Goal: Task Accomplishment & Management: Manage account settings

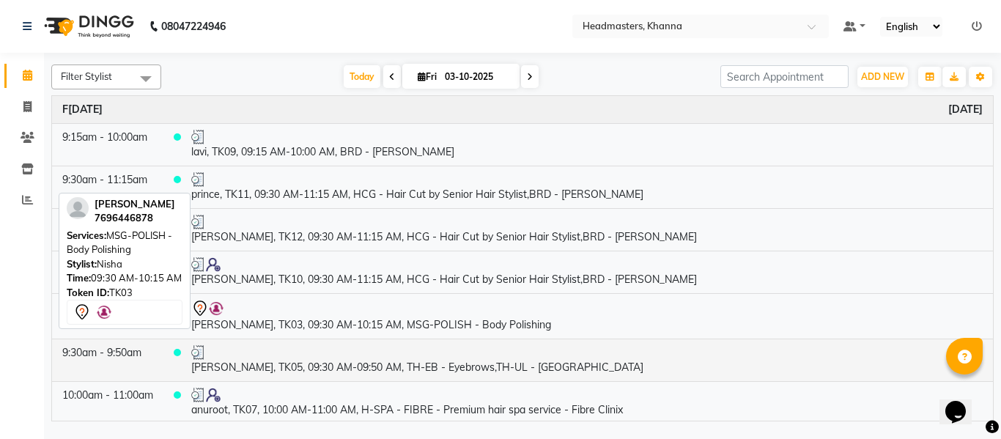
scroll to position [73, 0]
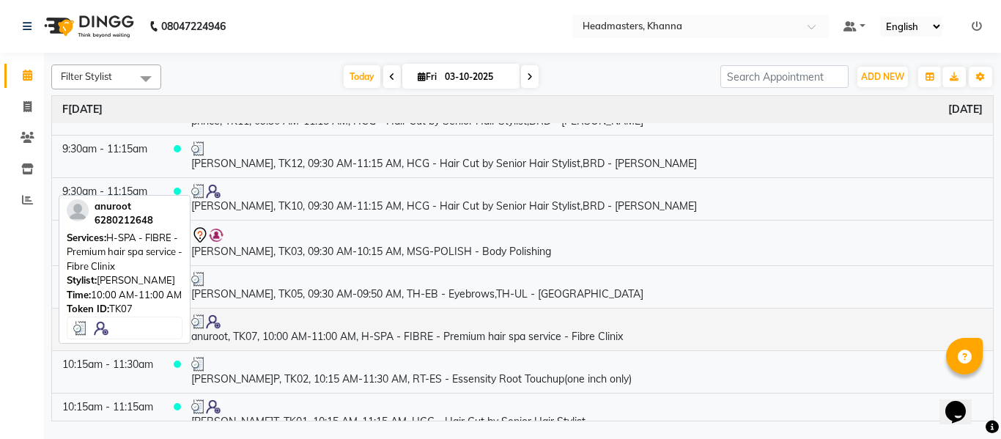
click at [432, 332] on td "anuroot, TK07, 10:00 AM-11:00 AM, H-SPA - FIBRE - Premium hair spa service - Fi…" at bounding box center [587, 329] width 812 height 43
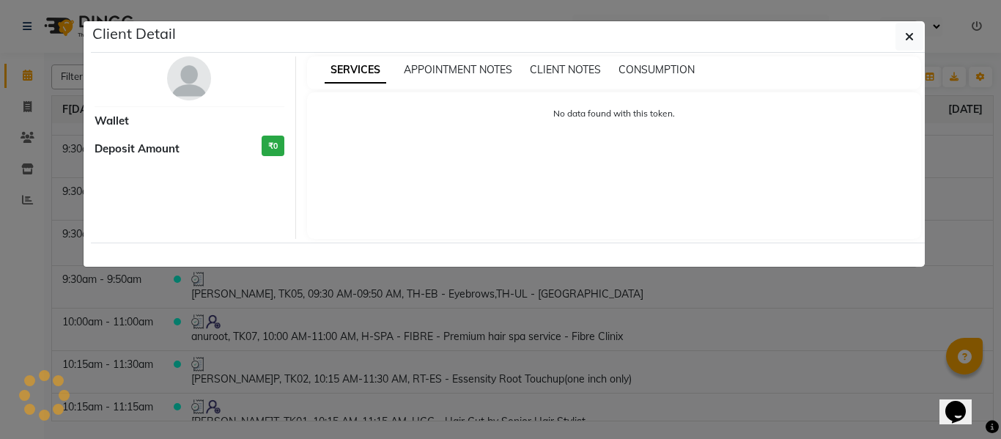
select select "3"
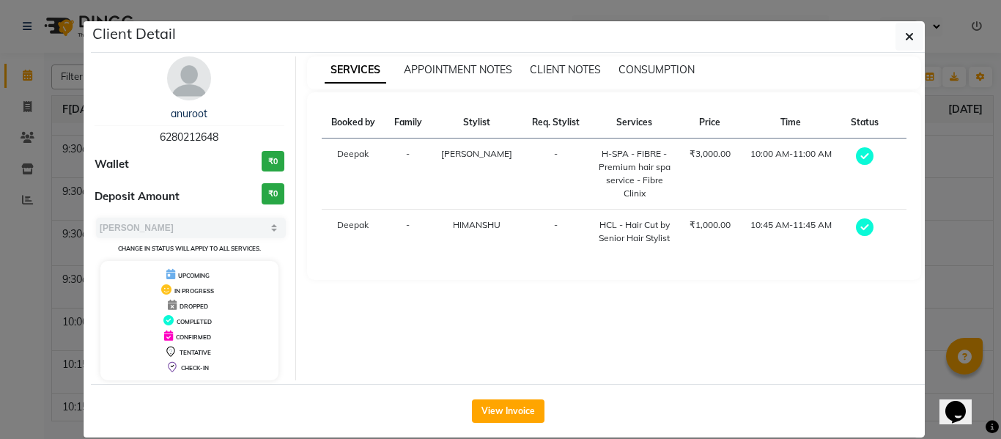
click at [663, 62] on div "CONSUMPTION" at bounding box center [657, 69] width 76 height 15
click at [655, 64] on span "CONSUMPTION" at bounding box center [657, 69] width 76 height 13
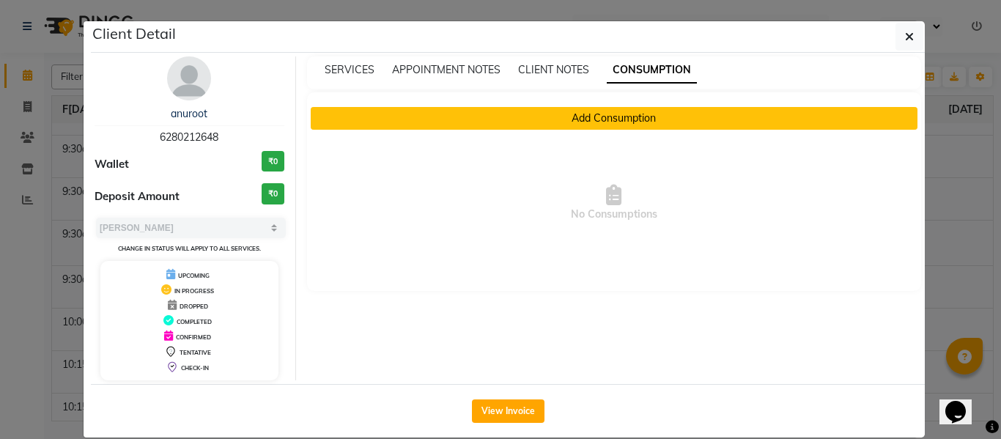
click at [622, 117] on button "Add Consumption" at bounding box center [615, 118] width 608 height 23
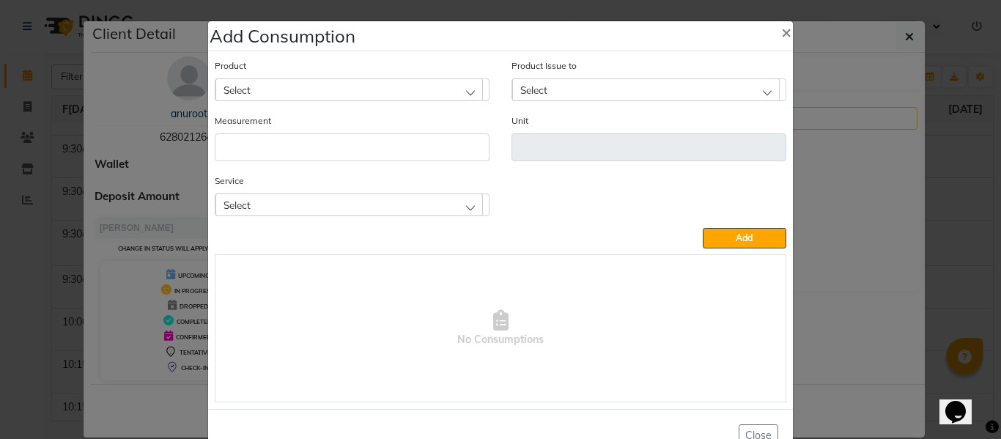
click at [347, 207] on div "Select" at bounding box center [349, 204] width 268 height 22
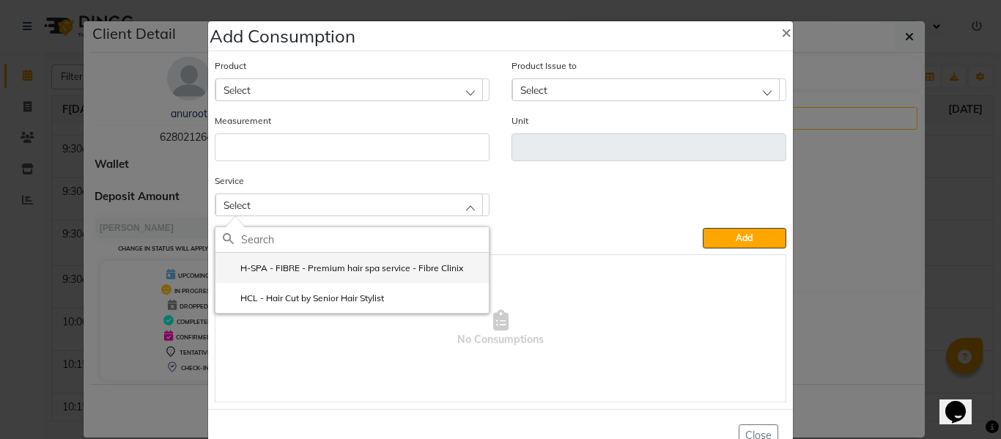
click at [355, 260] on li "H-SPA - FIBRE - Premium hair spa service - Fibre Clinix" at bounding box center [351, 268] width 273 height 30
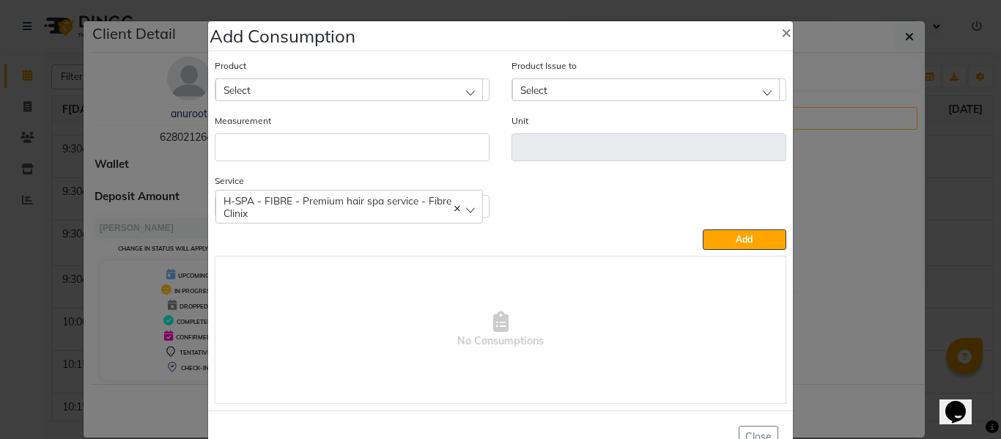
click at [339, 85] on div "Select" at bounding box center [349, 89] width 268 height 22
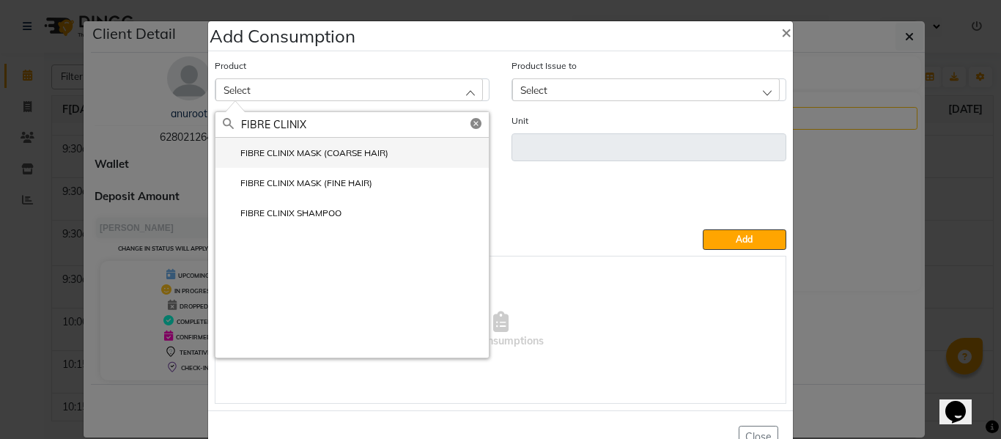
type input "FIBRE CLINIX"
click at [358, 158] on label "FIBRE CLINIX MASK (COARSE HAIR)" at bounding box center [306, 153] width 166 height 13
type input "ML"
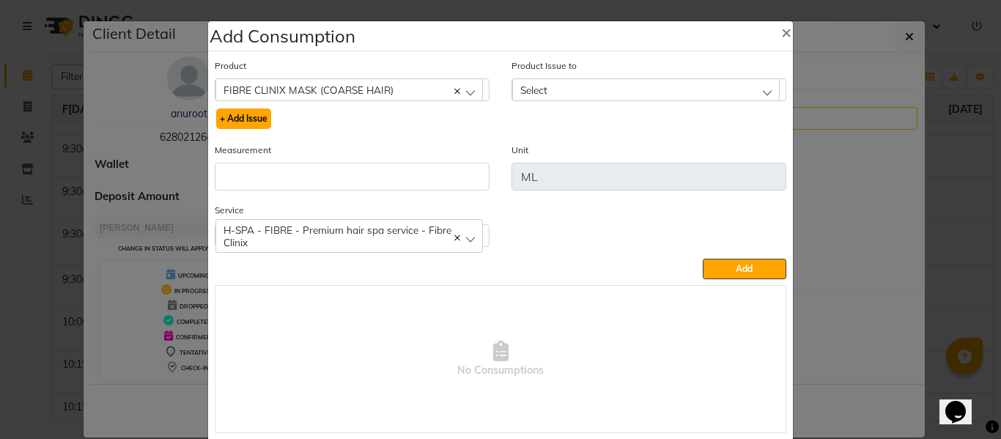
click at [251, 113] on button "+ Add Issue" at bounding box center [243, 118] width 55 height 21
select select
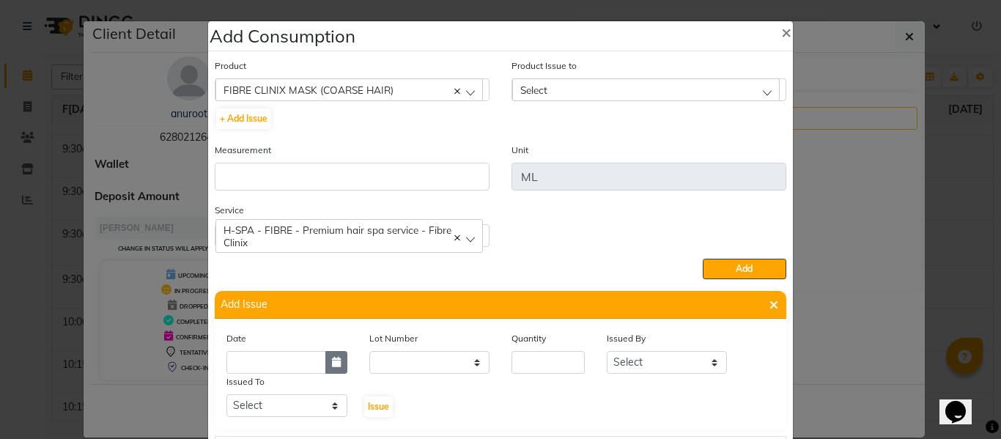
click at [331, 368] on button "button" at bounding box center [336, 362] width 22 height 23
select select "10"
select select "2025"
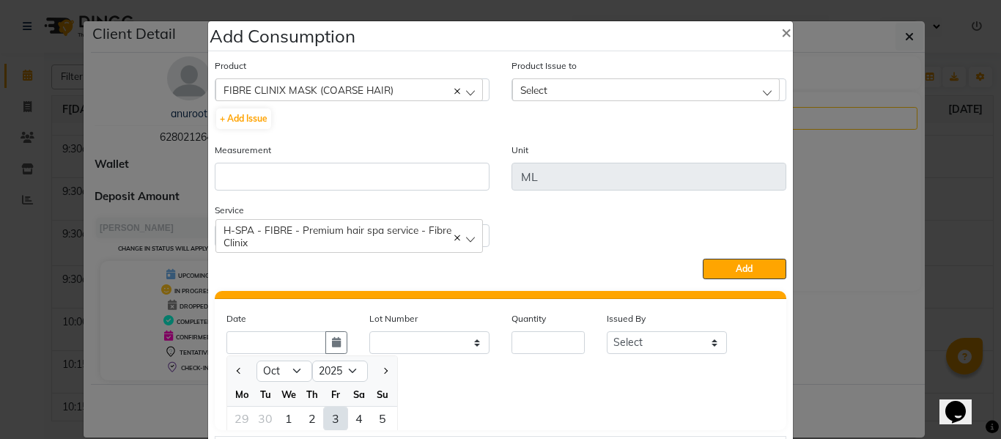
click at [328, 413] on div "3" at bounding box center [335, 418] width 23 height 23
type input "03-10-2025"
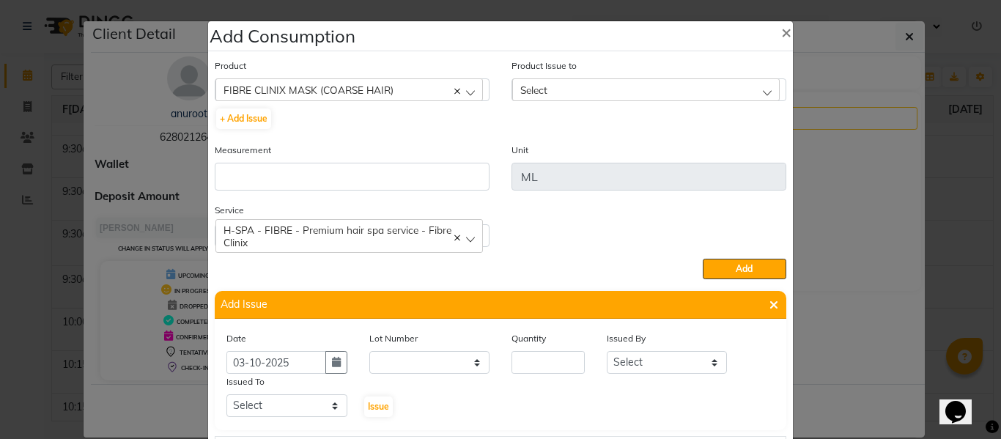
scroll to position [0, 0]
click at [545, 362] on input "number" at bounding box center [548, 362] width 73 height 23
type input "4"
type input "38"
click at [638, 362] on select "Select ABHISHEK ajay[PERSON_NAME]N[PERSON_NAME]g[PERSON_NAME]T[PERSON_NAME] HEA…" at bounding box center [667, 362] width 121 height 23
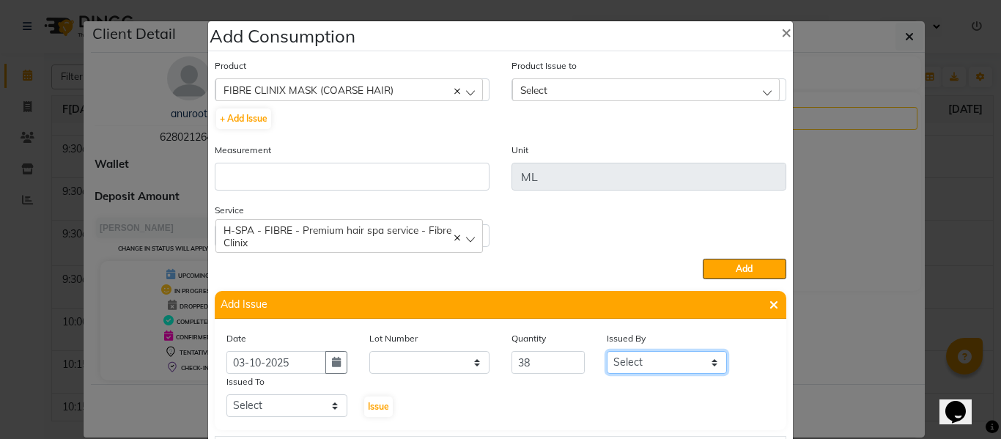
select select "82726"
click at [607, 351] on select "Select ABHISHEK ajay[PERSON_NAME]N[PERSON_NAME]g[PERSON_NAME]T[PERSON_NAME] HEA…" at bounding box center [667, 362] width 121 height 23
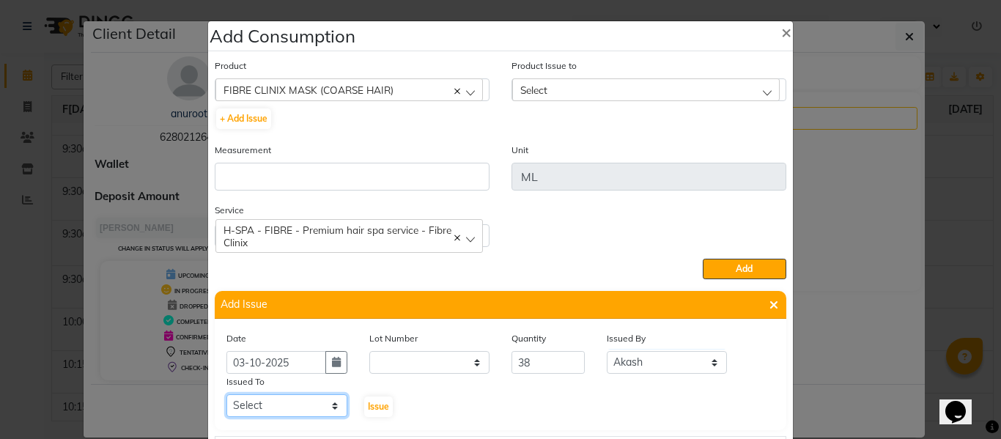
click at [265, 405] on select "Select ABHISHEK ajay[PERSON_NAME]N[PERSON_NAME]g[PERSON_NAME]T[PERSON_NAME] HEA…" at bounding box center [286, 405] width 121 height 23
select select "60857"
click at [226, 394] on select "Select ABHISHEK ajay[PERSON_NAME]N[PERSON_NAME]g[PERSON_NAME]T[PERSON_NAME] HEA…" at bounding box center [286, 405] width 121 height 23
click at [372, 405] on span "Issue" at bounding box center [378, 406] width 21 height 11
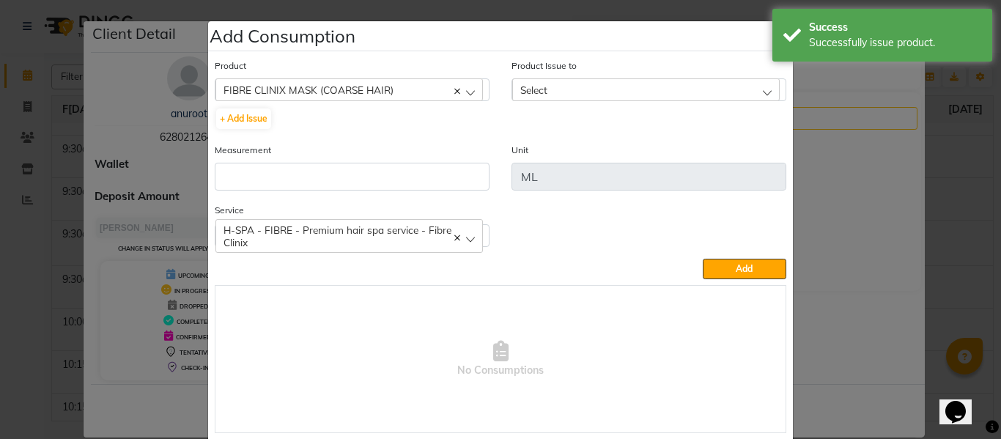
click at [550, 83] on div "Select" at bounding box center [646, 89] width 268 height 22
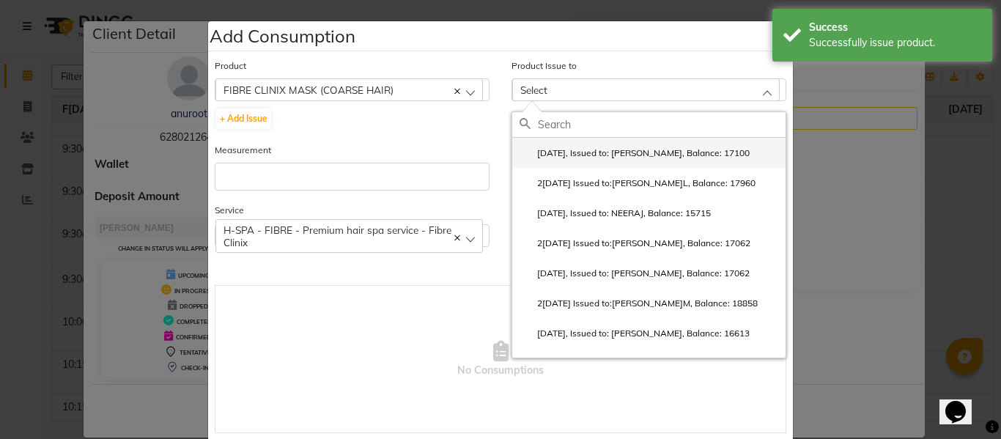
click at [575, 147] on label "[DATE], Issued to: [PERSON_NAME], Balance: 17100" at bounding box center [635, 153] width 230 height 13
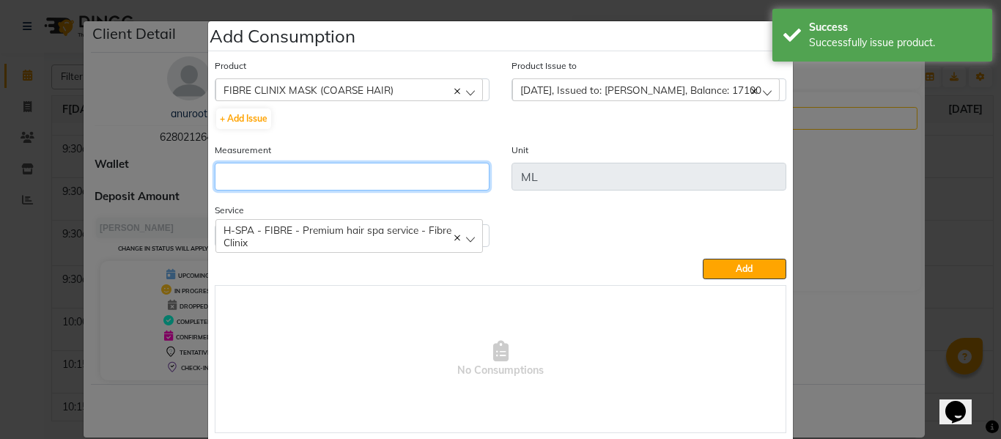
click at [412, 168] on input "number" at bounding box center [352, 177] width 275 height 28
type input "38"
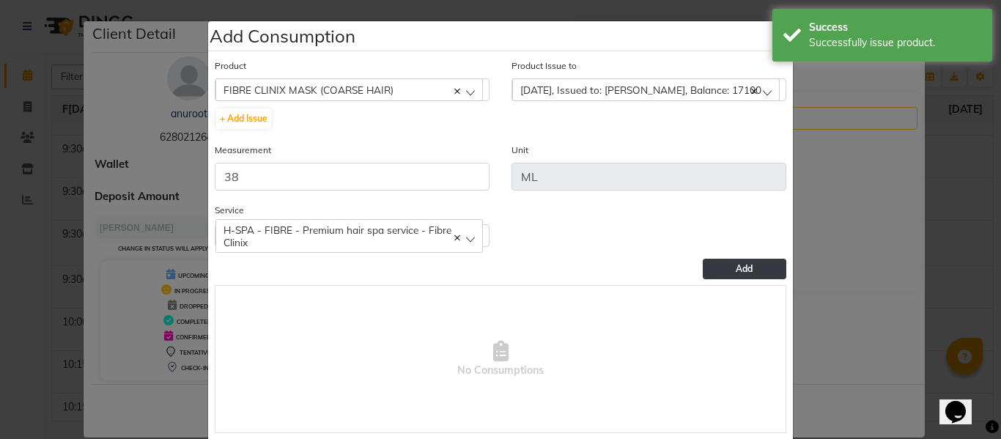
click at [745, 272] on span "Add" at bounding box center [744, 268] width 17 height 11
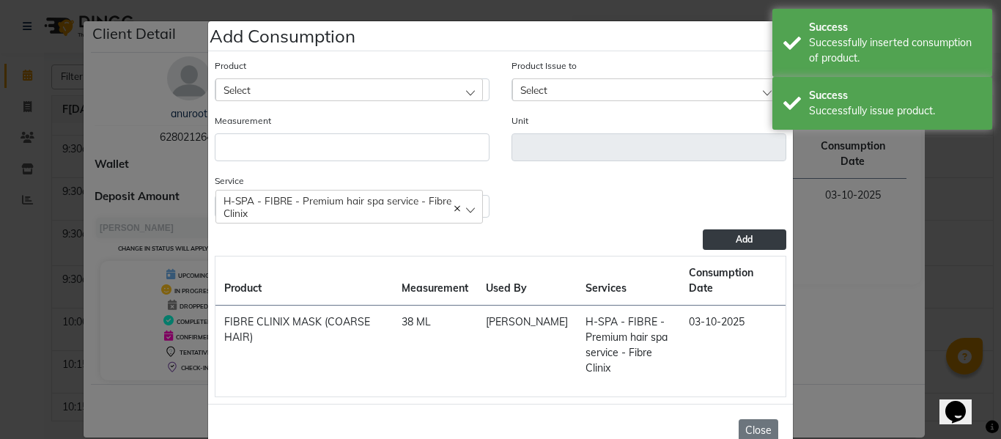
click at [758, 419] on button "Close" at bounding box center [759, 430] width 40 height 23
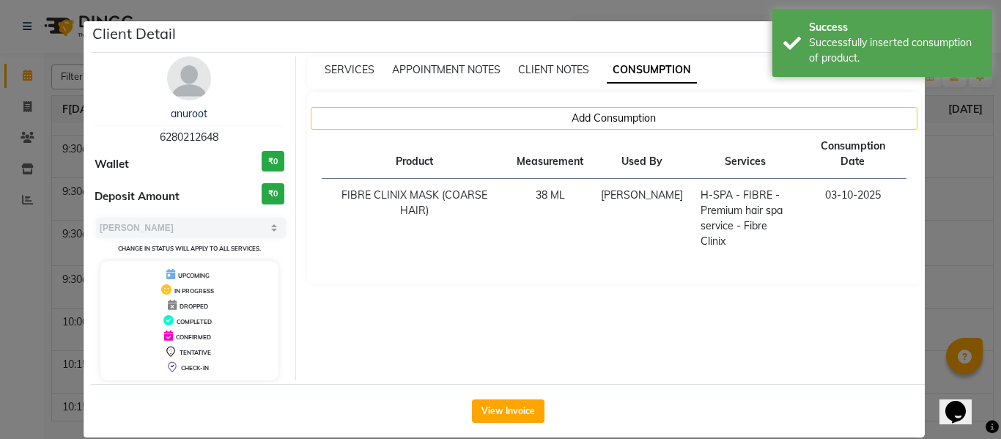
click at [943, 216] on ngb-modal-window "Client Detail anuroot 6280212648 Wallet ₹0 Deposit Amount ₹0 Select[PERSON_NAME…" at bounding box center [500, 219] width 1001 height 439
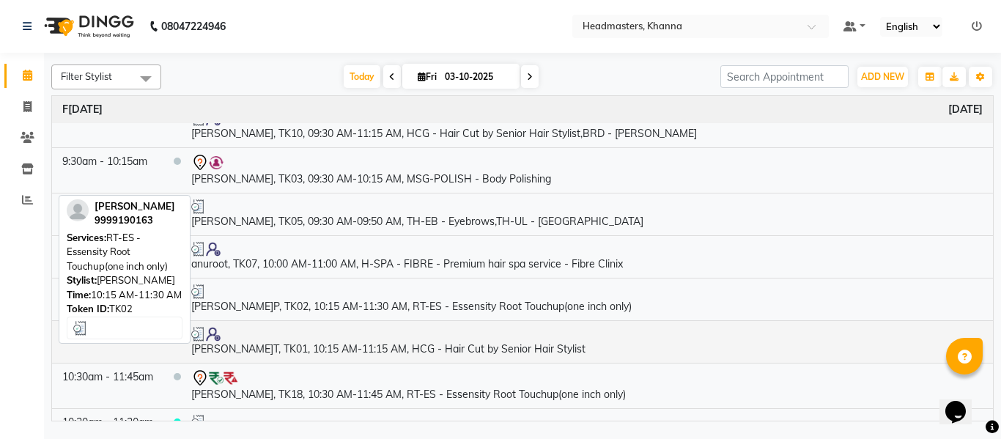
scroll to position [147, 0]
click at [391, 302] on td "[PERSON_NAME]P, TK02, 10:15 AM-11:30 AM, RT-ES - Essensity Root Touchup(one inc…" at bounding box center [587, 298] width 812 height 43
select select "3"
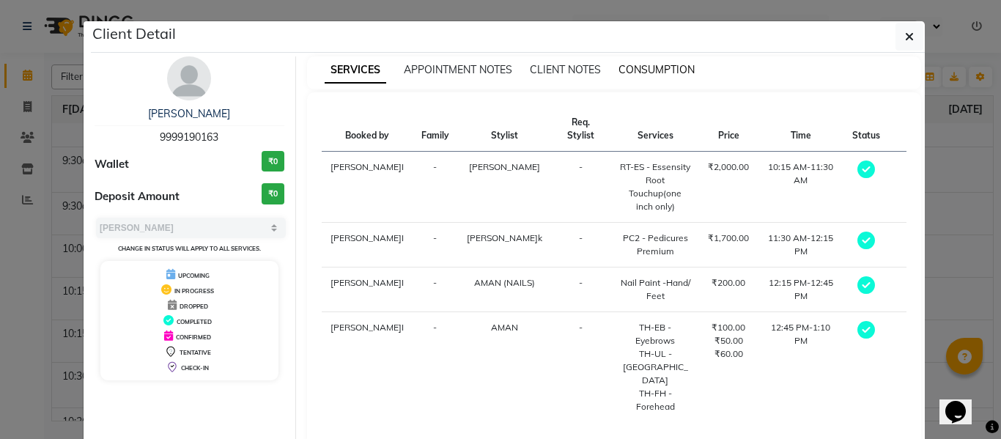
click at [638, 70] on span "CONSUMPTION" at bounding box center [657, 69] width 76 height 13
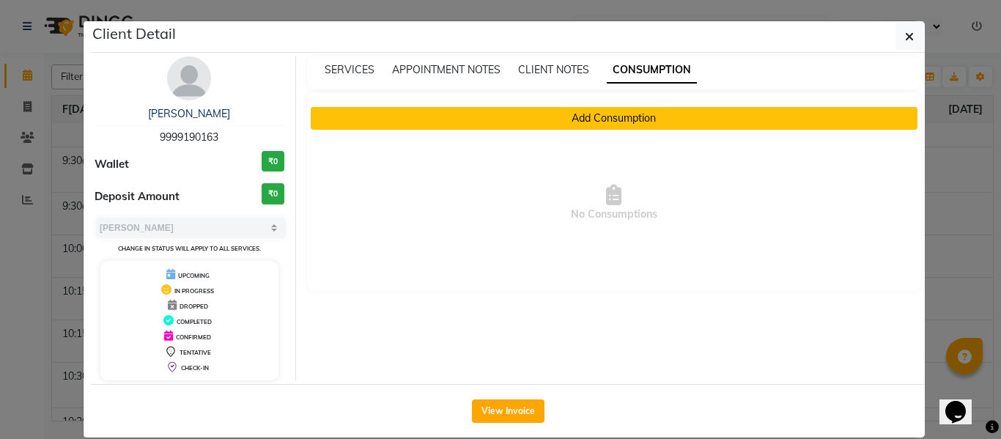
click at [630, 117] on button "Add Consumption" at bounding box center [615, 118] width 608 height 23
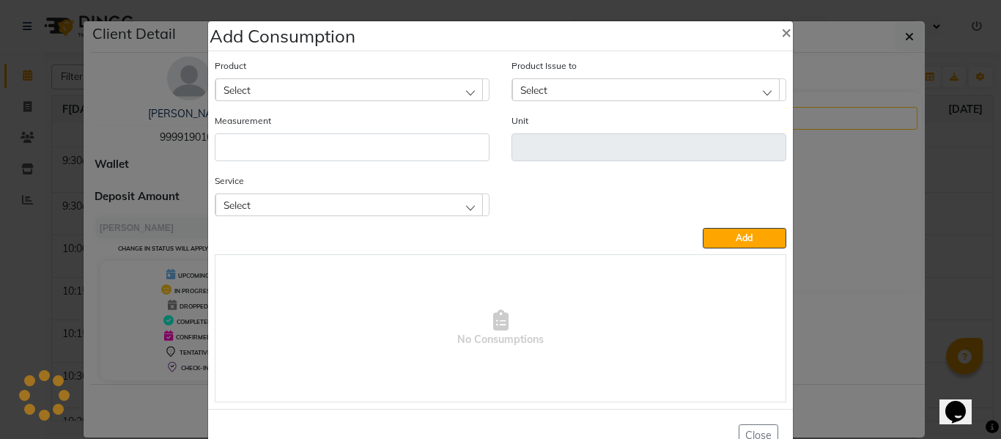
click at [323, 213] on div "Select" at bounding box center [349, 204] width 268 height 22
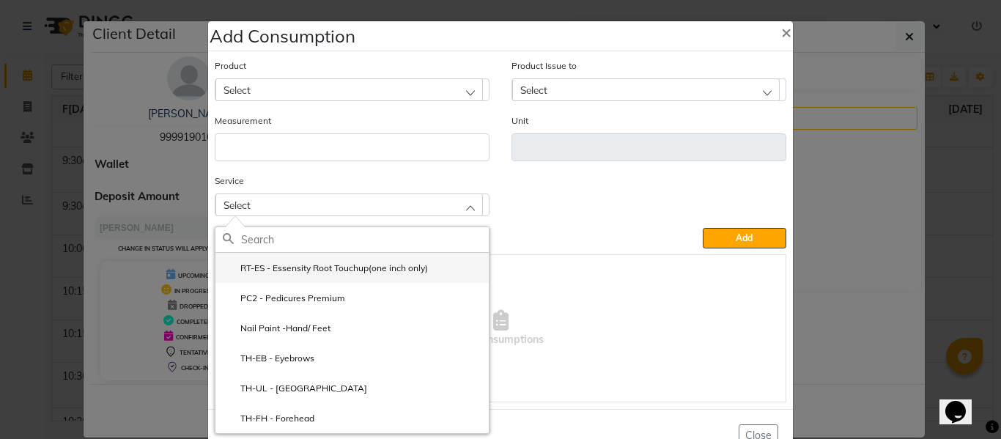
click at [322, 266] on label "RT-ES - Essensity Root Touchup(one inch only)" at bounding box center [325, 268] width 205 height 13
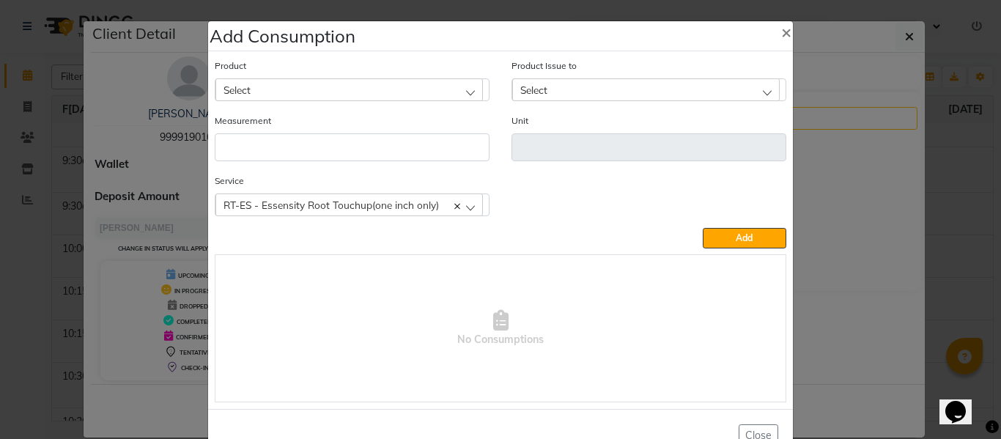
drag, startPoint x: 311, startPoint y: 89, endPoint x: 311, endPoint y: 81, distance: 8.1
click at [313, 88] on div "Select" at bounding box center [349, 89] width 268 height 22
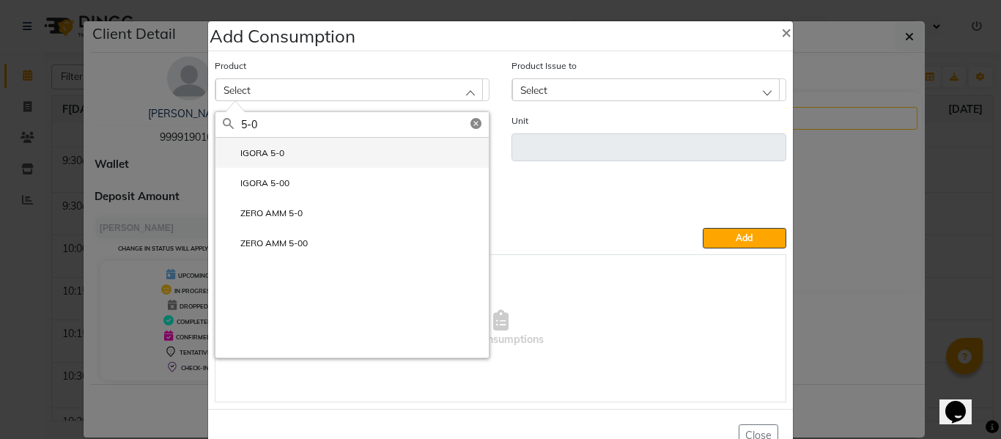
type input "5-0"
click at [262, 151] on label "IGORA 5-0" at bounding box center [254, 153] width 62 height 13
type input "Gm"
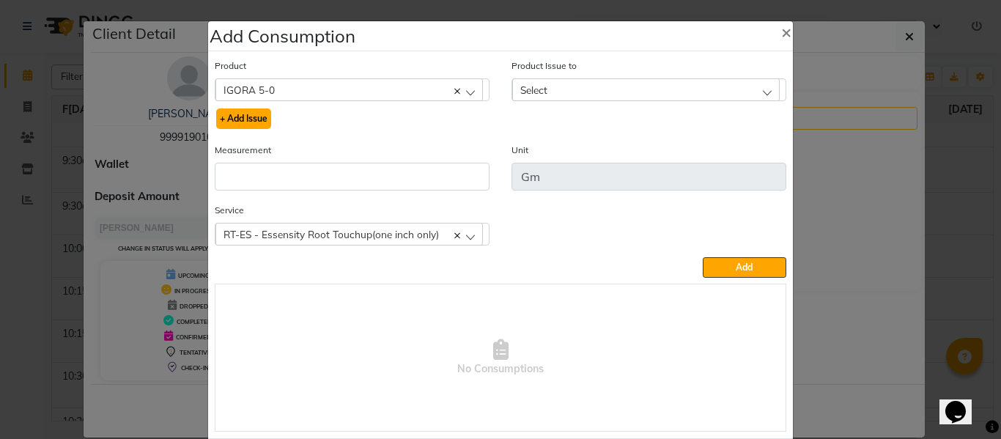
click at [238, 116] on button "+ Add Issue" at bounding box center [243, 118] width 55 height 21
select select
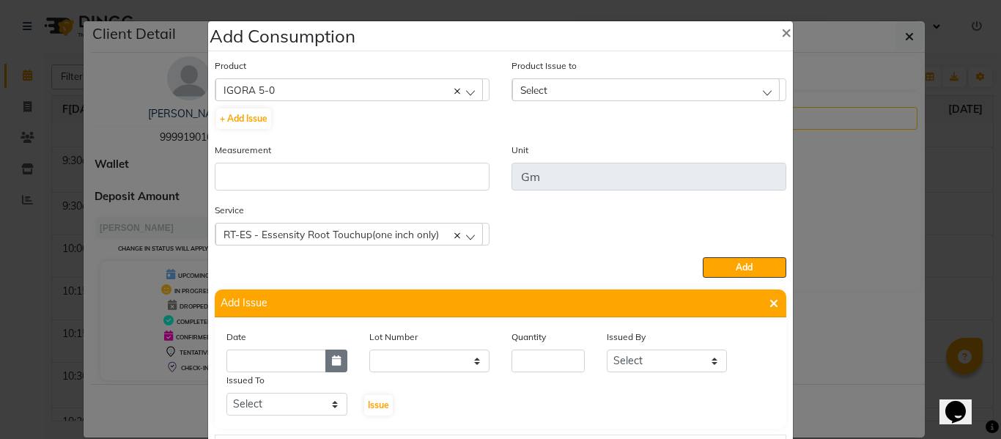
click at [333, 362] on icon "button" at bounding box center [336, 360] width 9 height 10
select select "10"
select select "2025"
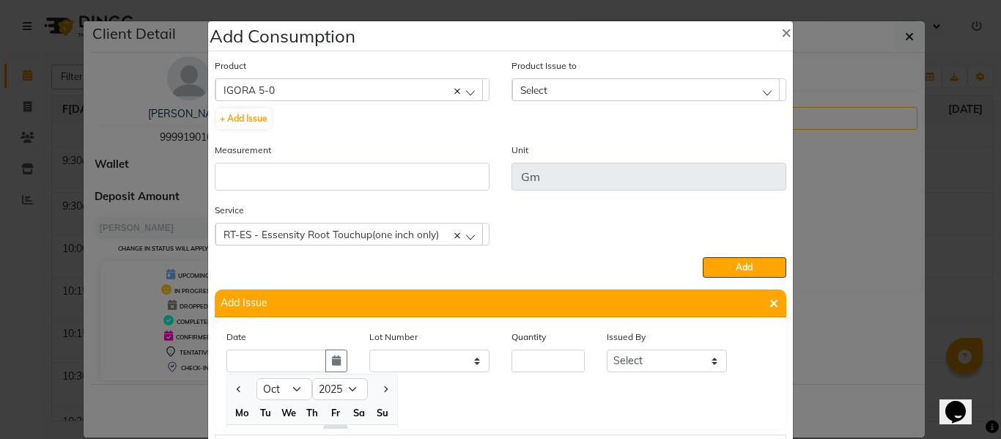
scroll to position [20, 0]
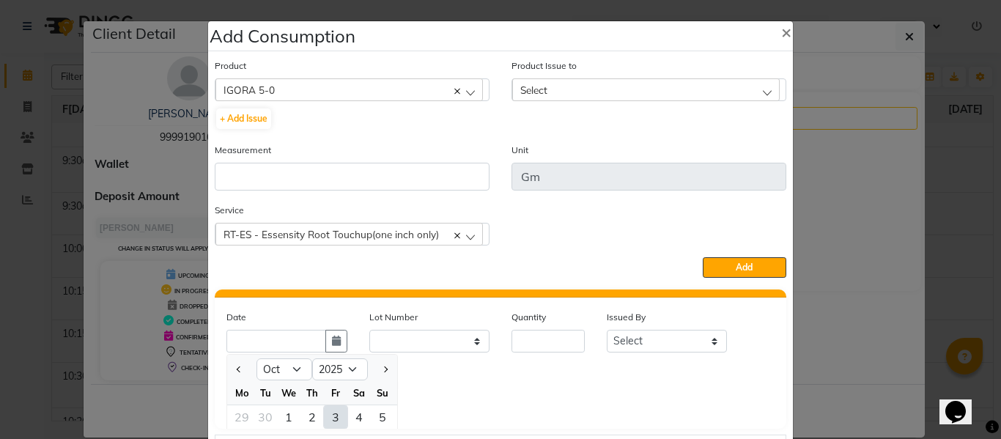
click at [331, 414] on div "3" at bounding box center [335, 416] width 23 height 23
type input "03-10-2025"
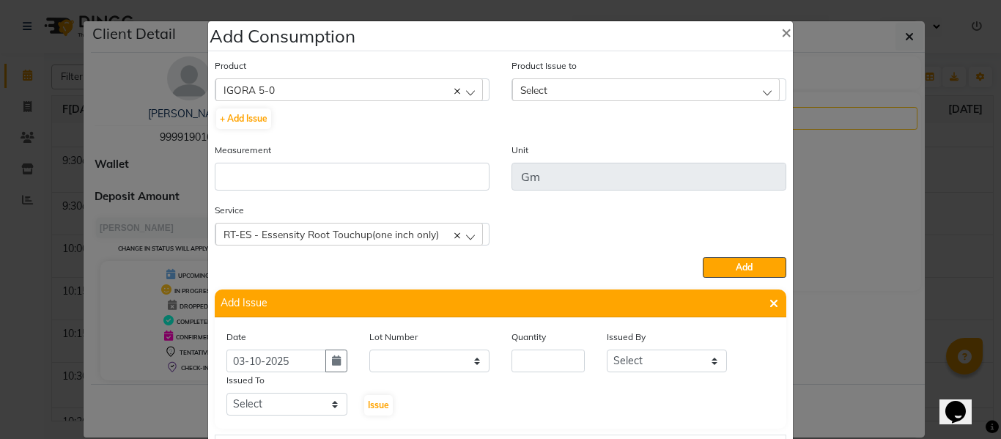
scroll to position [0, 0]
click at [528, 357] on input "number" at bounding box center [548, 361] width 73 height 23
type input "24"
click at [630, 363] on select "Select ABHISHEK ajay[PERSON_NAME]N[PERSON_NAME]g[PERSON_NAME]T[PERSON_NAME] HEA…" at bounding box center [667, 361] width 121 height 23
select select "82726"
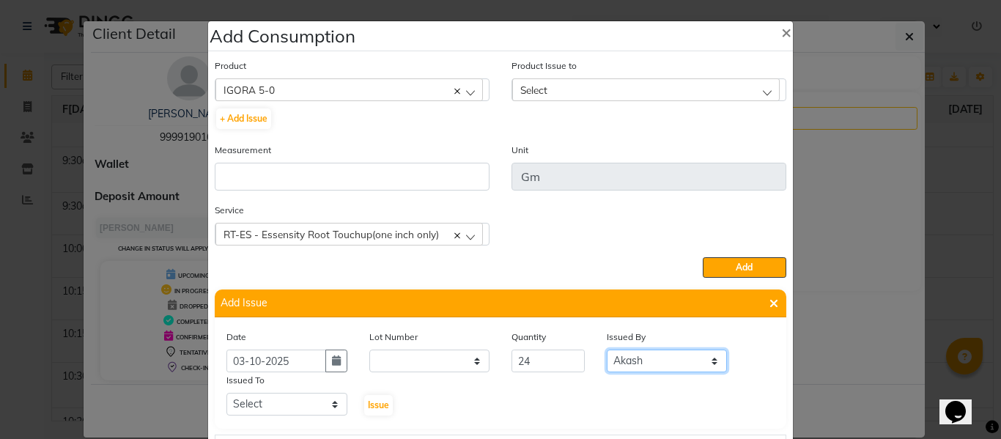
click at [607, 350] on select "Select ABHISHEK ajay[PERSON_NAME]N[PERSON_NAME]g[PERSON_NAME]T[PERSON_NAME] HEA…" at bounding box center [667, 361] width 121 height 23
drag, startPoint x: 289, startPoint y: 412, endPoint x: 290, endPoint y: 394, distance: 18.4
click at [289, 412] on select "Select ABHISHEK ajay[PERSON_NAME]N[PERSON_NAME]g[PERSON_NAME]T[PERSON_NAME] HEA…" at bounding box center [286, 404] width 121 height 23
select select "60803"
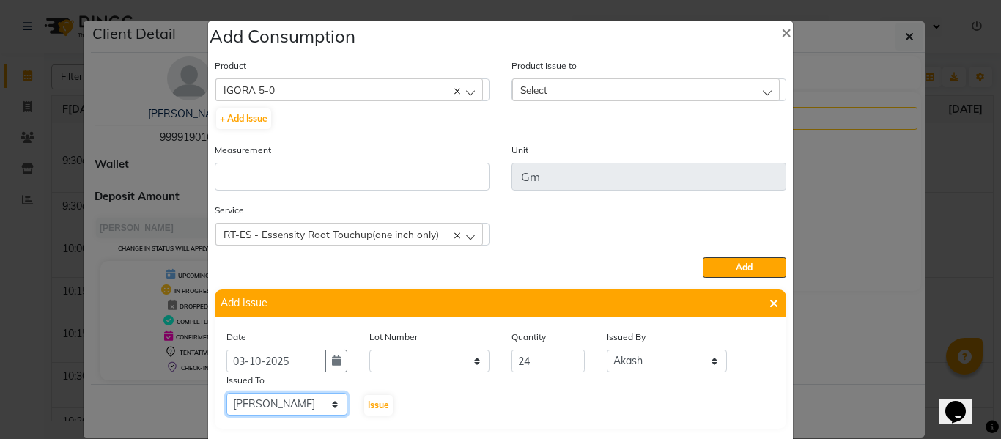
click at [226, 393] on select "Select ABHISHEK ajay[PERSON_NAME]N[PERSON_NAME]g[PERSON_NAME]T[PERSON_NAME] HEA…" at bounding box center [286, 404] width 121 height 23
click at [368, 399] on span "Issue" at bounding box center [378, 404] width 21 height 11
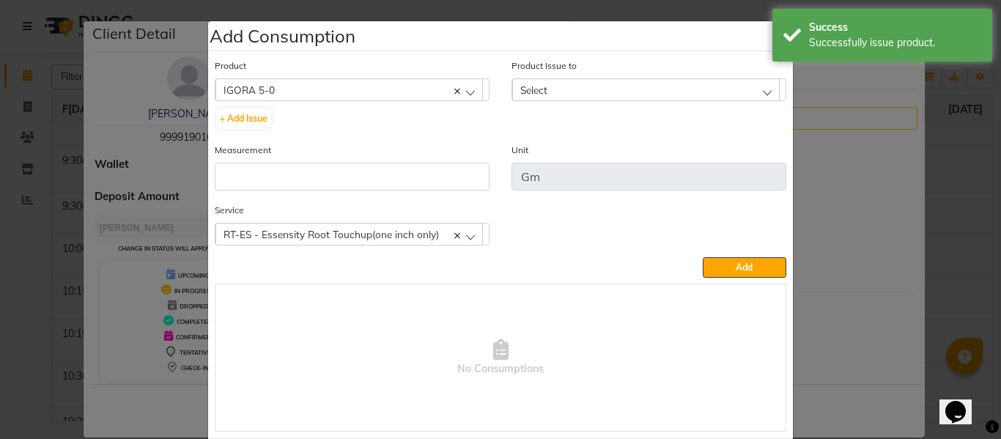
click at [550, 82] on div "Select" at bounding box center [646, 89] width 268 height 22
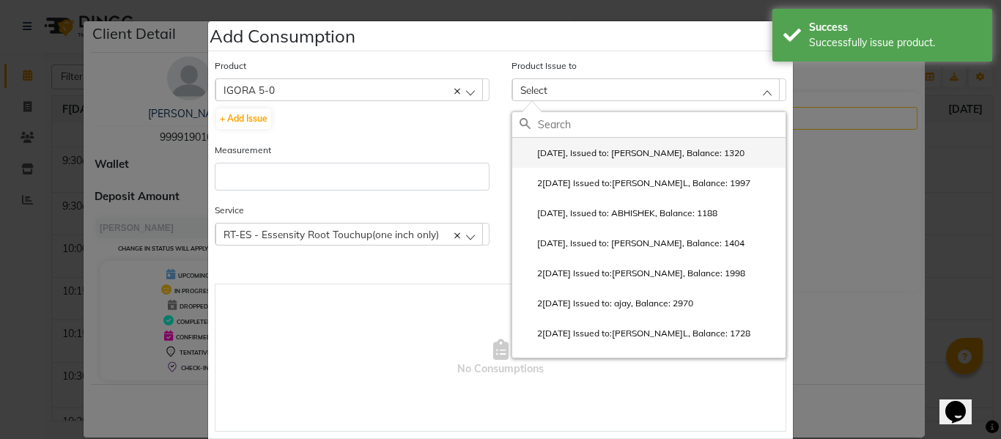
click at [574, 149] on label "[DATE], Issued to: [PERSON_NAME], Balance: 1320" at bounding box center [632, 153] width 225 height 13
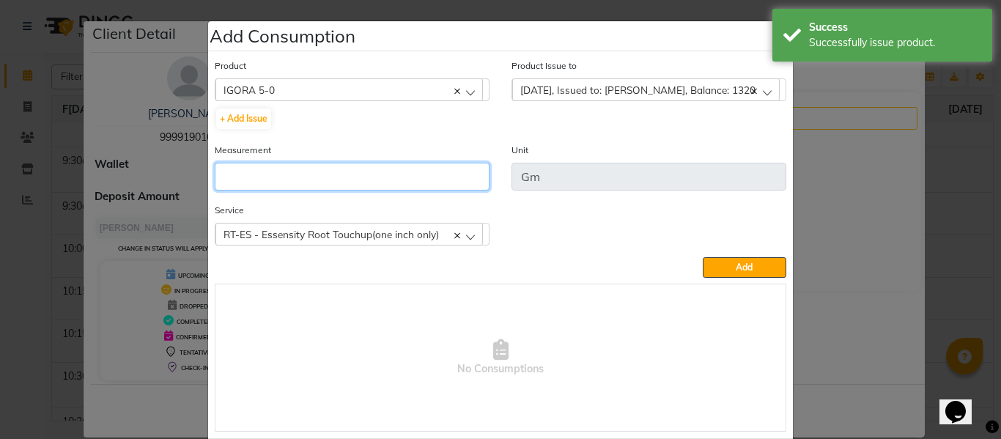
click at [433, 180] on input "number" at bounding box center [352, 177] width 275 height 28
type input "24"
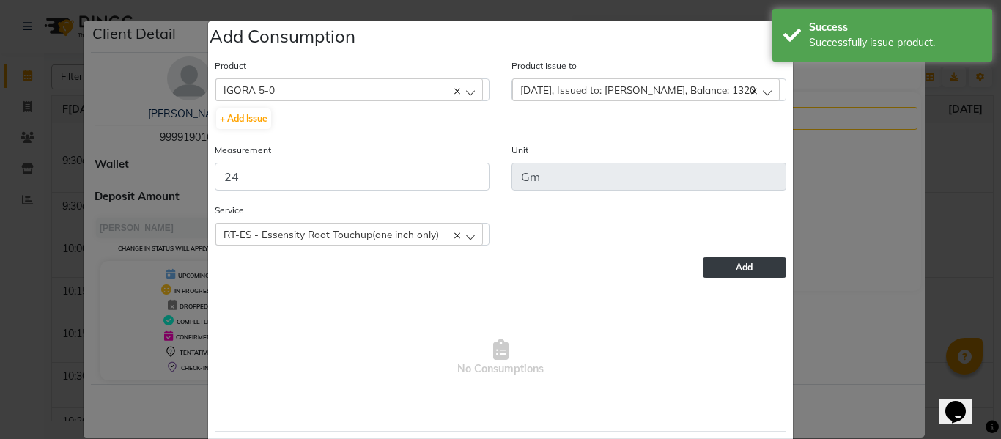
click at [737, 268] on span "Add" at bounding box center [744, 267] width 17 height 11
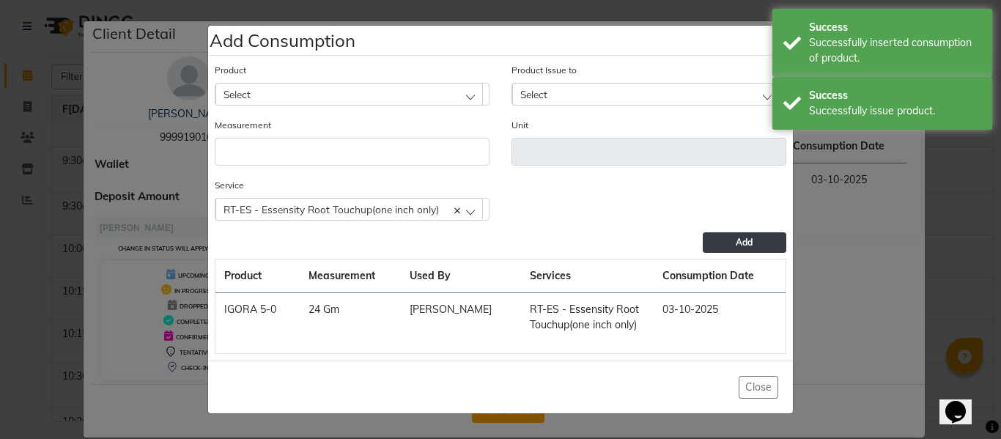
click at [351, 94] on div "Select" at bounding box center [349, 94] width 268 height 22
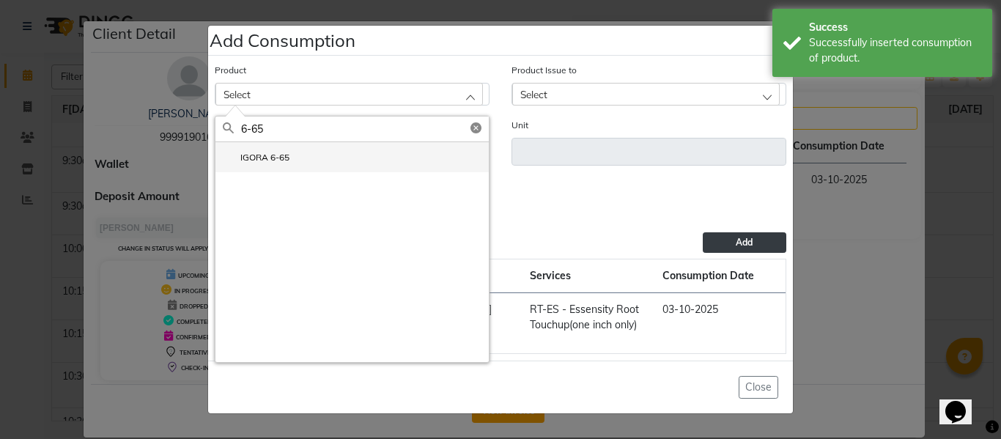
type input "6-65"
click at [255, 150] on li "IGORA 6-65" at bounding box center [351, 157] width 273 height 30
type input "GM"
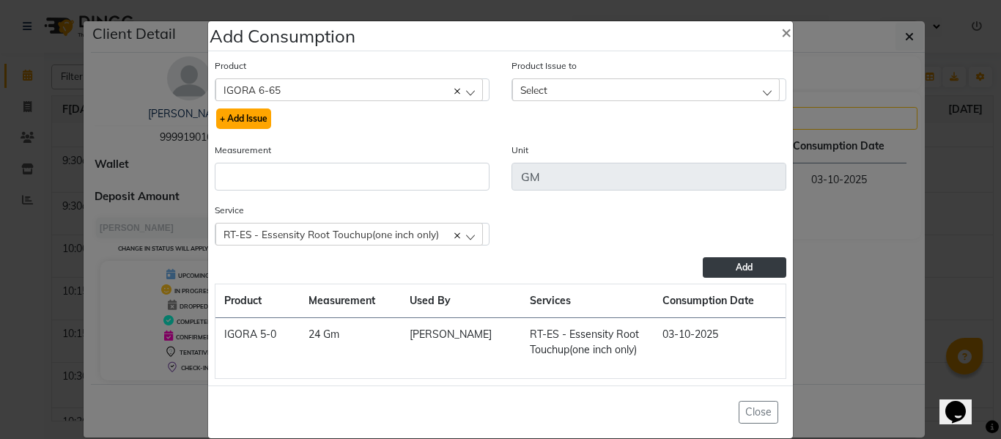
click at [247, 120] on button "+ Add Issue" at bounding box center [243, 118] width 55 height 21
select select
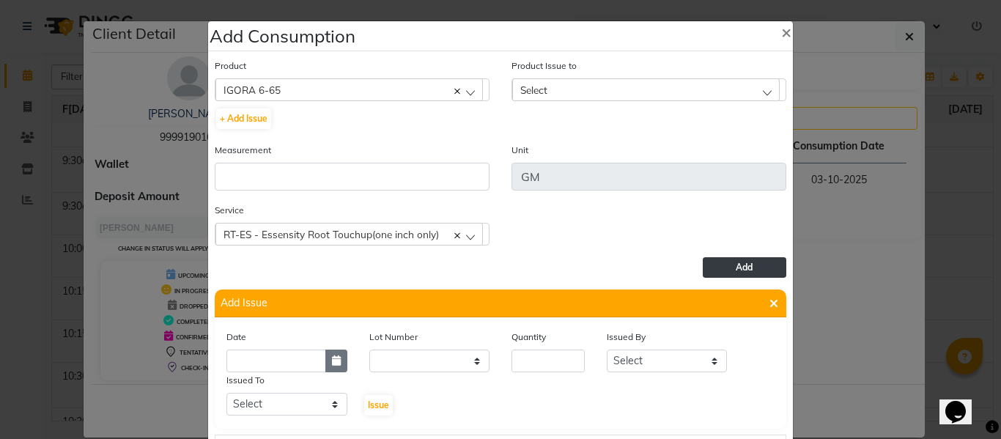
click at [332, 357] on icon "button" at bounding box center [336, 360] width 9 height 10
select select "10"
select select "2025"
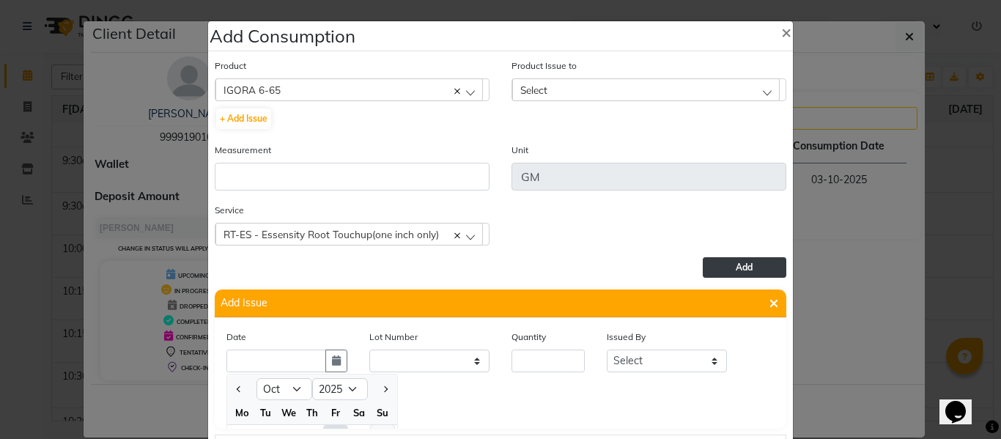
scroll to position [20, 0]
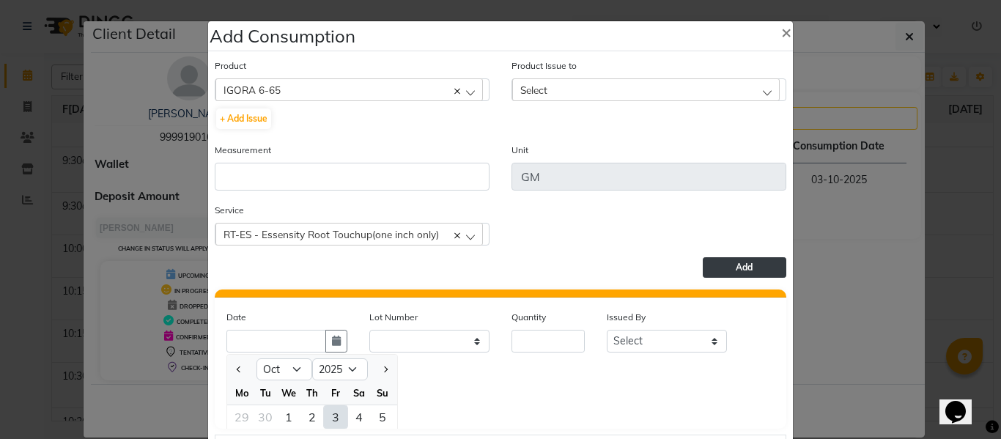
click at [324, 415] on div "3" at bounding box center [335, 416] width 23 height 23
type input "03-10-2025"
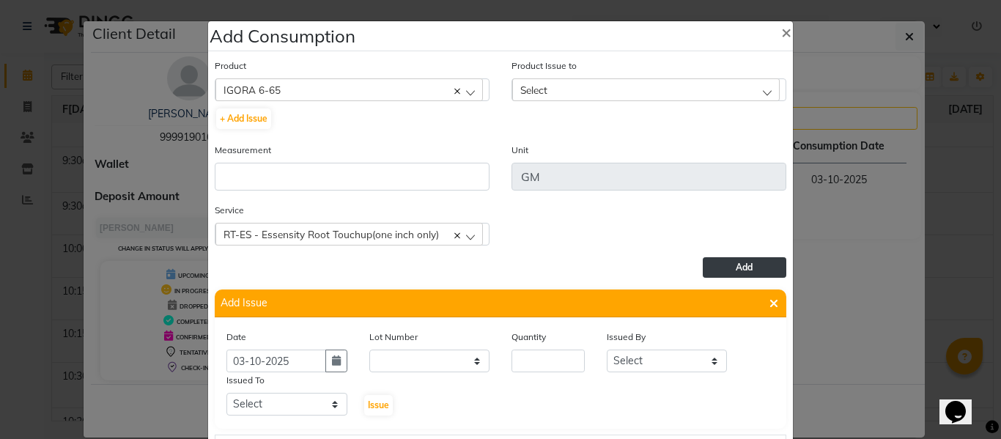
scroll to position [0, 0]
click at [517, 358] on input "number" at bounding box center [548, 361] width 73 height 23
type input "16"
click at [655, 365] on select "Select ABHISHEK ajay[PERSON_NAME]N[PERSON_NAME]g[PERSON_NAME]T[PERSON_NAME] HEA…" at bounding box center [667, 361] width 121 height 23
click at [607, 350] on select "Select ABHISHEK ajay[PERSON_NAME]N[PERSON_NAME]g[PERSON_NAME]T[PERSON_NAME] HEA…" at bounding box center [667, 361] width 121 height 23
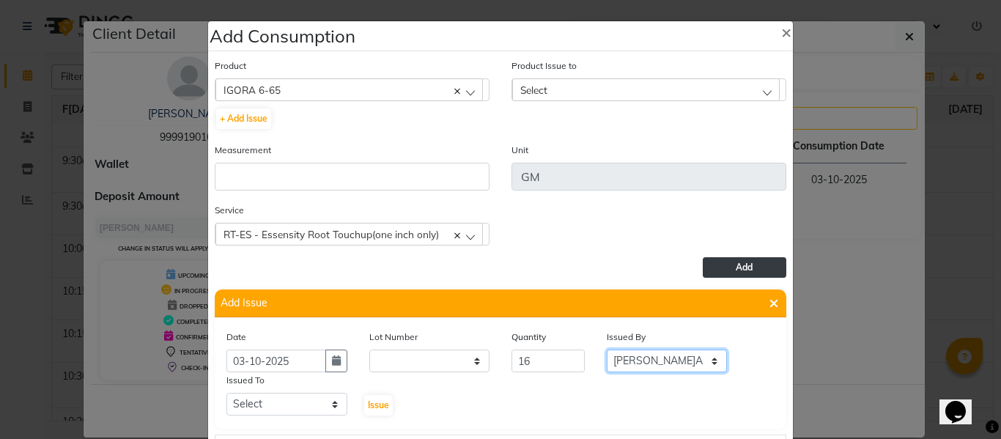
drag, startPoint x: 659, startPoint y: 361, endPoint x: 659, endPoint y: 353, distance: 8.1
click at [659, 361] on select "Select ABHISHEK ajay[PERSON_NAME]N[PERSON_NAME]g[PERSON_NAME]T[PERSON_NAME] HEA…" at bounding box center [667, 361] width 121 height 23
select select "82726"
click at [607, 350] on select "Select ABHISHEK ajay[PERSON_NAME]N[PERSON_NAME]g[PERSON_NAME]T[PERSON_NAME] HEA…" at bounding box center [667, 361] width 121 height 23
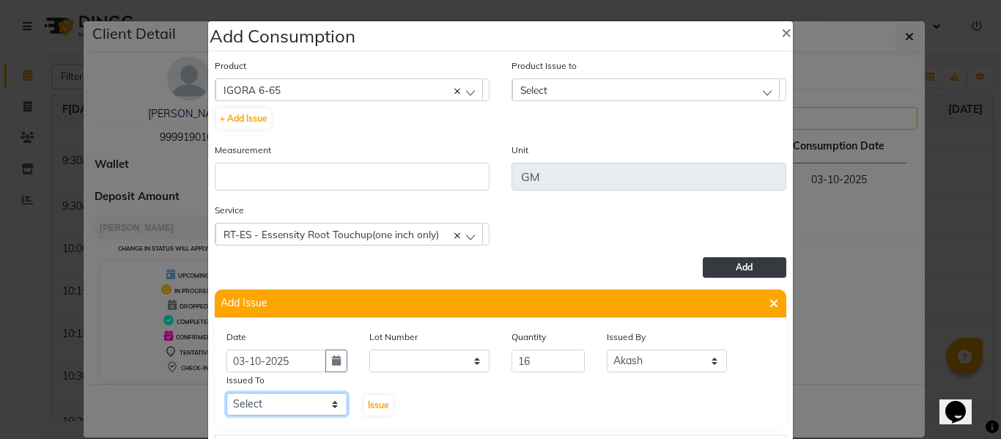
drag, startPoint x: 270, startPoint y: 412, endPoint x: 272, endPoint y: 398, distance: 14.1
click at [270, 405] on select "Select ABHISHEK ajay[PERSON_NAME]N[PERSON_NAME]g[PERSON_NAME]T[PERSON_NAME] HEA…" at bounding box center [286, 404] width 121 height 23
select select "60803"
click at [226, 393] on select "Select ABHISHEK ajay[PERSON_NAME]N[PERSON_NAME]g[PERSON_NAME]T[PERSON_NAME] HEA…" at bounding box center [286, 404] width 121 height 23
click at [373, 408] on span "Issue" at bounding box center [378, 404] width 21 height 11
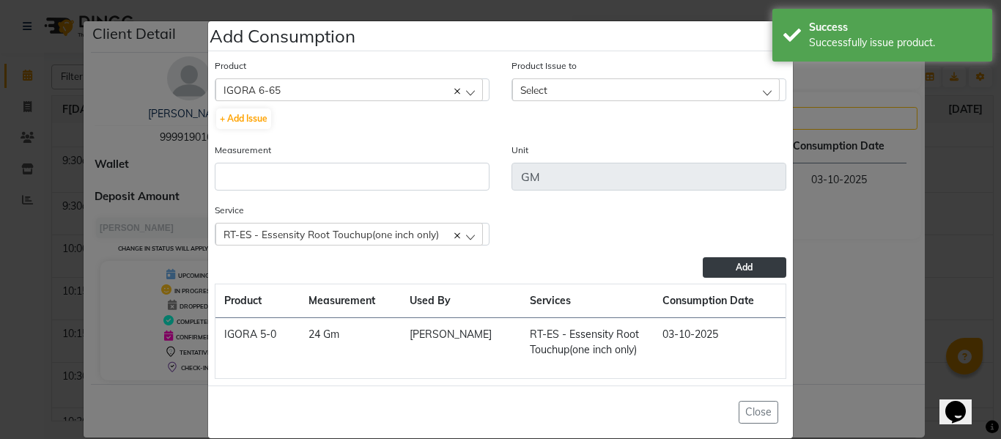
click at [559, 89] on div "Select" at bounding box center [646, 89] width 268 height 22
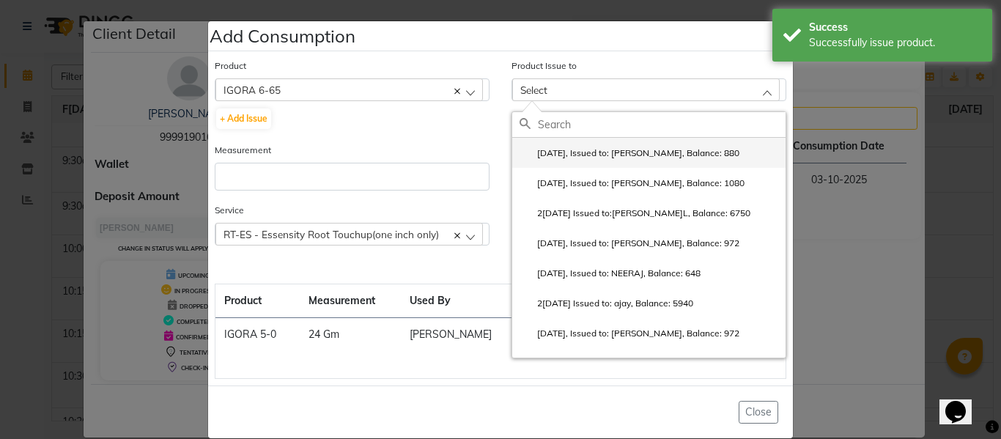
click at [580, 143] on li "[DATE], Issued to: [PERSON_NAME], Balance: 880" at bounding box center [648, 153] width 273 height 30
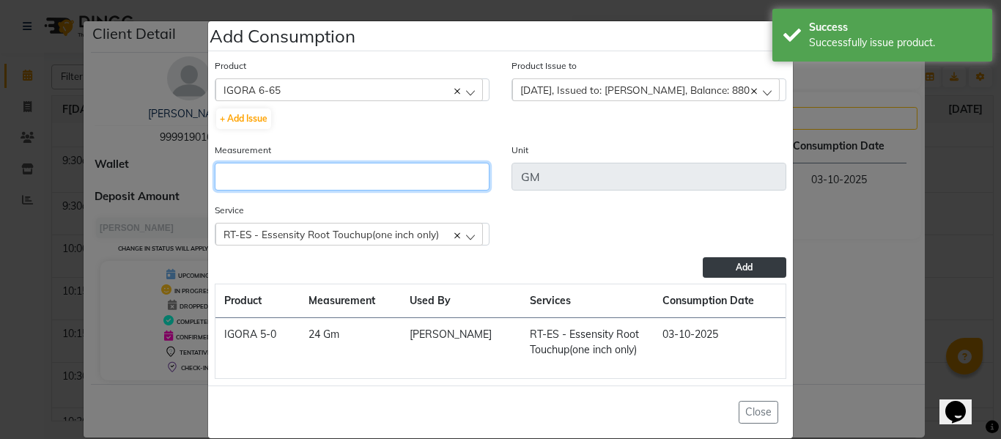
click at [342, 177] on input "number" at bounding box center [352, 177] width 275 height 28
type input "16"
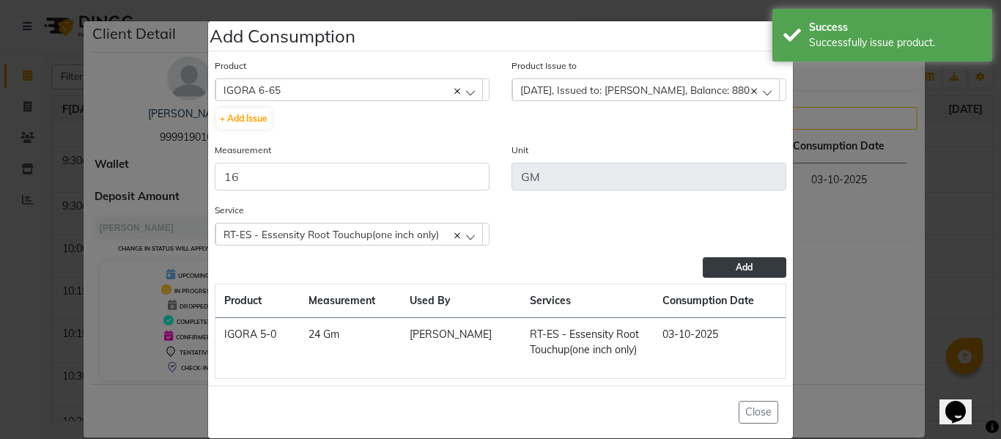
click at [729, 262] on button "Add" at bounding box center [745, 267] width 84 height 21
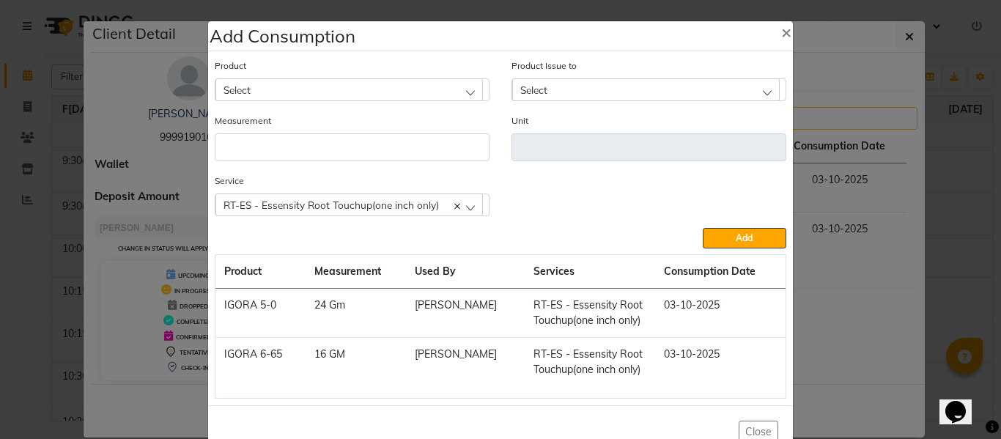
click at [386, 207] on span "RT-ES - Essensity Root Touchup(one inch only)" at bounding box center [331, 205] width 215 height 12
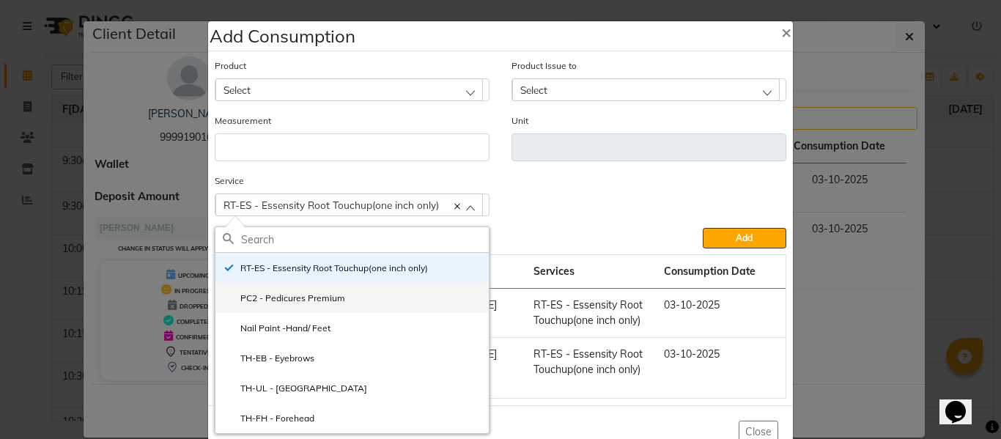
click at [284, 293] on label "PC2 - Pedicures Premium" at bounding box center [284, 298] width 122 height 13
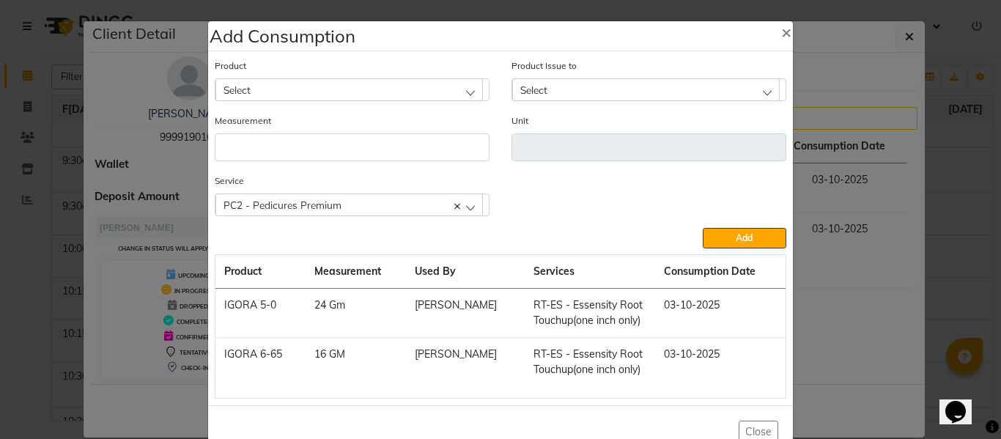
click at [287, 88] on div "Select" at bounding box center [349, 89] width 268 height 22
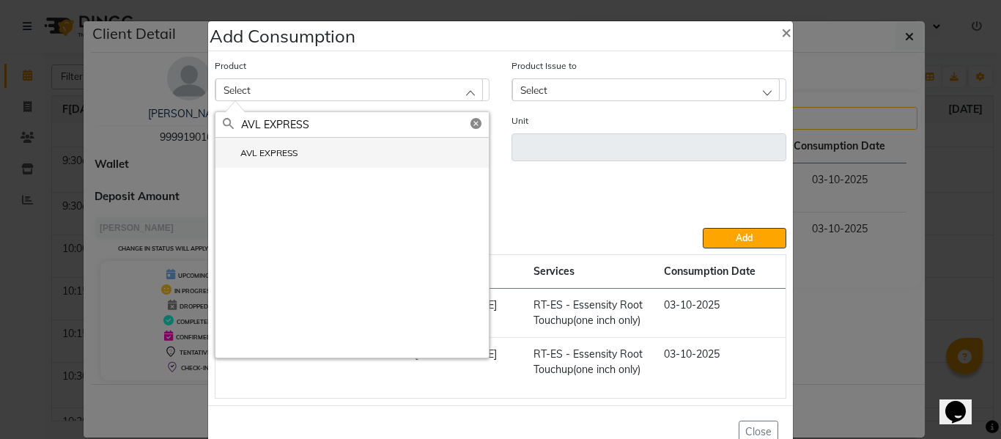
type input "AVL EXPRESS"
click at [266, 158] on label "AVL EXPRESS" at bounding box center [260, 153] width 75 height 13
type input "Pcs"
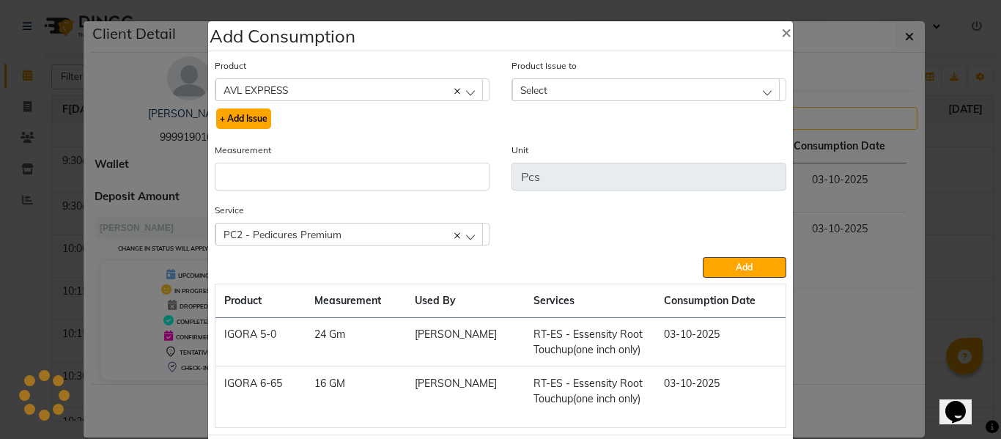
click at [246, 112] on button "+ Add Issue" at bounding box center [243, 118] width 55 height 21
select select
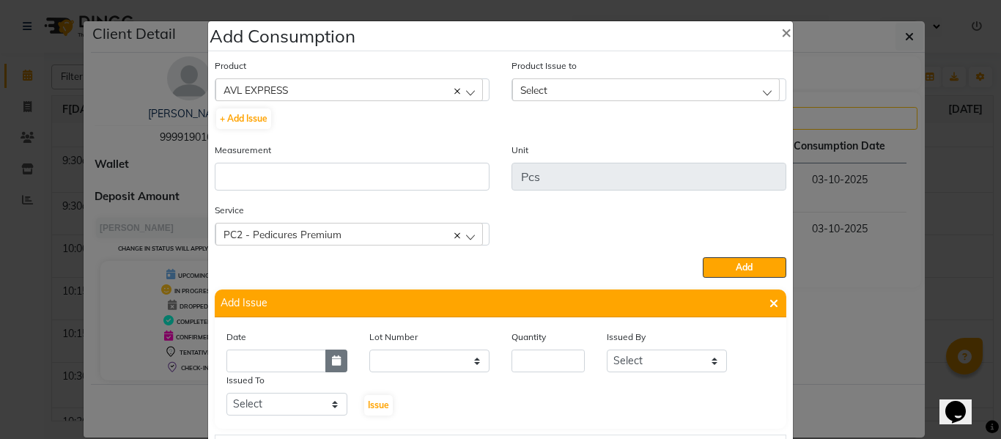
click at [328, 353] on button "button" at bounding box center [336, 361] width 22 height 23
select select "10"
select select "2025"
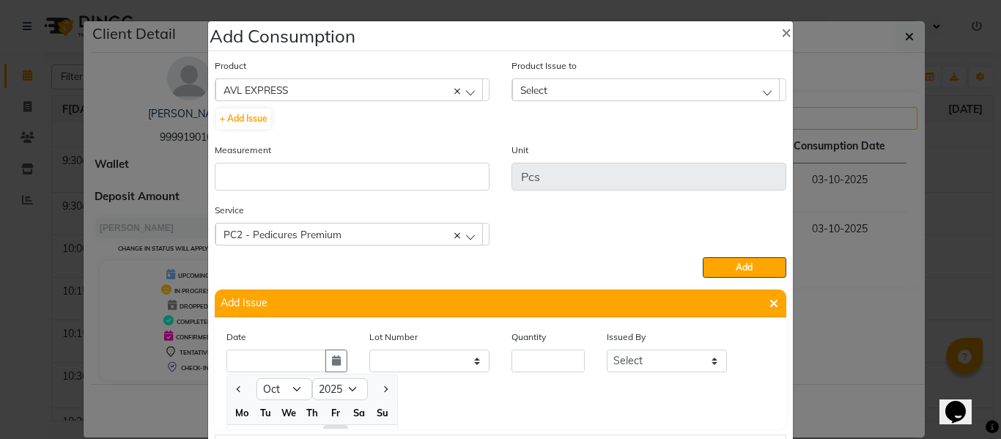
scroll to position [20, 0]
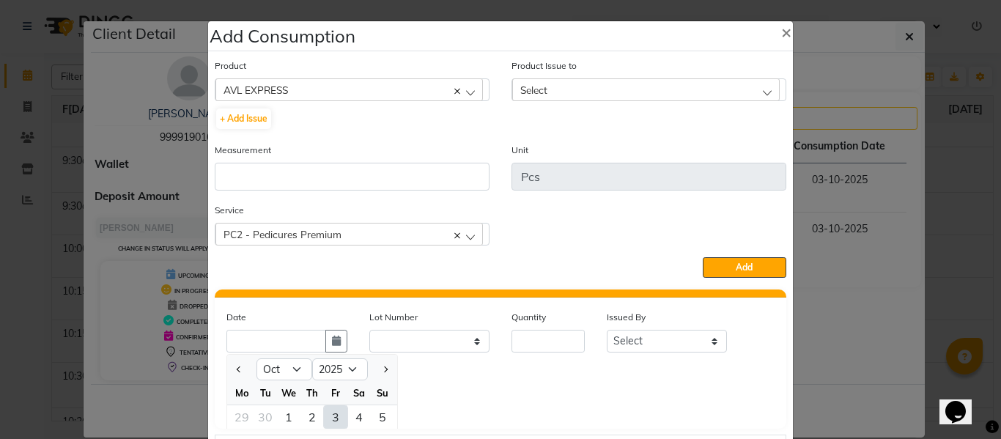
click at [328, 420] on div "3" at bounding box center [335, 416] width 23 height 23
type input "03-10-2025"
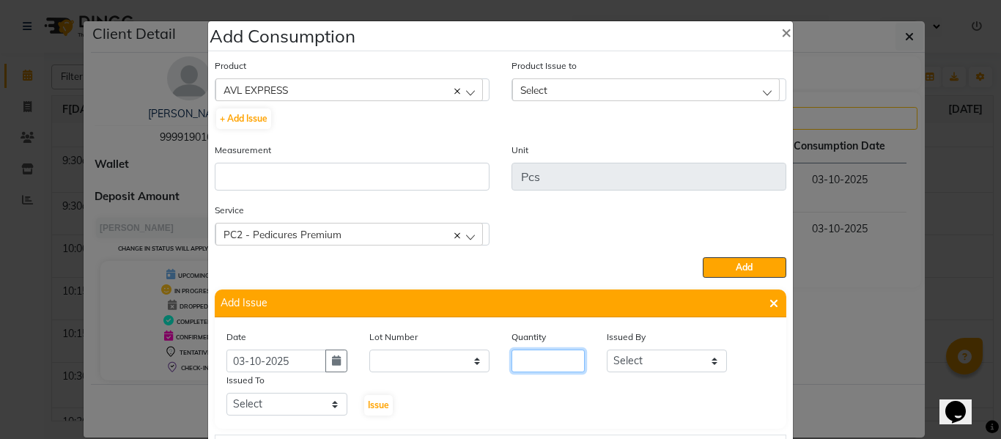
click at [534, 364] on input "number" at bounding box center [548, 361] width 73 height 23
type input "1"
drag, startPoint x: 622, startPoint y: 362, endPoint x: 623, endPoint y: 354, distance: 8.1
click at [622, 361] on select "Select ABHISHEK ajay[PERSON_NAME]N[PERSON_NAME]g[PERSON_NAME]T[PERSON_NAME] HEA…" at bounding box center [667, 361] width 121 height 23
click at [623, 360] on select "Select ABHISHEK ajay[PERSON_NAME]N[PERSON_NAME]g[PERSON_NAME]T[PERSON_NAME] HEA…" at bounding box center [667, 361] width 121 height 23
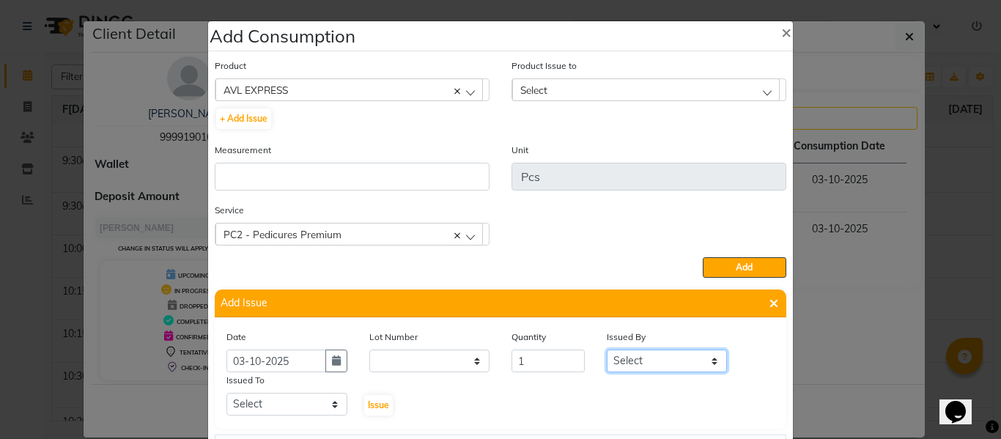
select select "82726"
click at [607, 350] on select "Select ABHISHEK ajay[PERSON_NAME]N[PERSON_NAME]g[PERSON_NAME]T[PERSON_NAME] HEA…" at bounding box center [667, 361] width 121 height 23
click at [318, 409] on select "Select ABHISHEK ajay[PERSON_NAME]N[PERSON_NAME]g[PERSON_NAME]T[PERSON_NAME] HEA…" at bounding box center [286, 404] width 121 height 23
select select "64064"
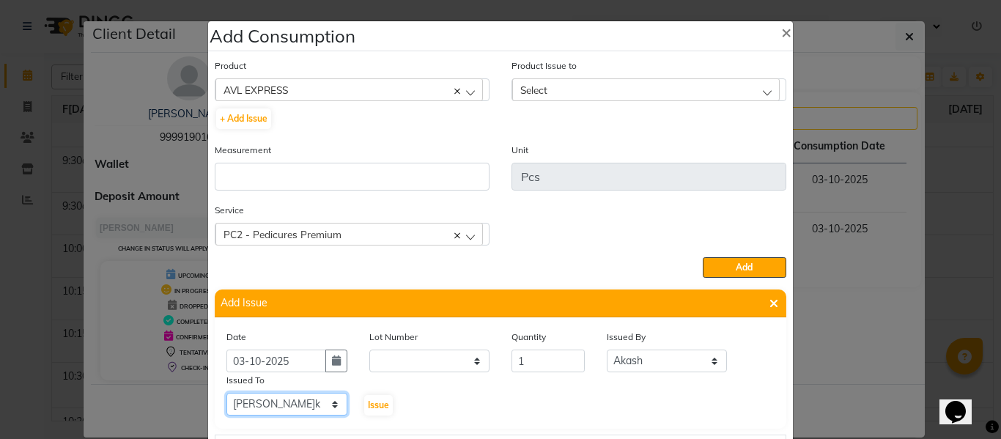
click at [226, 393] on select "Select ABHISHEK ajay[PERSON_NAME]N[PERSON_NAME]g[PERSON_NAME]T[PERSON_NAME] HEA…" at bounding box center [286, 404] width 121 height 23
click at [370, 403] on span "Issue" at bounding box center [378, 404] width 21 height 11
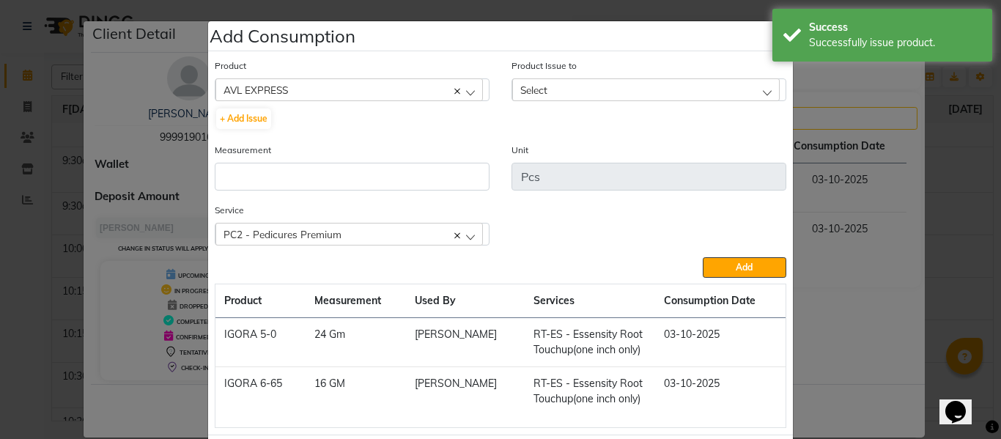
click at [543, 87] on div "Select" at bounding box center [646, 89] width 268 height 22
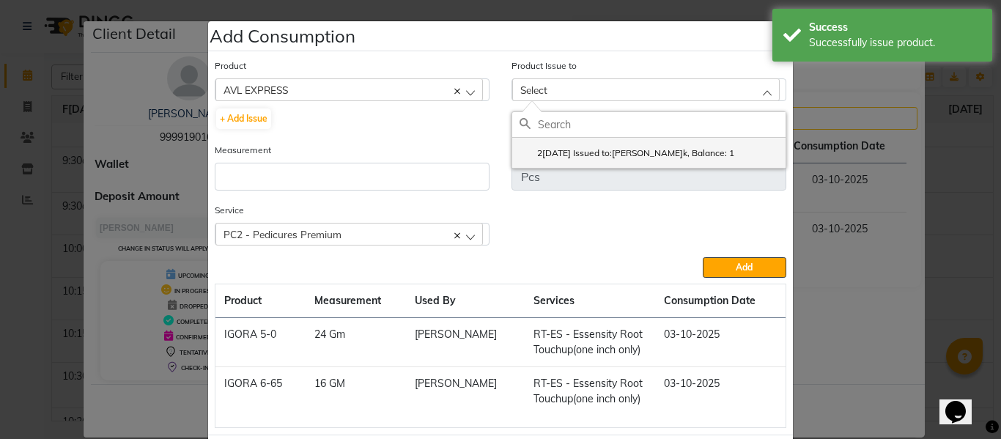
click at [571, 152] on label "2[DATE] Issued to:[PERSON_NAME]k, Balance: 1" at bounding box center [627, 153] width 215 height 13
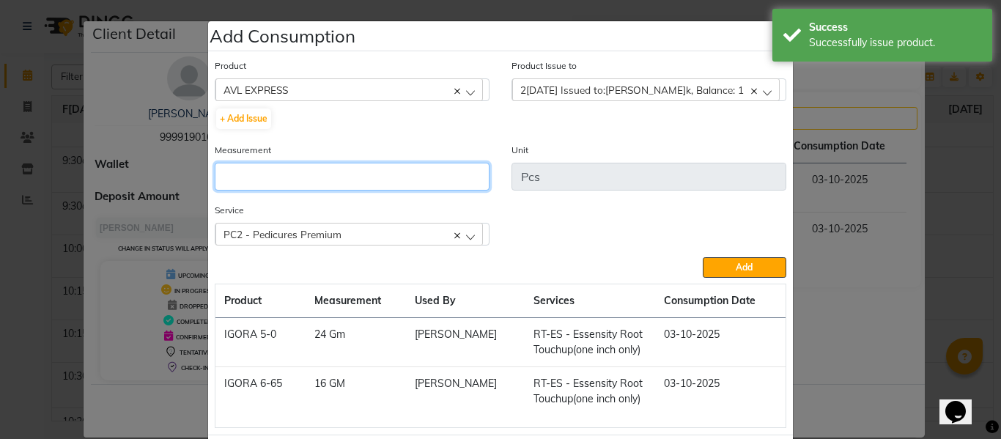
click at [417, 177] on input "number" at bounding box center [352, 177] width 275 height 28
type input "1"
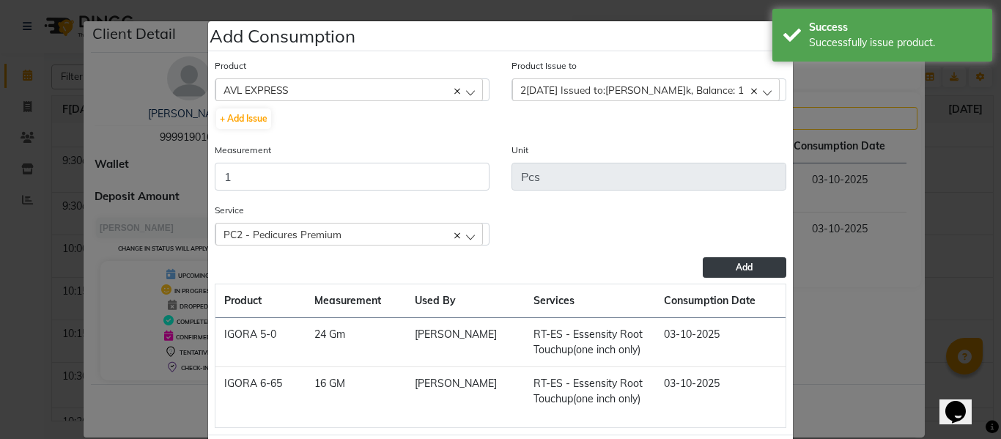
click at [748, 262] on button "Add" at bounding box center [745, 267] width 84 height 21
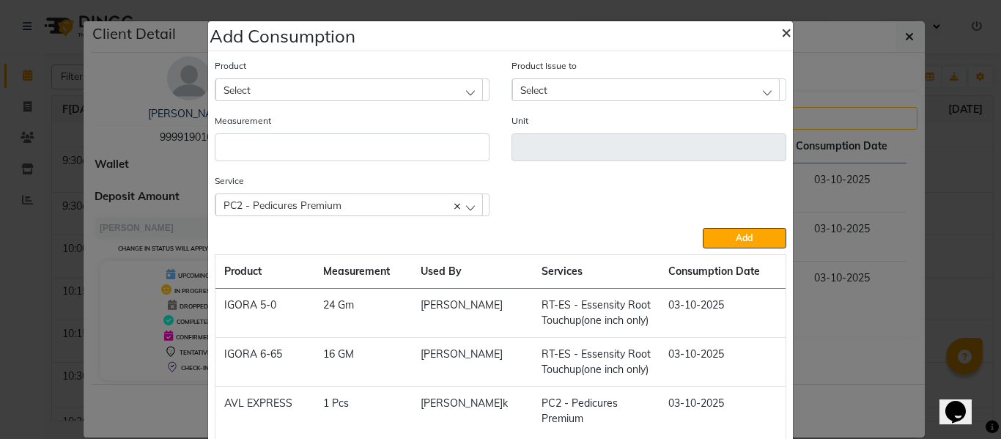
click at [784, 31] on span "×" at bounding box center [786, 32] width 10 height 22
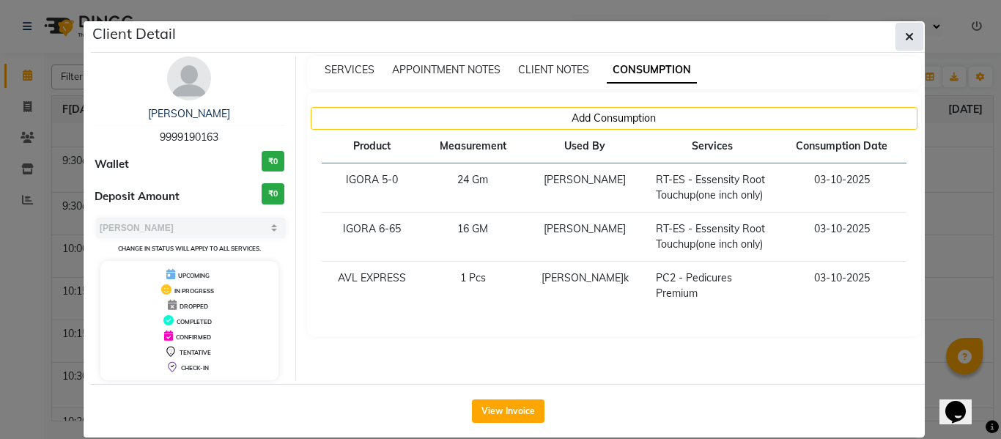
click at [910, 28] on button "button" at bounding box center [910, 37] width 28 height 28
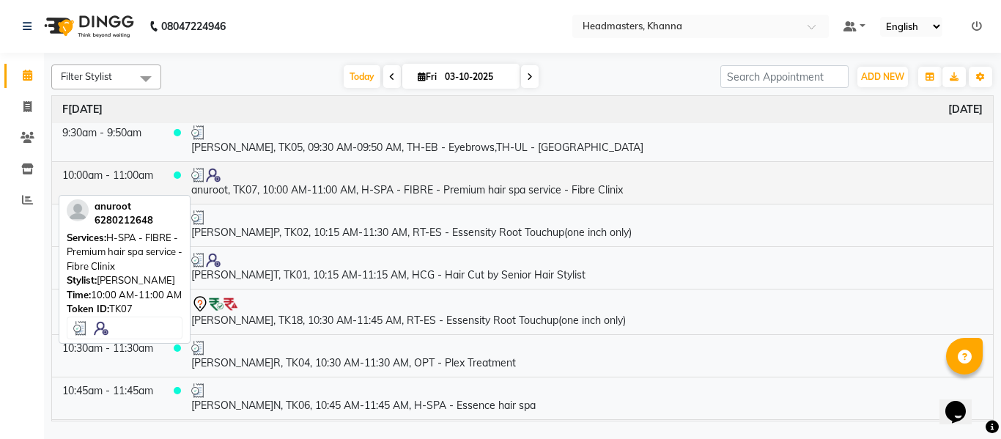
scroll to position [293, 0]
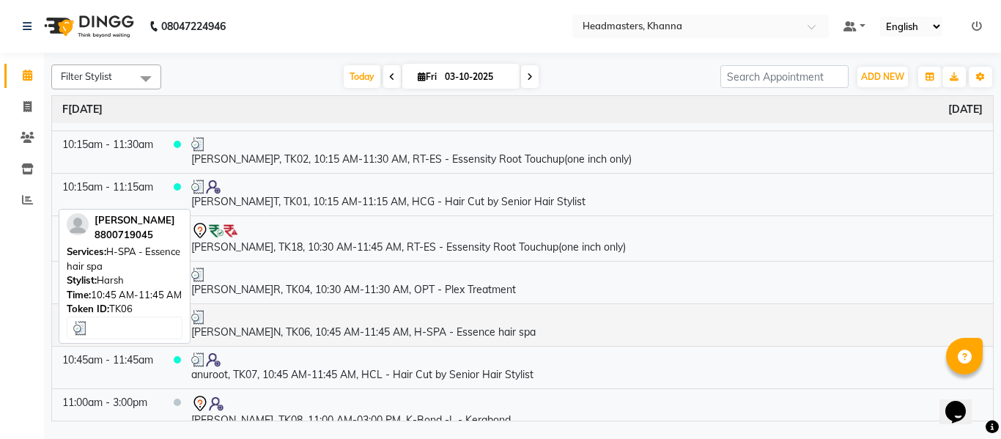
click at [364, 328] on td "[PERSON_NAME]N, TK06, 10:45 AM-11:45 AM, H-SPA - Essence hair spa" at bounding box center [587, 324] width 812 height 43
select select "3"
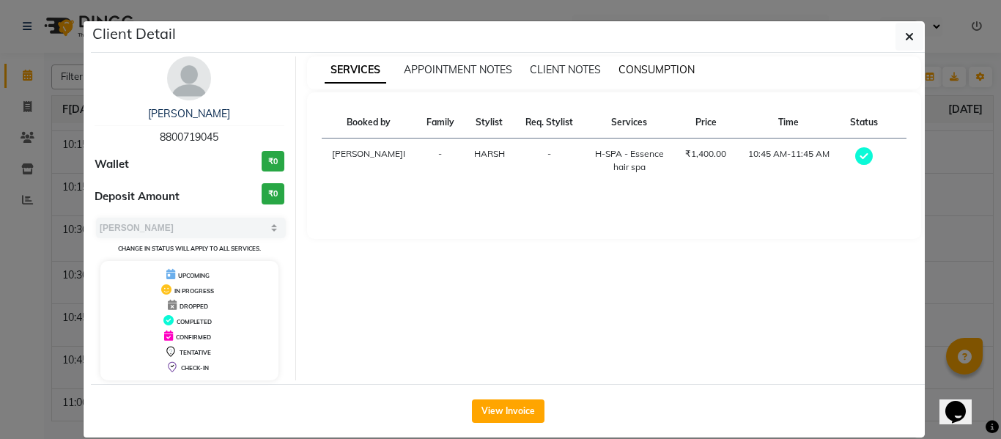
click at [650, 68] on span "CONSUMPTION" at bounding box center [657, 69] width 76 height 13
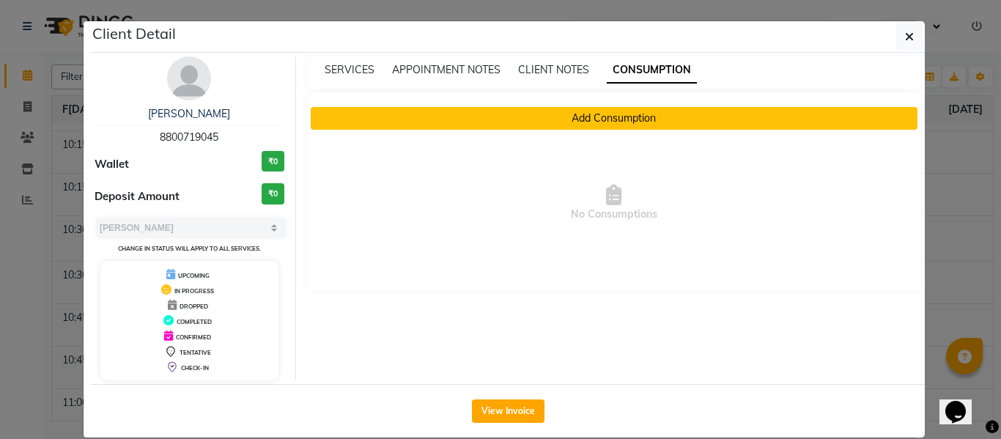
click at [617, 113] on button "Add Consumption" at bounding box center [615, 118] width 608 height 23
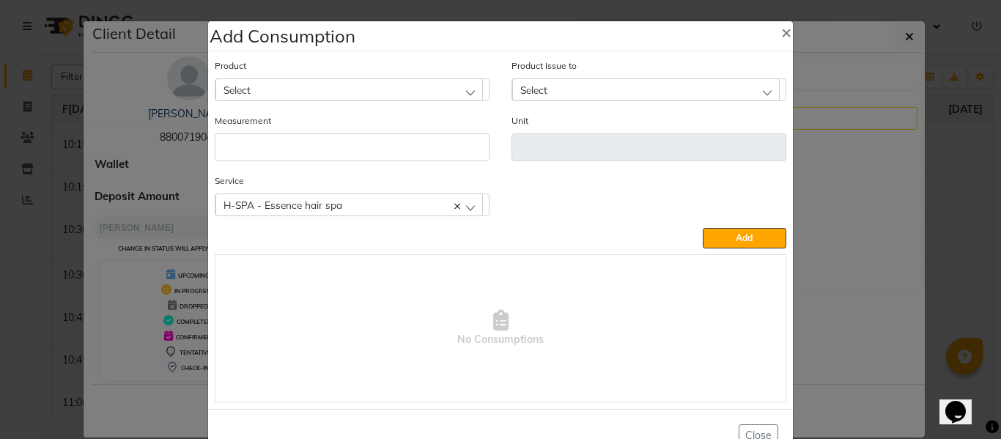
click at [342, 86] on div "Select" at bounding box center [349, 89] width 268 height 22
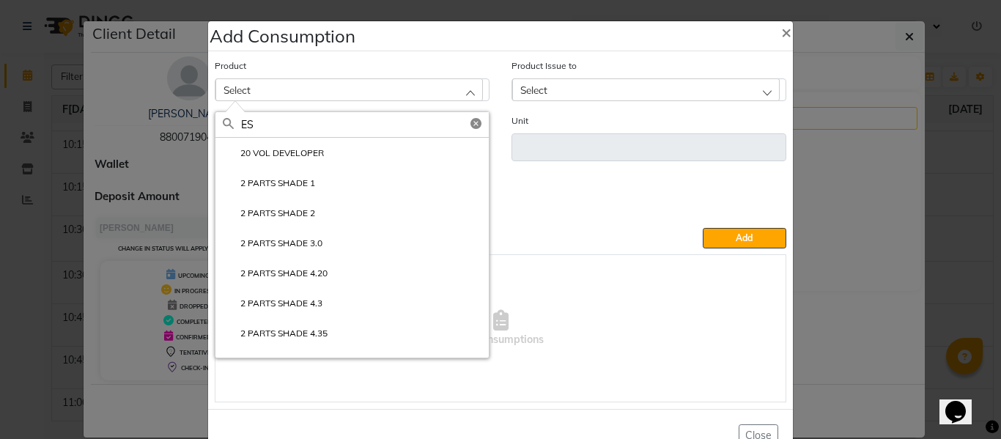
type input "E"
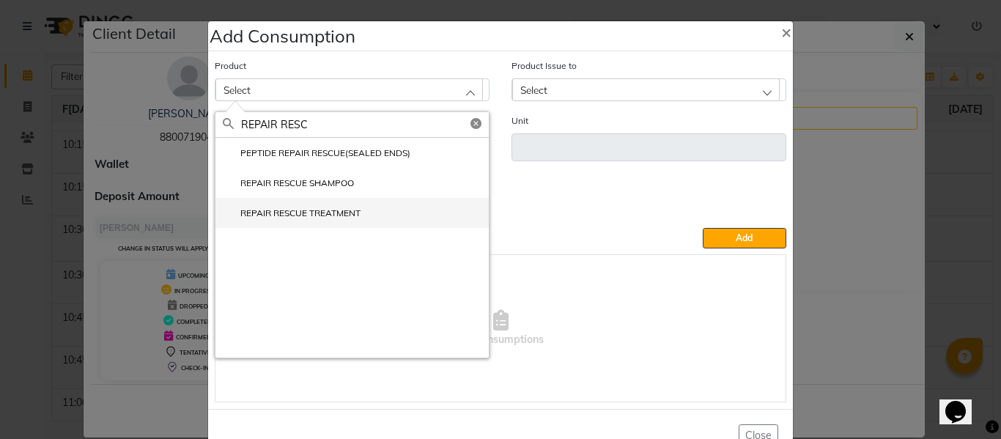
type input "REPAIR RESC"
click at [319, 205] on li "REPAIR RESCUE TREATMENT" at bounding box center [351, 213] width 273 height 30
type input "ML"
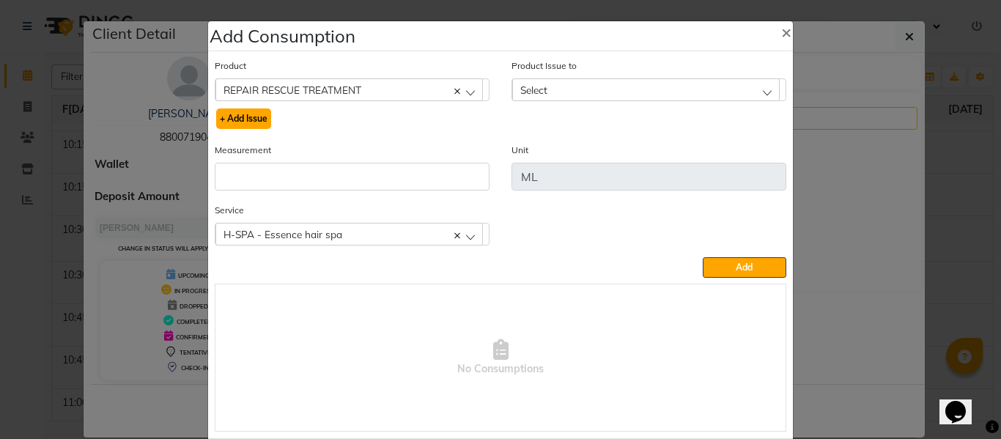
click at [245, 117] on button "+ Add Issue" at bounding box center [243, 118] width 55 height 21
select select
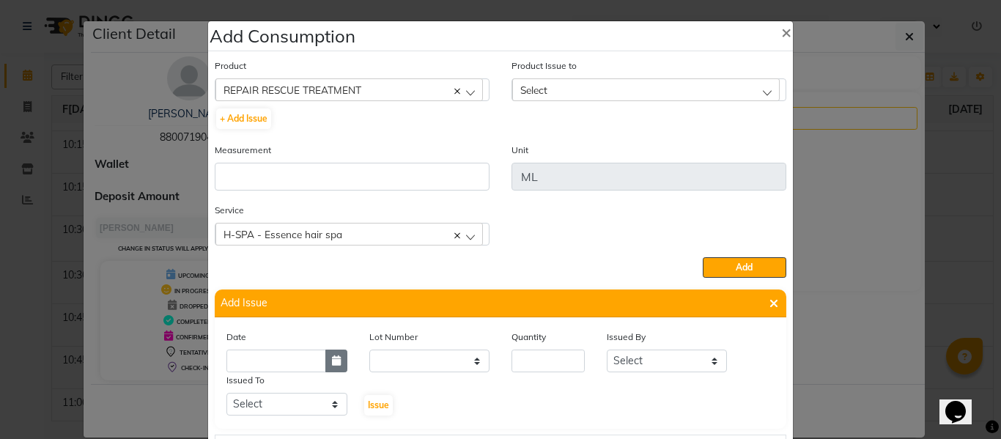
click at [332, 360] on icon "button" at bounding box center [336, 360] width 9 height 10
select select "10"
select select "2025"
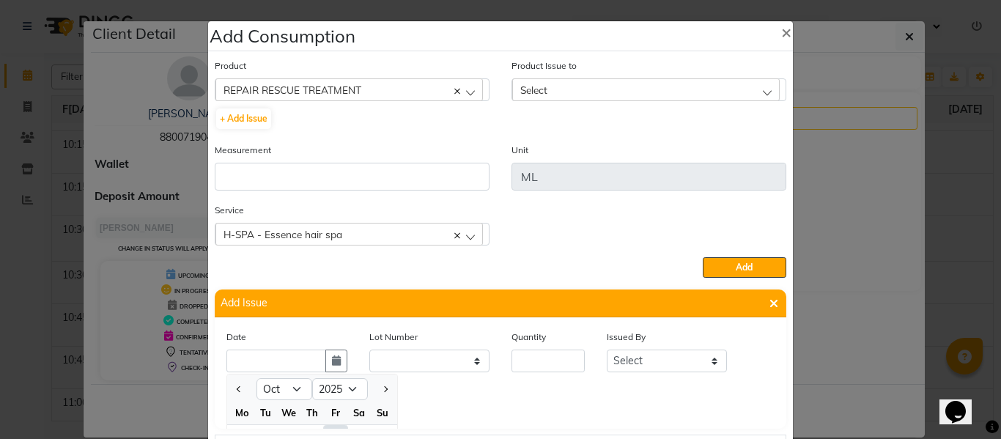
scroll to position [20, 0]
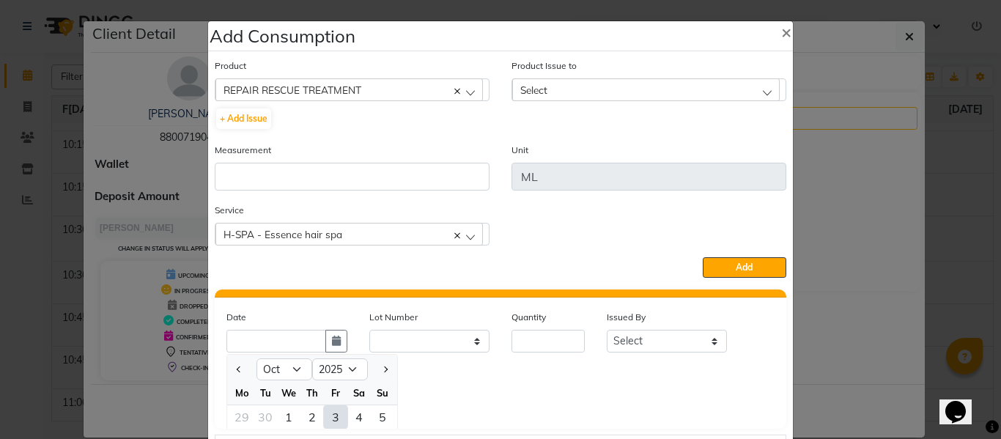
click at [328, 418] on div "3" at bounding box center [335, 416] width 23 height 23
type input "03-10-2025"
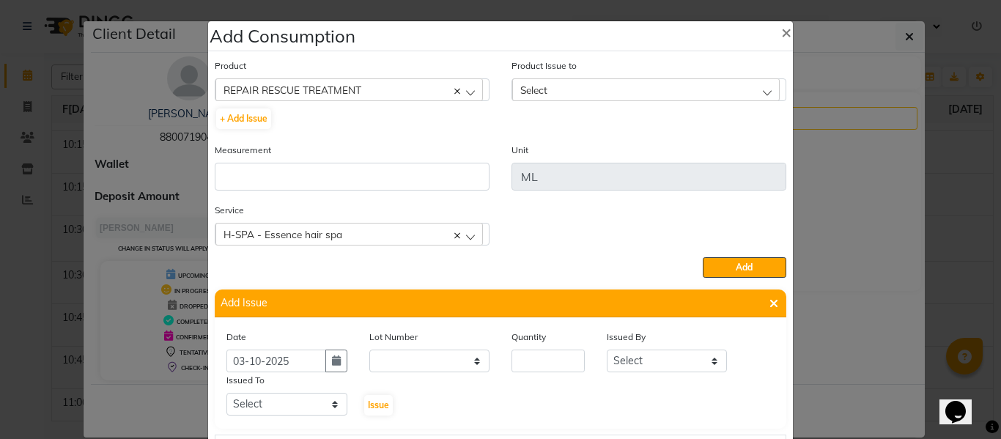
scroll to position [0, 0]
click at [539, 361] on input "number" at bounding box center [548, 361] width 73 height 23
type input "42"
drag, startPoint x: 624, startPoint y: 367, endPoint x: 627, endPoint y: 354, distance: 13.5
click at [624, 367] on select "Select ABHISHEK ajay[PERSON_NAME]N[PERSON_NAME]g[PERSON_NAME]T[PERSON_NAME] HEA…" at bounding box center [667, 361] width 121 height 23
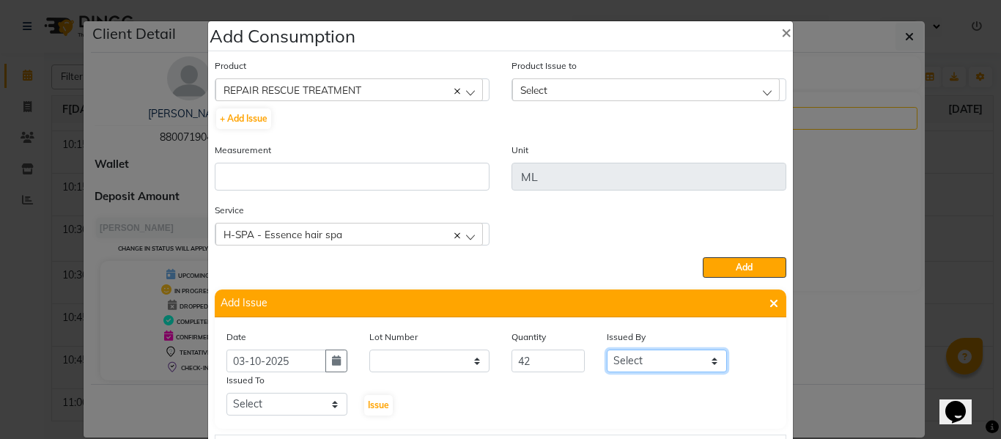
select select "82726"
click at [607, 350] on select "Select ABHISHEK ajay[PERSON_NAME]N[PERSON_NAME]g[PERSON_NAME]T[PERSON_NAME] HEA…" at bounding box center [667, 361] width 121 height 23
drag, startPoint x: 287, startPoint y: 408, endPoint x: 287, endPoint y: 396, distance: 12.5
click at [287, 403] on select "Select ABHISHEK ajay[PERSON_NAME]N[PERSON_NAME]g[PERSON_NAME]T[PERSON_NAME] HEA…" at bounding box center [286, 404] width 121 height 23
select select "60799"
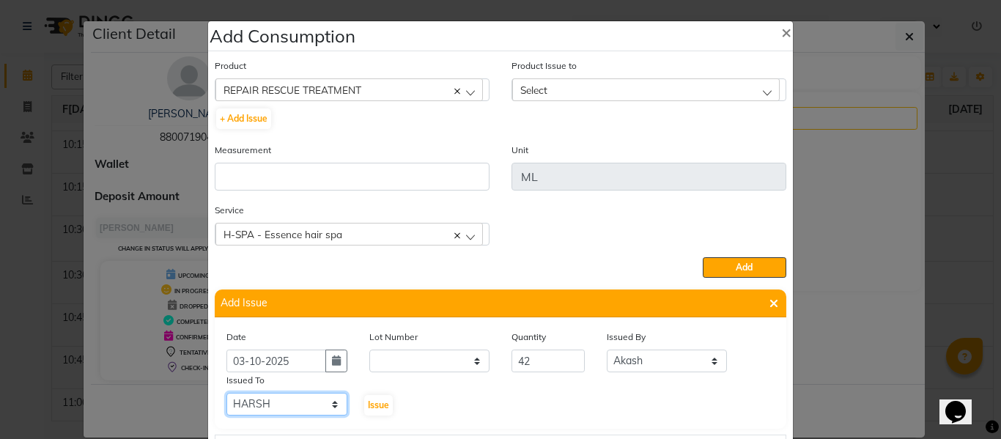
click at [226, 393] on select "Select ABHISHEK ajay[PERSON_NAME]N[PERSON_NAME]g[PERSON_NAME]T[PERSON_NAME] HEA…" at bounding box center [286, 404] width 121 height 23
click at [376, 399] on span "Issue" at bounding box center [378, 404] width 21 height 11
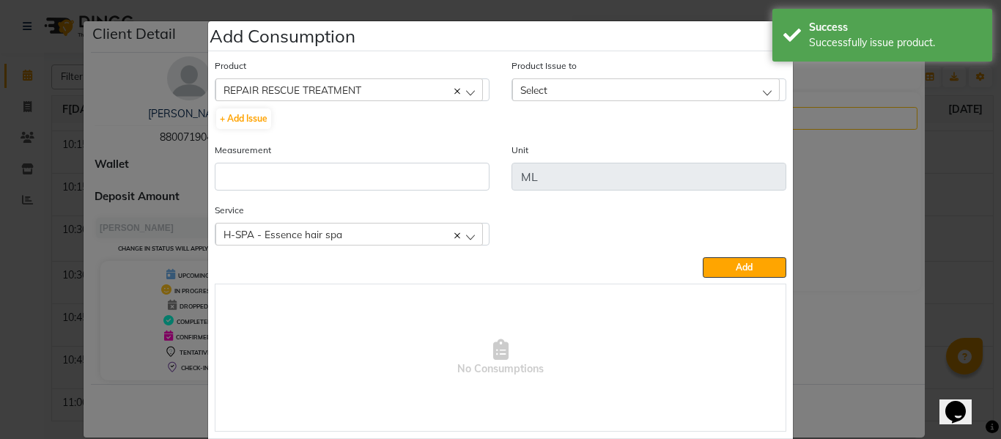
click at [542, 88] on span "Select" at bounding box center [533, 90] width 27 height 12
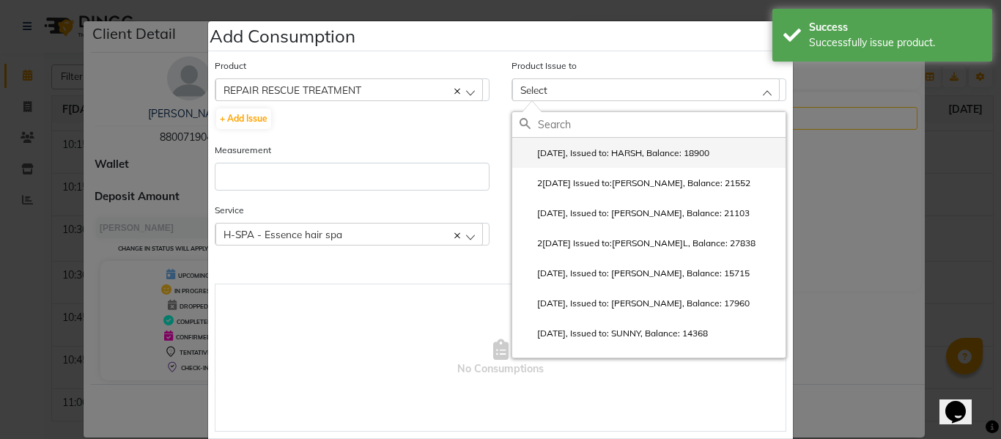
click at [571, 151] on label "[DATE], Issued to: HARSH, Balance: 18900" at bounding box center [615, 153] width 190 height 13
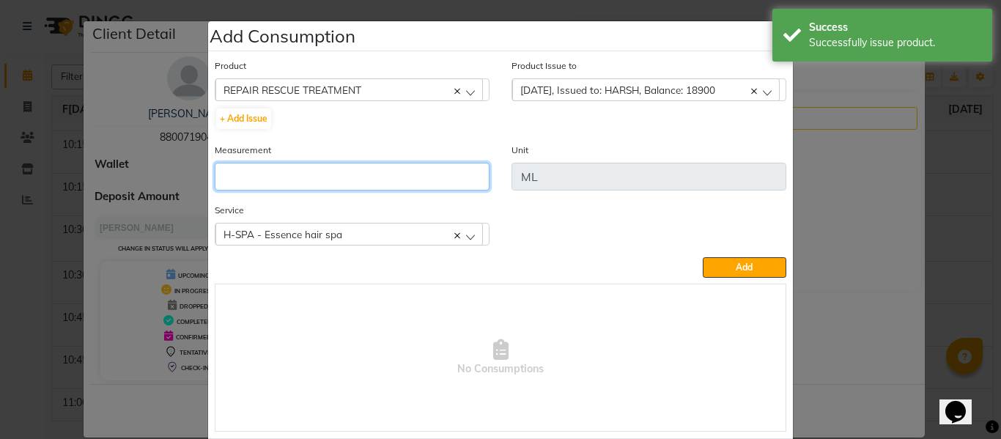
click at [437, 178] on input "number" at bounding box center [352, 177] width 275 height 28
type input "42"
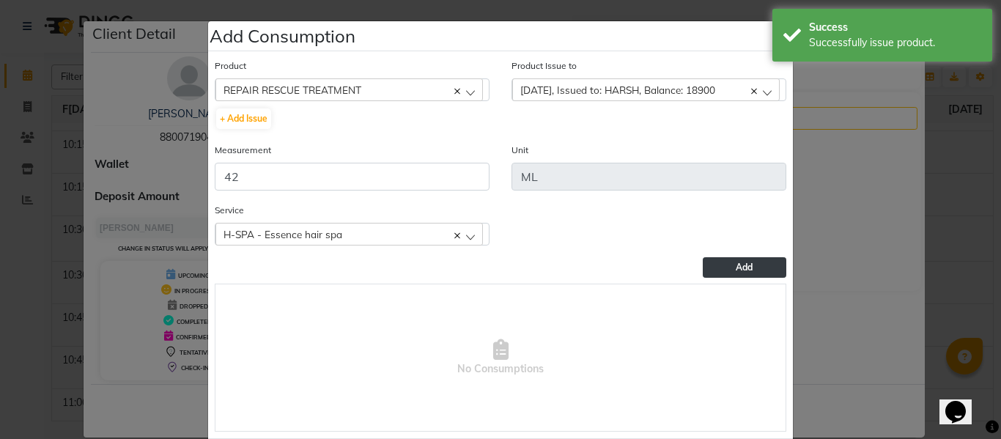
click at [748, 267] on button "Add" at bounding box center [745, 267] width 84 height 21
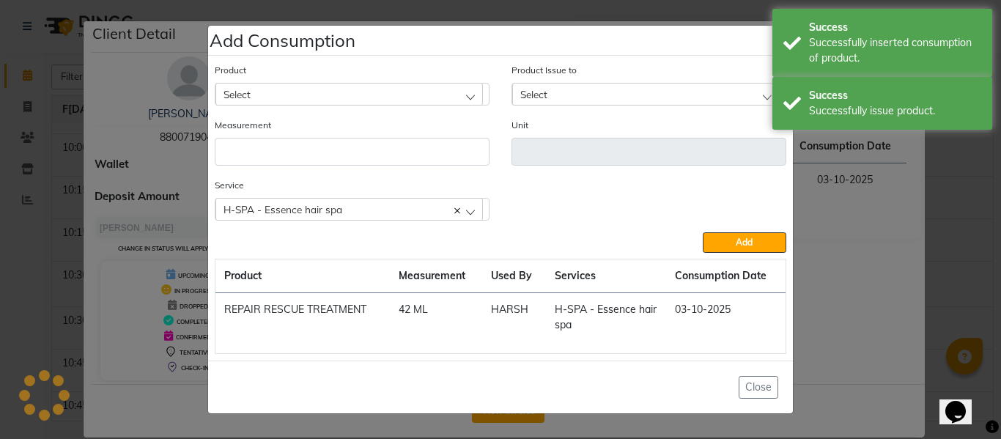
scroll to position [339, 0]
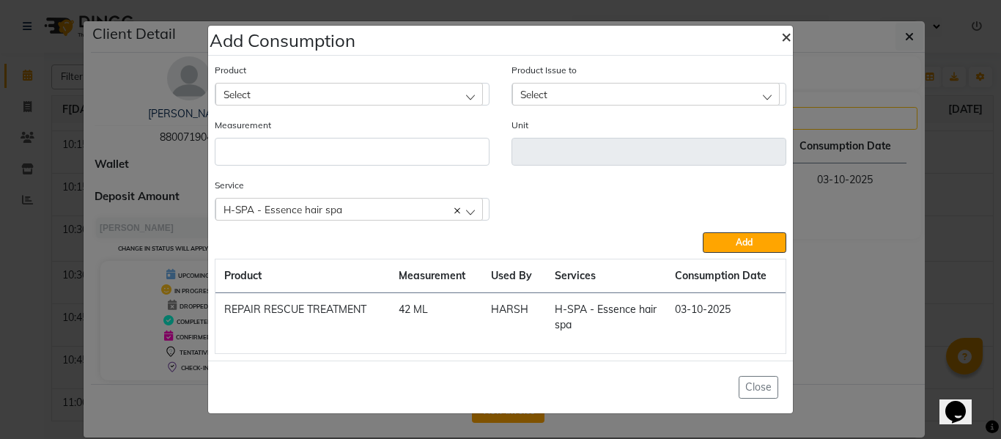
click at [784, 35] on span "×" at bounding box center [786, 36] width 10 height 22
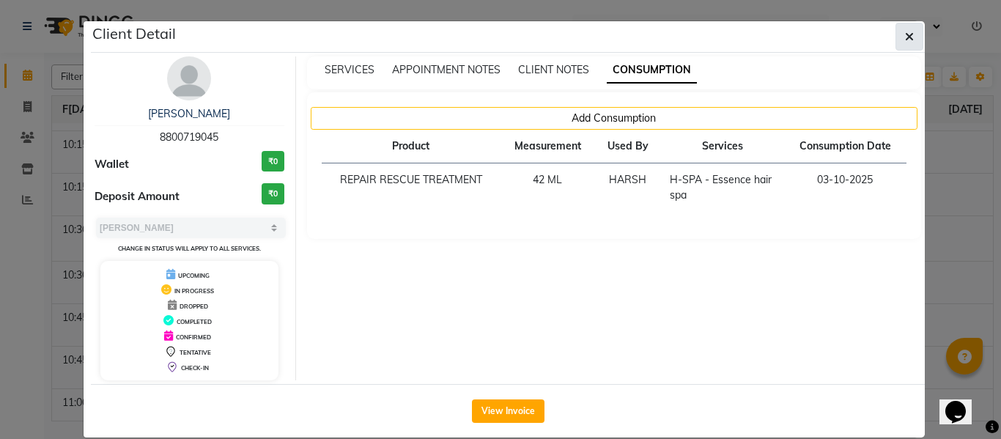
click at [899, 31] on button "button" at bounding box center [910, 37] width 28 height 28
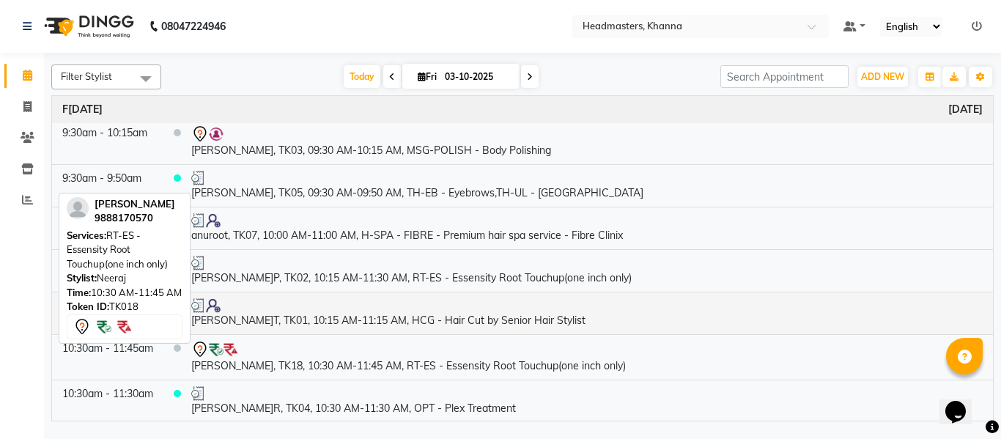
scroll to position [293, 0]
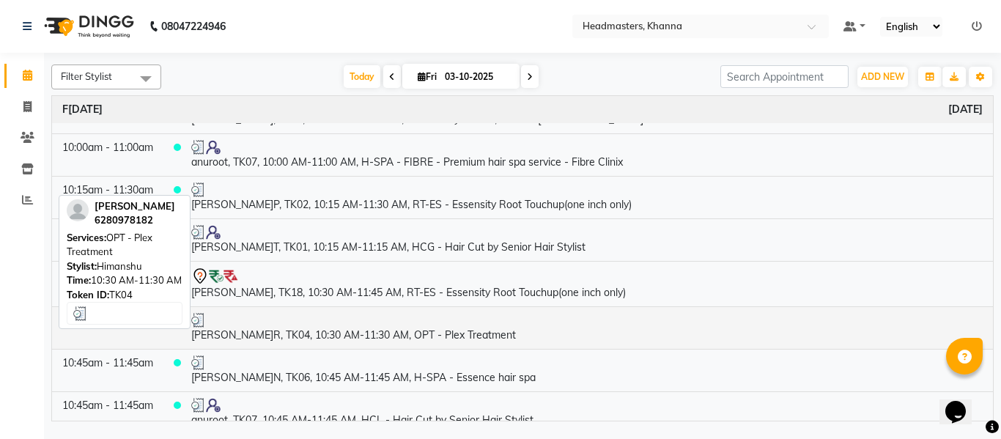
click at [362, 328] on td "[PERSON_NAME]R, TK04, 10:30 AM-11:30 AM, OPT - Plex Treatment" at bounding box center [587, 327] width 812 height 43
select select "3"
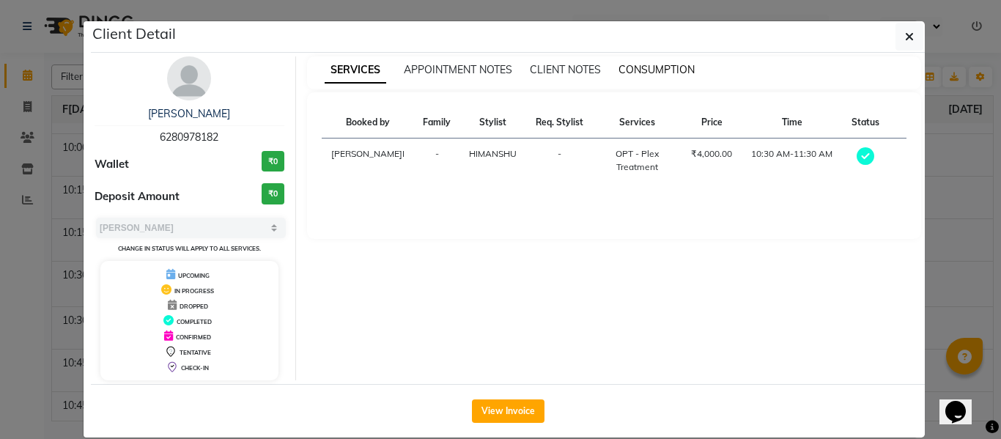
click at [666, 67] on span "CONSUMPTION" at bounding box center [657, 69] width 76 height 13
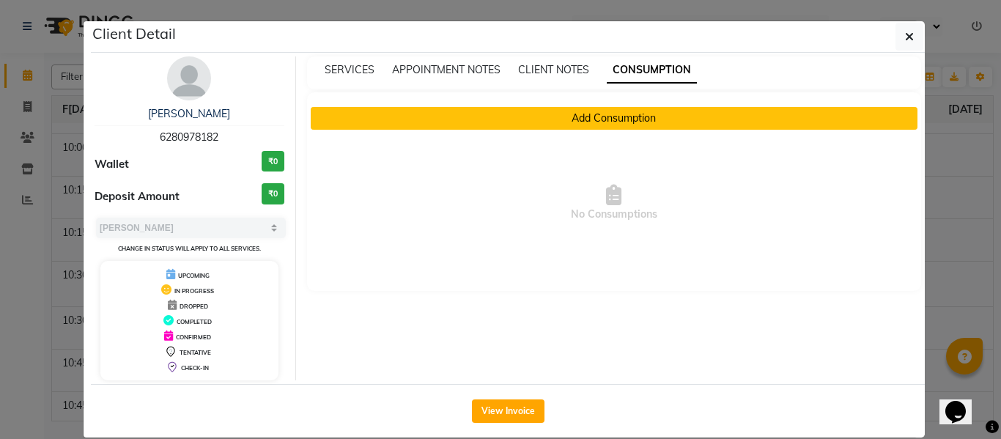
click at [572, 115] on button "Add Consumption" at bounding box center [615, 118] width 608 height 23
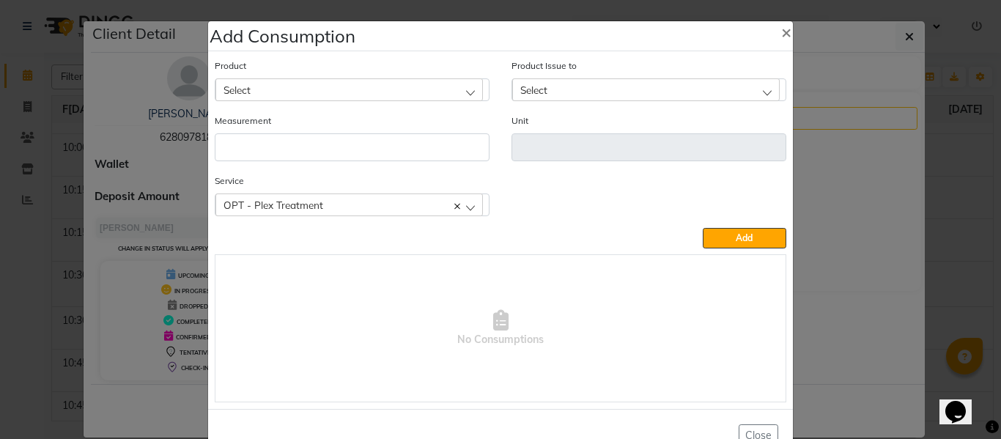
click at [336, 82] on div "Select" at bounding box center [349, 89] width 268 height 22
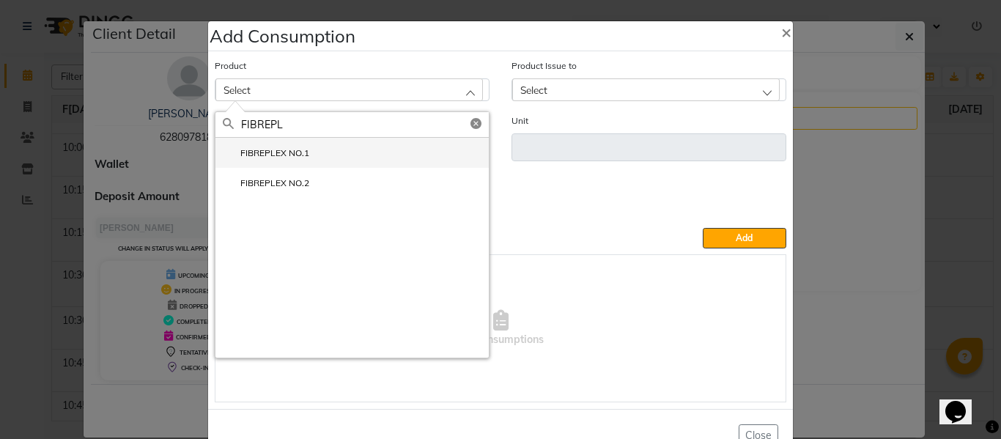
type input "FIBREPL"
click at [261, 147] on label "FIBREPLEX NO.1" at bounding box center [266, 153] width 86 height 13
type input "ML"
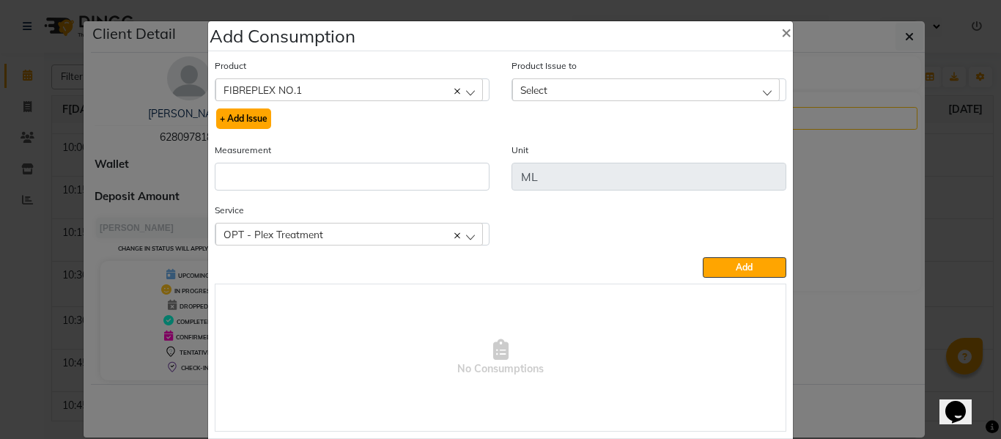
click at [248, 117] on button "+ Add Issue" at bounding box center [243, 118] width 55 height 21
select select
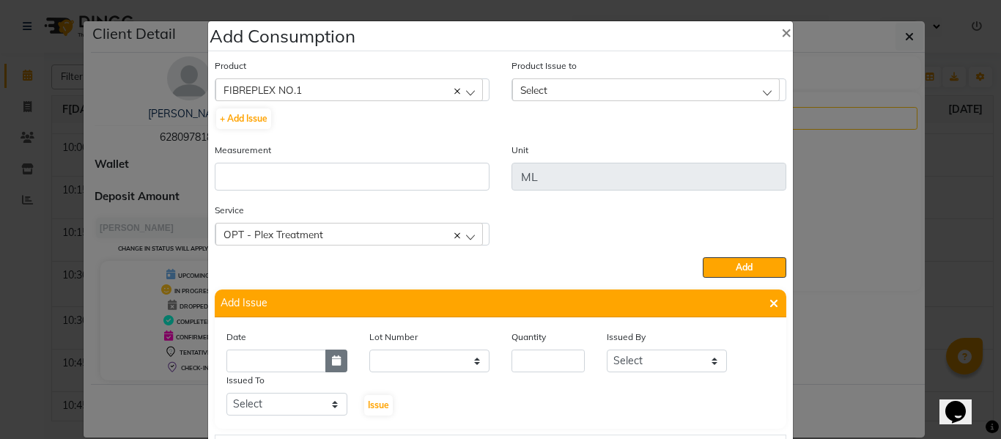
click at [333, 354] on button "button" at bounding box center [336, 361] width 22 height 23
select select "10"
select select "2025"
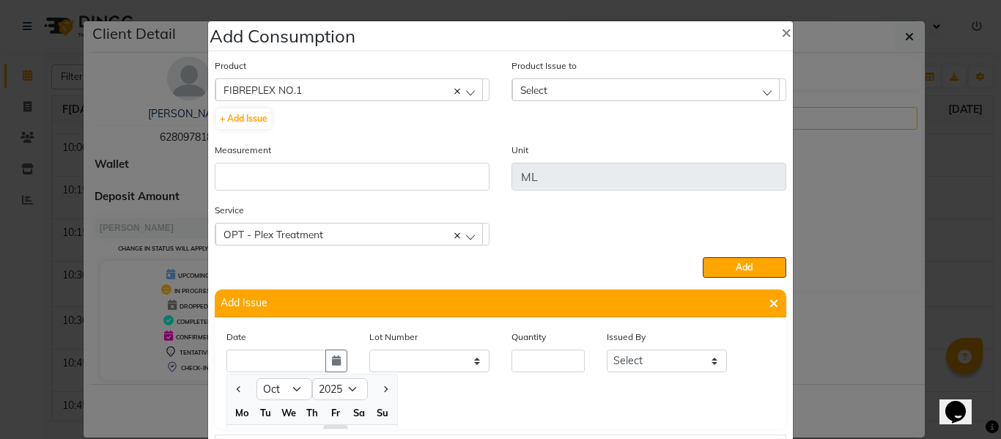
scroll to position [20, 0]
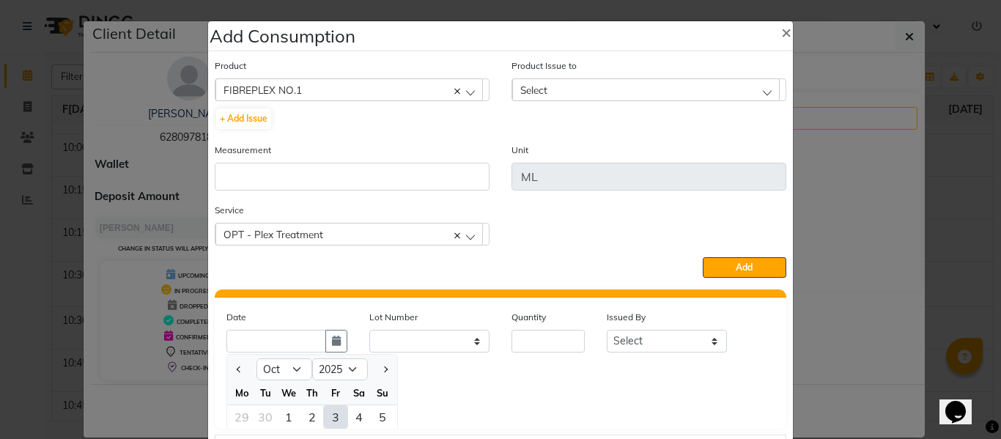
click at [328, 410] on div "3" at bounding box center [335, 416] width 23 height 23
type input "03-10-2025"
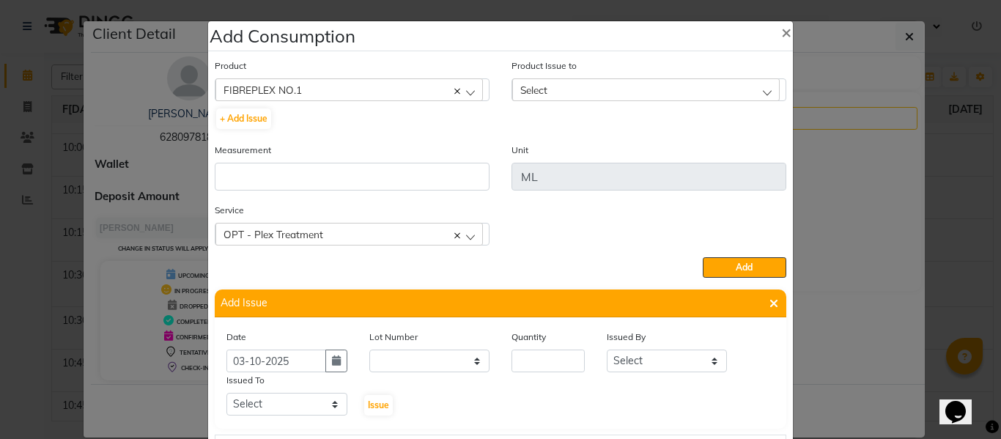
scroll to position [0, 0]
click at [539, 357] on input "number" at bounding box center [548, 361] width 73 height 23
type input "6"
click at [641, 354] on select "Select ABHISHEK ajay[PERSON_NAME]N[PERSON_NAME]g[PERSON_NAME]T[PERSON_NAME] HEA…" at bounding box center [667, 361] width 121 height 23
click at [607, 350] on select "Select ABHISHEK ajay[PERSON_NAME]N[PERSON_NAME]g[PERSON_NAME]T[PERSON_NAME] HEA…" at bounding box center [667, 361] width 121 height 23
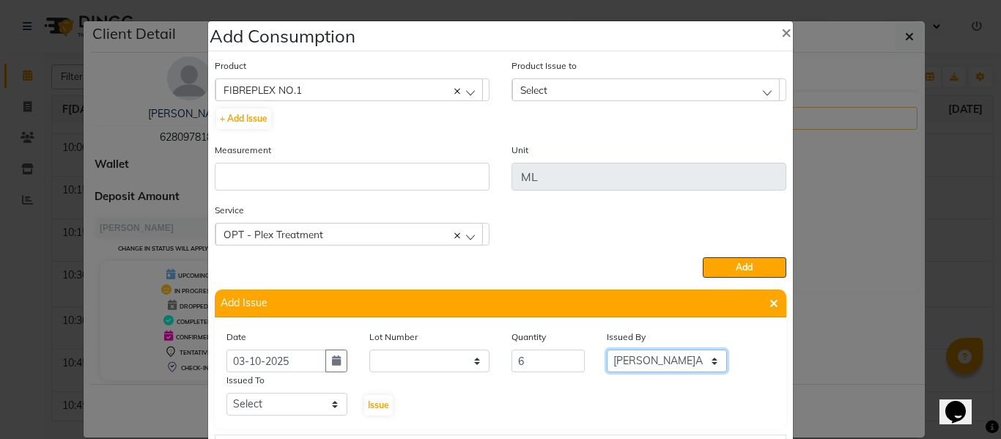
drag, startPoint x: 647, startPoint y: 361, endPoint x: 646, endPoint y: 351, distance: 10.4
click at [646, 353] on select "Select ABHISHEK ajay[PERSON_NAME]N[PERSON_NAME]g[PERSON_NAME]T[PERSON_NAME] HEA…" at bounding box center [667, 361] width 121 height 23
select select "82726"
click at [607, 350] on select "Select ABHISHEK ajay[PERSON_NAME]N[PERSON_NAME]g[PERSON_NAME]T[PERSON_NAME] HEA…" at bounding box center [667, 361] width 121 height 23
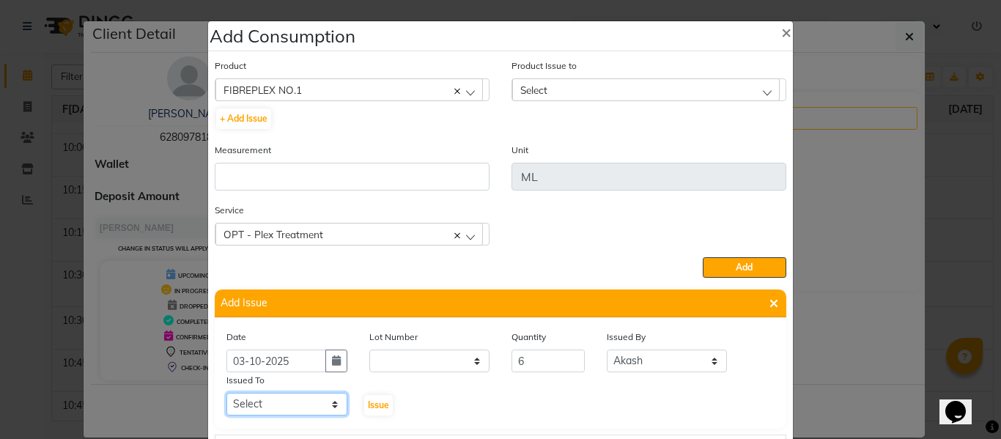
drag, startPoint x: 292, startPoint y: 399, endPoint x: 296, endPoint y: 393, distance: 7.5
click at [292, 399] on select "Select ABHISHEK ajay[PERSON_NAME]N[PERSON_NAME]g[PERSON_NAME]T[PERSON_NAME] HEA…" at bounding box center [286, 404] width 121 height 23
select select "60833"
click at [226, 393] on select "Select ABHISHEK ajay[PERSON_NAME]N[PERSON_NAME]g[PERSON_NAME]T[PERSON_NAME] HEA…" at bounding box center [286, 404] width 121 height 23
click at [380, 396] on button "Issue" at bounding box center [378, 405] width 29 height 21
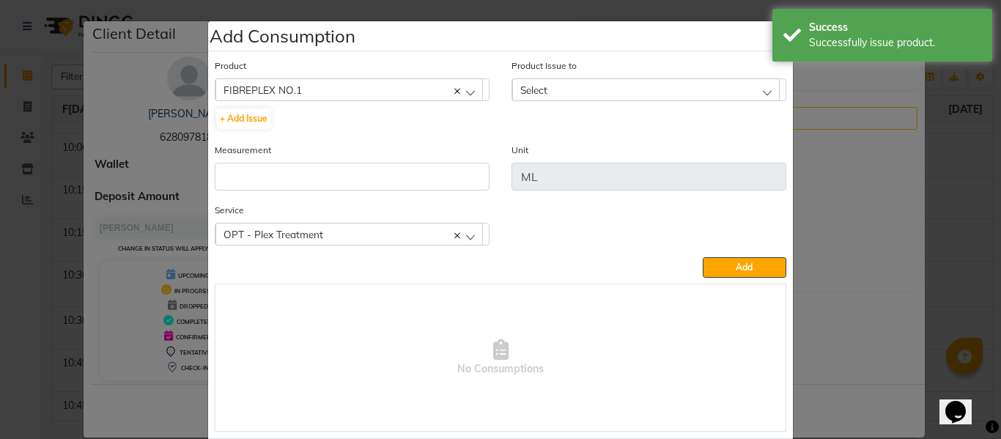
click at [547, 87] on div "Select" at bounding box center [646, 89] width 268 height 22
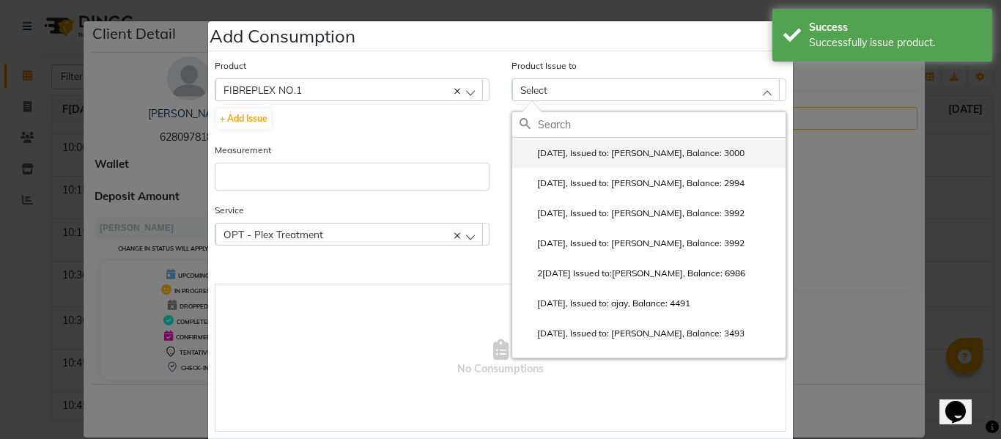
click at [580, 153] on label "[DATE], Issued to: [PERSON_NAME], Balance: 3000" at bounding box center [632, 153] width 225 height 13
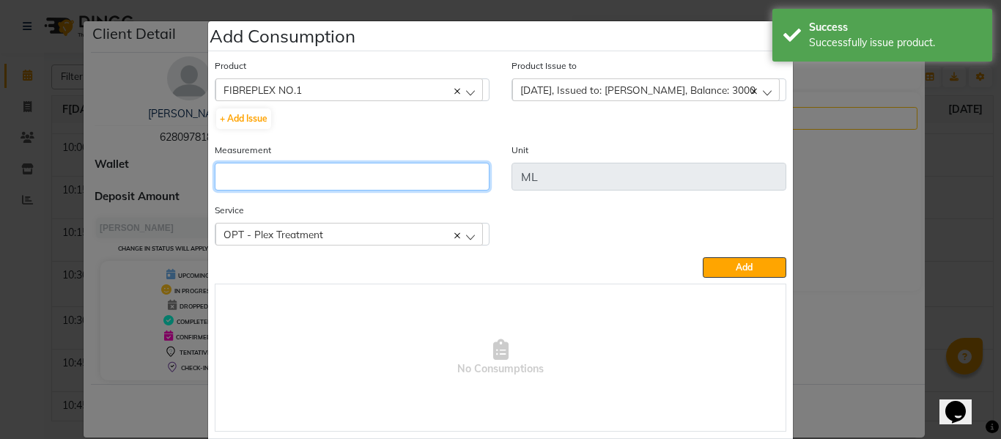
click at [418, 173] on input "number" at bounding box center [352, 177] width 275 height 28
type input "6"
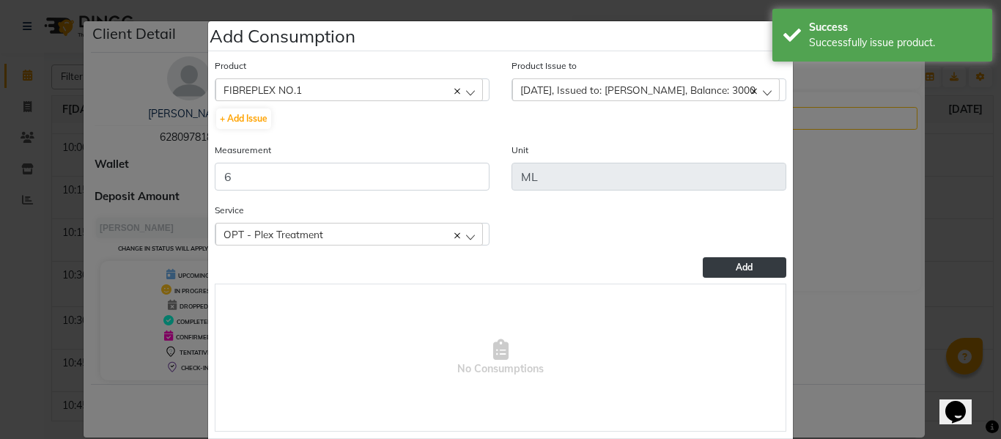
click at [744, 265] on span "Add" at bounding box center [744, 267] width 17 height 11
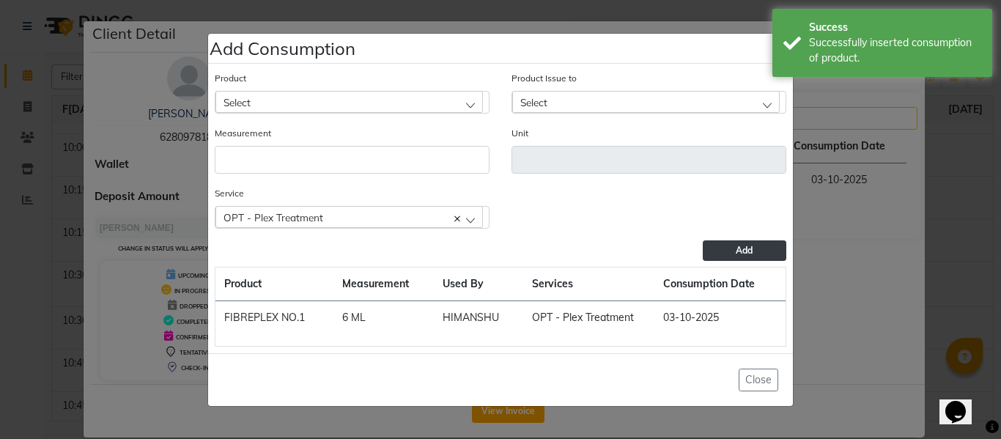
click at [399, 103] on div "Select" at bounding box center [349, 102] width 268 height 22
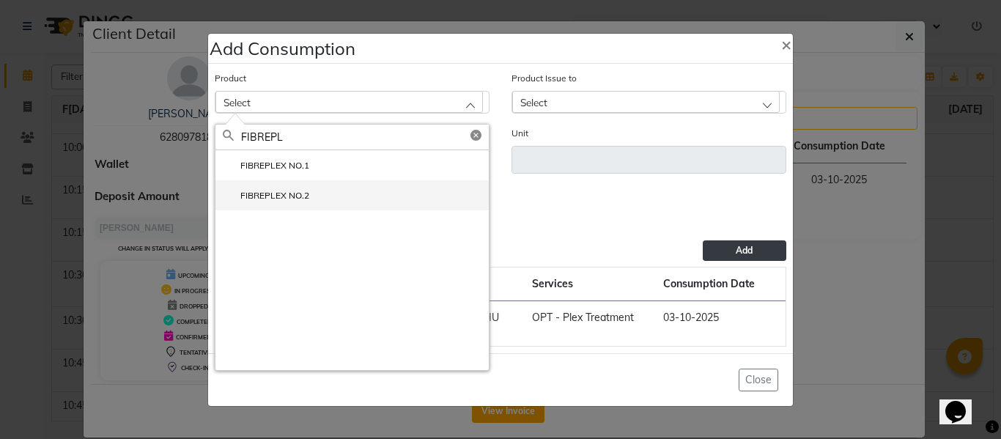
type input "FIBREPL"
click at [290, 191] on label "FIBREPLEX NO.2" at bounding box center [266, 195] width 86 height 13
type input "ML"
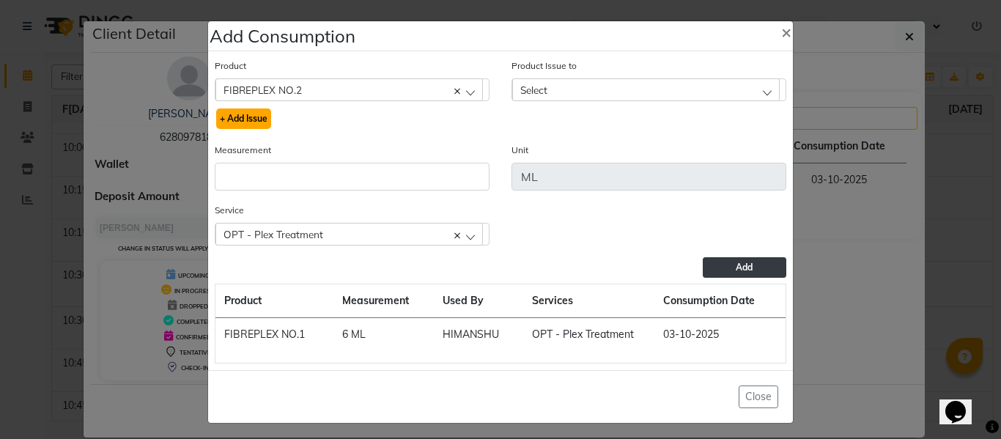
click at [252, 117] on button "+ Add Issue" at bounding box center [243, 118] width 55 height 21
select select
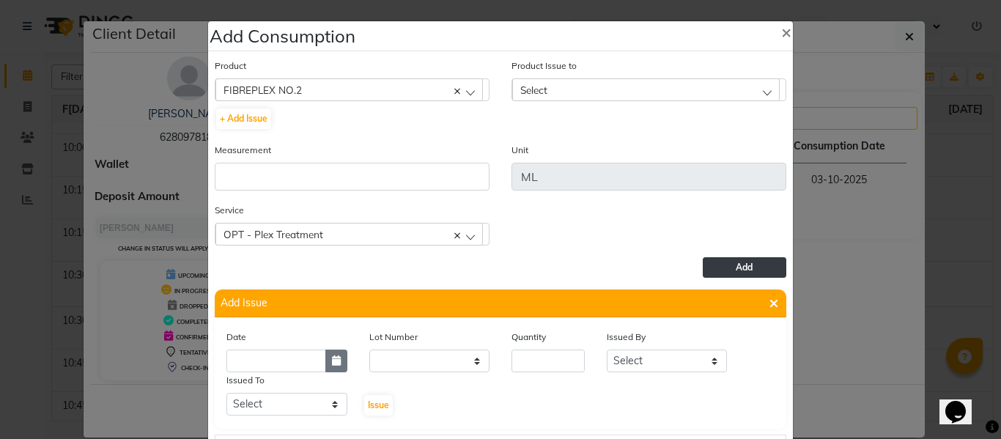
click at [332, 360] on icon "button" at bounding box center [336, 360] width 9 height 10
select select "10"
select select "2025"
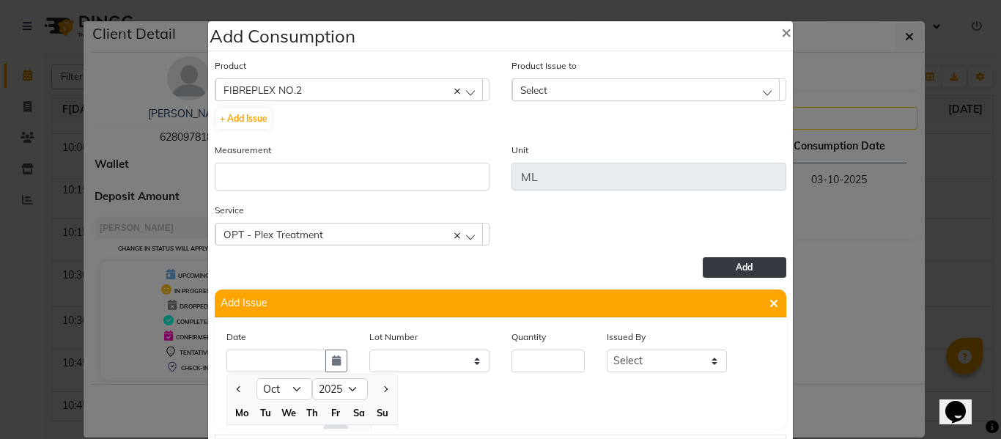
scroll to position [20, 0]
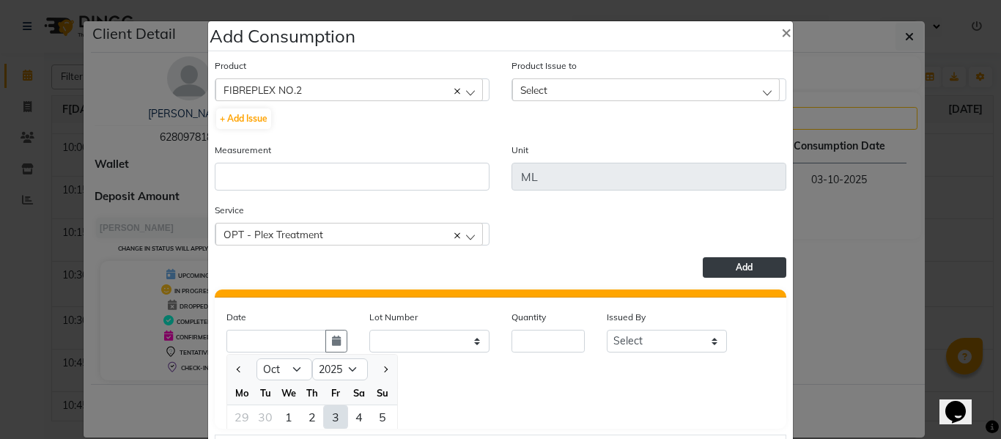
click at [329, 411] on div "3" at bounding box center [335, 416] width 23 height 23
type input "03-10-2025"
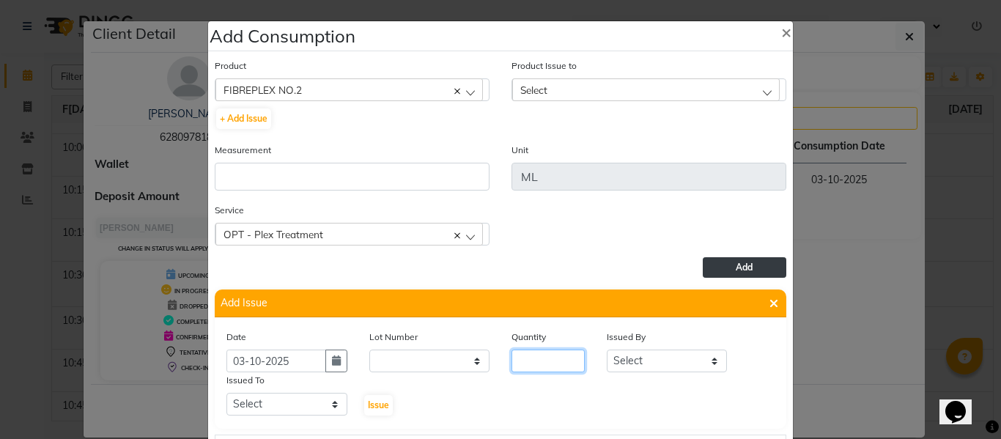
click at [545, 355] on input "number" at bounding box center [548, 361] width 73 height 23
type input "32"
drag, startPoint x: 619, startPoint y: 361, endPoint x: 622, endPoint y: 352, distance: 9.5
click at [620, 355] on select "Select ABHISHEK ajay[PERSON_NAME]N[PERSON_NAME]g[PERSON_NAME]T[PERSON_NAME] HEA…" at bounding box center [667, 361] width 121 height 23
select select "82726"
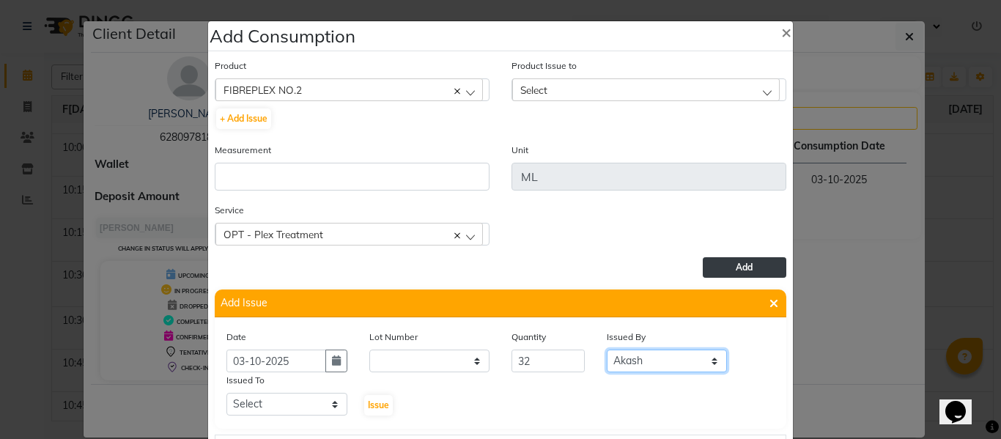
click at [607, 350] on select "Select ABHISHEK ajay[PERSON_NAME]N[PERSON_NAME]g[PERSON_NAME]T[PERSON_NAME] HEA…" at bounding box center [667, 361] width 121 height 23
click at [279, 401] on select "Select ABHISHEK ajay[PERSON_NAME]N[PERSON_NAME]g[PERSON_NAME]T[PERSON_NAME] HEA…" at bounding box center [286, 404] width 121 height 23
select select "60833"
click at [226, 393] on select "Select ABHISHEK ajay[PERSON_NAME]N[PERSON_NAME]g[PERSON_NAME]T[PERSON_NAME] HEA…" at bounding box center [286, 404] width 121 height 23
click at [370, 401] on span "Issue" at bounding box center [378, 404] width 21 height 11
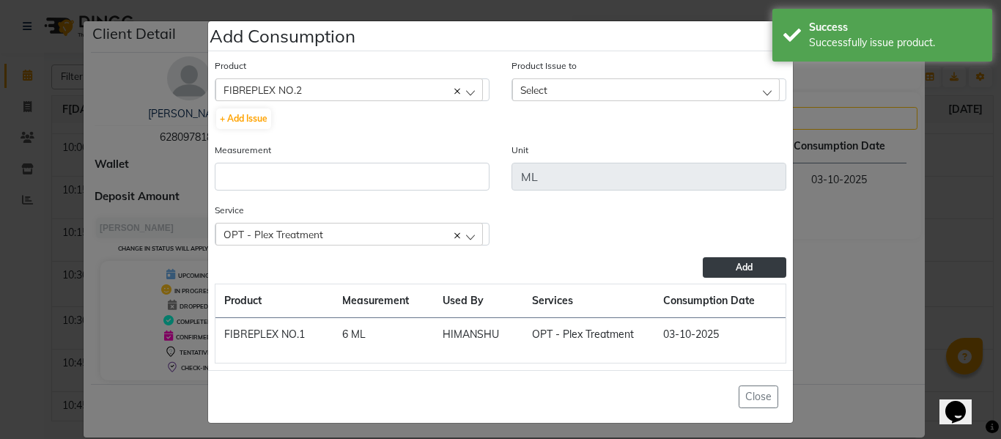
click at [536, 76] on div "Product Issue to Select 2[DATE] Issued to:[PERSON_NAME]U, Balance: 16000 2[DATE…" at bounding box center [649, 79] width 275 height 43
click at [540, 86] on span "Select" at bounding box center [533, 90] width 27 height 12
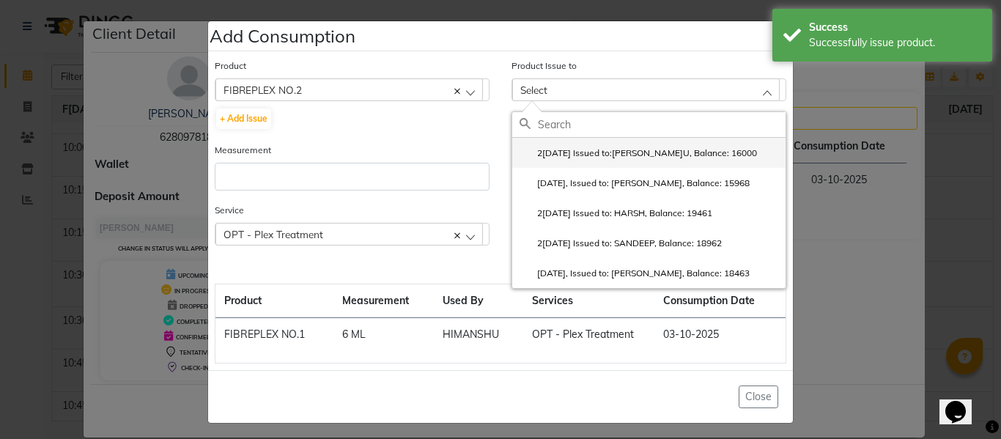
click at [580, 152] on label "2[DATE] Issued to:[PERSON_NAME]U, Balance: 16000" at bounding box center [638, 153] width 237 height 13
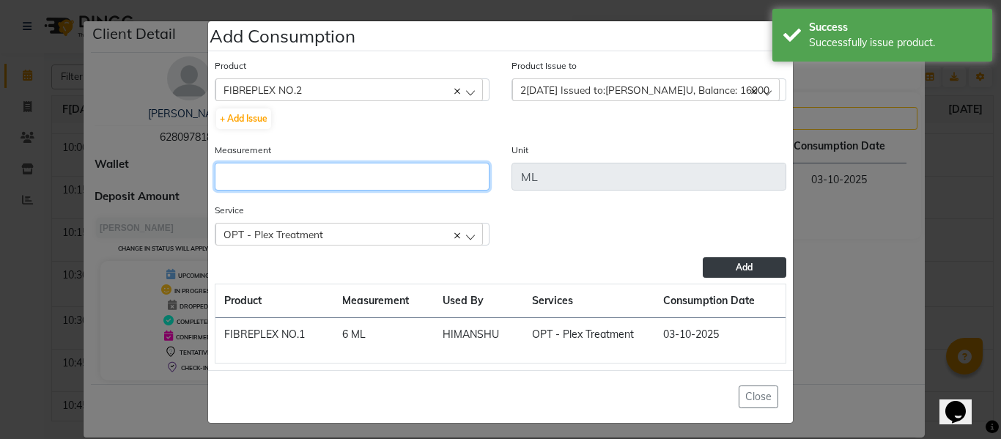
click at [447, 174] on input "number" at bounding box center [352, 177] width 275 height 28
type input "32"
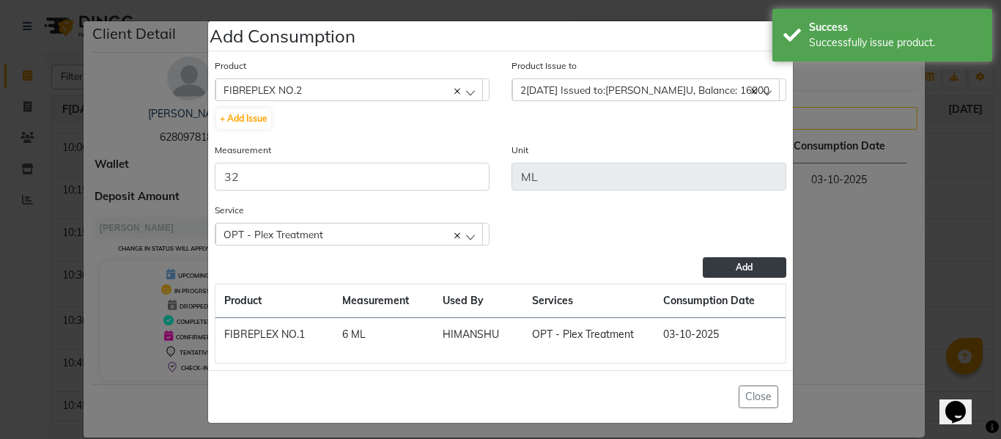
click at [752, 263] on button "Add" at bounding box center [745, 267] width 84 height 21
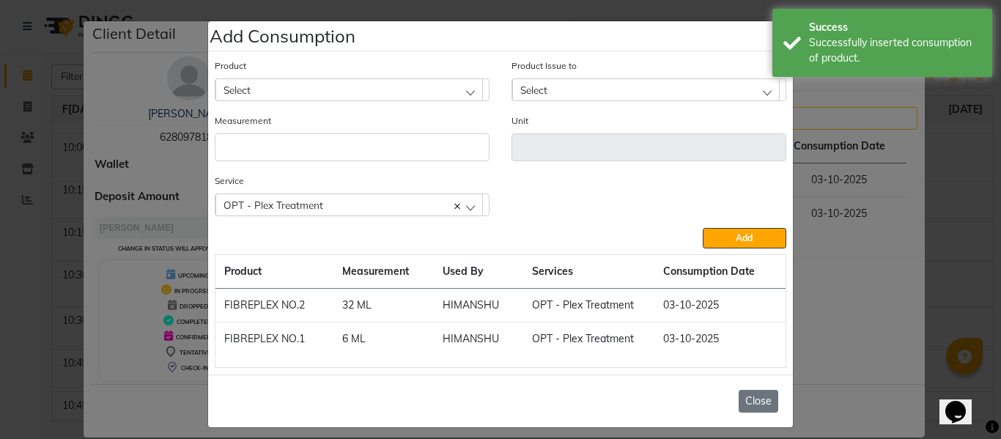
click at [750, 397] on button "Close" at bounding box center [759, 401] width 40 height 23
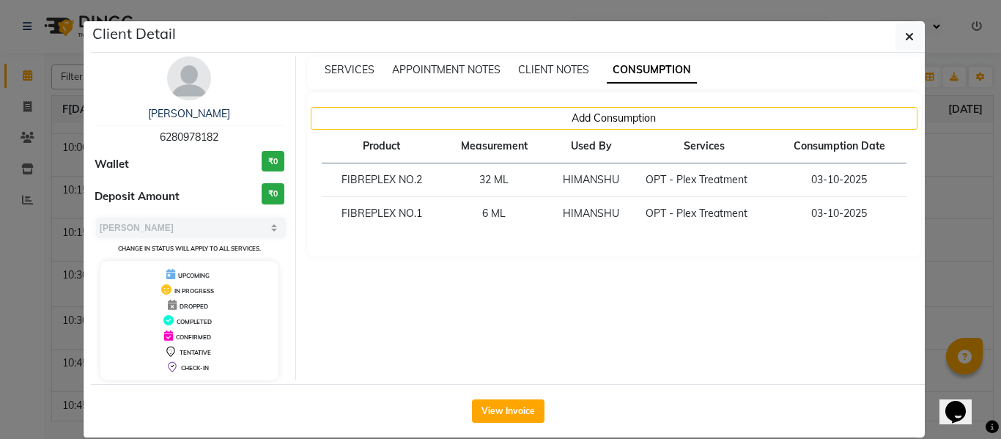
click at [939, 248] on ngb-modal-window "Client Detail [PERSON_NAME]R 6280978182 Wallet ₹0 Deposit Amount ₹0 Select[PERS…" at bounding box center [500, 219] width 1001 height 439
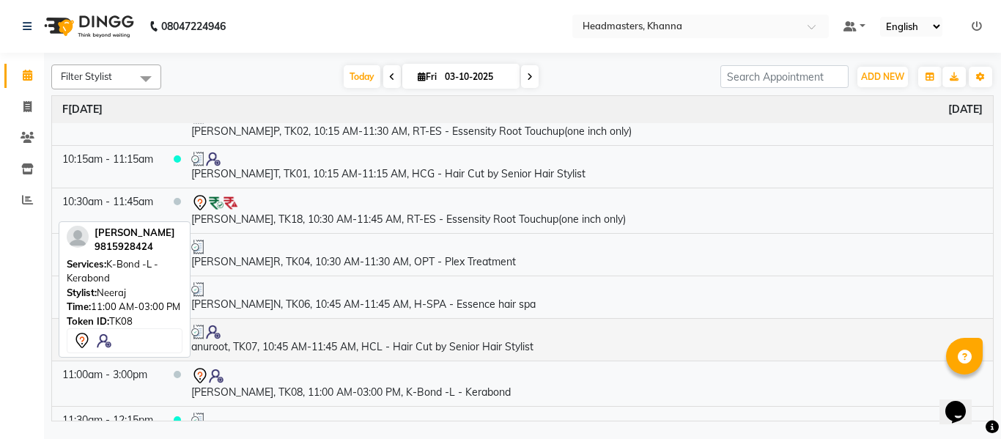
scroll to position [440, 0]
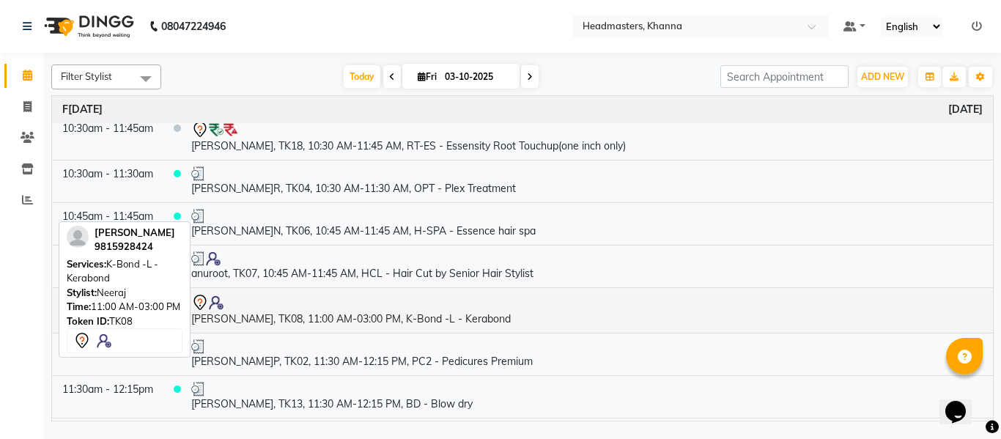
click at [356, 317] on td "[PERSON_NAME], TK08, 11:00 AM-03:00 PM, K-Bond -L - Kerabond" at bounding box center [587, 309] width 812 height 45
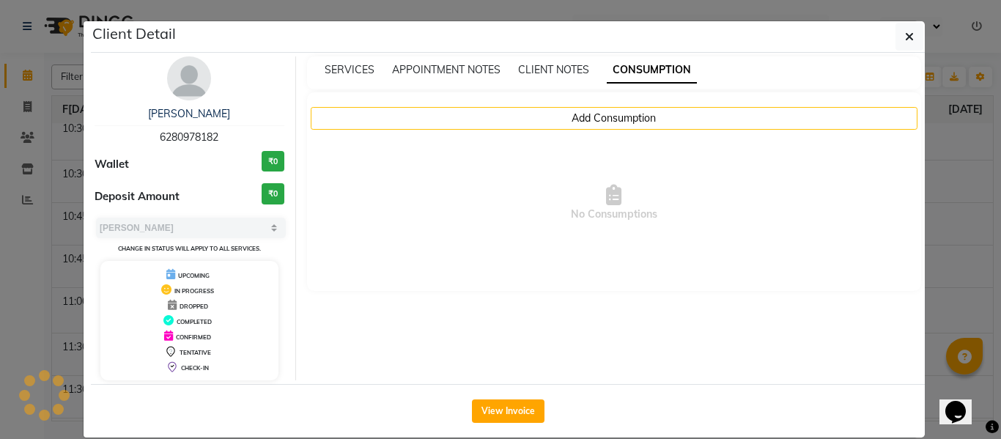
select select "7"
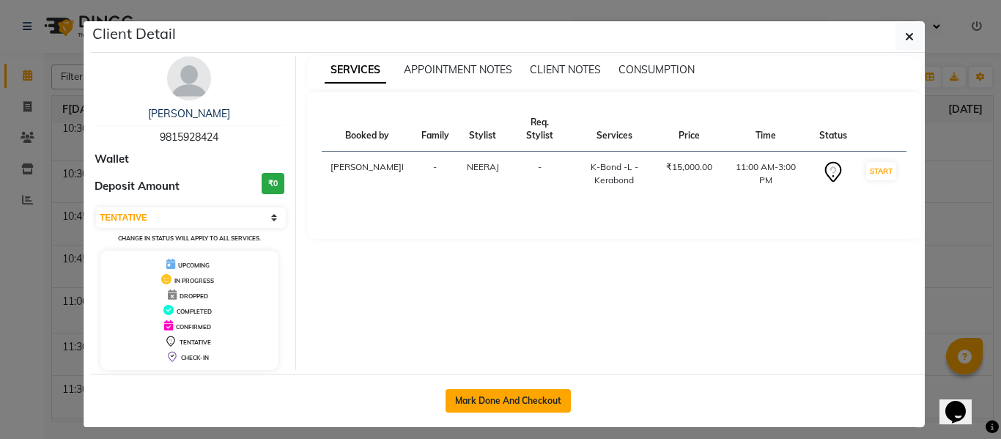
click at [497, 396] on button "Mark Done And Checkout" at bounding box center [508, 400] width 125 height 23
select select "7138"
select select "service"
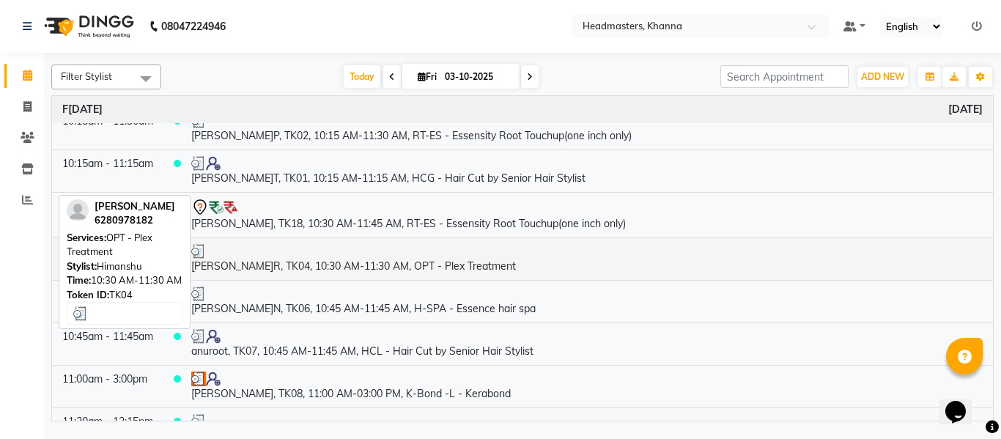
scroll to position [366, 0]
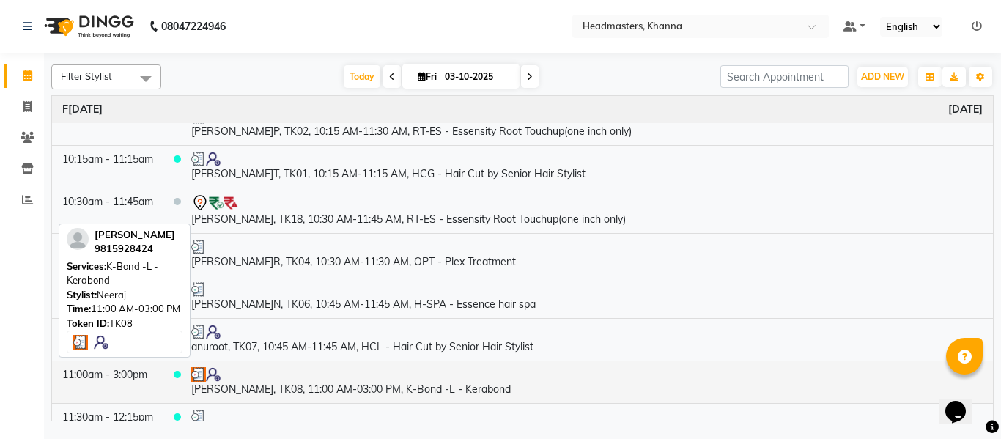
click at [410, 387] on td "[PERSON_NAME], TK08, 11:00 AM-03:00 PM, K-Bond -L - Kerabond" at bounding box center [587, 382] width 812 height 43
select select "3"
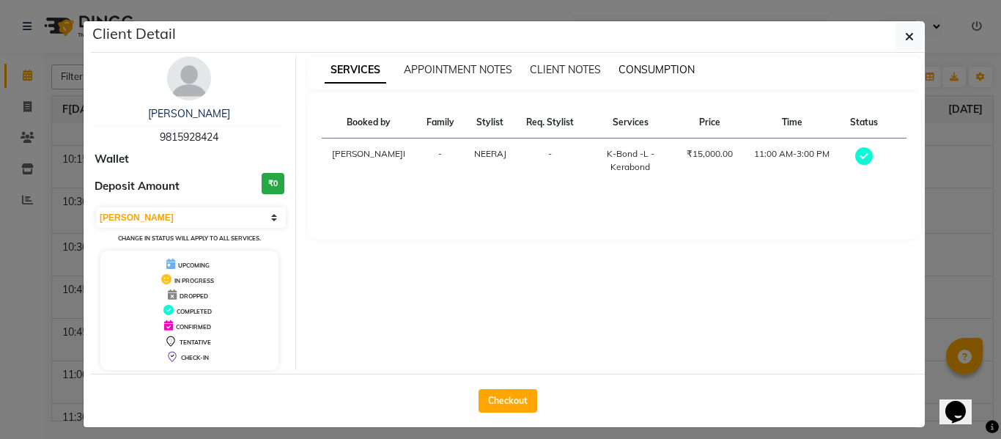
click at [638, 64] on span "CONSUMPTION" at bounding box center [657, 69] width 76 height 13
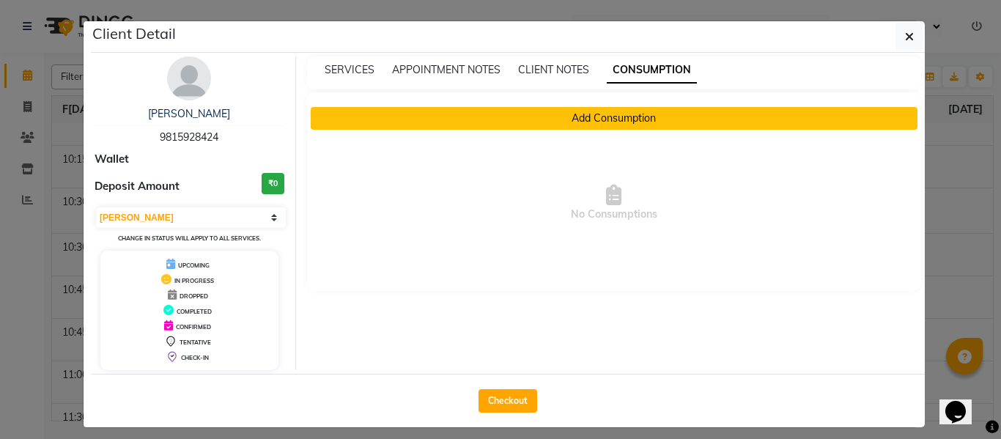
click at [599, 117] on button "Add Consumption" at bounding box center [615, 118] width 608 height 23
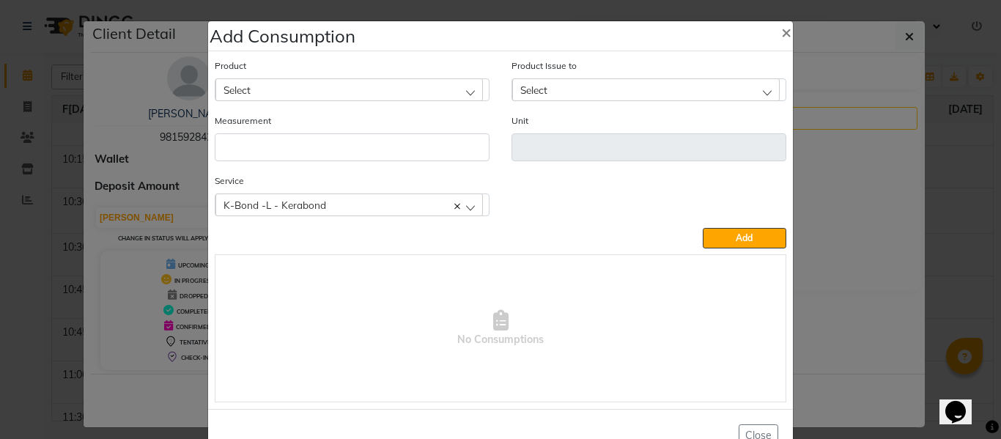
click at [394, 83] on div "Select" at bounding box center [349, 89] width 268 height 22
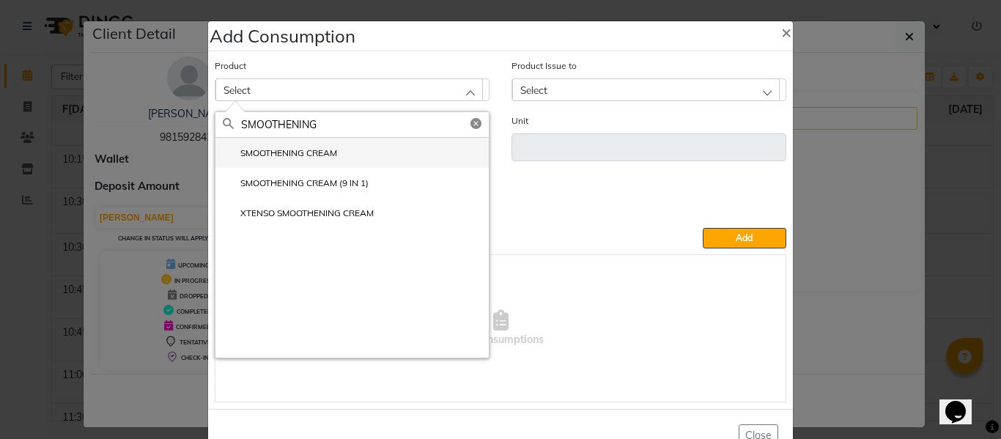
type input "SMOOTHENING"
click at [279, 154] on label "SMOOTHENING CREAM" at bounding box center [280, 153] width 114 height 13
type input "ML"
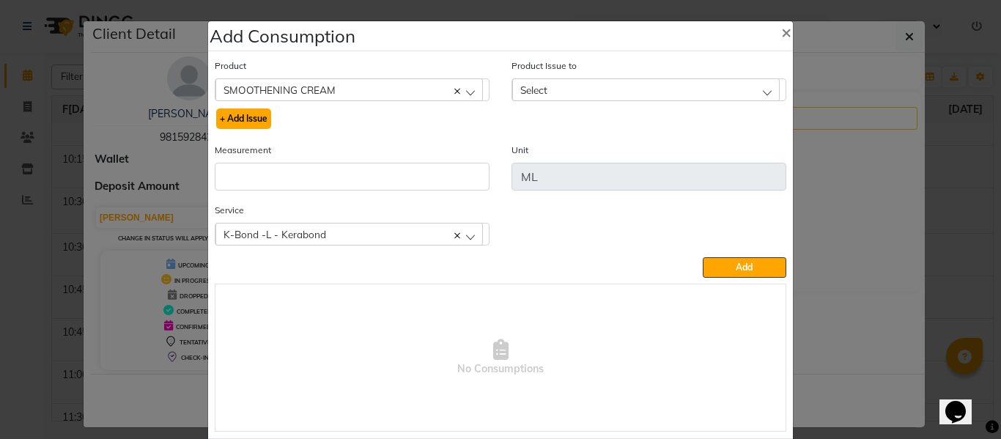
click at [233, 115] on button "+ Add Issue" at bounding box center [243, 118] width 55 height 21
select select
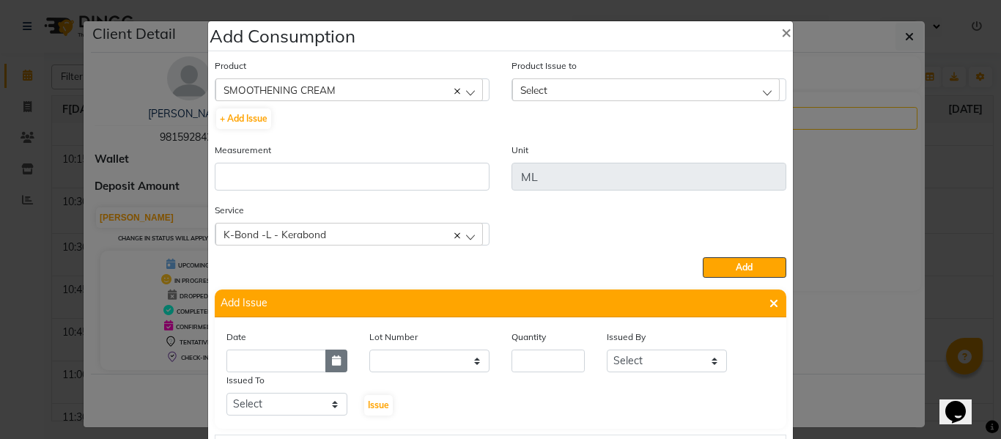
click at [332, 355] on icon "button" at bounding box center [336, 360] width 9 height 10
select select "10"
select select "2025"
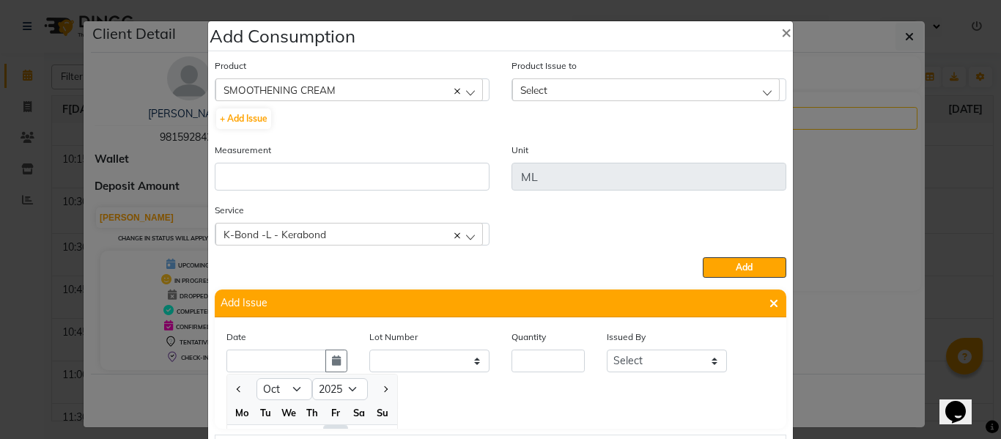
scroll to position [20, 0]
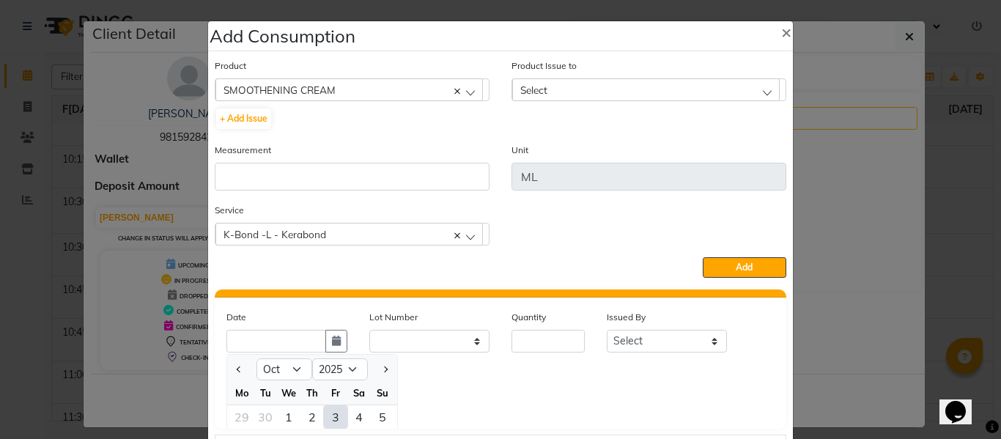
click at [333, 418] on div "3" at bounding box center [335, 416] width 23 height 23
type input "03-10-2025"
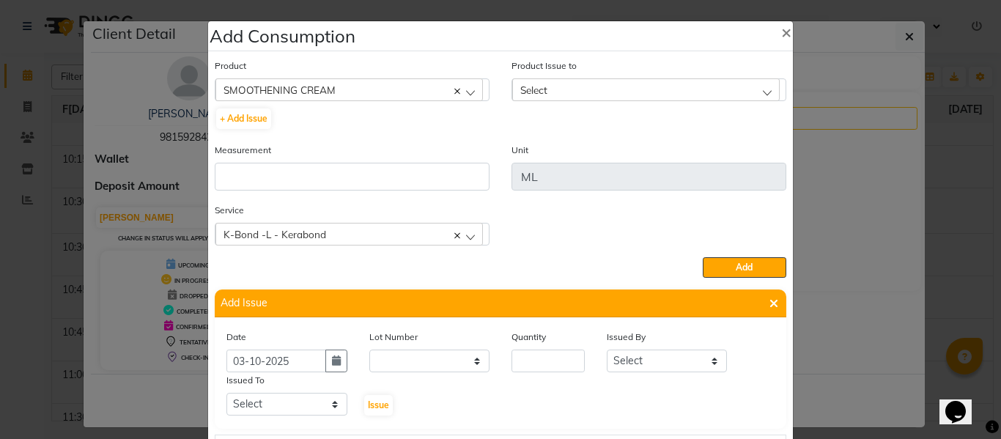
scroll to position [0, 0]
click at [570, 358] on input "number" at bounding box center [548, 361] width 73 height 23
type input "240"
click at [642, 358] on select "Select ABHISHEK ajay[PERSON_NAME]N[PERSON_NAME]g[PERSON_NAME]T[PERSON_NAME] HEA…" at bounding box center [667, 361] width 121 height 23
select select "82726"
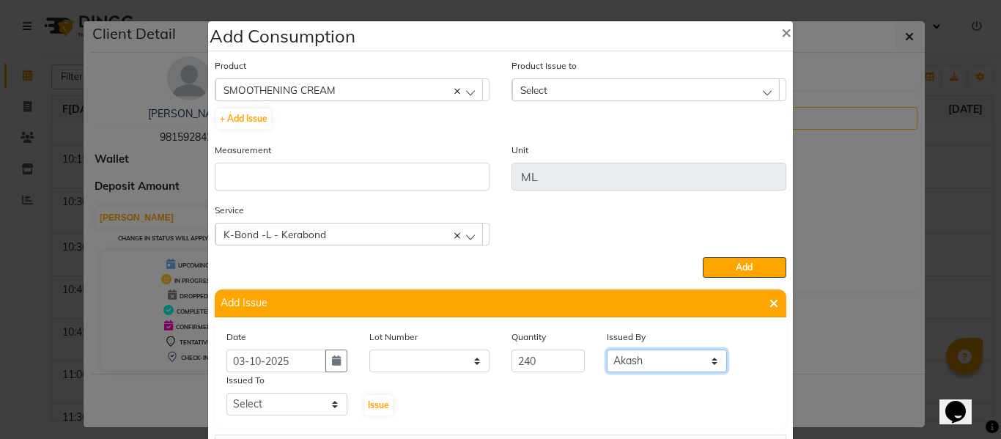
click at [607, 350] on select "Select ABHISHEK ajay[PERSON_NAME]N[PERSON_NAME]g[PERSON_NAME]T[PERSON_NAME] HEA…" at bounding box center [667, 361] width 121 height 23
click at [303, 403] on select "Select ABHISHEK ajay[PERSON_NAME]N[PERSON_NAME]g[PERSON_NAME]T[PERSON_NAME] HEA…" at bounding box center [286, 404] width 121 height 23
select select "60855"
click at [226, 393] on select "Select ABHISHEK ajay[PERSON_NAME]N[PERSON_NAME]g[PERSON_NAME]T[PERSON_NAME] HEA…" at bounding box center [286, 404] width 121 height 23
click at [376, 396] on button "Issue" at bounding box center [378, 405] width 29 height 21
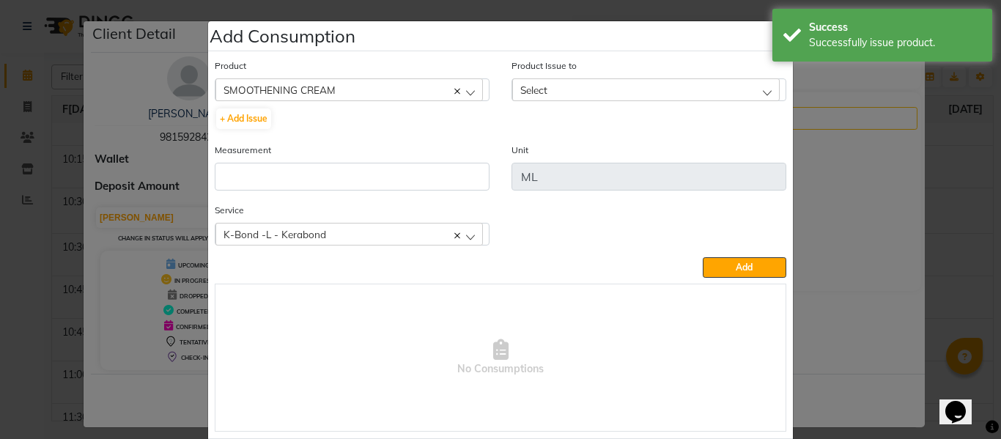
click at [549, 81] on div "Select" at bounding box center [646, 89] width 268 height 22
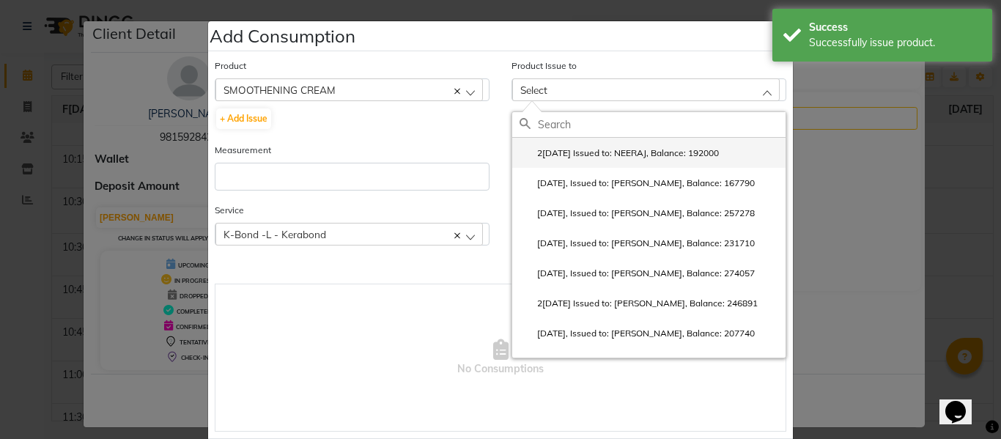
click at [575, 147] on label "2[DATE] Issued to: NEERAJ, Balance: 192000" at bounding box center [619, 153] width 199 height 13
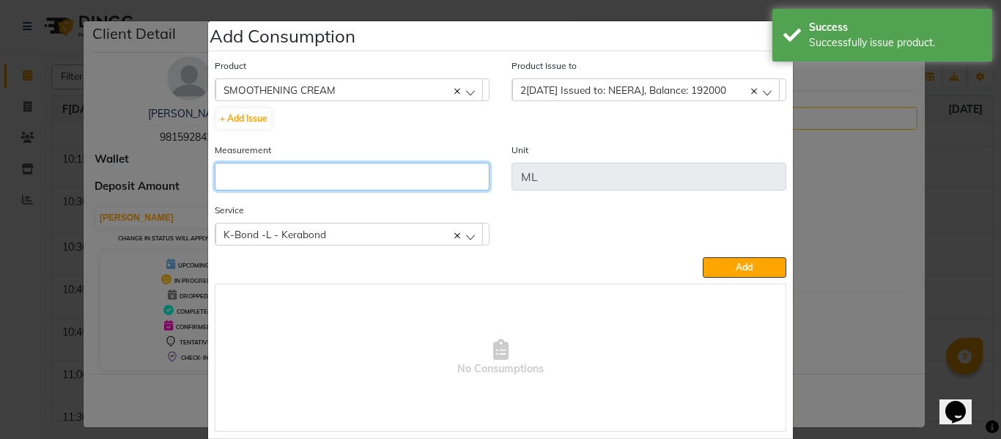
click at [418, 182] on input "number" at bounding box center [352, 177] width 275 height 28
type input "240"
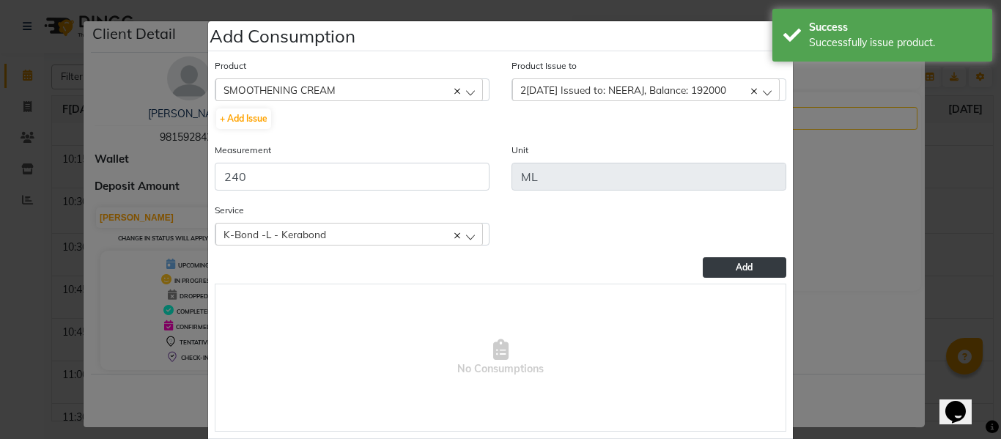
click at [737, 264] on span "Add" at bounding box center [744, 267] width 17 height 11
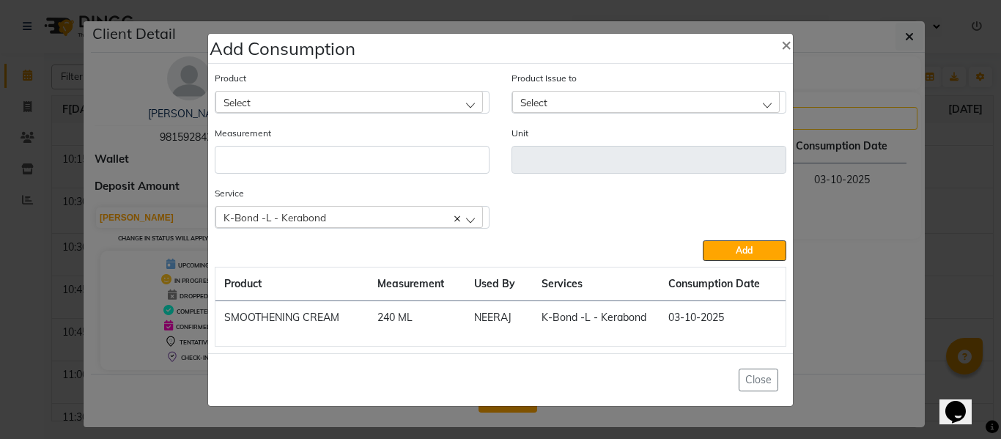
click at [306, 96] on div "Select" at bounding box center [349, 102] width 268 height 22
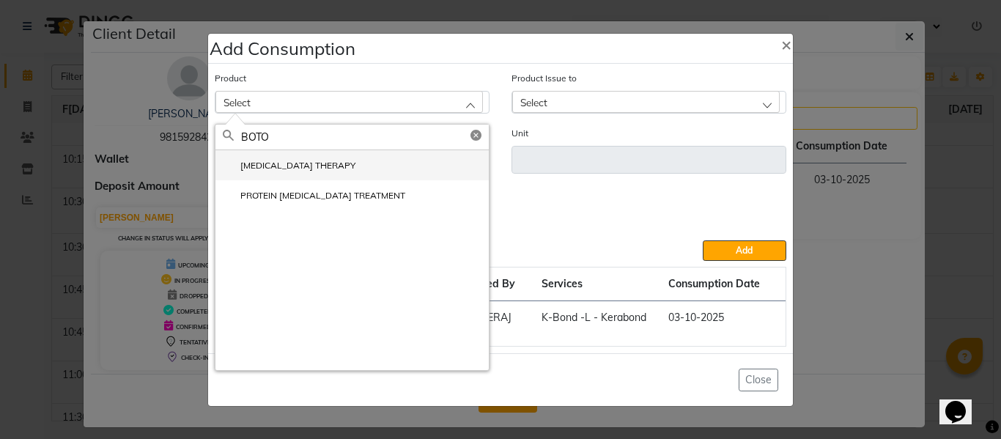
type input "BOTO"
click at [290, 155] on li "[MEDICAL_DATA] THERAPY" at bounding box center [351, 165] width 273 height 30
type input "ML"
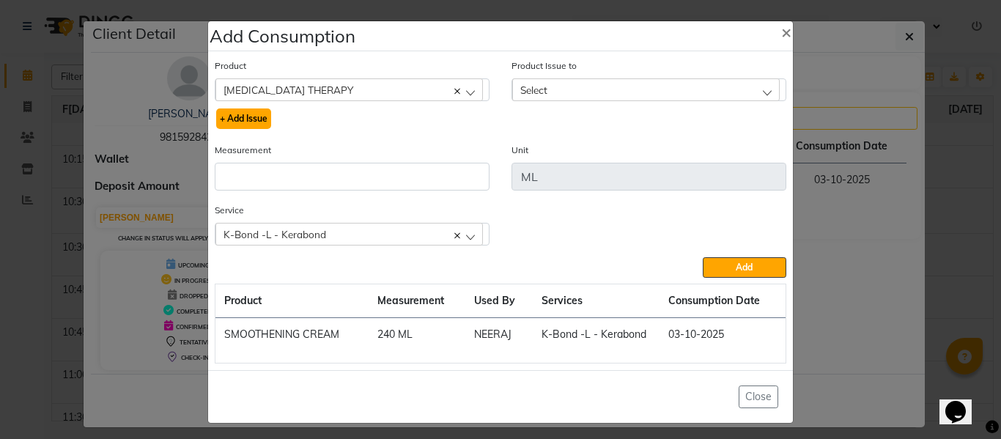
click at [245, 117] on button "+ Add Issue" at bounding box center [243, 118] width 55 height 21
select select
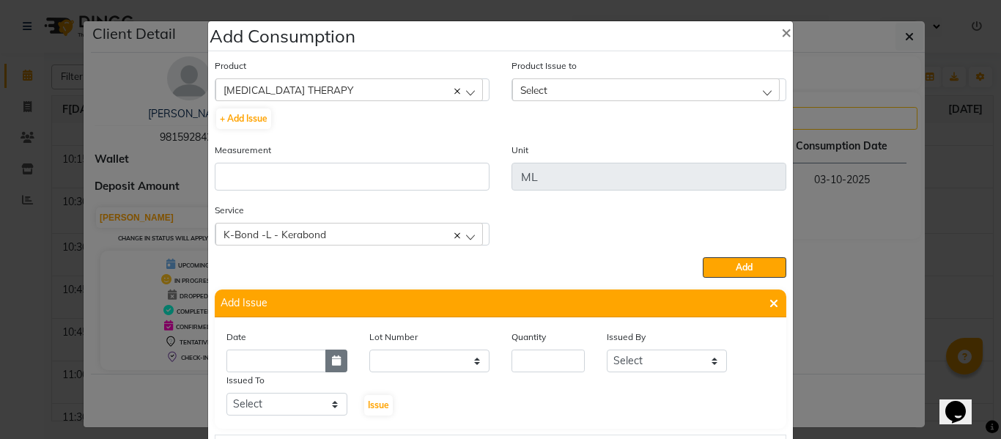
click at [333, 359] on icon "button" at bounding box center [336, 360] width 9 height 10
select select "10"
select select "2025"
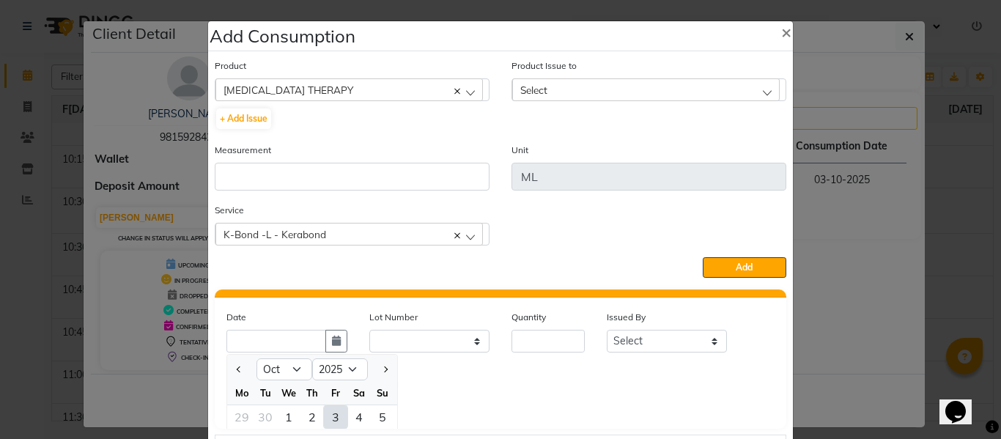
click at [328, 412] on div "3" at bounding box center [335, 416] width 23 height 23
type input "03-10-2025"
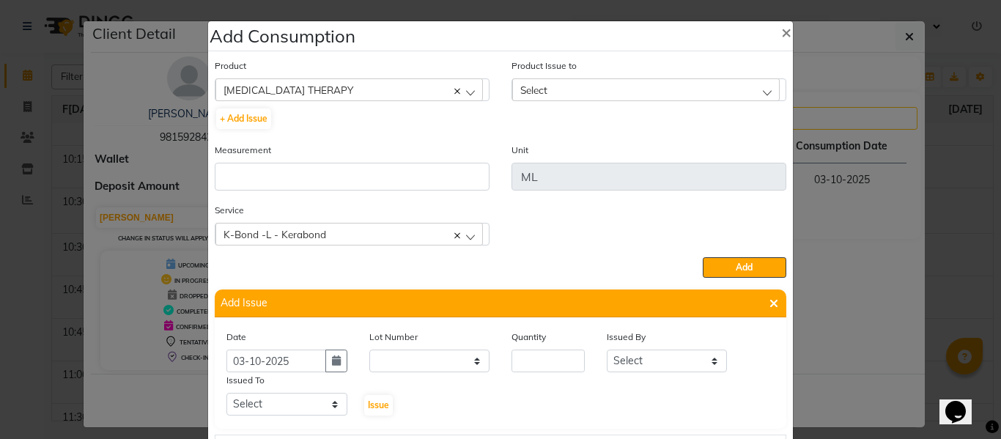
scroll to position [0, 0]
click at [539, 365] on input "number" at bounding box center [548, 361] width 73 height 23
type input "37"
drag, startPoint x: 623, startPoint y: 365, endPoint x: 628, endPoint y: 350, distance: 15.5
click at [623, 365] on select "Select ABHISHEK ajay[PERSON_NAME]N[PERSON_NAME]g[PERSON_NAME]T[PERSON_NAME] HEA…" at bounding box center [667, 361] width 121 height 23
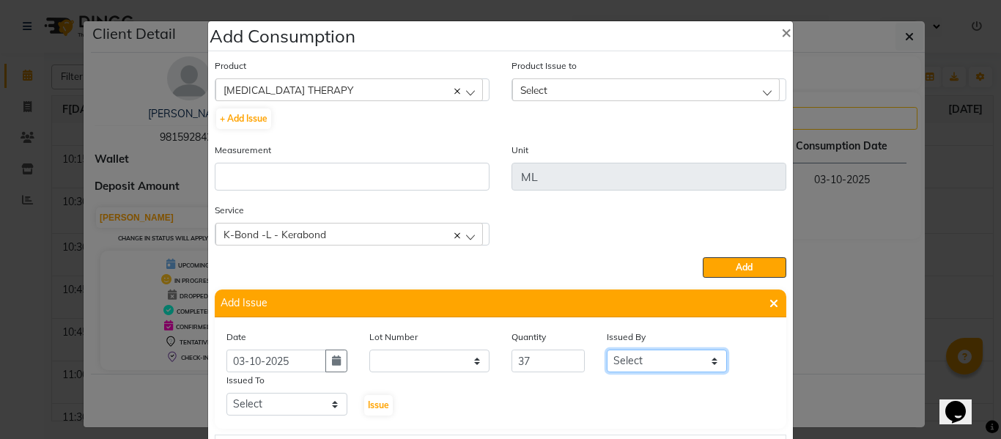
select select "82726"
click at [607, 350] on select "Select ABHISHEK ajay[PERSON_NAME]N[PERSON_NAME]g[PERSON_NAME]T[PERSON_NAME] HEA…" at bounding box center [667, 361] width 121 height 23
click at [270, 399] on select "Select ABHISHEK ajay[PERSON_NAME]N[PERSON_NAME]g[PERSON_NAME]T[PERSON_NAME] HEA…" at bounding box center [286, 404] width 121 height 23
select select "60855"
click at [226, 393] on select "Select ABHISHEK ajay[PERSON_NAME]N[PERSON_NAME]g[PERSON_NAME]T[PERSON_NAME] HEA…" at bounding box center [286, 404] width 121 height 23
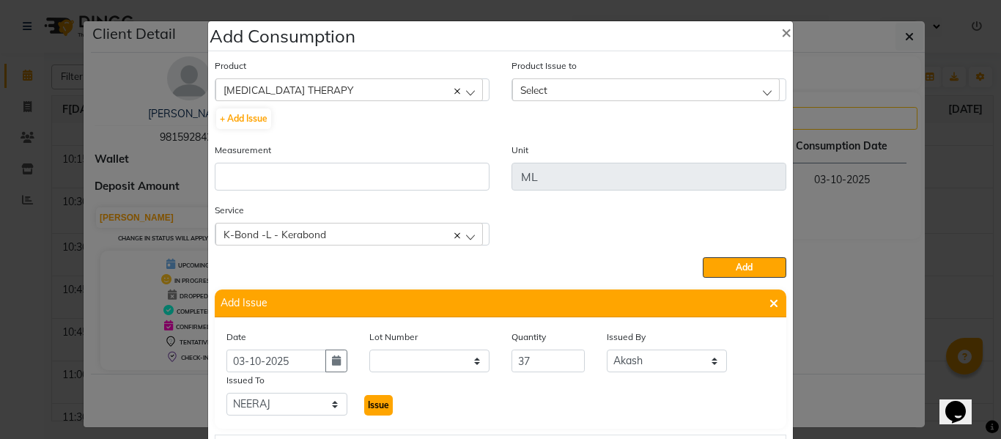
click at [368, 402] on span "Issue" at bounding box center [378, 404] width 21 height 11
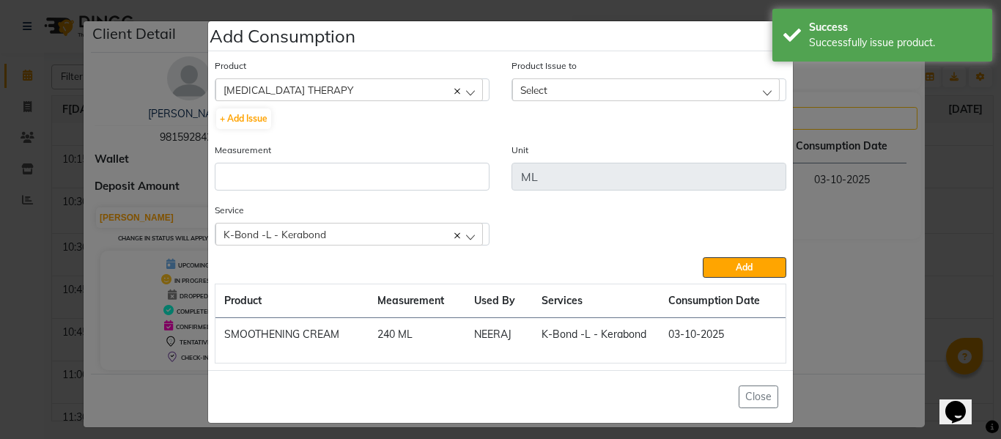
click at [543, 80] on div "Select" at bounding box center [646, 89] width 268 height 22
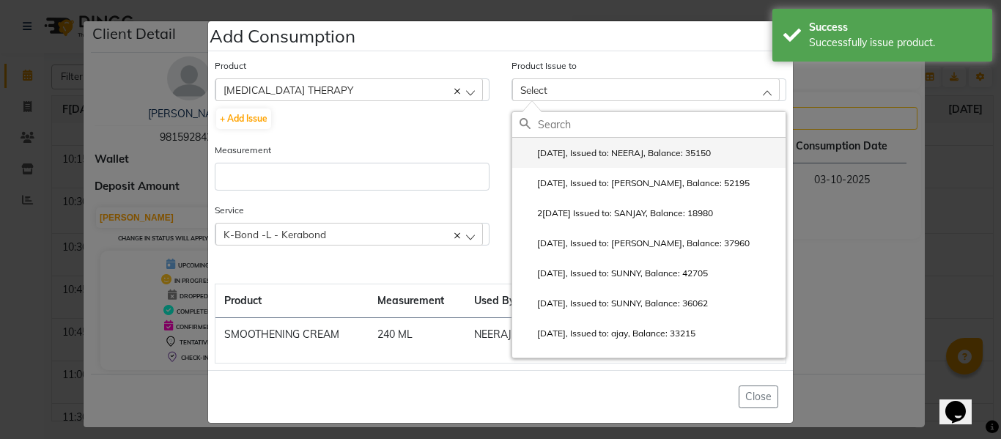
click at [595, 156] on label "[DATE], Issued to: NEERAJ, Balance: 35150" at bounding box center [615, 153] width 191 height 13
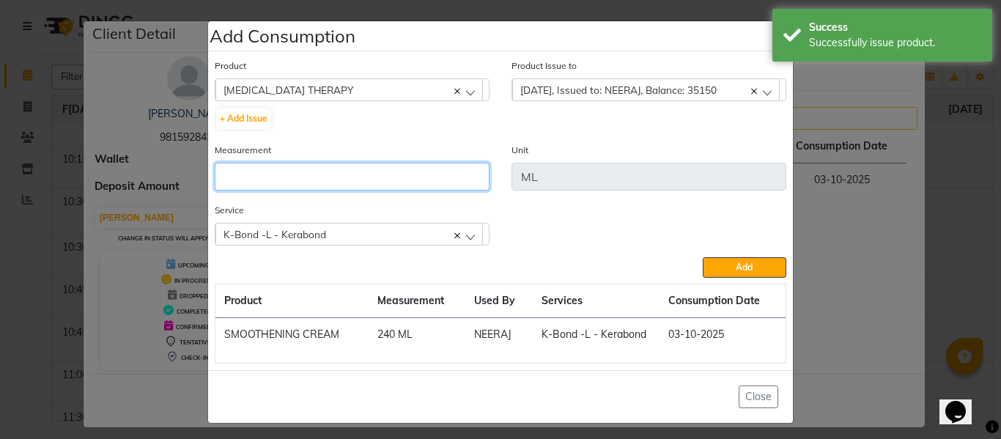
click at [372, 177] on input "number" at bounding box center [352, 177] width 275 height 28
type input "37"
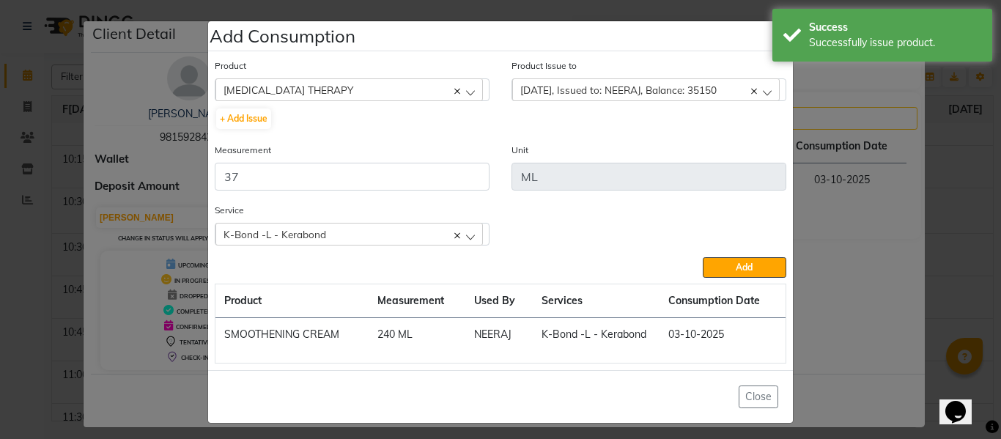
click at [742, 255] on div "Service K-Bond -L - Kerabond K-Bond -L - Kerabond" at bounding box center [501, 229] width 594 height 55
click at [743, 265] on span "Add" at bounding box center [744, 267] width 17 height 11
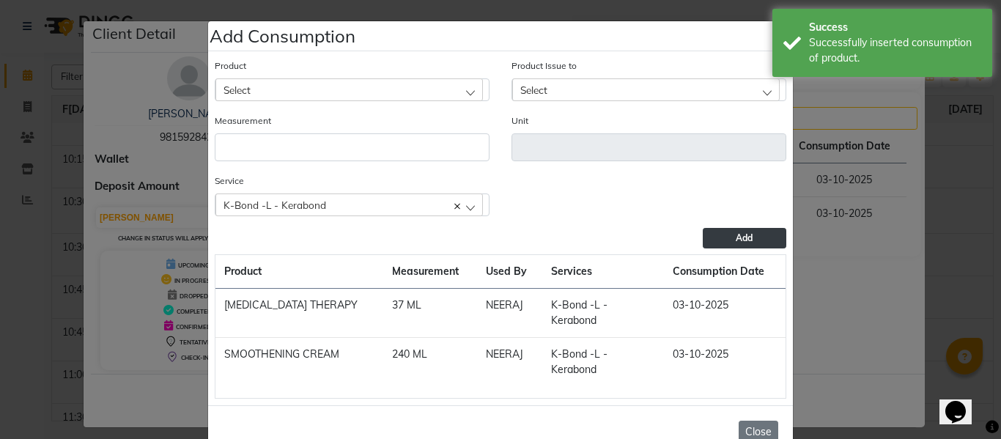
click at [761, 421] on button "Close" at bounding box center [759, 432] width 40 height 23
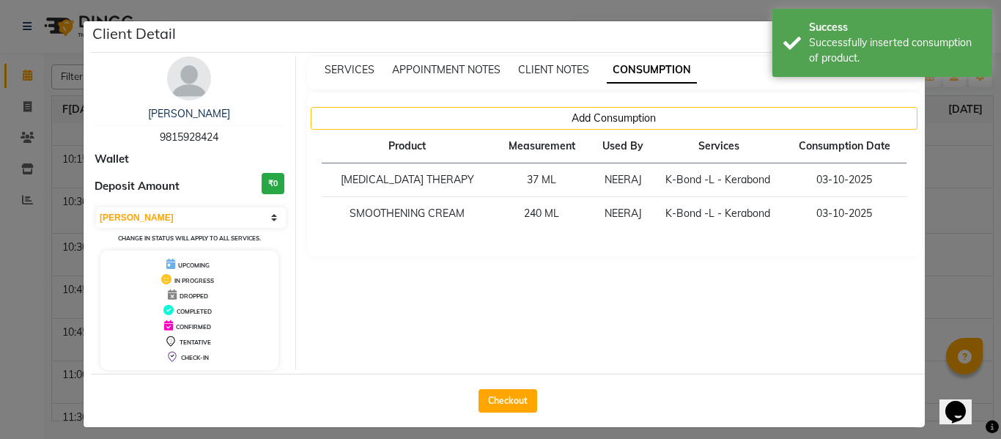
click at [946, 237] on ngb-modal-window "Client Detail [PERSON_NAME] 9815928424 Wallet Deposit Amount ₹0 Select MARK DON…" at bounding box center [500, 219] width 1001 height 439
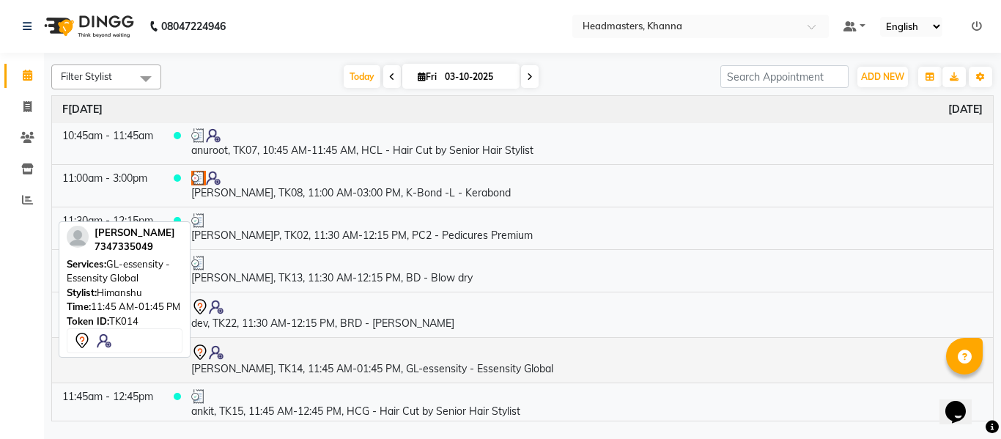
scroll to position [586, 0]
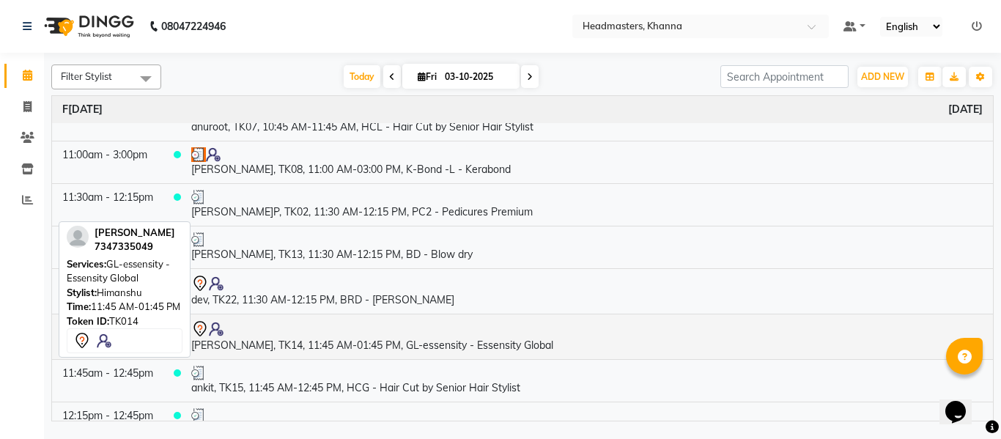
click at [405, 345] on td "[PERSON_NAME], TK14, 11:45 AM-01:45 PM, GL-essensity - Essensity Global" at bounding box center [587, 336] width 812 height 45
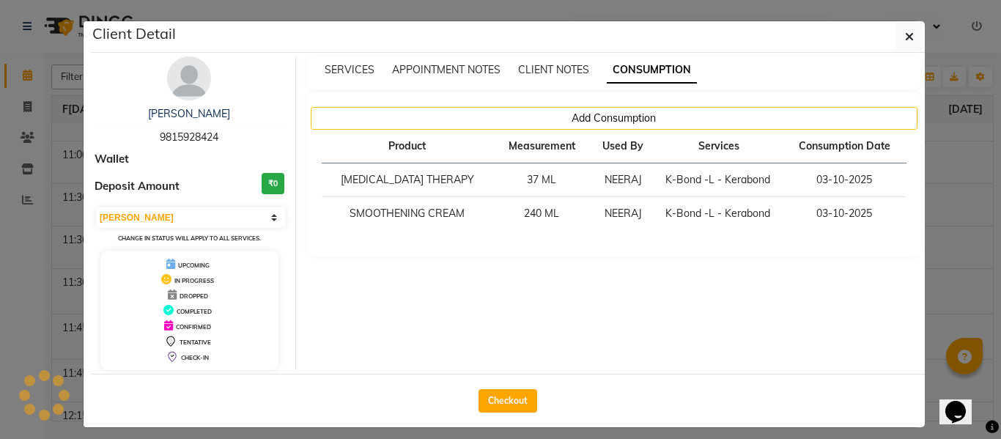
select select "7"
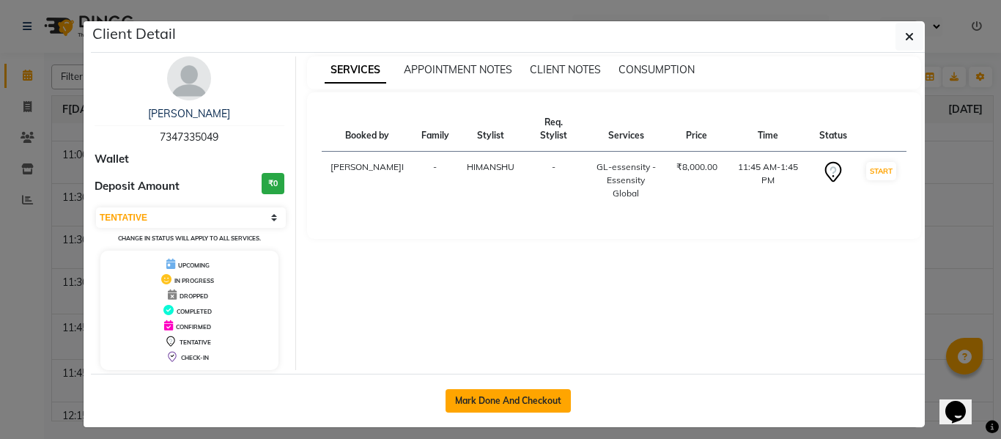
click at [498, 396] on button "Mark Done And Checkout" at bounding box center [508, 400] width 125 height 23
select select "service"
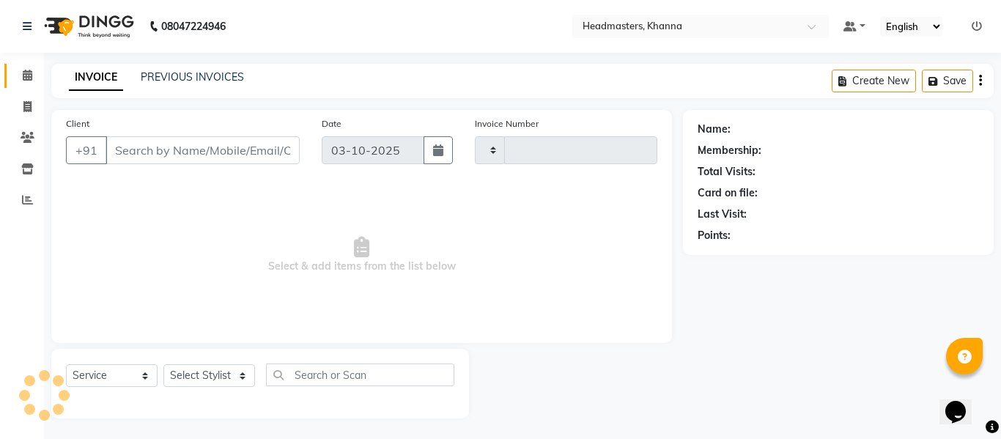
type input "6586"
select select "7138"
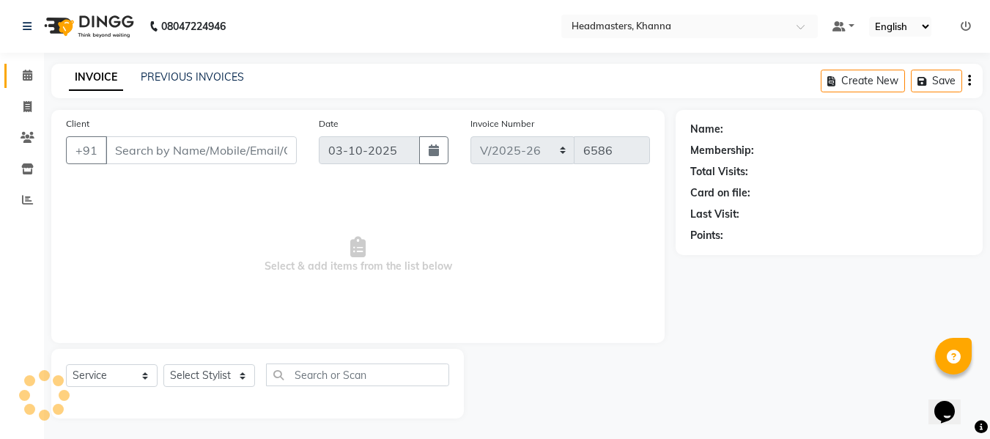
type input "7347335049"
select select "60833"
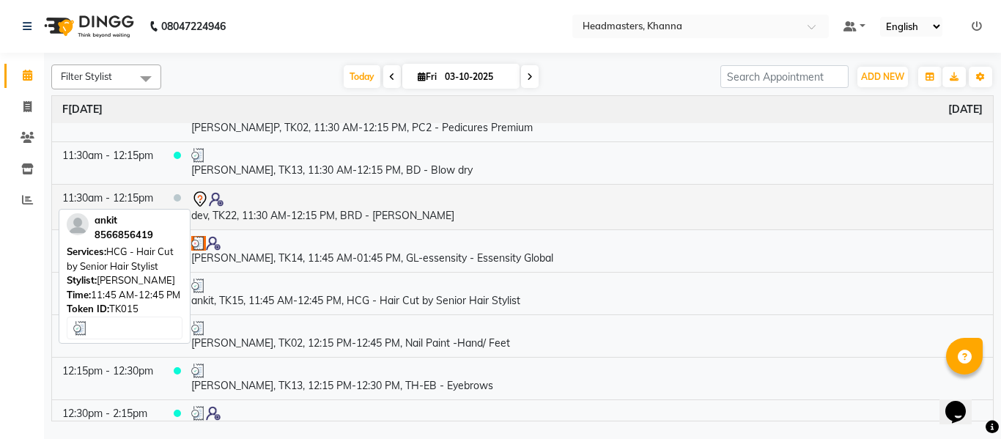
scroll to position [660, 0]
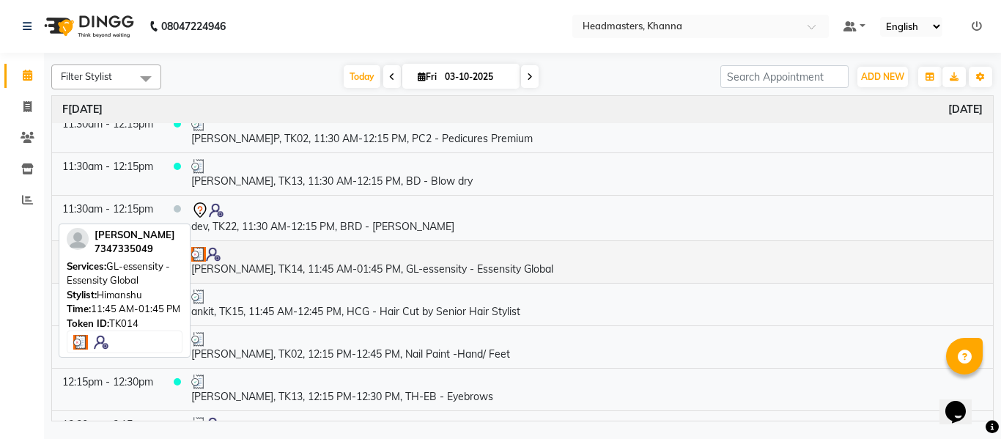
click at [436, 264] on td "[PERSON_NAME], TK14, 11:45 AM-01:45 PM, GL-essensity - Essensity Global" at bounding box center [587, 261] width 812 height 43
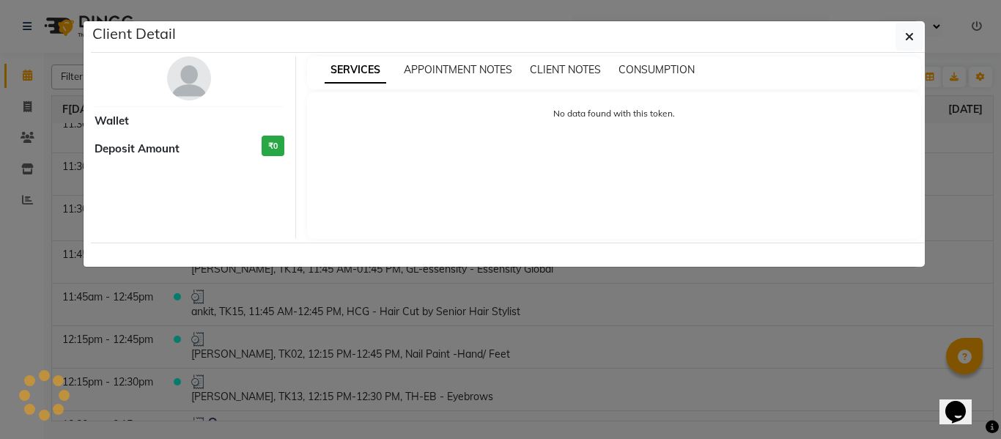
select select "3"
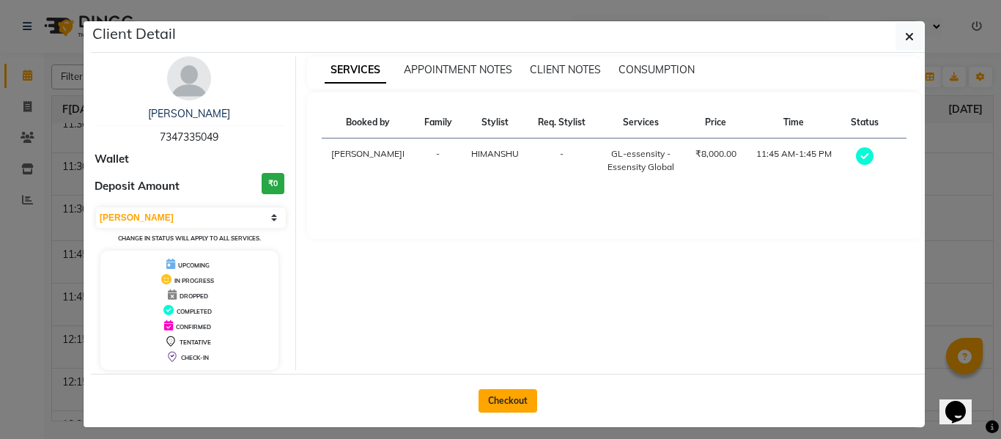
click at [495, 401] on button "Checkout" at bounding box center [508, 400] width 59 height 23
select select "service"
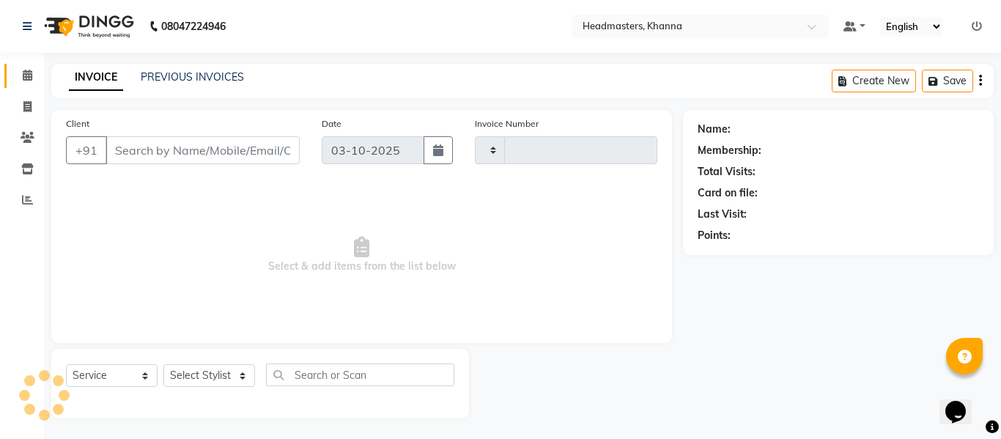
type input "6586"
select select "7138"
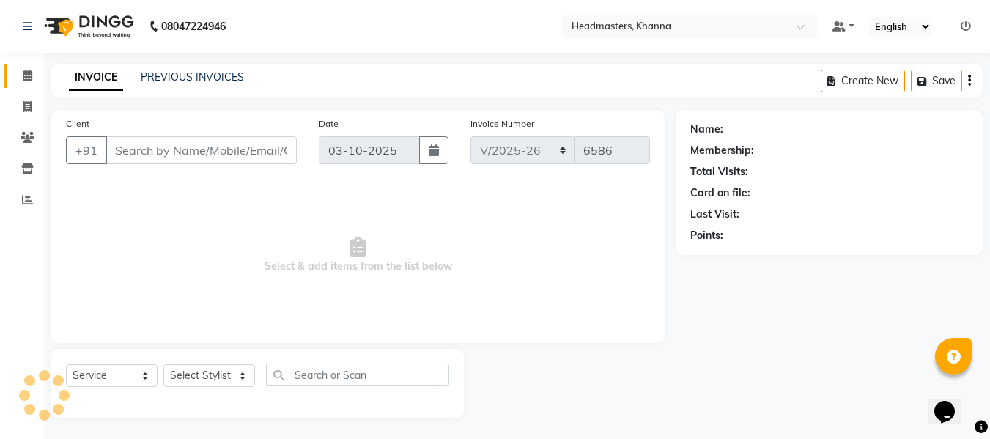
type input "7347335049"
select select "60833"
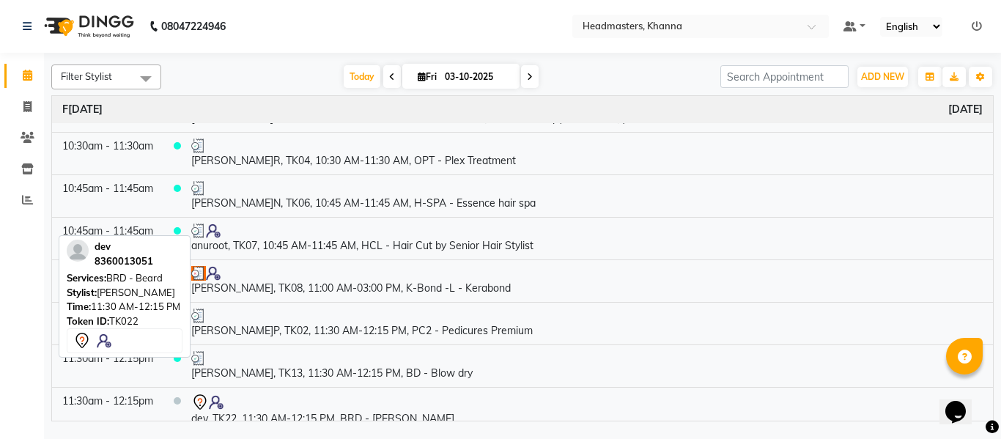
scroll to position [513, 0]
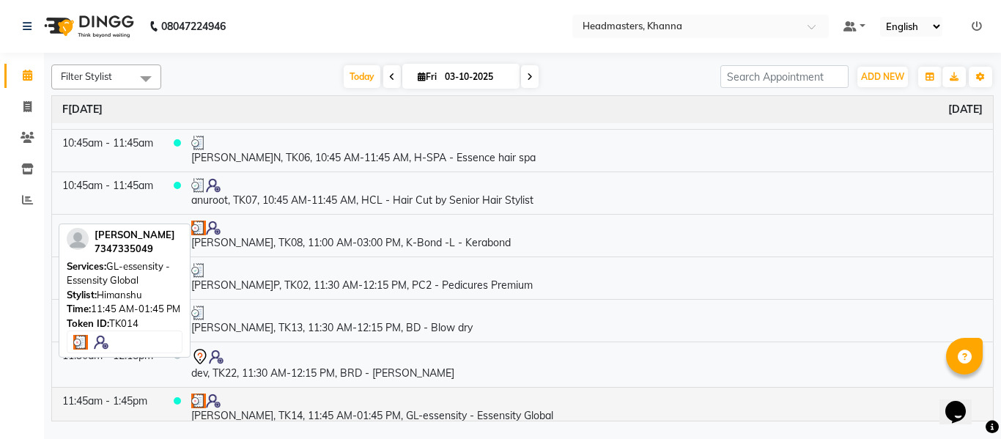
click at [479, 408] on td "[PERSON_NAME], TK14, 11:45 AM-01:45 PM, GL-essensity - Essensity Global" at bounding box center [587, 408] width 812 height 43
select select "3"
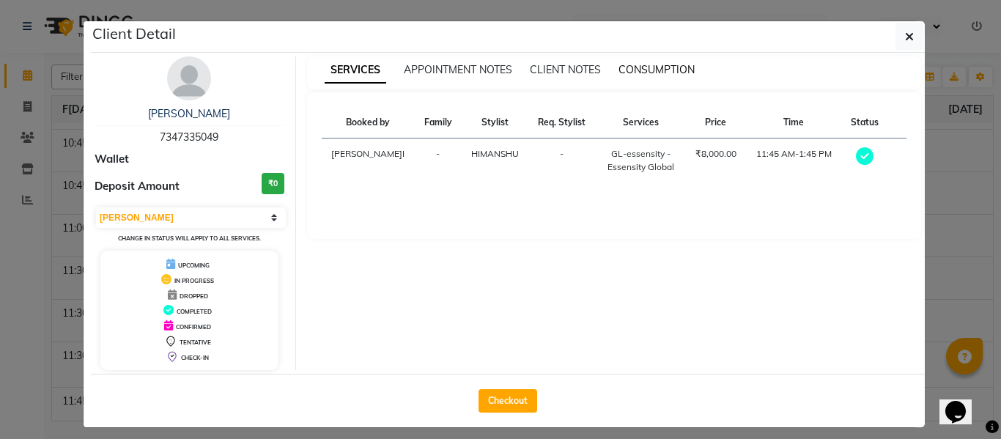
click at [658, 66] on span "CONSUMPTION" at bounding box center [657, 69] width 76 height 13
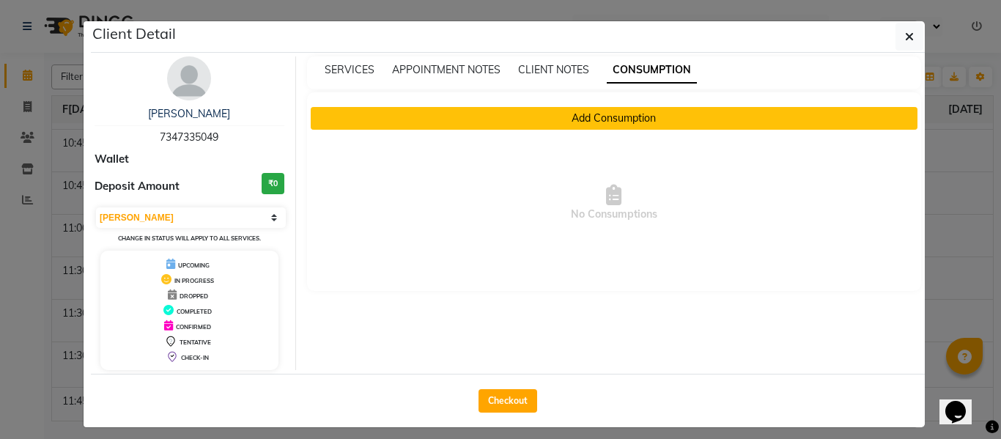
click at [621, 122] on button "Add Consumption" at bounding box center [615, 118] width 608 height 23
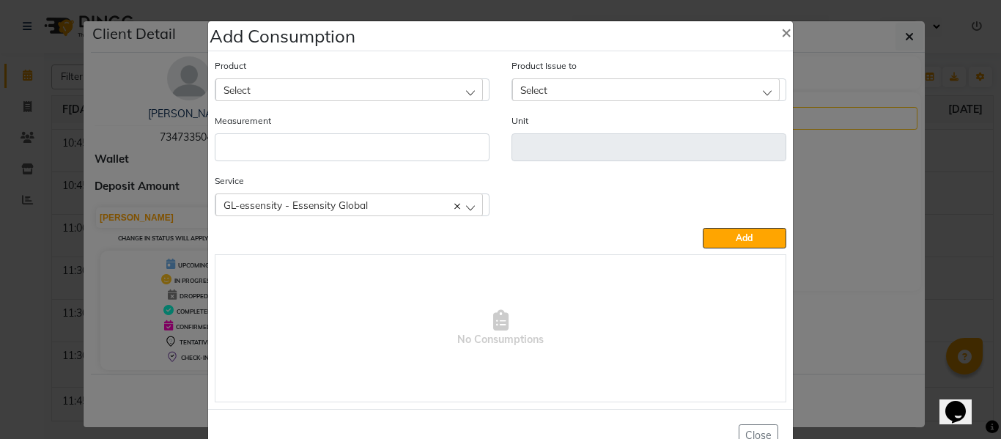
click at [342, 83] on div "Select" at bounding box center [349, 89] width 268 height 22
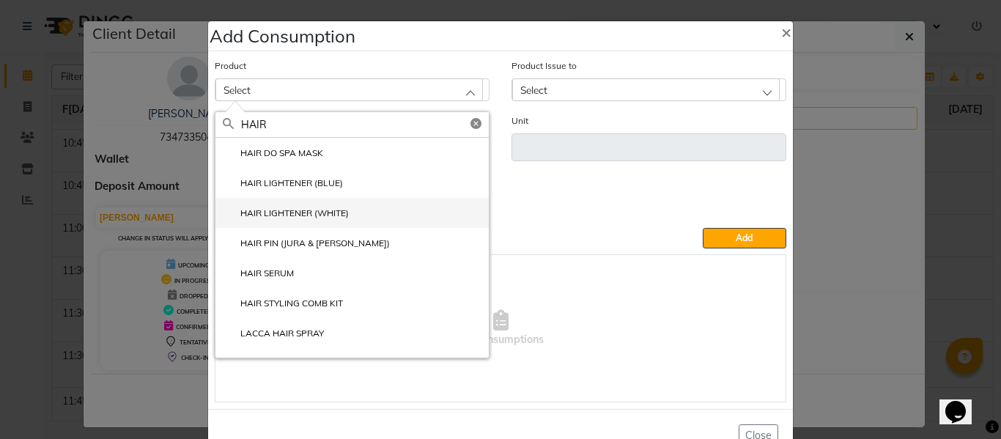
type input "HAIR"
click at [281, 209] on label "HAIR LIGHTENER (WHITE)" at bounding box center [286, 213] width 126 height 13
type input "ML"
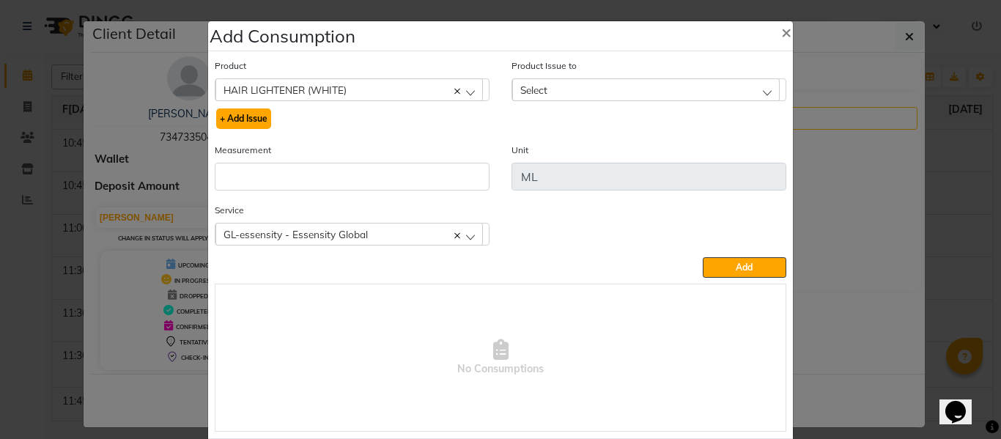
click at [250, 120] on button "+ Add Issue" at bounding box center [243, 118] width 55 height 21
select select
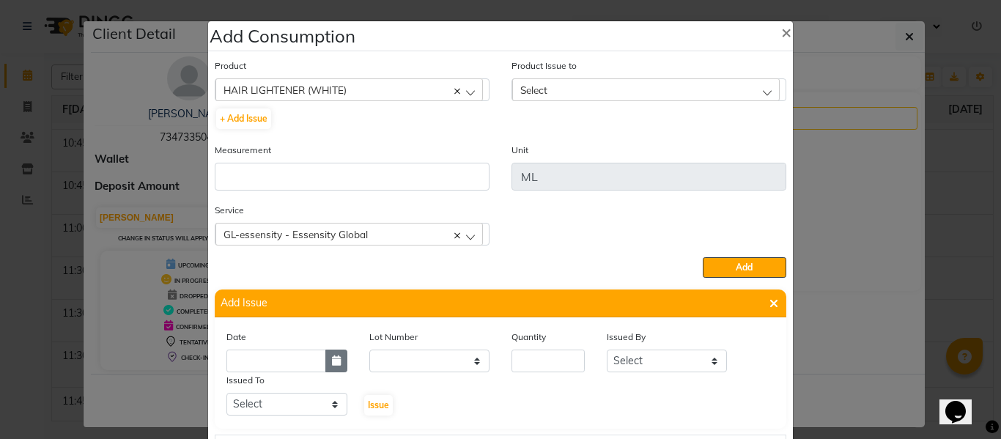
click at [325, 362] on button "button" at bounding box center [336, 361] width 22 height 23
select select "10"
select select "2025"
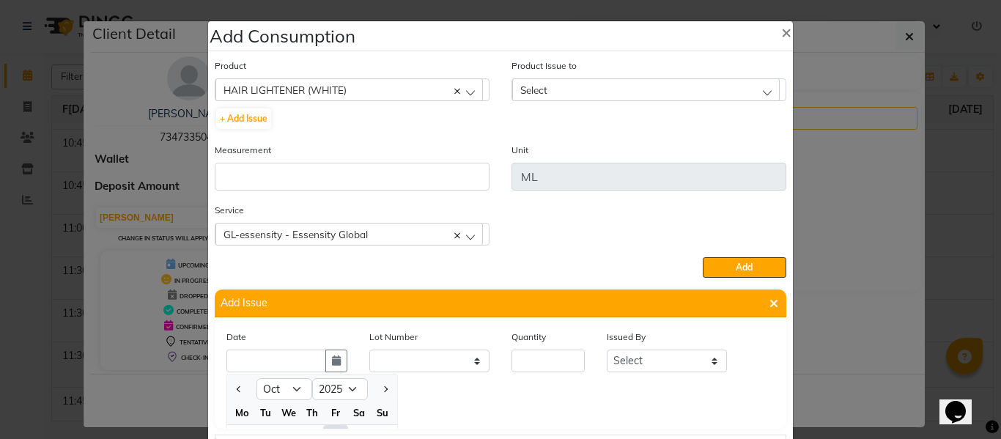
scroll to position [20, 0]
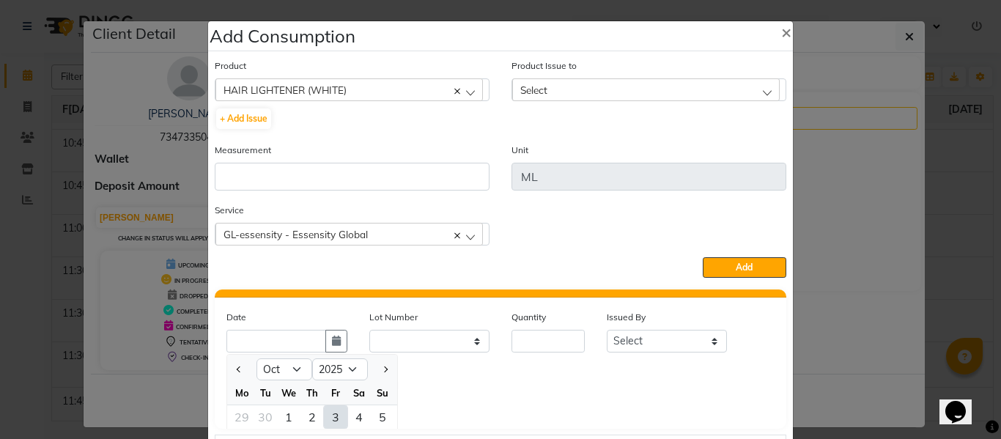
click at [332, 413] on div "3" at bounding box center [335, 416] width 23 height 23
type input "03-10-2025"
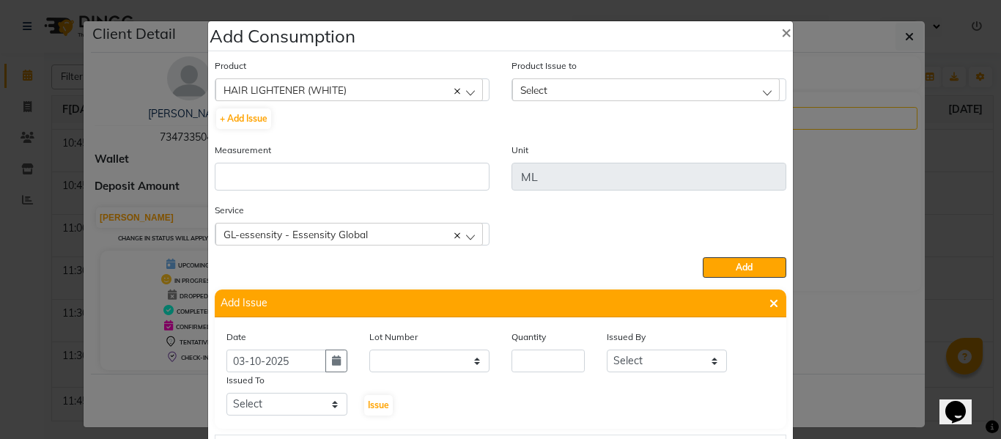
scroll to position [0, 0]
click at [533, 366] on input "number" at bounding box center [548, 361] width 73 height 23
type input "2"
type input "1"
click at [383, 88] on div "HAIR LIGHTENER (WHITE)" at bounding box center [349, 89] width 268 height 22
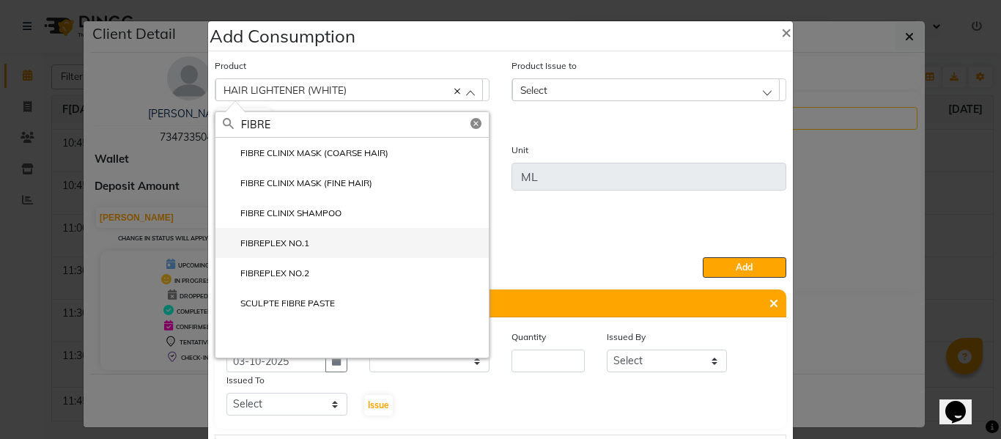
type input "FIBRE"
click at [290, 234] on li "FIBREPLEX NO.1" at bounding box center [351, 243] width 273 height 30
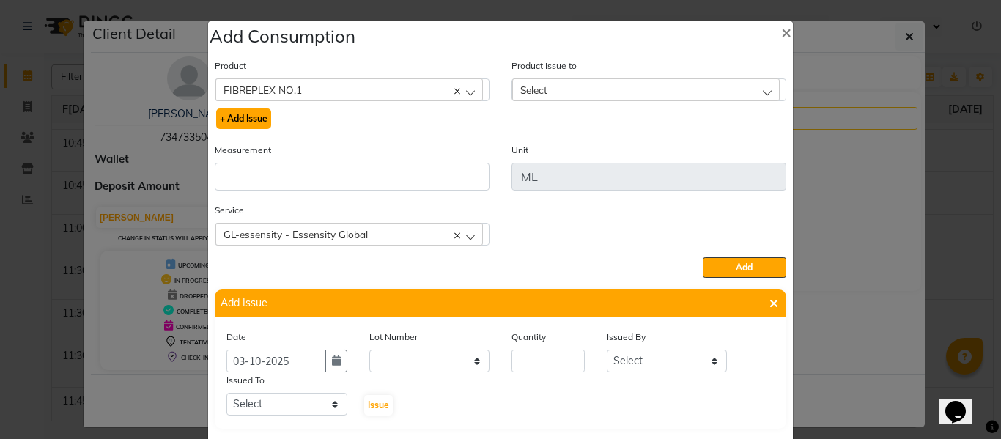
click at [239, 115] on button "+ Add Issue" at bounding box center [243, 118] width 55 height 21
click at [543, 355] on input "number" at bounding box center [548, 361] width 73 height 23
type input "7"
drag, startPoint x: 635, startPoint y: 344, endPoint x: 636, endPoint y: 359, distance: 14.7
click at [635, 353] on div "Issued By Select ABHISHEK ajay[PERSON_NAME]N[PERSON_NAME]g[PERSON_NAME][PERSON_…" at bounding box center [667, 350] width 143 height 43
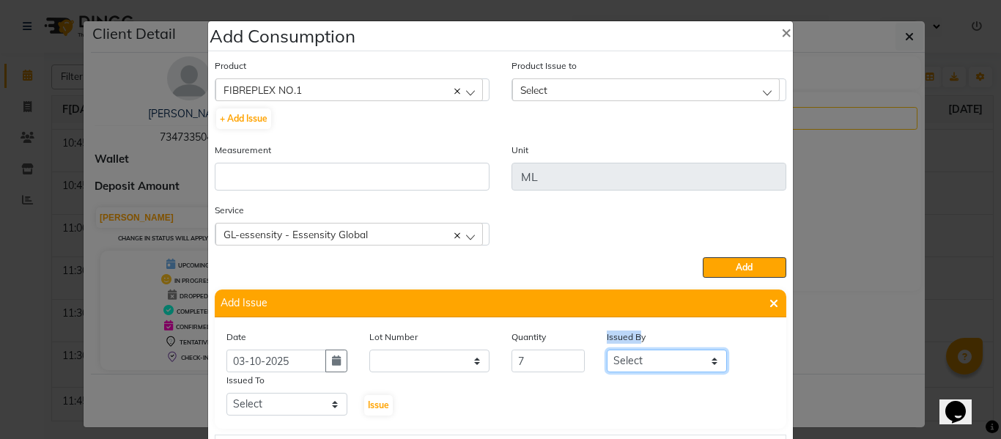
click at [636, 361] on select "Select ABHISHEK ajay[PERSON_NAME]N[PERSON_NAME]g[PERSON_NAME]T[PERSON_NAME] HEA…" at bounding box center [667, 361] width 121 height 23
select select "82726"
click at [607, 350] on select "Select ABHISHEK ajay[PERSON_NAME]N[PERSON_NAME]g[PERSON_NAME]T[PERSON_NAME] HEA…" at bounding box center [667, 361] width 121 height 23
drag, startPoint x: 249, startPoint y: 409, endPoint x: 257, endPoint y: 399, distance: 13.0
click at [251, 409] on select "Select ABHISHEK ajay[PERSON_NAME]N[PERSON_NAME]g[PERSON_NAME]T[PERSON_NAME] HEA…" at bounding box center [286, 404] width 121 height 23
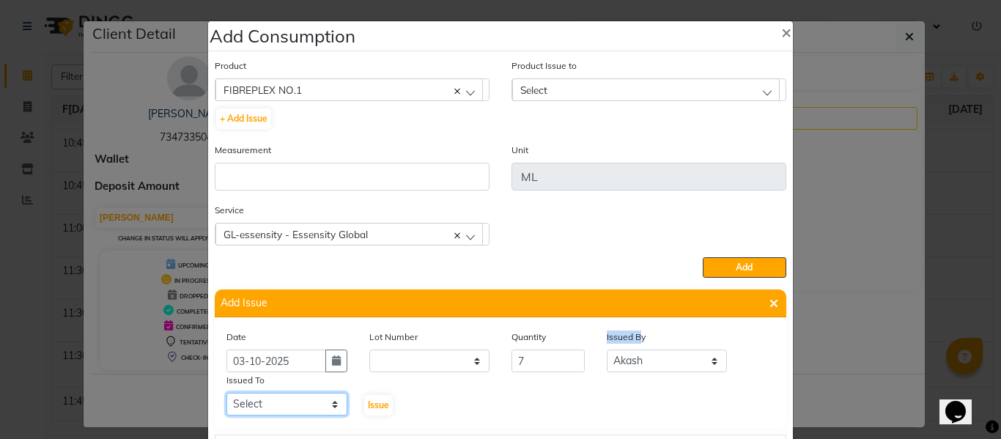
select select "60833"
click at [226, 393] on select "Select ABHISHEK ajay[PERSON_NAME]N[PERSON_NAME]g[PERSON_NAME]T[PERSON_NAME] HEA…" at bounding box center [286, 404] width 121 height 23
drag, startPoint x: 369, startPoint y: 402, endPoint x: 372, endPoint y: 391, distance: 10.7
click at [370, 401] on span "Issue" at bounding box center [378, 404] width 21 height 11
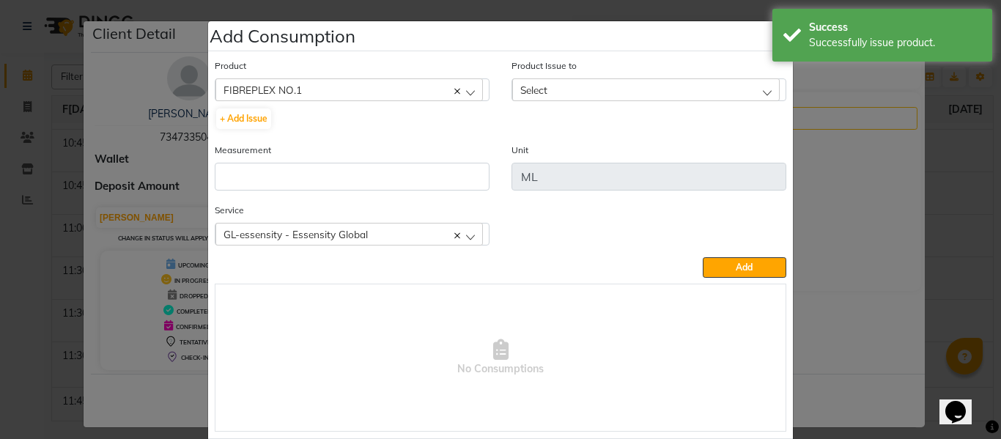
click at [548, 75] on div "Product Issue to Select [DATE], Issued to: [PERSON_NAME], Balance: 3500 [DATE],…" at bounding box center [649, 79] width 275 height 43
click at [553, 94] on div "Select" at bounding box center [646, 89] width 268 height 22
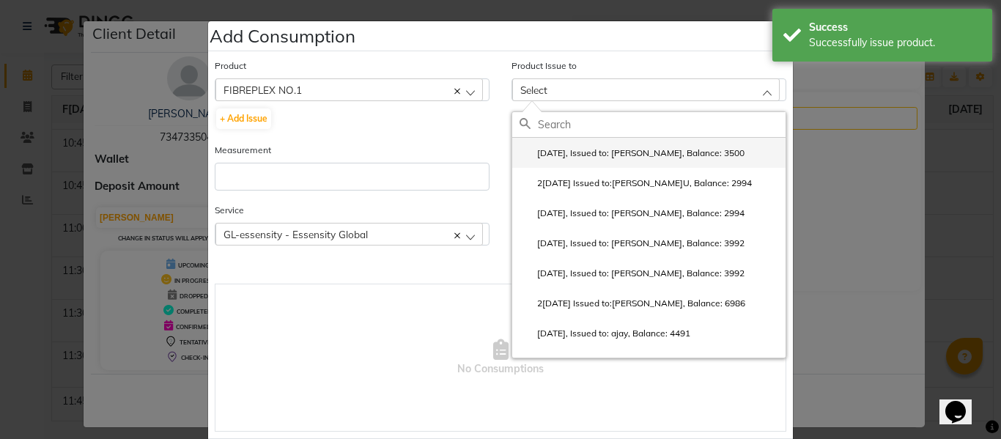
click at [580, 147] on label "[DATE], Issued to: [PERSON_NAME], Balance: 3500" at bounding box center [632, 153] width 225 height 13
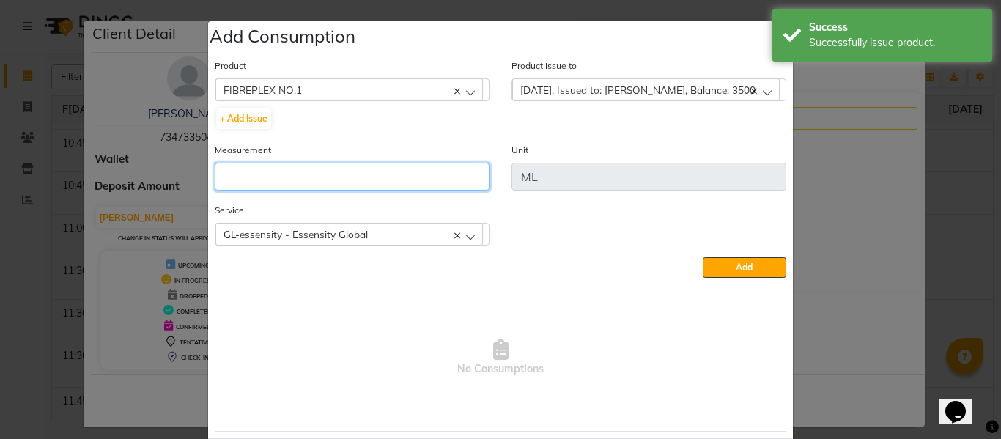
click at [378, 177] on input "number" at bounding box center [352, 177] width 275 height 28
type input "7"
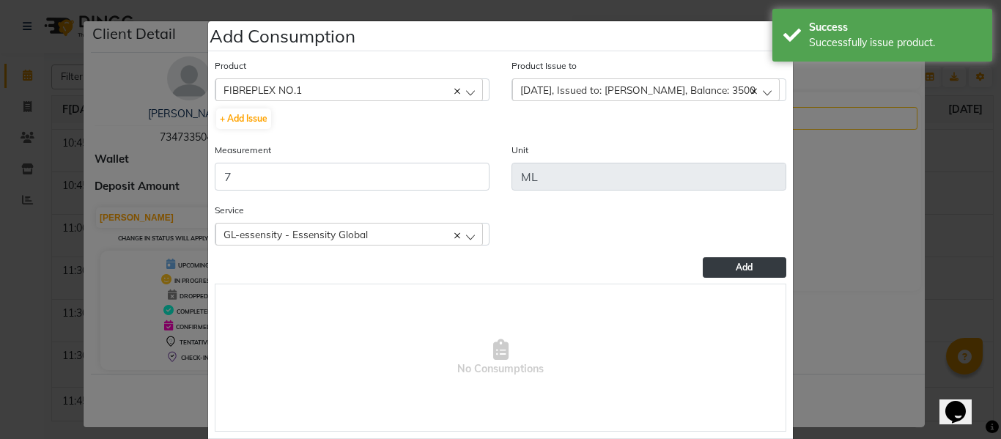
click at [737, 262] on span "Add" at bounding box center [744, 267] width 17 height 11
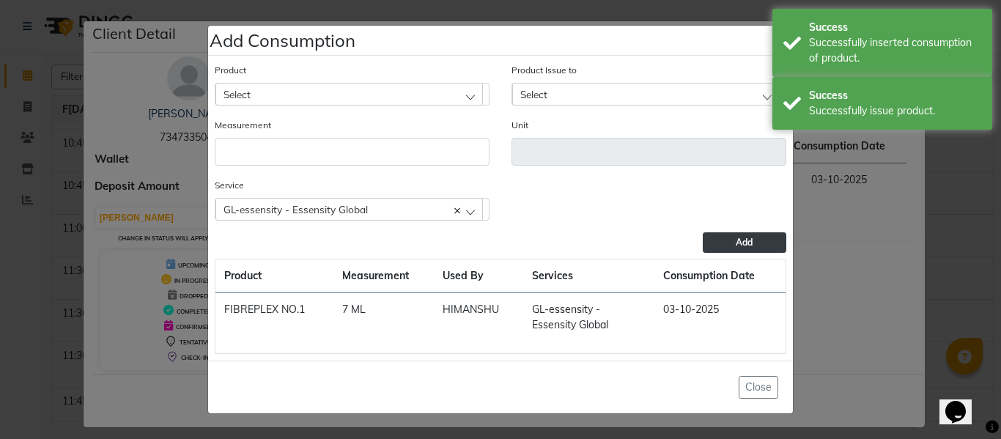
click at [365, 89] on div "Select" at bounding box center [349, 94] width 268 height 22
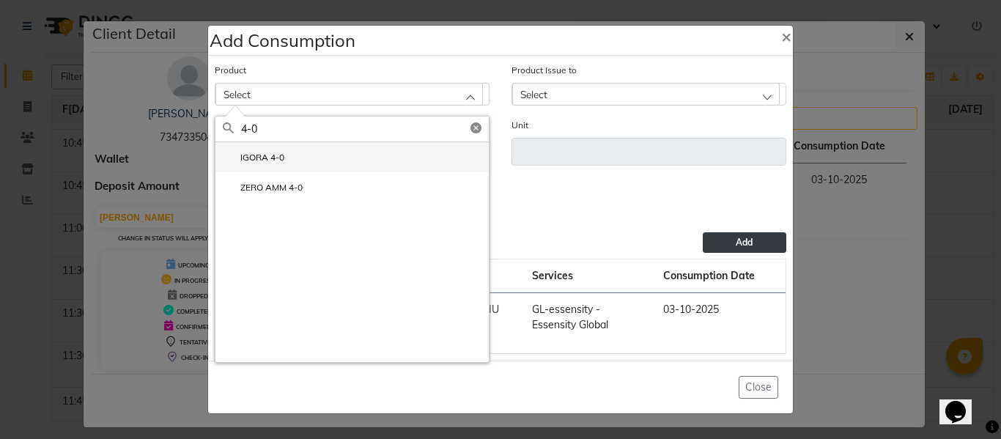
type input "4-0"
click at [280, 155] on label "IGORA 4-0" at bounding box center [254, 157] width 62 height 13
type input "Gm"
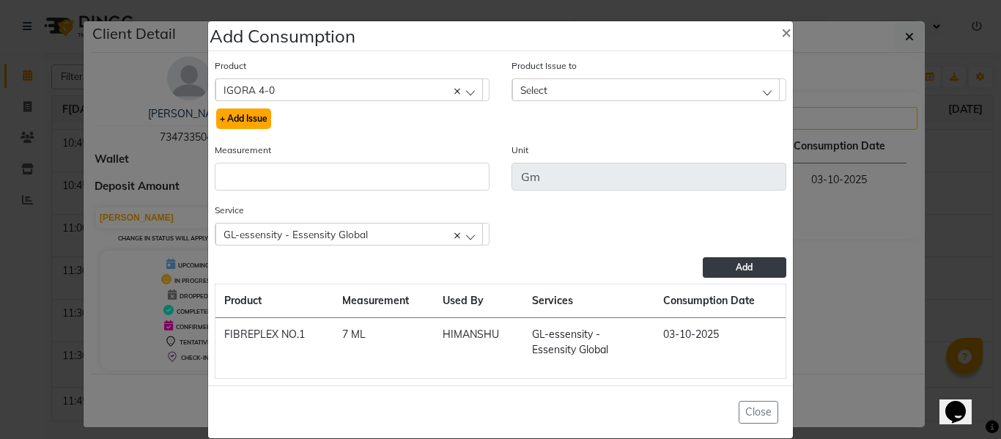
click at [243, 116] on button "+ Add Issue" at bounding box center [243, 118] width 55 height 21
select select
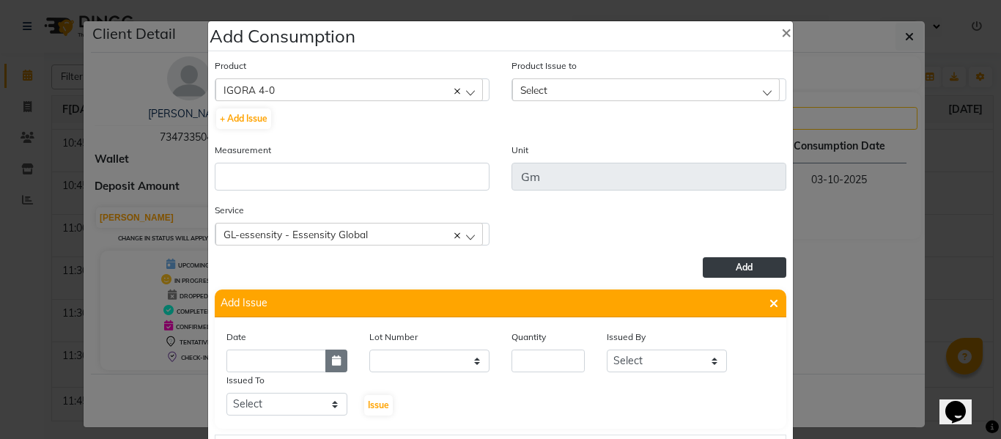
click at [332, 359] on icon "button" at bounding box center [336, 360] width 9 height 10
select select "10"
select select "2025"
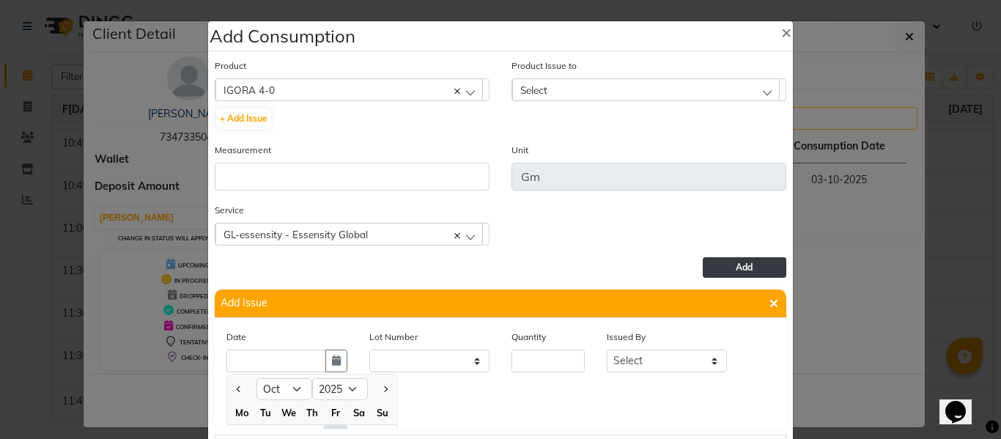
scroll to position [20, 0]
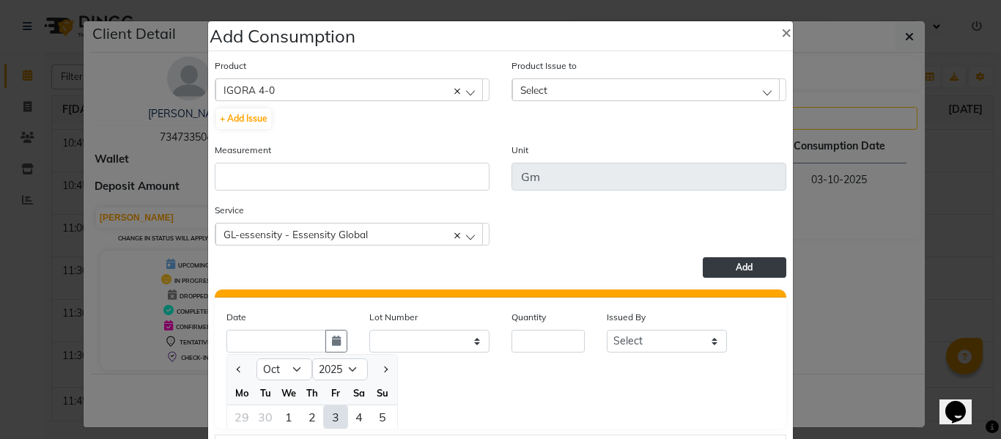
click at [325, 416] on div "3" at bounding box center [335, 416] width 23 height 23
type input "03-10-2025"
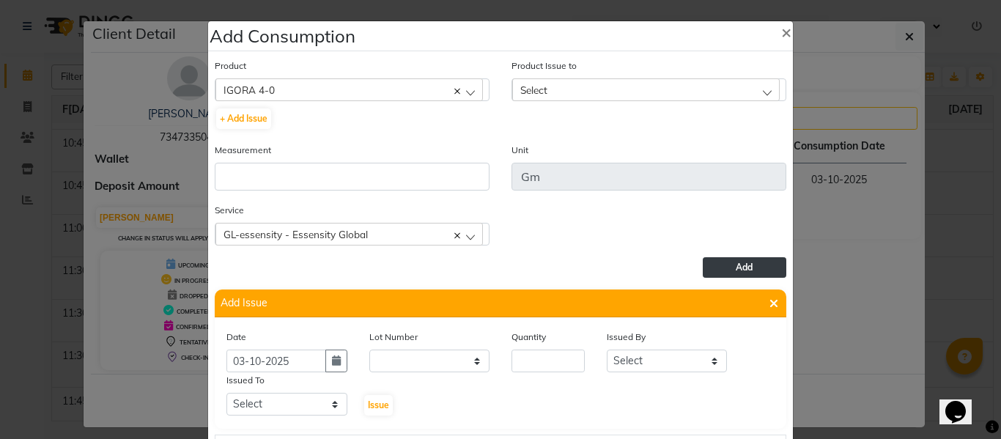
scroll to position [0, 0]
click at [536, 365] on input "number" at bounding box center [548, 361] width 73 height 23
type input "120"
click at [649, 352] on select "Select ABHISHEK ajay[PERSON_NAME]N[PERSON_NAME]g[PERSON_NAME]T[PERSON_NAME] HEA…" at bounding box center [667, 361] width 121 height 23
select select "82726"
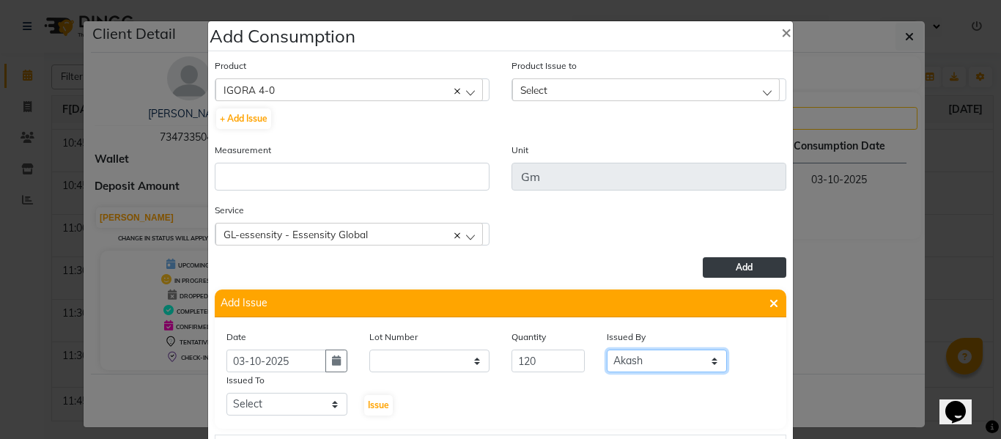
click at [607, 350] on select "Select ABHISHEK ajay[PERSON_NAME]N[PERSON_NAME]g[PERSON_NAME]T[PERSON_NAME] HEA…" at bounding box center [667, 361] width 121 height 23
click at [268, 413] on select "Select ABHISHEK ajay[PERSON_NAME]N[PERSON_NAME]g[PERSON_NAME]T[PERSON_NAME] HEA…" at bounding box center [286, 404] width 121 height 23
select select "60833"
click at [226, 393] on select "Select ABHISHEK ajay[PERSON_NAME]N[PERSON_NAME]g[PERSON_NAME]T[PERSON_NAME] HEA…" at bounding box center [286, 404] width 121 height 23
click at [375, 402] on span "Issue" at bounding box center [378, 404] width 21 height 11
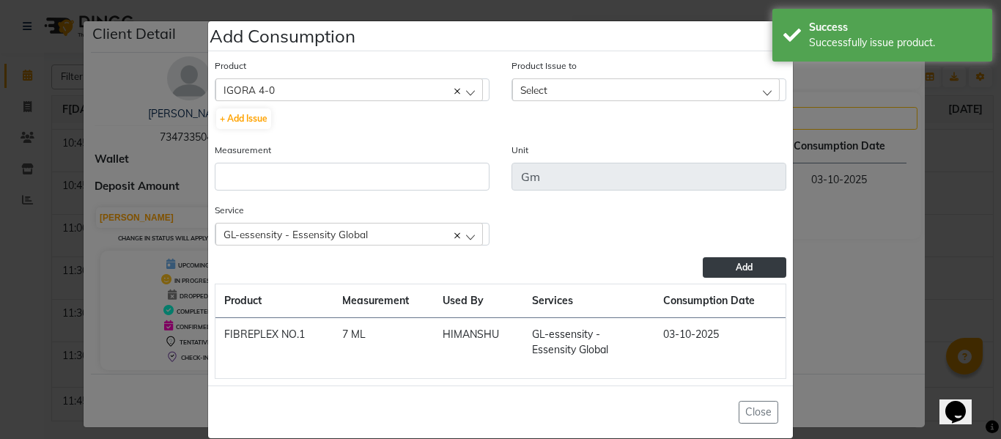
click at [556, 84] on div "Select" at bounding box center [646, 89] width 268 height 22
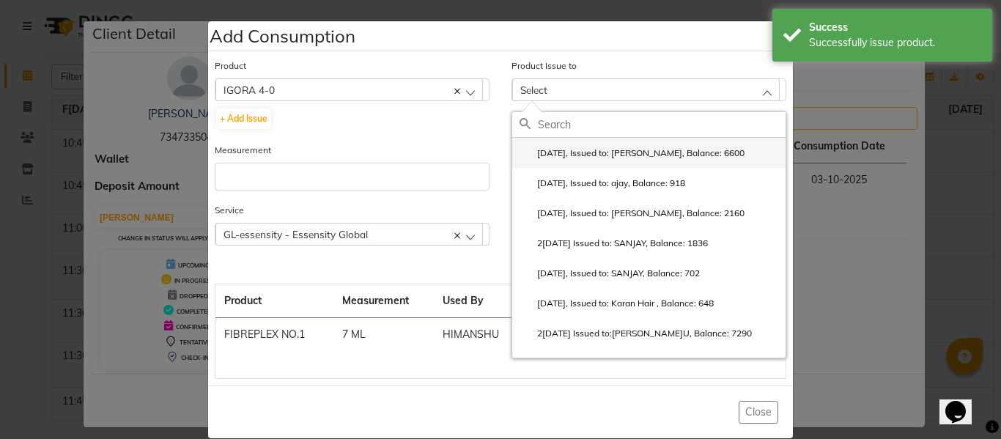
click at [588, 150] on label "[DATE], Issued to: [PERSON_NAME], Balance: 6600" at bounding box center [632, 153] width 225 height 13
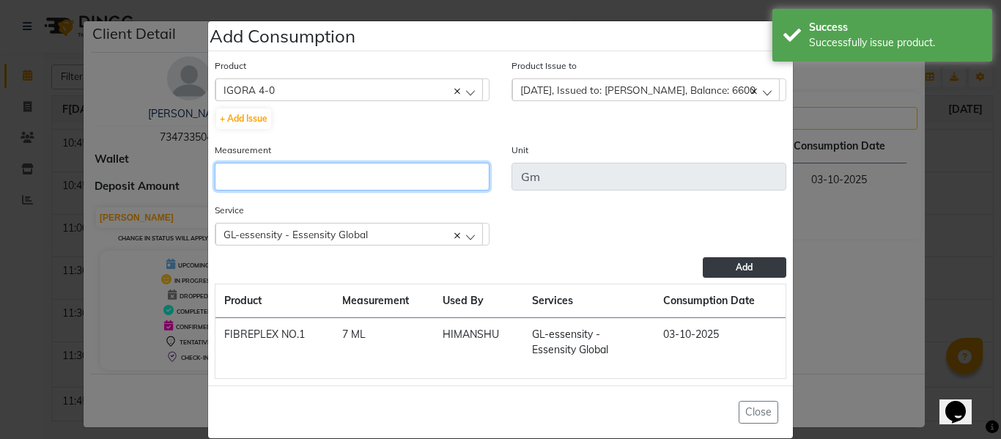
click at [362, 182] on input "number" at bounding box center [352, 177] width 275 height 28
type input "120"
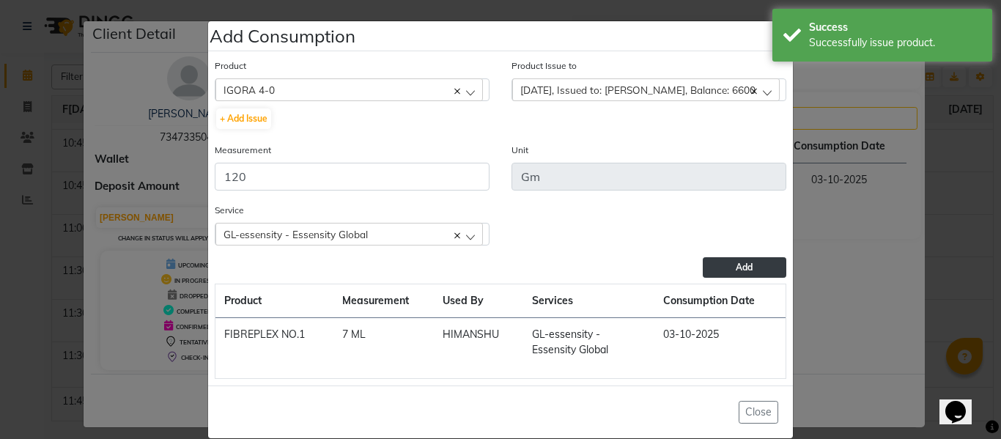
click at [736, 265] on span "Add" at bounding box center [744, 267] width 17 height 11
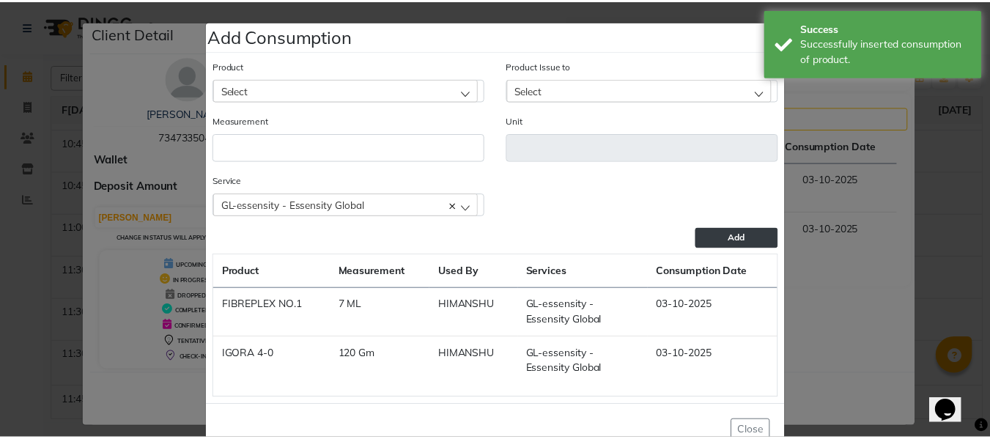
scroll to position [40, 0]
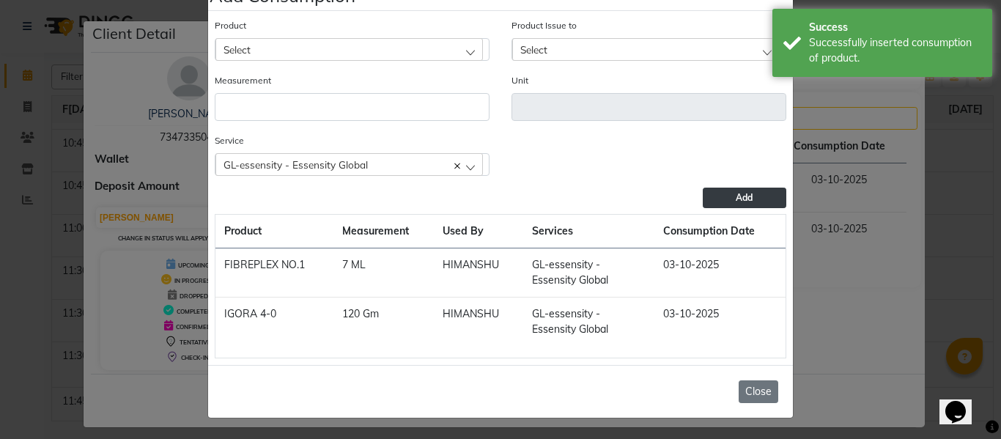
click at [756, 388] on button "Close" at bounding box center [759, 391] width 40 height 23
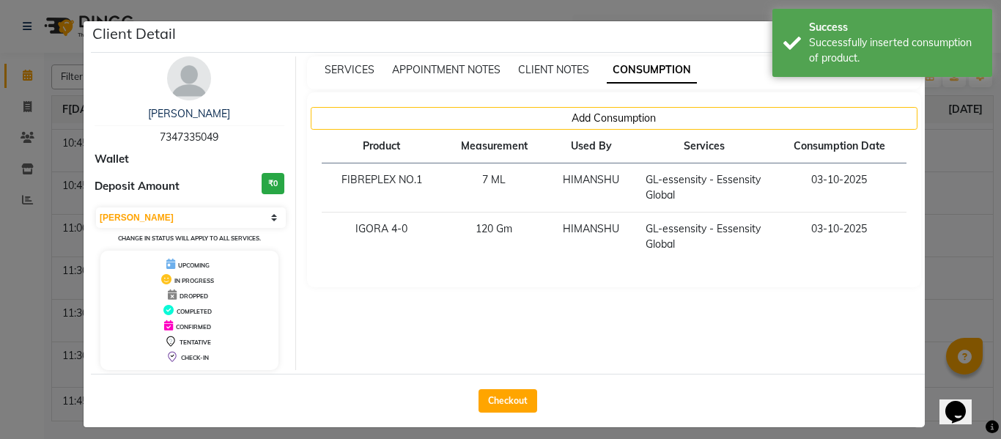
click at [950, 199] on ngb-modal-window "Client Detail [PERSON_NAME]T 7347335049 Wallet Deposit Amount ₹0 Select[PERSON_…" at bounding box center [500, 219] width 1001 height 439
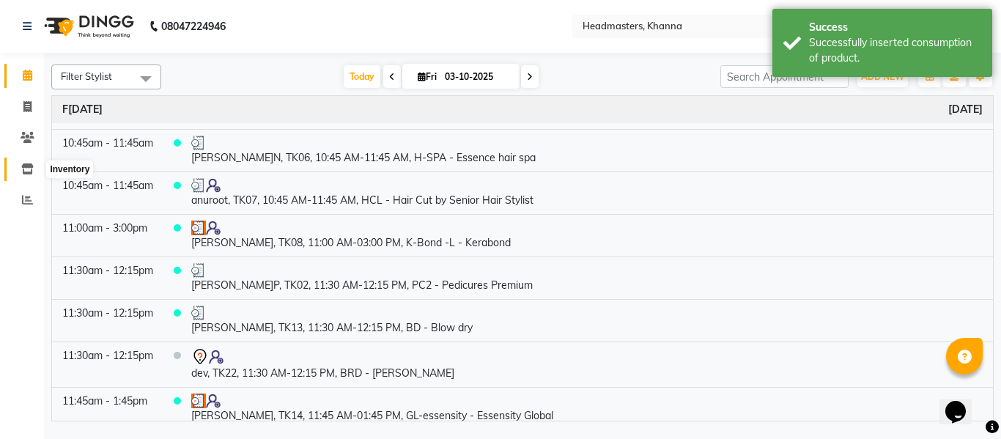
click at [25, 161] on span at bounding box center [28, 169] width 26 height 17
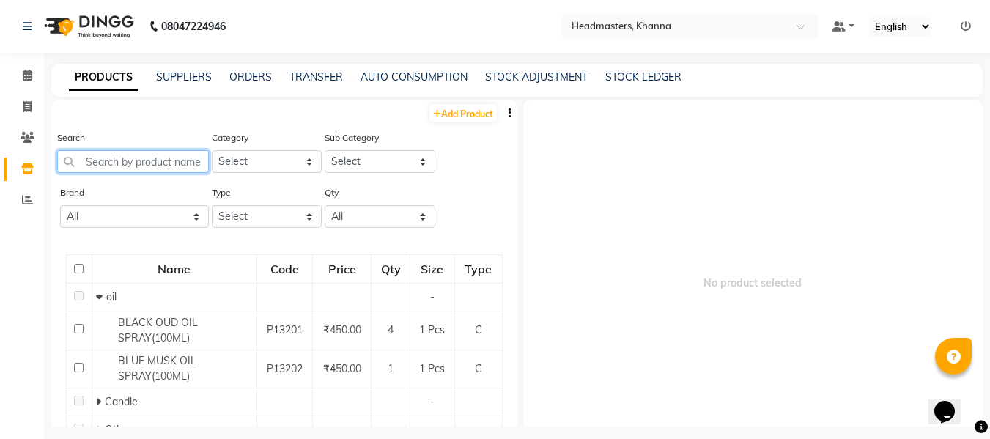
click at [123, 158] on input "text" at bounding box center [133, 161] width 152 height 23
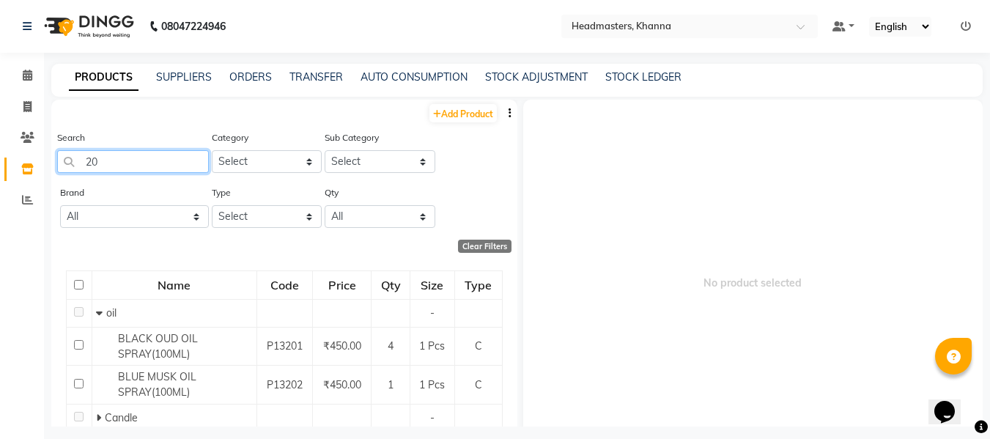
type input "2"
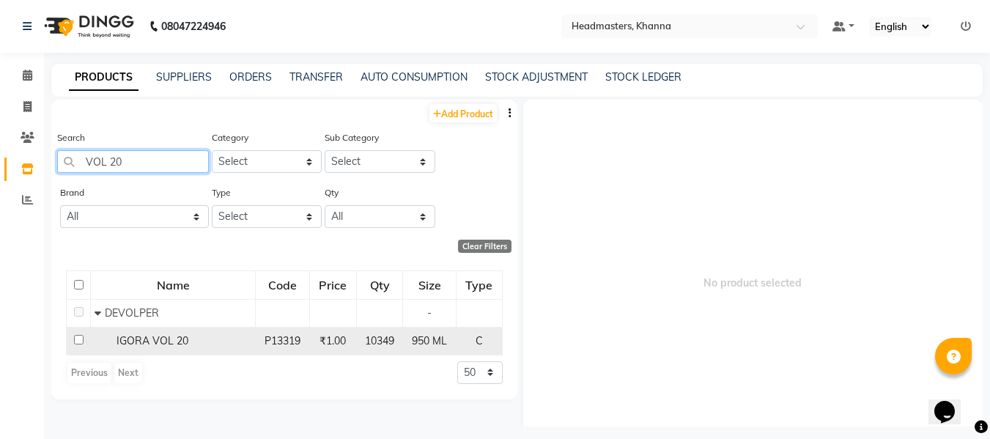
type input "VOL 20"
click at [171, 336] on span "IGORA VOL 20" at bounding box center [153, 340] width 72 height 13
select select
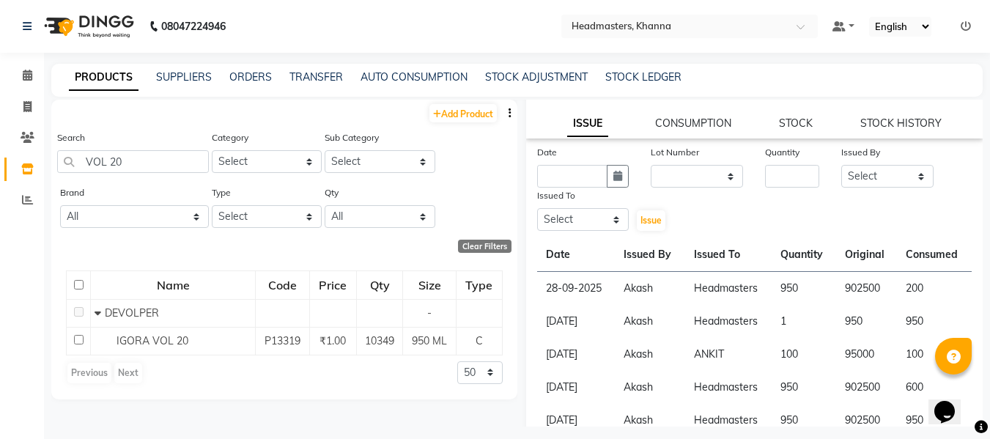
scroll to position [139, 0]
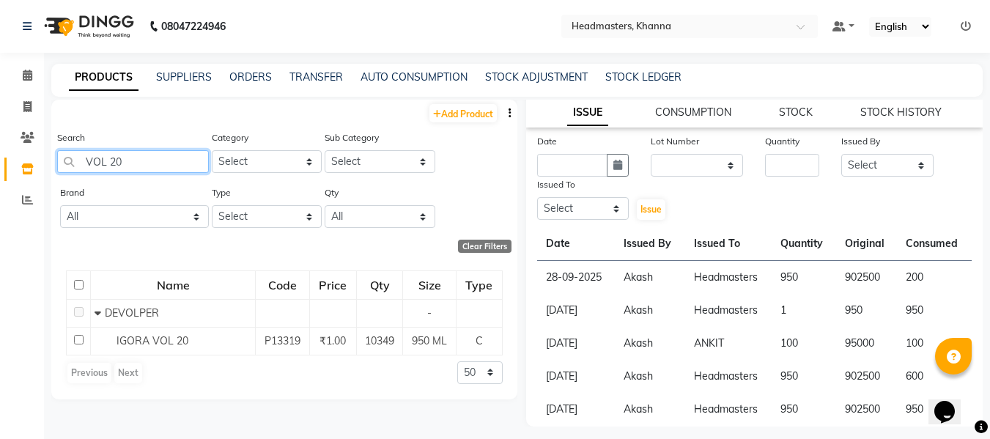
click at [144, 158] on input "VOL 20" at bounding box center [133, 161] width 152 height 23
type input "V"
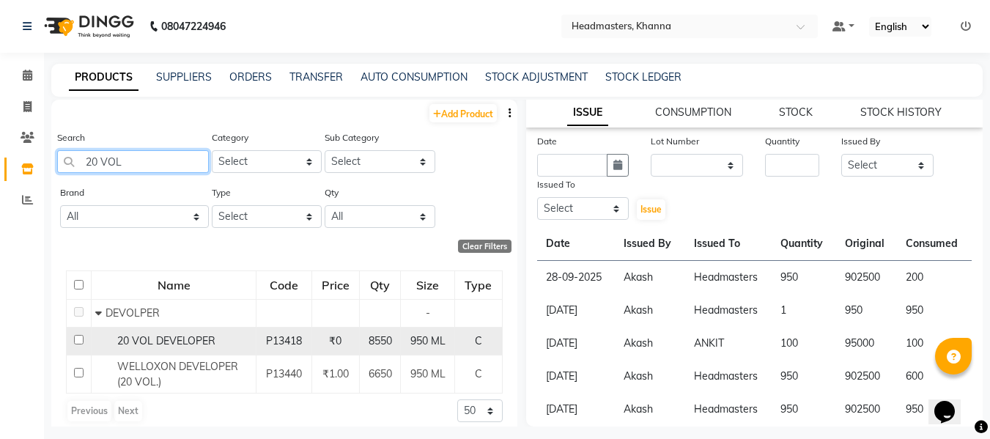
type input "20 VOL"
click at [183, 336] on span "20 VOL DEVELOPER" at bounding box center [166, 340] width 98 height 13
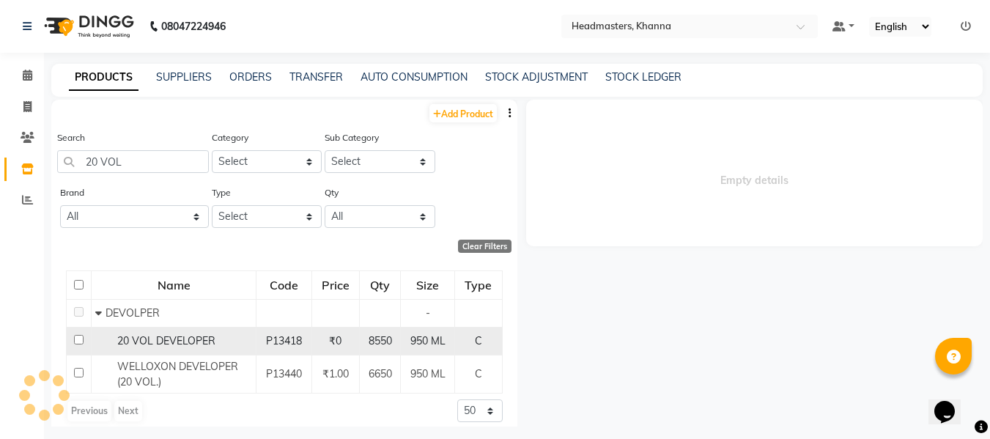
scroll to position [0, 0]
select select
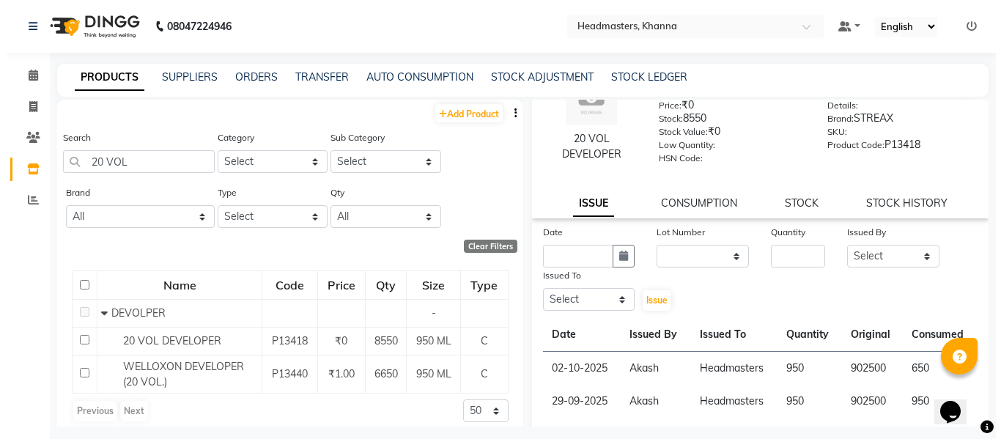
scroll to position [73, 0]
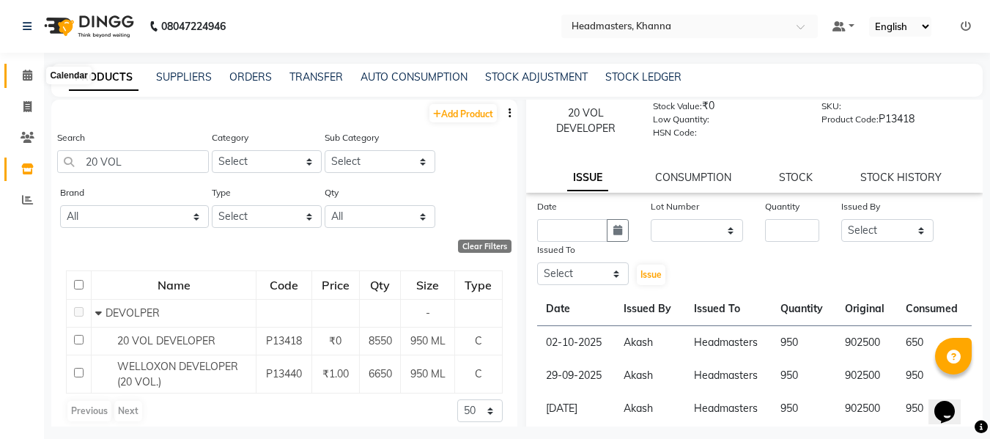
click at [31, 73] on icon at bounding box center [28, 75] width 10 height 11
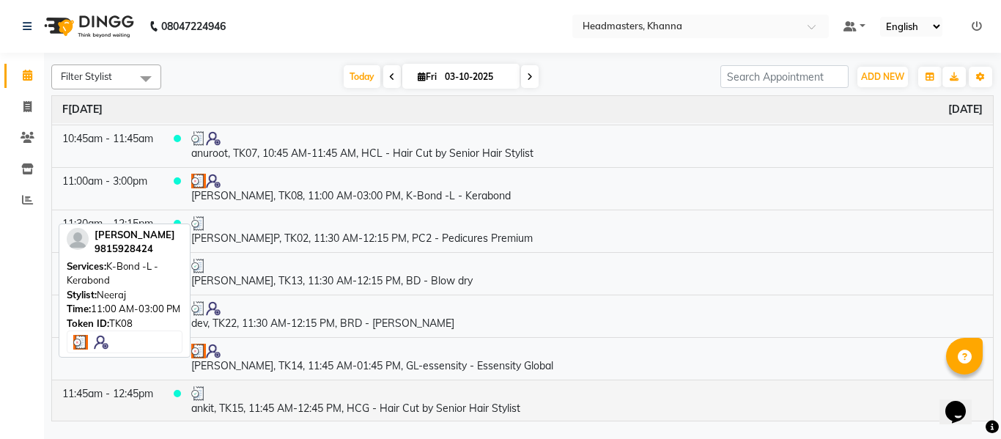
scroll to position [586, 0]
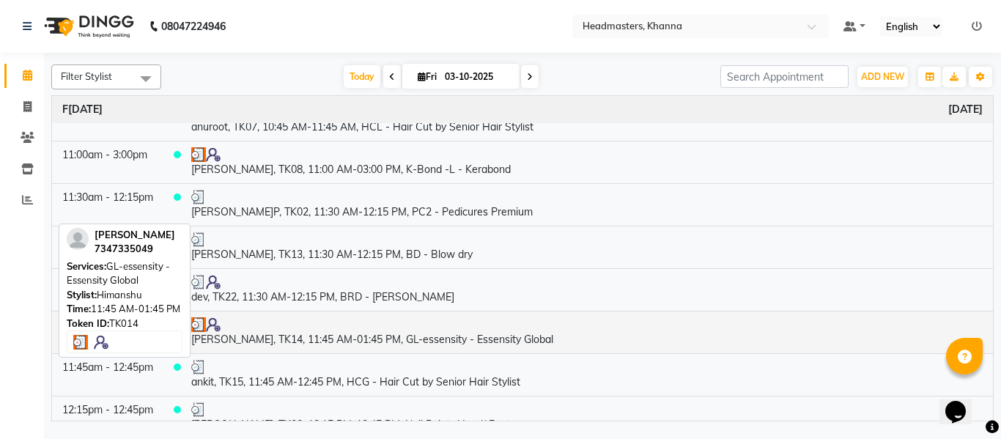
click at [378, 340] on td "[PERSON_NAME], TK14, 11:45 AM-01:45 PM, GL-essensity - Essensity Global" at bounding box center [587, 332] width 812 height 43
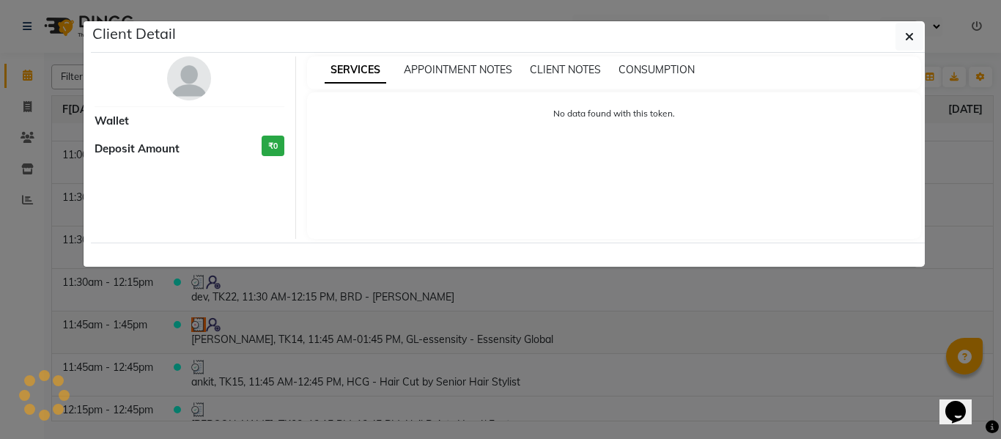
select select "3"
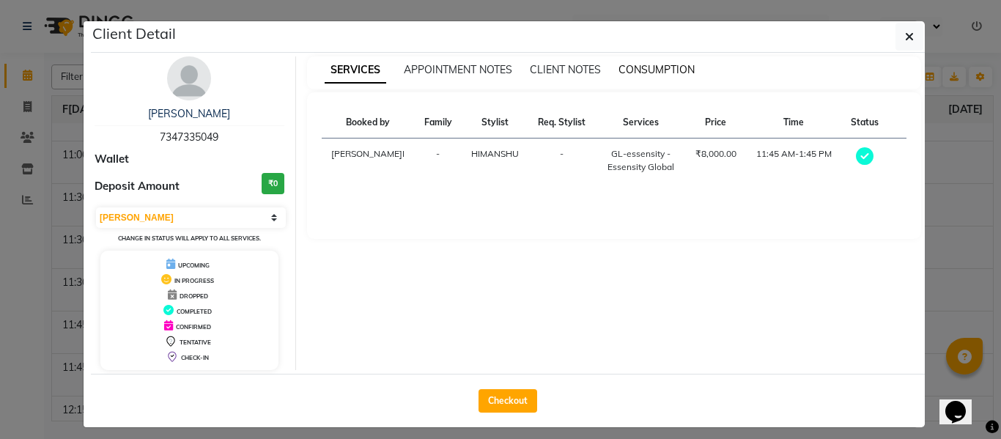
click at [649, 74] on span "CONSUMPTION" at bounding box center [657, 69] width 76 height 13
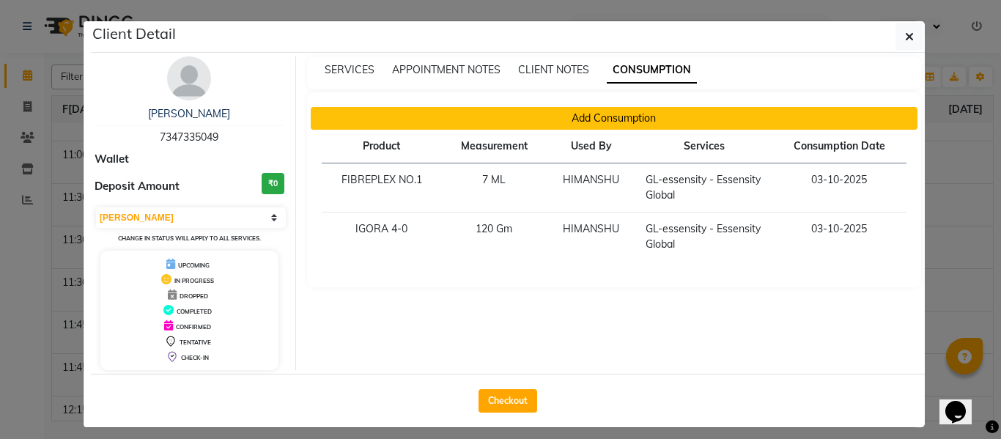
click at [600, 115] on button "Add Consumption" at bounding box center [615, 118] width 608 height 23
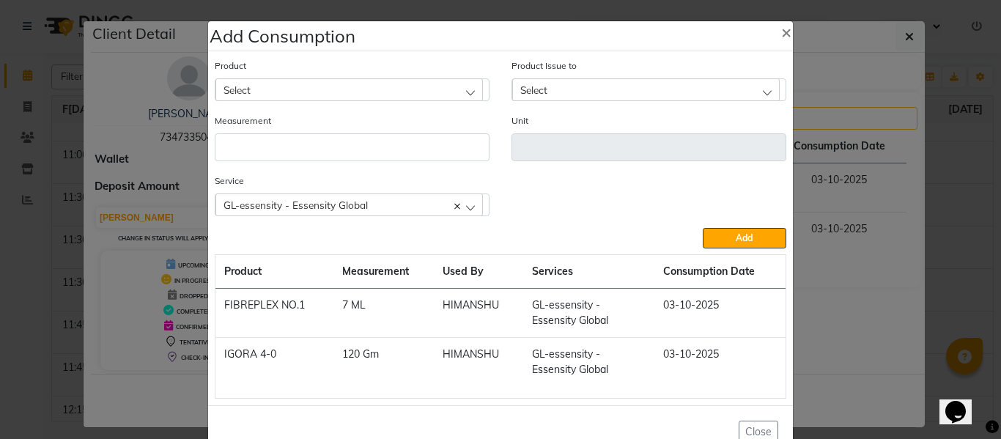
click at [322, 84] on div "Select" at bounding box center [349, 89] width 268 height 22
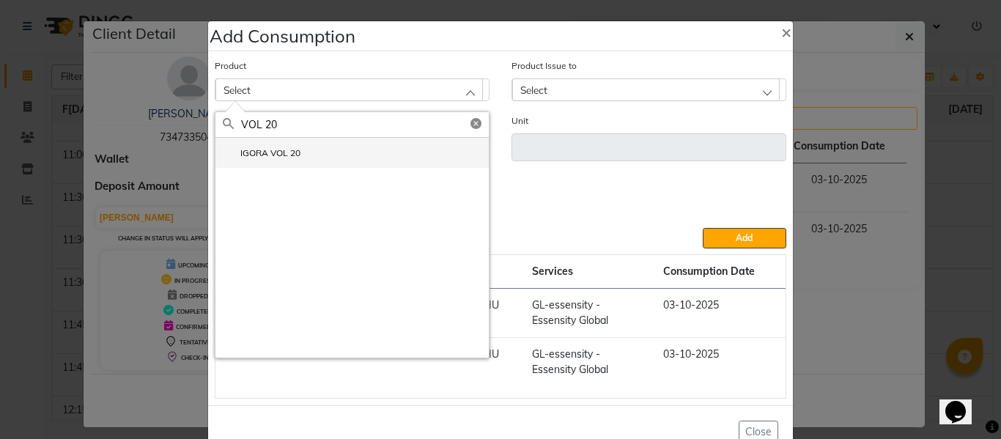
type input "VOL 20"
click at [248, 150] on label "IGORA VOL 20" at bounding box center [262, 153] width 78 height 13
type input "ML"
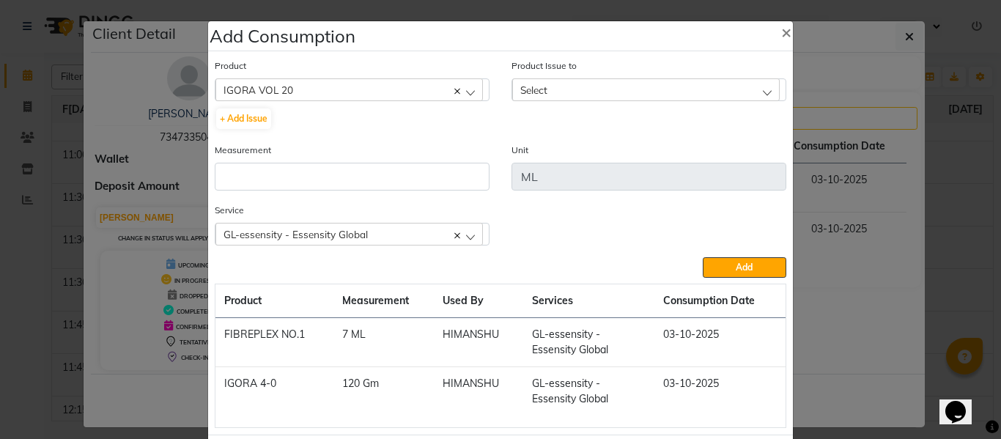
click at [580, 81] on div "Select" at bounding box center [646, 89] width 268 height 22
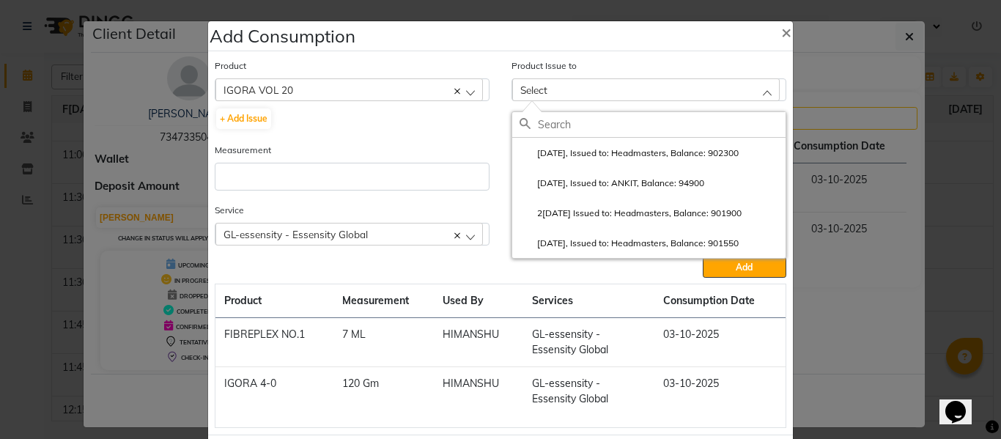
click at [576, 153] on label "[DATE], Issued to: Headmasters, Balance: 902300" at bounding box center [629, 153] width 219 height 13
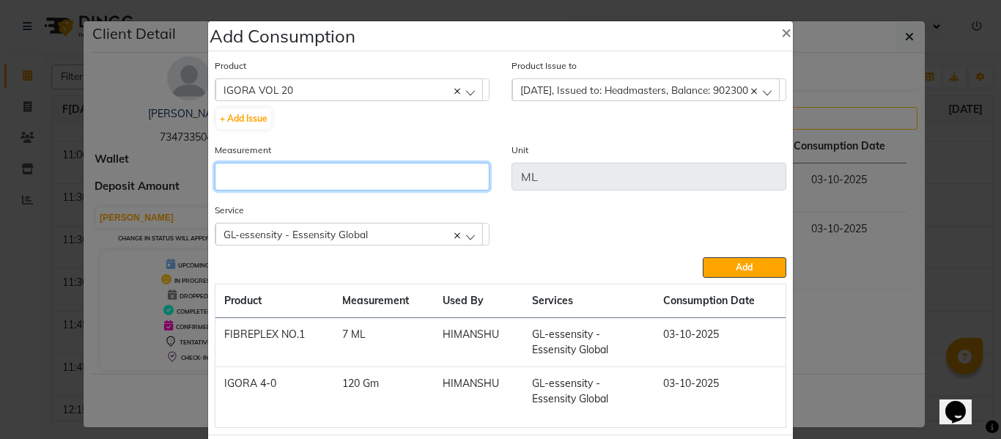
click at [336, 177] on input "number" at bounding box center [352, 177] width 275 height 28
type input "4"
type input "300"
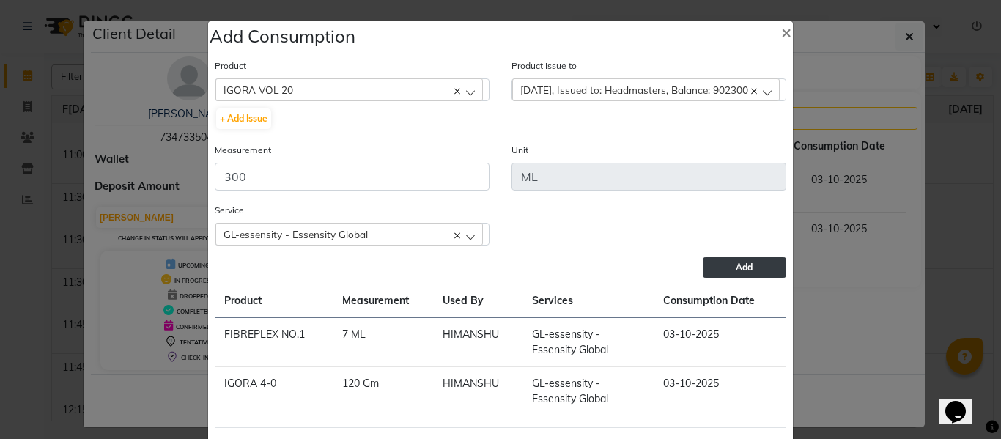
click at [721, 260] on button "Add" at bounding box center [745, 267] width 84 height 21
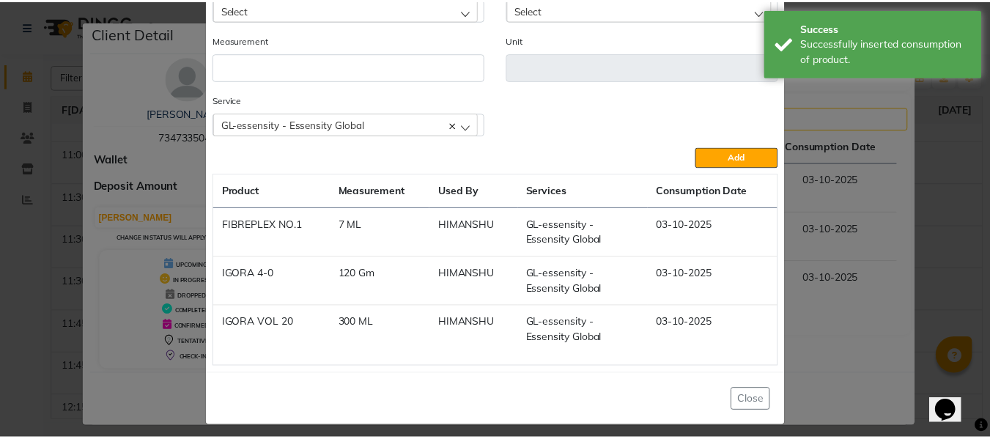
scroll to position [89, 0]
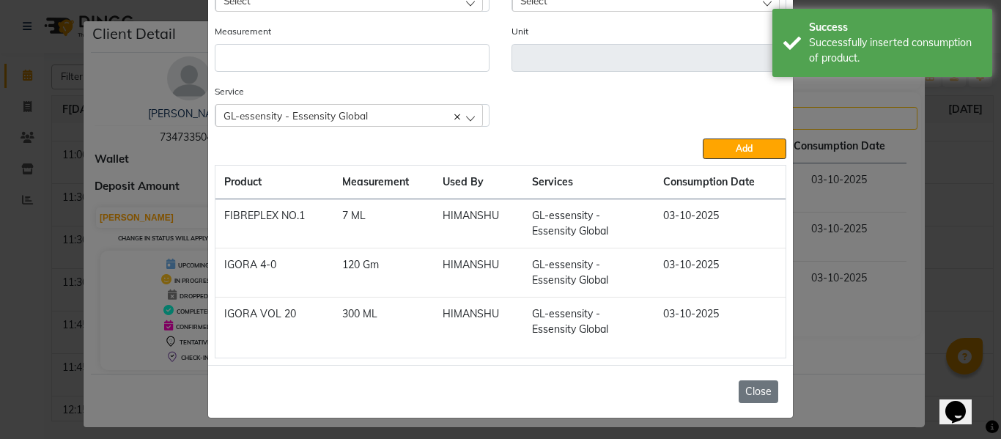
click at [749, 388] on button "Close" at bounding box center [759, 391] width 40 height 23
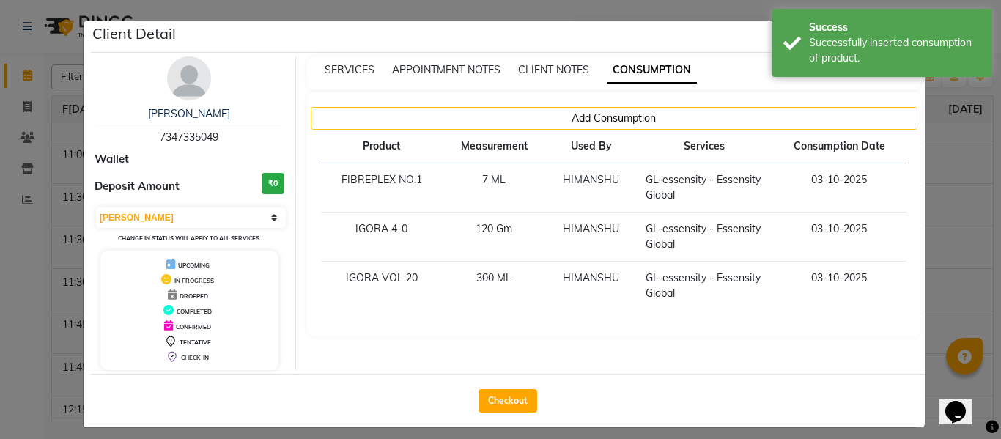
click at [953, 230] on ngb-modal-window "Client Detail [PERSON_NAME] 7347335049 Wallet Deposit Amount ₹0 Select MARK DON…" at bounding box center [500, 219] width 1001 height 439
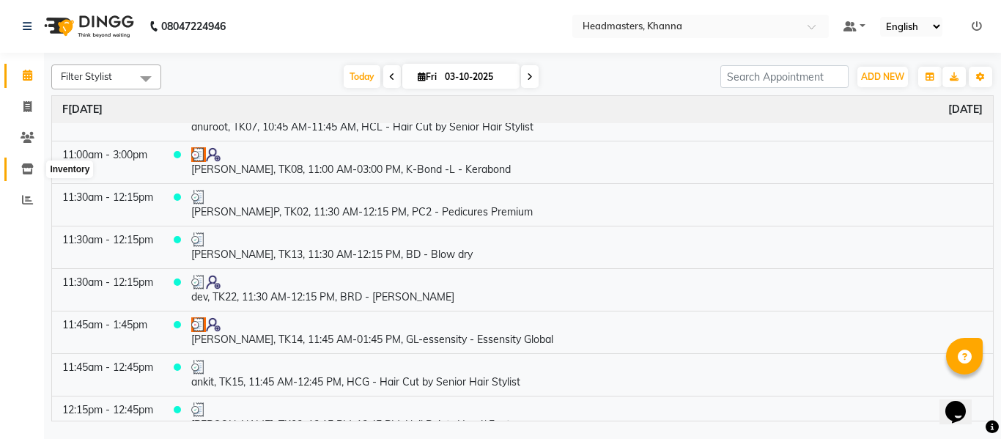
click at [31, 165] on icon at bounding box center [27, 168] width 12 height 11
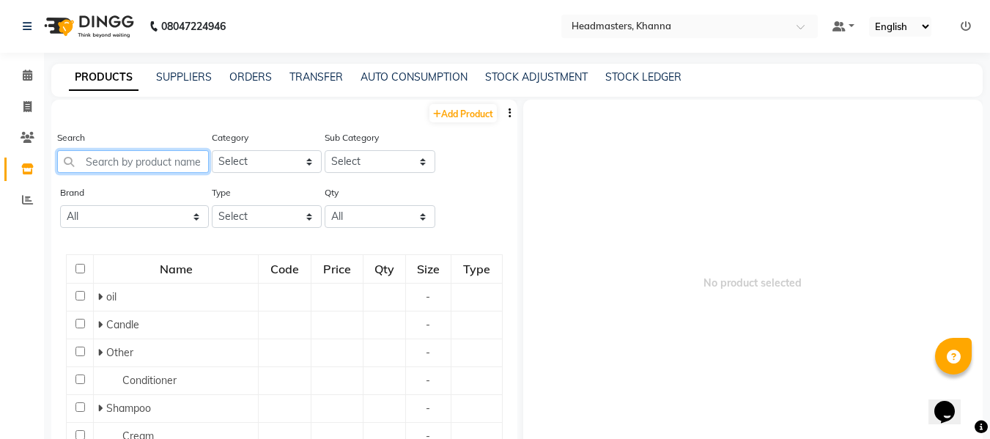
click at [163, 166] on input "text" at bounding box center [133, 161] width 152 height 23
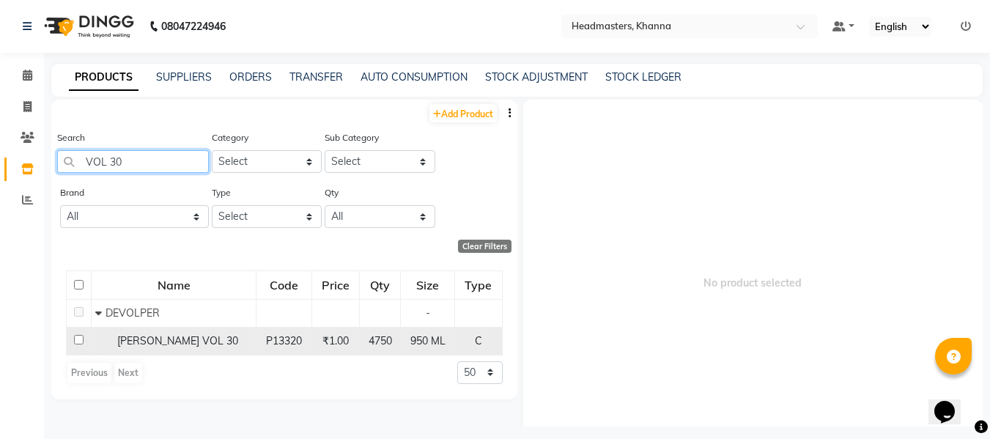
type input "VOL 30"
click at [162, 334] on span "[PERSON_NAME] VOL 30" at bounding box center [177, 340] width 121 height 13
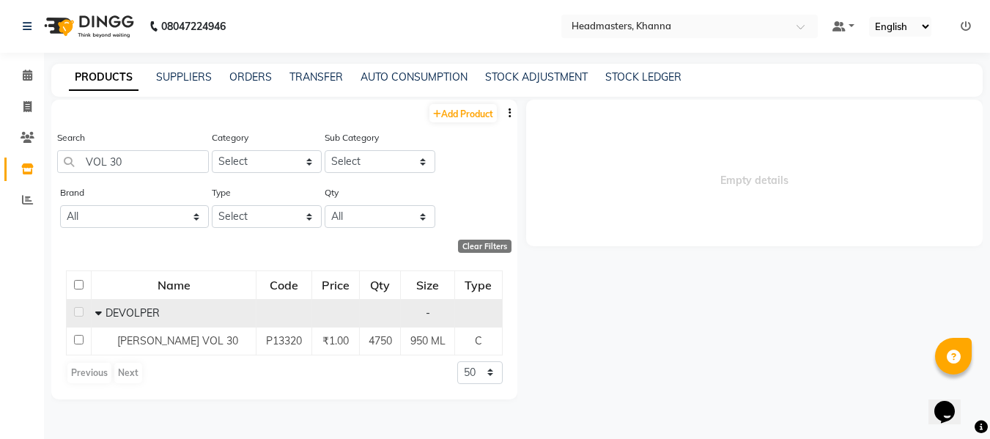
select select
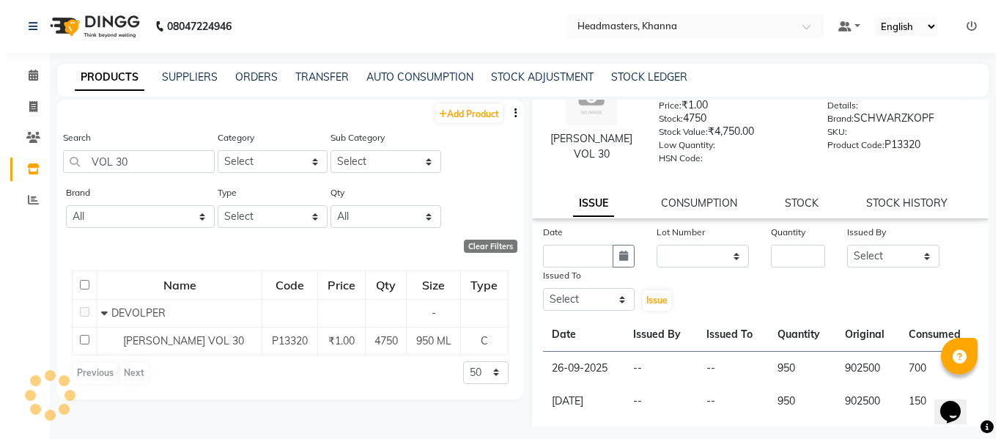
scroll to position [73, 0]
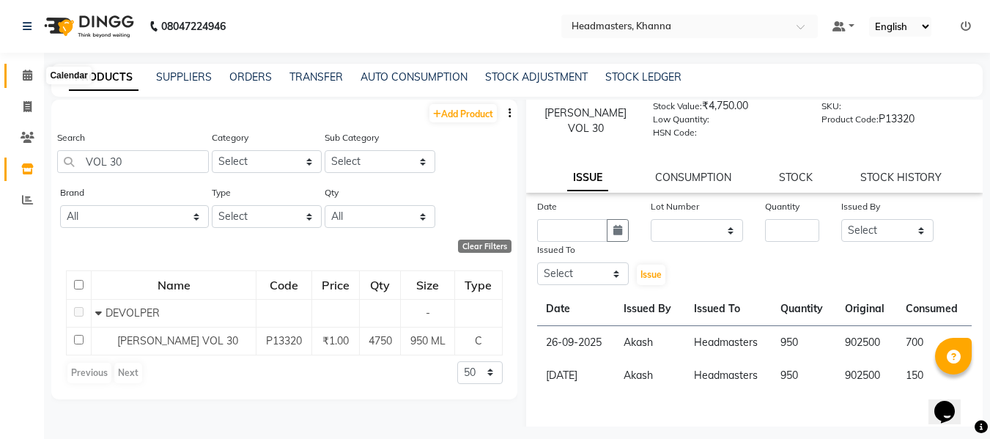
click at [23, 73] on icon at bounding box center [28, 75] width 10 height 11
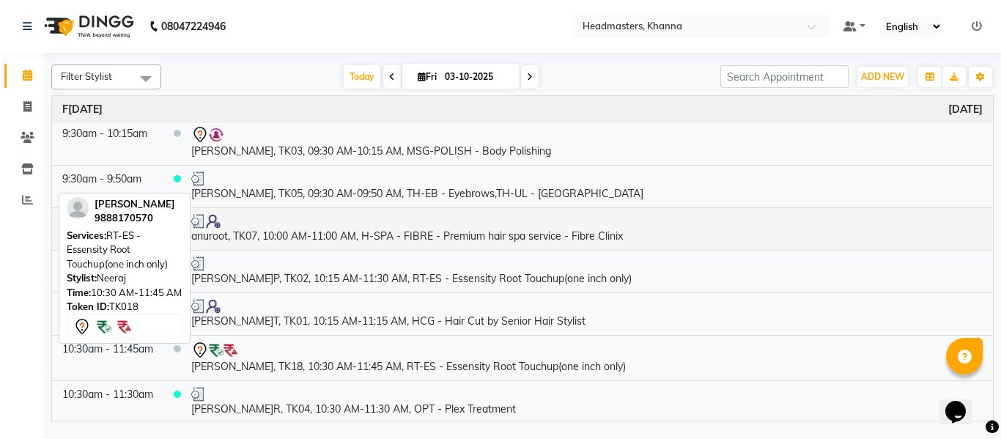
scroll to position [220, 0]
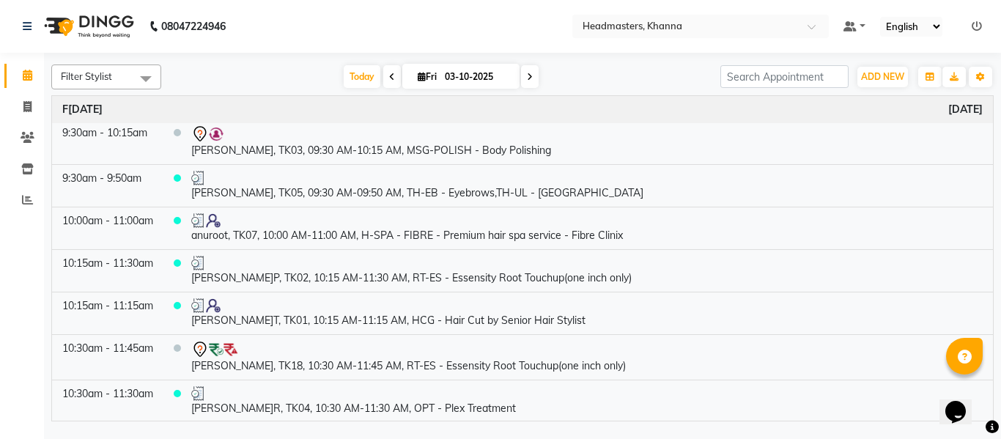
click at [452, 73] on input "03-10-2025" at bounding box center [476, 77] width 73 height 22
select select "10"
select select "2025"
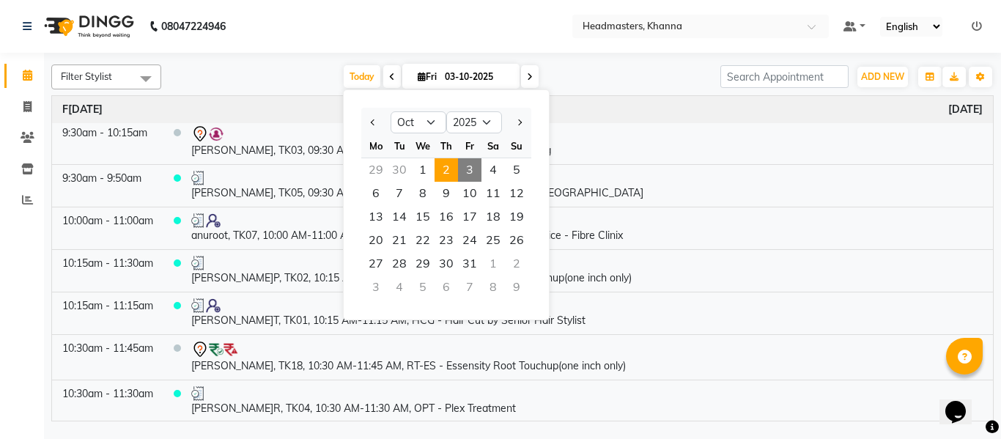
click at [443, 167] on span "2" at bounding box center [446, 169] width 23 height 23
type input "02-10-2025"
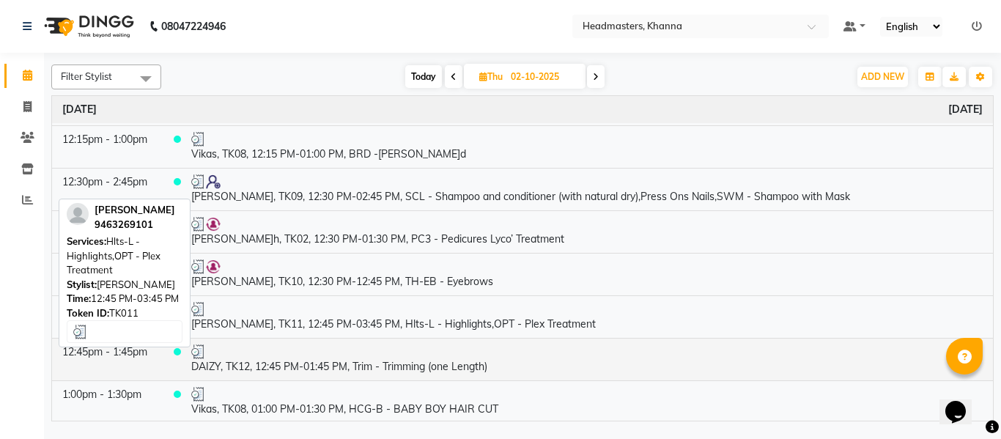
scroll to position [586, 0]
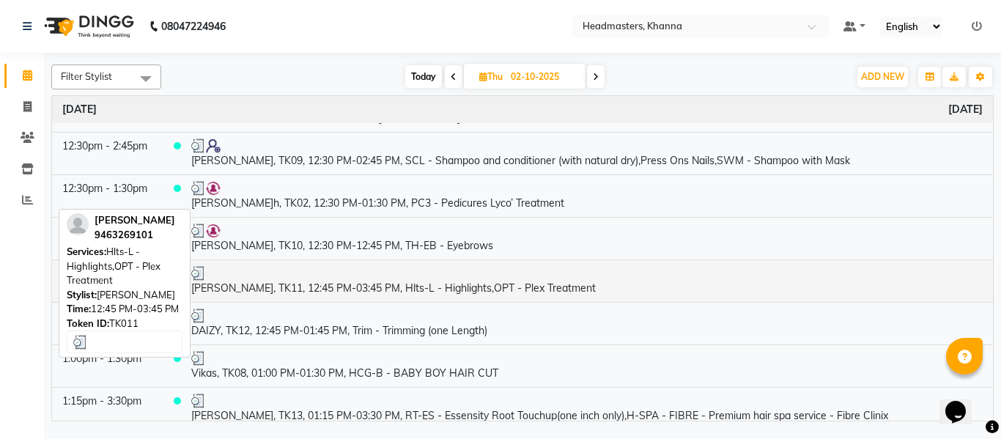
click at [361, 288] on td "[PERSON_NAME], TK11, 12:45 PM-03:45 PM, Hlts-L - Highlights,OPT - Plex Treatment" at bounding box center [587, 280] width 812 height 43
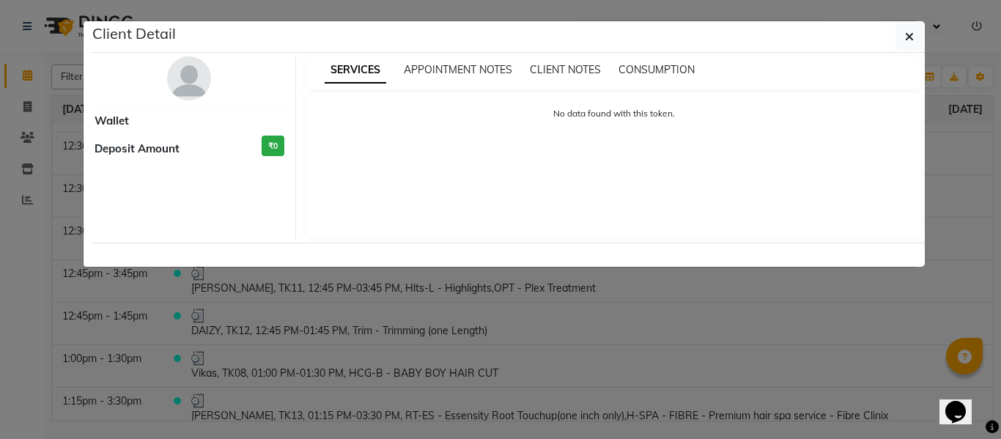
select select "3"
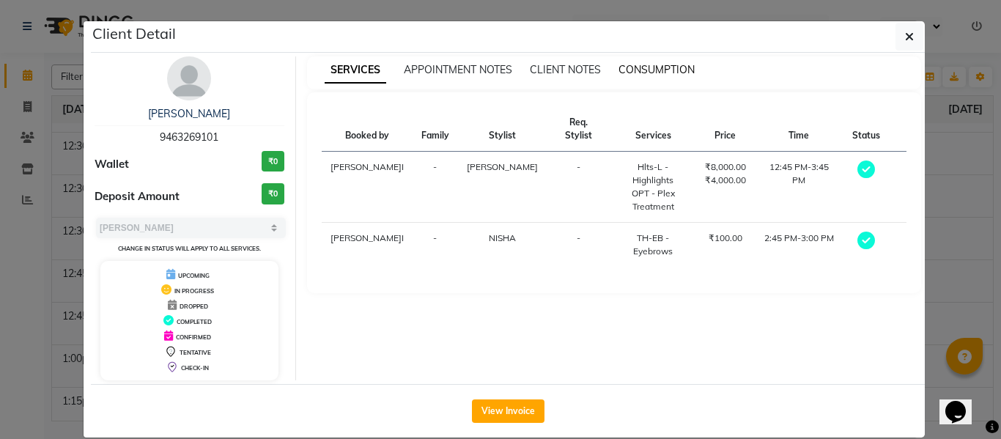
click at [643, 74] on span "CONSUMPTION" at bounding box center [657, 69] width 76 height 13
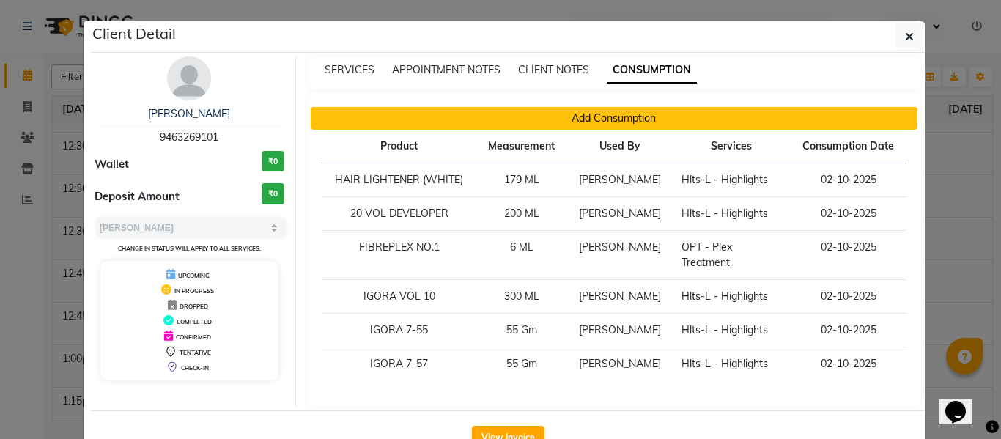
click at [610, 119] on button "Add Consumption" at bounding box center [615, 118] width 608 height 23
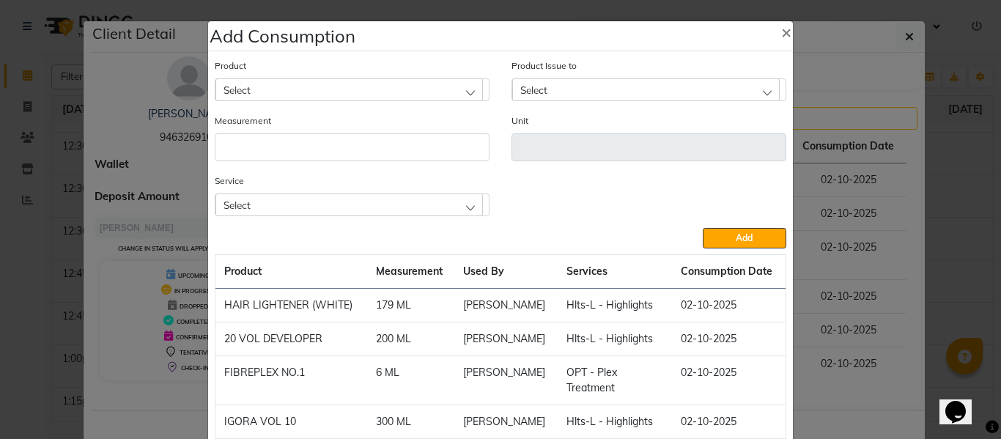
click at [285, 89] on div "Select" at bounding box center [349, 89] width 268 height 22
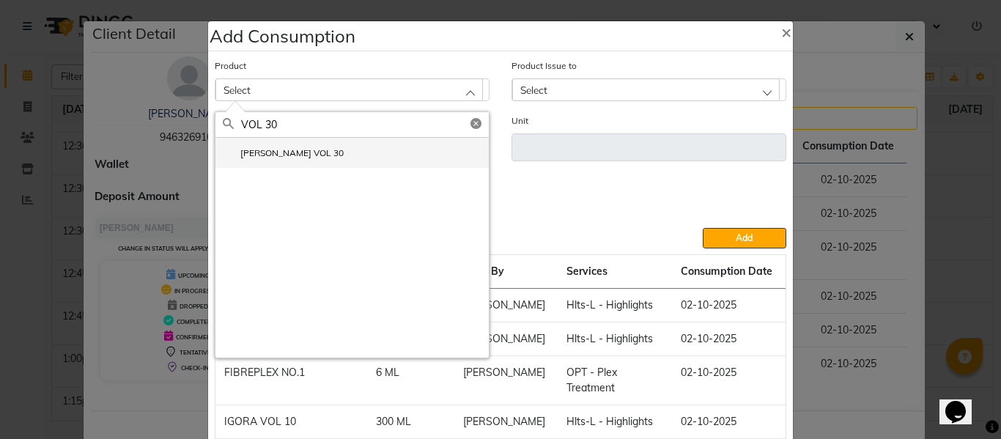
type input "VOL 30"
click at [276, 152] on label "[PERSON_NAME] VOL 30" at bounding box center [283, 153] width 121 height 13
type input "ML"
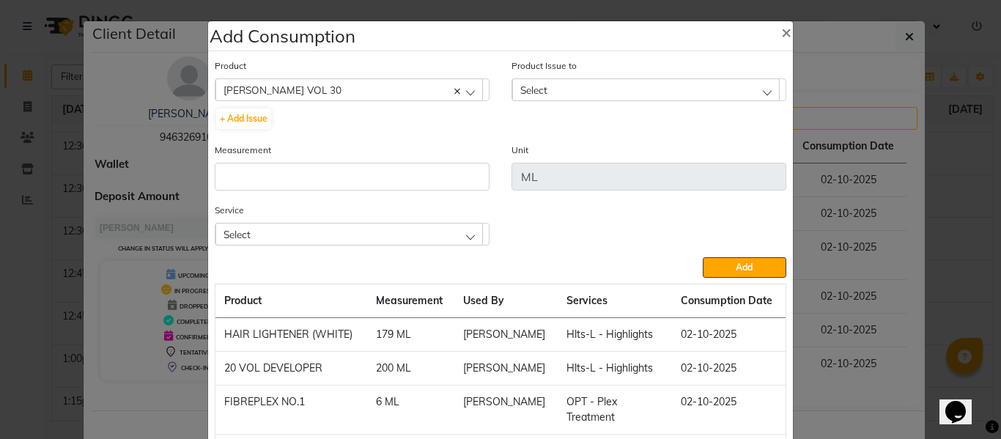
click at [536, 89] on span "Select" at bounding box center [533, 90] width 27 height 12
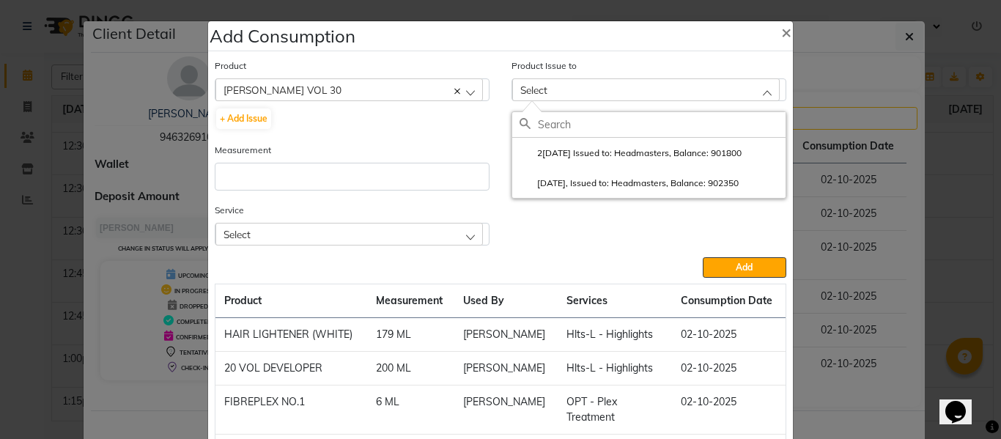
click at [600, 180] on label "[DATE], Issued to: Headmasters, Balance: 902350" at bounding box center [629, 183] width 219 height 13
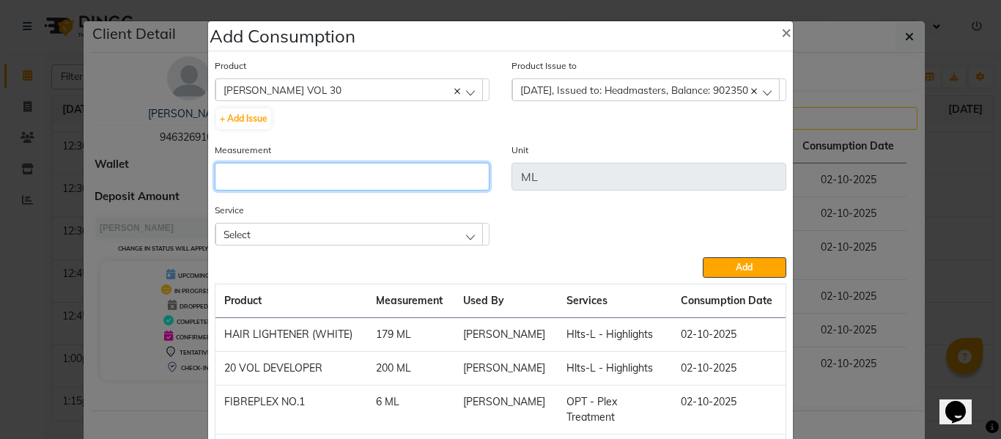
click at [372, 174] on input "number" at bounding box center [352, 177] width 275 height 28
type input "600"
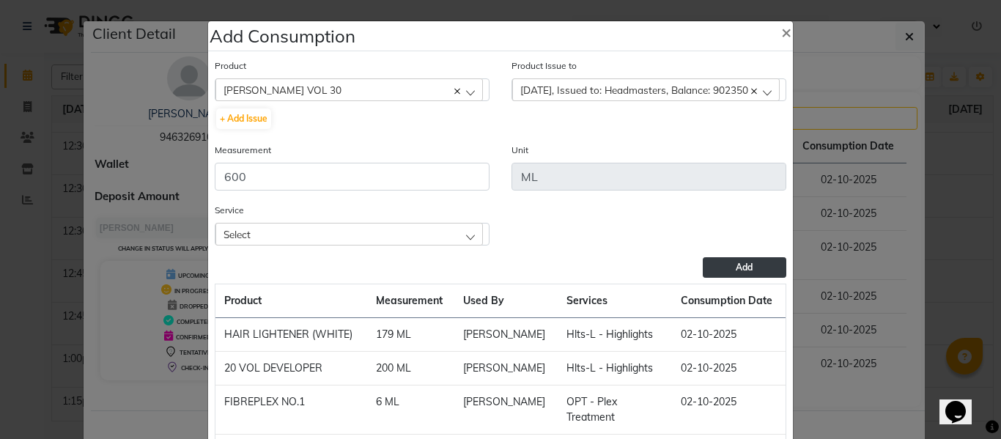
click at [736, 265] on span "Add" at bounding box center [744, 267] width 17 height 11
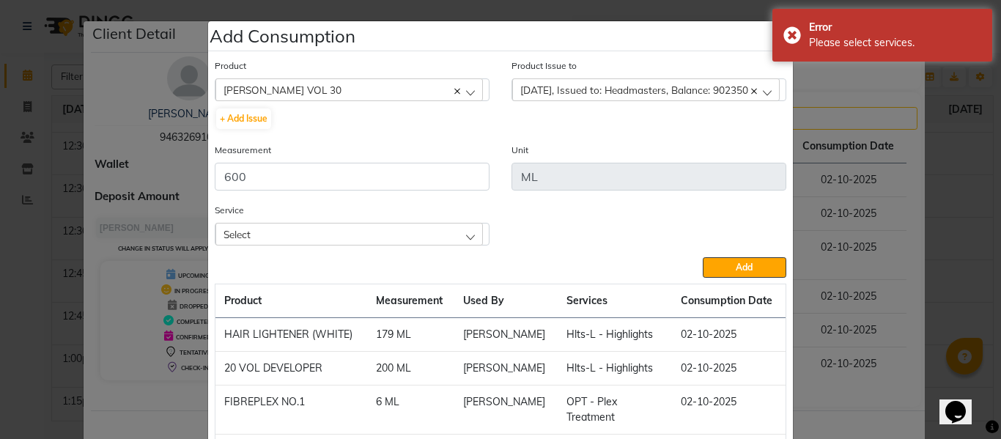
click at [384, 230] on div "Select" at bounding box center [349, 234] width 268 height 22
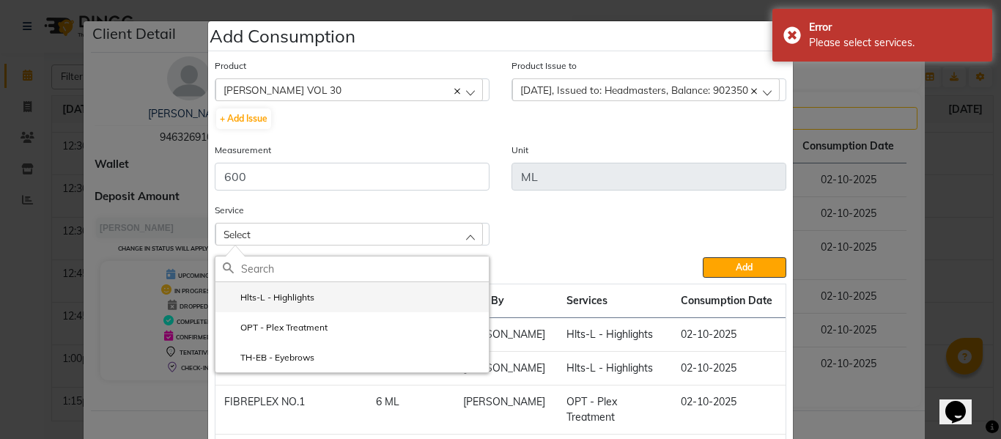
click at [290, 295] on label "Hlts-L - Highlights" at bounding box center [269, 297] width 92 height 13
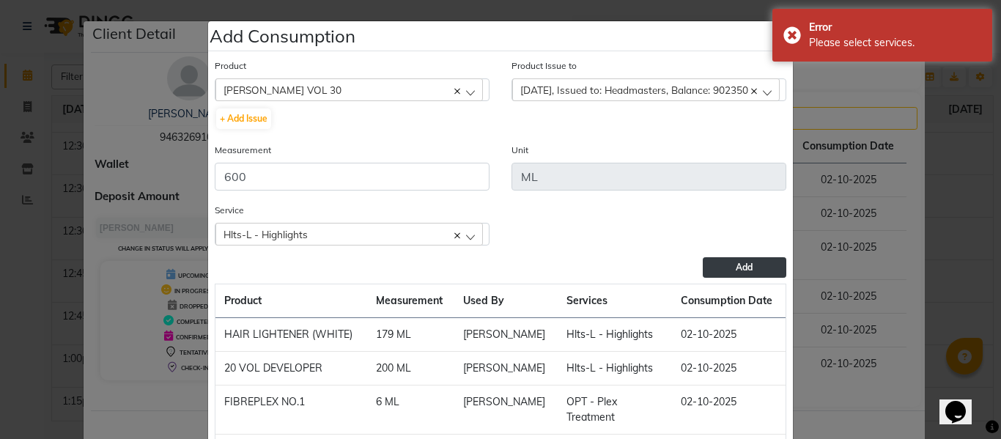
click at [714, 265] on button "Add" at bounding box center [745, 267] width 84 height 21
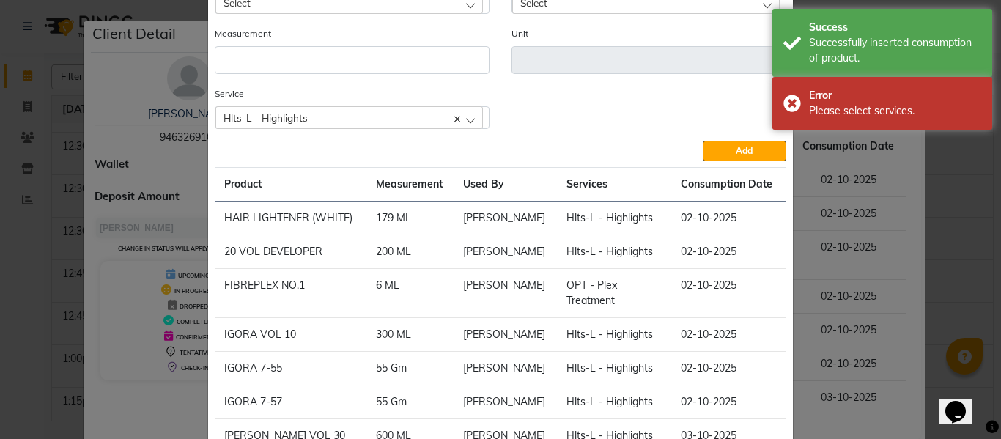
scroll to position [178, 0]
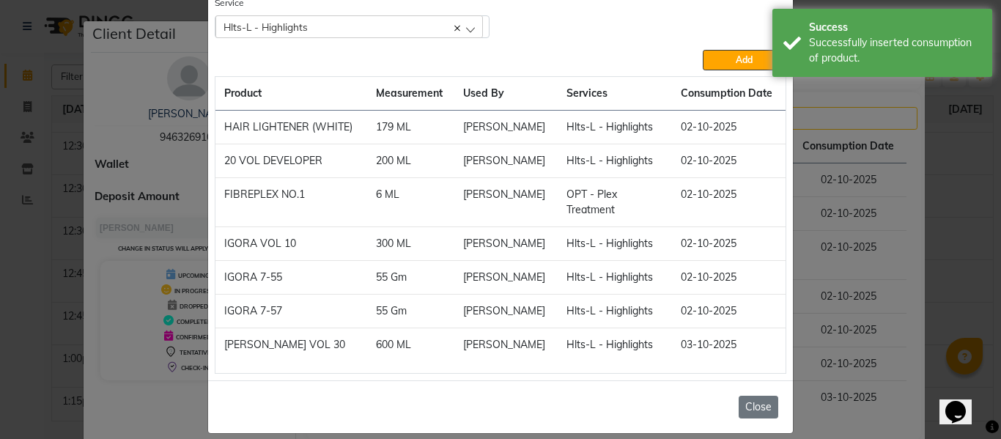
click at [750, 396] on button "Close" at bounding box center [759, 407] width 40 height 23
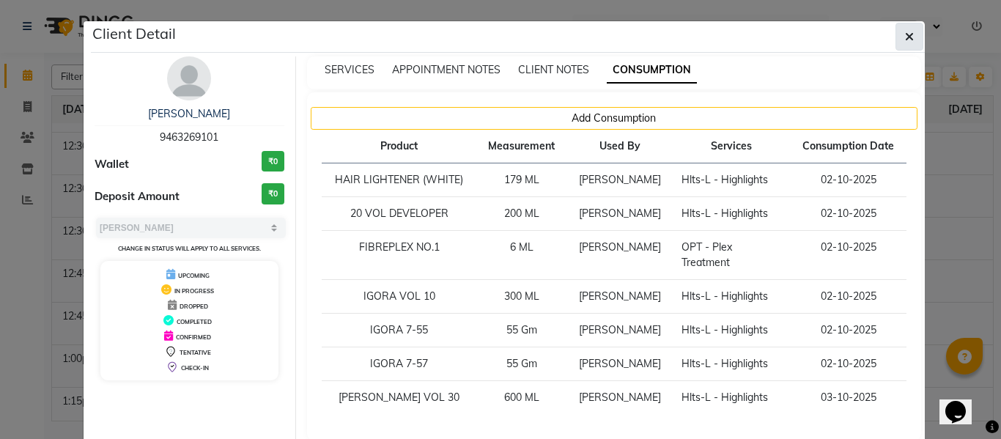
click at [905, 35] on icon "button" at bounding box center [909, 37] width 9 height 12
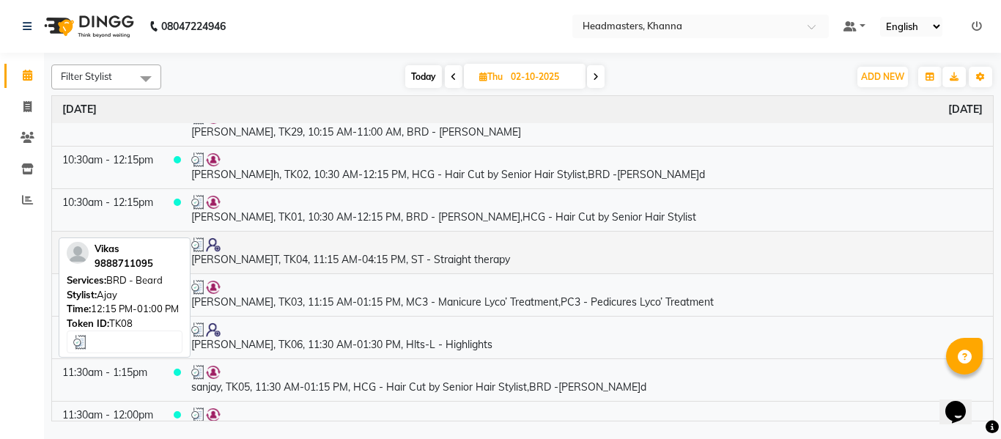
scroll to position [147, 0]
click at [379, 341] on td "[PERSON_NAME], TK06, 11:30 AM-01:30 PM, Hlts-L - Highlights" at bounding box center [587, 338] width 812 height 43
select select "3"
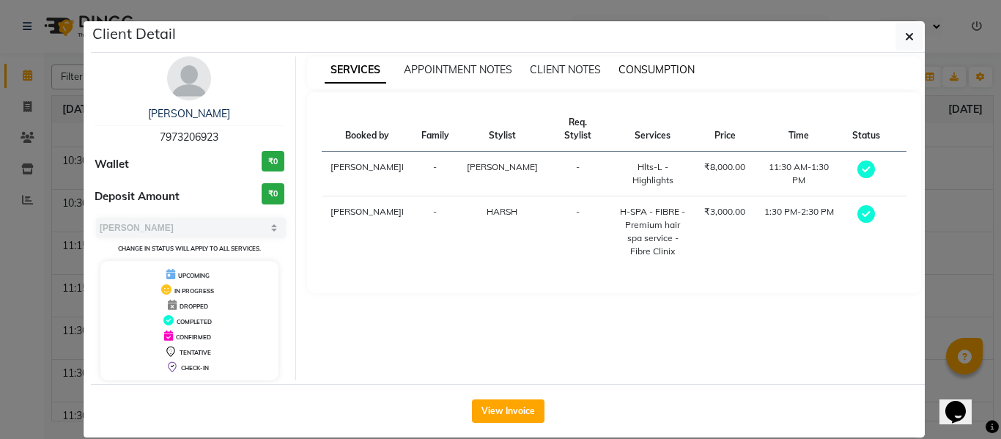
click at [637, 68] on span "CONSUMPTION" at bounding box center [657, 69] width 76 height 13
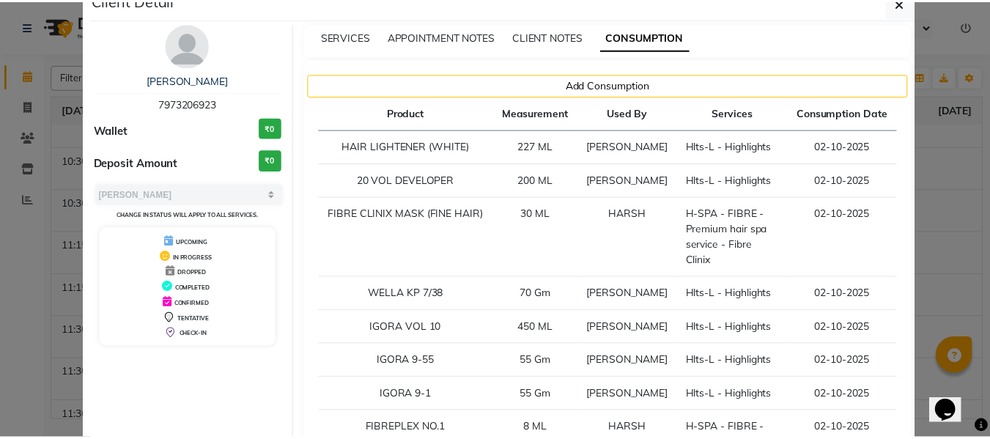
scroll to position [0, 0]
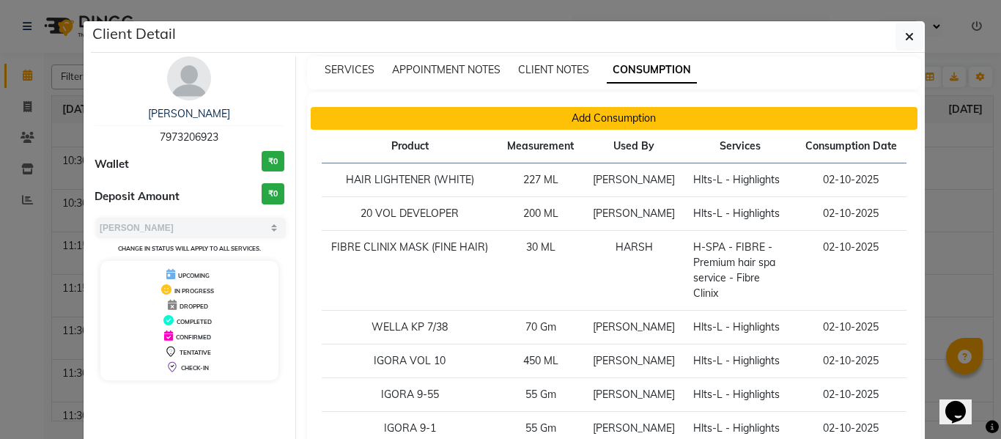
click at [609, 114] on button "Add Consumption" at bounding box center [615, 118] width 608 height 23
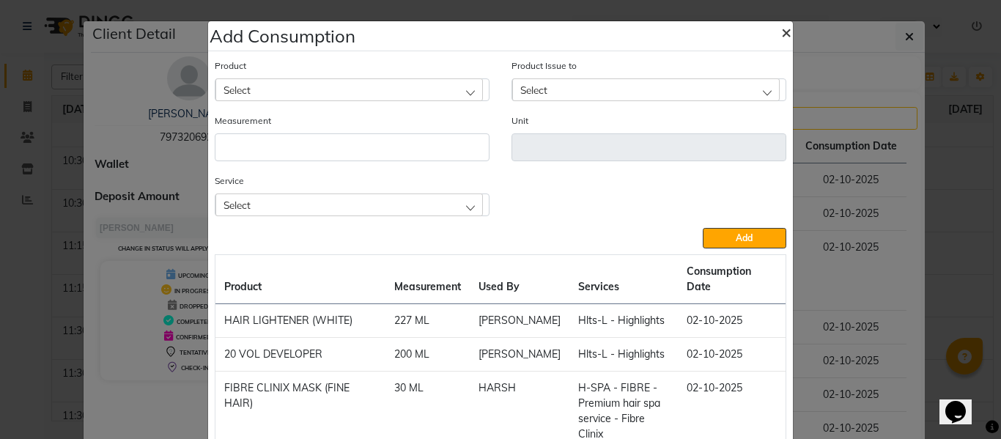
click at [783, 32] on span "×" at bounding box center [786, 32] width 10 height 22
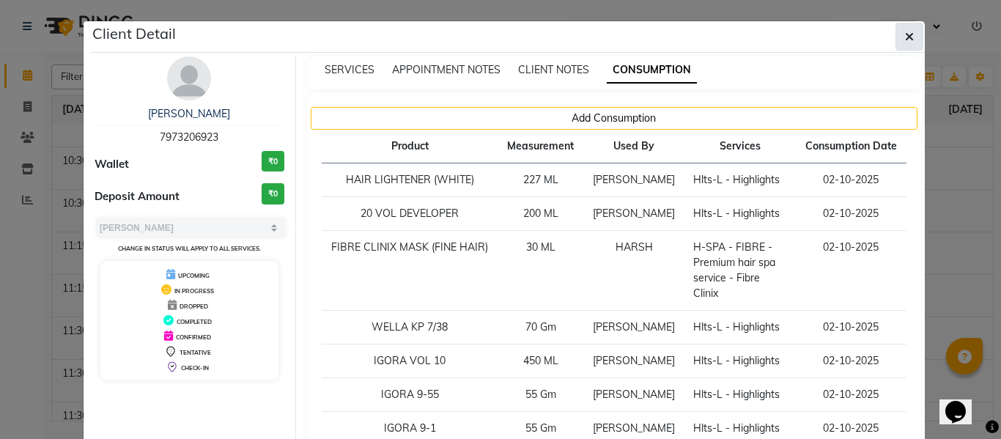
click at [911, 24] on button "button" at bounding box center [910, 37] width 28 height 28
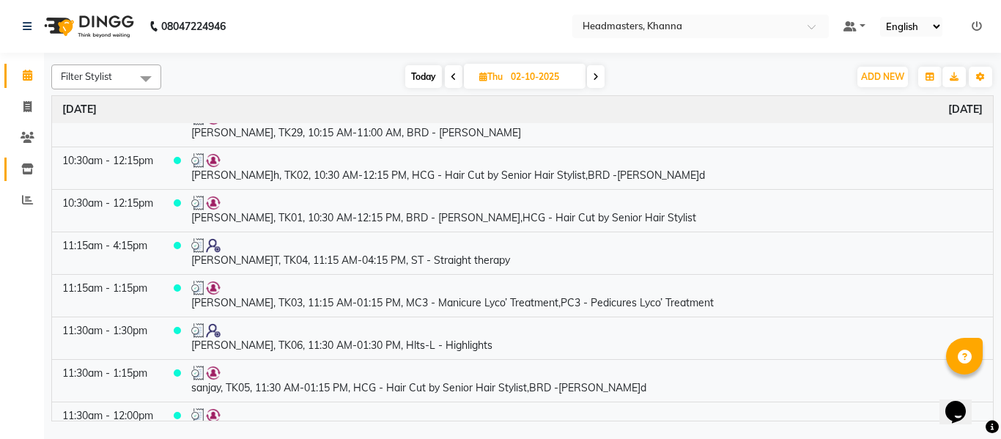
click at [25, 159] on link "Inventory" at bounding box center [21, 170] width 35 height 24
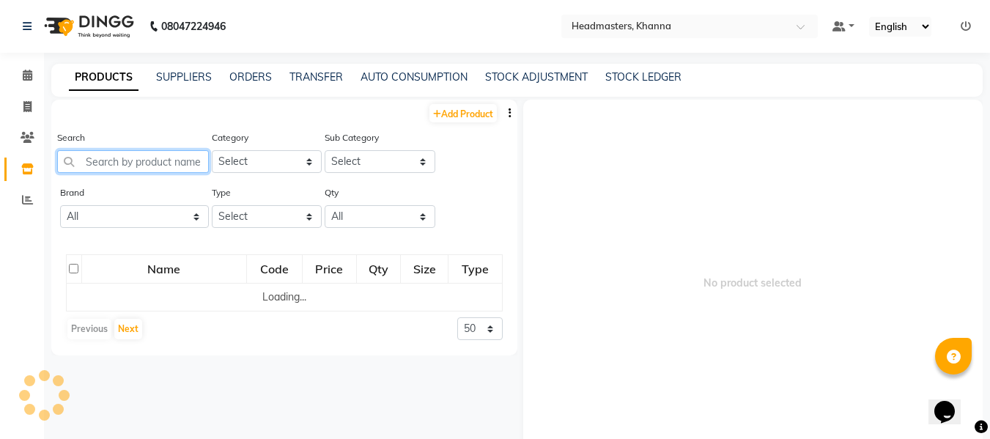
click at [133, 158] on input "text" at bounding box center [133, 161] width 152 height 23
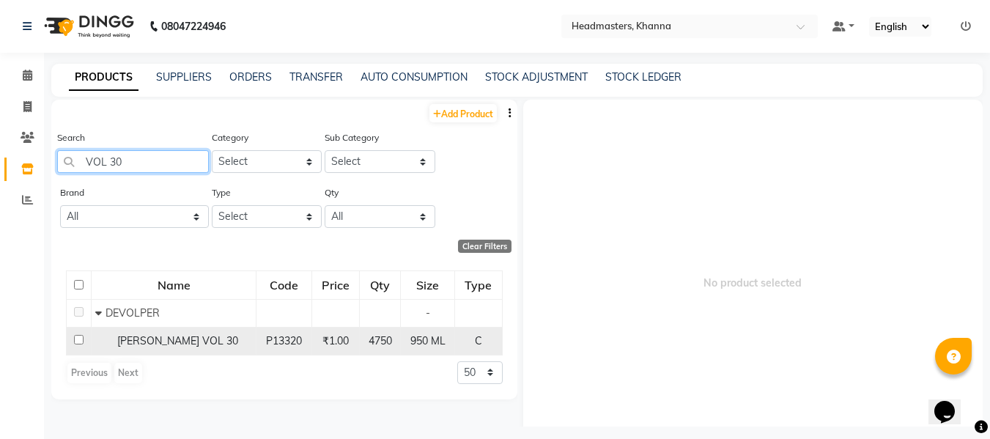
type input "VOL 30"
click at [152, 339] on span "[PERSON_NAME] VOL 30" at bounding box center [177, 340] width 121 height 13
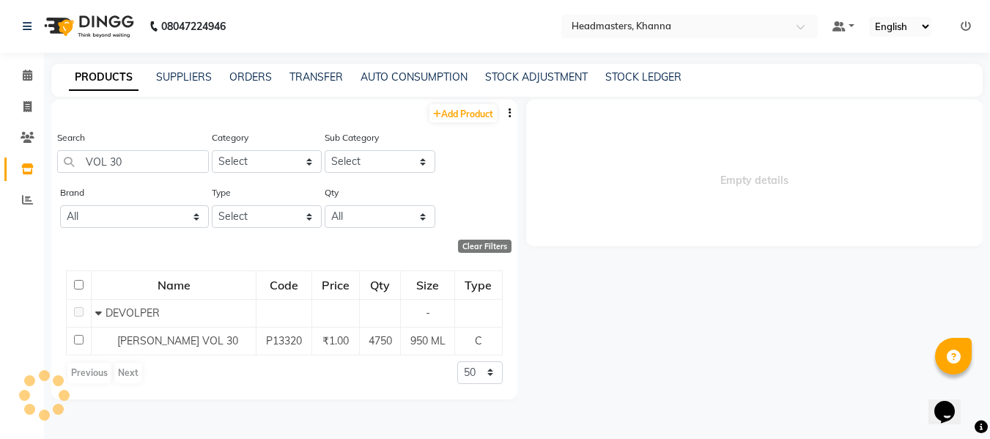
select select
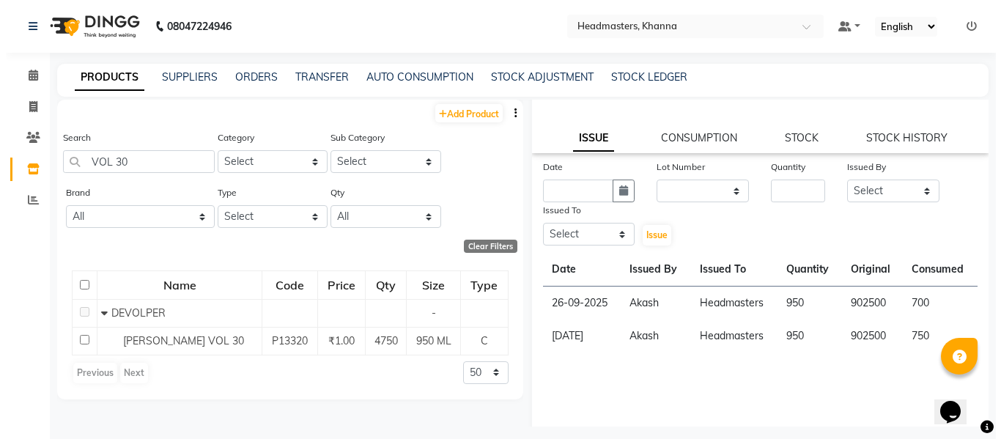
scroll to position [139, 0]
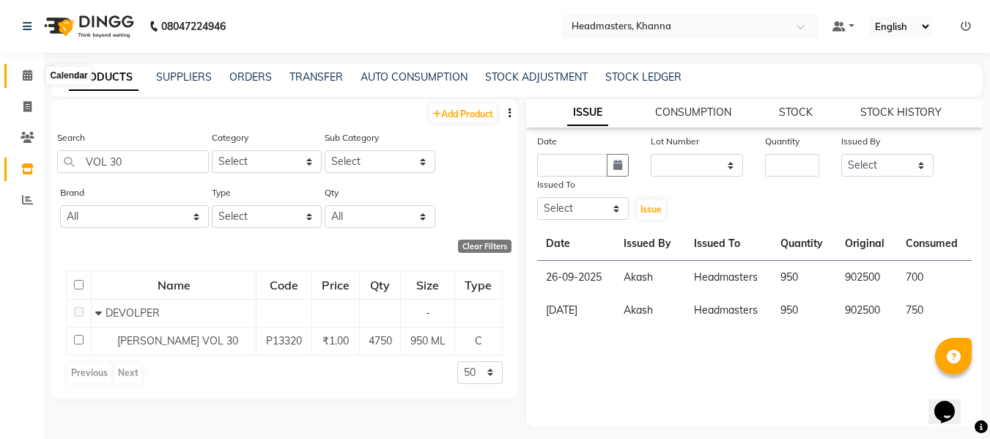
click at [26, 77] on icon at bounding box center [28, 75] width 10 height 11
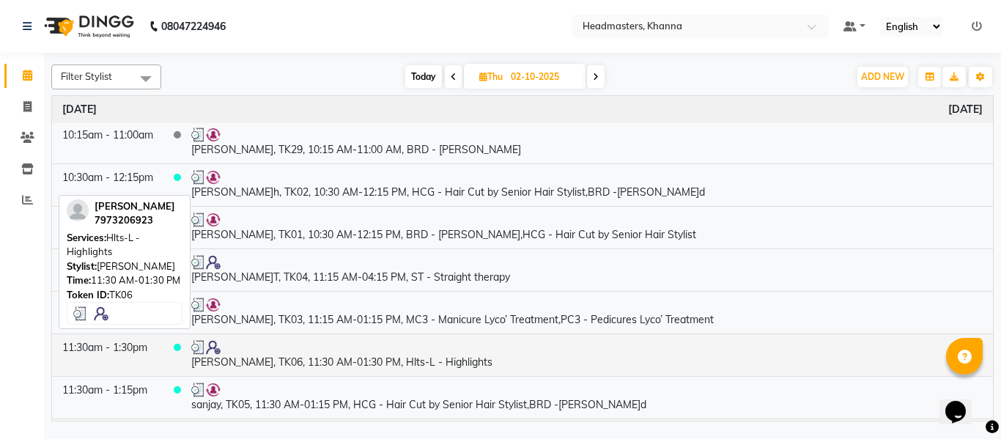
scroll to position [147, 0]
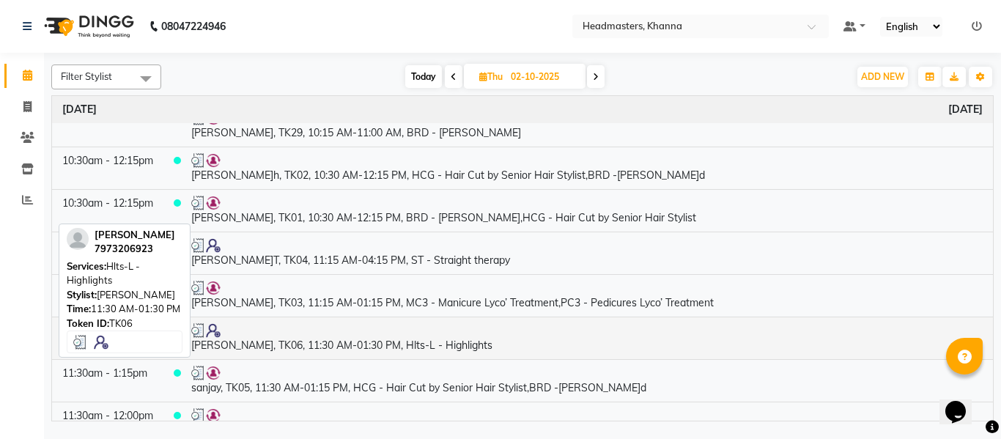
click at [375, 347] on td "[PERSON_NAME], TK06, 11:30 AM-01:30 PM, Hlts-L - Highlights" at bounding box center [587, 338] width 812 height 43
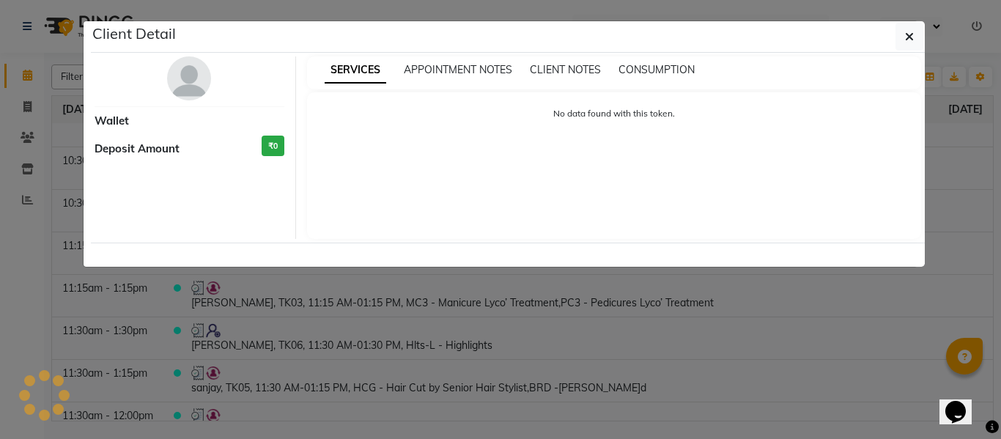
select select "3"
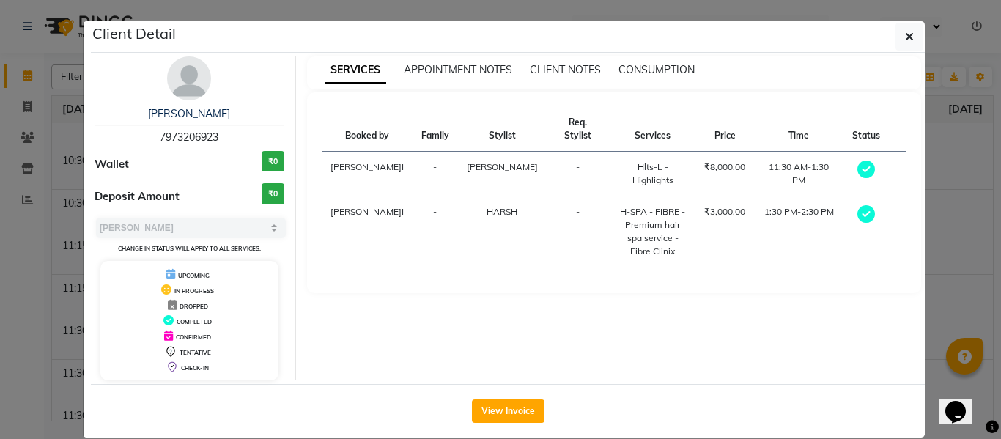
drag, startPoint x: 638, startPoint y: 56, endPoint x: 638, endPoint y: 46, distance: 9.5
click at [638, 59] on div "[PERSON_NAME] 7973206923 Wallet ₹0 Deposit Amount ₹0 Select MARK DONE UPCOMING …" at bounding box center [508, 218] width 834 height 331
click at [640, 66] on span "CONSUMPTION" at bounding box center [657, 69] width 76 height 13
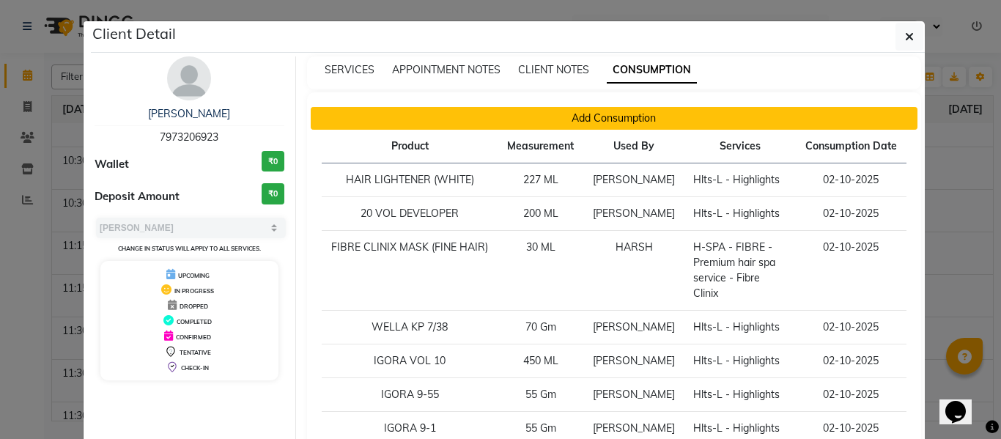
click at [639, 114] on button "Add Consumption" at bounding box center [615, 118] width 608 height 23
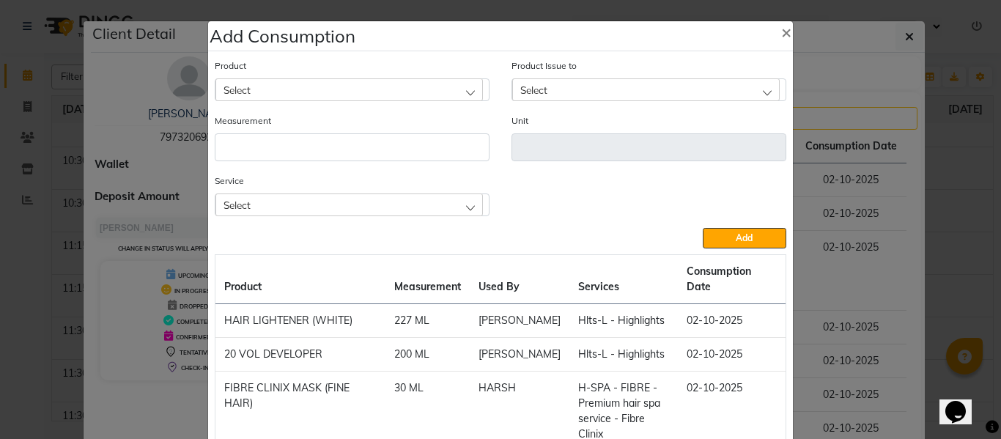
click at [306, 84] on div "Select" at bounding box center [349, 89] width 268 height 22
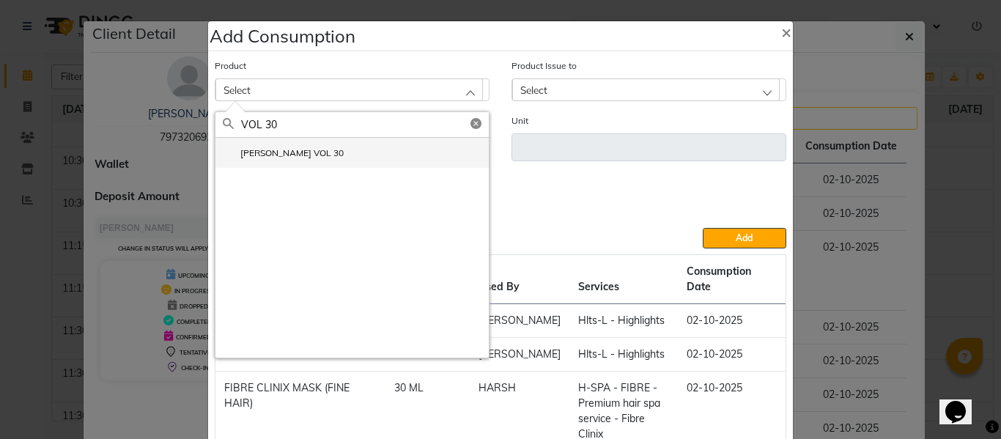
type input "VOL 30"
click at [300, 149] on li "[PERSON_NAME] VOL 30" at bounding box center [351, 153] width 273 height 30
type input "ML"
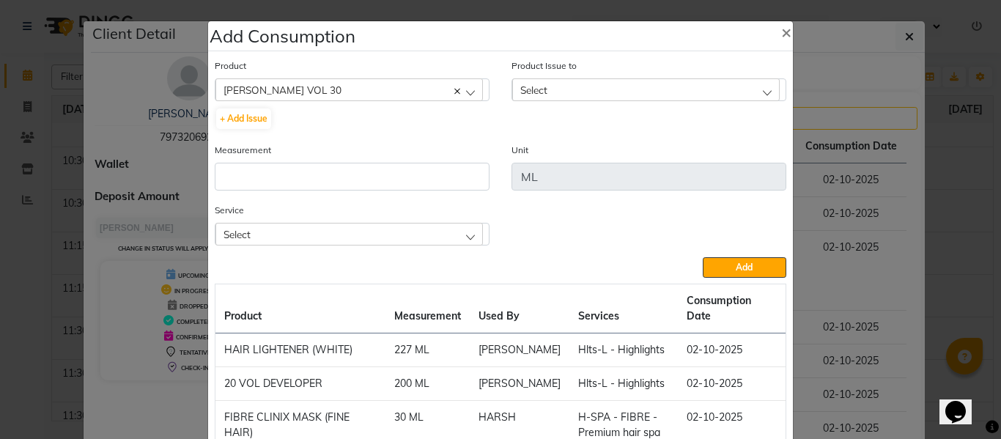
click at [551, 88] on div "Select" at bounding box center [646, 89] width 268 height 22
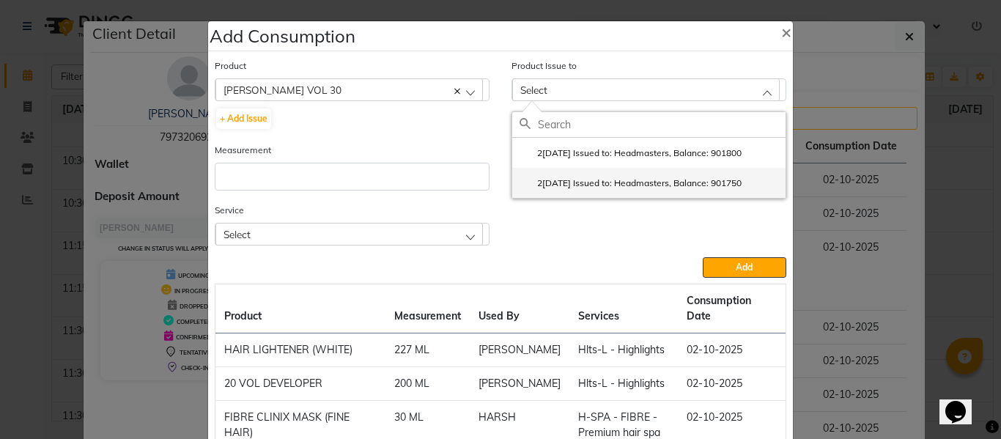
click at [608, 178] on label "2[DATE] Issued to: Headmasters, Balance: 901750" at bounding box center [631, 183] width 222 height 13
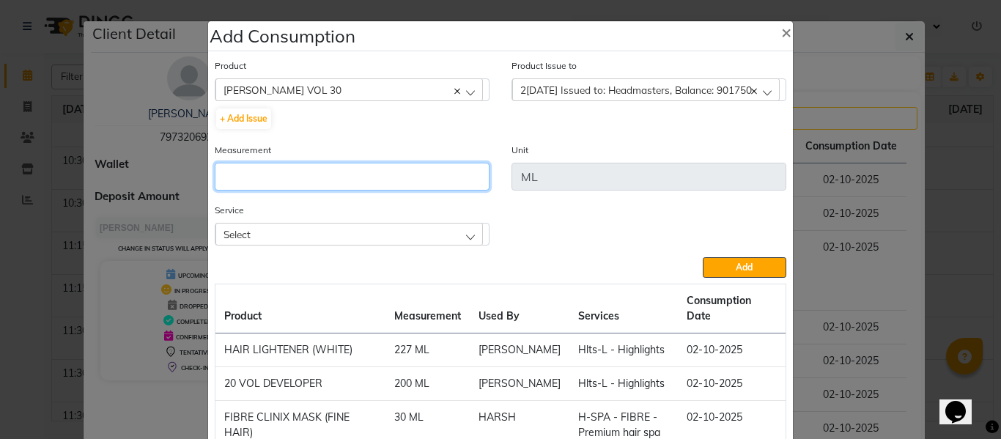
click at [273, 165] on input "number" at bounding box center [352, 177] width 275 height 28
type input "200"
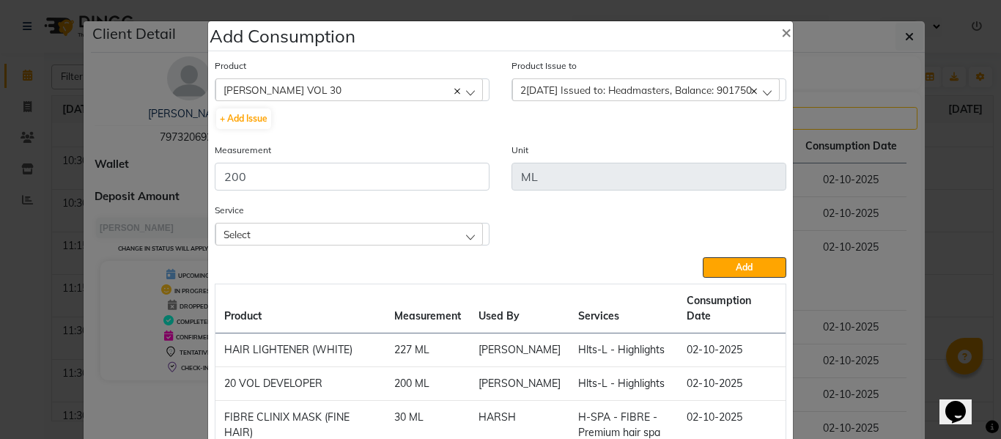
click at [286, 228] on div "Select" at bounding box center [349, 234] width 268 height 22
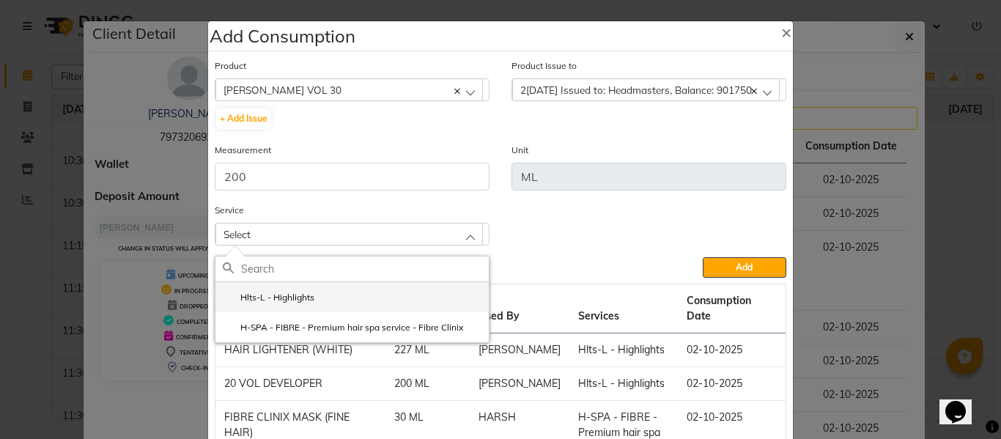
click at [281, 290] on li "Hlts-L - Highlights" at bounding box center [351, 297] width 273 height 30
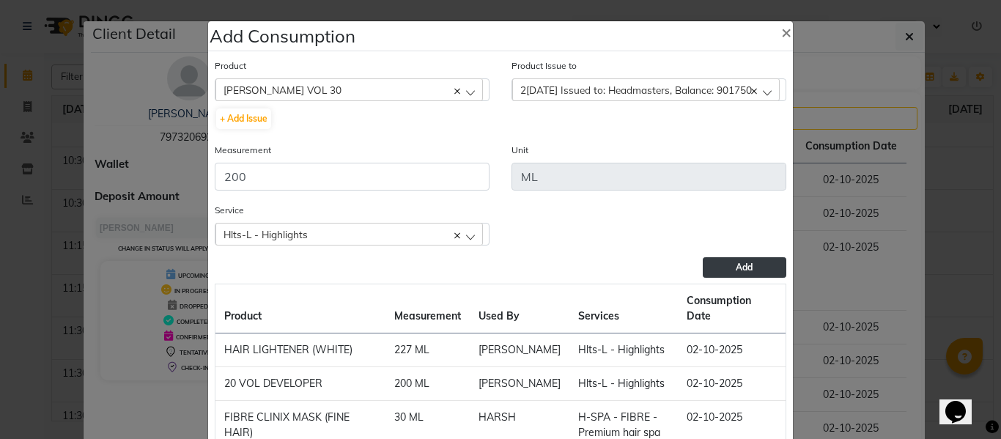
click at [737, 272] on span "Add" at bounding box center [744, 267] width 17 height 11
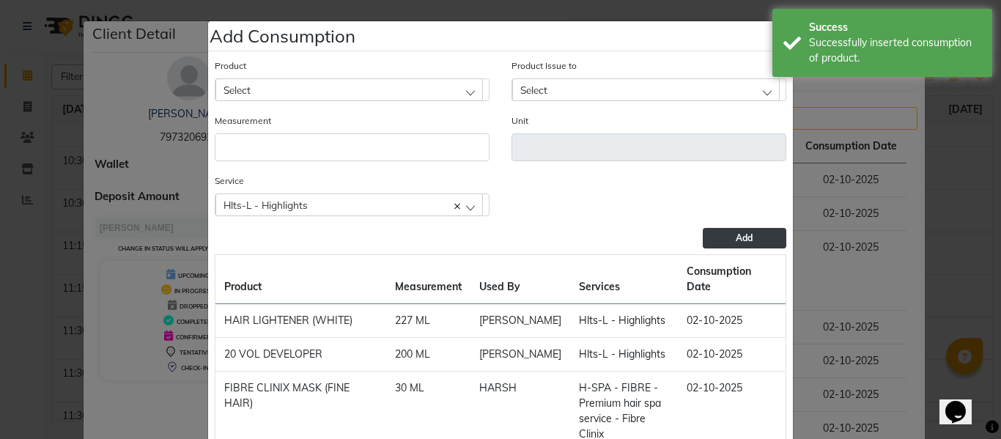
click at [841, 122] on ngb-modal-window "Add Consumption × Product Select 20 VOL DEVELOPER Product Issue to Select [DATE…" at bounding box center [500, 219] width 1001 height 439
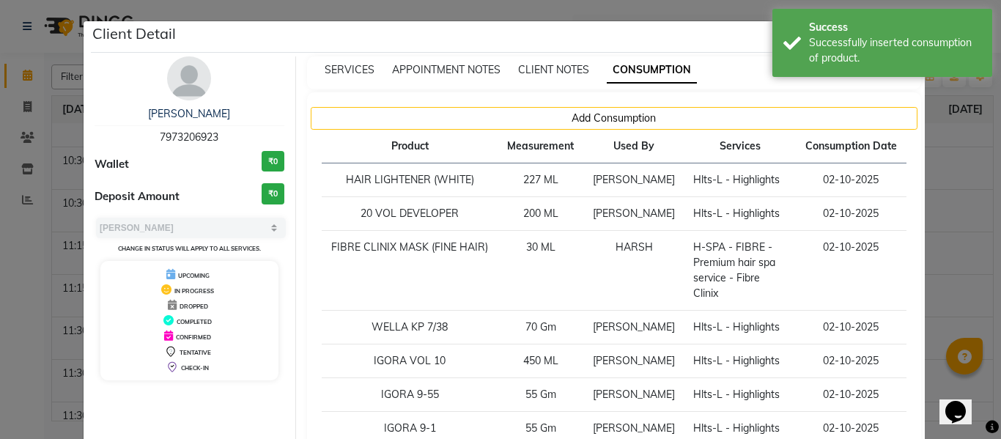
click at [950, 196] on ngb-modal-window "Client Detail [PERSON_NAME] 7973206923 Wallet ₹0 Deposit Amount ₹0 Select MARK …" at bounding box center [500, 219] width 1001 height 439
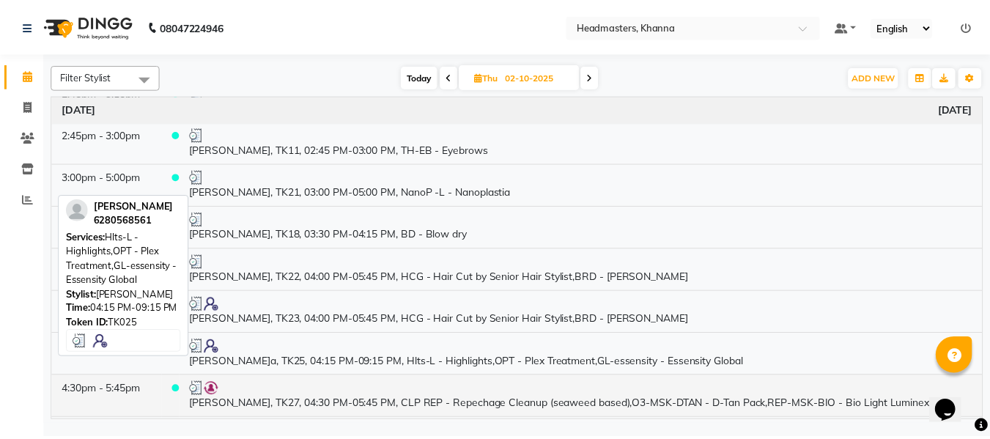
scroll to position [1319, 0]
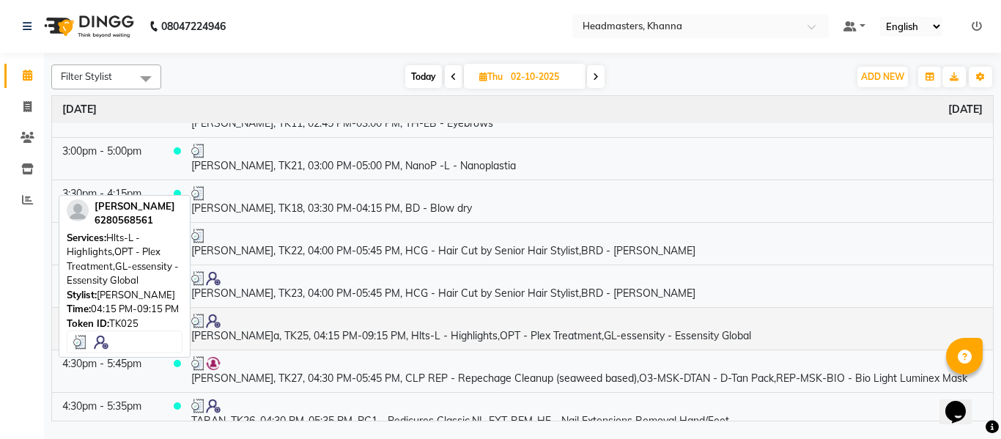
click at [382, 335] on td "[PERSON_NAME]a, TK25, 04:15 PM-09:15 PM, Hlts-L - Highlights,OPT - Plex Treatme…" at bounding box center [587, 328] width 812 height 43
select select "3"
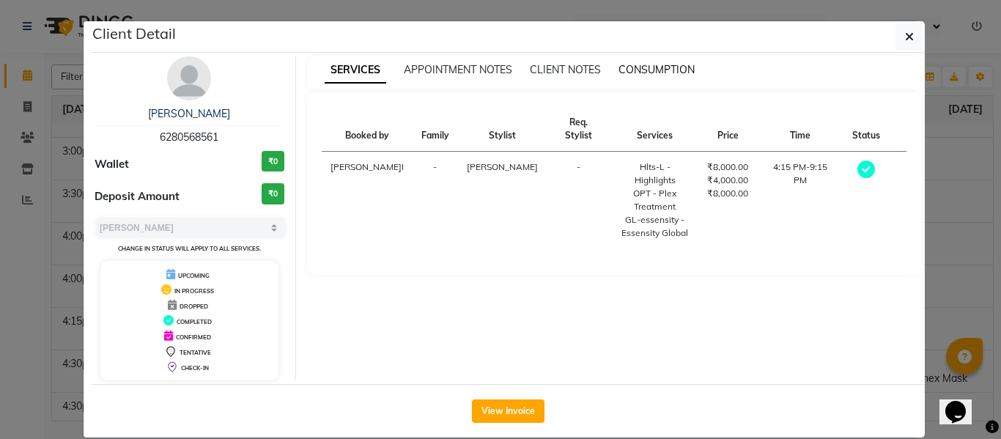
click at [638, 70] on span "CONSUMPTION" at bounding box center [657, 69] width 76 height 13
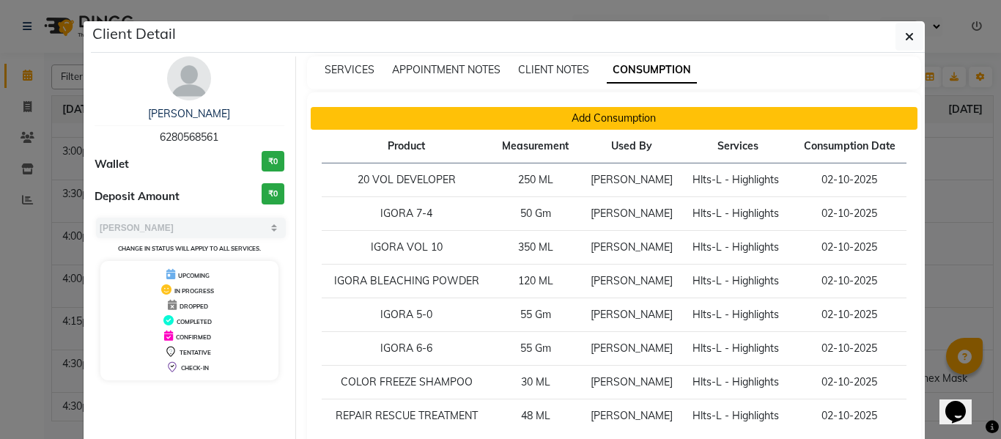
click at [625, 114] on button "Add Consumption" at bounding box center [615, 118] width 608 height 23
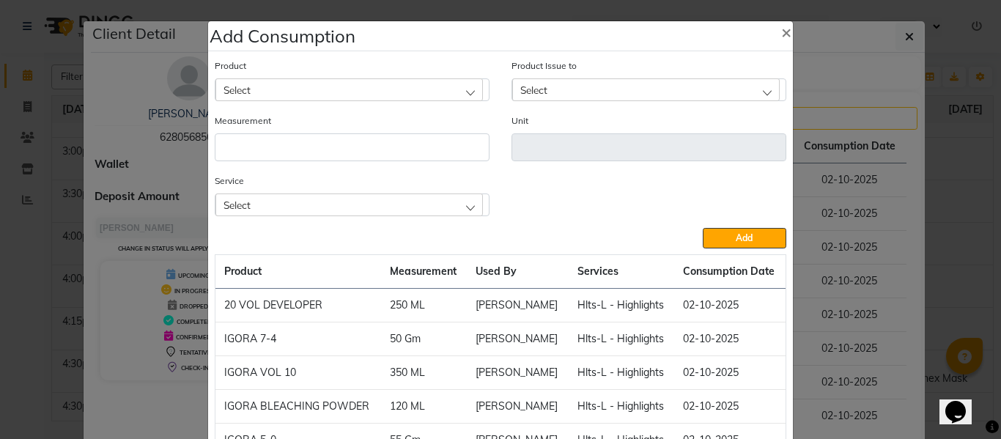
click at [334, 85] on div "Select" at bounding box center [349, 89] width 268 height 22
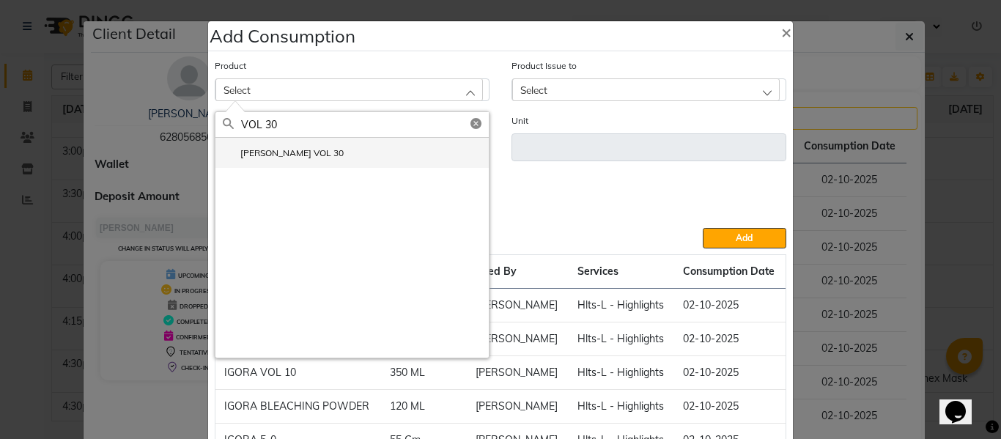
type input "VOL 30"
click at [299, 150] on li "[PERSON_NAME] VOL 30" at bounding box center [351, 153] width 273 height 30
type input "ML"
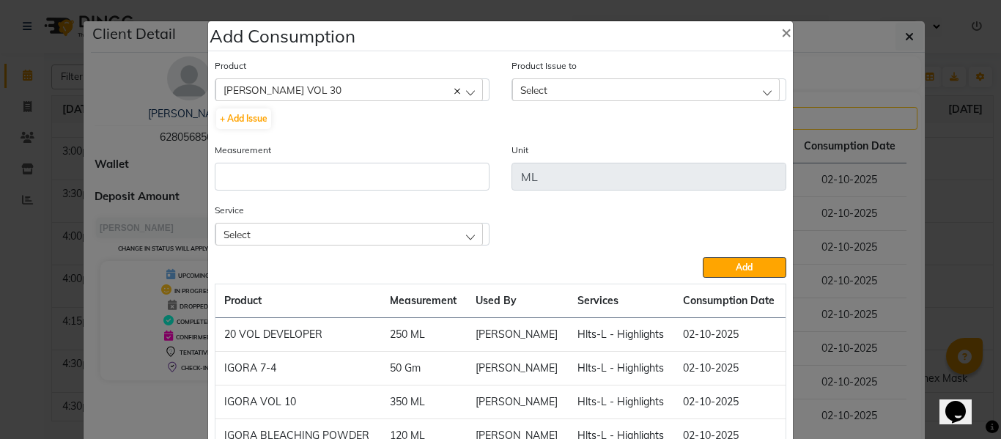
click at [550, 95] on div "Select" at bounding box center [646, 89] width 268 height 22
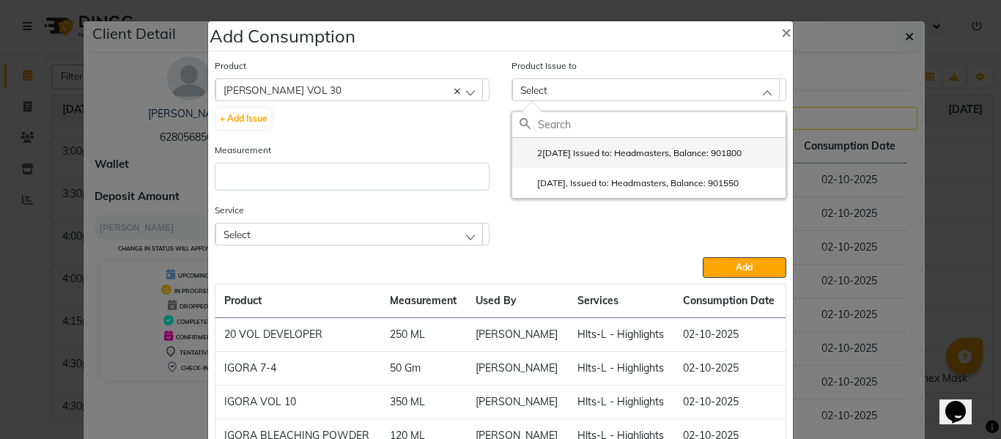
click at [605, 153] on label "2[DATE] Issued to: Headmasters, Balance: 901800" at bounding box center [631, 153] width 222 height 13
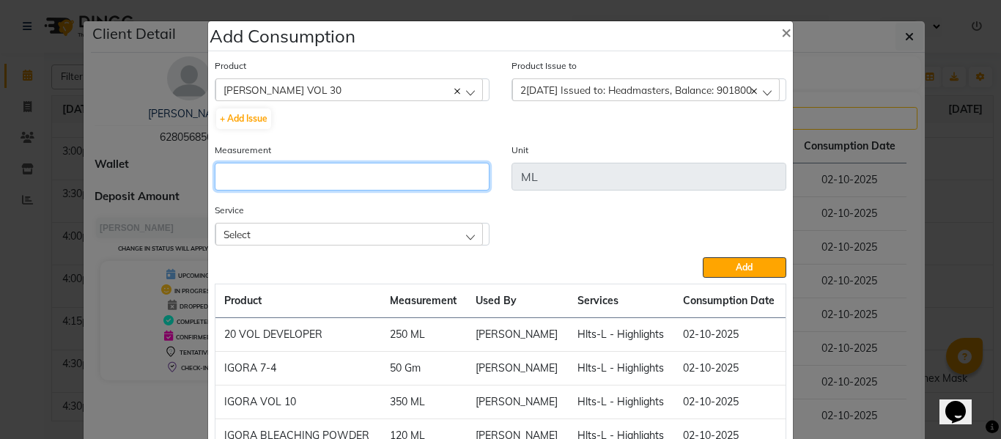
click at [425, 189] on input "number" at bounding box center [352, 177] width 275 height 28
type input "250"
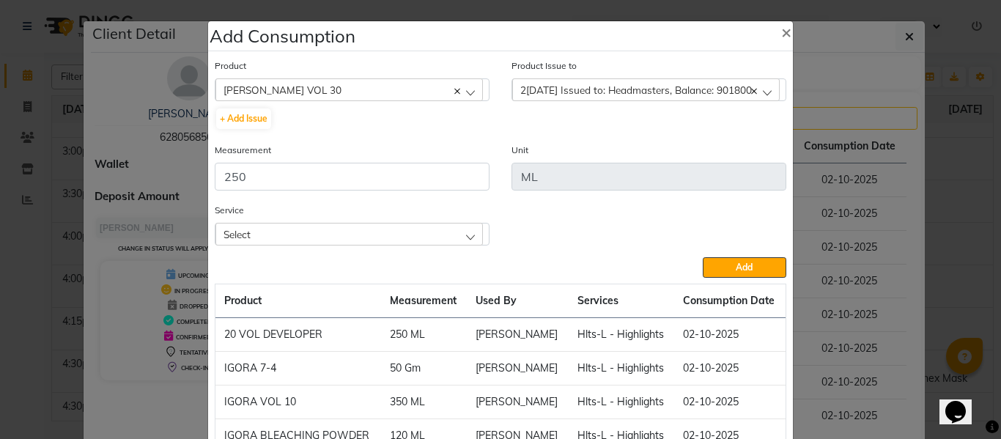
click at [338, 236] on div "Select" at bounding box center [349, 234] width 268 height 22
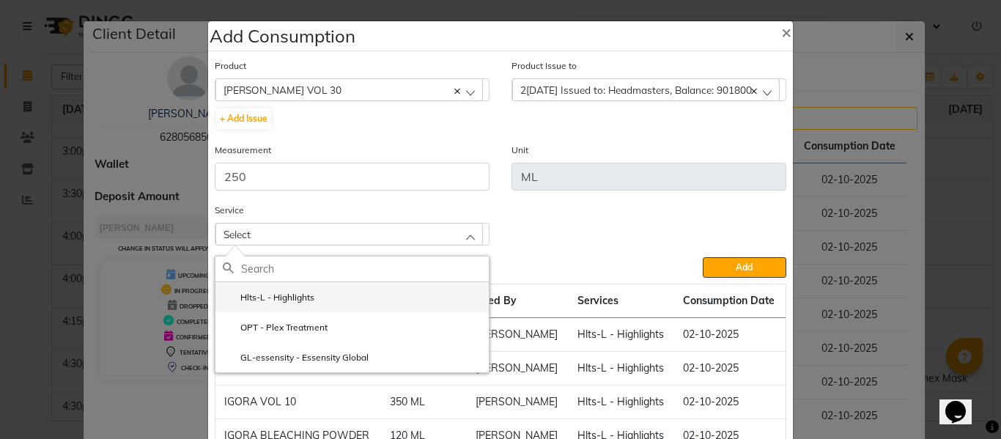
click at [306, 294] on label "Hlts-L - Highlights" at bounding box center [269, 297] width 92 height 13
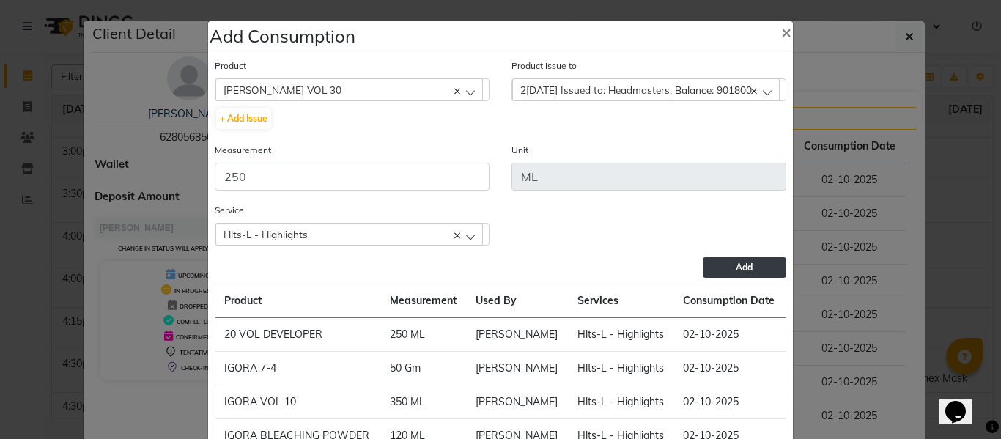
click at [736, 266] on span "Add" at bounding box center [744, 267] width 17 height 11
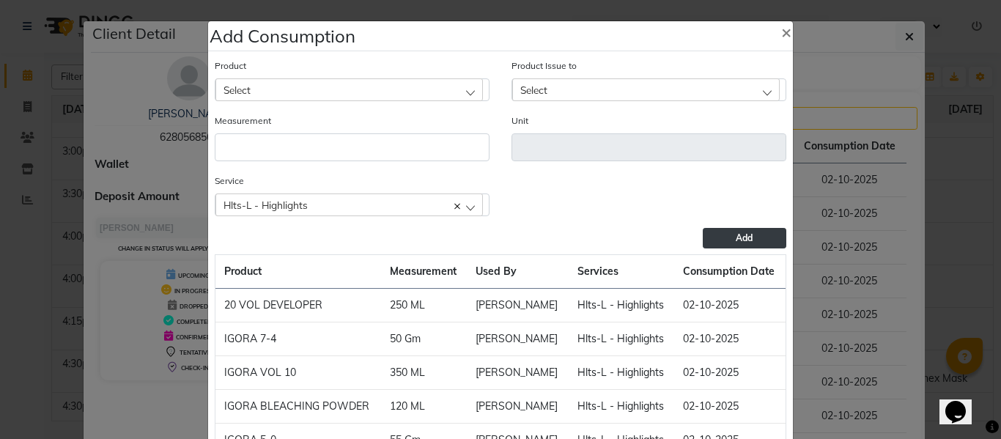
click at [946, 151] on ngb-modal-window "Add Consumption × Product Select 20 VOL DEVELOPER Product Issue to Select [DATE…" at bounding box center [500, 219] width 1001 height 439
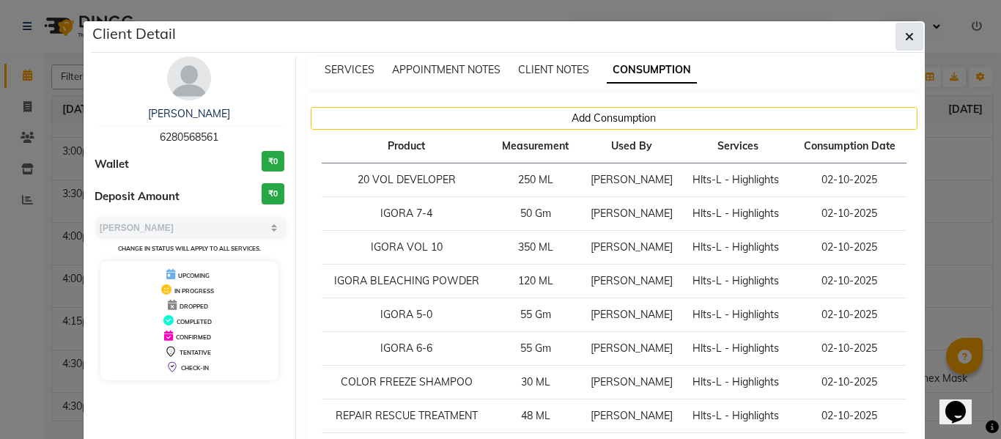
click at [911, 39] on button "button" at bounding box center [910, 37] width 28 height 28
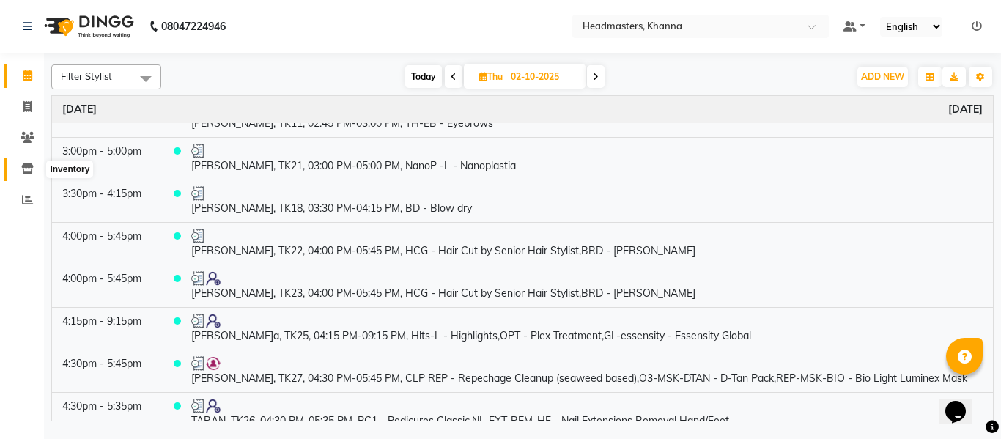
click at [22, 170] on icon at bounding box center [27, 168] width 12 height 11
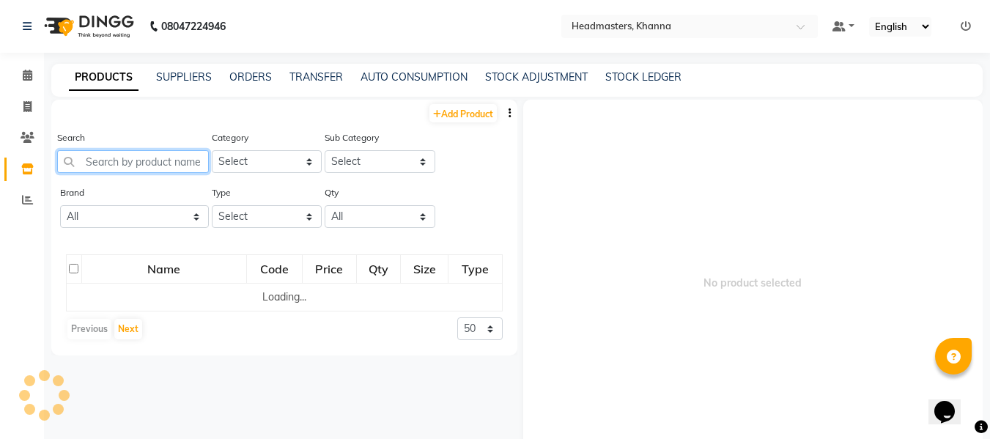
click at [152, 168] on input "text" at bounding box center [133, 161] width 152 height 23
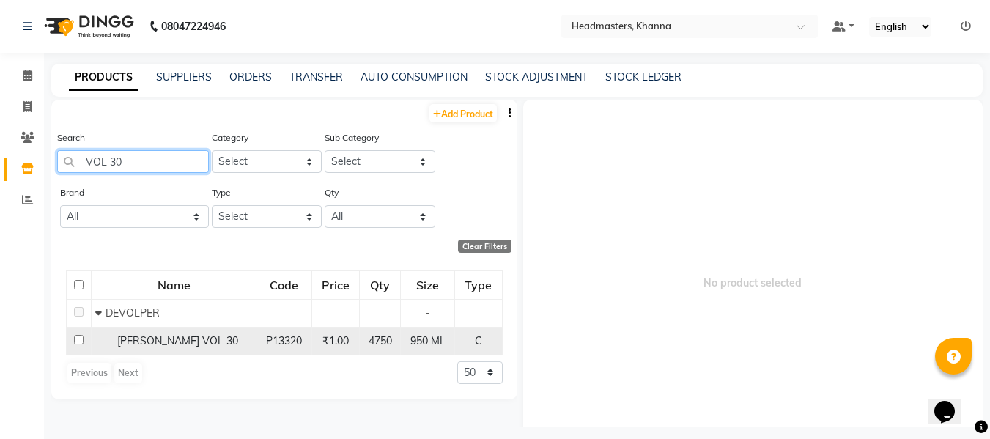
type input "VOL 30"
click at [174, 336] on span "[PERSON_NAME] VOL 30" at bounding box center [177, 340] width 121 height 13
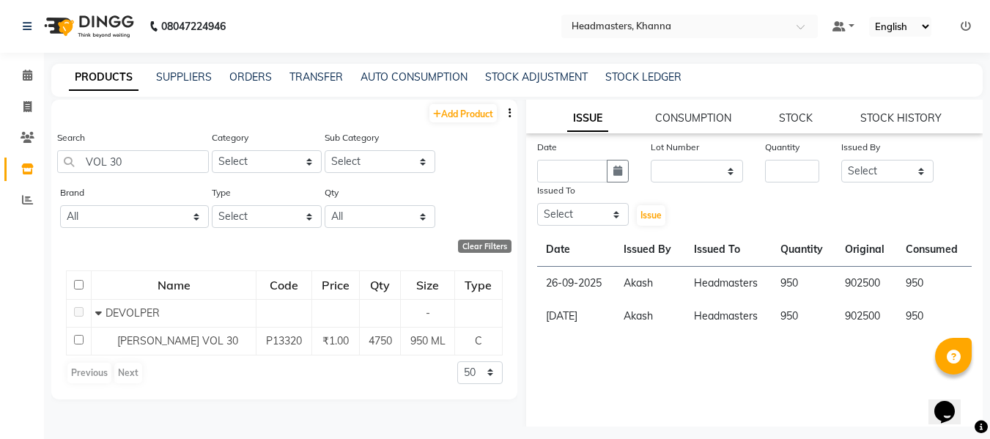
scroll to position [139, 0]
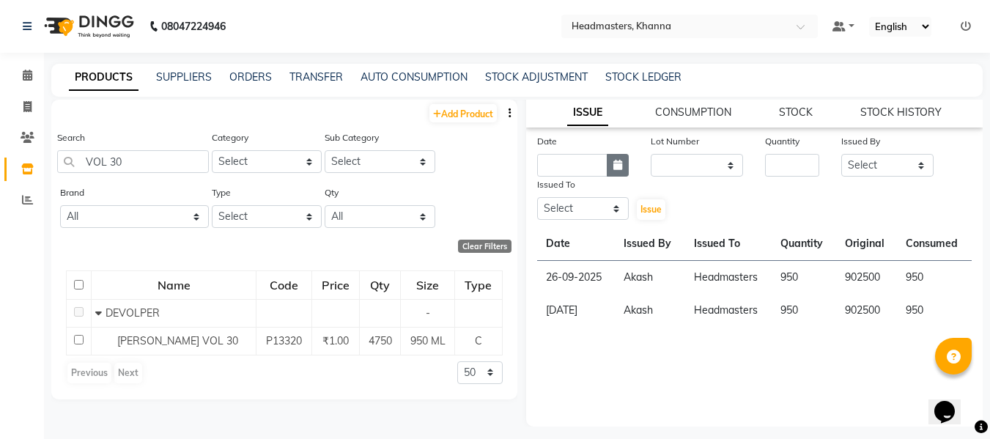
click at [613, 161] on icon "button" at bounding box center [617, 165] width 9 height 10
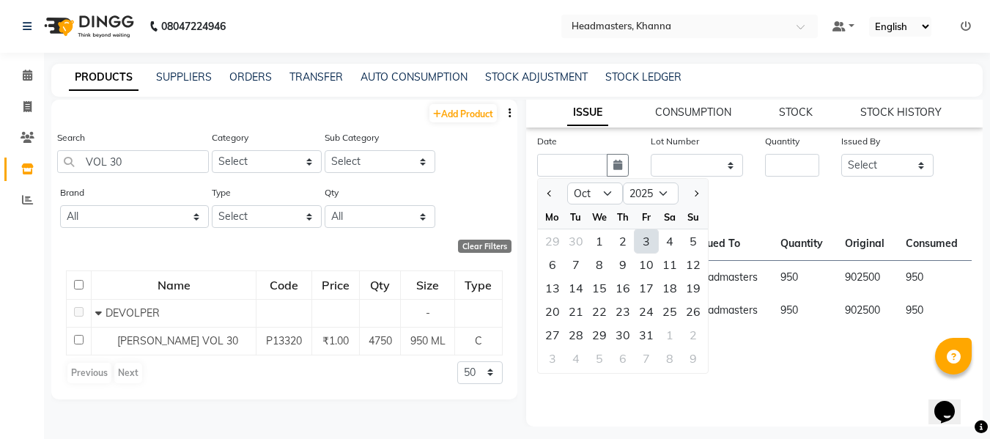
click at [647, 240] on div "3" at bounding box center [646, 240] width 23 height 23
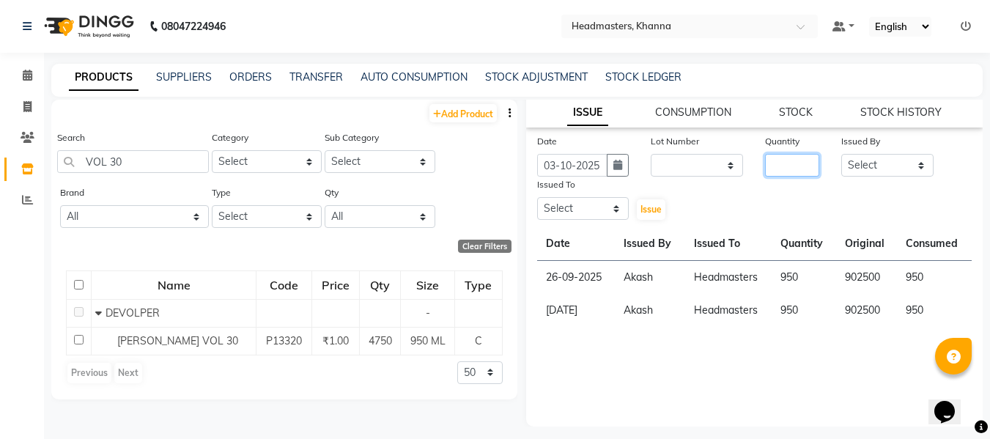
click at [792, 161] on input "number" at bounding box center [792, 165] width 54 height 23
click at [871, 166] on select "Select ABHISHEK[PERSON_NAME]y Akash[PERSON_NAME]N[PERSON_NAME]N (NAILS) ANKIT A…" at bounding box center [887, 165] width 92 height 23
click at [841, 154] on select "Select ABHISHEK[PERSON_NAME]y Akash[PERSON_NAME]N[PERSON_NAME]N (NAILS) ANKIT A…" at bounding box center [887, 165] width 92 height 23
click at [560, 204] on select "Select ABHISHEK[PERSON_NAME]y Akash[PERSON_NAME]N[PERSON_NAME]N (NAILS) ANKIT A…" at bounding box center [583, 208] width 92 height 23
click at [537, 197] on select "Select ABHISHEK[PERSON_NAME]y Akash[PERSON_NAME]N[PERSON_NAME]N (NAILS) ANKIT A…" at bounding box center [583, 208] width 92 height 23
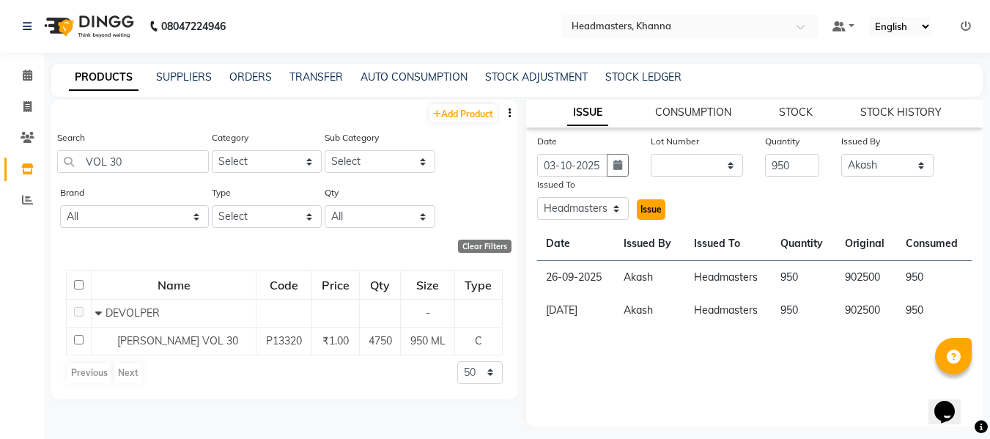
click at [652, 212] on span "Issue" at bounding box center [651, 209] width 21 height 11
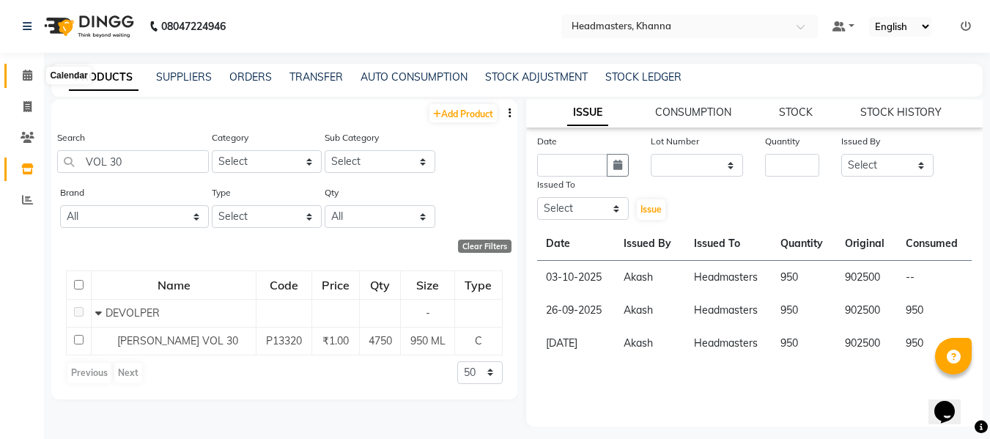
drag, startPoint x: 22, startPoint y: 73, endPoint x: 58, endPoint y: 78, distance: 36.3
click at [23, 73] on icon at bounding box center [28, 75] width 10 height 11
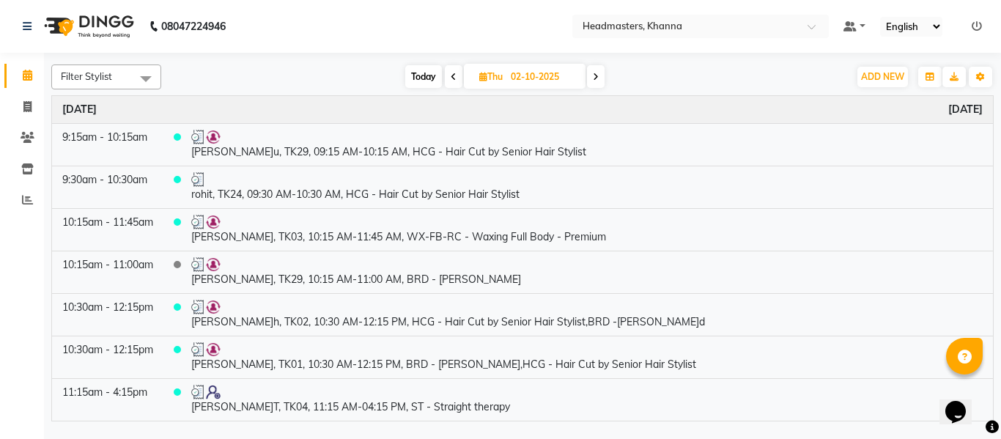
click at [520, 81] on input "02-10-2025" at bounding box center [542, 77] width 73 height 22
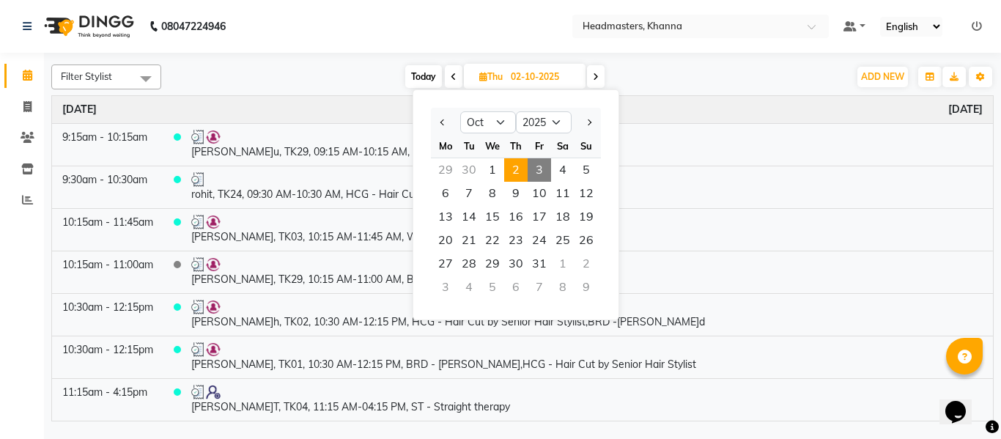
click at [541, 162] on span "3" at bounding box center [539, 169] width 23 height 23
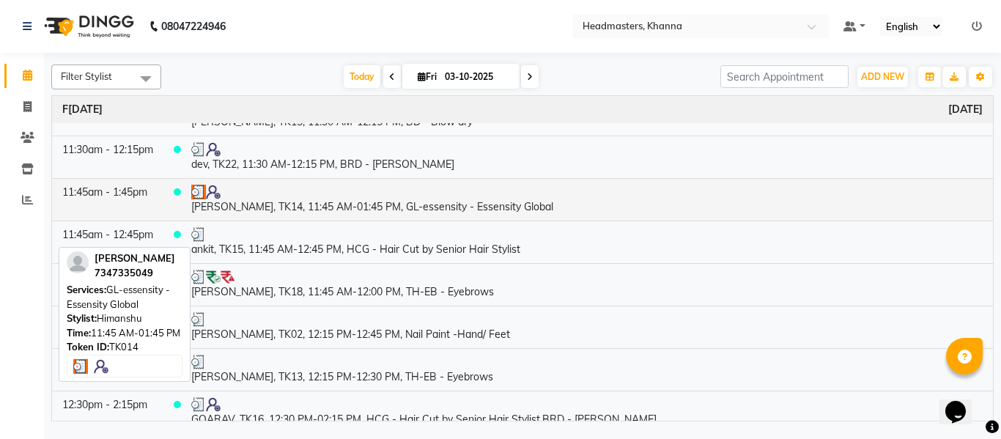
scroll to position [733, 0]
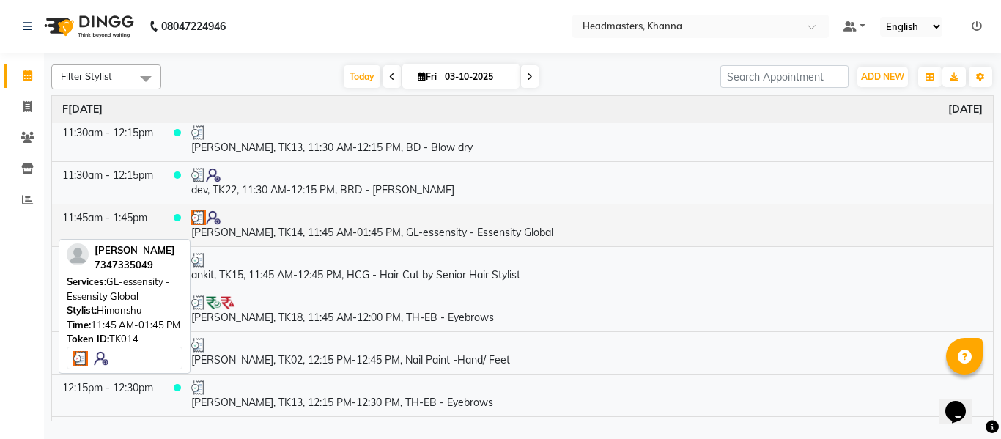
click at [392, 232] on td "[PERSON_NAME], TK14, 11:45 AM-01:45 PM, GL-essensity - Essensity Global" at bounding box center [587, 225] width 812 height 43
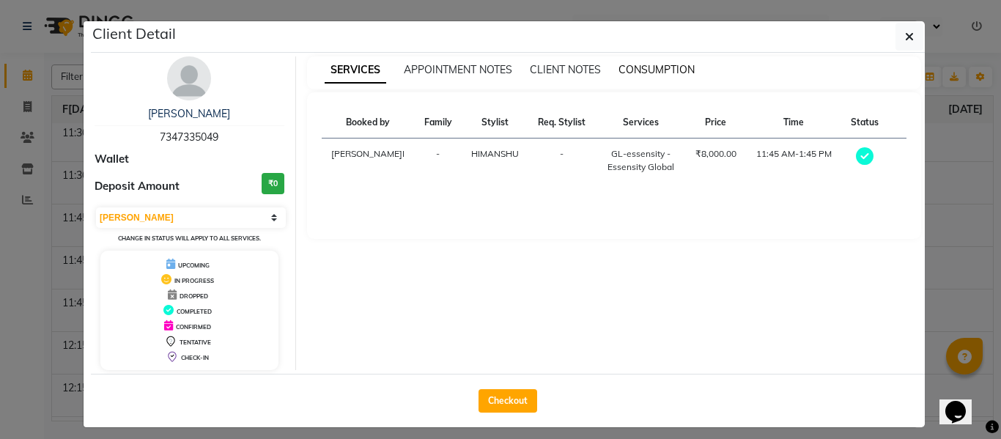
click at [648, 67] on span "CONSUMPTION" at bounding box center [657, 69] width 76 height 13
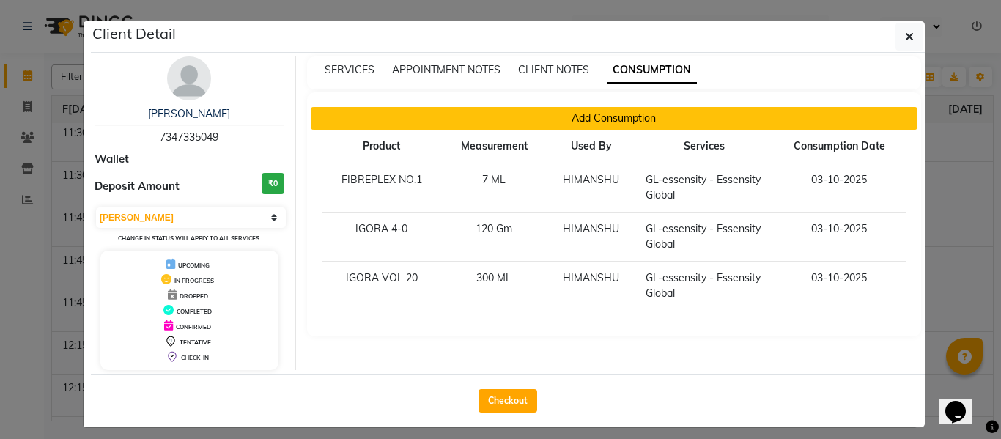
click at [605, 120] on button "Add Consumption" at bounding box center [615, 118] width 608 height 23
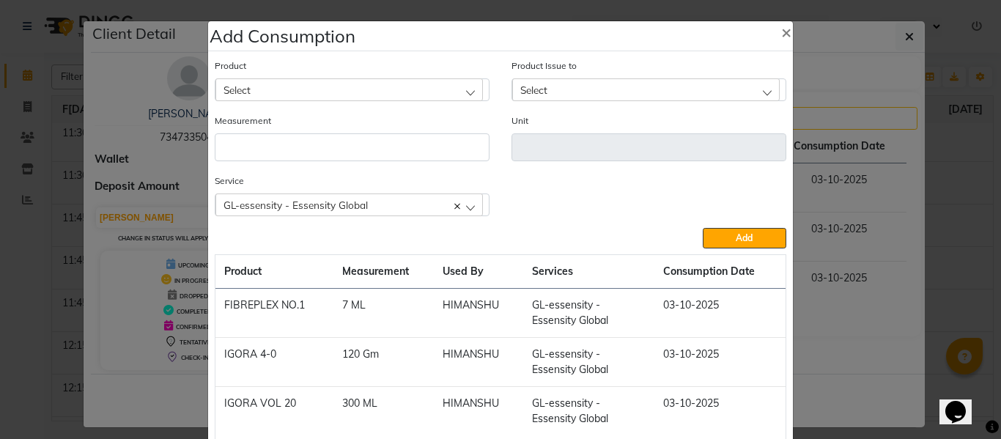
click at [376, 83] on div "Select" at bounding box center [349, 89] width 268 height 22
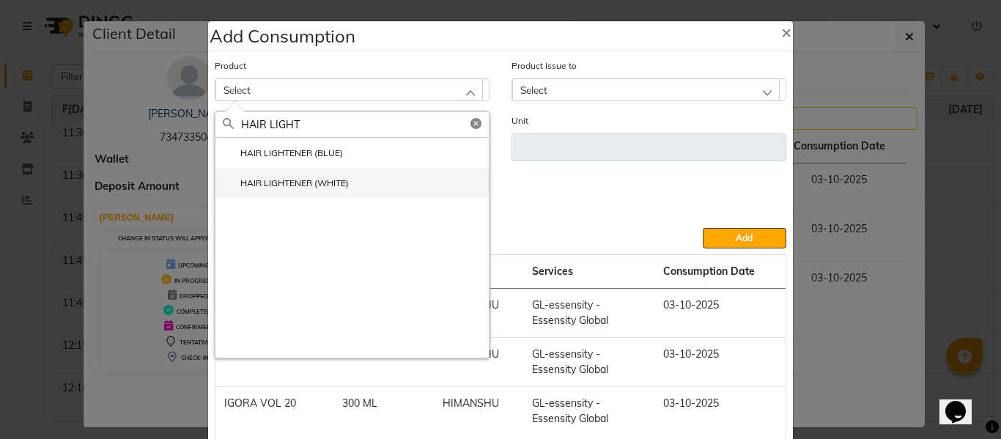
click at [279, 177] on label "HAIR LIGHTENER (WHITE)" at bounding box center [286, 183] width 126 height 13
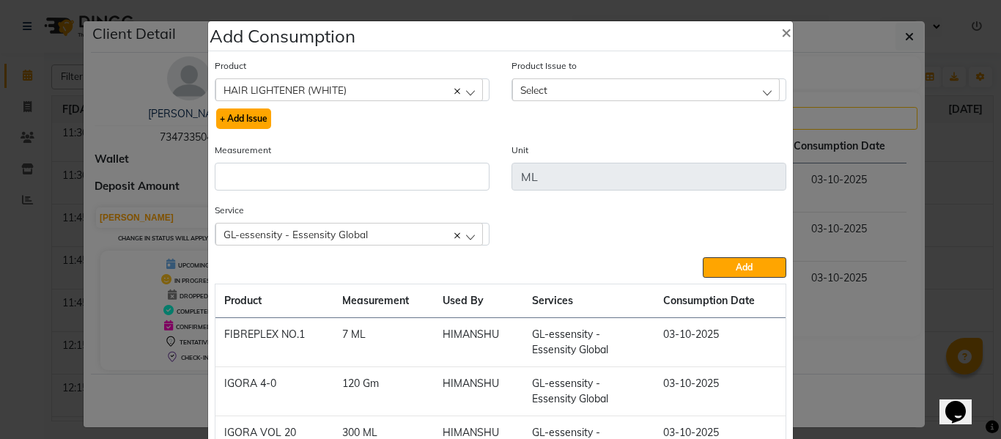
click at [232, 119] on button "+ Add Issue" at bounding box center [243, 118] width 55 height 21
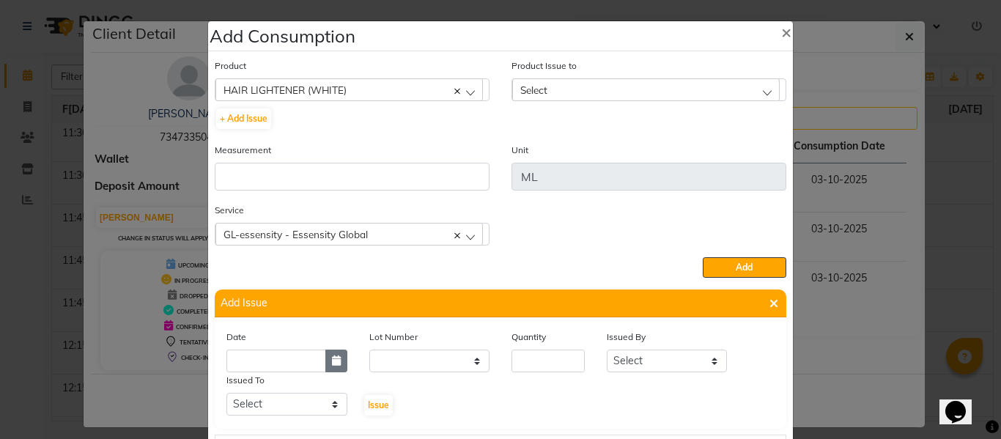
click at [328, 353] on button "button" at bounding box center [336, 361] width 22 height 23
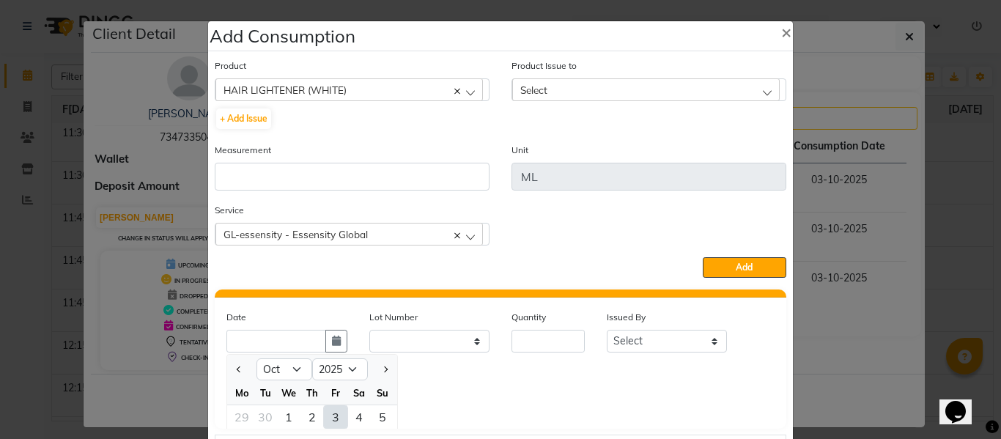
click at [331, 414] on div "3" at bounding box center [335, 416] width 23 height 23
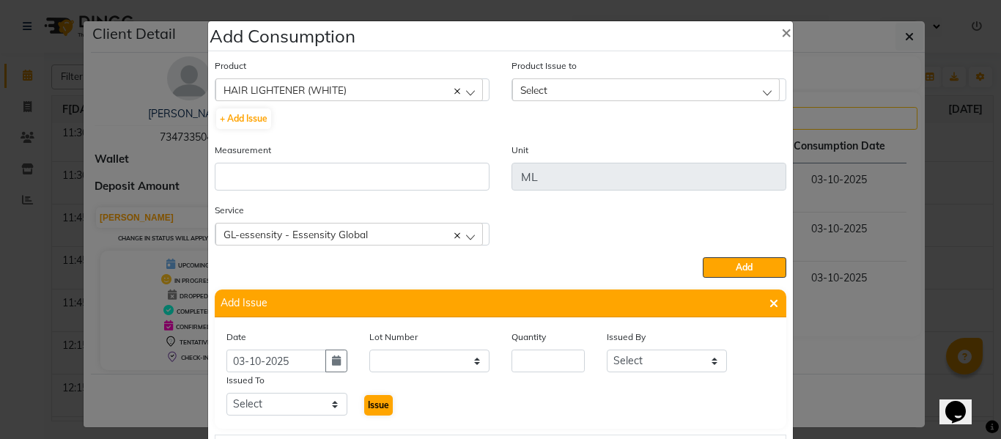
scroll to position [0, 0]
click at [528, 364] on input "number" at bounding box center [548, 361] width 73 height 23
click at [655, 363] on select "Select ABHISHEK ajay[PERSON_NAME]N[PERSON_NAME]g[PERSON_NAME]T[PERSON_NAME] HEA…" at bounding box center [667, 361] width 121 height 23
click at [607, 350] on select "Select ABHISHEK ajay[PERSON_NAME]N[PERSON_NAME]g[PERSON_NAME]T[PERSON_NAME] HEA…" at bounding box center [667, 361] width 121 height 23
click at [264, 407] on select "Select ABHISHEK ajay[PERSON_NAME]N[PERSON_NAME]g[PERSON_NAME]T[PERSON_NAME] HEA…" at bounding box center [286, 404] width 121 height 23
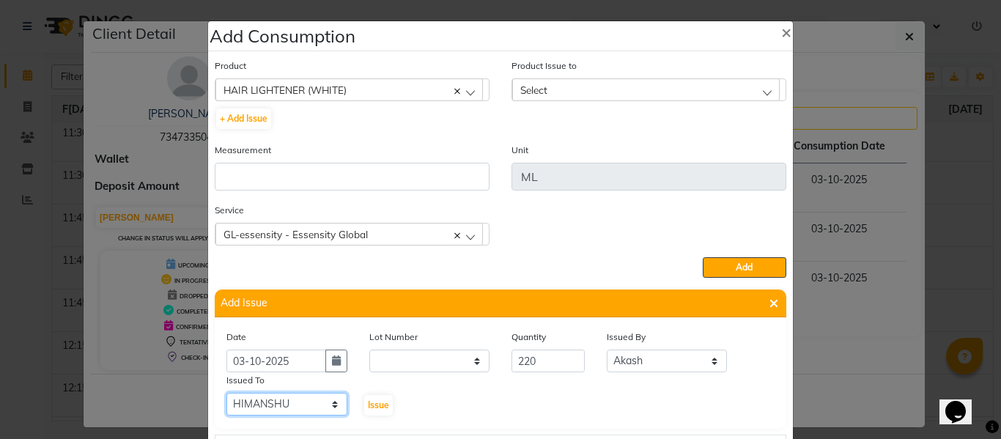
click at [226, 393] on select "Select ABHISHEK ajay[PERSON_NAME]N[PERSON_NAME]g[PERSON_NAME]T[PERSON_NAME] HEA…" at bounding box center [286, 404] width 121 height 23
click at [372, 403] on span "Issue" at bounding box center [378, 404] width 21 height 11
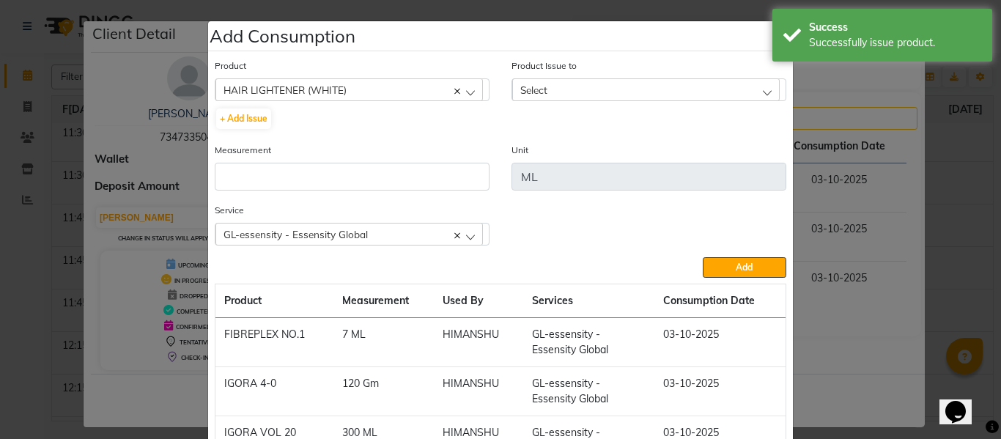
click at [530, 88] on span "Select" at bounding box center [533, 90] width 27 height 12
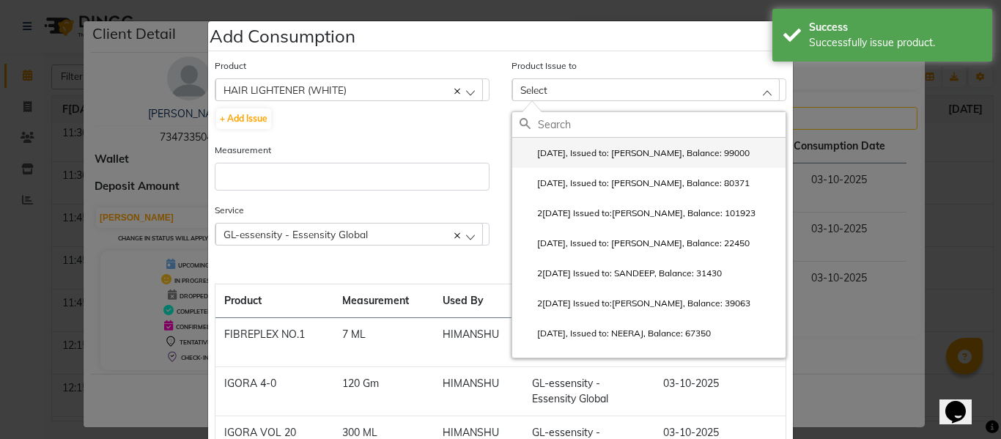
click at [576, 147] on label "[DATE], Issued to: [PERSON_NAME], Balance: 99000" at bounding box center [635, 153] width 230 height 13
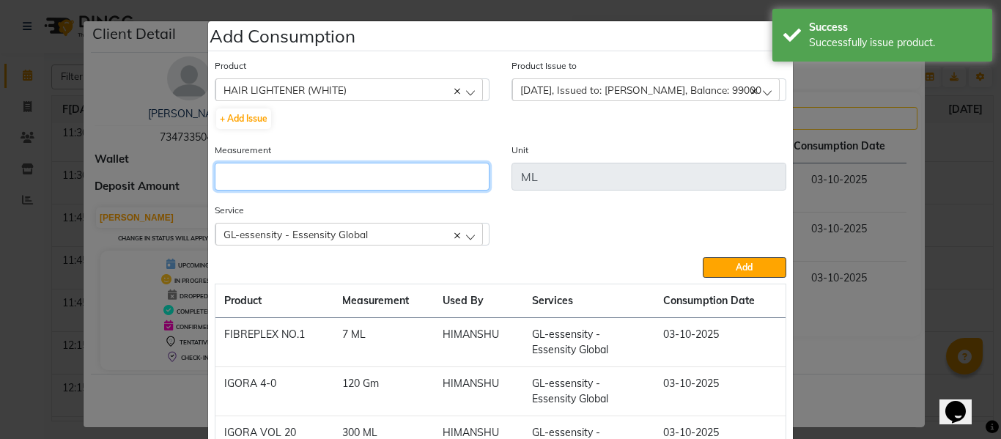
click at [439, 175] on input "number" at bounding box center [352, 177] width 275 height 28
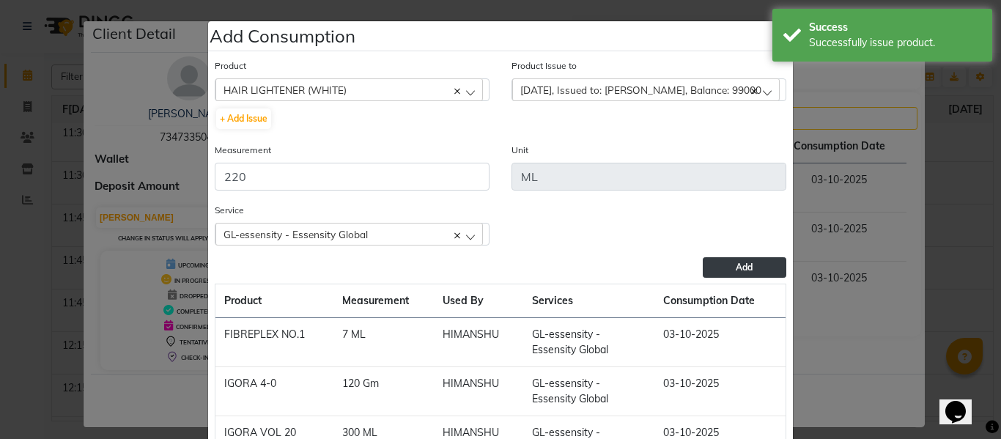
click at [741, 264] on span "Add" at bounding box center [744, 267] width 17 height 11
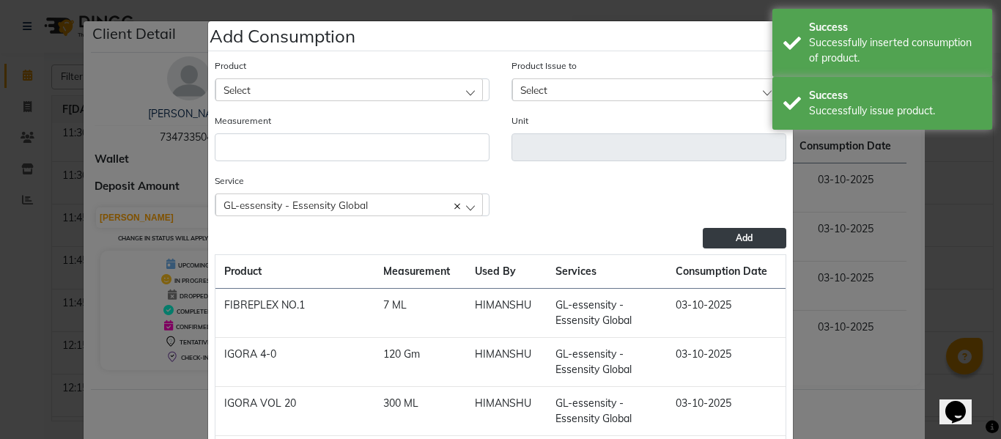
click at [300, 88] on div "Select" at bounding box center [349, 89] width 268 height 22
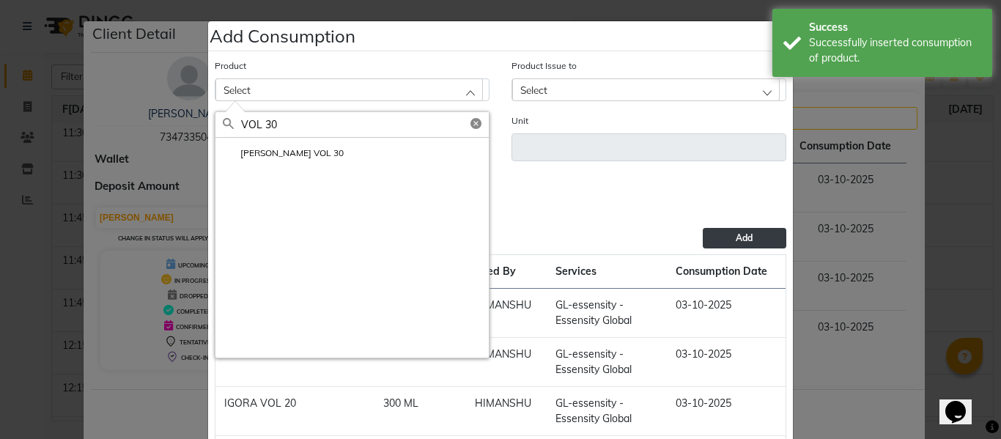
click at [288, 145] on li "[PERSON_NAME] VOL 30" at bounding box center [351, 153] width 273 height 30
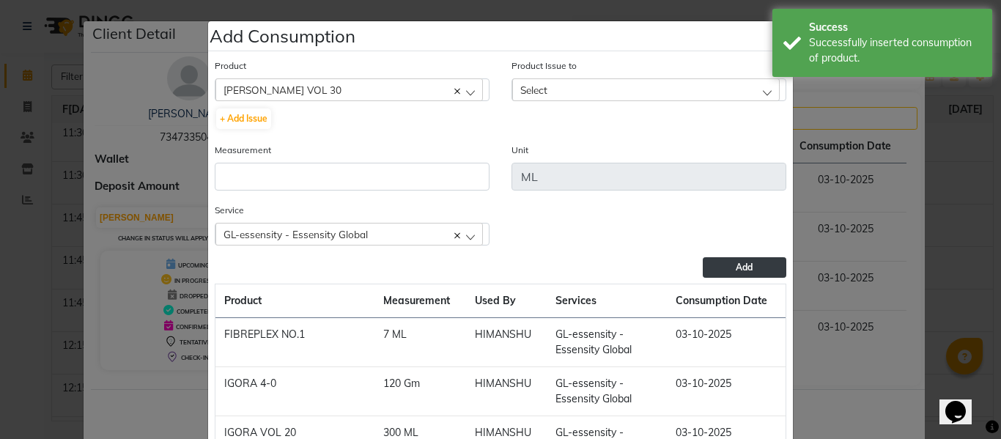
click at [539, 86] on span "Select" at bounding box center [533, 90] width 27 height 12
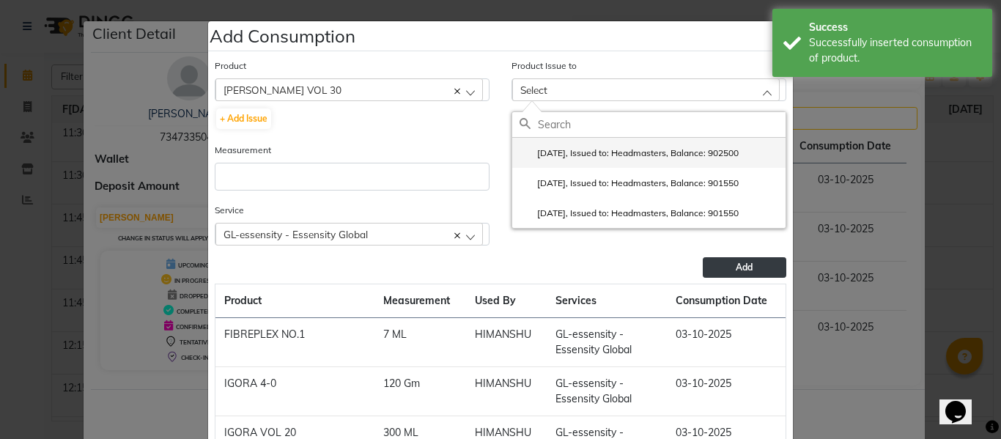
click at [604, 150] on label "[DATE], Issued to: Headmasters, Balance: 902500" at bounding box center [629, 153] width 219 height 13
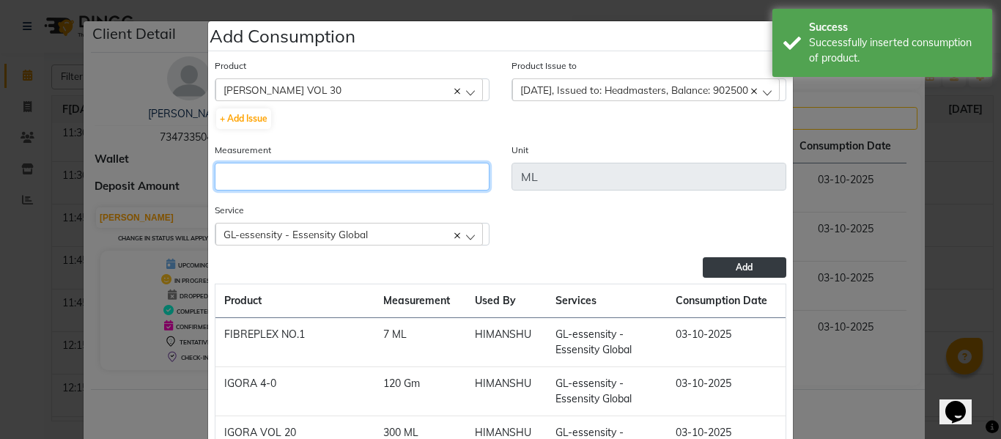
click at [303, 172] on input "number" at bounding box center [352, 177] width 275 height 28
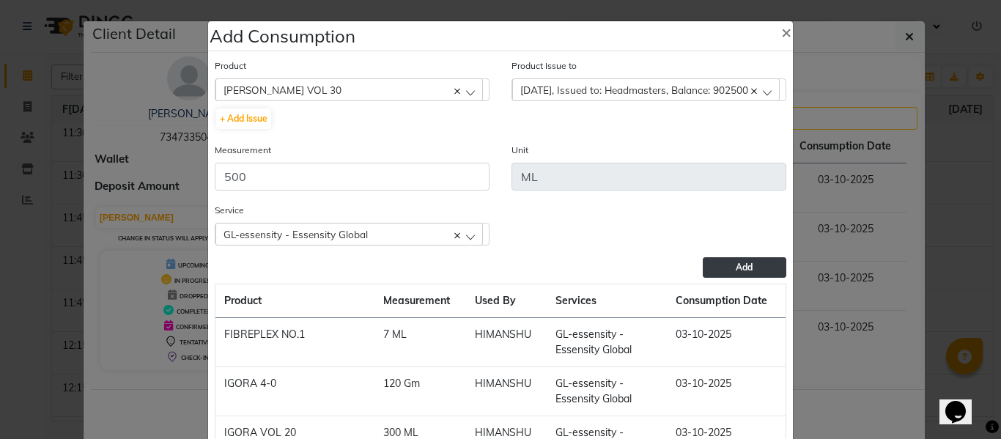
click at [755, 263] on button "Add" at bounding box center [745, 267] width 84 height 21
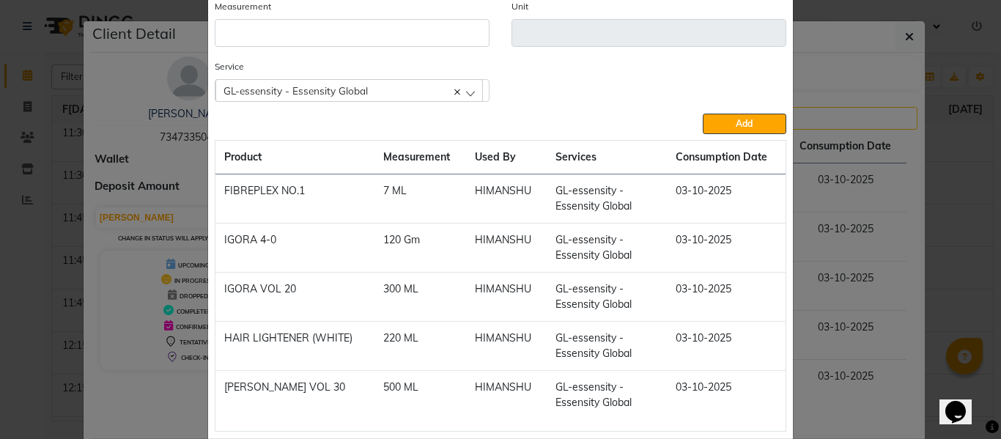
scroll to position [188, 0]
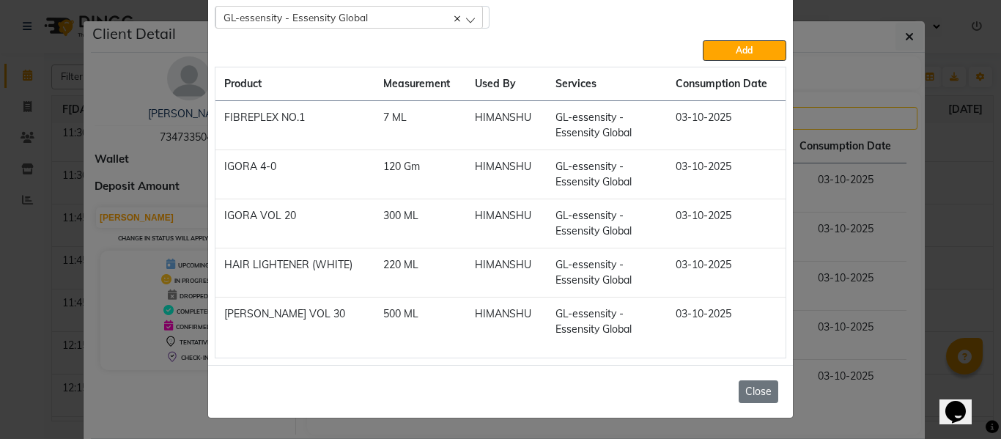
click at [759, 388] on button "Close" at bounding box center [759, 391] width 40 height 23
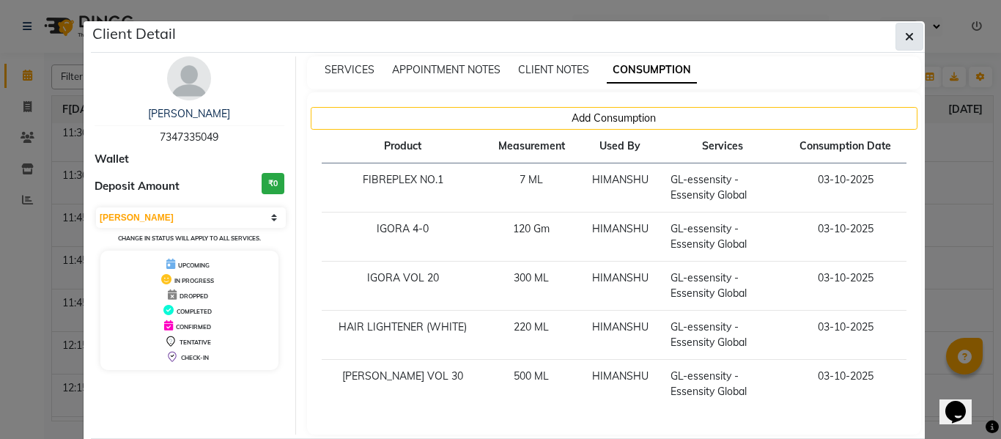
click at [905, 34] on icon "button" at bounding box center [909, 37] width 9 height 12
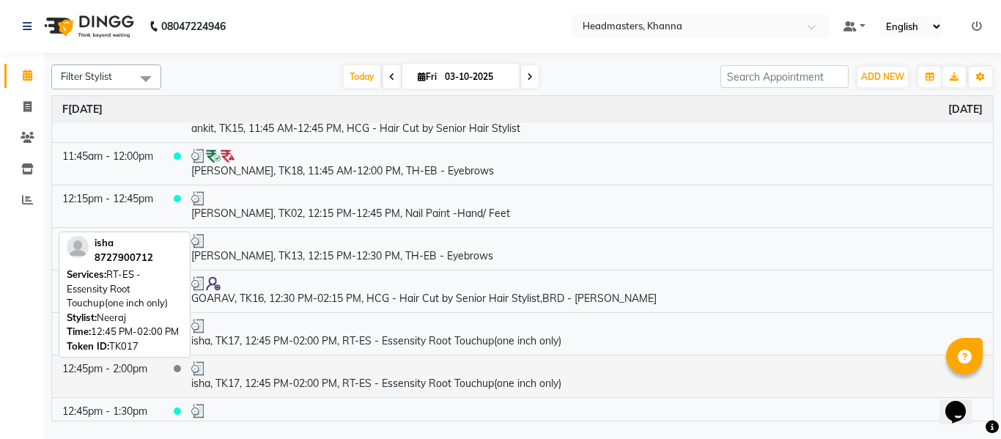
scroll to position [953, 0]
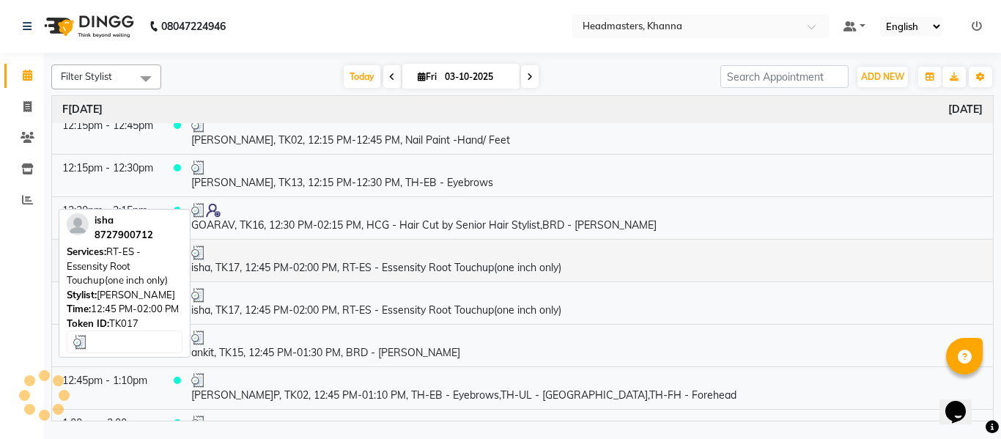
click at [347, 270] on td "isha, TK17, 12:45 PM-02:00 PM, RT-ES - Essensity Root Touchup(one inch only)" at bounding box center [587, 260] width 812 height 43
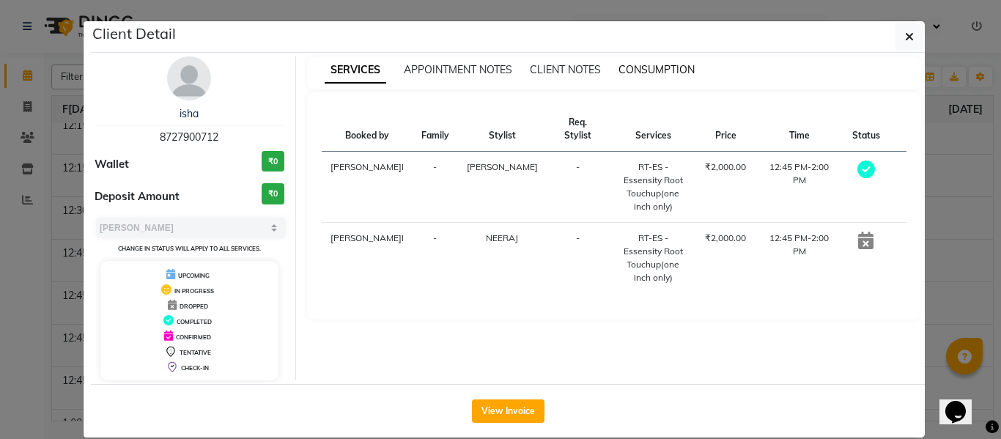
click at [654, 73] on span "CONSUMPTION" at bounding box center [657, 69] width 76 height 13
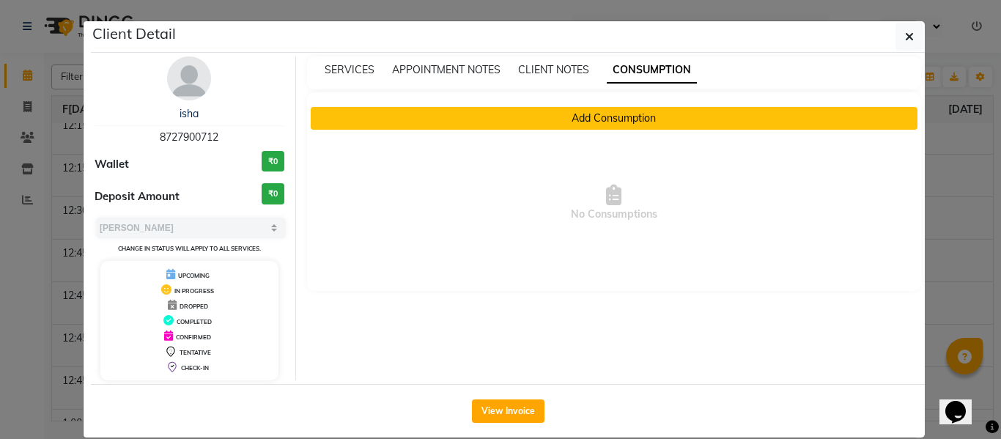
click at [561, 117] on button "Add Consumption" at bounding box center [615, 118] width 608 height 23
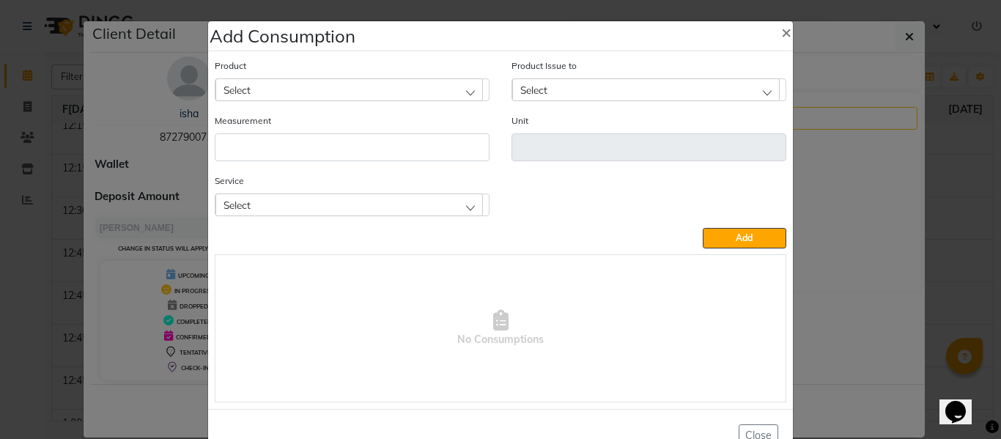
click at [319, 203] on div "Select" at bounding box center [349, 204] width 268 height 22
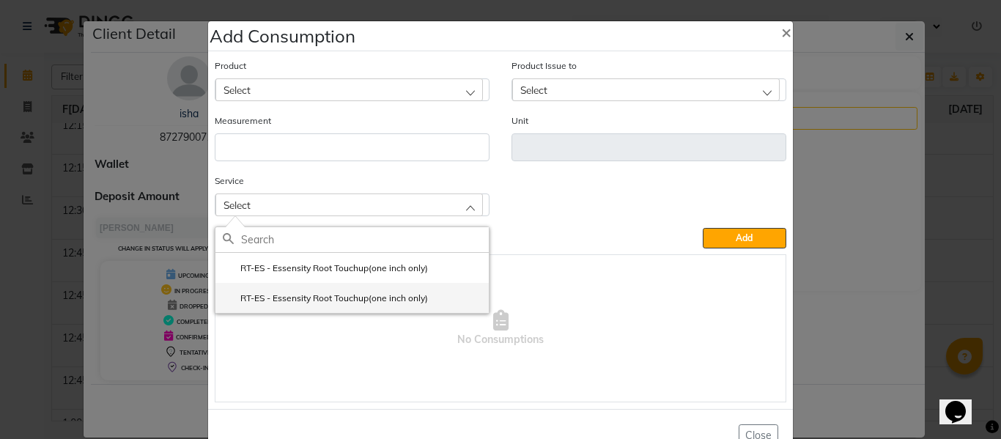
click at [304, 293] on label "RT-ES - Essensity Root Touchup(one inch only)" at bounding box center [325, 298] width 205 height 13
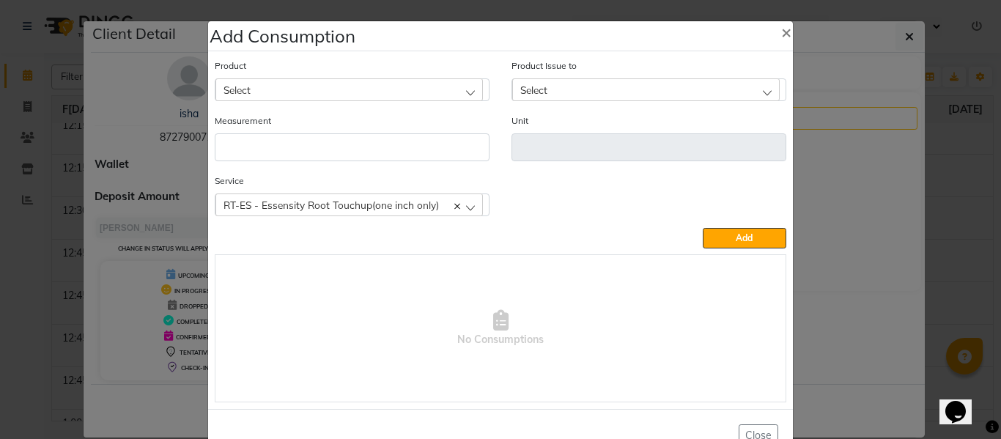
click at [292, 83] on div "Select" at bounding box center [349, 89] width 268 height 22
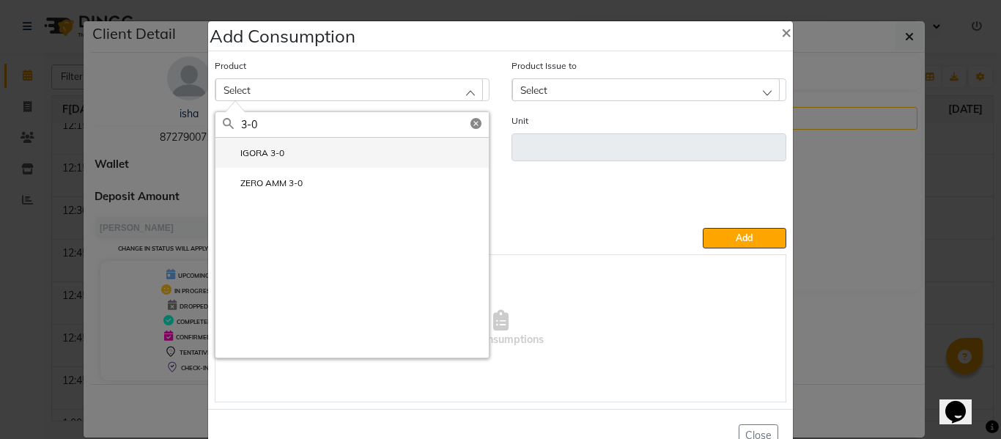
click at [273, 158] on label "IGORA 3-0" at bounding box center [254, 153] width 62 height 13
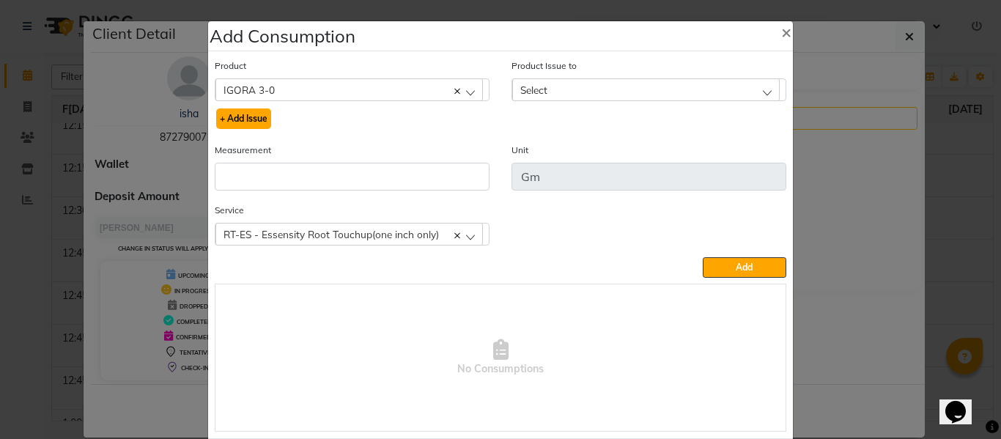
click at [246, 113] on button "+ Add Issue" at bounding box center [243, 118] width 55 height 21
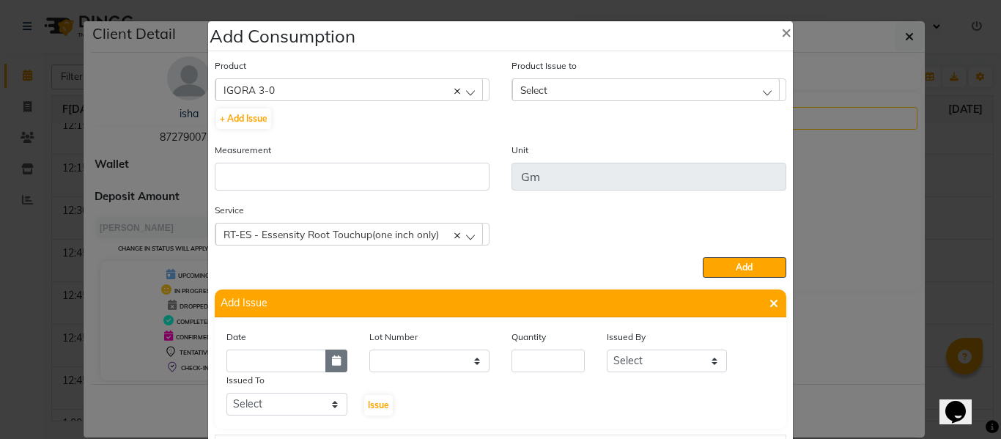
click at [332, 358] on icon "button" at bounding box center [336, 360] width 9 height 10
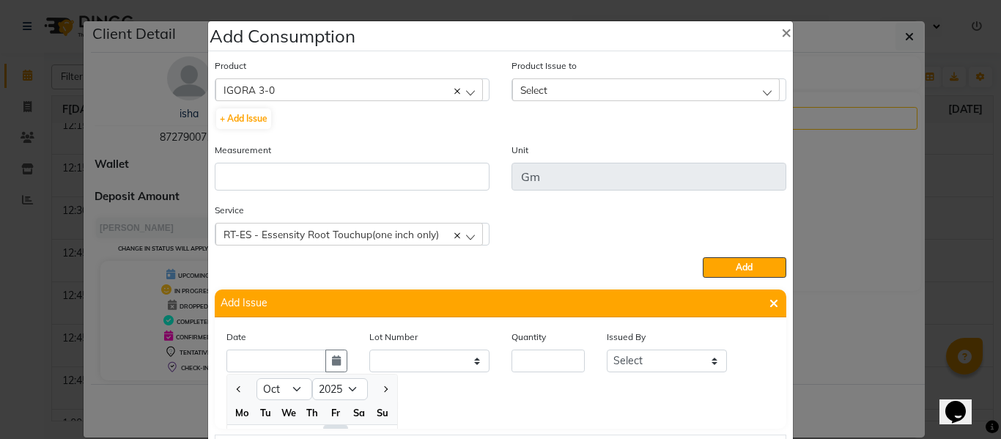
scroll to position [20, 0]
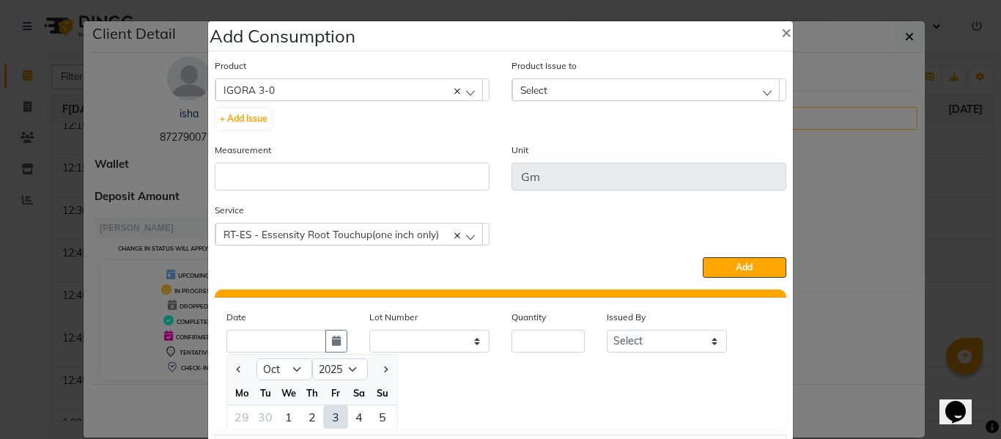
drag, startPoint x: 329, startPoint y: 411, endPoint x: 421, endPoint y: 398, distance: 93.3
click at [329, 412] on div "3" at bounding box center [335, 416] width 23 height 23
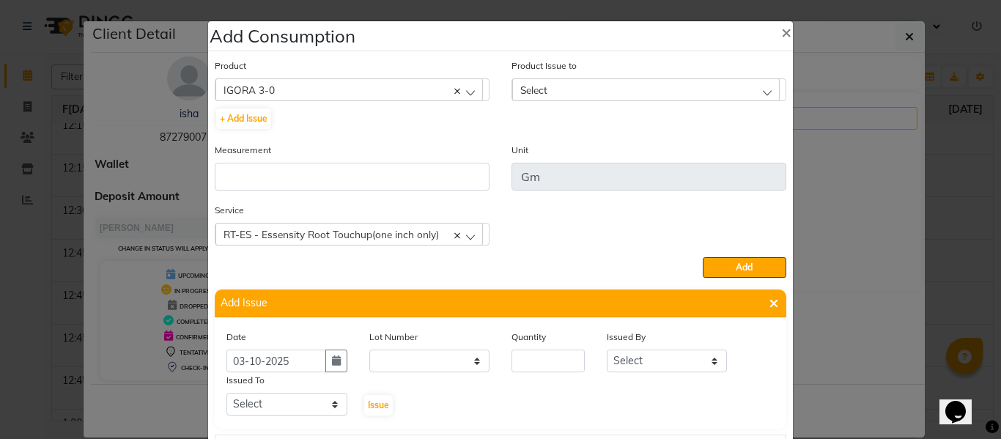
scroll to position [0, 0]
click at [542, 360] on input "number" at bounding box center [548, 361] width 73 height 23
drag, startPoint x: 646, startPoint y: 363, endPoint x: 646, endPoint y: 353, distance: 9.5
click at [646, 363] on select "Select ABHISHEK ajay[PERSON_NAME]N[PERSON_NAME]g[PERSON_NAME]T[PERSON_NAME] HEA…" at bounding box center [667, 361] width 121 height 23
click at [607, 350] on select "Select ABHISHEK ajay[PERSON_NAME]N[PERSON_NAME]g[PERSON_NAME]T[PERSON_NAME] HEA…" at bounding box center [667, 361] width 121 height 23
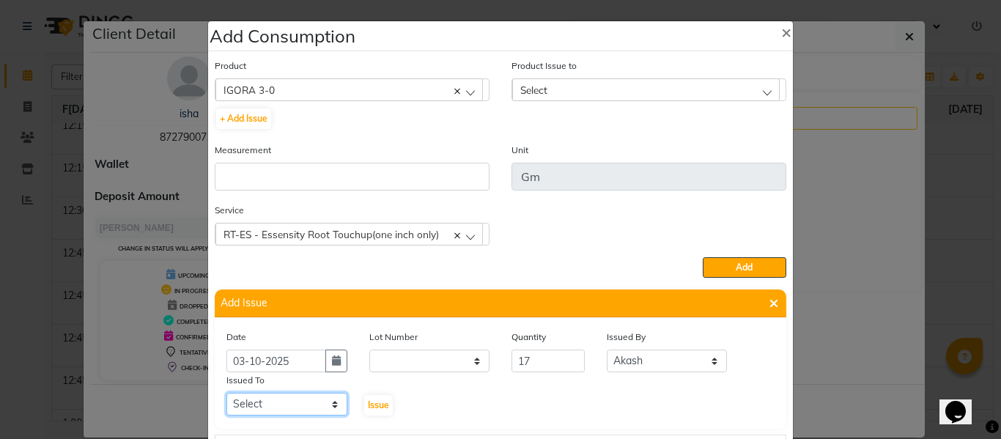
click at [281, 398] on select "Select ABHISHEK ajay[PERSON_NAME]N[PERSON_NAME]g[PERSON_NAME]T[PERSON_NAME] HEA…" at bounding box center [286, 404] width 121 height 23
click at [226, 393] on select "Select ABHISHEK ajay[PERSON_NAME]N[PERSON_NAME]g[PERSON_NAME]T[PERSON_NAME] HEA…" at bounding box center [286, 404] width 121 height 23
click at [369, 402] on span "Issue" at bounding box center [378, 404] width 21 height 11
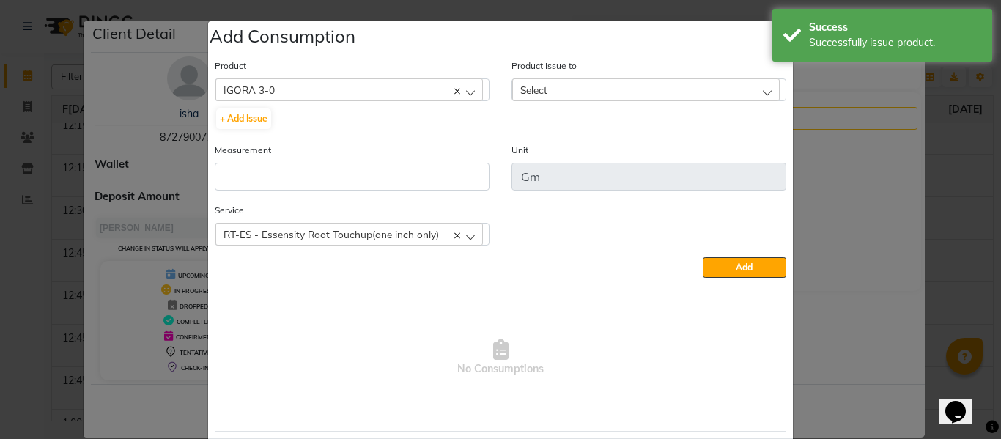
click at [538, 84] on span "Select" at bounding box center [533, 90] width 27 height 12
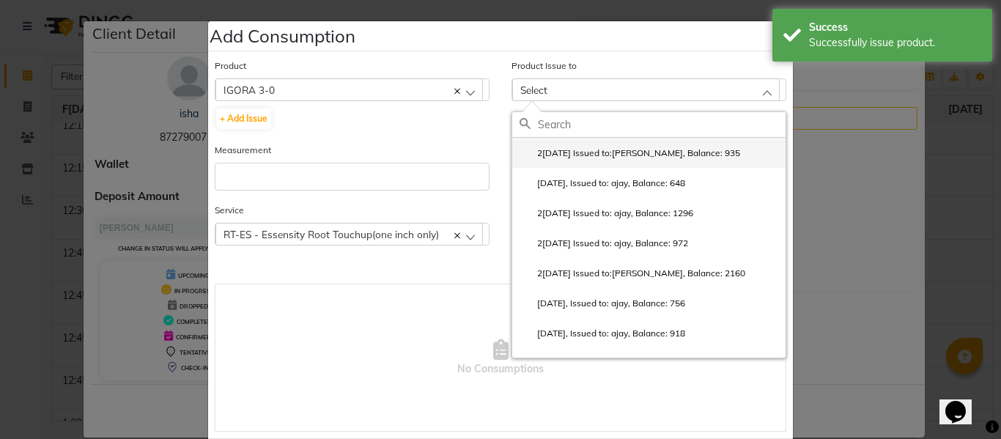
click at [581, 147] on label "2[DATE] Issued to:[PERSON_NAME], Balance: 935" at bounding box center [630, 153] width 221 height 13
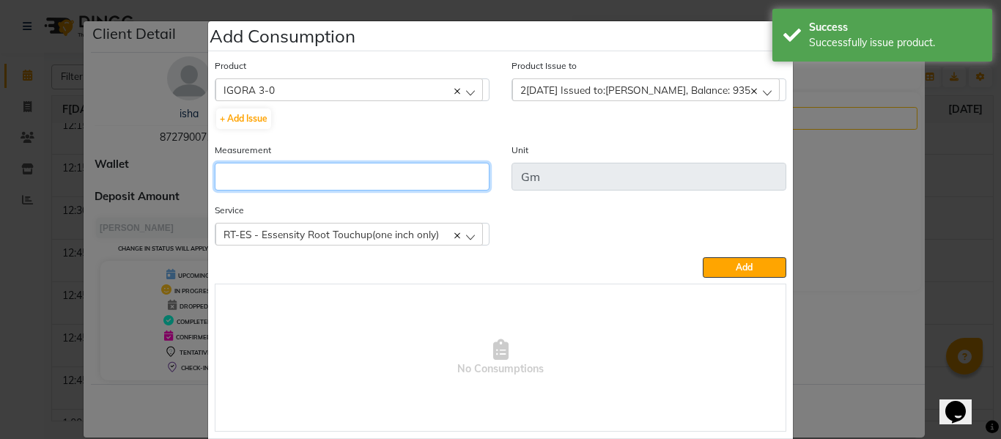
click at [390, 184] on input "number" at bounding box center [352, 177] width 275 height 28
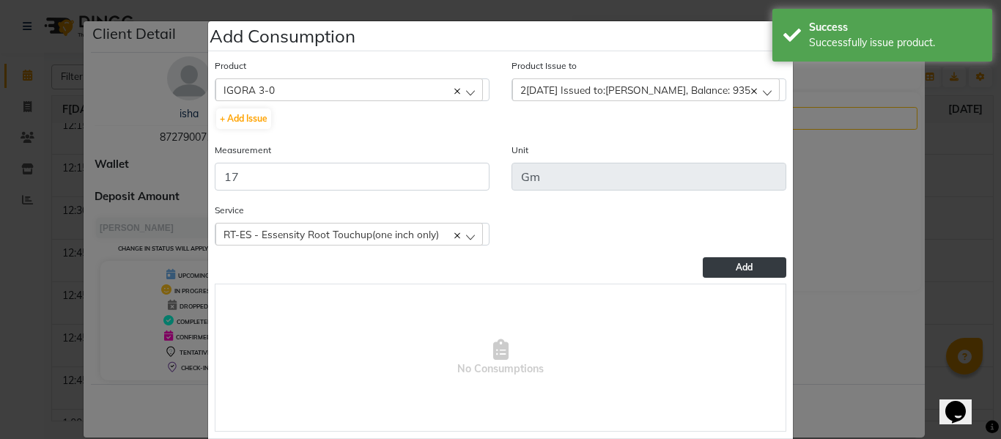
click at [743, 262] on span "Add" at bounding box center [744, 267] width 17 height 11
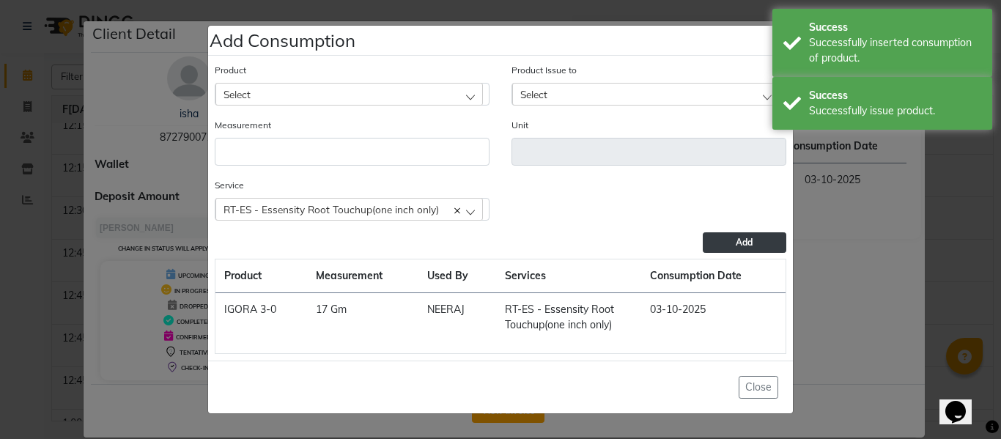
click at [340, 87] on div "Select" at bounding box center [349, 94] width 268 height 22
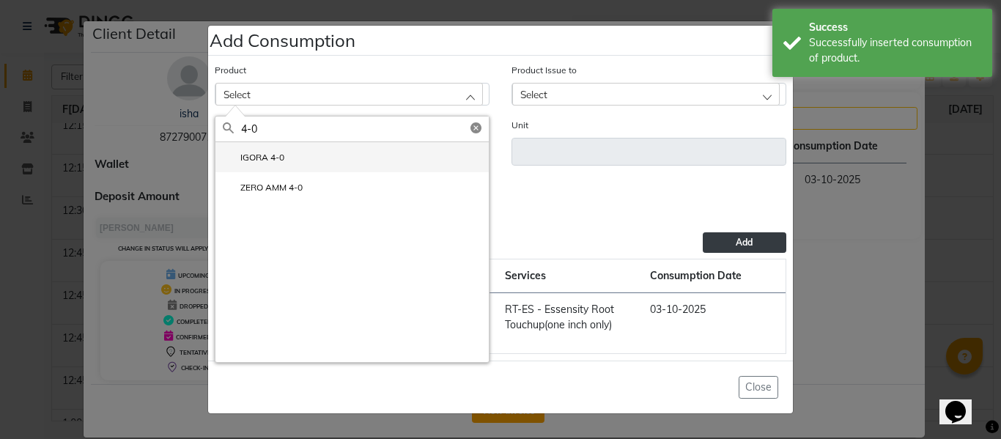
click at [248, 155] on label "IGORA 4-0" at bounding box center [254, 157] width 62 height 13
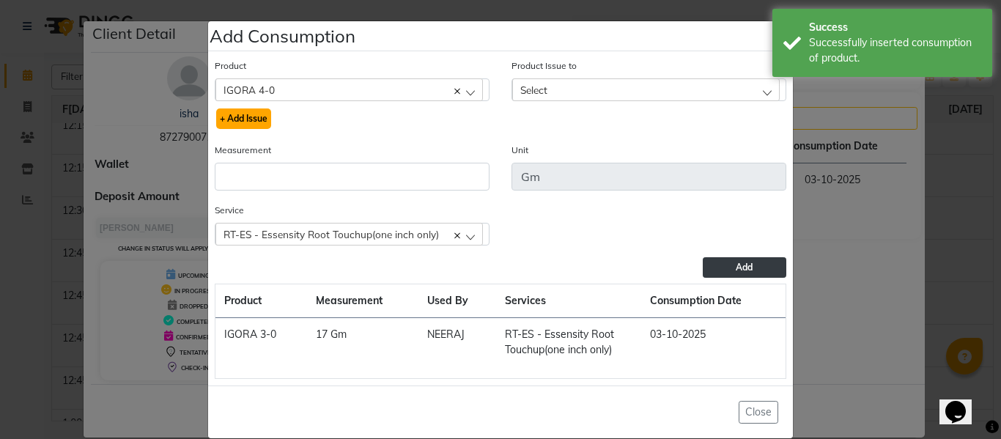
click at [224, 117] on button "+ Add Issue" at bounding box center [243, 118] width 55 height 21
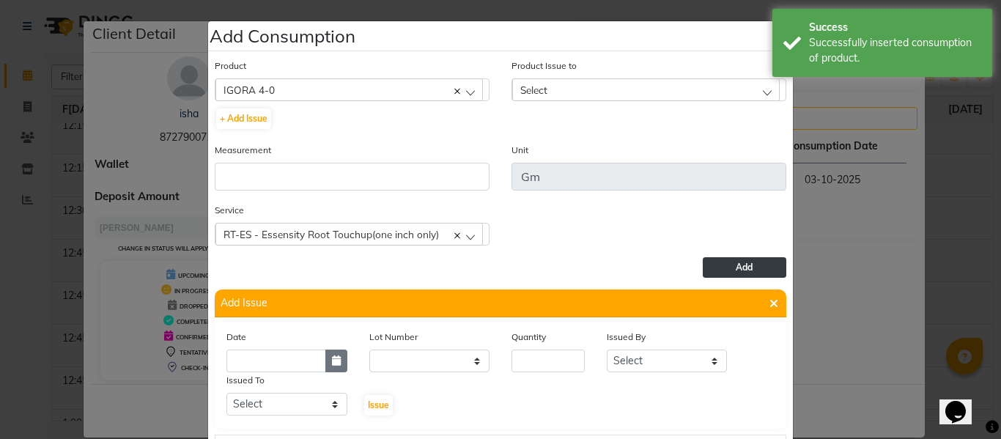
click at [332, 359] on icon "button" at bounding box center [336, 360] width 9 height 10
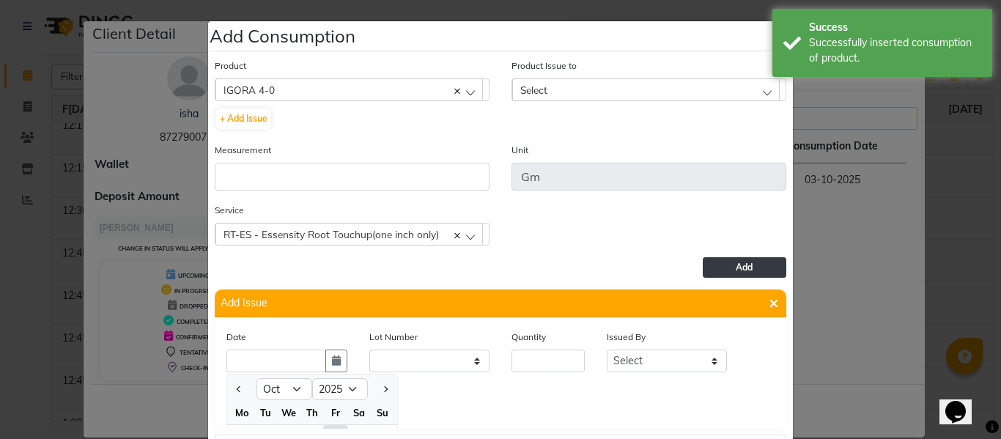
scroll to position [20, 0]
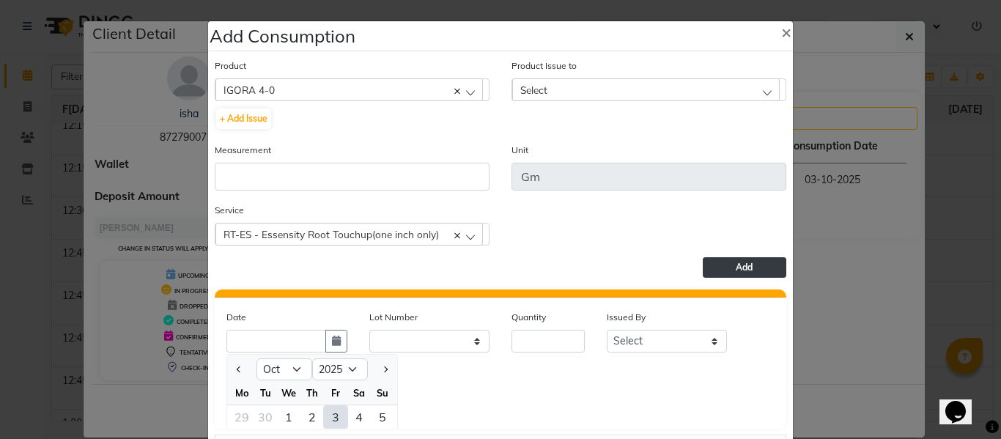
click at [328, 419] on div "3" at bounding box center [335, 416] width 23 height 23
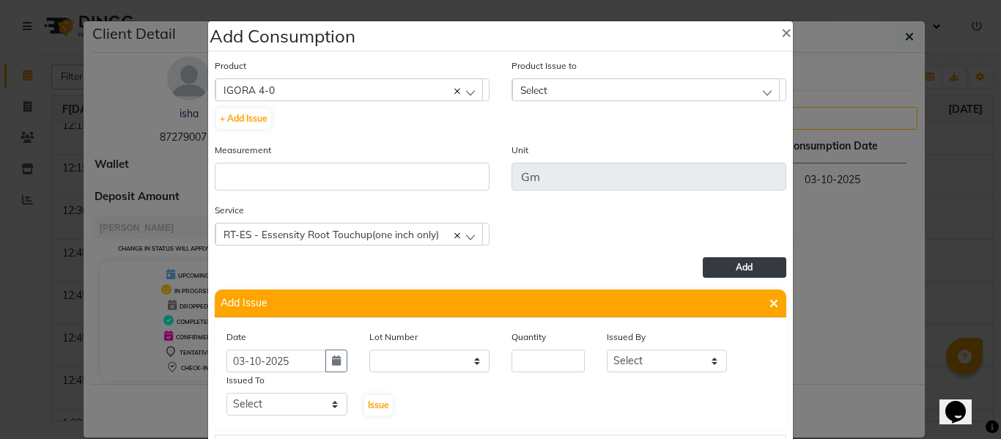
scroll to position [0, 0]
click at [538, 364] on input "number" at bounding box center [548, 361] width 73 height 23
click at [624, 359] on select "Select ABHISHEK ajay[PERSON_NAME]N[PERSON_NAME]g[PERSON_NAME]T[PERSON_NAME] HEA…" at bounding box center [667, 361] width 121 height 23
click at [607, 350] on select "Select ABHISHEK ajay[PERSON_NAME]N[PERSON_NAME]g[PERSON_NAME]T[PERSON_NAME] HEA…" at bounding box center [667, 361] width 121 height 23
click at [279, 395] on select "Select ABHISHEK ajay[PERSON_NAME]N[PERSON_NAME]g[PERSON_NAME]T[PERSON_NAME] HEA…" at bounding box center [286, 404] width 121 height 23
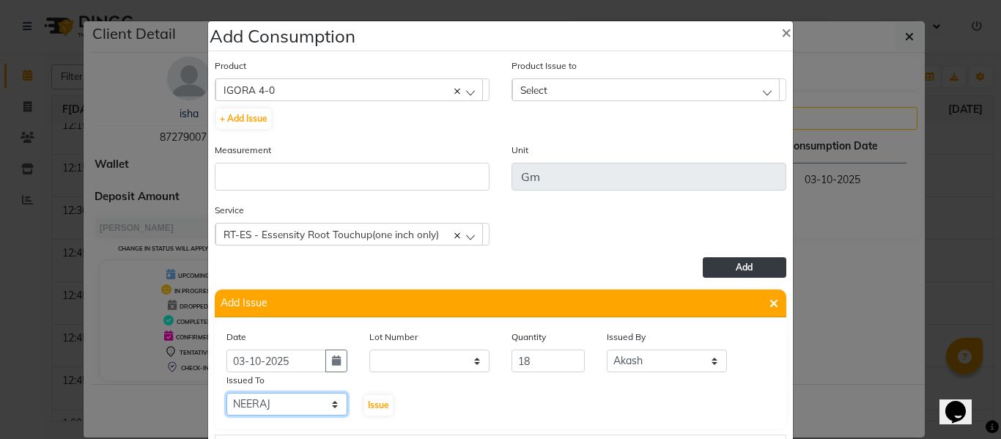
click at [226, 393] on select "Select ABHISHEK ajay[PERSON_NAME]N[PERSON_NAME]g[PERSON_NAME]T[PERSON_NAME] HEA…" at bounding box center [286, 404] width 121 height 23
drag, startPoint x: 317, startPoint y: 403, endPoint x: 311, endPoint y: 396, distance: 8.8
click at [317, 403] on select "Select ABHISHEK ajay[PERSON_NAME]N[PERSON_NAME]g[PERSON_NAME]T[PERSON_NAME] HEA…" at bounding box center [286, 404] width 121 height 23
click at [226, 393] on select "Select ABHISHEK ajay[PERSON_NAME]N[PERSON_NAME]g[PERSON_NAME]T[PERSON_NAME] HEA…" at bounding box center [286, 404] width 121 height 23
click at [372, 397] on button "Issue" at bounding box center [378, 405] width 29 height 21
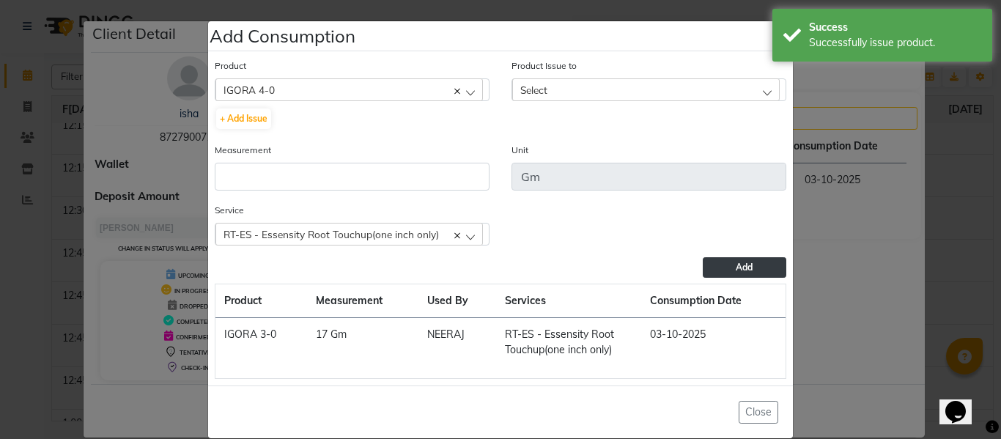
click at [560, 88] on div "Select" at bounding box center [646, 89] width 268 height 22
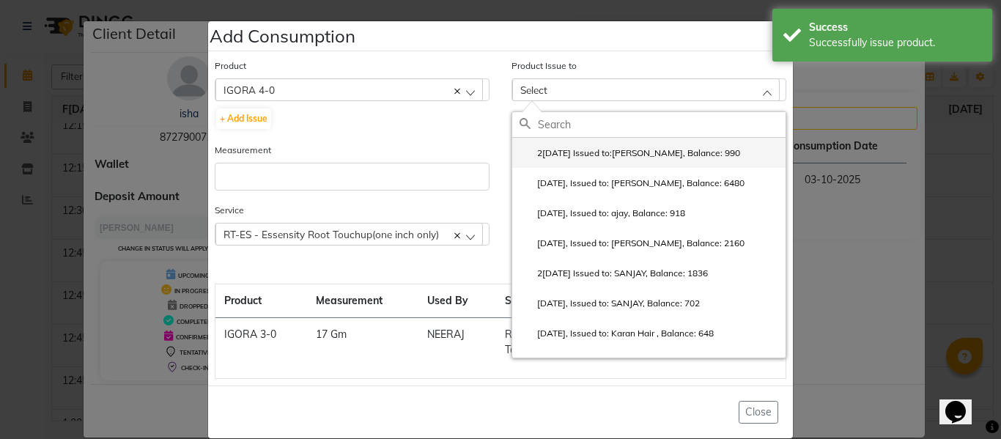
click at [569, 146] on li "2[DATE] Issued to:[PERSON_NAME], Balance: 990" at bounding box center [648, 153] width 273 height 30
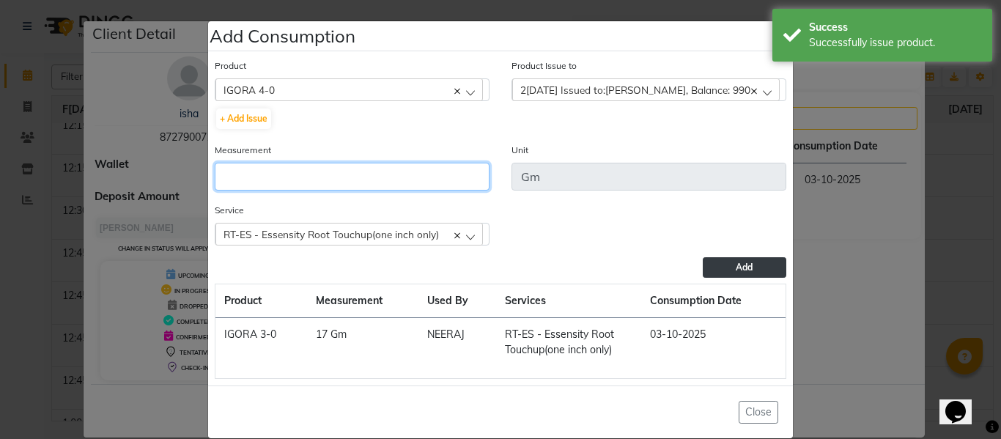
click at [353, 177] on input "number" at bounding box center [352, 177] width 275 height 28
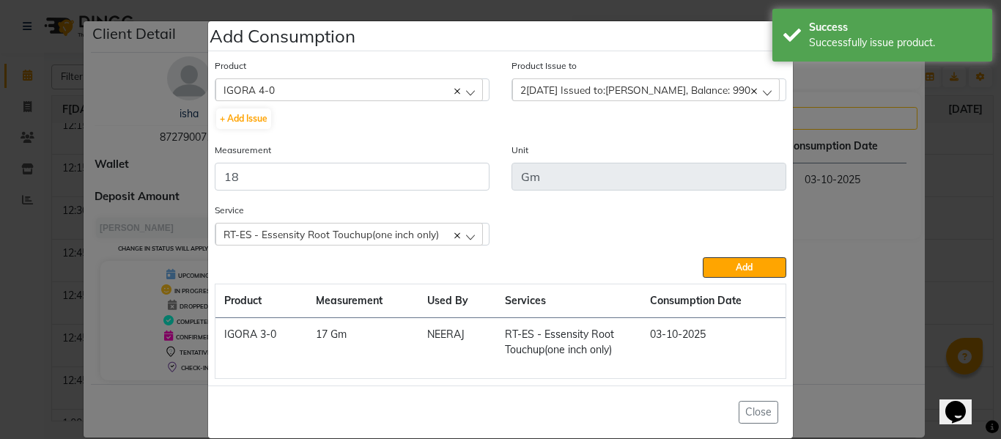
click at [718, 262] on button "Add" at bounding box center [745, 267] width 84 height 21
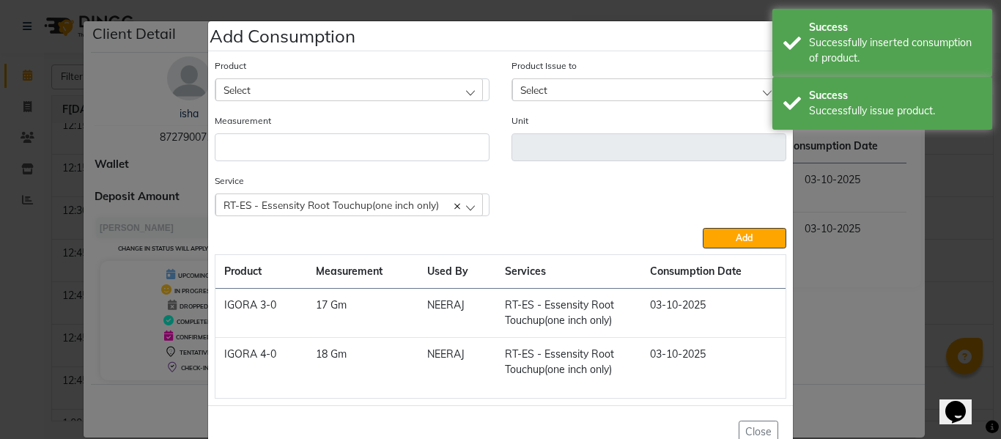
click at [369, 86] on div "Select" at bounding box center [349, 89] width 268 height 22
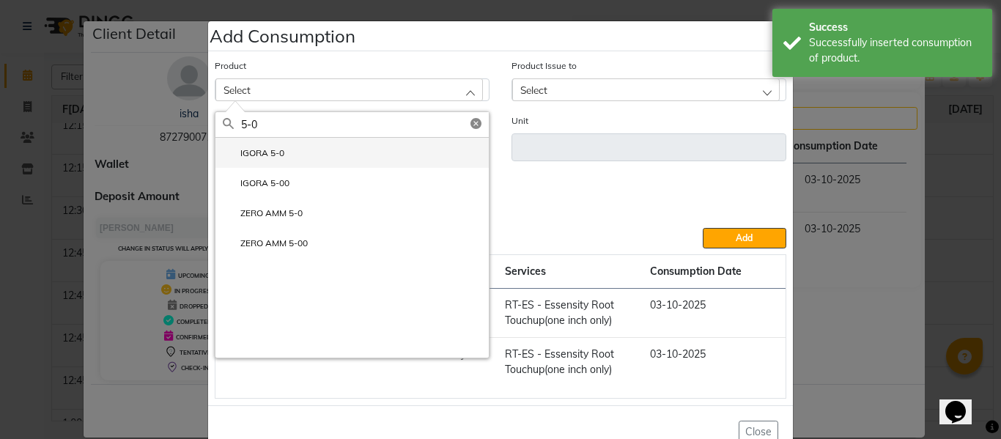
click at [269, 147] on label "IGORA 5-0" at bounding box center [254, 153] width 62 height 13
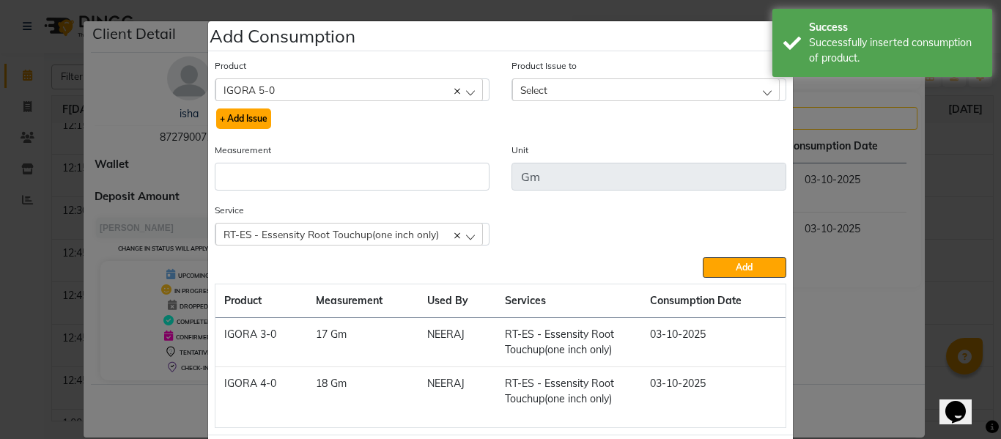
click at [248, 117] on button "+ Add Issue" at bounding box center [243, 118] width 55 height 21
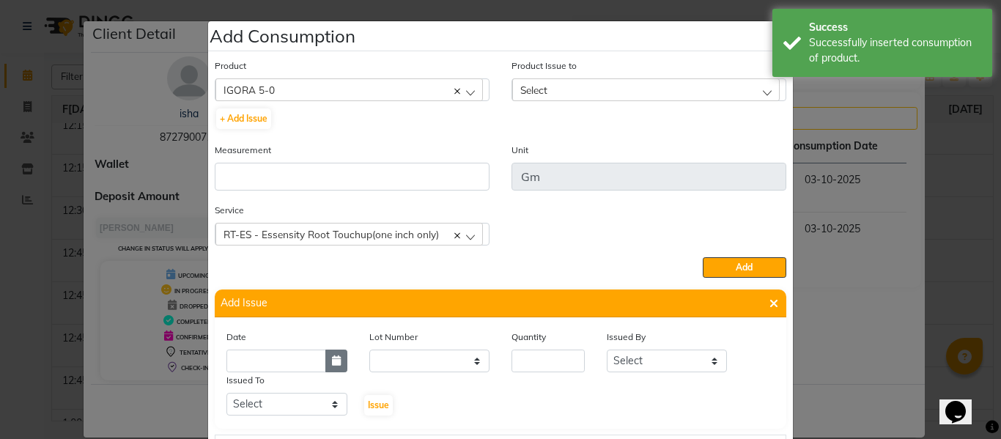
click at [332, 362] on icon "button" at bounding box center [336, 360] width 9 height 10
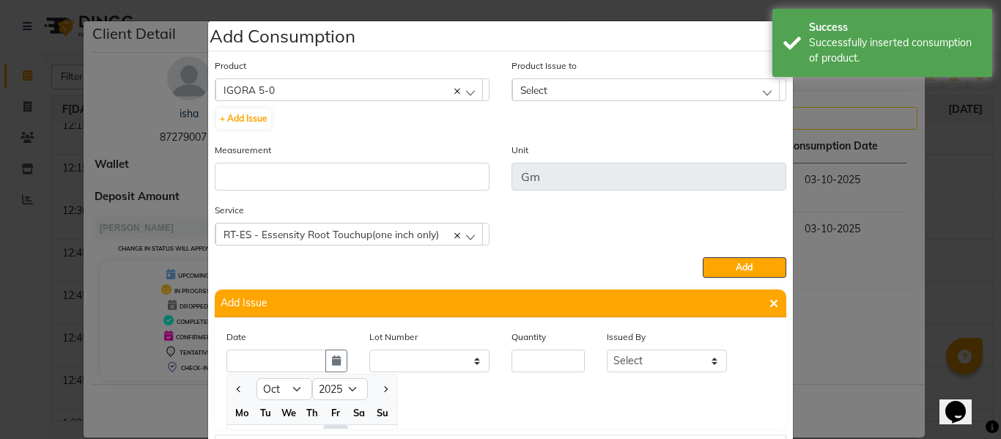
scroll to position [20, 0]
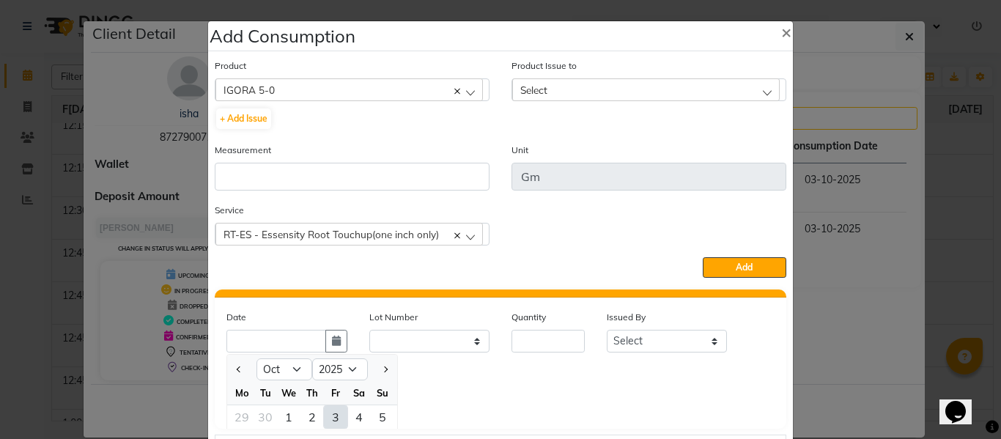
click at [328, 410] on div "3" at bounding box center [335, 416] width 23 height 23
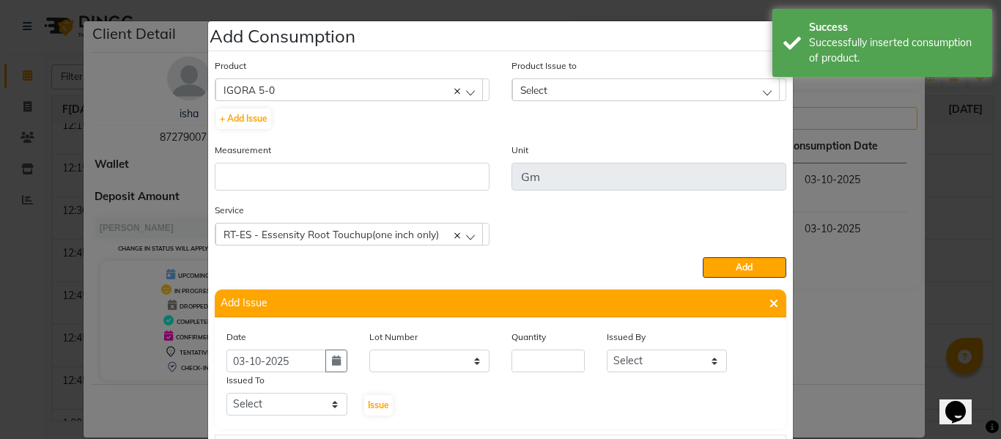
scroll to position [0, 0]
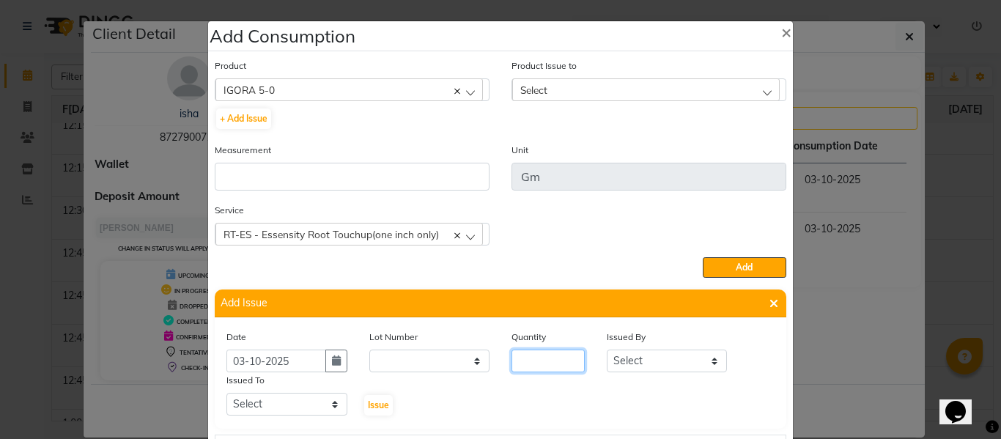
click at [530, 361] on input "number" at bounding box center [548, 361] width 73 height 23
drag, startPoint x: 640, startPoint y: 361, endPoint x: 644, endPoint y: 350, distance: 11.8
click at [640, 361] on select "Select ABHISHEK ajay[PERSON_NAME]N[PERSON_NAME]g[PERSON_NAME]T[PERSON_NAME] HEA…" at bounding box center [667, 361] width 121 height 23
click at [607, 350] on select "Select ABHISHEK ajay[PERSON_NAME]N[PERSON_NAME]g[PERSON_NAME]T[PERSON_NAME] HEA…" at bounding box center [667, 361] width 121 height 23
drag, startPoint x: 278, startPoint y: 405, endPoint x: 279, endPoint y: 393, distance: 11.7
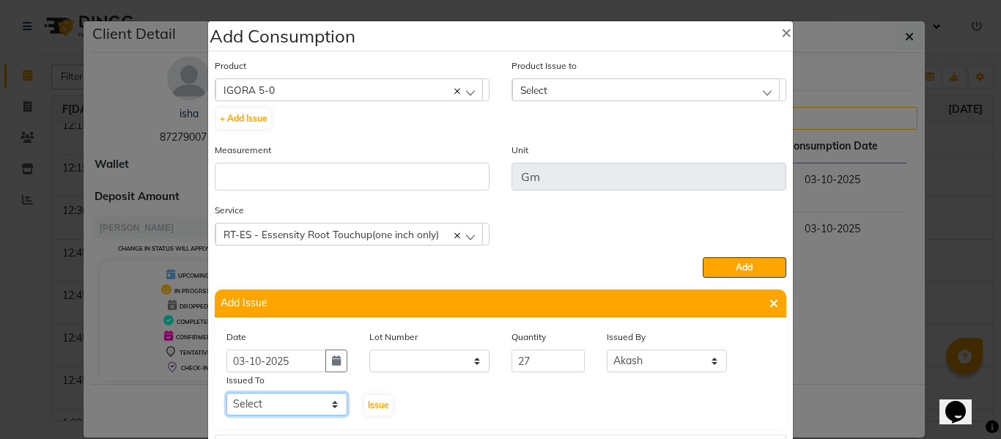
click at [278, 405] on select "Select ABHISHEK ajay[PERSON_NAME]N[PERSON_NAME]g[PERSON_NAME]T[PERSON_NAME] HEA…" at bounding box center [286, 404] width 121 height 23
click at [226, 393] on select "Select ABHISHEK ajay[PERSON_NAME]N[PERSON_NAME]g[PERSON_NAME]T[PERSON_NAME] HEA…" at bounding box center [286, 404] width 121 height 23
click at [370, 402] on span "Issue" at bounding box center [378, 404] width 21 height 11
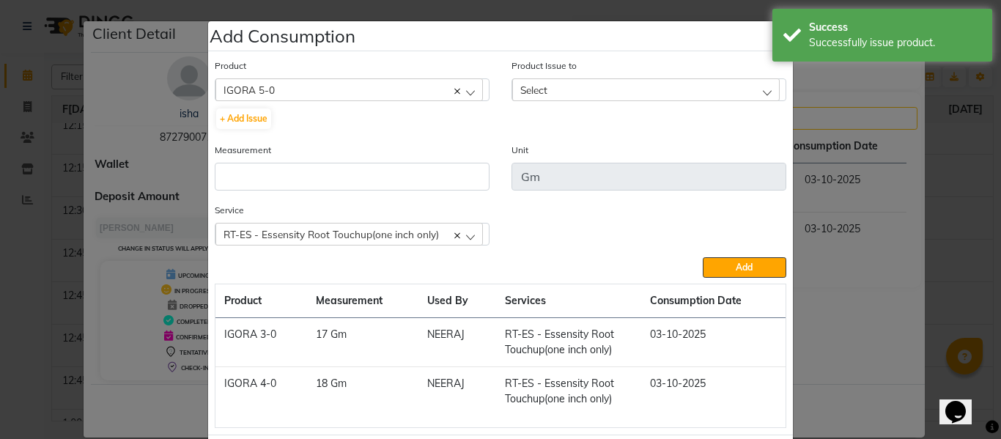
click at [547, 84] on div "Select" at bounding box center [646, 89] width 268 height 22
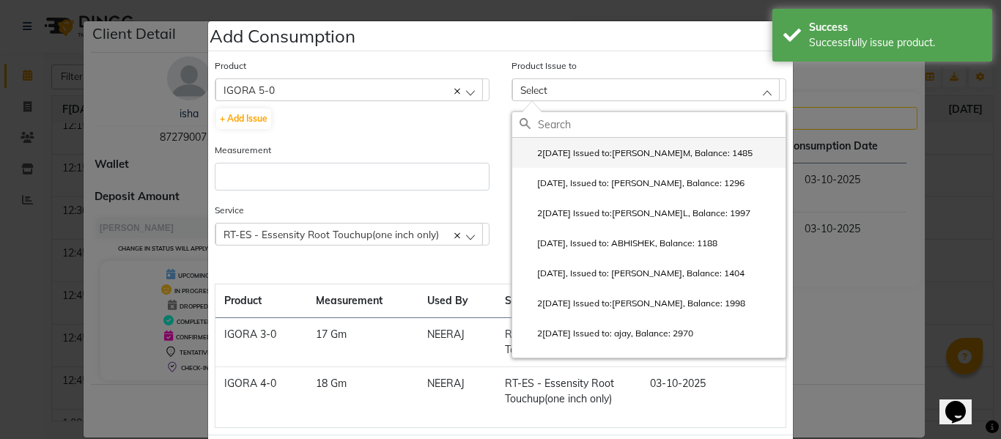
click at [579, 150] on label "2[DATE] Issued to:[PERSON_NAME]M, Balance: 1485" at bounding box center [636, 153] width 233 height 13
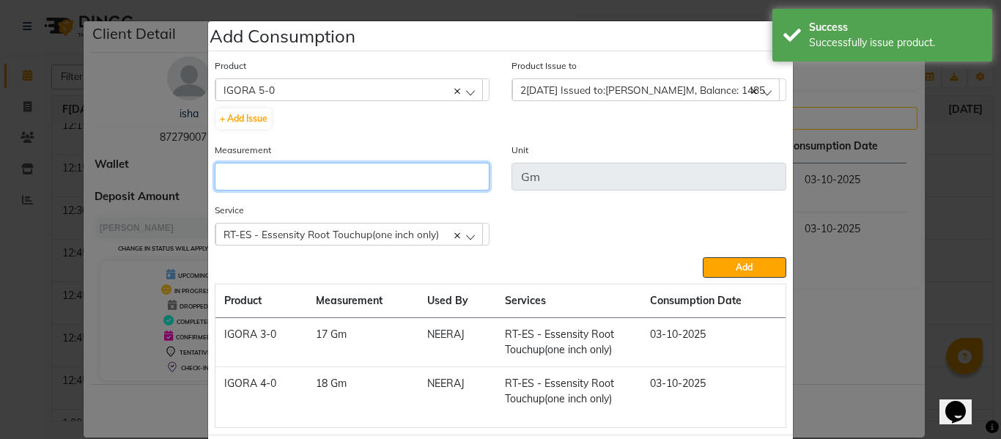
click at [400, 185] on input "number" at bounding box center [352, 177] width 275 height 28
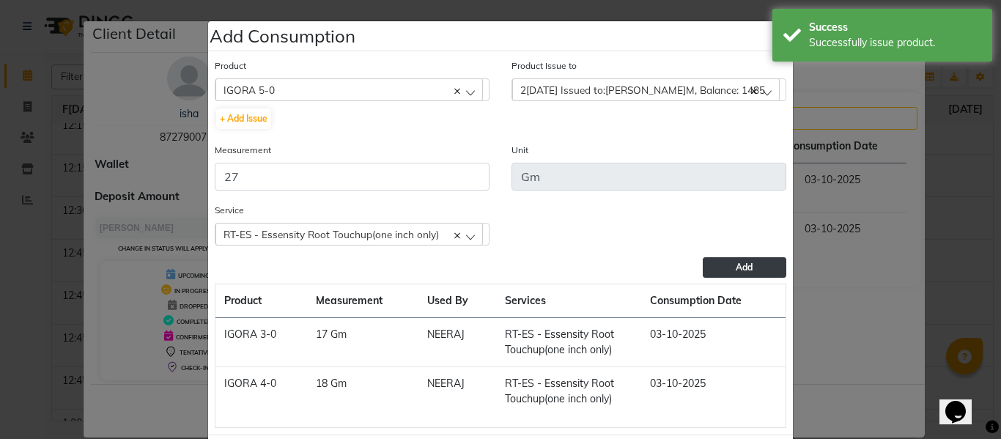
click at [738, 269] on span "Add" at bounding box center [744, 267] width 17 height 11
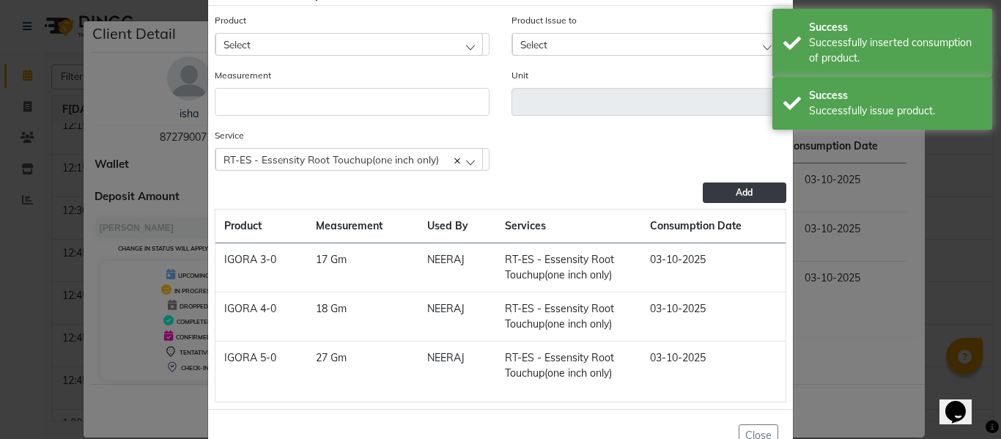
scroll to position [89, 0]
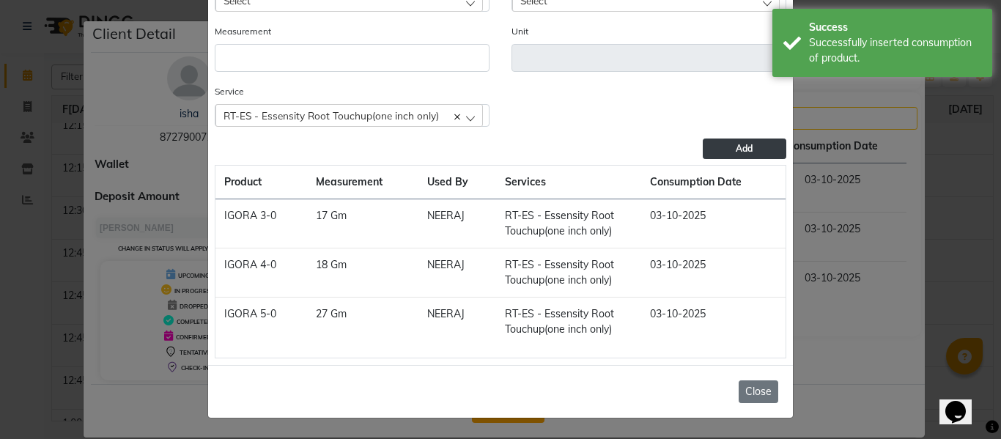
click at [751, 388] on button "Close" at bounding box center [759, 391] width 40 height 23
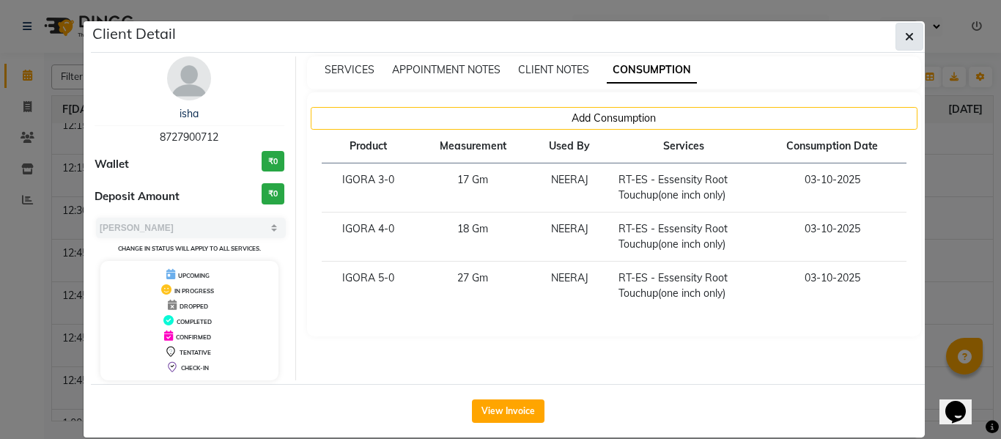
click at [912, 33] on button "button" at bounding box center [910, 37] width 28 height 28
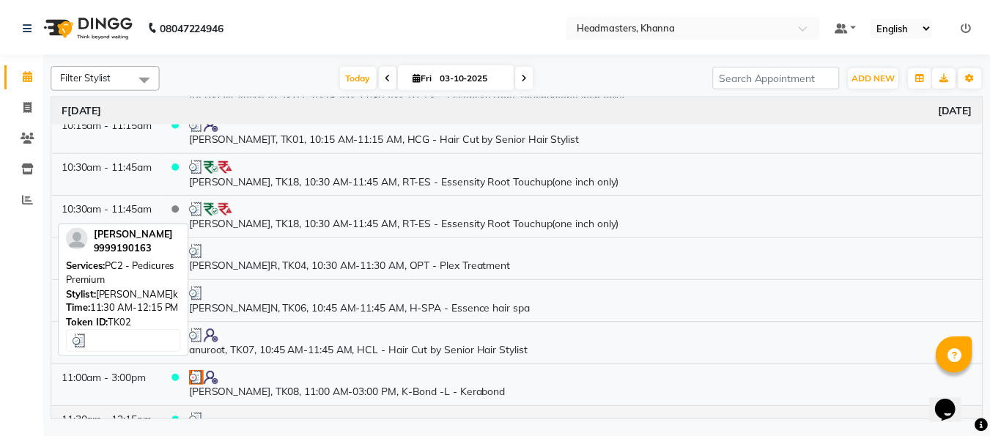
scroll to position [366, 0]
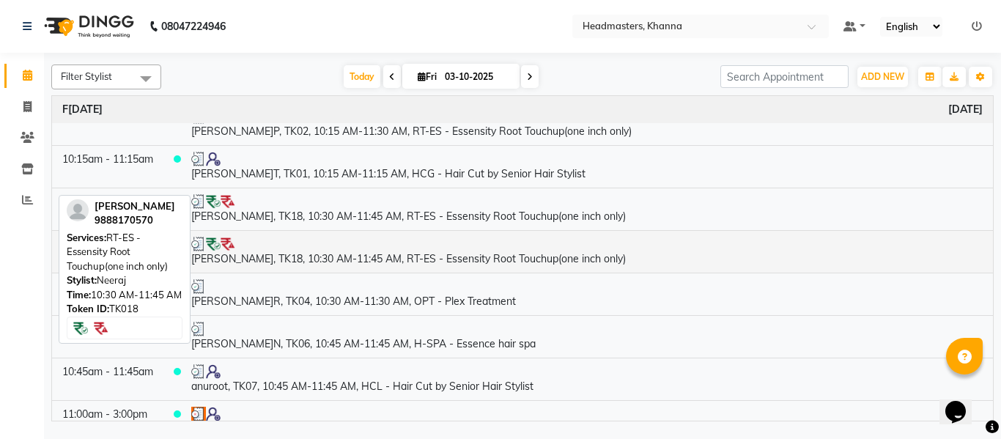
click at [363, 259] on td "[PERSON_NAME], TK18, 10:30 AM-11:45 AM, RT-ES - Essensity Root Touchup(one inch…" at bounding box center [587, 251] width 812 height 43
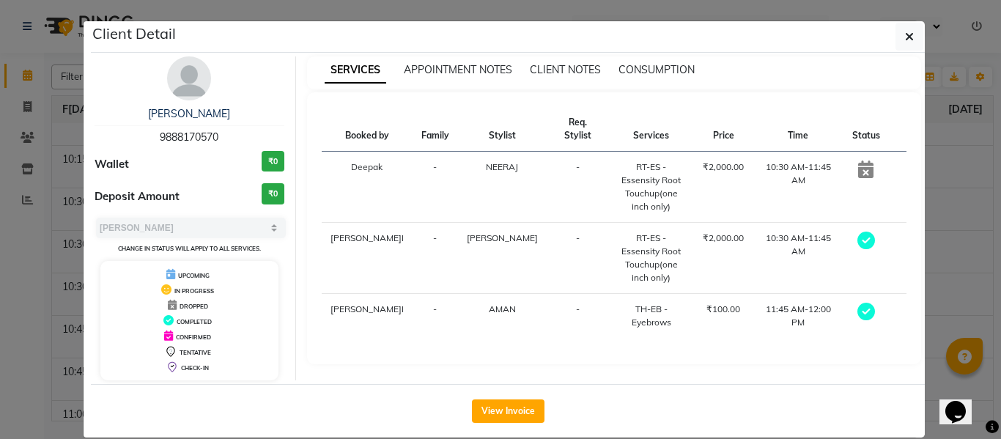
click at [650, 60] on div "SERVICES APPOINTMENT NOTES CLIENT NOTES CONSUMPTION" at bounding box center [614, 72] width 615 height 33
click at [650, 67] on span "CONSUMPTION" at bounding box center [657, 69] width 76 height 13
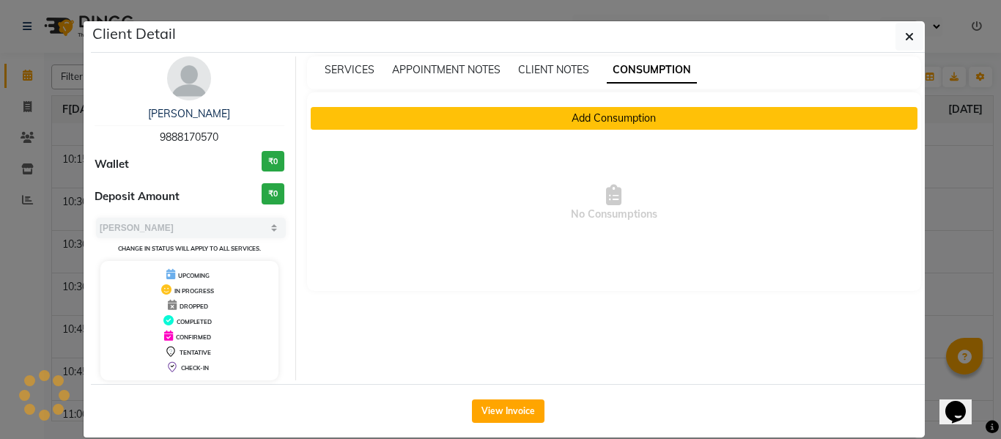
click at [520, 125] on button "Add Consumption" at bounding box center [615, 118] width 608 height 23
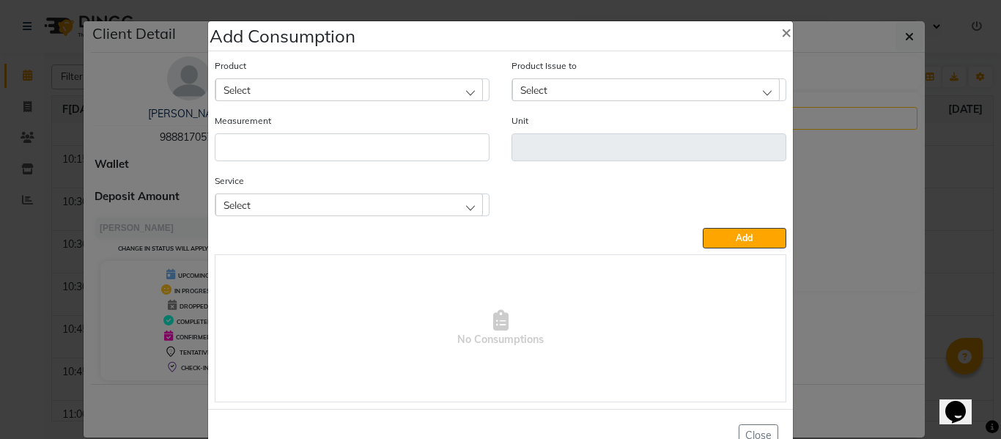
click at [371, 208] on div "Select" at bounding box center [349, 204] width 268 height 22
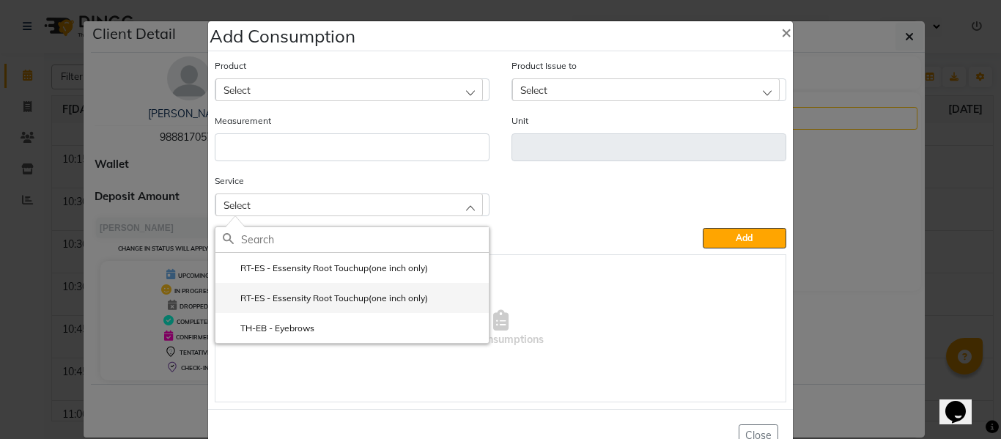
click at [345, 294] on label "RT-ES - Essensity Root Touchup(one inch only)" at bounding box center [325, 298] width 205 height 13
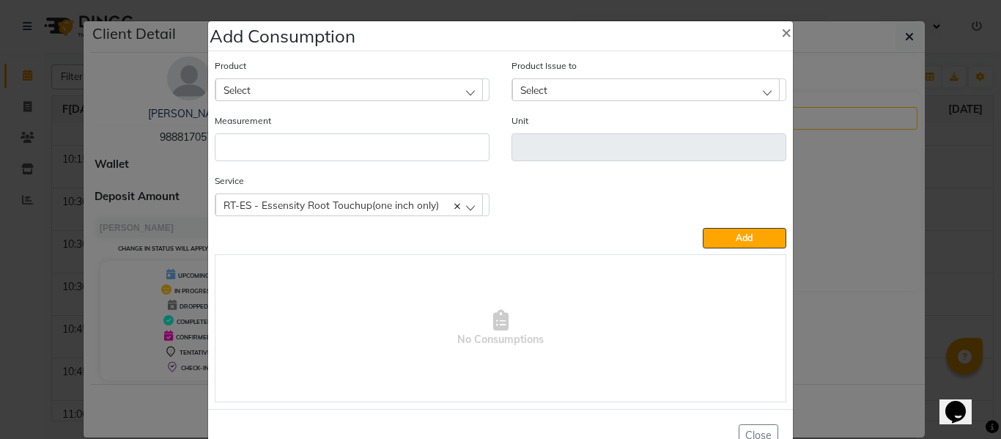
click at [294, 88] on div "Select" at bounding box center [349, 89] width 268 height 22
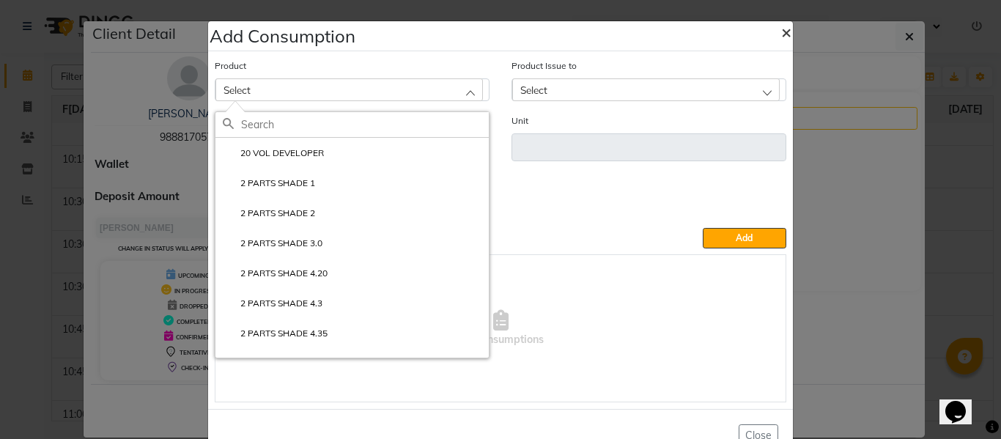
click at [774, 29] on button "×" at bounding box center [787, 31] width 34 height 41
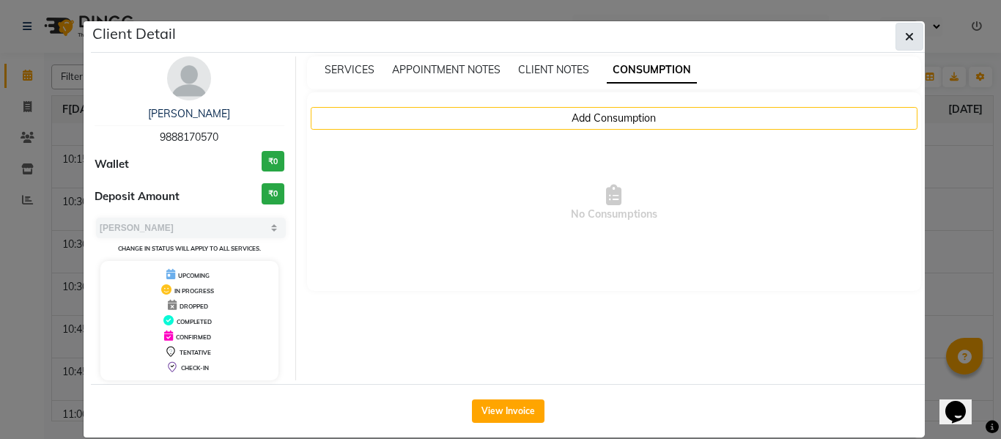
click at [905, 38] on icon "button" at bounding box center [909, 37] width 9 height 12
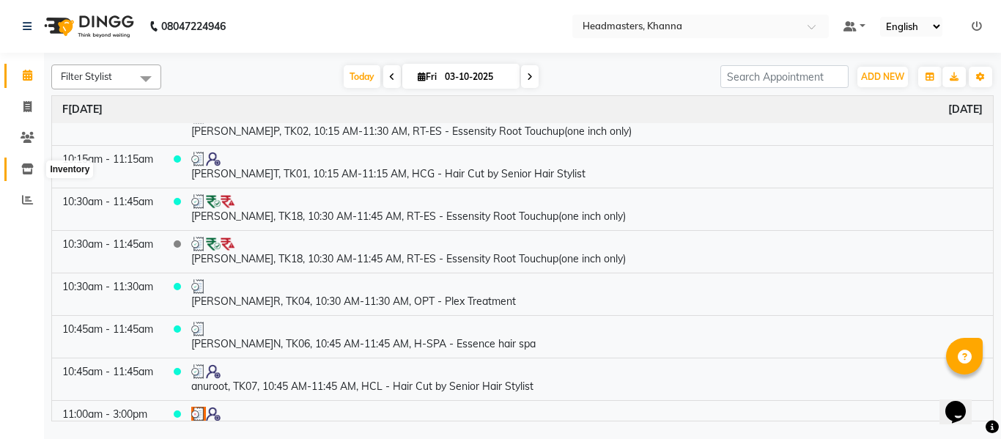
click at [25, 167] on icon at bounding box center [27, 168] width 12 height 11
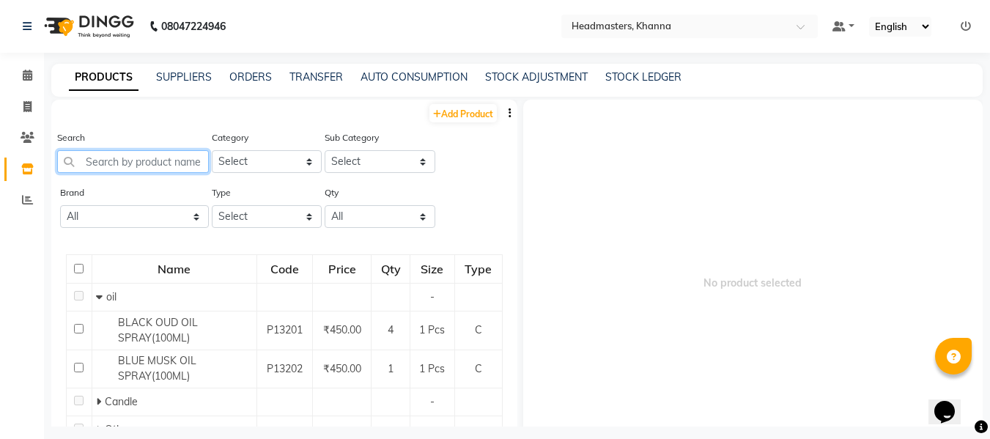
drag, startPoint x: 150, startPoint y: 163, endPoint x: 128, endPoint y: 130, distance: 39.6
click at [150, 163] on input "text" at bounding box center [133, 161] width 152 height 23
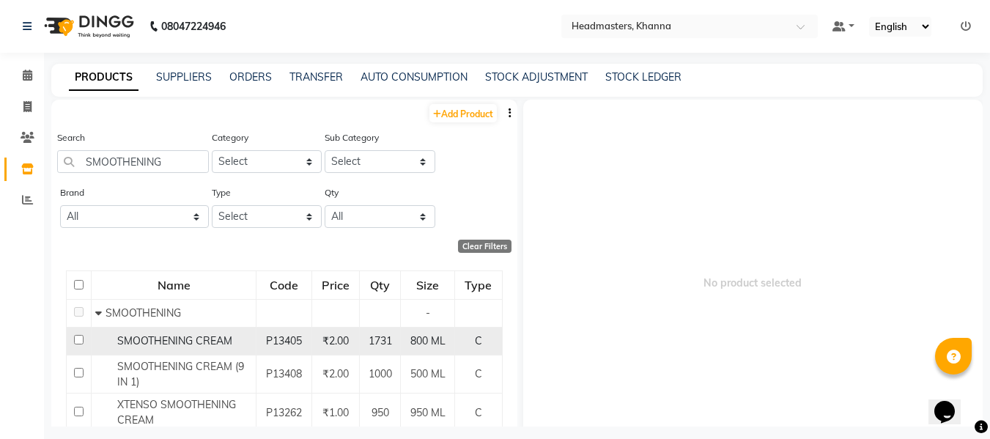
click at [173, 334] on span "SMOOTHENING CREAM" at bounding box center [174, 340] width 115 height 13
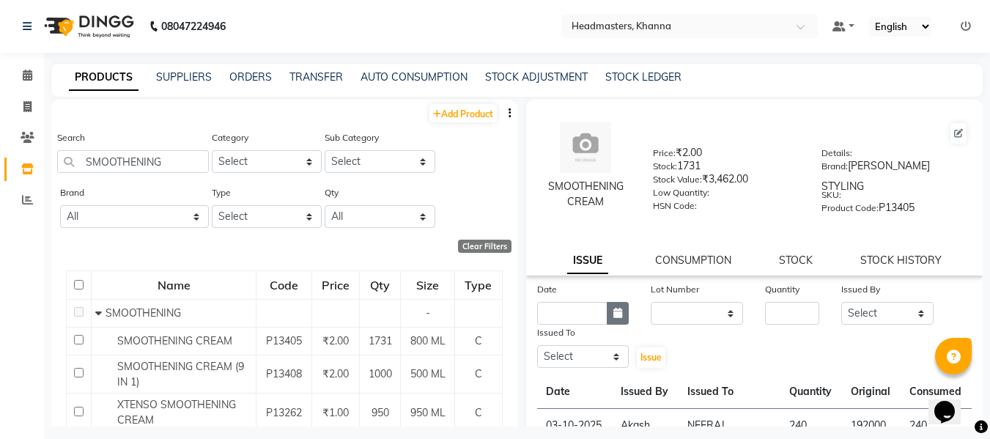
click at [613, 308] on icon "button" at bounding box center [617, 313] width 9 height 10
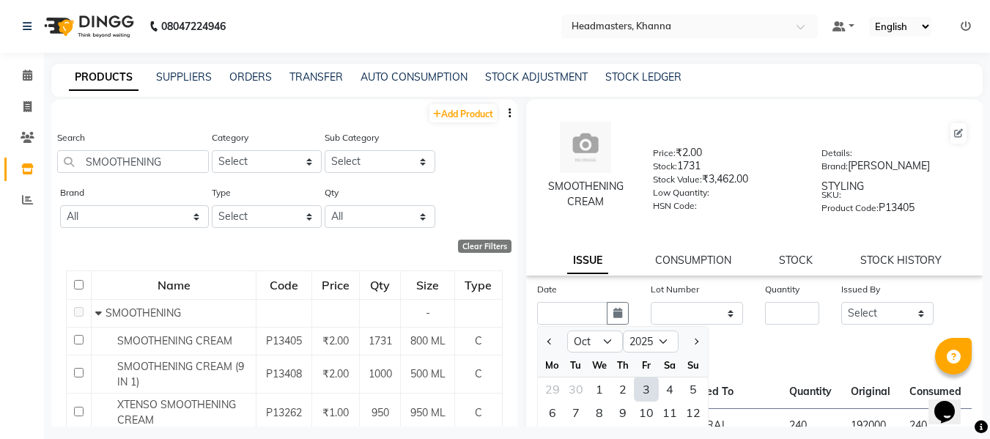
click at [644, 377] on div "3" at bounding box center [646, 388] width 23 height 23
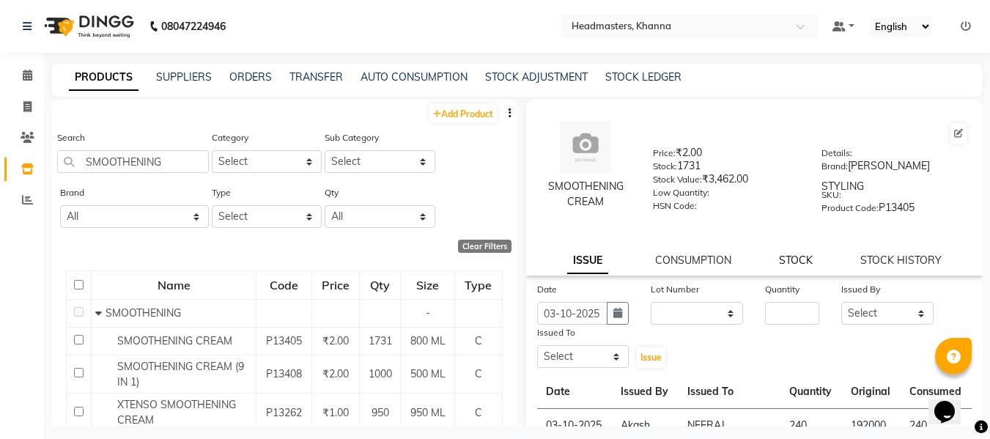
click at [791, 254] on link "STOCK" at bounding box center [796, 260] width 34 height 13
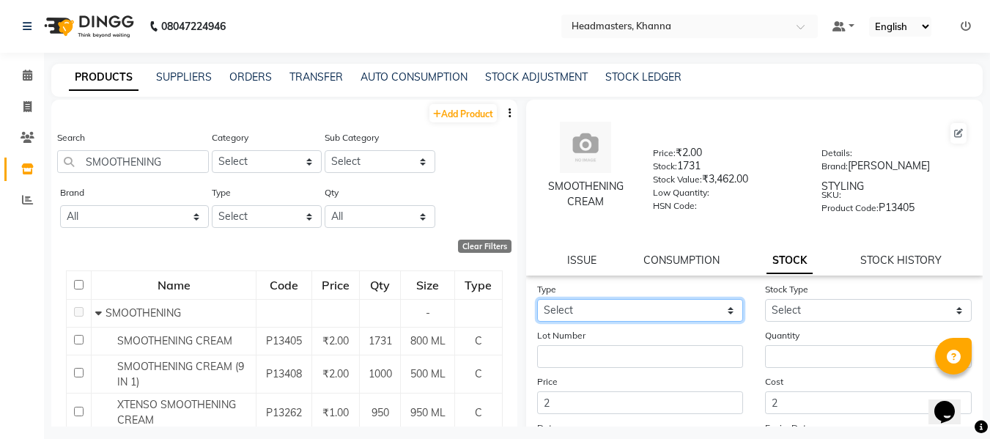
click at [637, 300] on select "Select In" at bounding box center [640, 310] width 207 height 23
click at [537, 299] on select "Select In" at bounding box center [640, 310] width 207 height 23
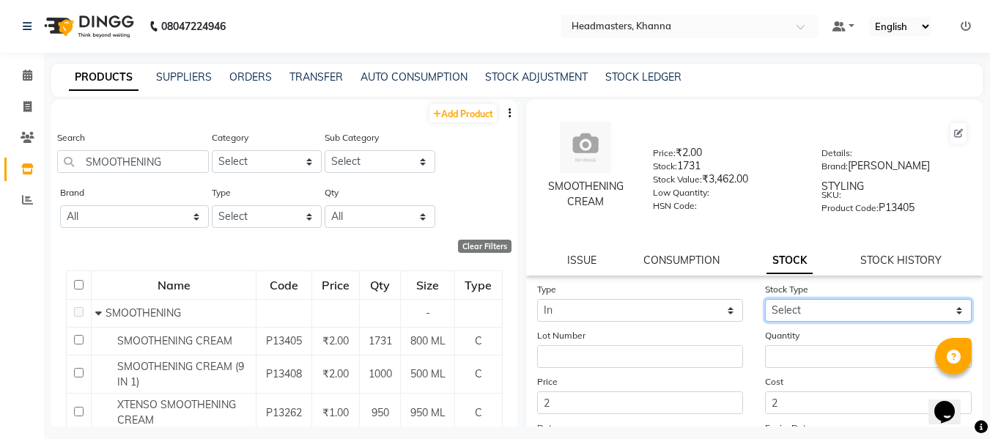
click at [816, 299] on select "Select New Stock Adjustment Return Other" at bounding box center [868, 310] width 207 height 23
click at [765, 299] on select "Select New Stock Adjustment Return Other" at bounding box center [868, 310] width 207 height 23
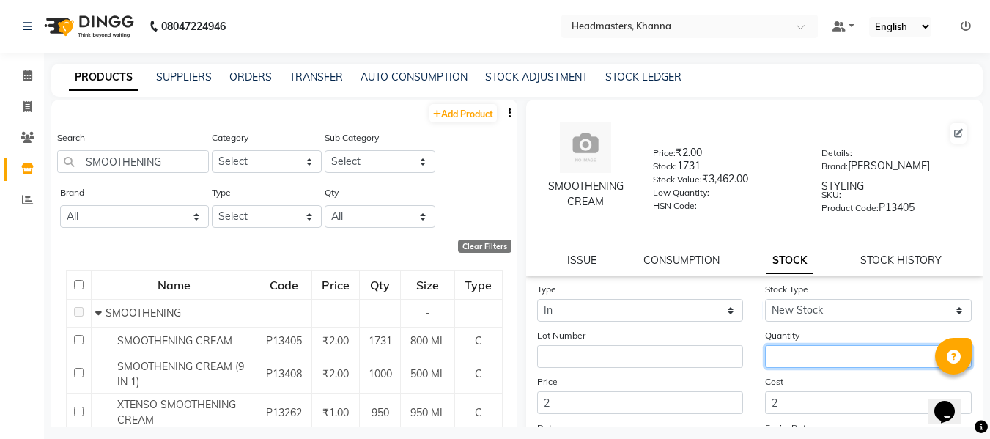
click at [802, 346] on input "number" at bounding box center [868, 356] width 207 height 23
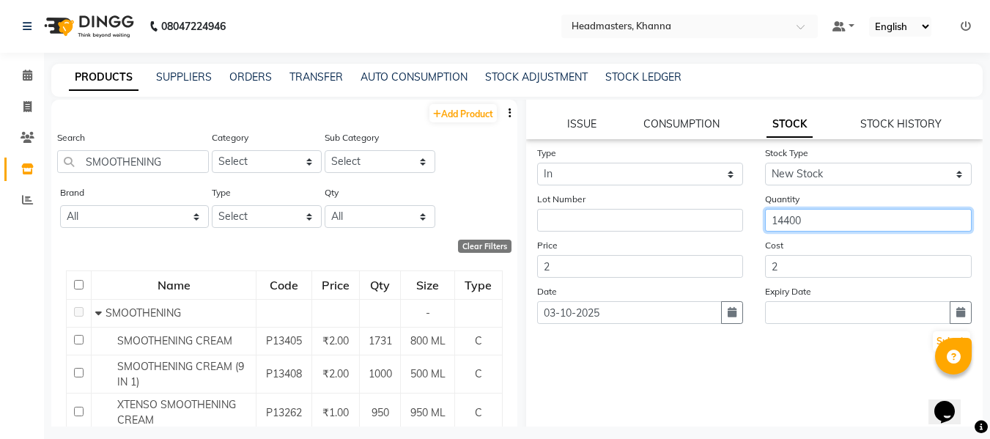
scroll to position [139, 0]
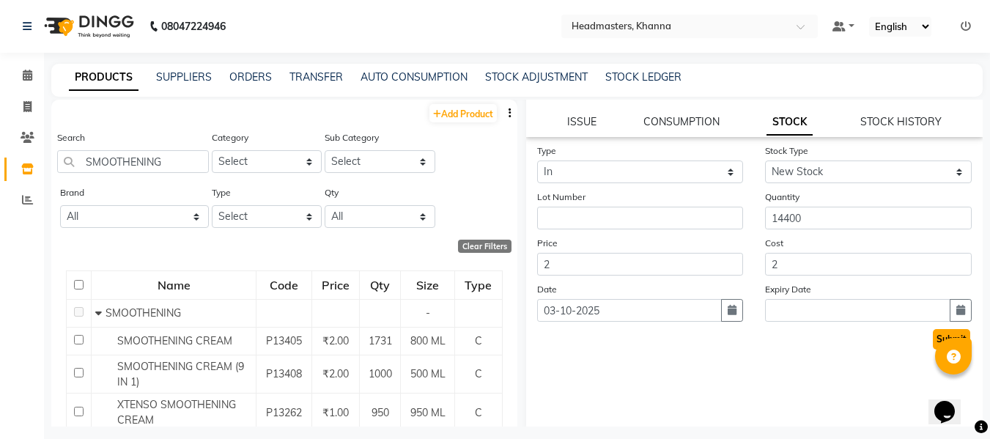
click at [933, 329] on button "Submit" at bounding box center [951, 339] width 37 height 21
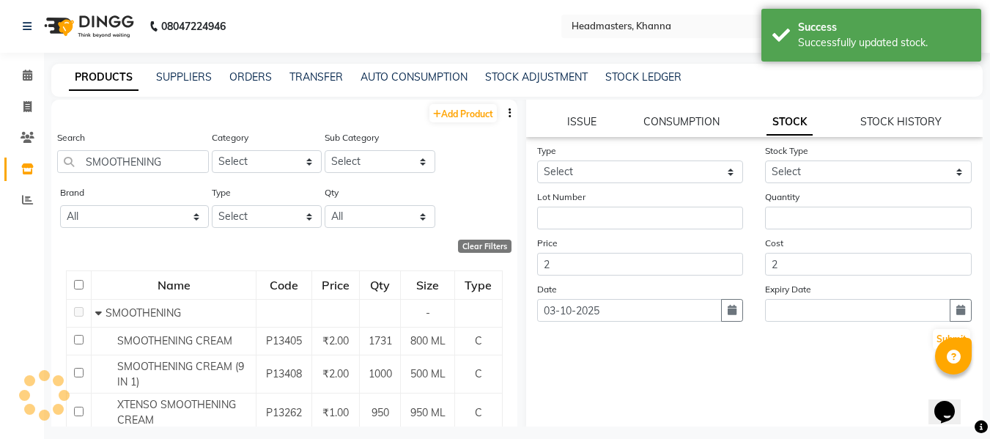
scroll to position [0, 0]
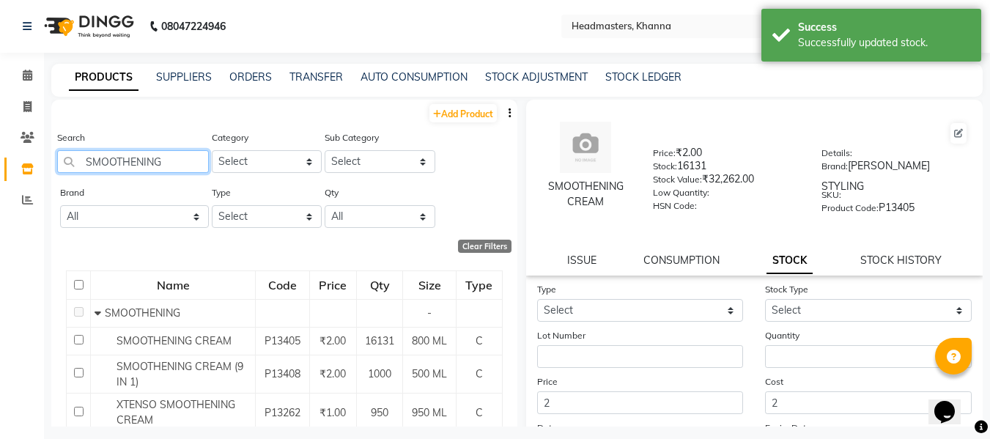
click at [169, 160] on input "SMOOTHENING" at bounding box center [133, 161] width 152 height 23
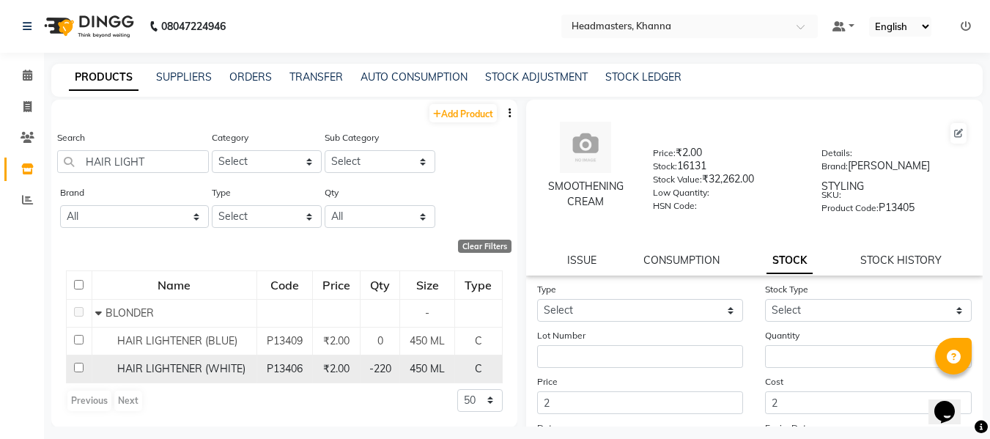
click at [155, 363] on span "HAIR LIGHTENER (WHITE)" at bounding box center [181, 368] width 128 height 13
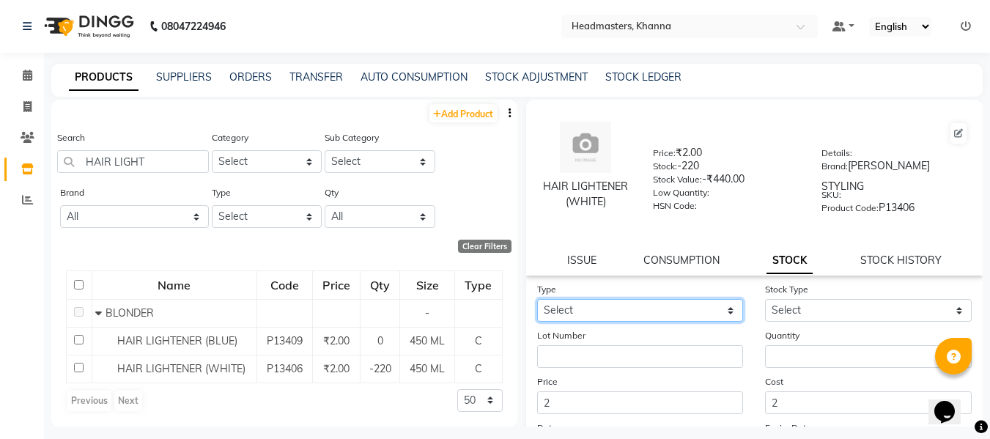
click at [680, 300] on select "Select In" at bounding box center [640, 310] width 207 height 23
click at [537, 299] on select "Select In" at bounding box center [640, 310] width 207 height 23
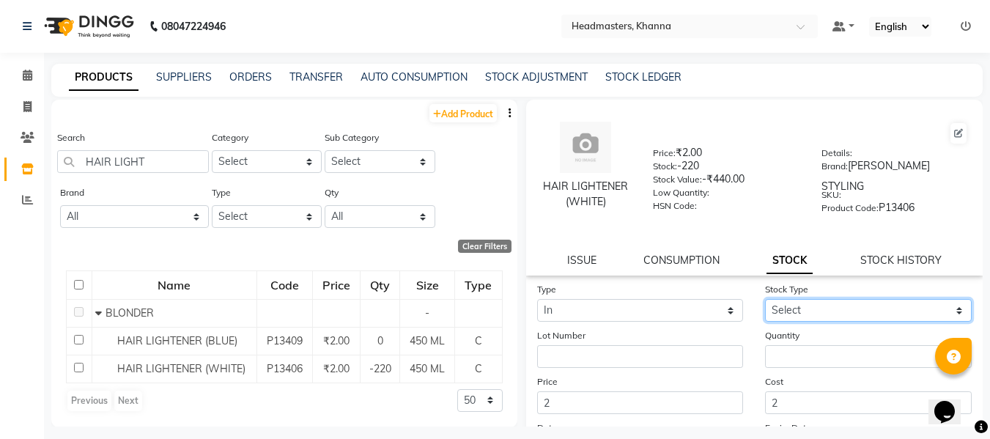
click at [829, 299] on select "Select New Stock Adjustment Return Other" at bounding box center [868, 310] width 207 height 23
click at [765, 299] on select "Select New Stock Adjustment Return Other" at bounding box center [868, 310] width 207 height 23
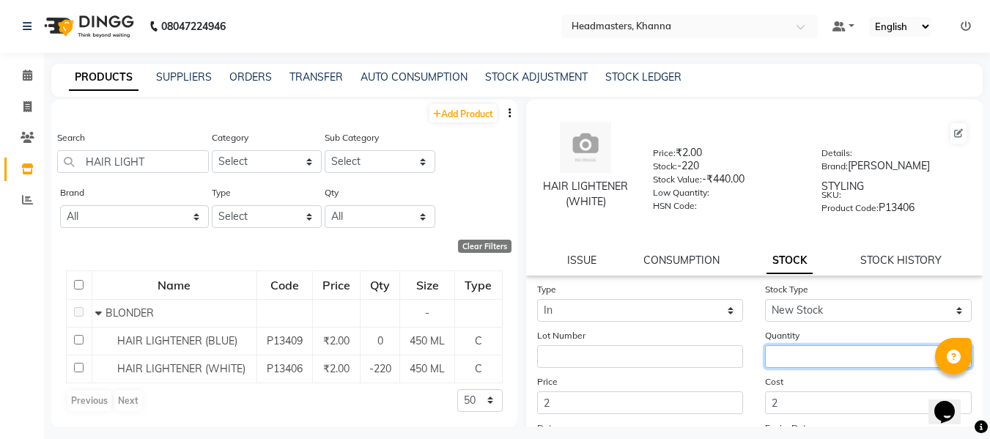
click at [786, 347] on input "number" at bounding box center [868, 356] width 207 height 23
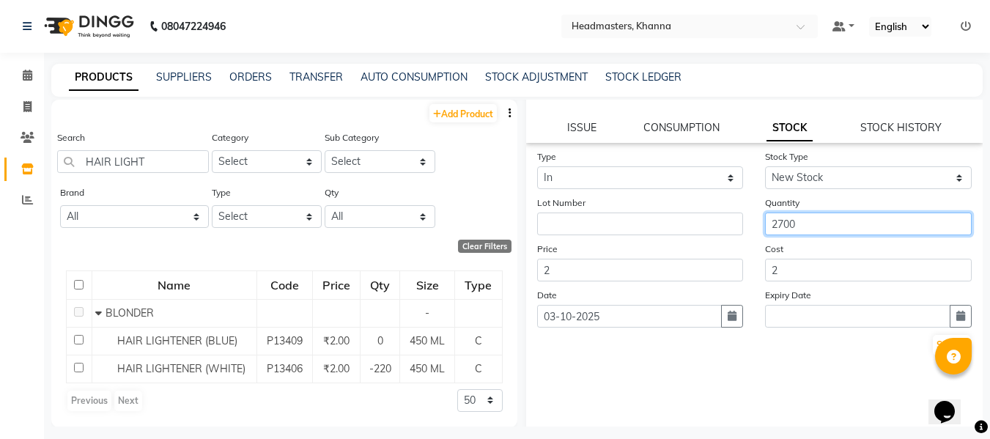
scroll to position [139, 0]
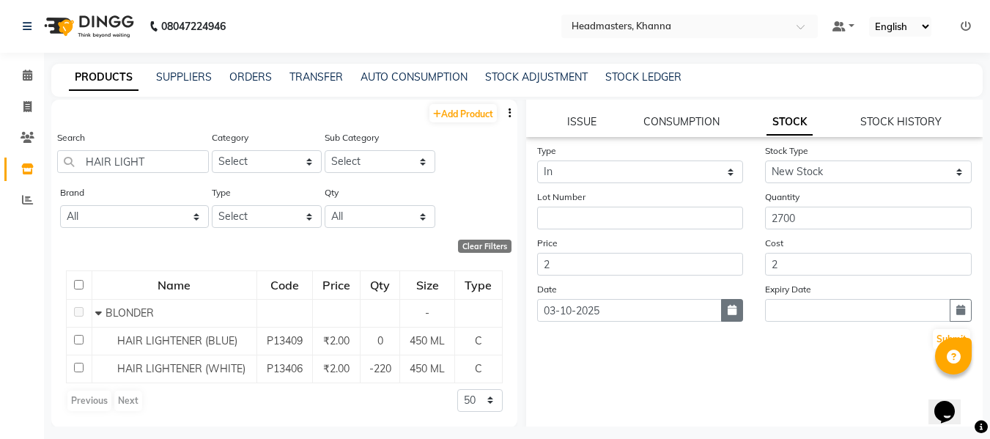
click at [728, 305] on icon "button" at bounding box center [732, 310] width 9 height 10
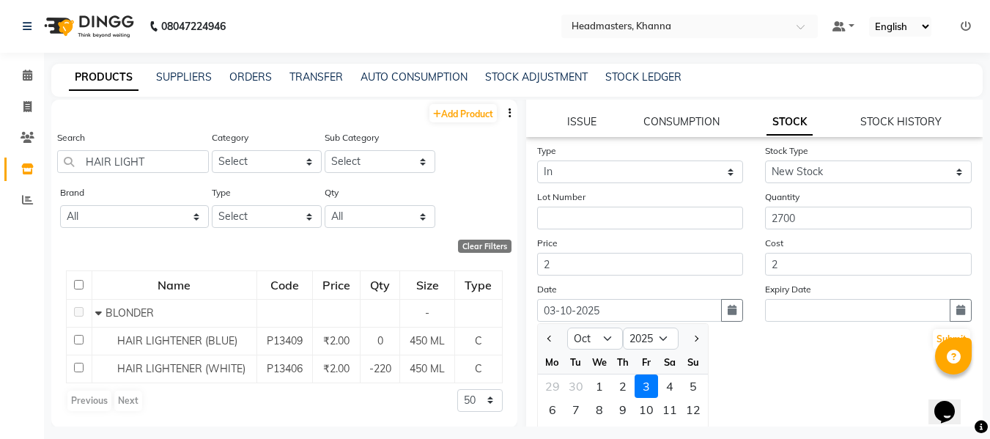
click at [646, 375] on div "3" at bounding box center [646, 386] width 23 height 23
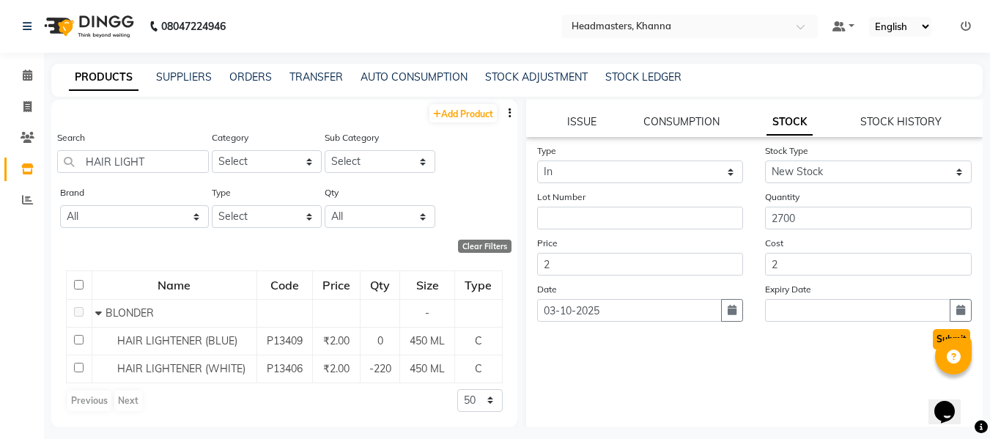
click at [933, 329] on button "Submit" at bounding box center [951, 339] width 37 height 21
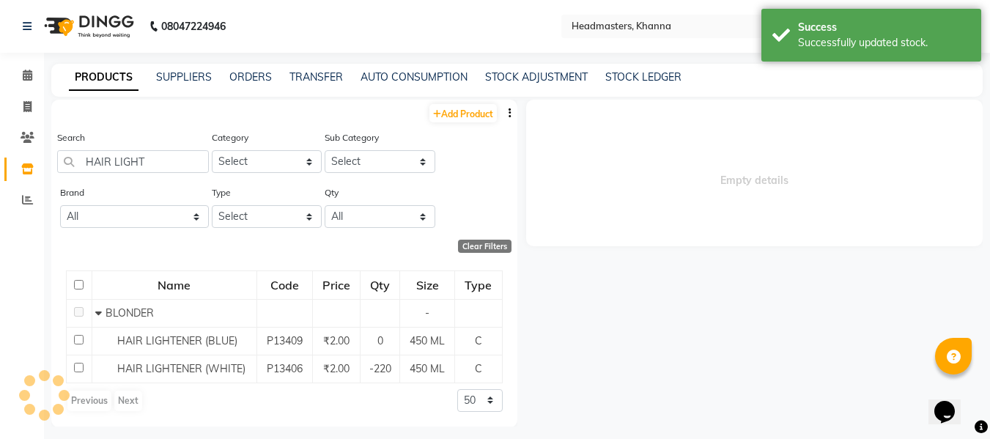
scroll to position [0, 0]
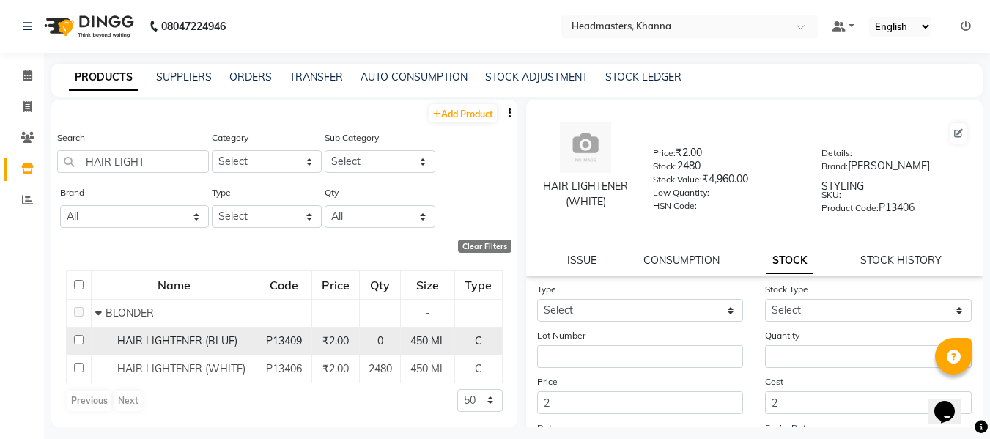
click at [199, 334] on span "HAIR LIGHTENER (BLUE)" at bounding box center [177, 340] width 120 height 13
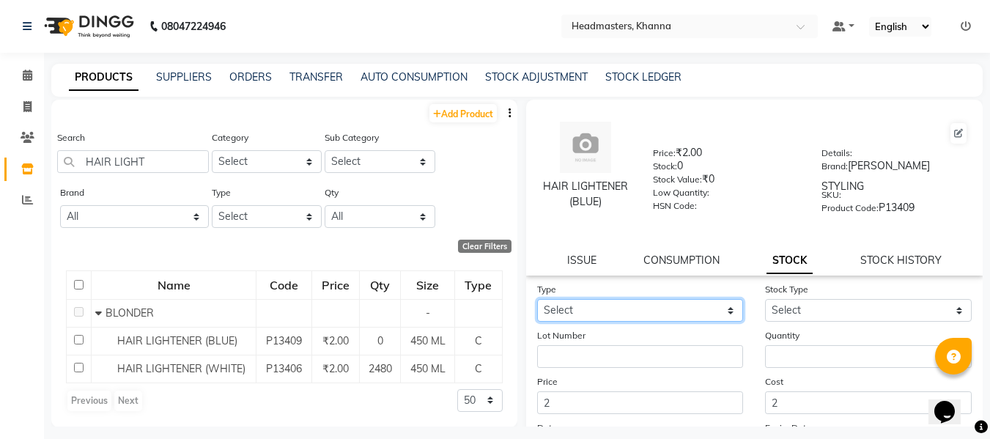
click at [632, 299] on select "Select In" at bounding box center [640, 310] width 207 height 23
click at [537, 299] on select "Select In" at bounding box center [640, 310] width 207 height 23
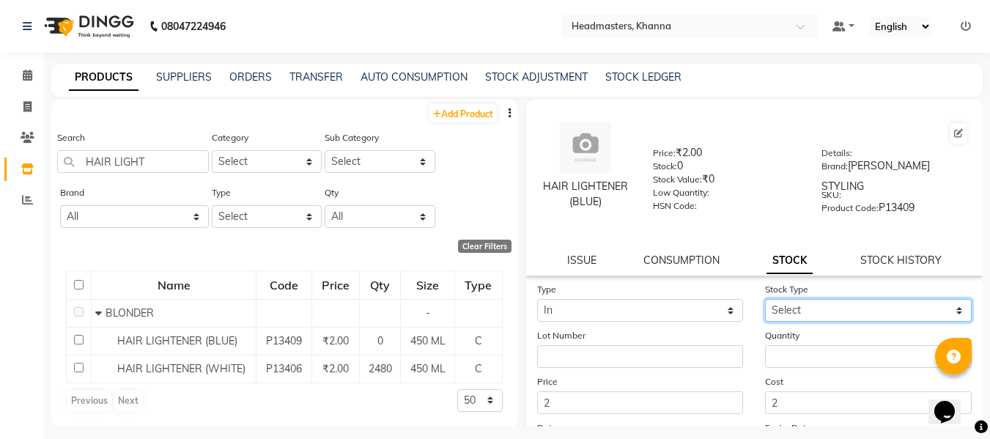
click at [787, 299] on select "Select New Stock Adjustment Return Other" at bounding box center [868, 310] width 207 height 23
click at [765, 299] on select "Select New Stock Adjustment Return Other" at bounding box center [868, 310] width 207 height 23
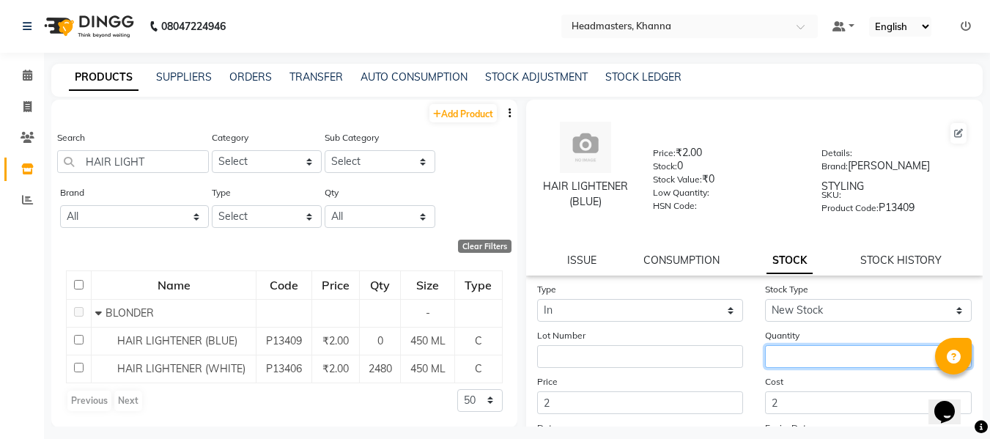
click at [802, 352] on input "number" at bounding box center [868, 356] width 207 height 23
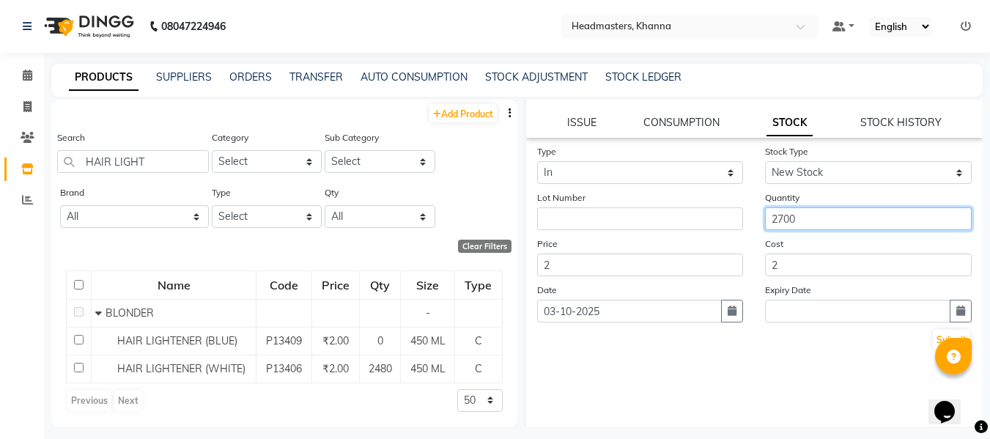
scroll to position [139, 0]
click at [933, 329] on button "Submit" at bounding box center [951, 339] width 37 height 21
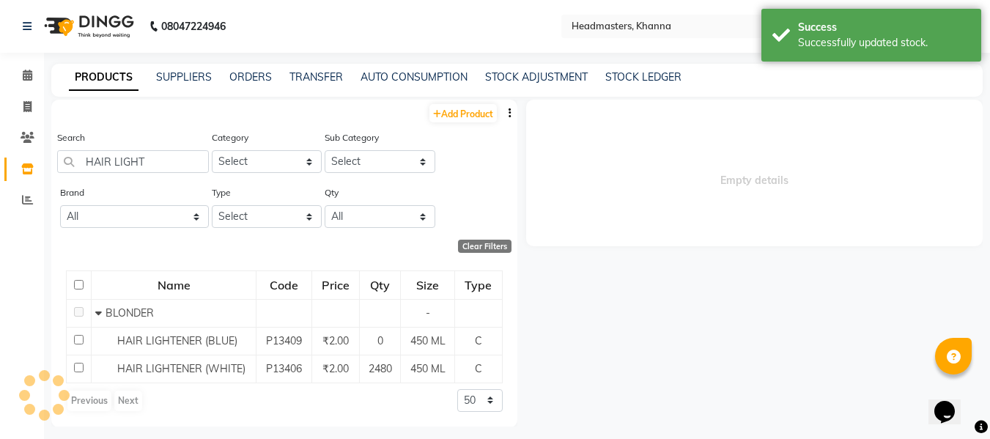
scroll to position [0, 0]
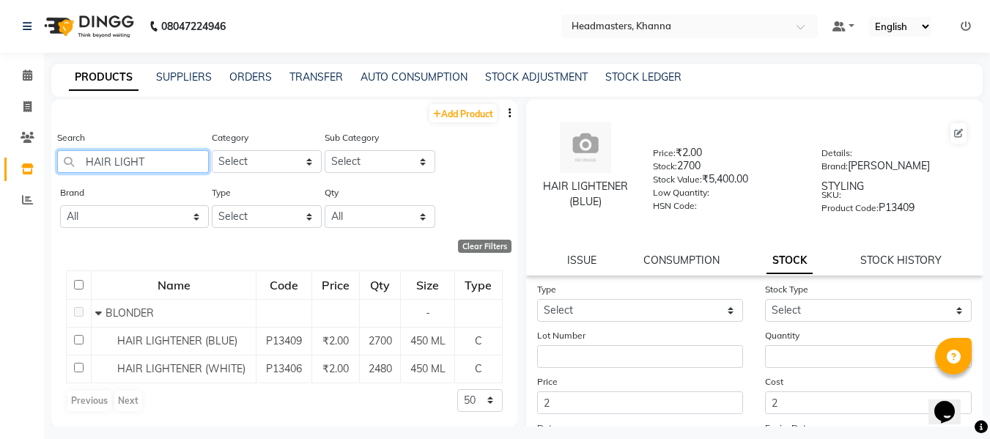
click at [161, 158] on input "HAIR LIGHT" at bounding box center [133, 161] width 152 height 23
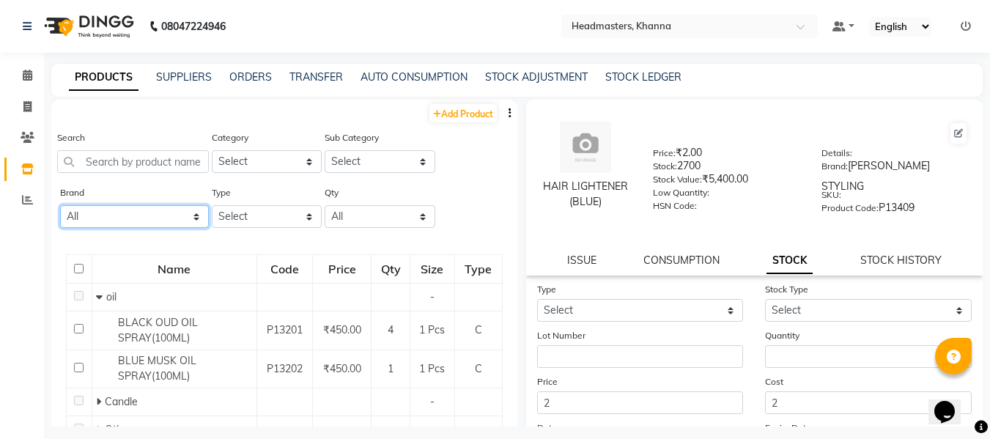
click at [143, 218] on select "All Agelock Beauty Garage Botoplastia Brazilian Dermalogica Diversey Fibre Clin…" at bounding box center [134, 216] width 149 height 23
click at [60, 205] on select "All Agelock Beauty Garage Botoplastia Brazilian Dermalogica Diversey Fibre Clin…" at bounding box center [134, 216] width 149 height 23
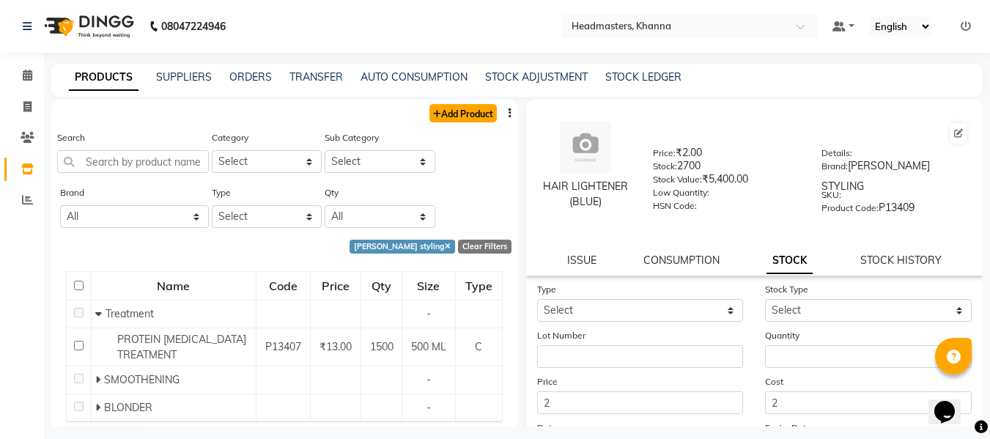
click at [459, 114] on link "Add Product" at bounding box center [462, 113] width 67 height 18
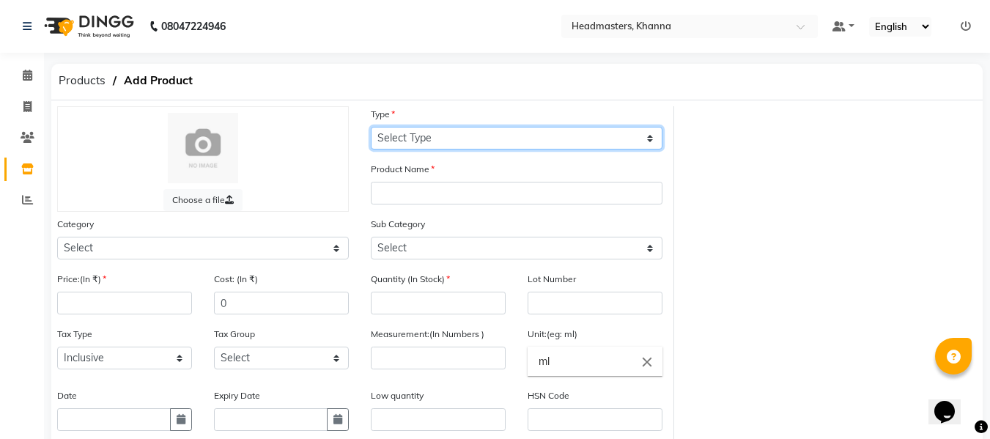
click at [454, 130] on select "Select Type Both Retail Consumable" at bounding box center [517, 138] width 292 height 23
click at [371, 127] on select "Select Type Both Retail Consumable" at bounding box center [517, 138] width 292 height 23
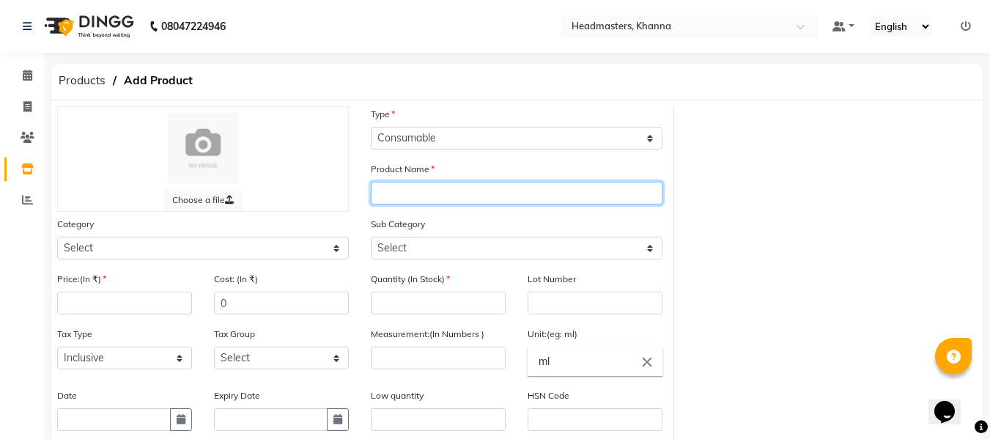
click at [427, 193] on input "text" at bounding box center [517, 193] width 292 height 23
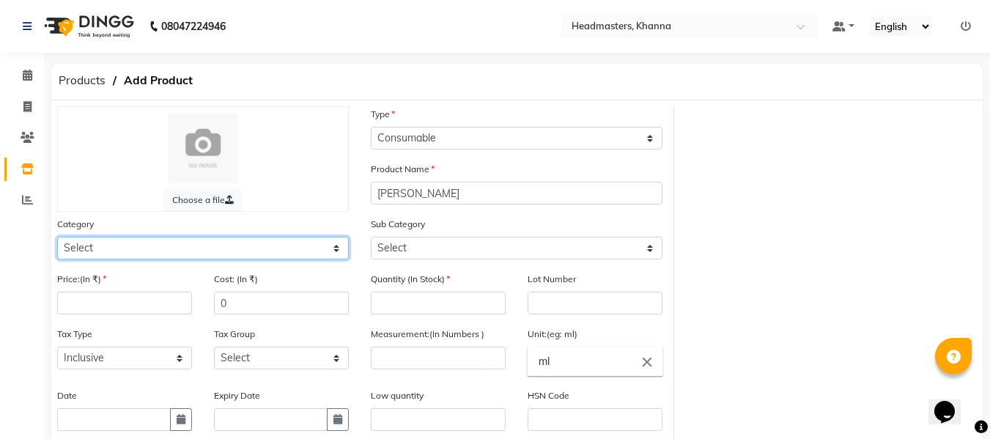
click at [247, 248] on select "Select Hair Skin Makeup Personal Care Appliances [PERSON_NAME] Waxing Disposabl…" at bounding box center [203, 248] width 292 height 23
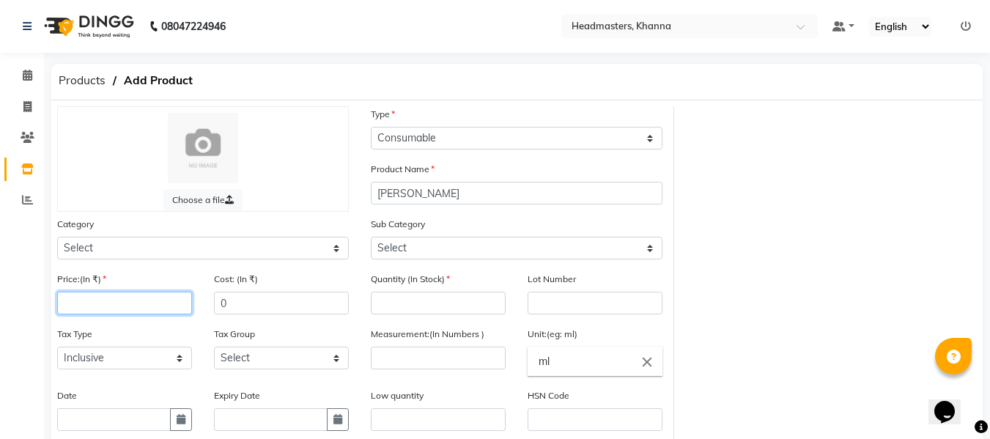
click at [144, 302] on input "number" at bounding box center [124, 303] width 135 height 23
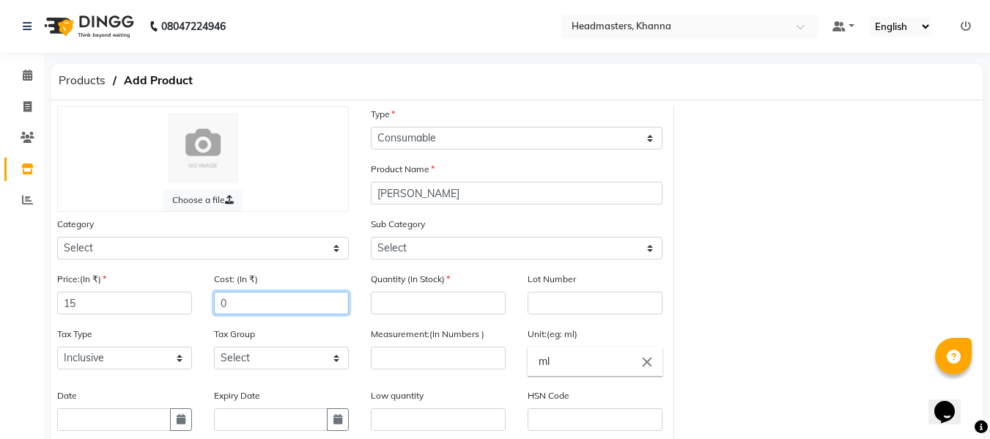
click at [275, 308] on input "0" at bounding box center [281, 303] width 135 height 23
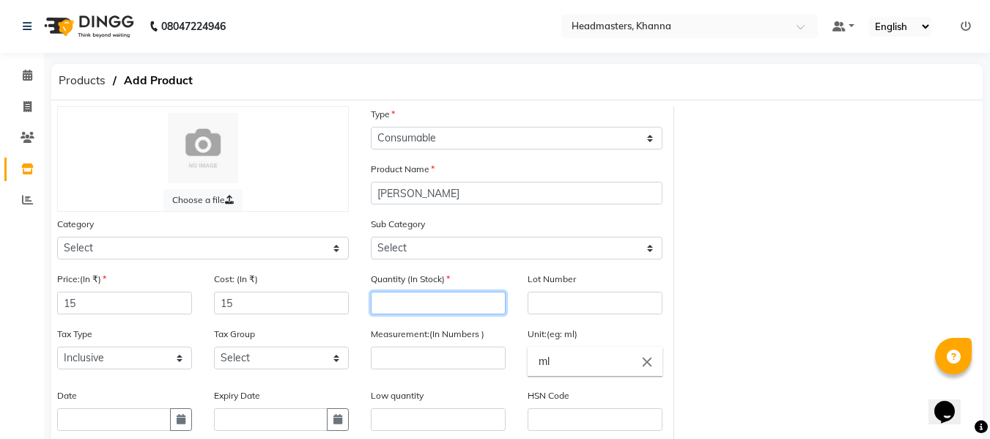
click at [456, 304] on input "number" at bounding box center [438, 303] width 135 height 23
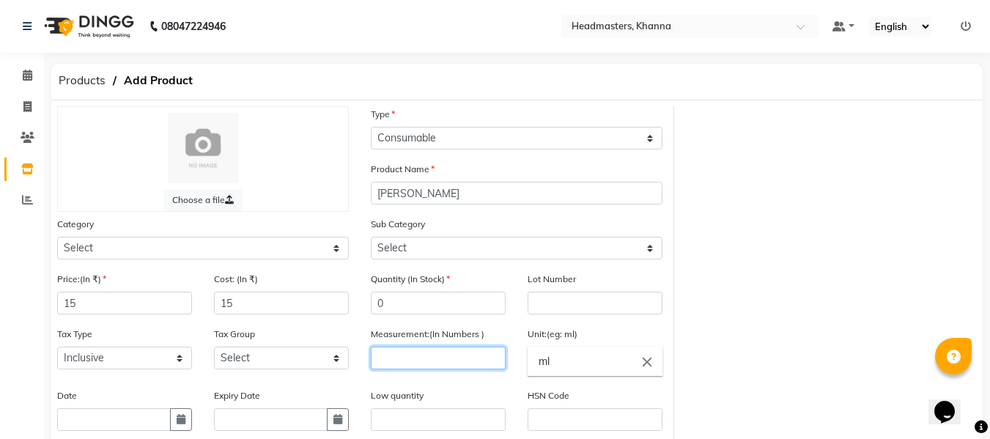
click at [472, 364] on input "number" at bounding box center [438, 358] width 135 height 23
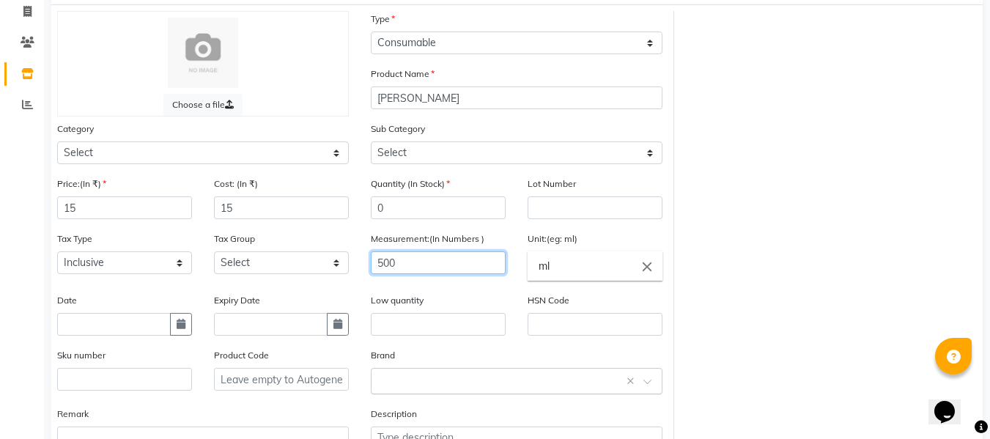
scroll to position [147, 0]
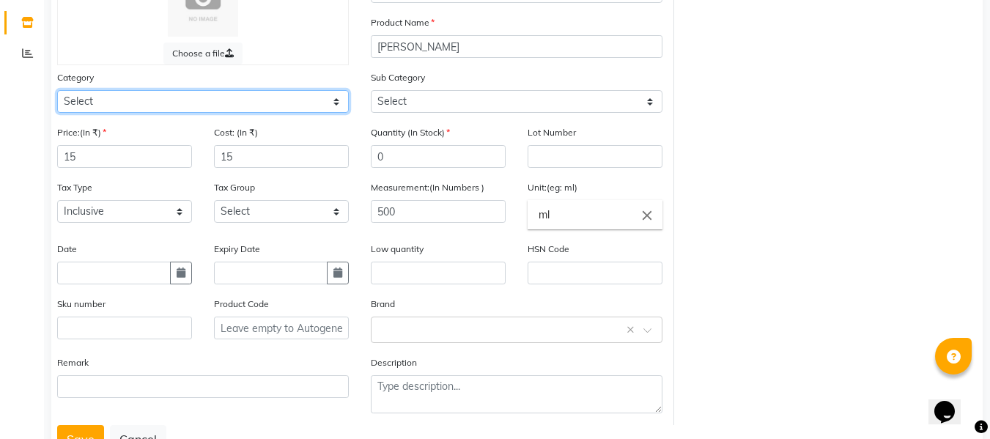
click at [249, 104] on select "Select Hair Skin Makeup Personal Care Appliances [PERSON_NAME] Waxing Disposabl…" at bounding box center [203, 101] width 292 height 23
click at [57, 90] on select "Select Hair Skin Makeup Personal Care Appliances [PERSON_NAME] Waxing Disposabl…" at bounding box center [203, 101] width 292 height 23
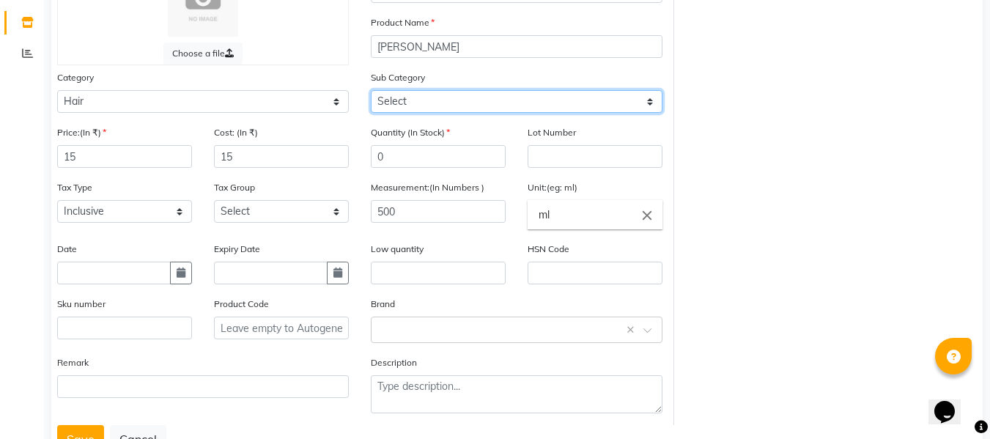
click at [411, 104] on select "Select Conditioner Shampoo Cream Mask Oil Serum Color Appliances Treatment Styl…" at bounding box center [517, 101] width 292 height 23
click at [371, 90] on select "Select Conditioner Shampoo Cream Mask Oil Serum Color Appliances Treatment Styl…" at bounding box center [517, 101] width 292 height 23
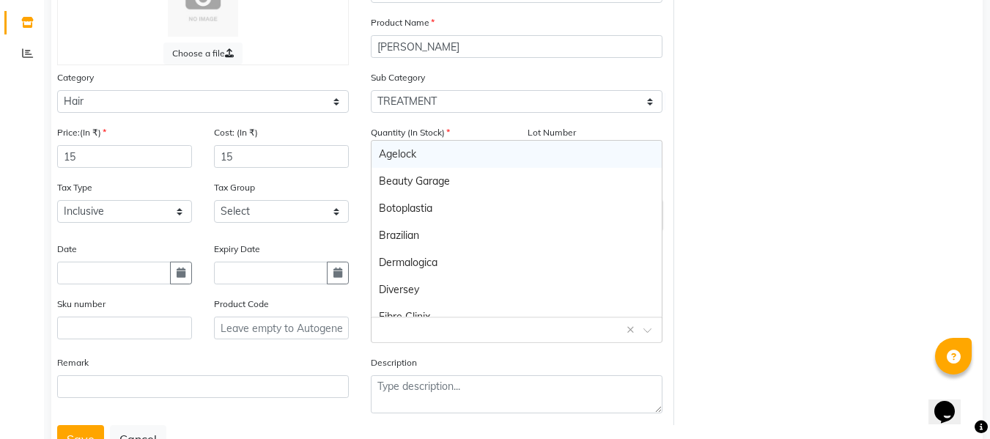
click at [419, 329] on input "text" at bounding box center [502, 328] width 246 height 15
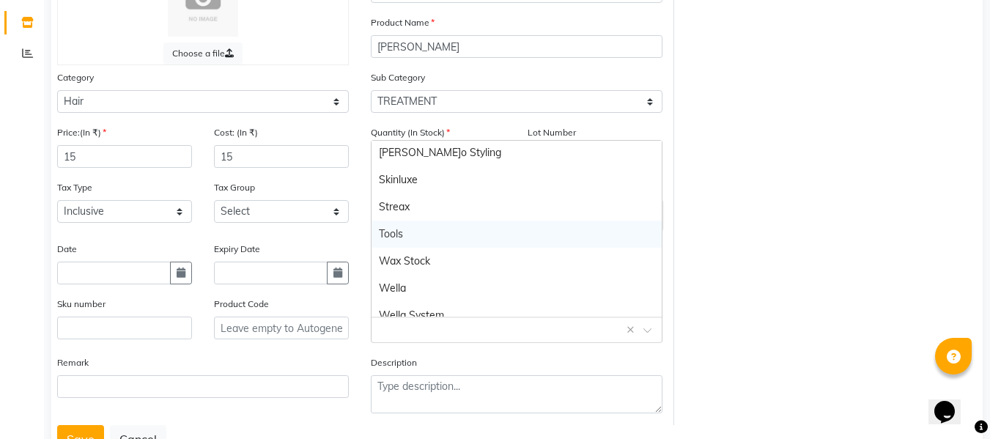
scroll to position [781, 0]
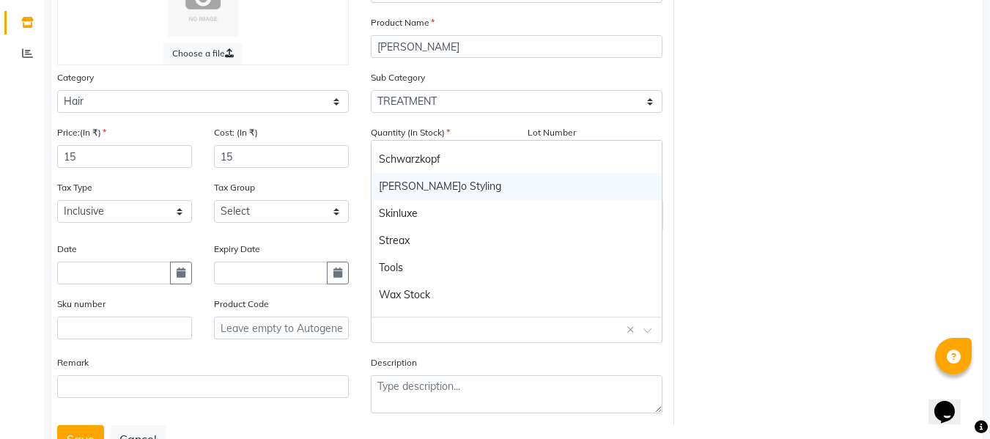
click at [413, 180] on div "[PERSON_NAME]o Styling" at bounding box center [517, 186] width 290 height 27
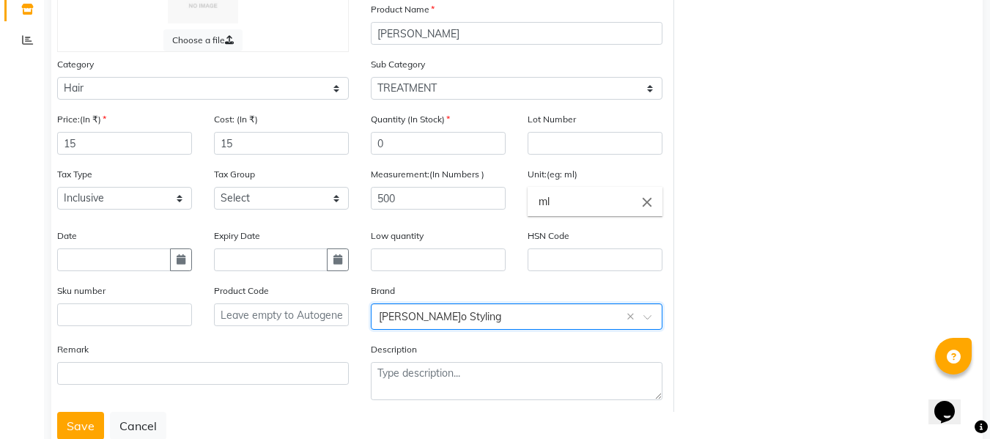
scroll to position [203, 0]
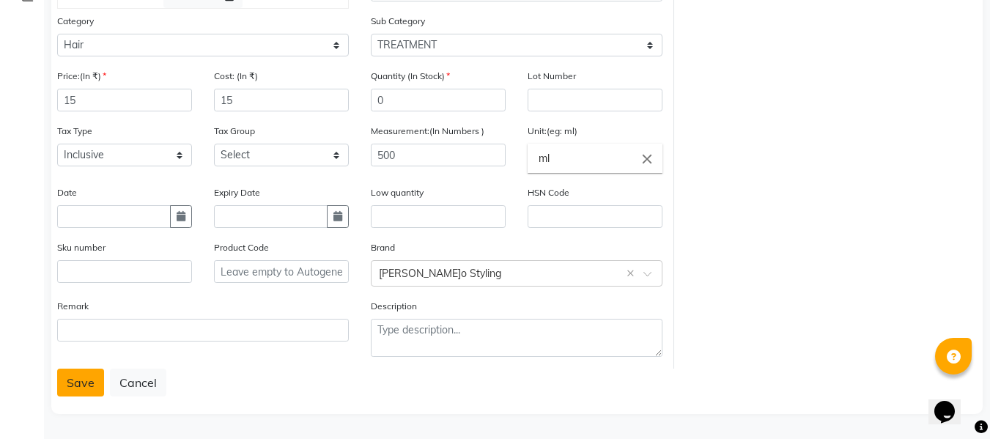
click at [72, 380] on button "Save" at bounding box center [80, 383] width 47 height 28
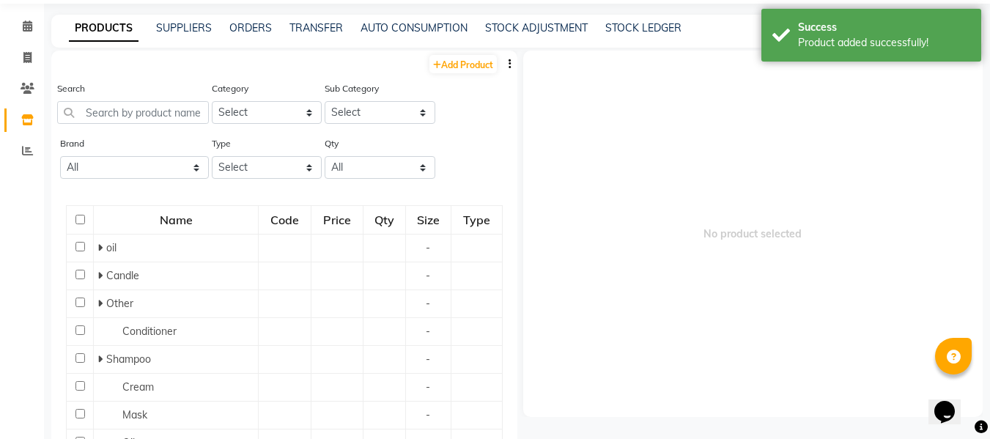
scroll to position [10, 0]
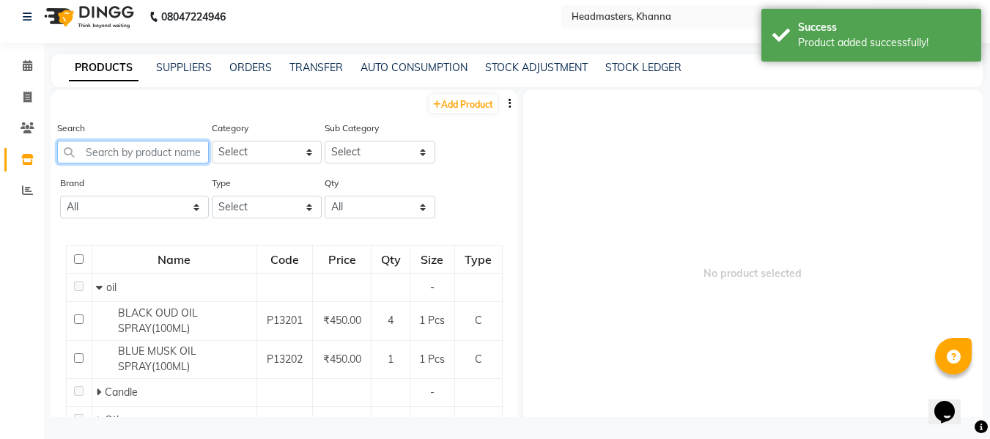
click at [147, 149] on input "text" at bounding box center [133, 152] width 152 height 23
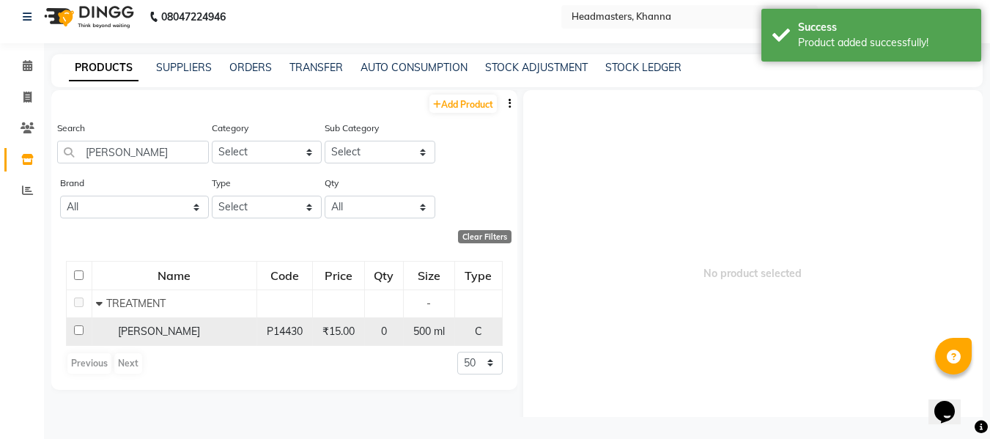
click at [152, 325] on span "[PERSON_NAME]" at bounding box center [159, 331] width 82 height 13
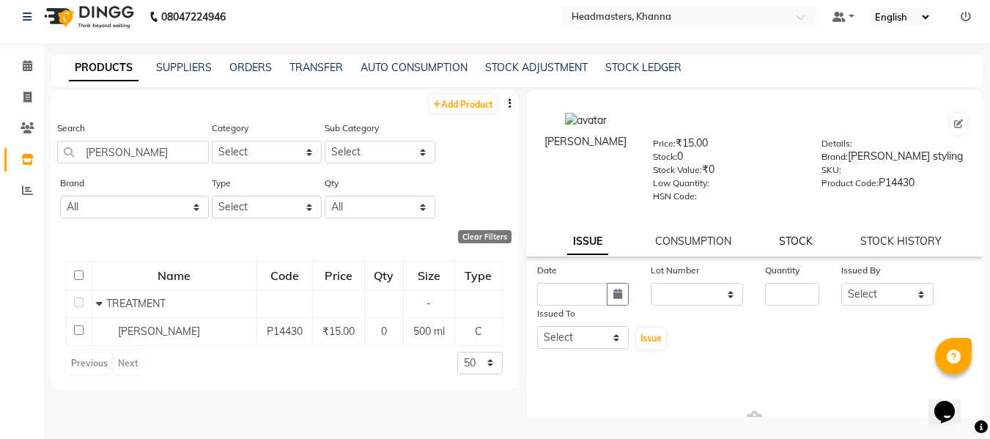
click at [789, 243] on link "STOCK" at bounding box center [796, 241] width 34 height 13
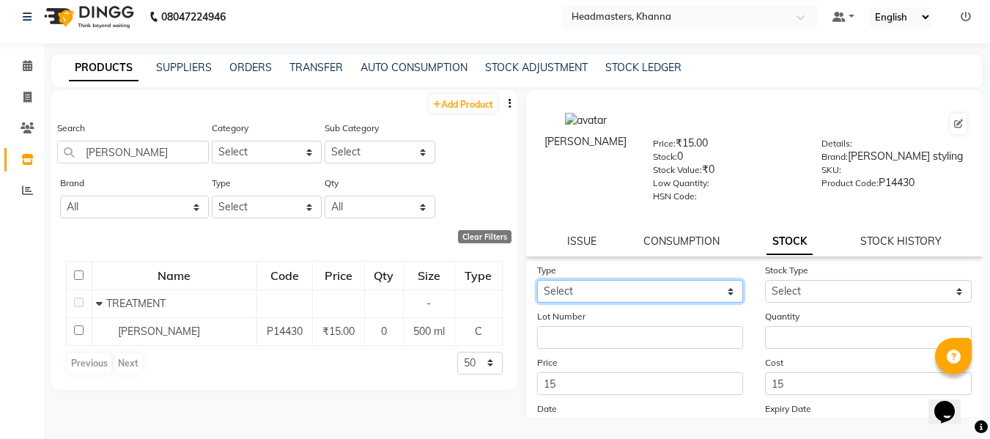
click at [619, 280] on select "Select In" at bounding box center [640, 291] width 207 height 23
click at [537, 280] on select "Select In" at bounding box center [640, 291] width 207 height 23
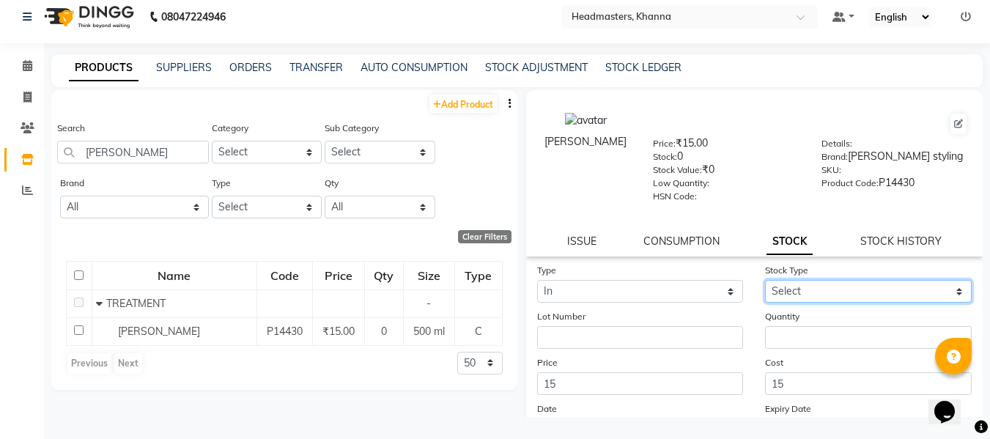
click at [822, 288] on select "Select New Stock Adjustment Return Other" at bounding box center [868, 291] width 207 height 23
click at [765, 280] on select "Select New Stock Adjustment Return Other" at bounding box center [868, 291] width 207 height 23
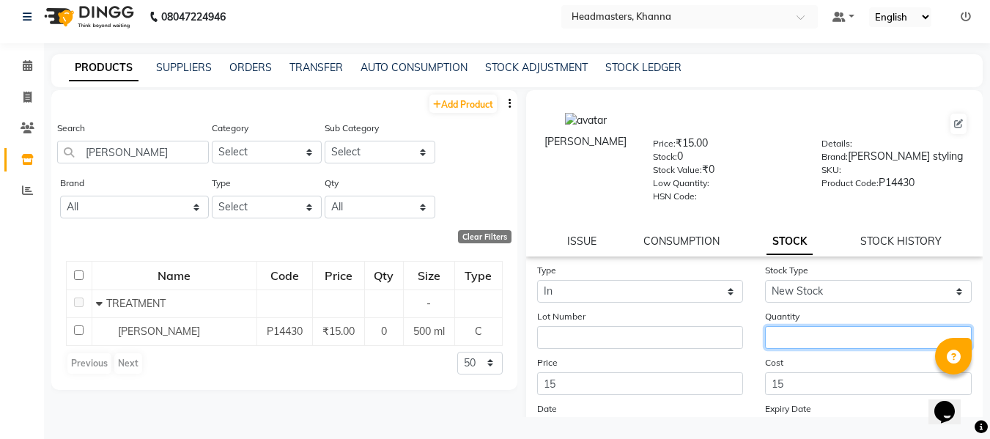
click at [771, 343] on input "number" at bounding box center [868, 337] width 207 height 23
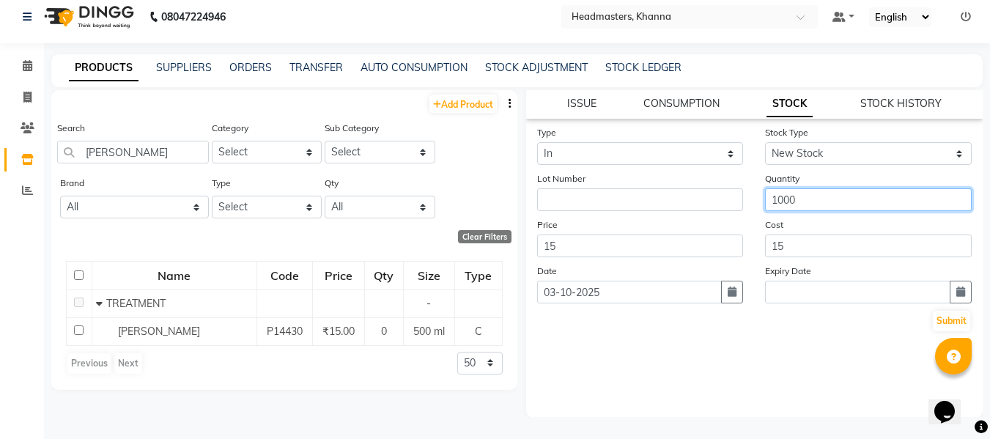
scroll to position [139, 0]
click at [935, 320] on button "Submit" at bounding box center [951, 320] width 37 height 21
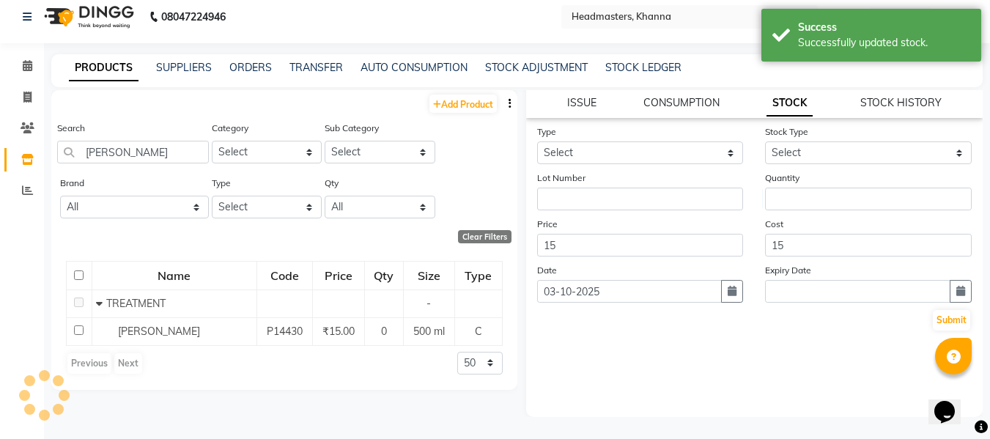
scroll to position [0, 0]
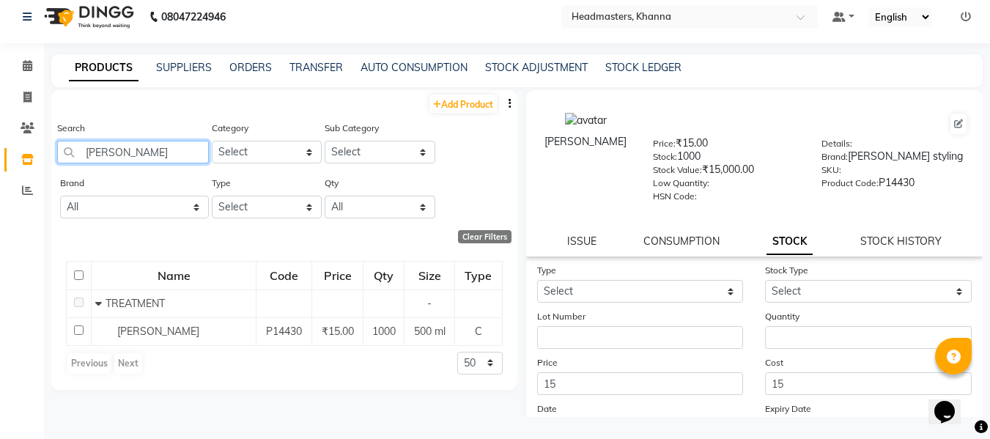
click at [128, 152] on input "[PERSON_NAME]" at bounding box center [133, 152] width 152 height 23
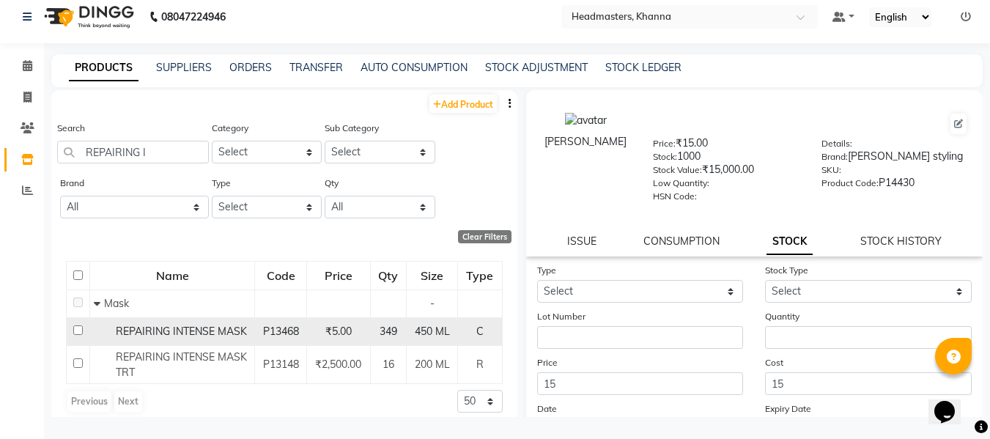
click at [173, 328] on span "REPAIRING INTENSE MASK" at bounding box center [181, 331] width 131 height 13
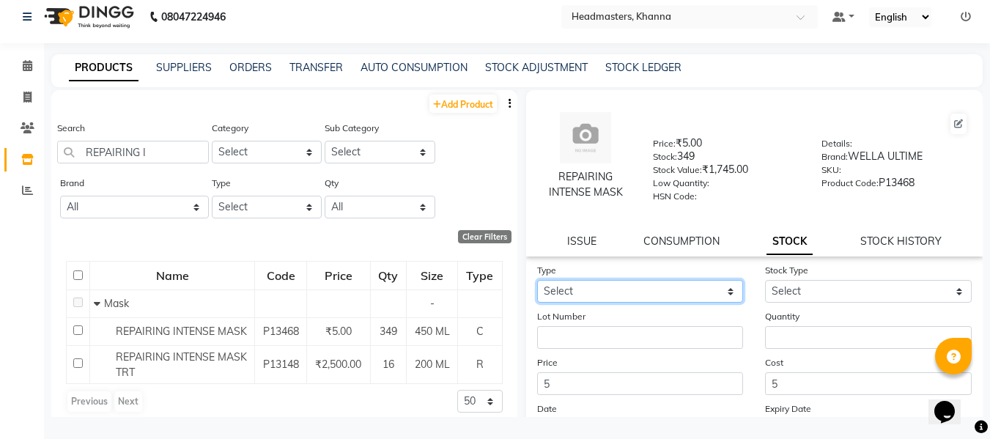
click at [674, 289] on select "Select In" at bounding box center [640, 291] width 207 height 23
click at [537, 280] on select "Select In" at bounding box center [640, 291] width 207 height 23
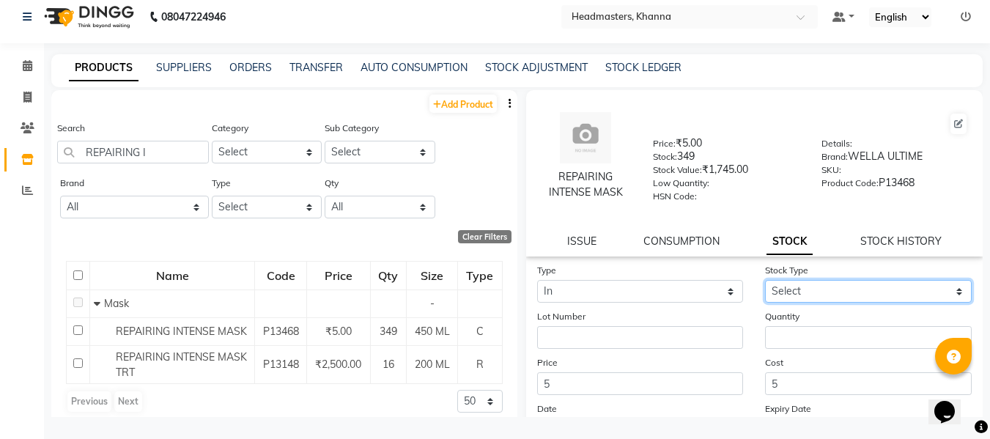
click at [859, 286] on select "Select New Stock Adjustment Return Other" at bounding box center [868, 291] width 207 height 23
click at [765, 280] on select "Select New Stock Adjustment Return Other" at bounding box center [868, 291] width 207 height 23
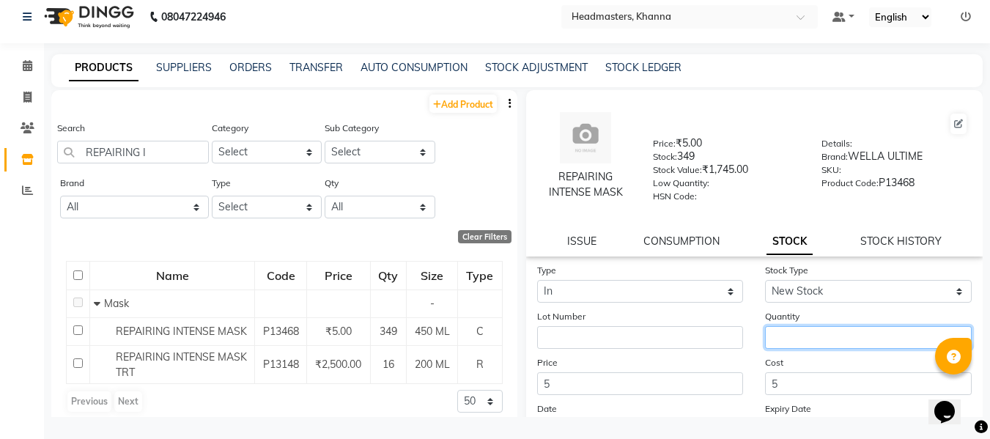
click at [804, 337] on input "number" at bounding box center [868, 337] width 207 height 23
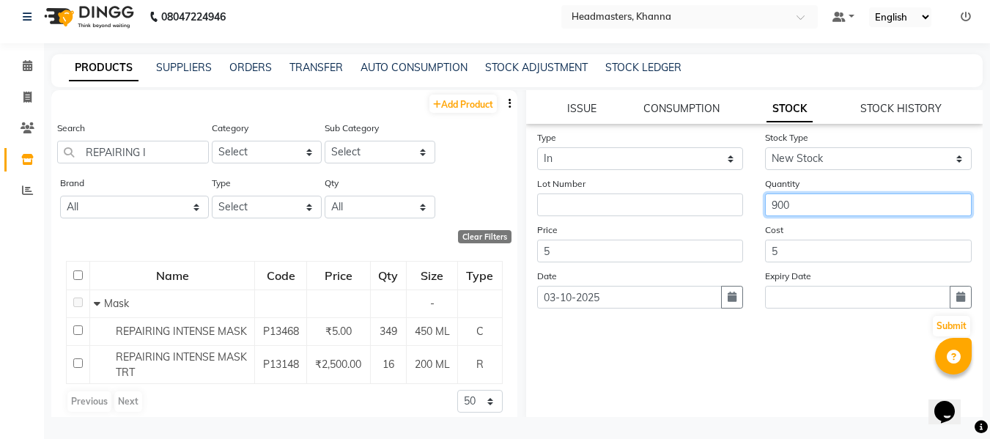
scroll to position [139, 0]
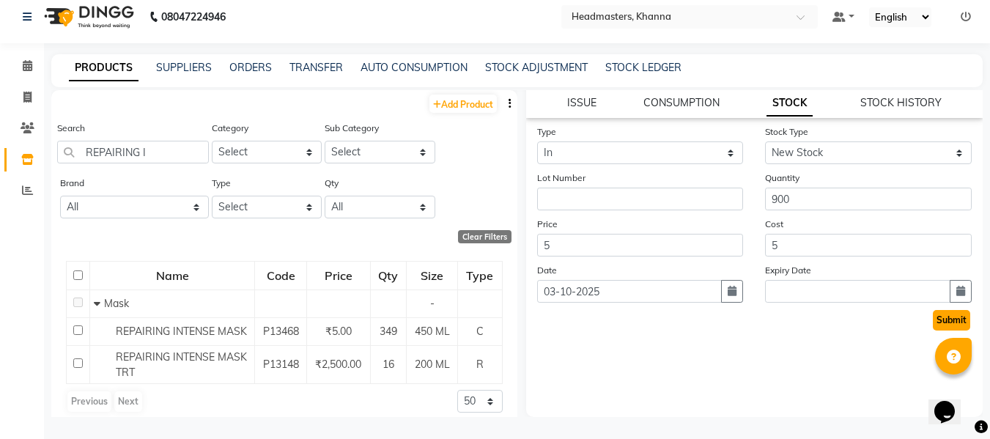
click at [933, 317] on button "Submit" at bounding box center [951, 320] width 37 height 21
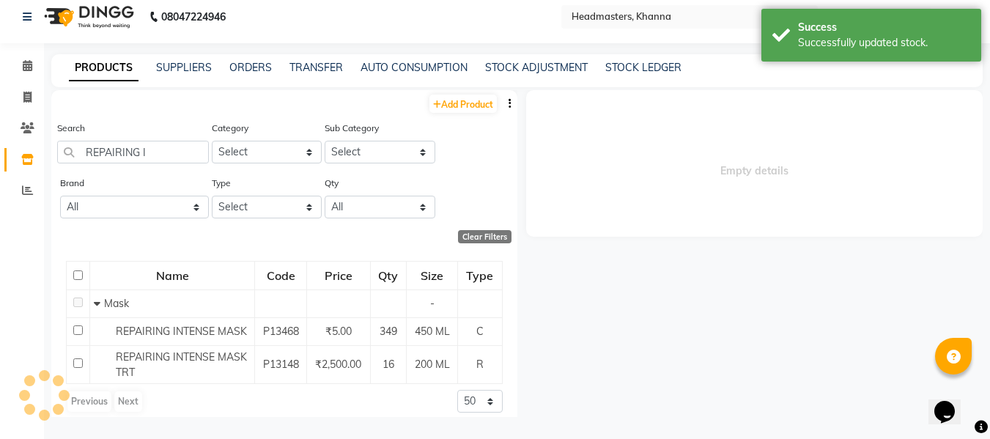
scroll to position [0, 0]
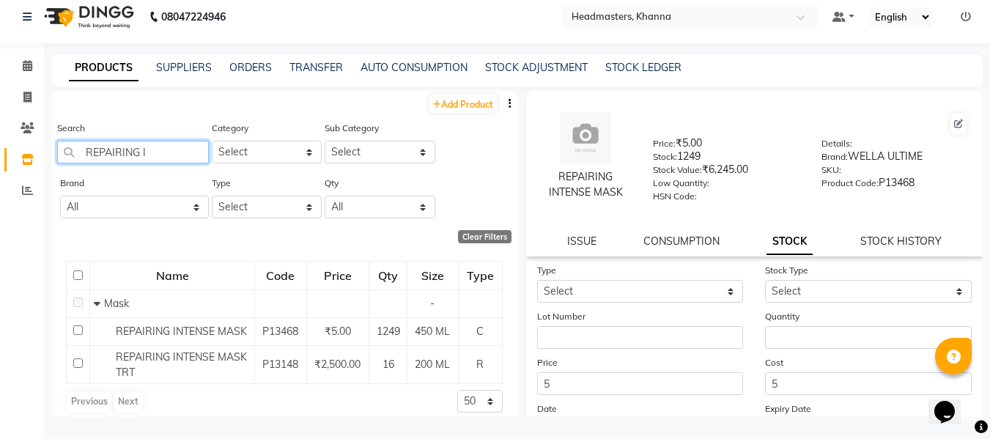
click at [154, 151] on input "REPAIRING I" at bounding box center [133, 152] width 152 height 23
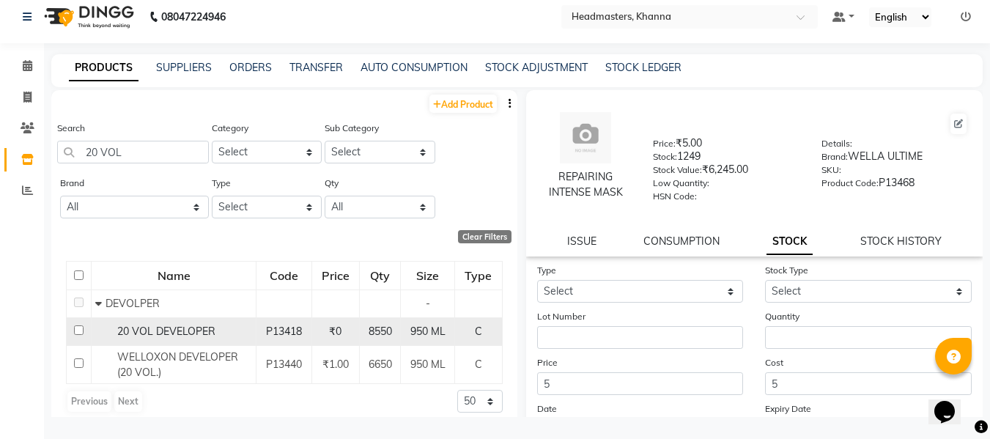
click at [191, 329] on span "20 VOL DEVELOPER" at bounding box center [166, 331] width 98 height 13
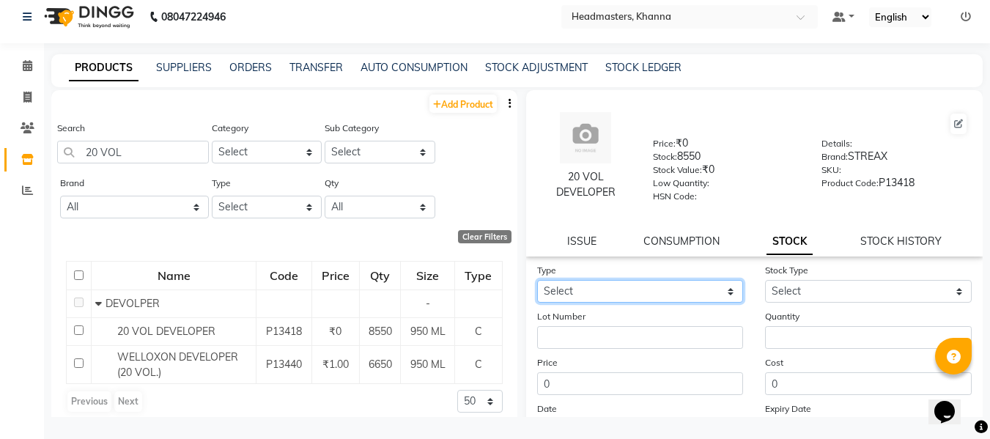
click at [594, 294] on select "Select In" at bounding box center [640, 291] width 207 height 23
click at [537, 280] on select "Select In" at bounding box center [640, 291] width 207 height 23
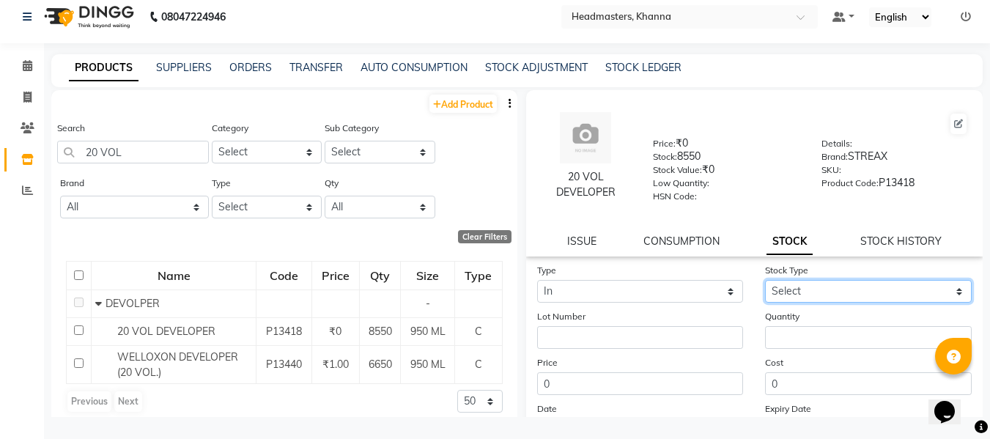
click at [820, 291] on select "Select New Stock Adjustment Return Other" at bounding box center [868, 291] width 207 height 23
click at [765, 280] on select "Select New Stock Adjustment Return Other" at bounding box center [868, 291] width 207 height 23
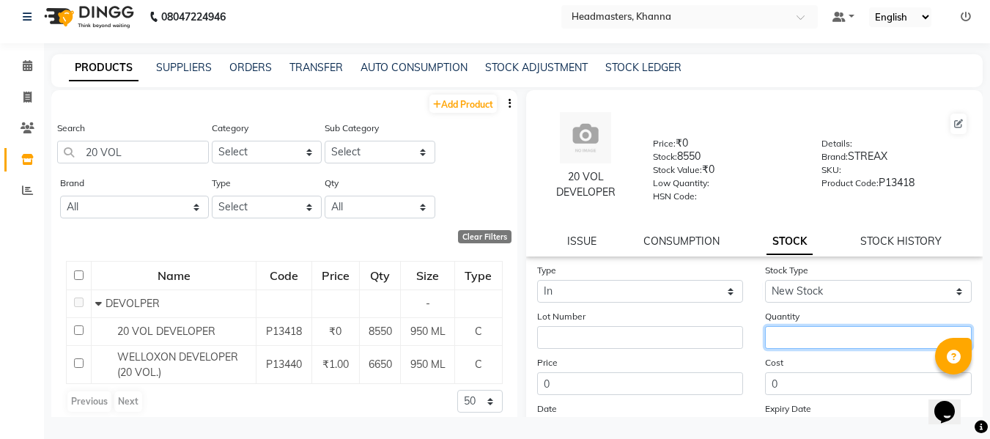
click at [792, 334] on input "number" at bounding box center [868, 337] width 207 height 23
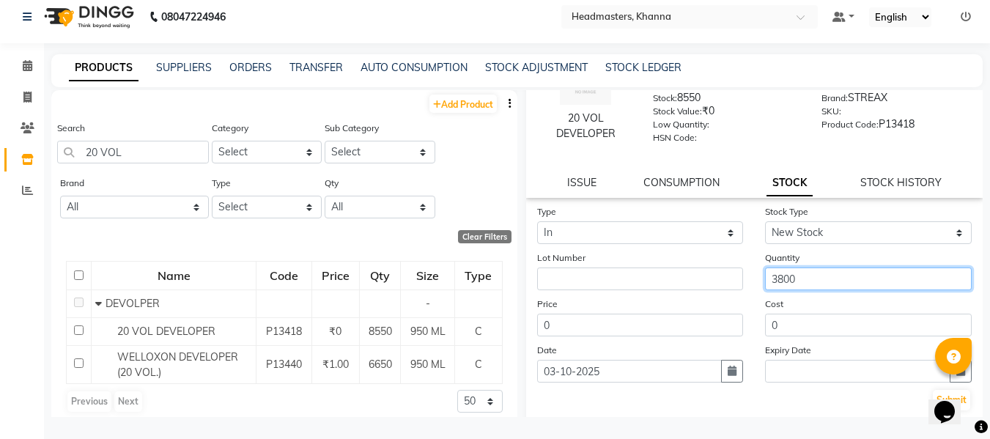
scroll to position [139, 0]
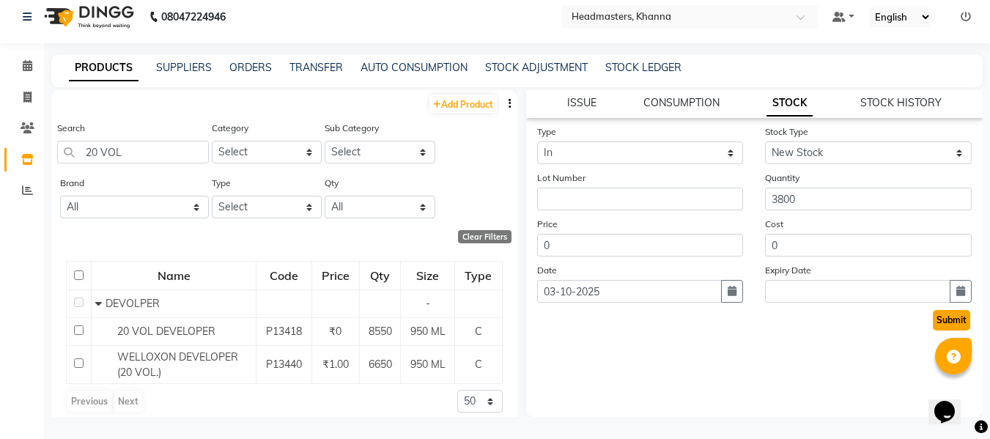
click at [934, 316] on button "Submit" at bounding box center [951, 320] width 37 height 21
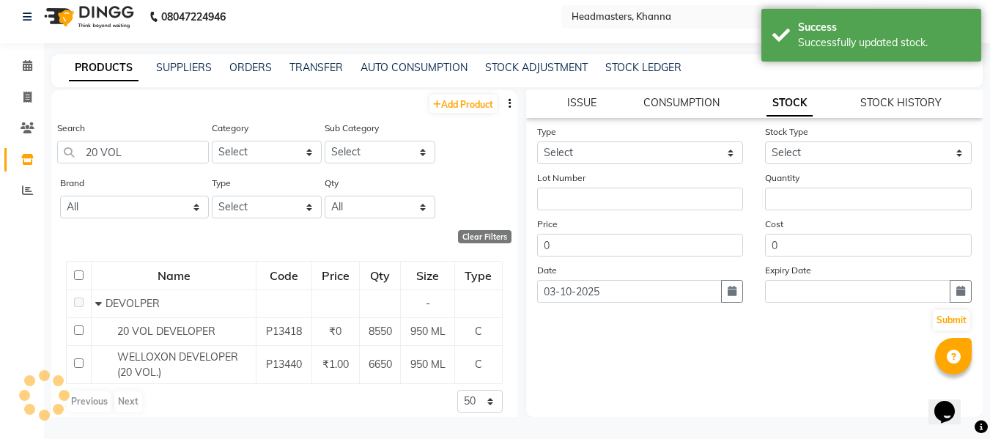
scroll to position [0, 0]
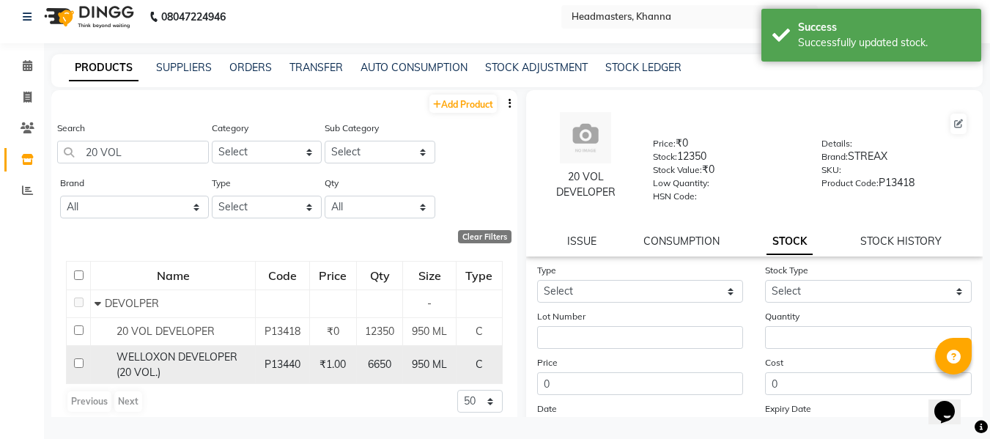
click at [167, 360] on span "WELLOXON DEVELOPER (20 VOL.)" at bounding box center [177, 364] width 121 height 29
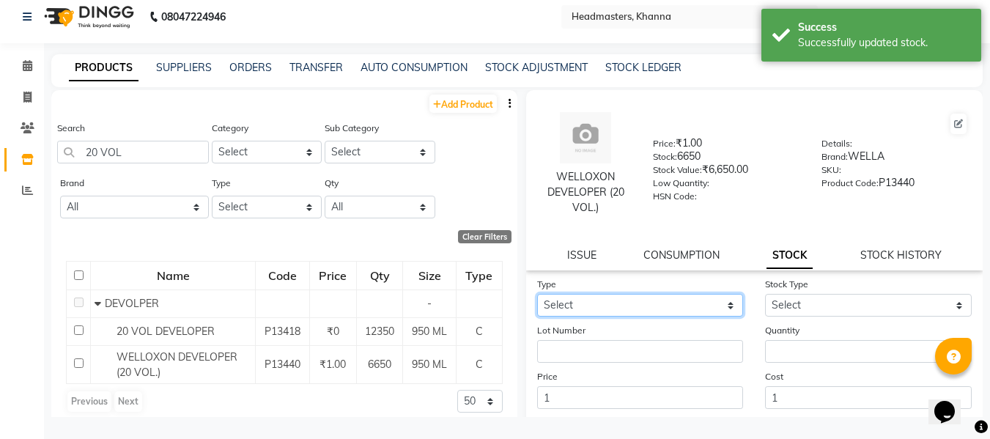
click at [625, 303] on select "Select In" at bounding box center [640, 305] width 207 height 23
click at [537, 294] on select "Select In" at bounding box center [640, 305] width 207 height 23
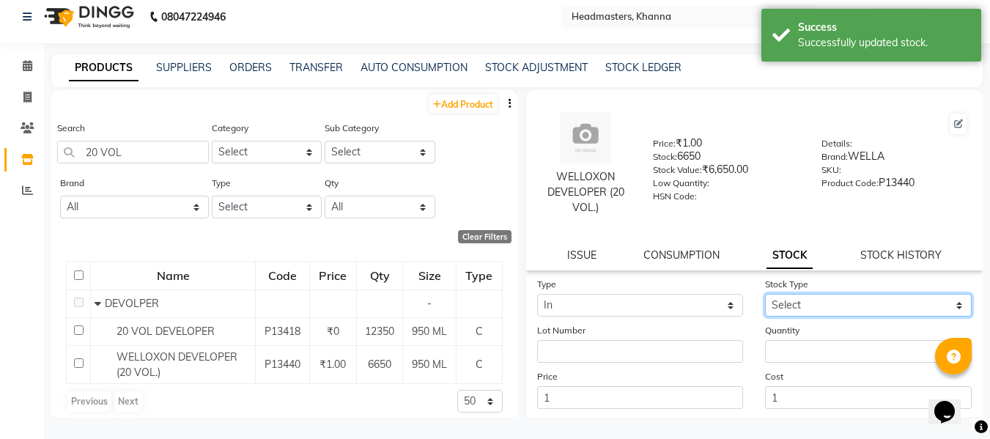
click at [811, 302] on select "Select New Stock Adjustment Return Other" at bounding box center [868, 305] width 207 height 23
click at [765, 294] on select "Select New Stock Adjustment Return Other" at bounding box center [868, 305] width 207 height 23
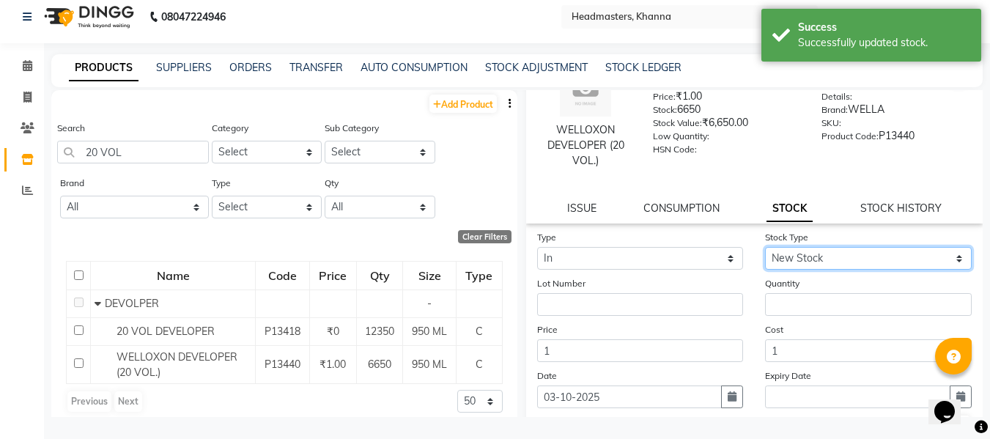
scroll to position [73, 0]
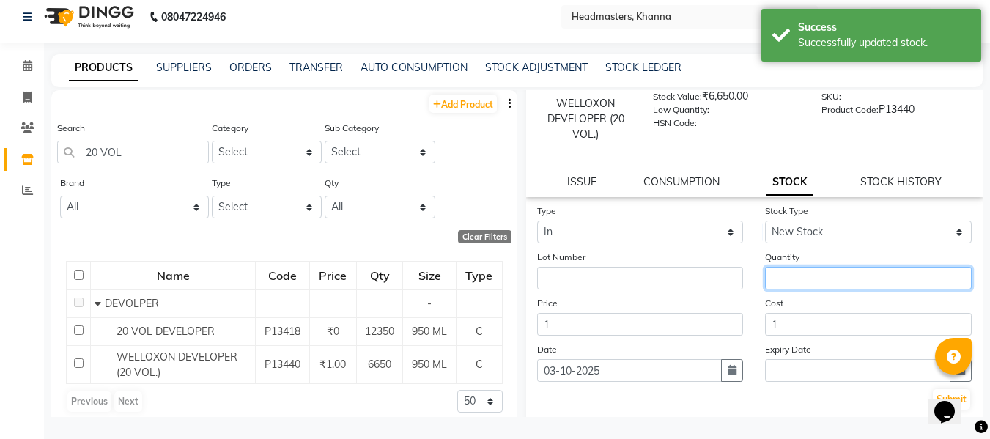
click at [788, 277] on input "number" at bounding box center [868, 278] width 207 height 23
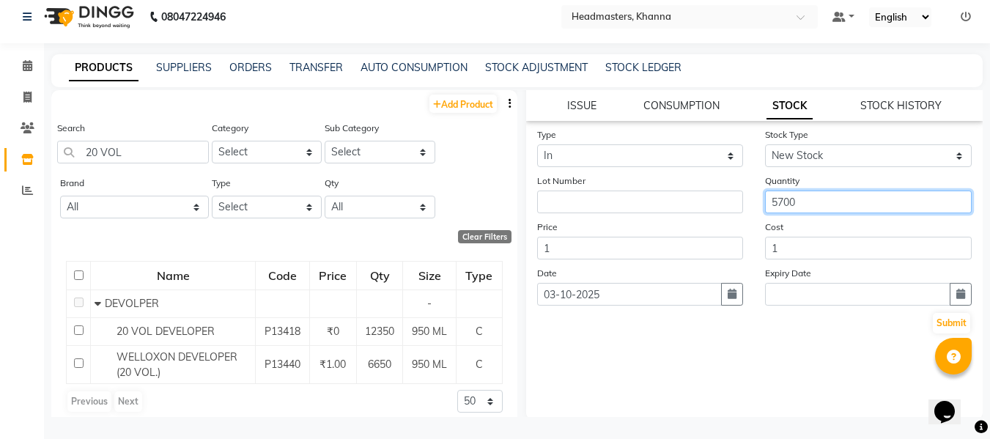
scroll to position [152, 0]
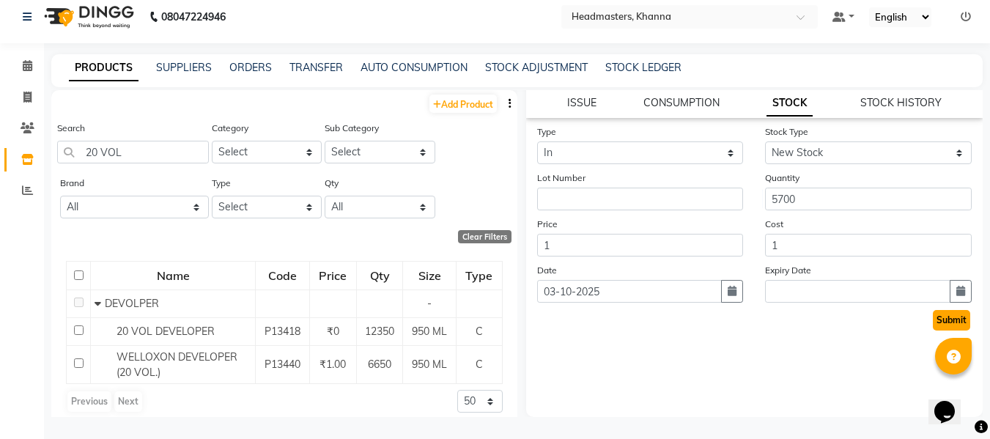
click at [933, 319] on button "Submit" at bounding box center [951, 320] width 37 height 21
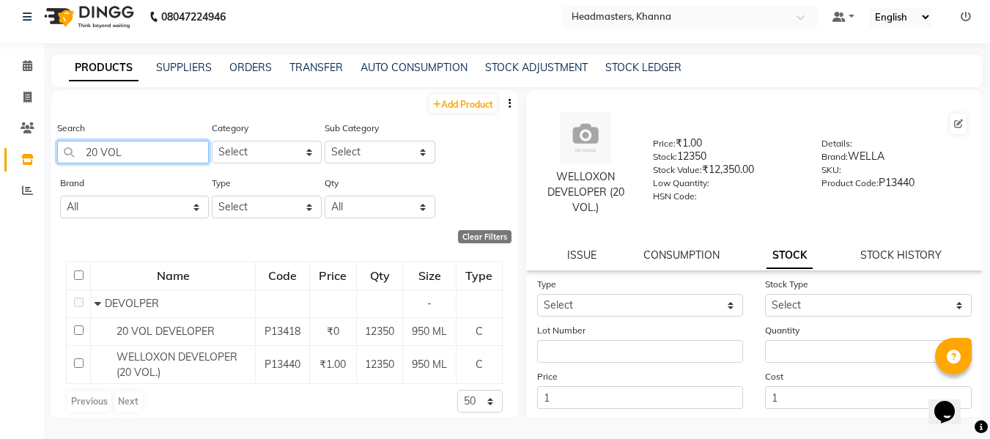
click at [137, 148] on input "20 VOL" at bounding box center [133, 152] width 152 height 23
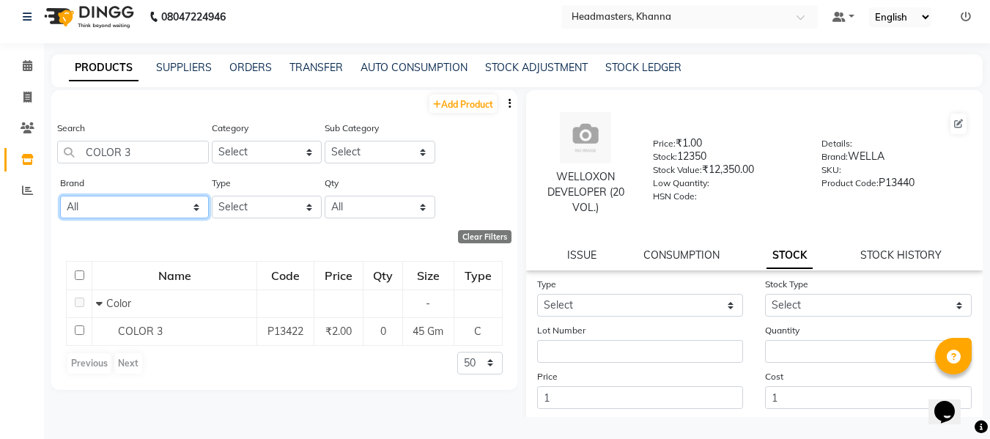
click at [146, 204] on select "All Agelock Beauty Garage Botoplastia Brazilian Dermalogica Diversey Fibre Clin…" at bounding box center [134, 207] width 149 height 23
click at [60, 196] on select "All Agelock Beauty Garage Botoplastia Brazilian Dermalogica Diversey Fibre Clin…" at bounding box center [134, 207] width 149 height 23
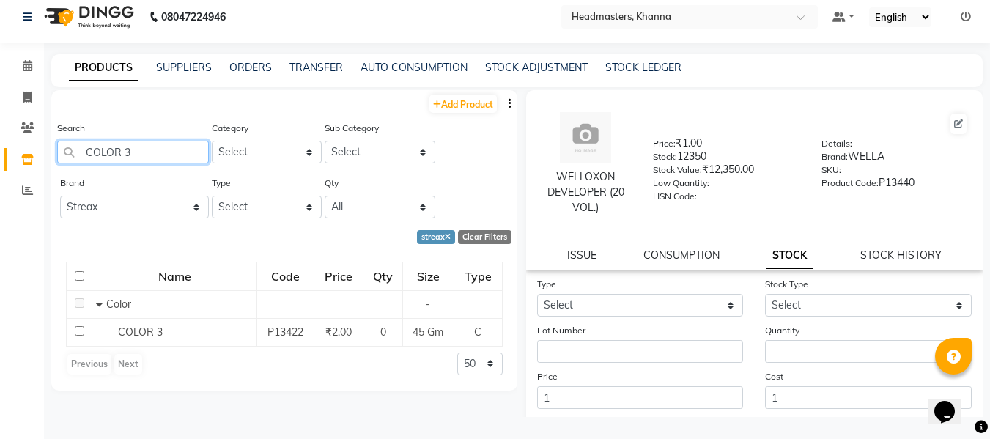
click at [161, 151] on input "COLOR 3" at bounding box center [133, 152] width 152 height 23
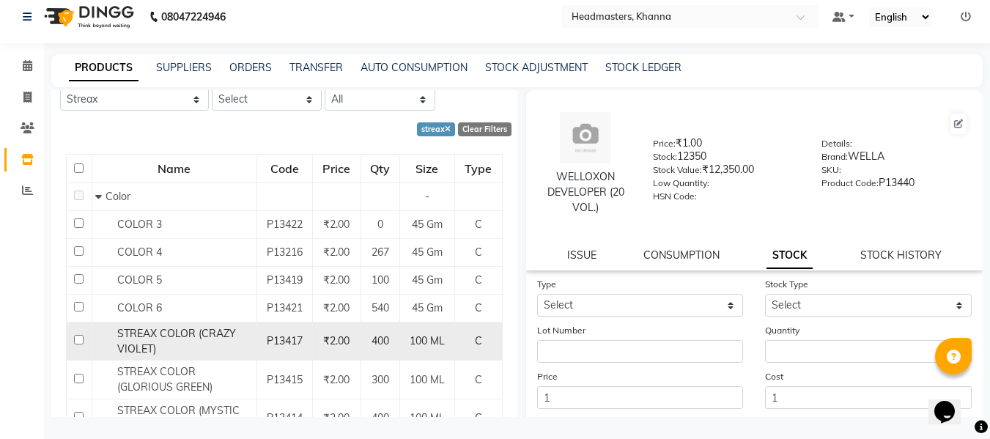
scroll to position [147, 0]
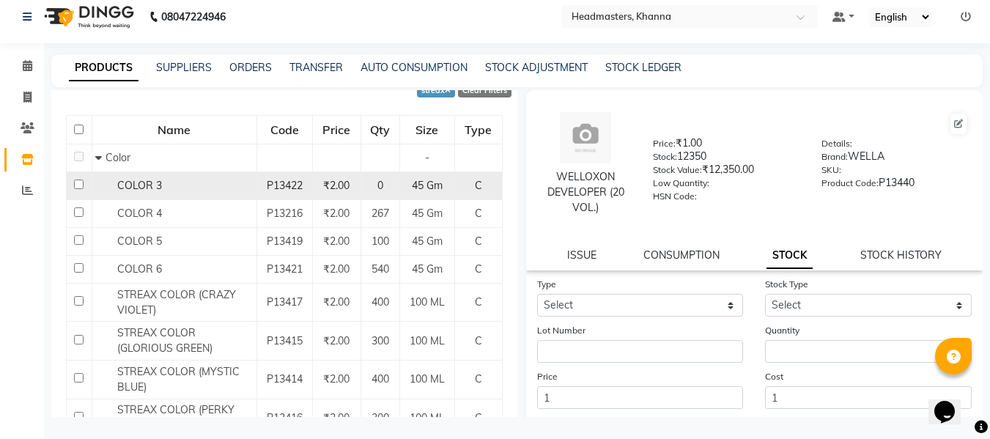
click at [168, 185] on div "COLOR 3" at bounding box center [173, 185] width 157 height 15
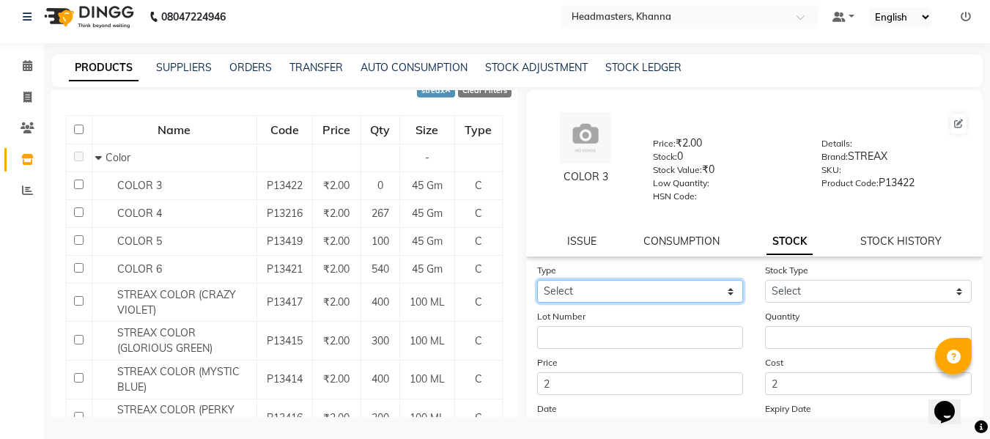
click at [614, 290] on select "Select In" at bounding box center [640, 291] width 207 height 23
click at [537, 280] on select "Select In" at bounding box center [640, 291] width 207 height 23
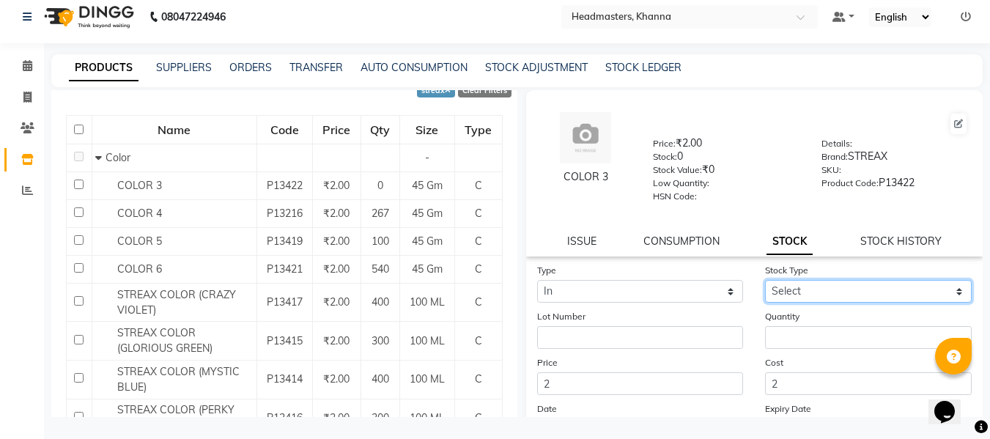
click at [824, 292] on select "Select New Stock Adjustment Return Other" at bounding box center [868, 291] width 207 height 23
click at [765, 280] on select "Select New Stock Adjustment Return Other" at bounding box center [868, 291] width 207 height 23
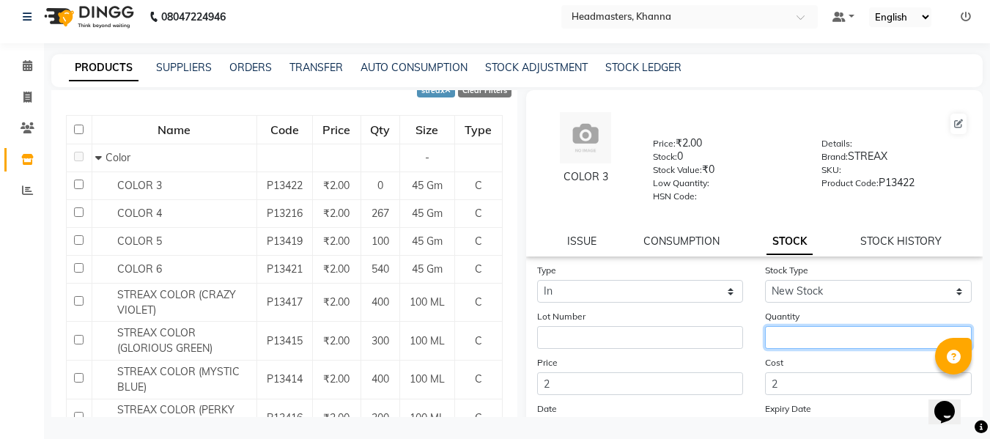
click at [801, 339] on input "number" at bounding box center [868, 337] width 207 height 23
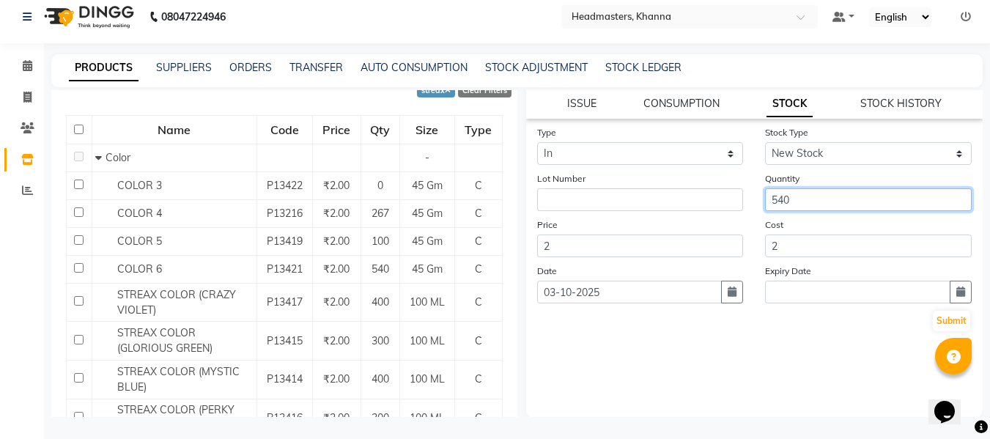
scroll to position [139, 0]
click at [940, 315] on button "Submit" at bounding box center [951, 320] width 37 height 21
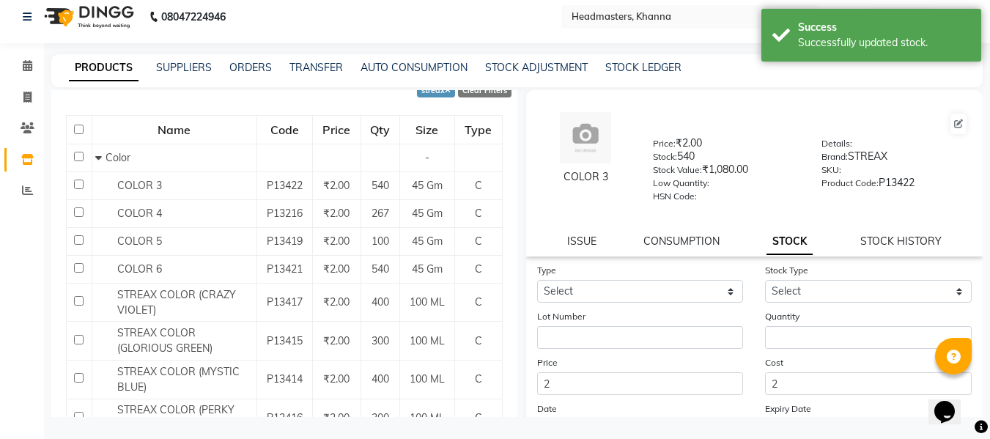
scroll to position [0, 0]
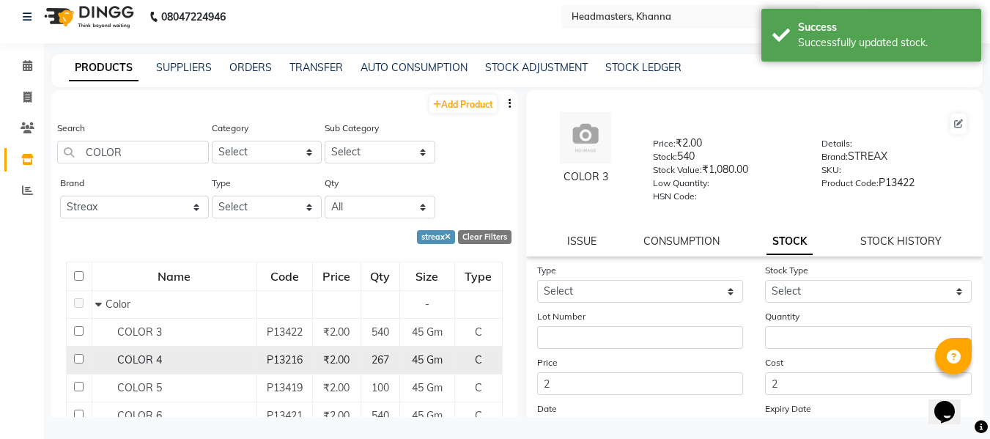
click at [144, 354] on span "COLOR 4" at bounding box center [139, 359] width 45 height 13
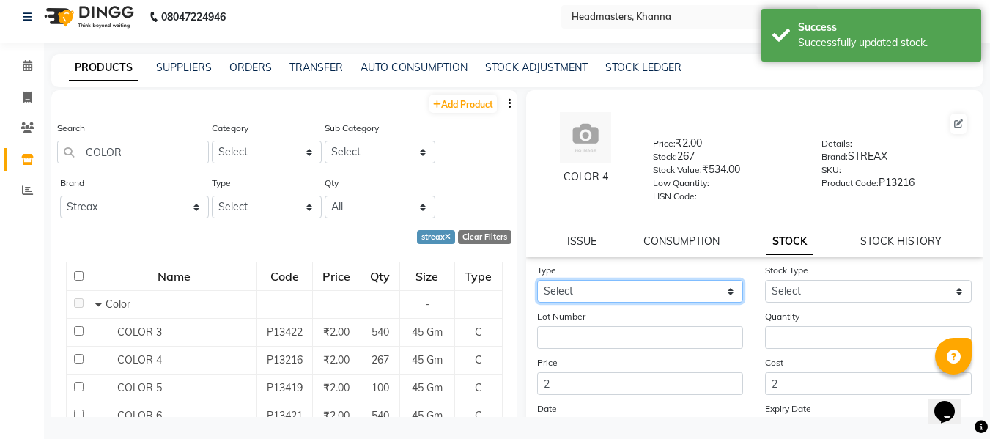
click at [632, 288] on select "Select In" at bounding box center [640, 291] width 207 height 23
click at [537, 280] on select "Select In" at bounding box center [640, 291] width 207 height 23
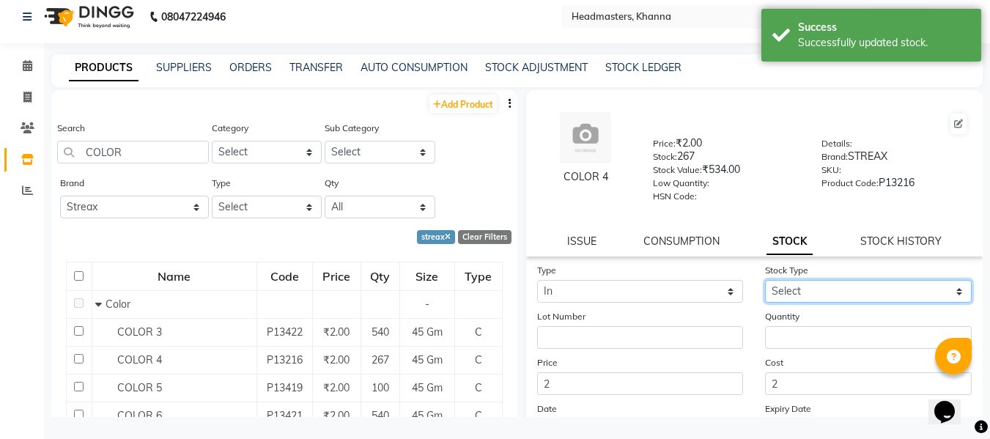
click at [808, 289] on select "Select New Stock Adjustment Return Other" at bounding box center [868, 291] width 207 height 23
click at [765, 280] on select "Select New Stock Adjustment Return Other" at bounding box center [868, 291] width 207 height 23
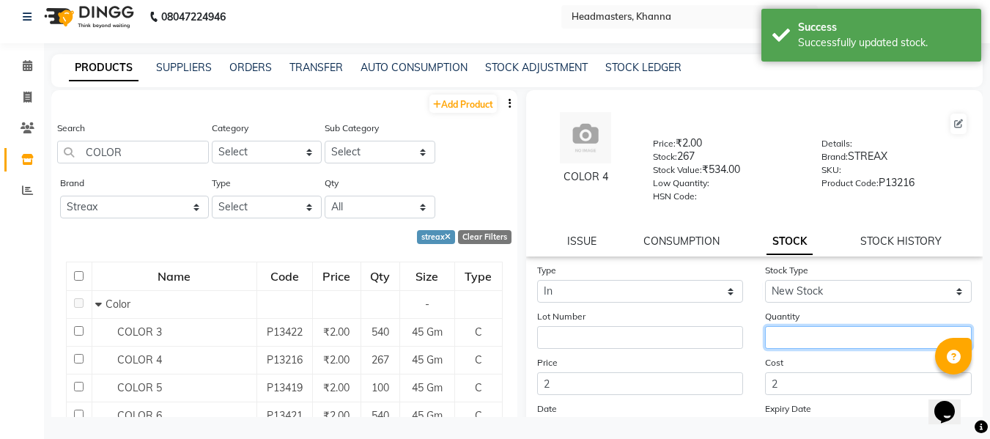
click at [797, 335] on input "number" at bounding box center [868, 337] width 207 height 23
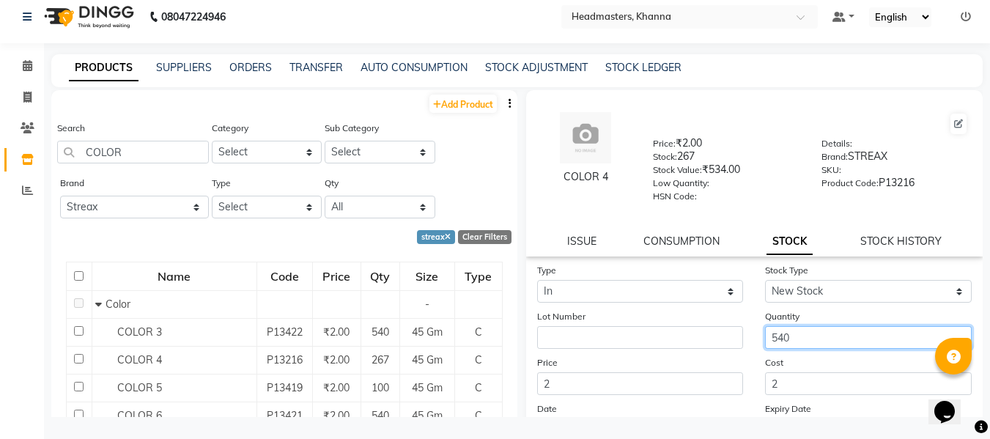
scroll to position [139, 0]
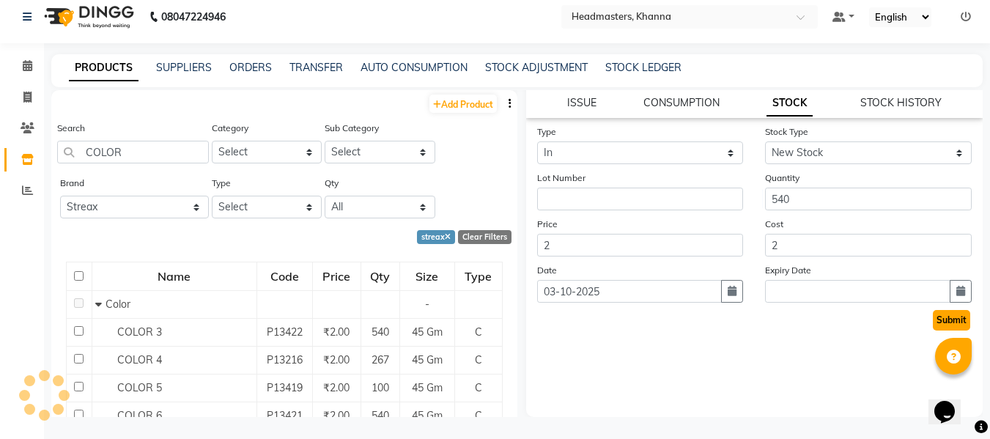
click at [933, 316] on button "Submit" at bounding box center [951, 320] width 37 height 21
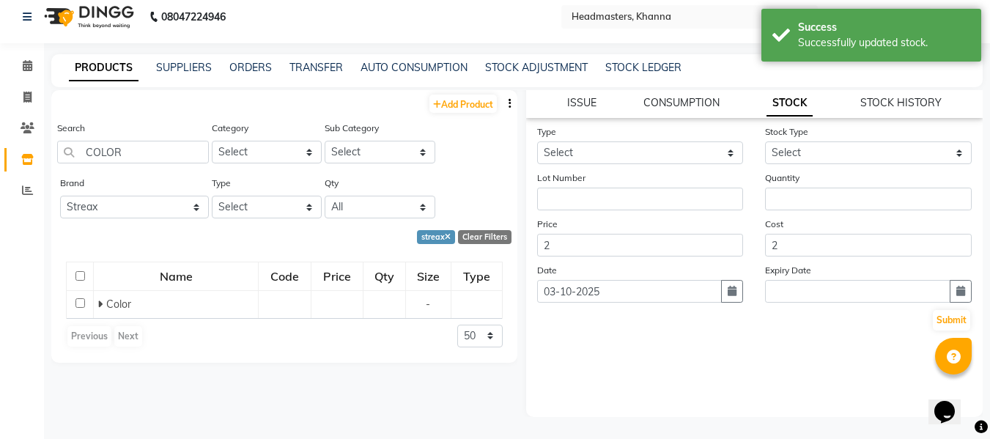
scroll to position [0, 0]
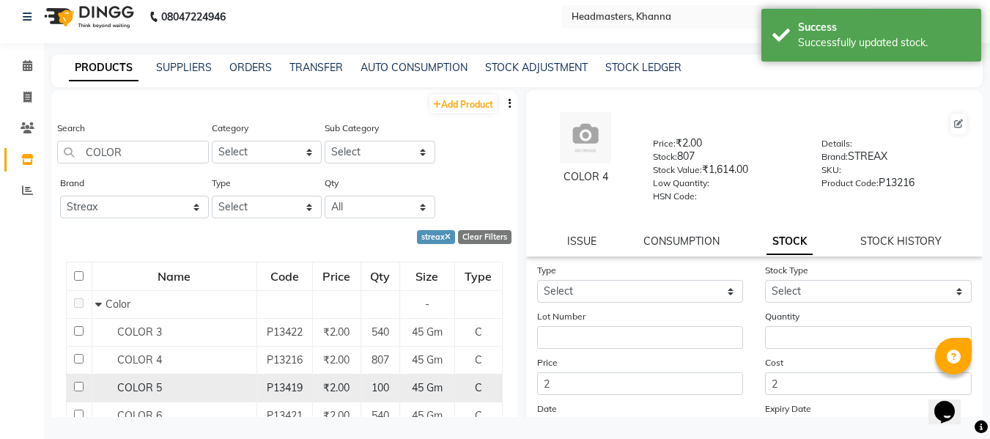
click at [150, 383] on span "COLOR 5" at bounding box center [139, 387] width 45 height 13
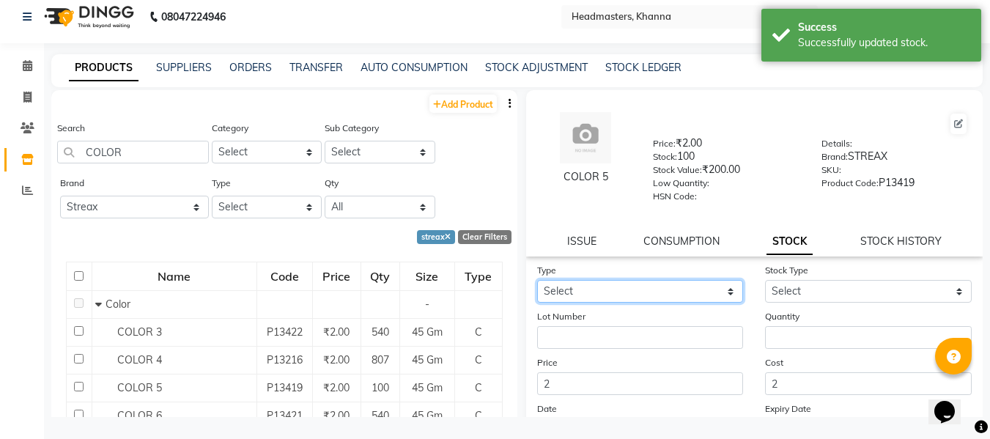
click at [664, 287] on select "Select In" at bounding box center [640, 291] width 207 height 23
click at [537, 280] on select "Select In" at bounding box center [640, 291] width 207 height 23
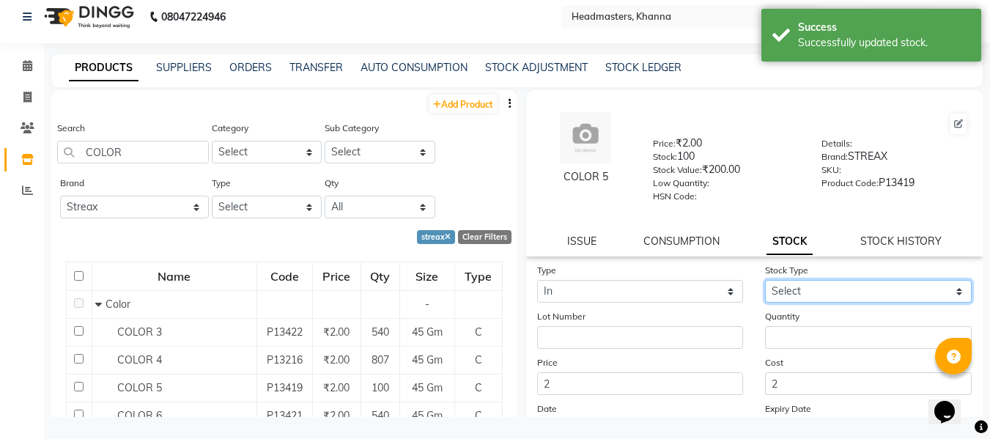
click at [825, 294] on select "Select New Stock Adjustment Return Other" at bounding box center [868, 291] width 207 height 23
click at [765, 280] on select "Select New Stock Adjustment Return Other" at bounding box center [868, 291] width 207 height 23
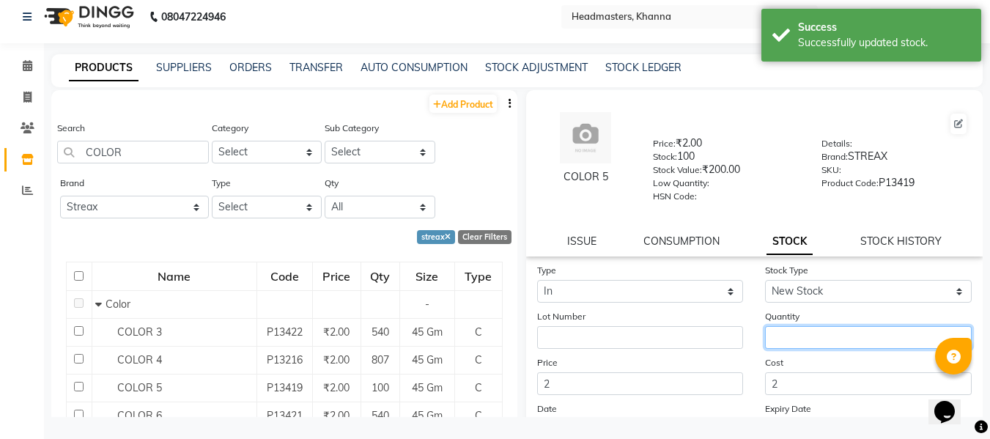
click at [811, 337] on input "number" at bounding box center [868, 337] width 207 height 23
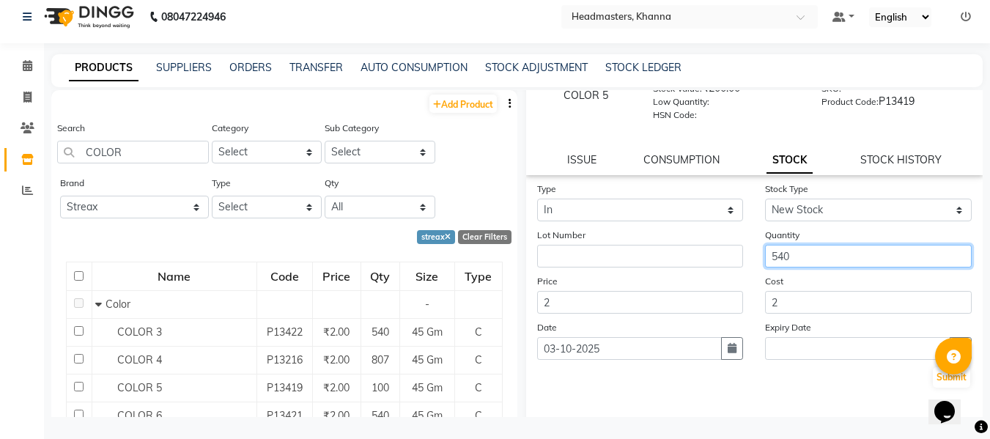
scroll to position [139, 0]
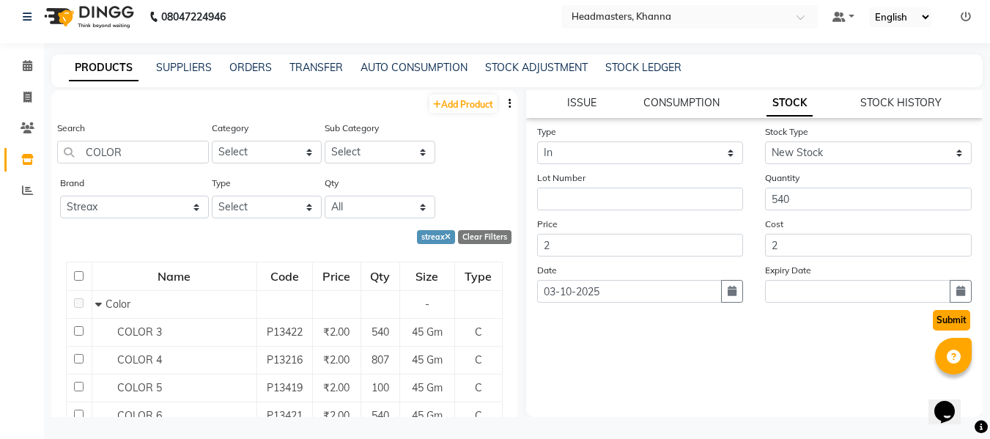
click at [933, 320] on button "Submit" at bounding box center [951, 320] width 37 height 21
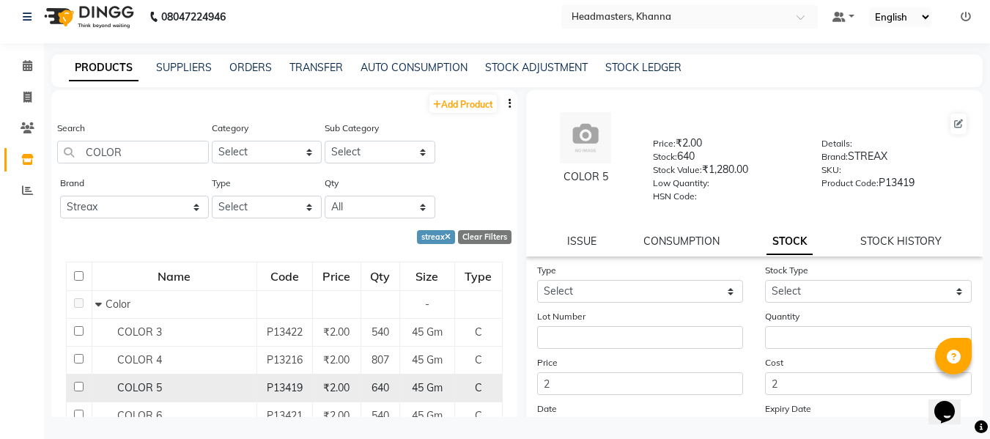
scroll to position [147, 0]
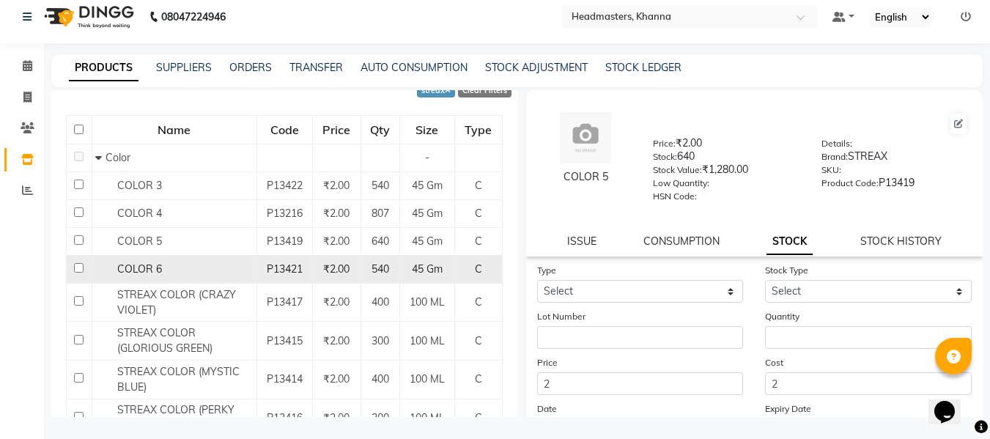
click at [136, 263] on span "COLOR 6" at bounding box center [139, 268] width 45 height 13
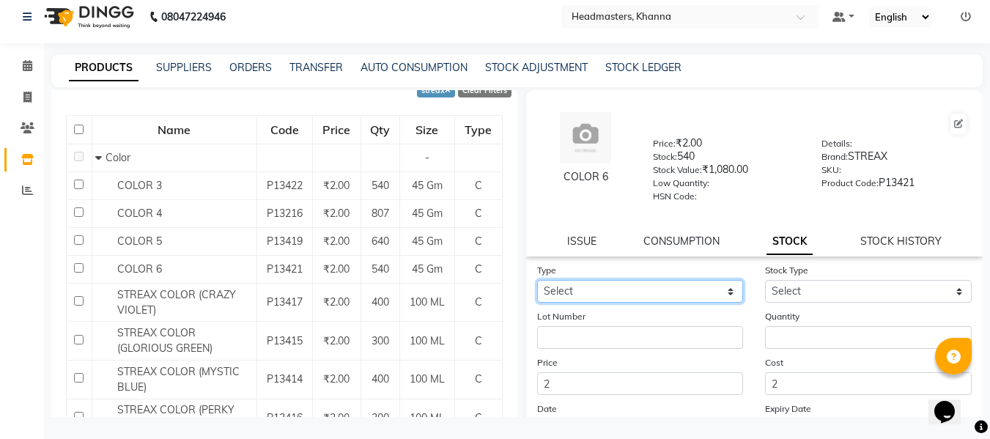
click at [607, 292] on select "Select In" at bounding box center [640, 291] width 207 height 23
click at [537, 280] on select "Select In" at bounding box center [640, 291] width 207 height 23
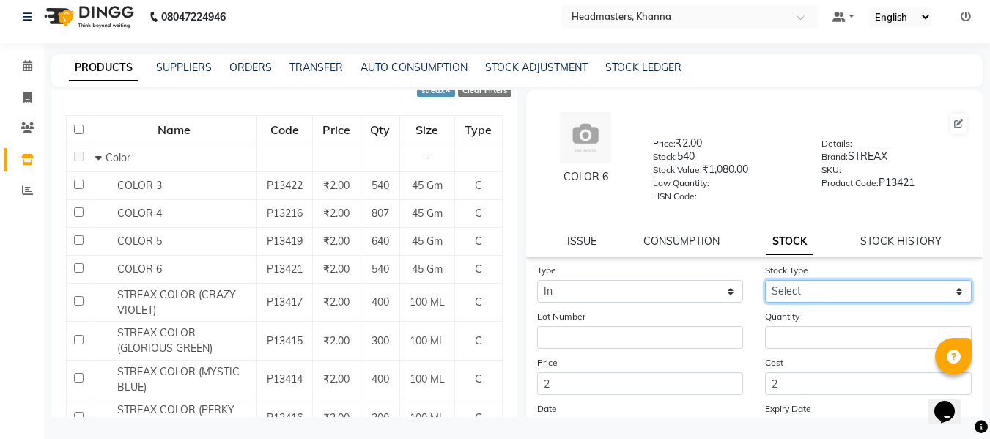
click at [792, 290] on select "Select New Stock Adjustment Return Other" at bounding box center [868, 291] width 207 height 23
click at [765, 280] on select "Select New Stock Adjustment Return Other" at bounding box center [868, 291] width 207 height 23
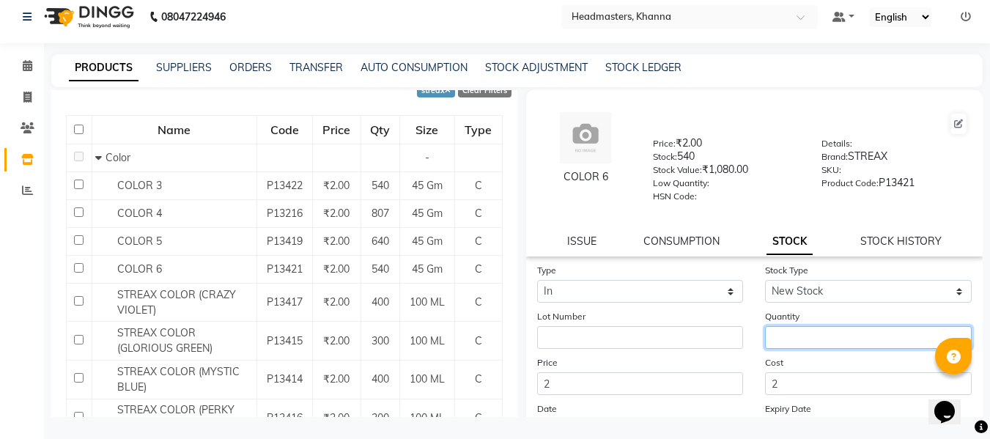
click at [784, 336] on input "number" at bounding box center [868, 337] width 207 height 23
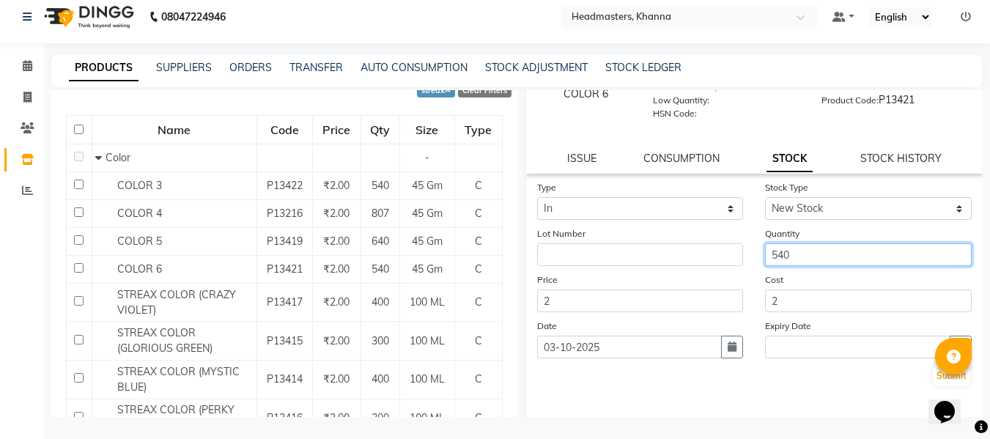
scroll to position [139, 0]
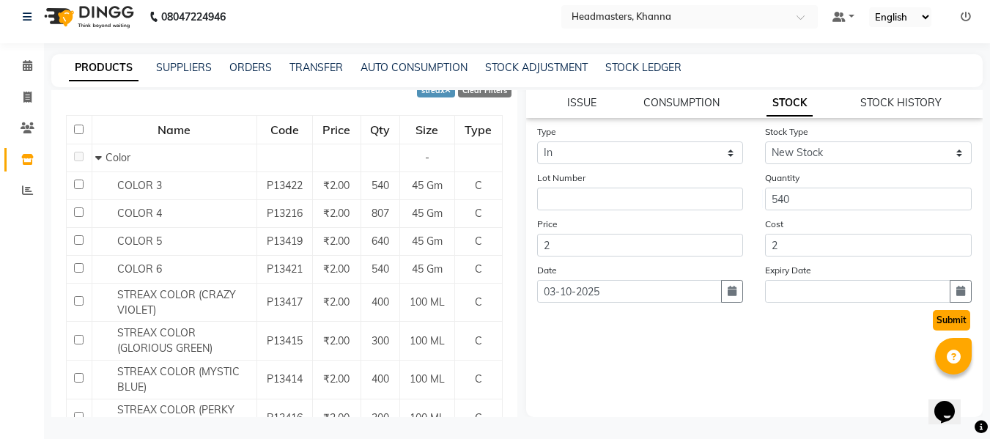
click at [933, 312] on button "Submit" at bounding box center [951, 320] width 37 height 21
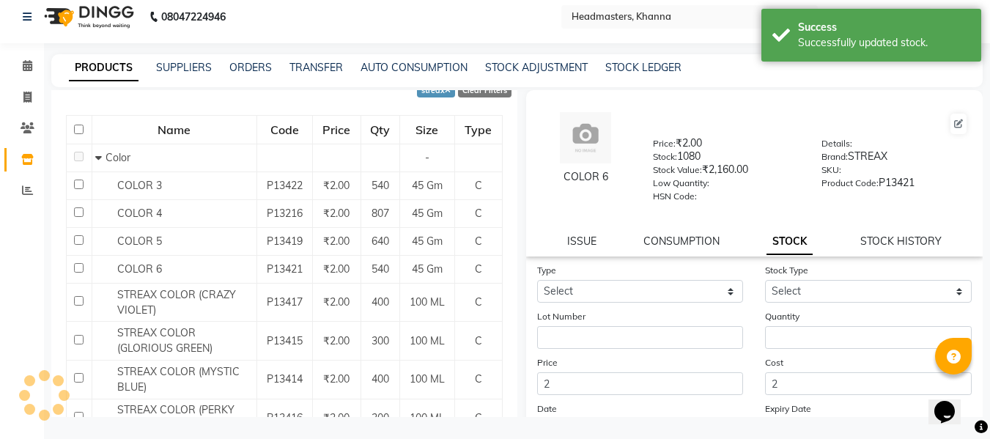
scroll to position [0, 0]
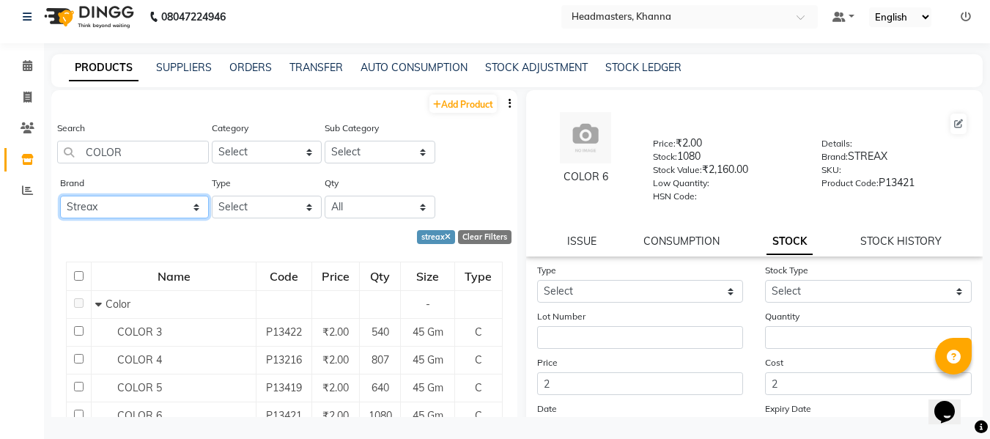
click at [180, 207] on select "All Agelock Beauty Garage Botoplastia Brazilian Dermalogica Diversey Fibre Clin…" at bounding box center [134, 207] width 149 height 23
click at [60, 196] on select "All Agelock Beauty Garage Botoplastia Brazilian Dermalogica Diversey Fibre Clin…" at bounding box center [134, 207] width 149 height 23
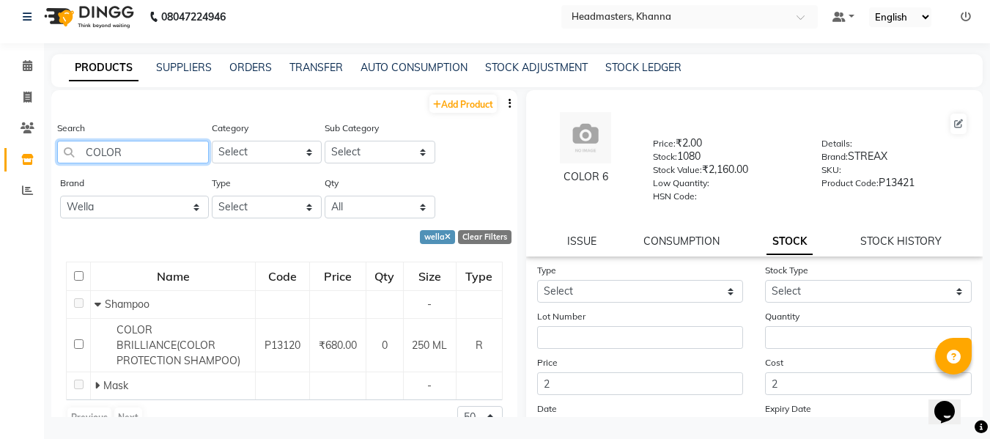
click at [145, 152] on input "COLOR" at bounding box center [133, 152] width 152 height 23
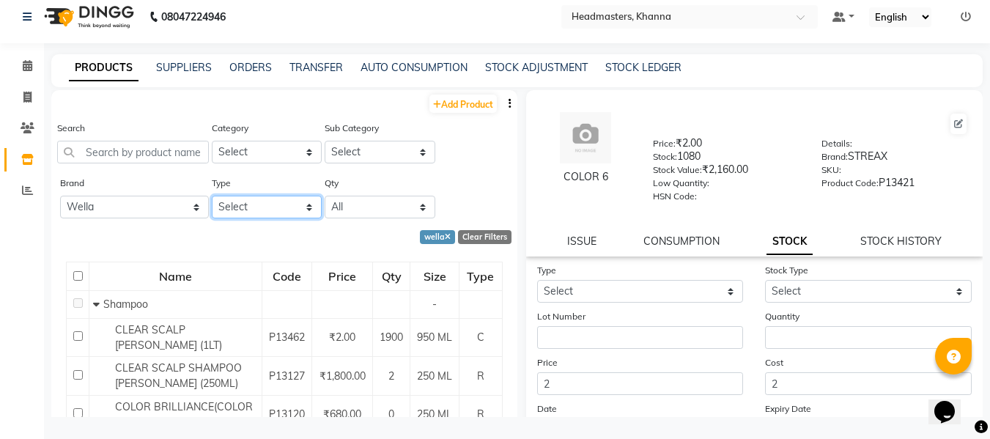
click at [278, 211] on select "Select Both Retail Consumable" at bounding box center [267, 207] width 111 height 23
click at [212, 196] on select "Select Both Retail Consumable" at bounding box center [267, 207] width 111 height 23
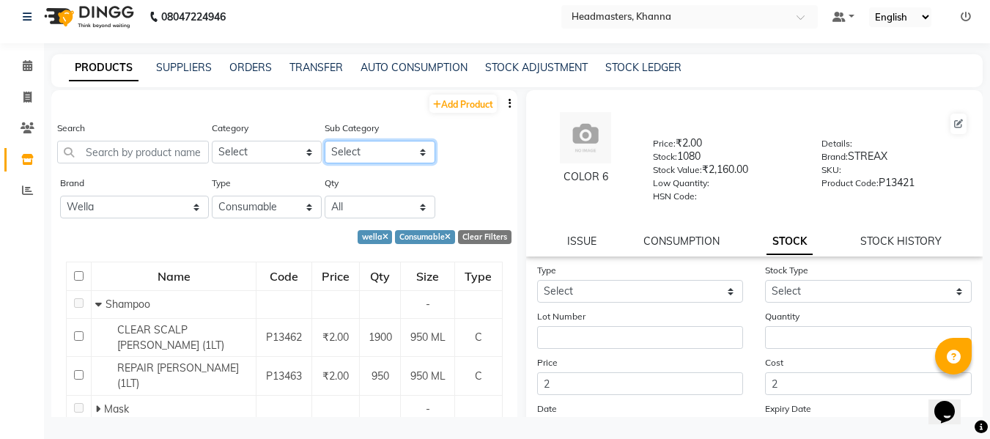
click at [367, 154] on select "Select" at bounding box center [380, 152] width 111 height 23
click at [265, 144] on select "Select Hair Skin Makeup Personal Care Appliances [PERSON_NAME] Waxing Disposabl…" at bounding box center [267, 152] width 111 height 23
click at [212, 141] on select "Select Hair Skin Makeup Personal Care Appliances [PERSON_NAME] Waxing Disposabl…" at bounding box center [267, 152] width 111 height 23
click at [363, 147] on select "Select Conditioner Shampoo Cream Mask Oil Serum Color Appliances Treatment Styl…" at bounding box center [380, 152] width 111 height 23
click at [325, 141] on select "Select Conditioner Shampoo Cream Mask Oil Serum Color Appliances Treatment Styl…" at bounding box center [380, 152] width 111 height 23
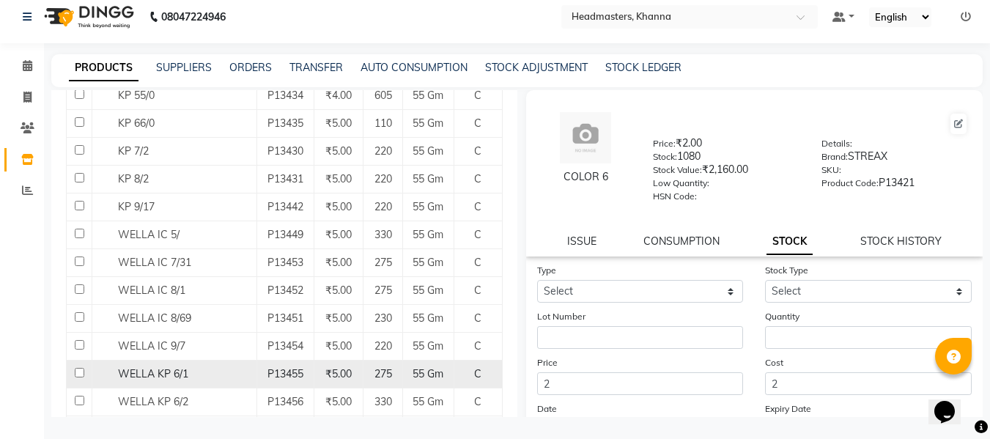
scroll to position [513, 0]
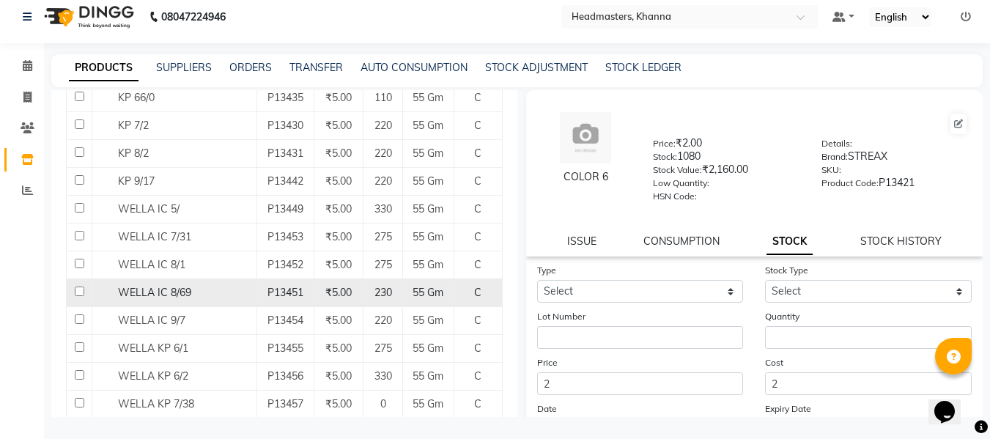
click at [154, 289] on span "WELLA IC 8/69" at bounding box center [154, 292] width 73 height 13
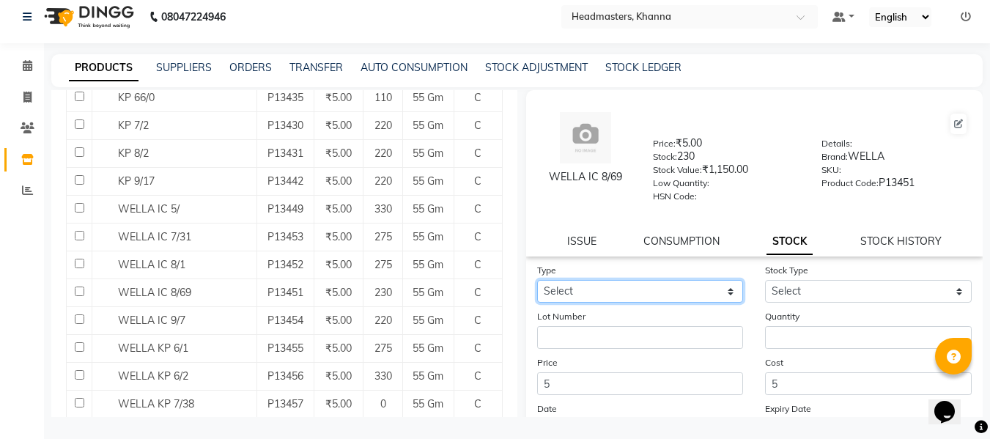
drag, startPoint x: 644, startPoint y: 291, endPoint x: 641, endPoint y: 298, distance: 8.2
click at [644, 291] on select "Select In" at bounding box center [640, 291] width 207 height 23
click at [537, 280] on select "Select In" at bounding box center [640, 291] width 207 height 23
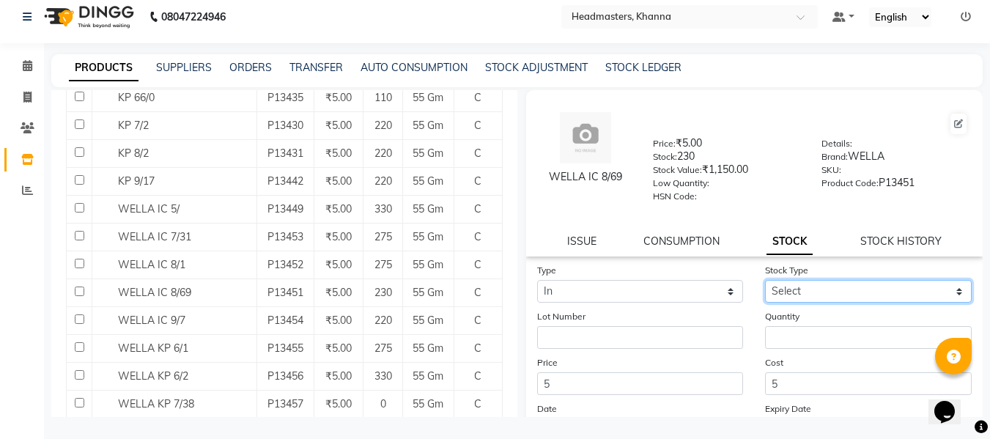
click at [772, 291] on select "Select New Stock Adjustment Return Other" at bounding box center [868, 291] width 207 height 23
click at [765, 280] on select "Select New Stock Adjustment Return Other" at bounding box center [868, 291] width 207 height 23
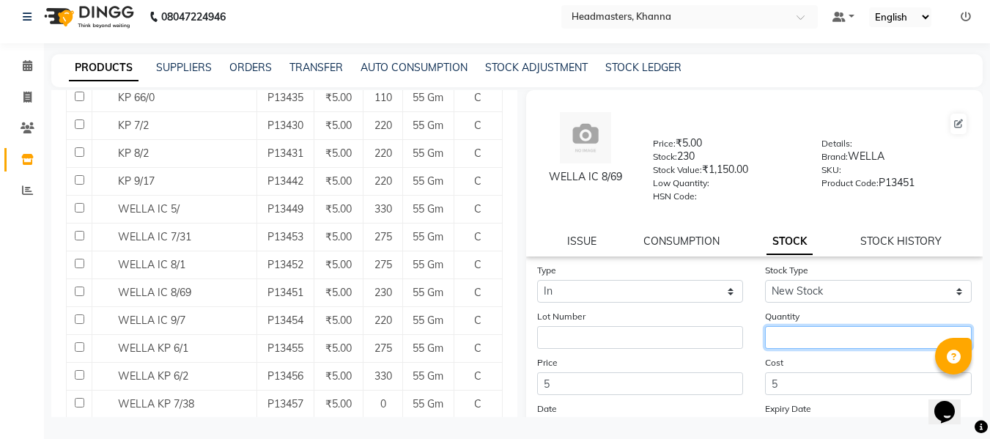
click at [796, 342] on input "number" at bounding box center [868, 337] width 207 height 23
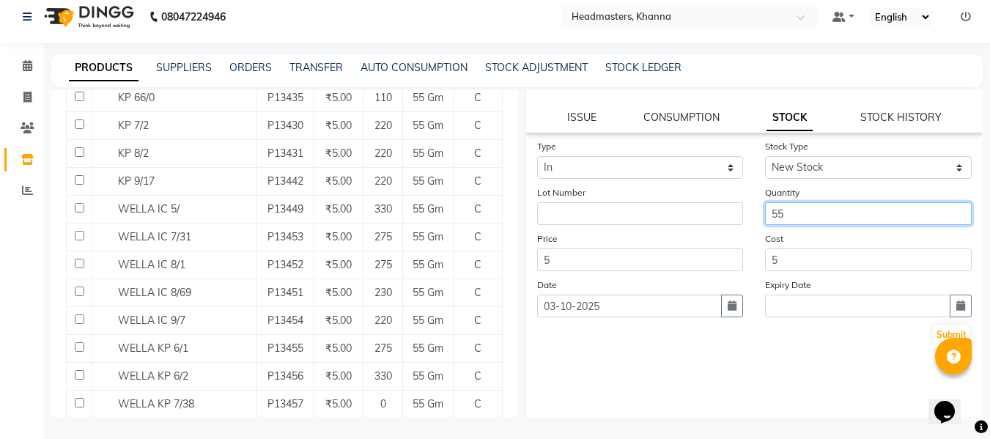
scroll to position [139, 0]
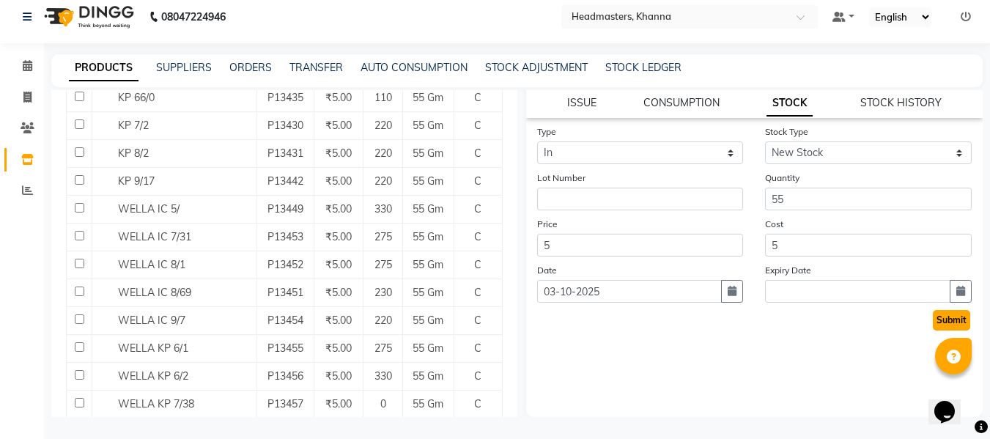
click at [942, 321] on button "Submit" at bounding box center [951, 320] width 37 height 21
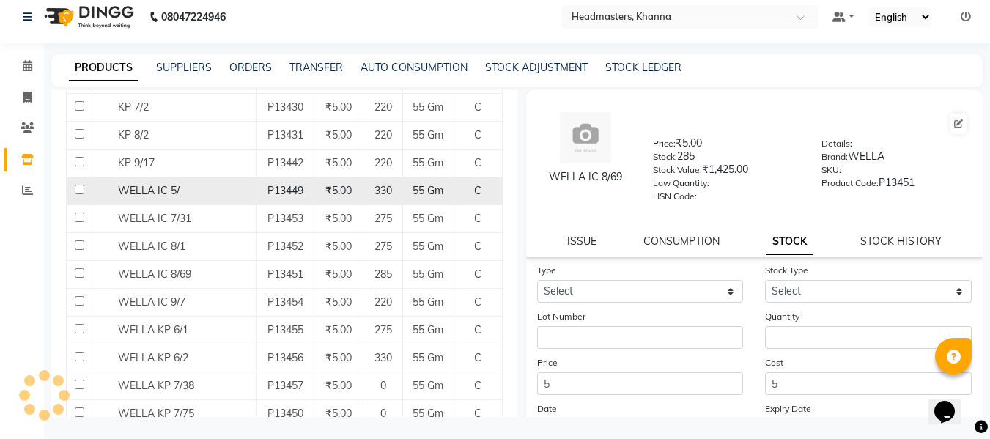
scroll to position [586, 0]
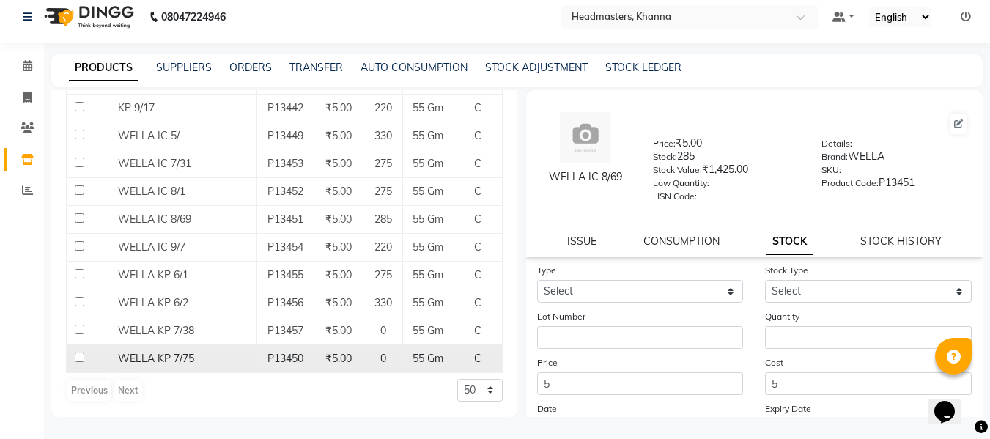
click at [173, 351] on div "WELLA KP 7/75" at bounding box center [174, 358] width 157 height 15
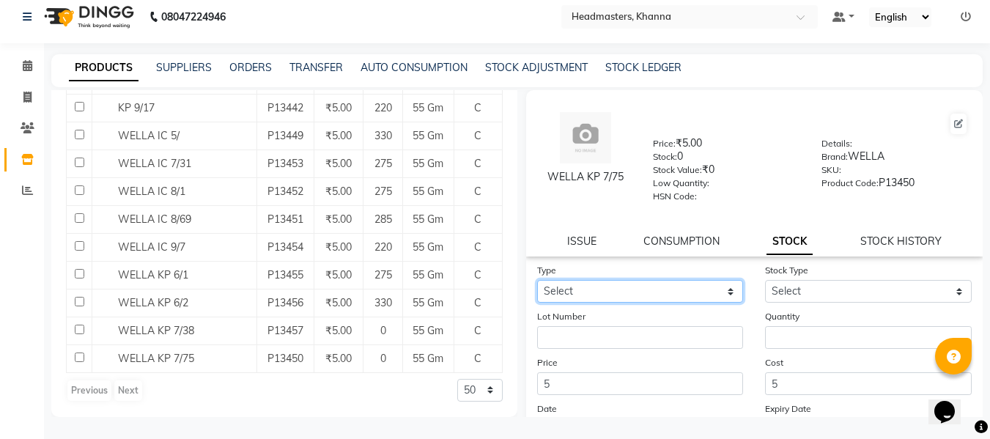
click at [663, 280] on select "Select In" at bounding box center [640, 291] width 207 height 23
click at [537, 280] on select "Select In" at bounding box center [640, 291] width 207 height 23
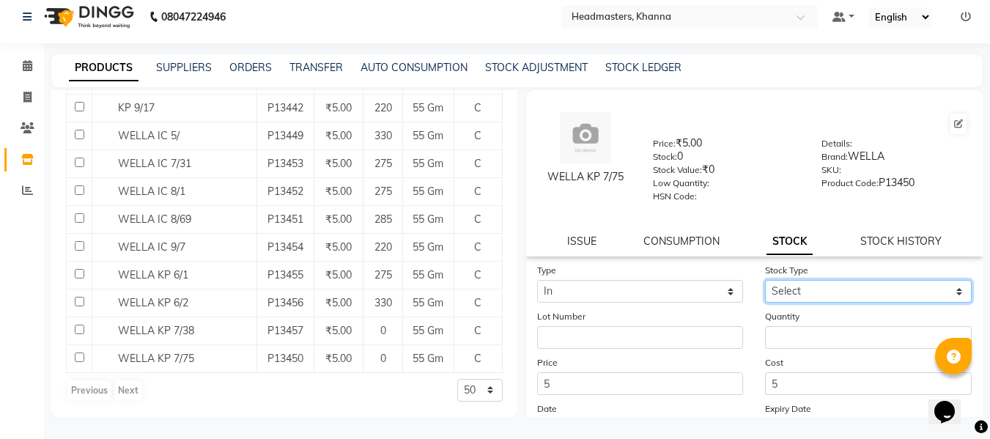
click at [808, 292] on select "Select New Stock Adjustment Return Other" at bounding box center [868, 291] width 207 height 23
click at [765, 280] on select "Select New Stock Adjustment Return Other" at bounding box center [868, 291] width 207 height 23
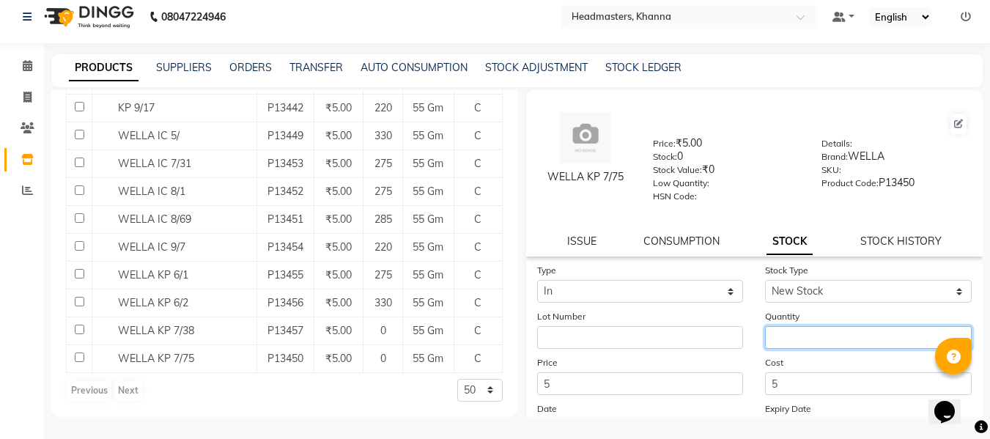
click at [782, 339] on input "number" at bounding box center [868, 337] width 207 height 23
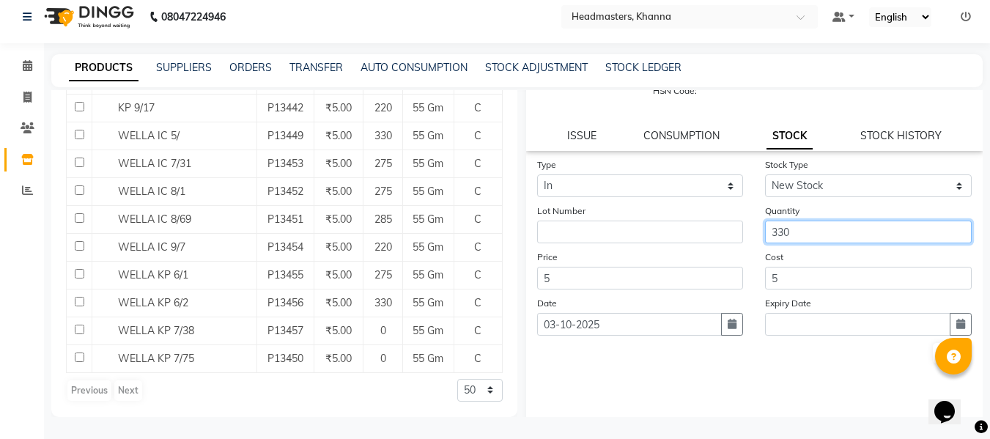
scroll to position [139, 0]
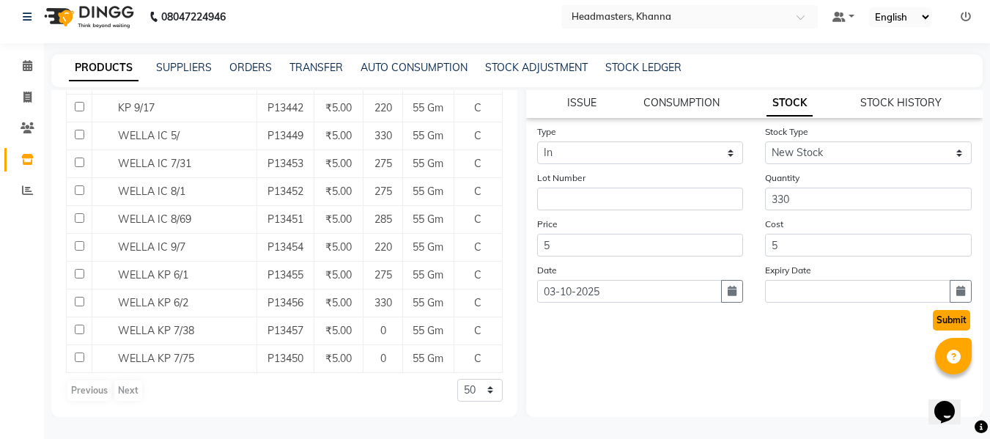
click at [939, 318] on button "Submit" at bounding box center [951, 320] width 37 height 21
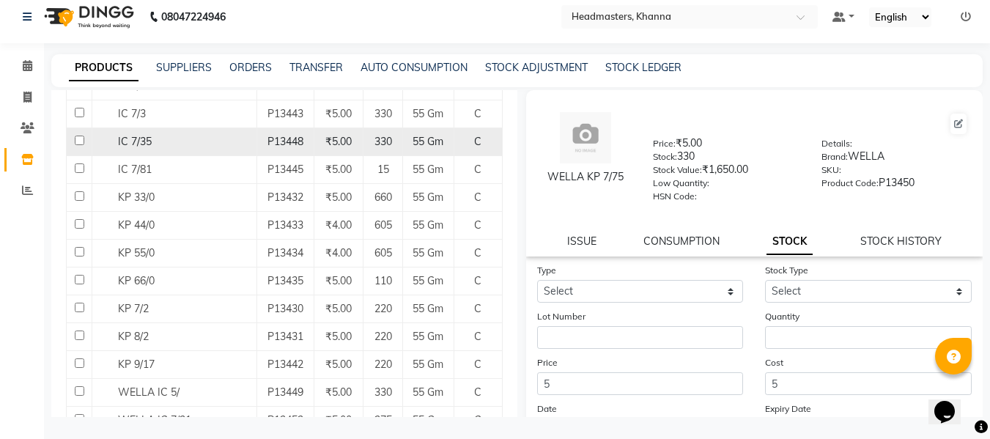
scroll to position [293, 0]
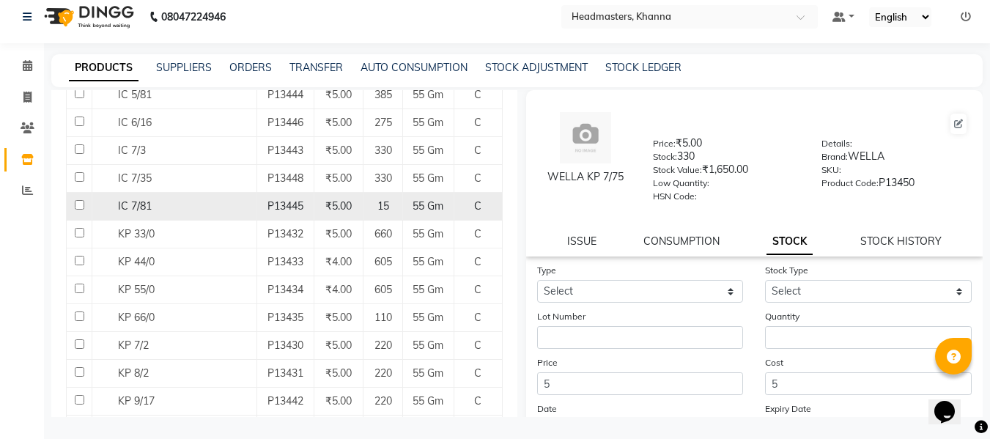
click at [169, 200] on div "IC 7/81" at bounding box center [174, 206] width 157 height 15
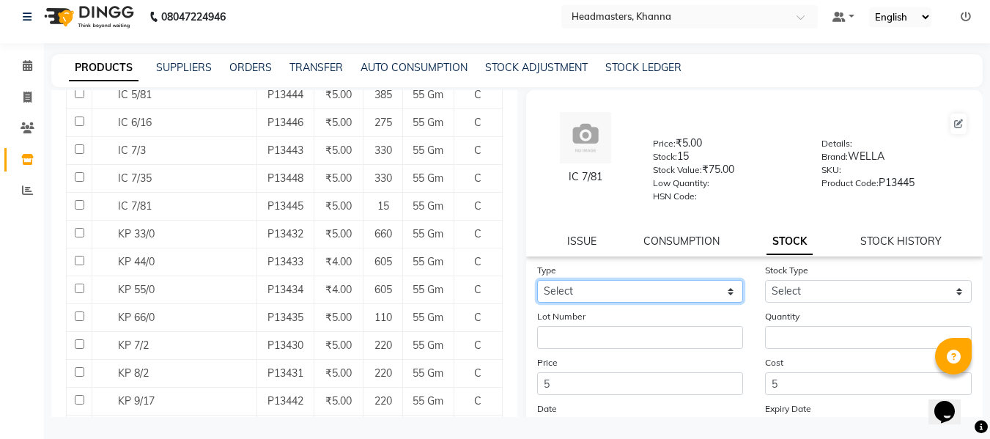
click at [661, 282] on select "Select In" at bounding box center [640, 291] width 207 height 23
click at [537, 280] on select "Select In" at bounding box center [640, 291] width 207 height 23
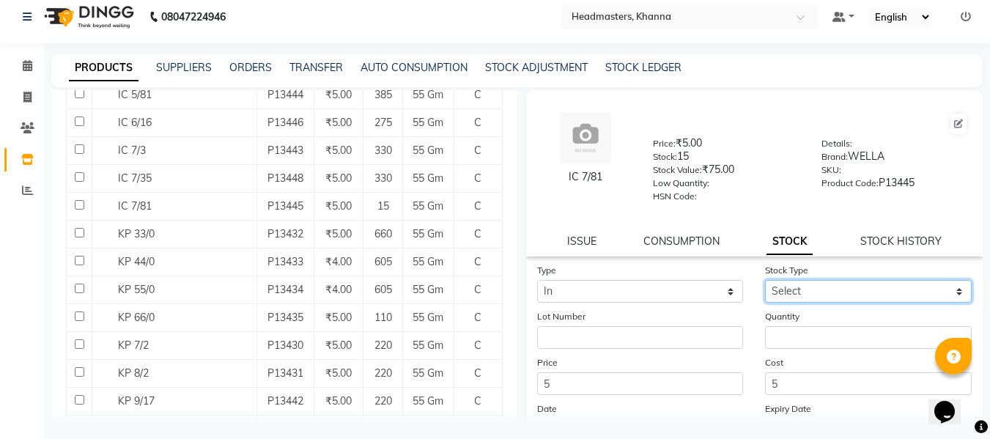
click at [791, 287] on select "Select New Stock Adjustment Return Other" at bounding box center [868, 291] width 207 height 23
click at [765, 280] on select "Select New Stock Adjustment Return Other" at bounding box center [868, 291] width 207 height 23
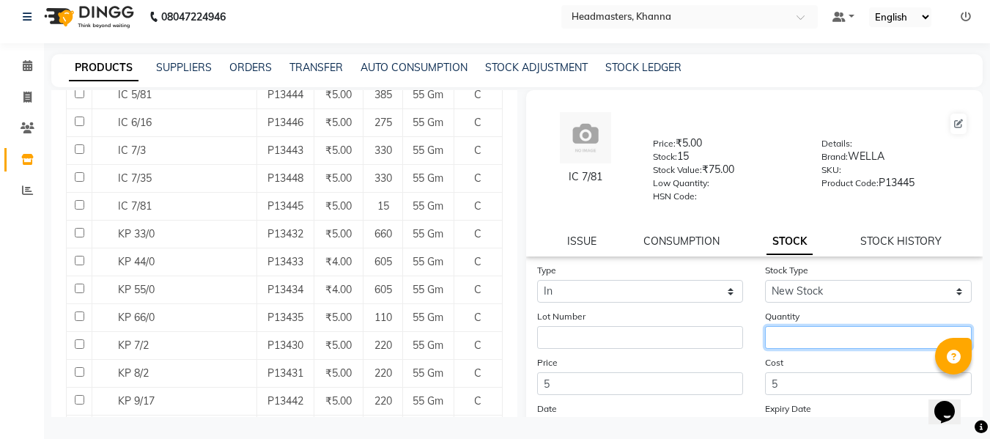
click at [797, 334] on input "number" at bounding box center [868, 337] width 207 height 23
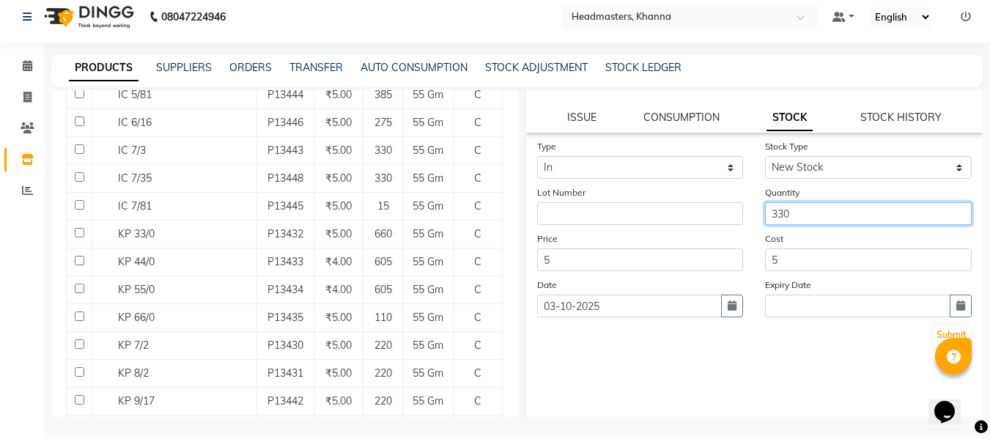
scroll to position [139, 0]
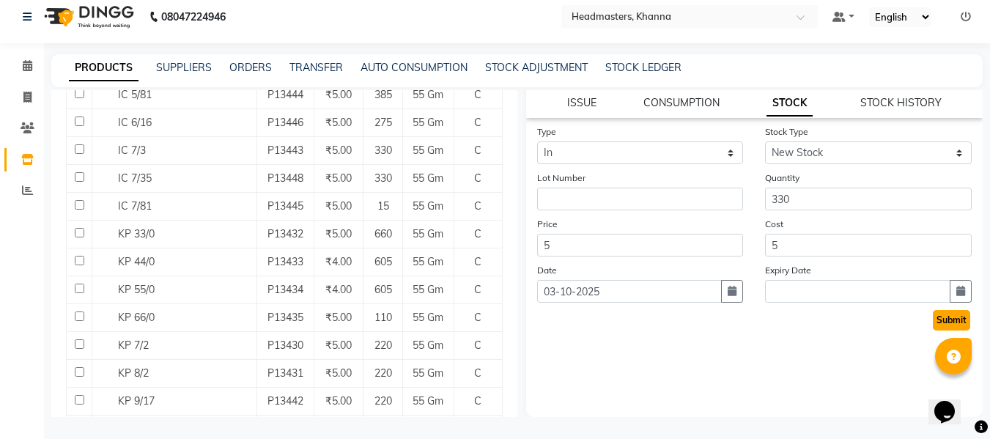
click at [933, 318] on button "Submit" at bounding box center [951, 320] width 37 height 21
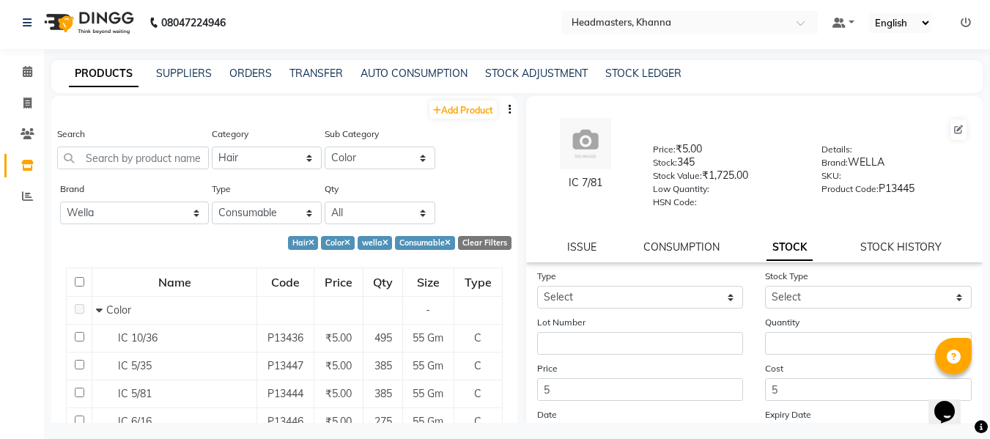
scroll to position [0, 0]
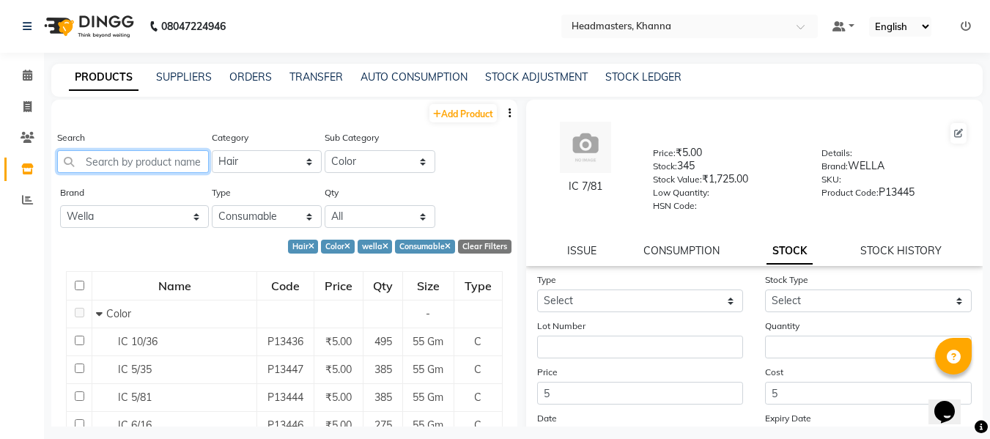
click at [129, 162] on input "text" at bounding box center [133, 161] width 152 height 23
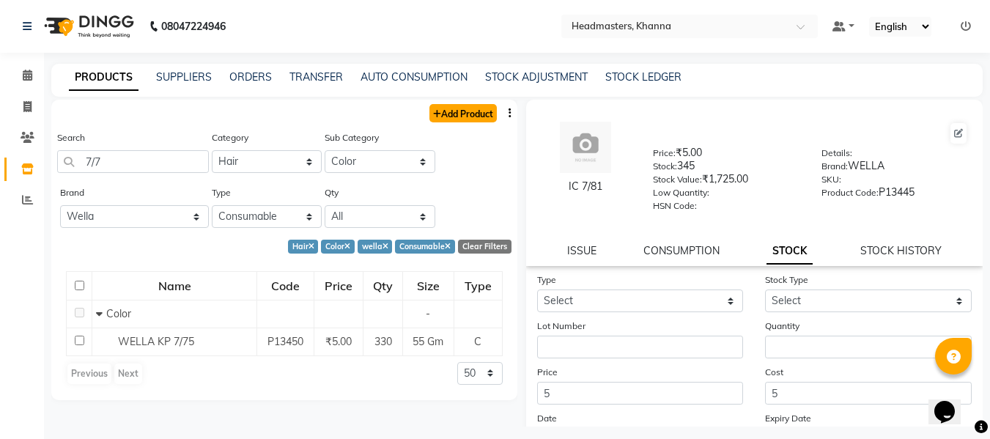
click at [453, 111] on link "Add Product" at bounding box center [462, 113] width 67 height 18
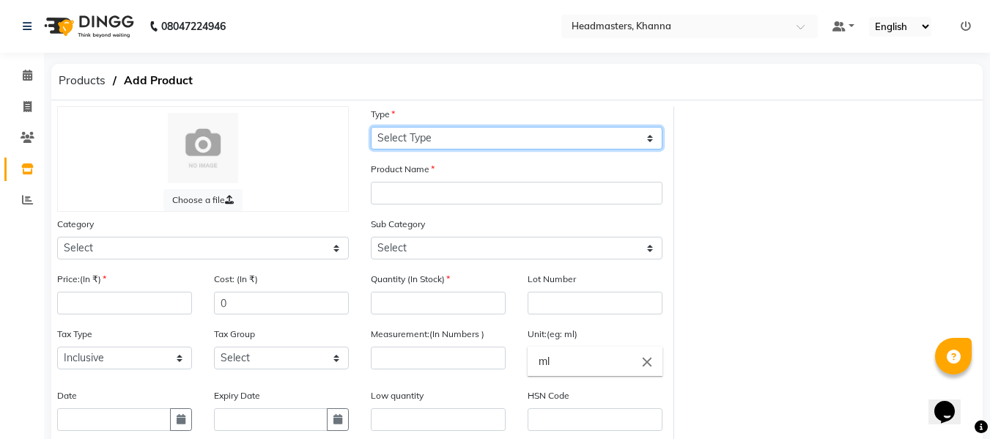
click at [438, 138] on select "Select Type Both Retail Consumable" at bounding box center [517, 138] width 292 height 23
click at [371, 127] on select "Select Type Both Retail Consumable" at bounding box center [517, 138] width 292 height 23
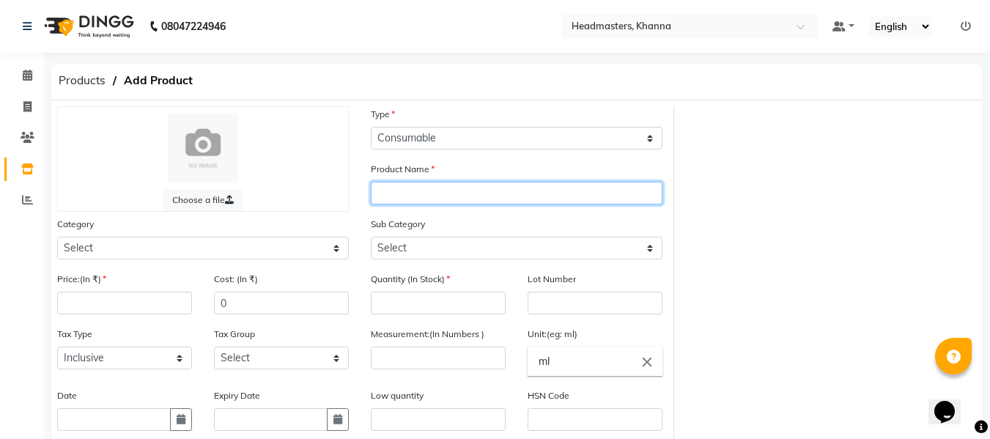
click at [451, 193] on input "text" at bounding box center [517, 193] width 292 height 23
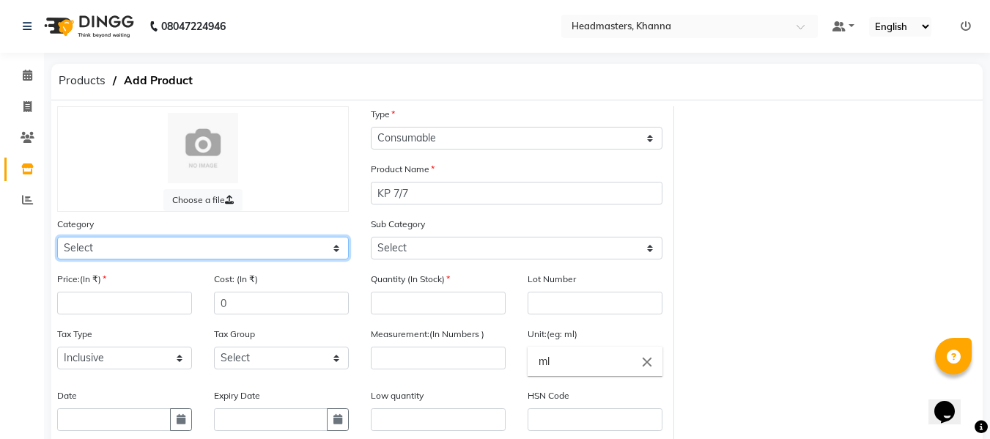
click at [229, 250] on select "Select Hair Skin Makeup Personal Care Appliances [PERSON_NAME] Waxing Disposabl…" at bounding box center [203, 248] width 292 height 23
click at [57, 237] on select "Select Hair Skin Makeup Personal Care Appliances [PERSON_NAME] Waxing Disposabl…" at bounding box center [203, 248] width 292 height 23
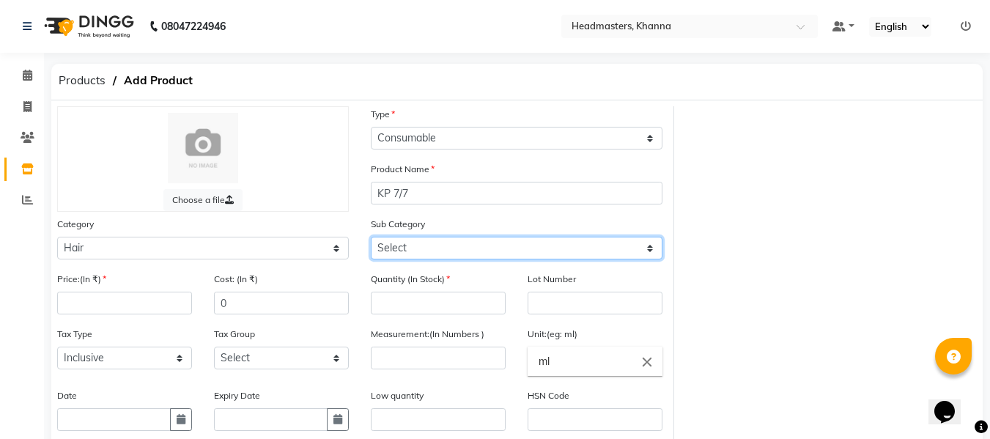
click at [401, 249] on select "Select Conditioner Shampoo Cream Mask Oil Serum Color Appliances Treatment Styl…" at bounding box center [517, 248] width 292 height 23
click at [371, 237] on select "Select Conditioner Shampoo Cream Mask Oil Serum Color Appliances Treatment Styl…" at bounding box center [517, 248] width 292 height 23
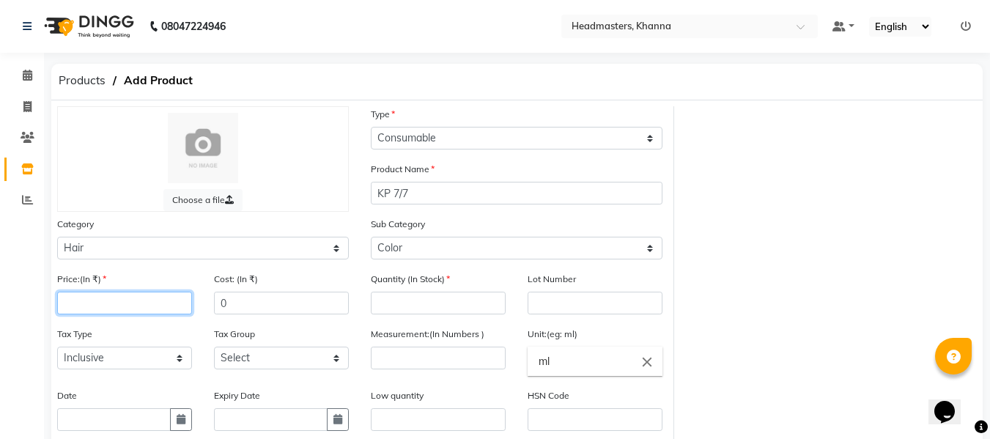
click at [178, 311] on input "number" at bounding box center [124, 303] width 135 height 23
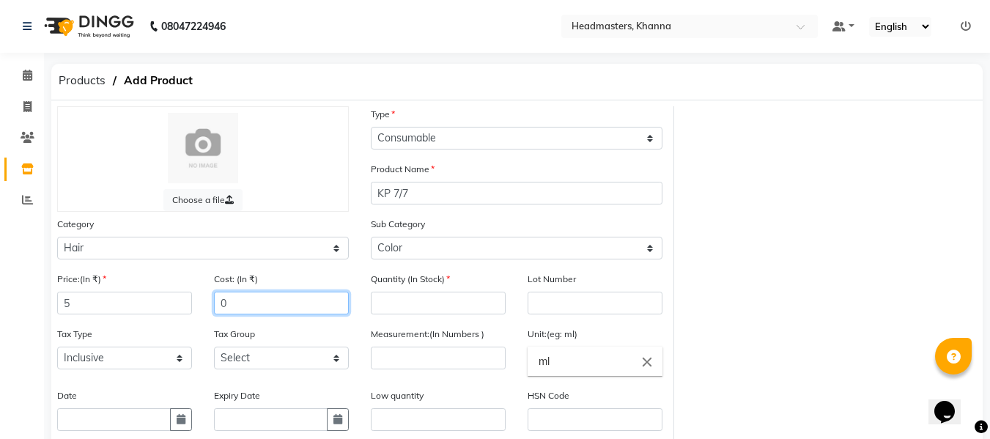
click at [240, 301] on input "0" at bounding box center [281, 303] width 135 height 23
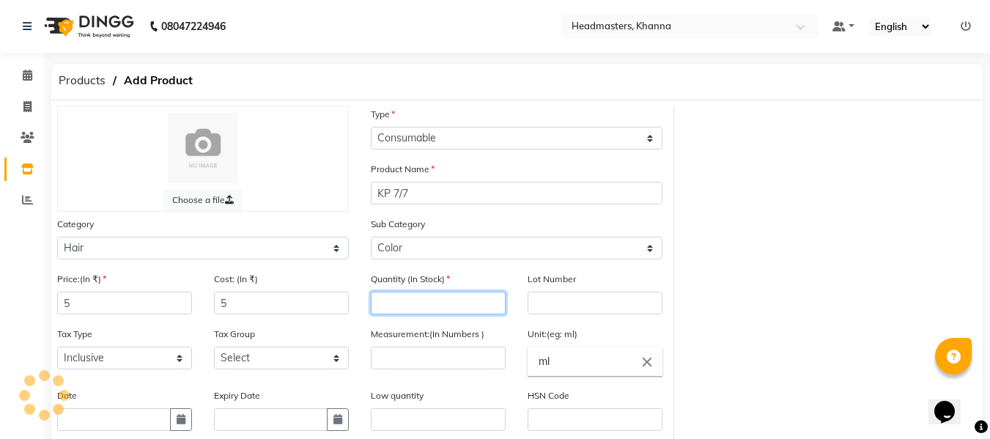
click at [469, 308] on input "number" at bounding box center [438, 303] width 135 height 23
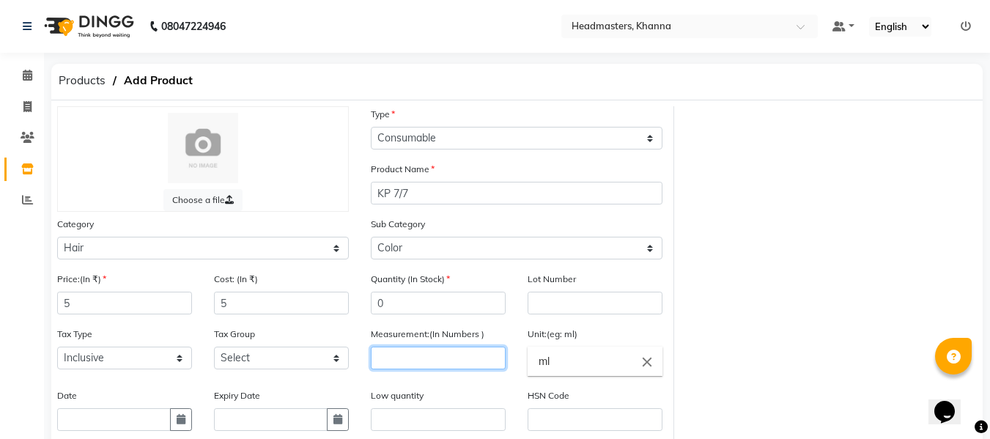
click at [403, 358] on input "number" at bounding box center [438, 358] width 135 height 23
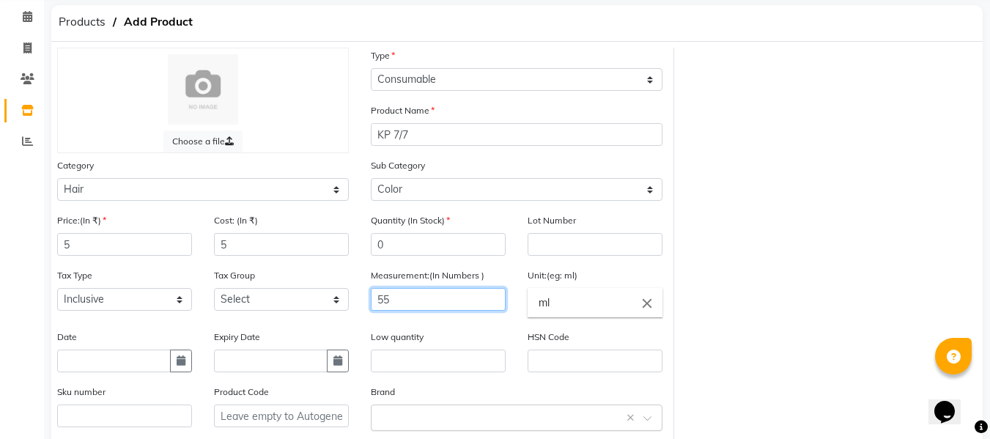
scroll to position [147, 0]
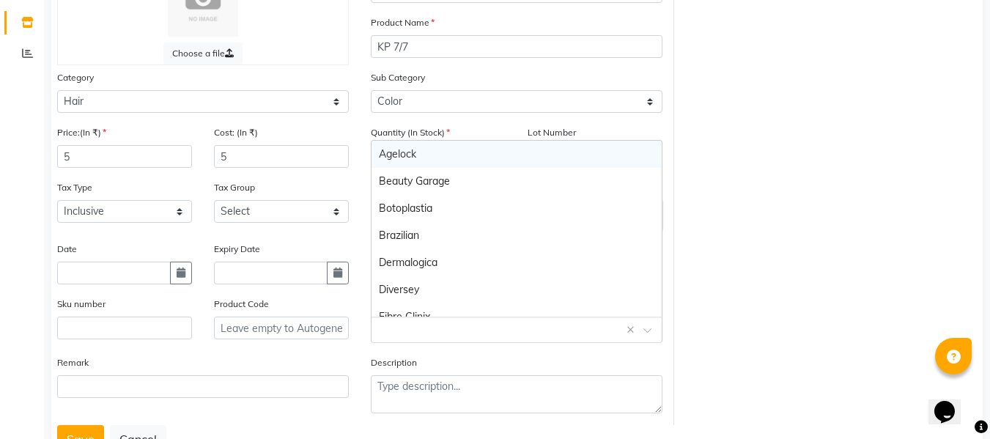
click at [433, 328] on input "text" at bounding box center [502, 328] width 246 height 15
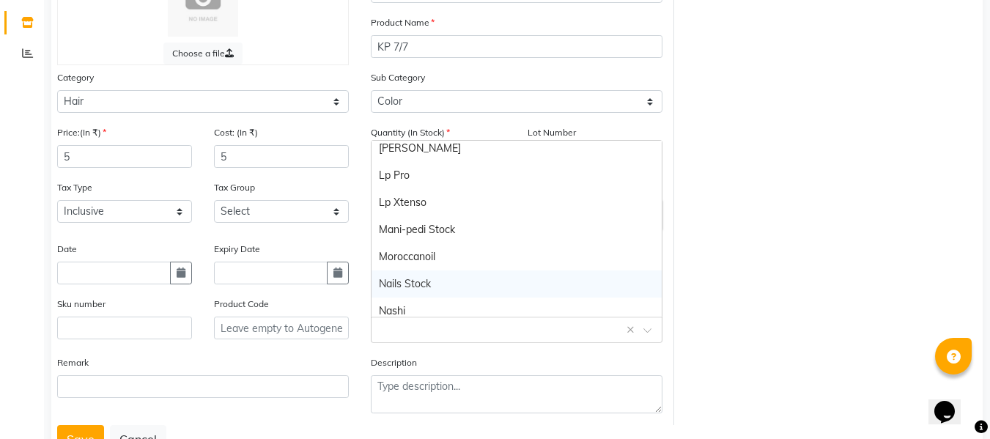
scroll to position [806, 0]
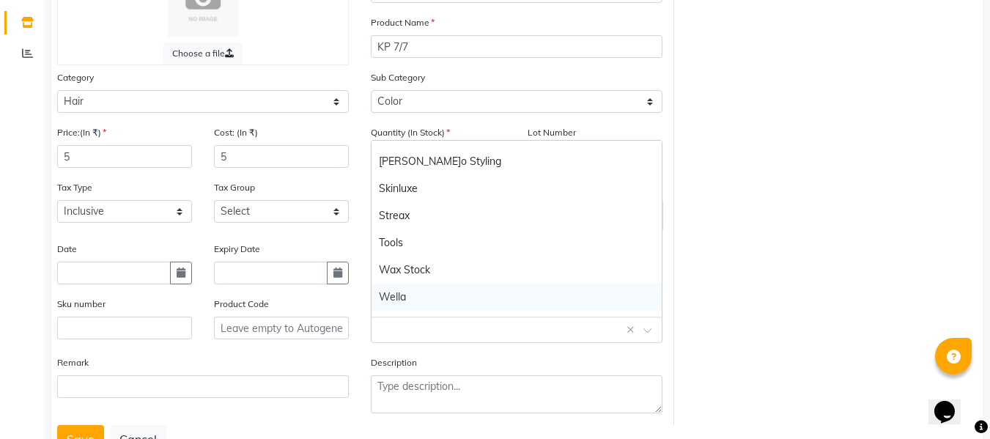
click at [402, 292] on div "Wella" at bounding box center [517, 297] width 290 height 27
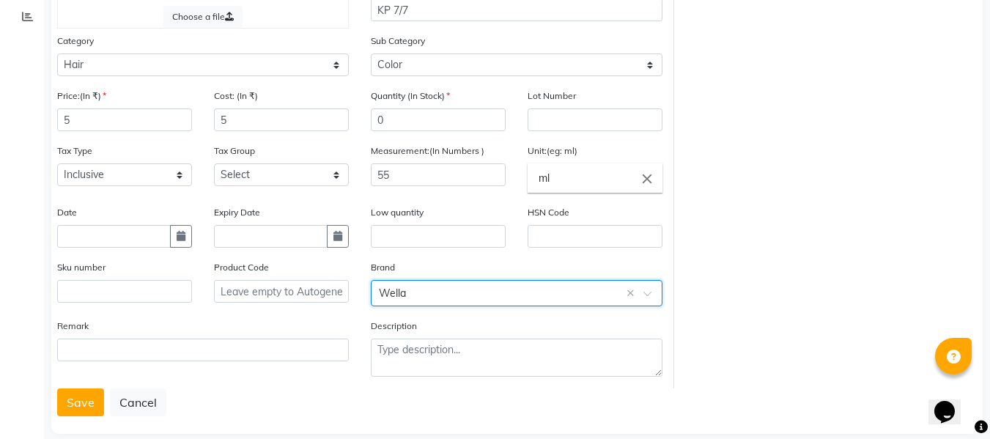
scroll to position [203, 0]
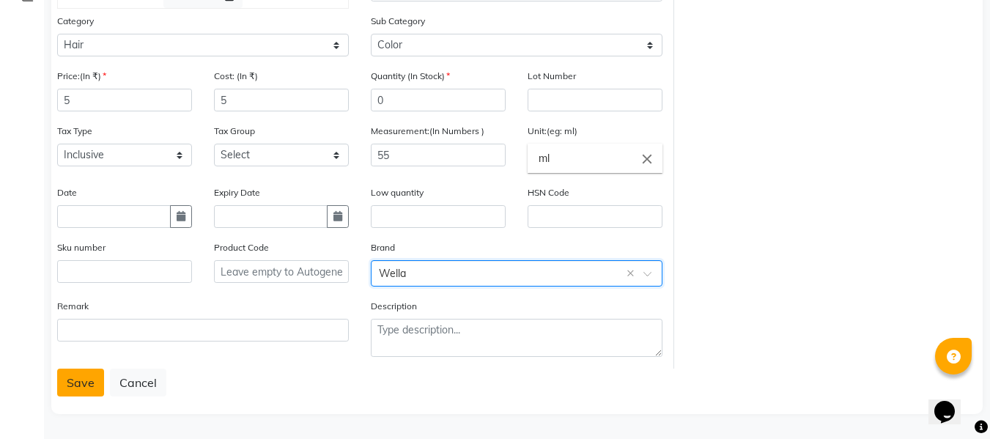
click at [68, 384] on button "Save" at bounding box center [80, 383] width 47 height 28
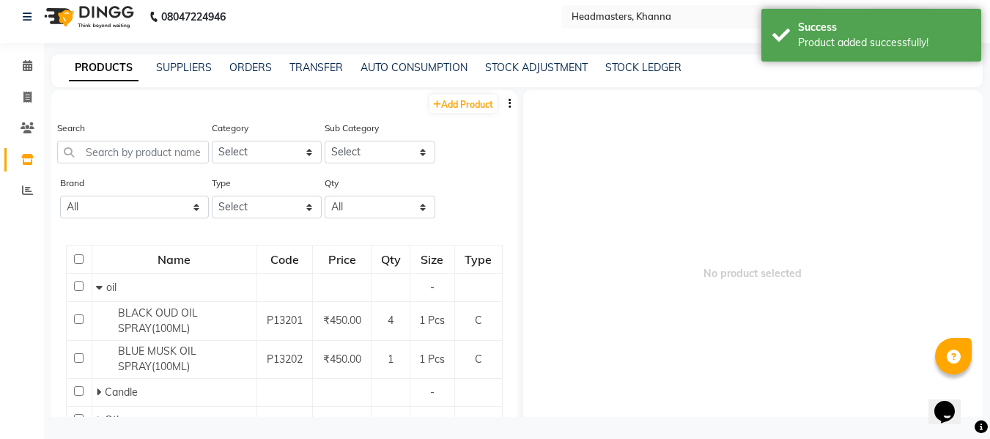
scroll to position [10, 0]
click at [131, 158] on input "text" at bounding box center [133, 152] width 152 height 23
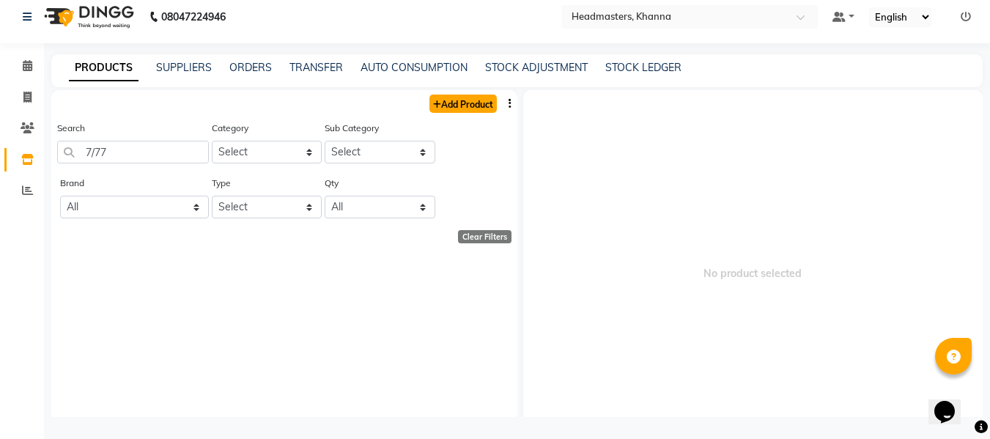
click at [439, 103] on link "Add Product" at bounding box center [462, 104] width 67 height 18
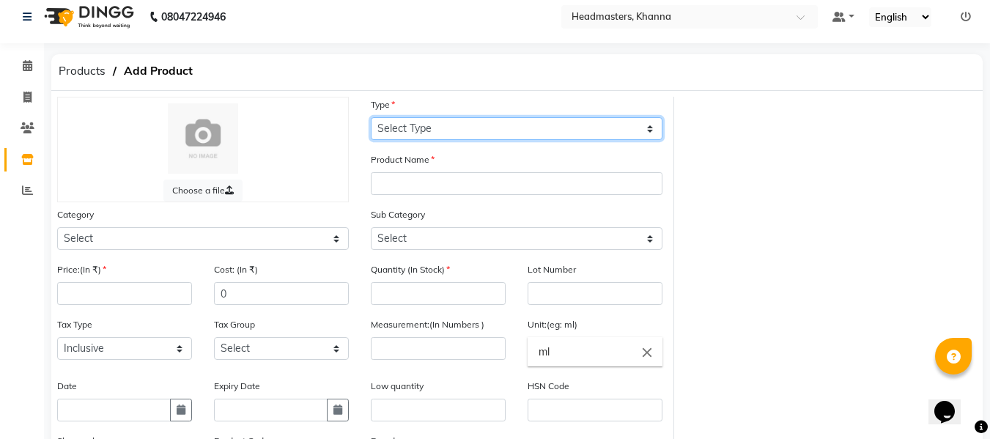
click at [444, 129] on select "Select Type Both Retail Consumable" at bounding box center [517, 128] width 292 height 23
click at [371, 117] on select "Select Type Both Retail Consumable" at bounding box center [517, 128] width 292 height 23
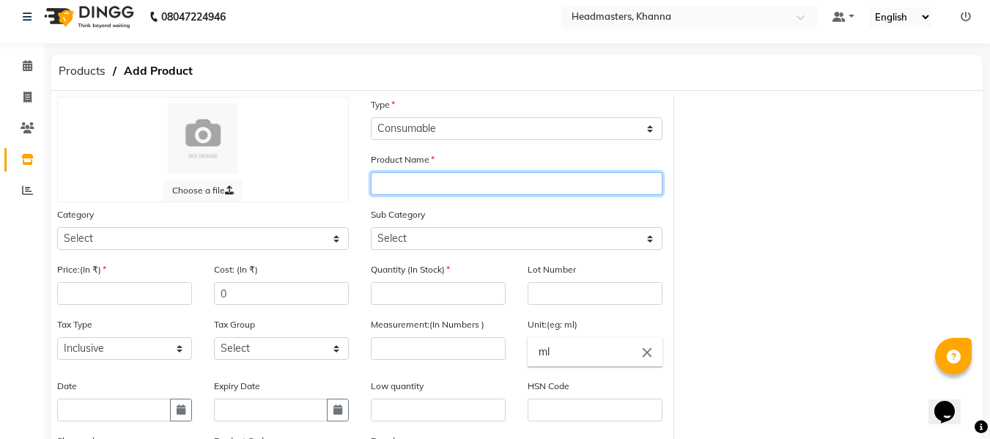
click at [433, 188] on input "text" at bounding box center [517, 183] width 292 height 23
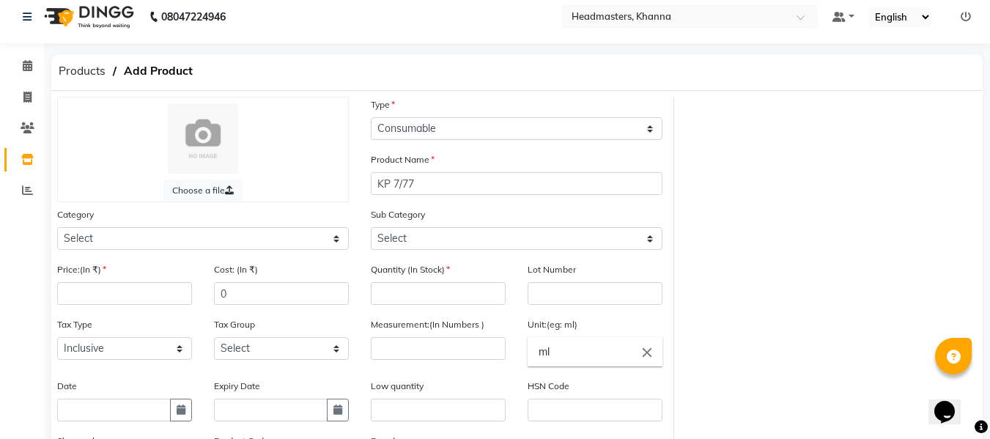
click at [236, 226] on div "Category Select Hair Skin Makeup Personal Care Appliances [PERSON_NAME] Waxing …" at bounding box center [203, 228] width 292 height 43
click at [227, 233] on select "Select Hair Skin Makeup Personal Care Appliances [PERSON_NAME] Waxing Disposabl…" at bounding box center [203, 238] width 292 height 23
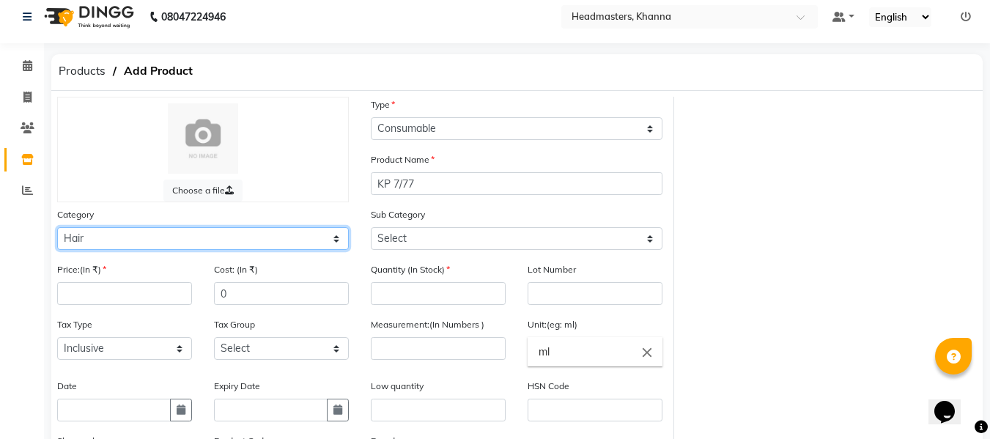
click at [57, 227] on select "Select Hair Skin Makeup Personal Care Appliances [PERSON_NAME] Waxing Disposabl…" at bounding box center [203, 238] width 292 height 23
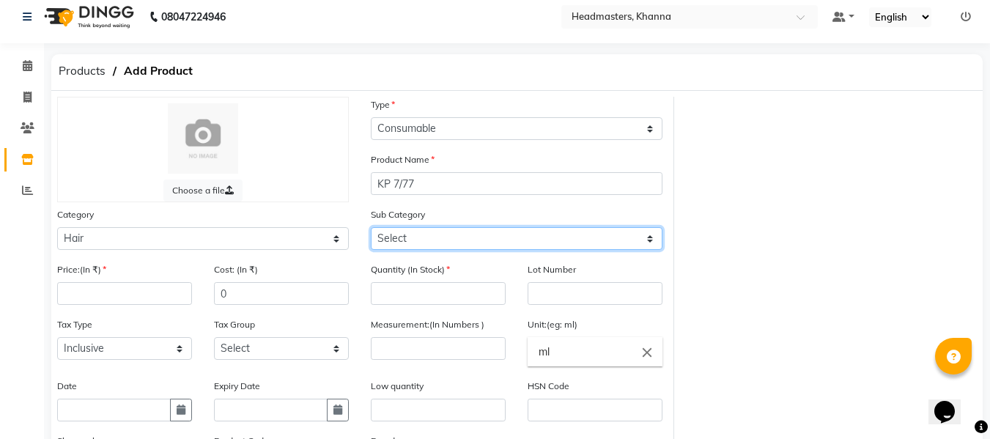
click at [417, 229] on select "Select Conditioner Shampoo Cream Mask Oil Serum Color Appliances Treatment Styl…" at bounding box center [517, 238] width 292 height 23
click at [371, 227] on select "Select Conditioner Shampoo Cream Mask Oil Serum Color Appliances Treatment Styl…" at bounding box center [517, 238] width 292 height 23
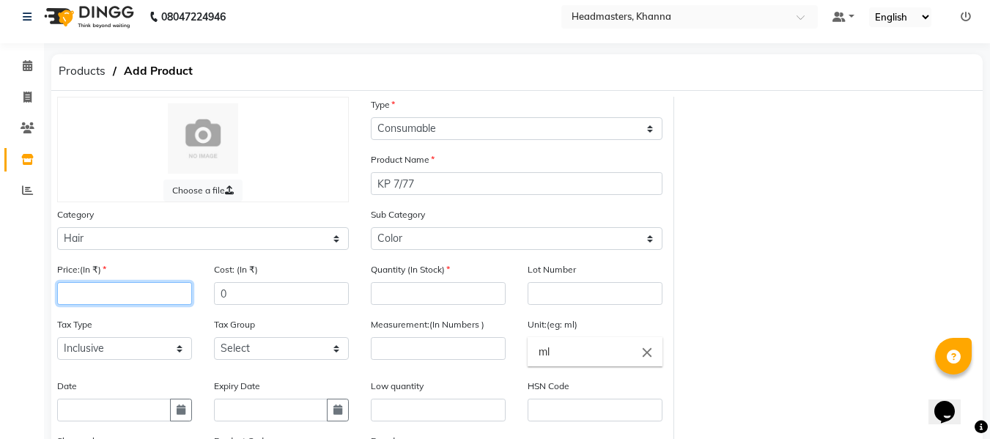
click at [173, 288] on input "number" at bounding box center [124, 293] width 135 height 23
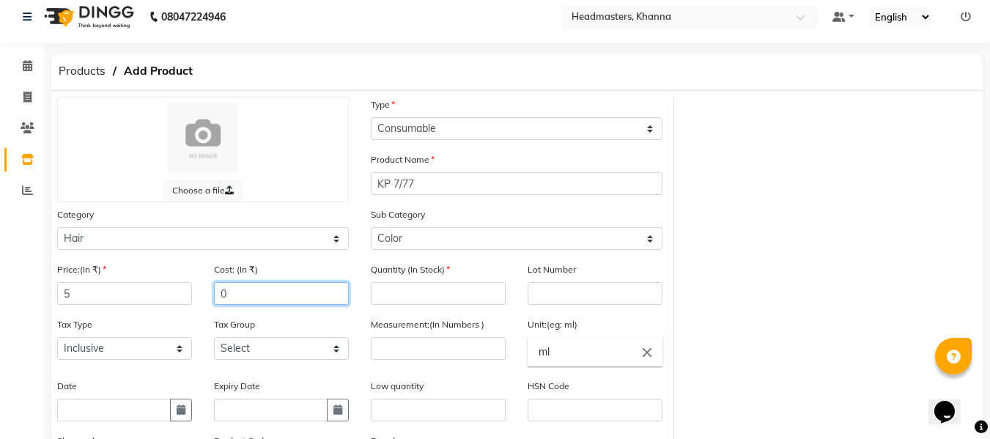
click at [300, 289] on input "0" at bounding box center [281, 293] width 135 height 23
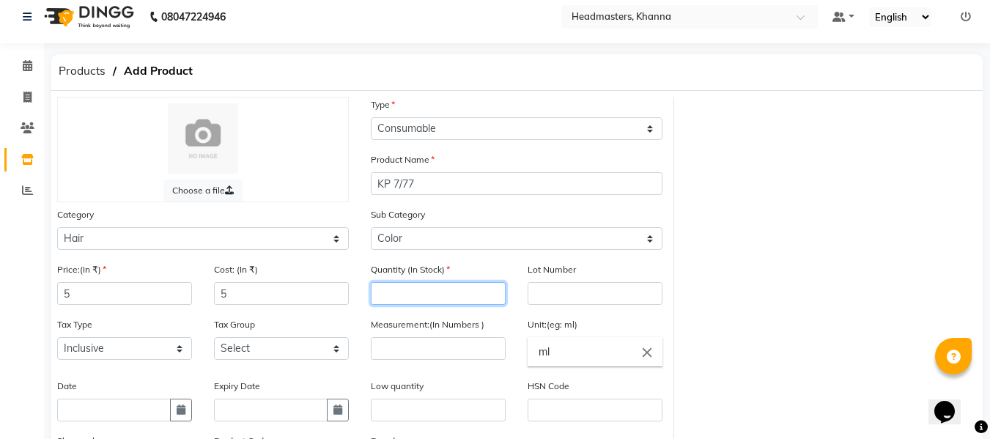
click at [413, 296] on input "number" at bounding box center [438, 293] width 135 height 23
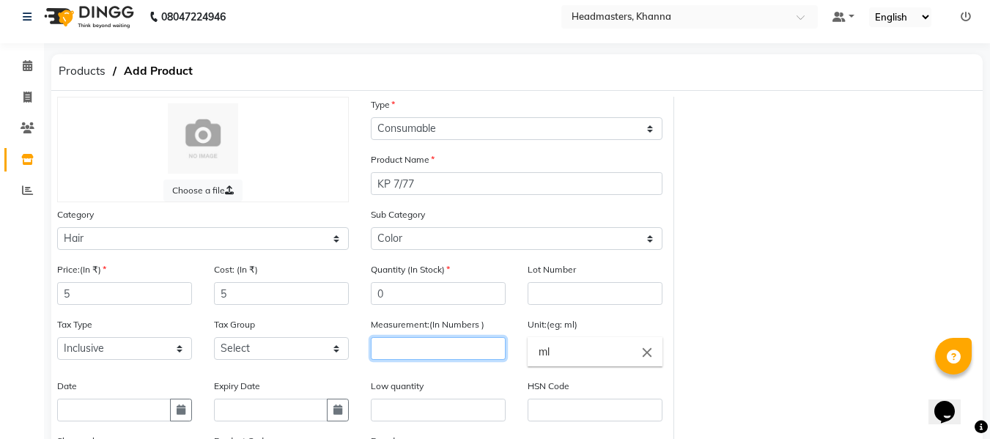
drag, startPoint x: 423, startPoint y: 345, endPoint x: 418, endPoint y: 337, distance: 9.2
click at [423, 344] on input "number" at bounding box center [438, 348] width 135 height 23
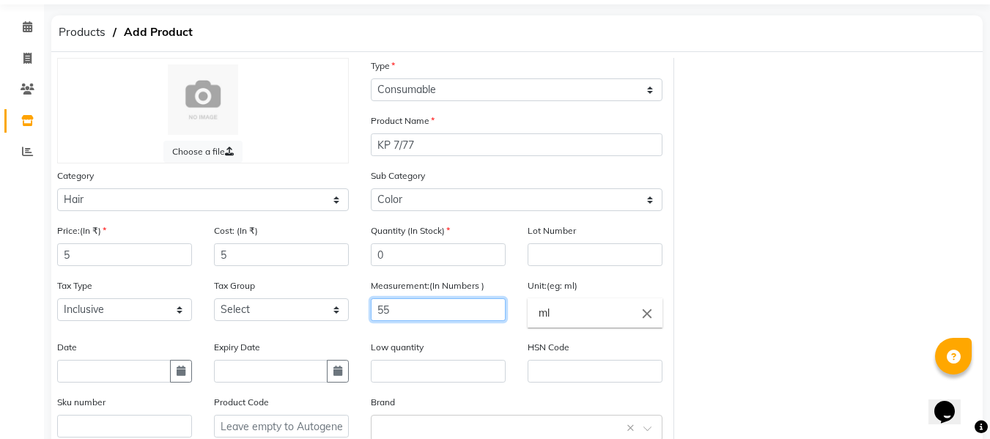
scroll to position [83, 0]
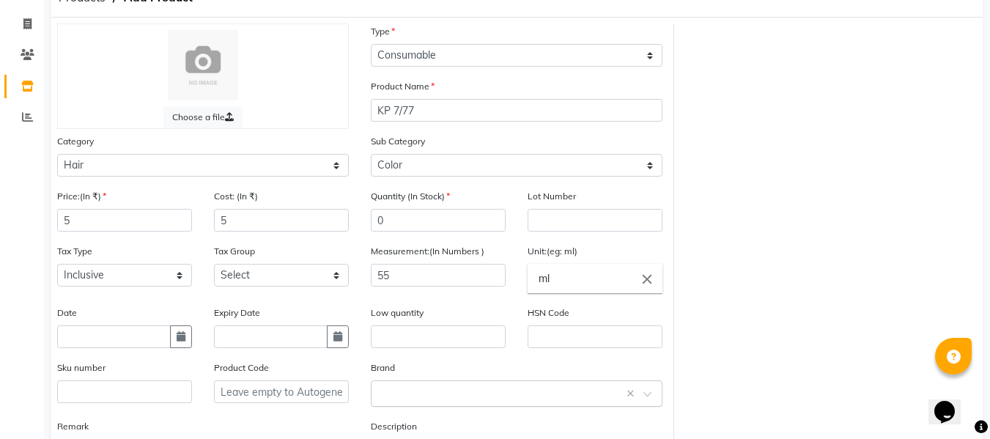
click at [396, 392] on input "text" at bounding box center [502, 392] width 246 height 15
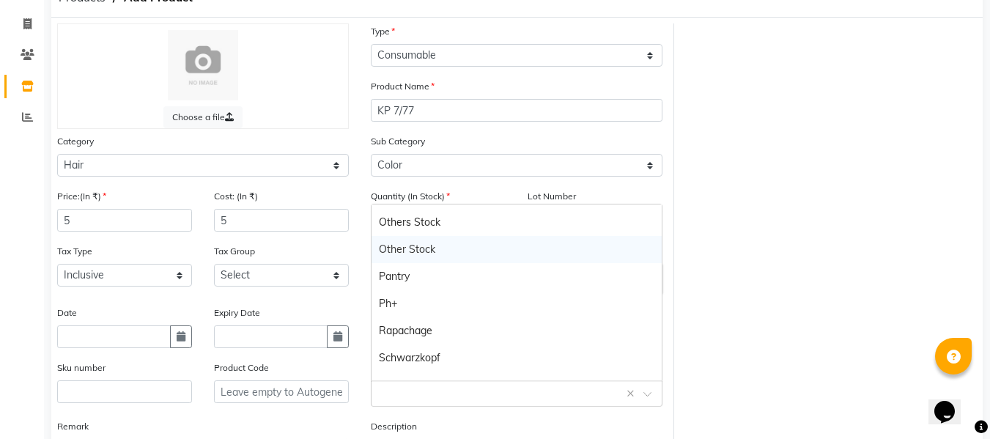
scroll to position [855, 0]
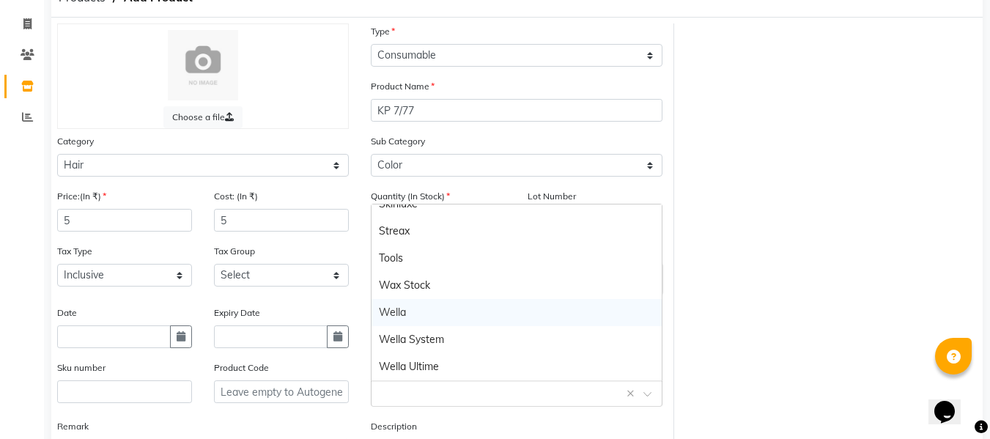
click at [394, 308] on div "Wella" at bounding box center [517, 312] width 290 height 27
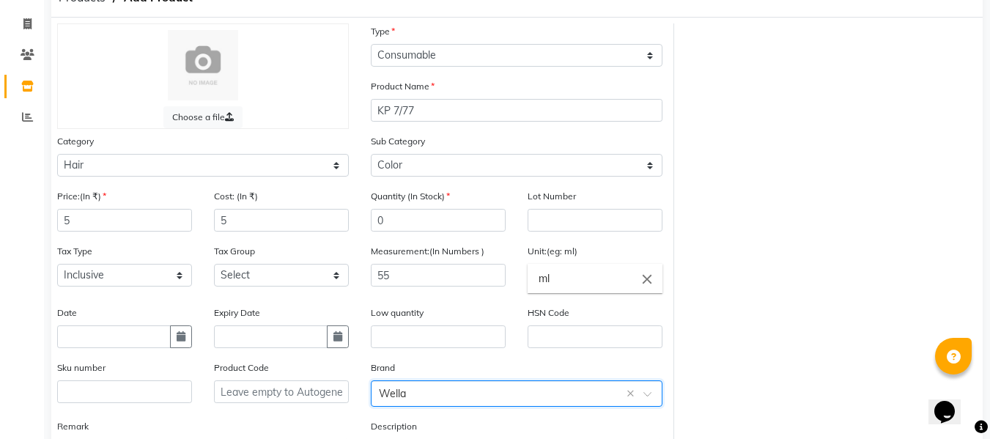
scroll to position [203, 0]
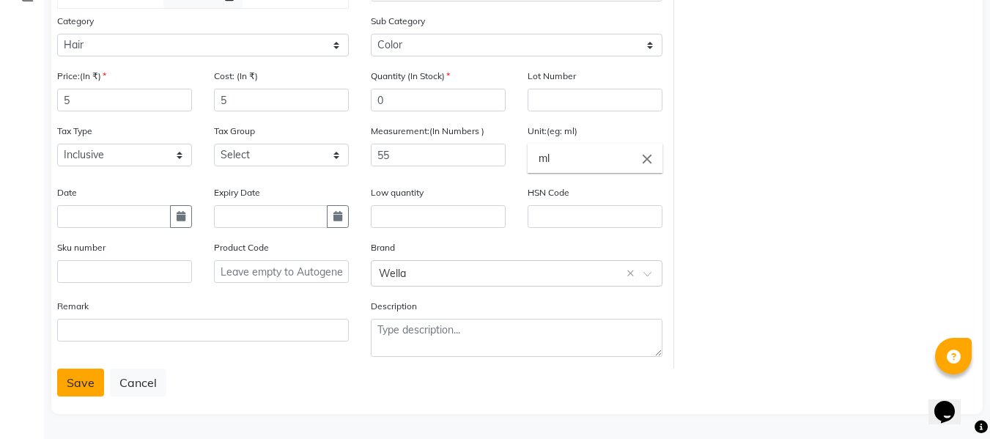
click at [80, 381] on button "Save" at bounding box center [80, 383] width 47 height 28
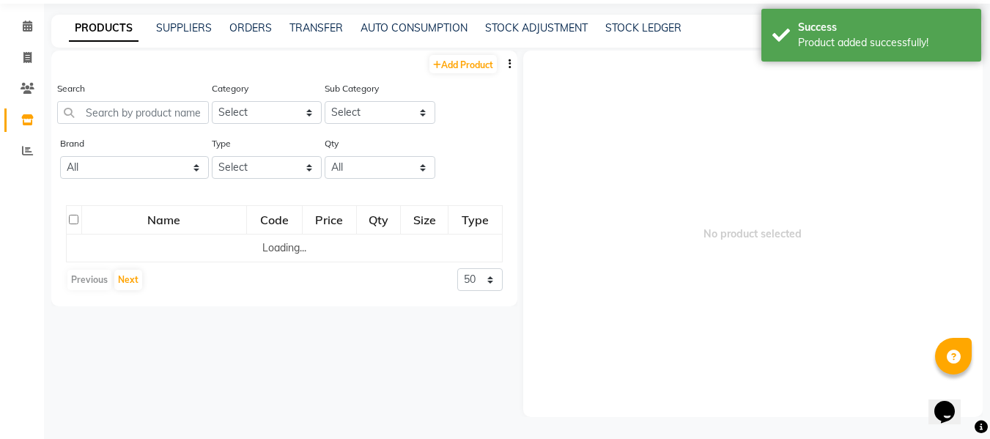
scroll to position [10, 0]
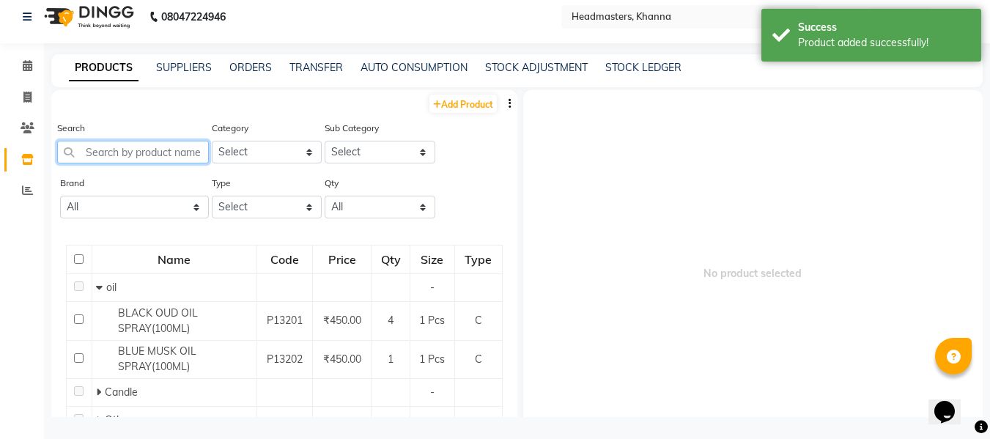
click at [147, 152] on input "text" at bounding box center [133, 152] width 152 height 23
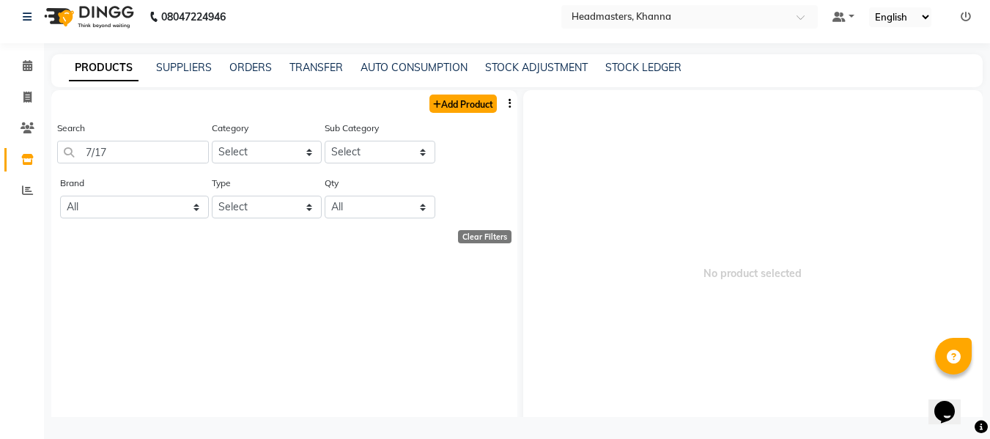
click at [465, 103] on link "Add Product" at bounding box center [462, 104] width 67 height 18
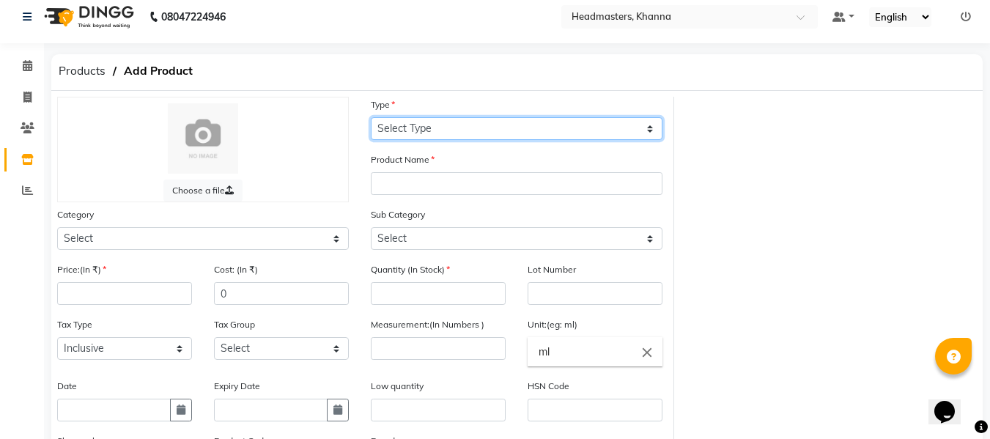
click at [440, 134] on select "Select Type Both Retail Consumable" at bounding box center [517, 128] width 292 height 23
click at [371, 117] on select "Select Type Both Retail Consumable" at bounding box center [517, 128] width 292 height 23
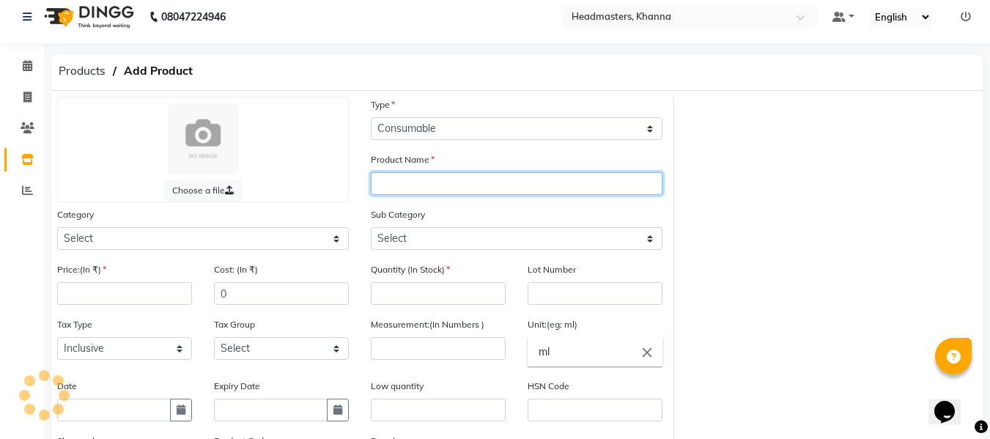
click at [432, 180] on input "text" at bounding box center [517, 183] width 292 height 23
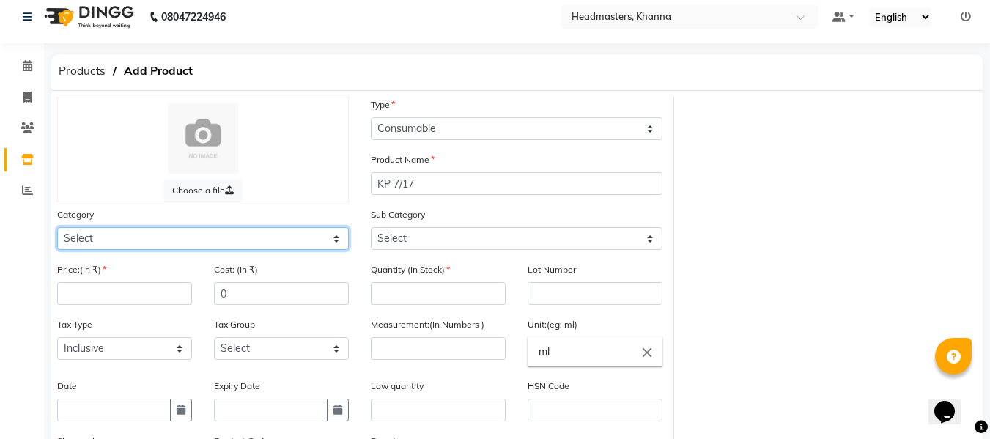
click at [121, 243] on select "Select Hair Skin Makeup Personal Care Appliances [PERSON_NAME] Waxing Disposabl…" at bounding box center [203, 238] width 292 height 23
click at [57, 227] on select "Select Hair Skin Makeup Personal Care Appliances [PERSON_NAME] Waxing Disposabl…" at bounding box center [203, 238] width 292 height 23
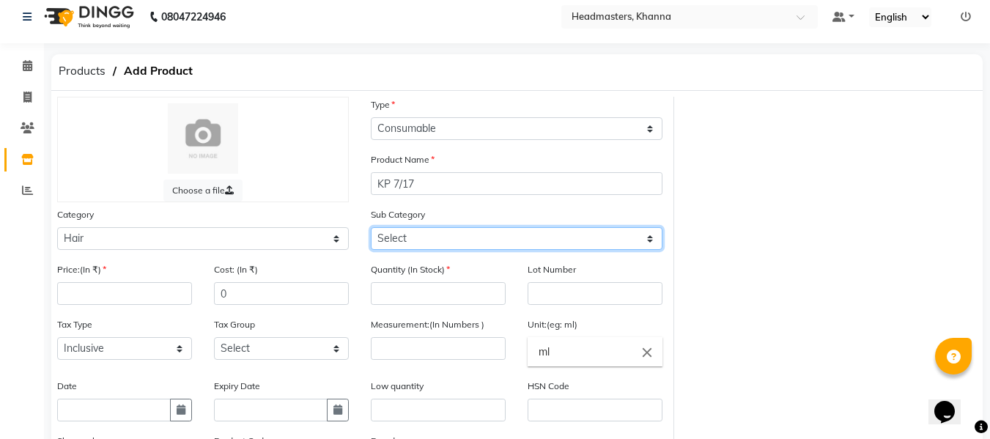
click at [412, 237] on select "Select Conditioner Shampoo Cream Mask Oil Serum Color Appliances Treatment Styl…" at bounding box center [517, 238] width 292 height 23
click at [371, 227] on select "Select Conditioner Shampoo Cream Mask Oil Serum Color Appliances Treatment Styl…" at bounding box center [517, 238] width 292 height 23
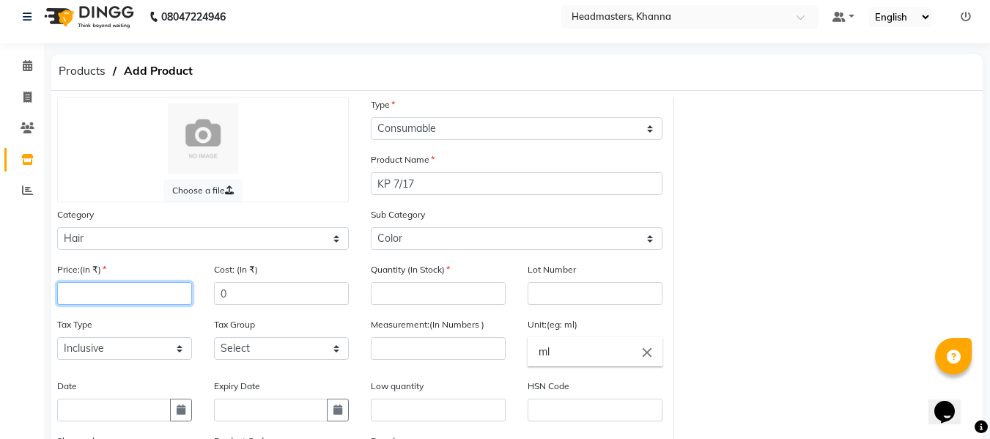
click at [138, 291] on input "number" at bounding box center [124, 293] width 135 height 23
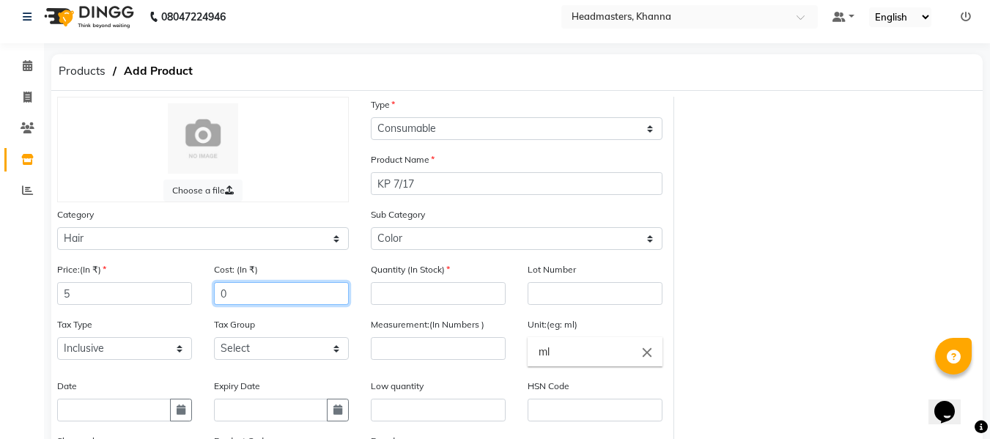
click at [246, 286] on input "0" at bounding box center [281, 293] width 135 height 23
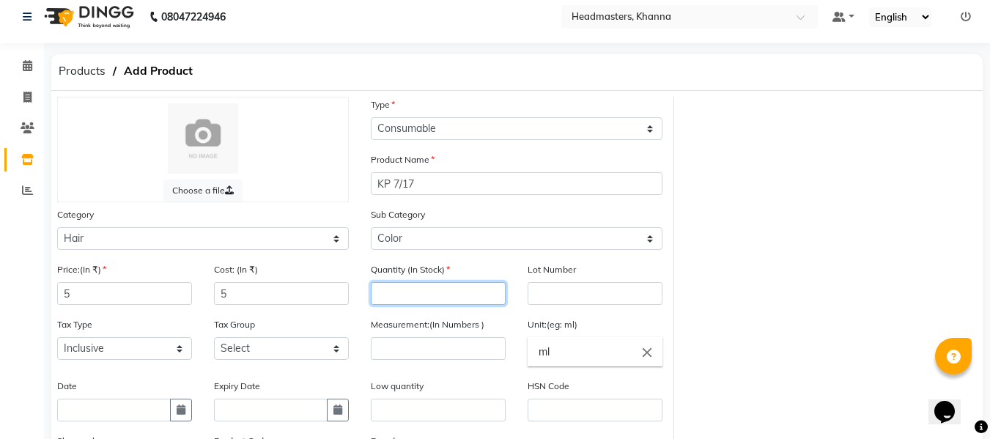
click at [412, 297] on input "number" at bounding box center [438, 293] width 135 height 23
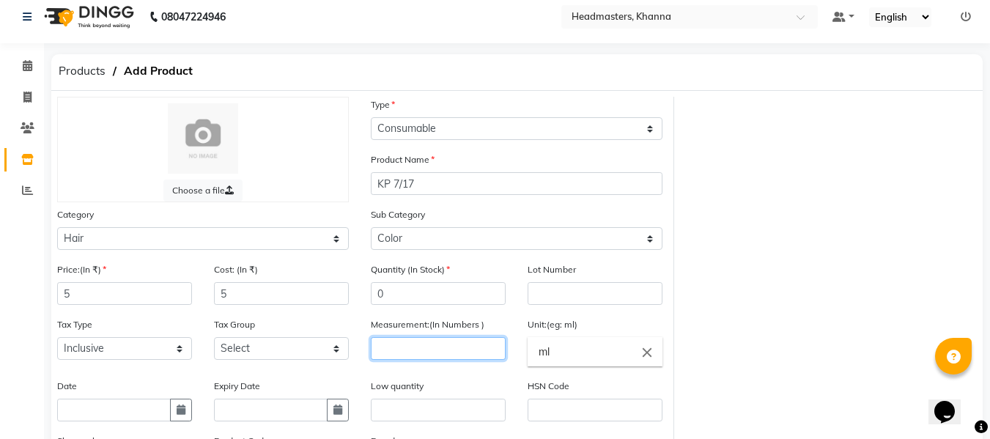
click at [403, 356] on input "number" at bounding box center [438, 348] width 135 height 23
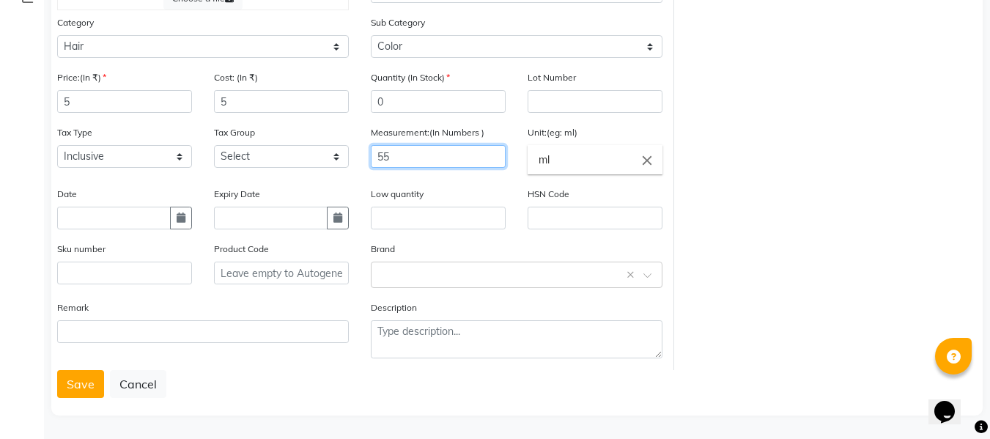
scroll to position [203, 0]
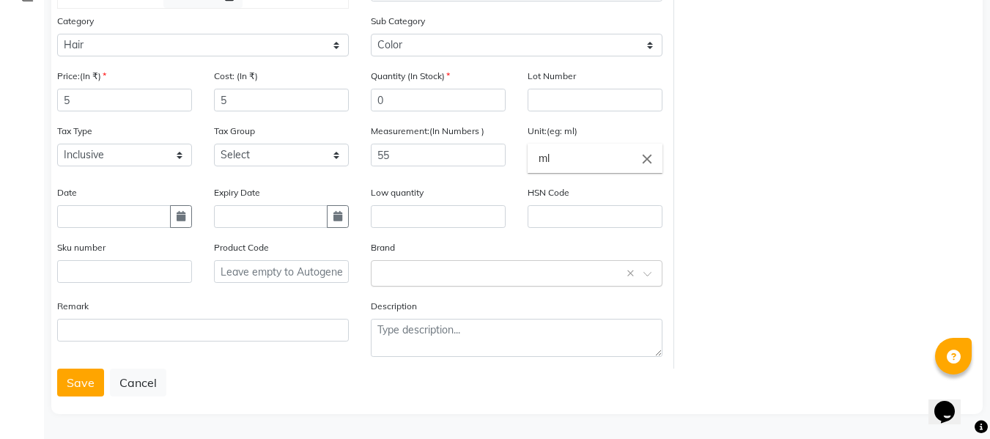
click at [410, 275] on input "text" at bounding box center [502, 272] width 246 height 15
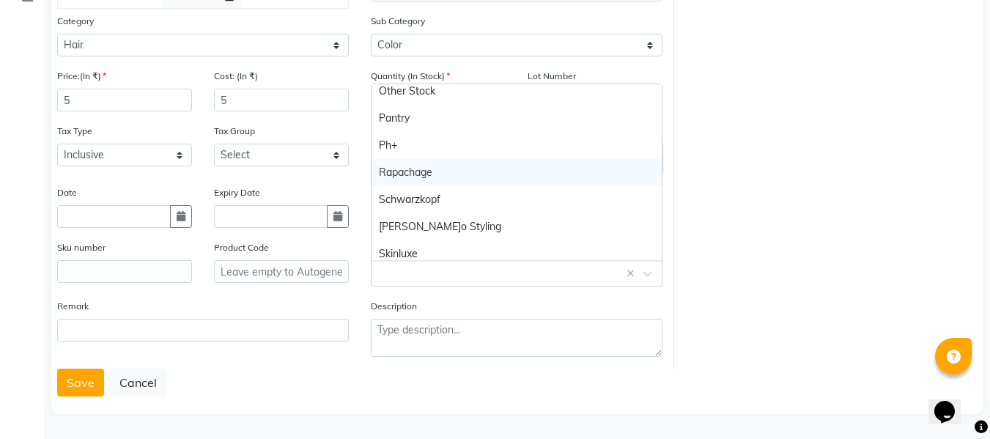
scroll to position [855, 0]
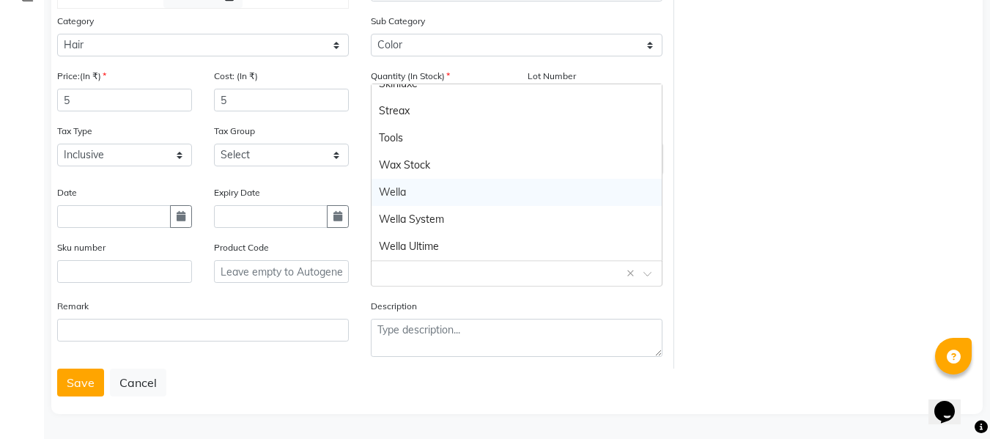
click at [404, 185] on div "Wella" at bounding box center [517, 192] width 290 height 27
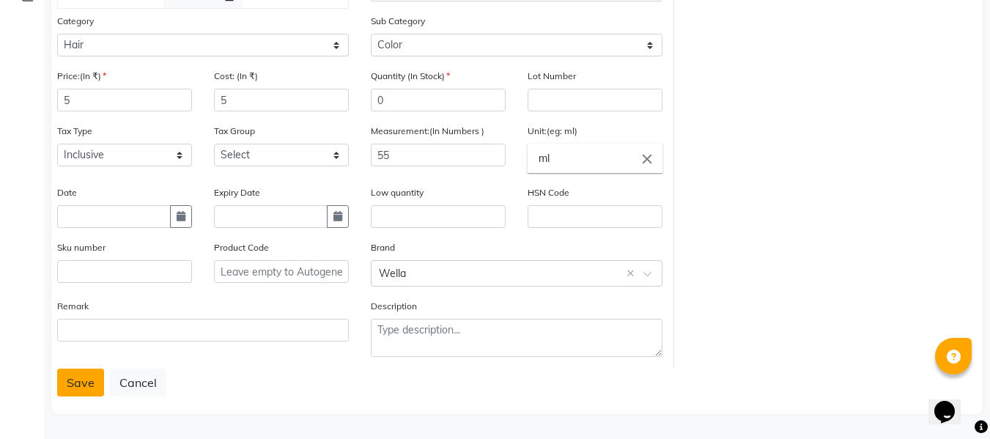
click at [77, 380] on button "Save" at bounding box center [80, 383] width 47 height 28
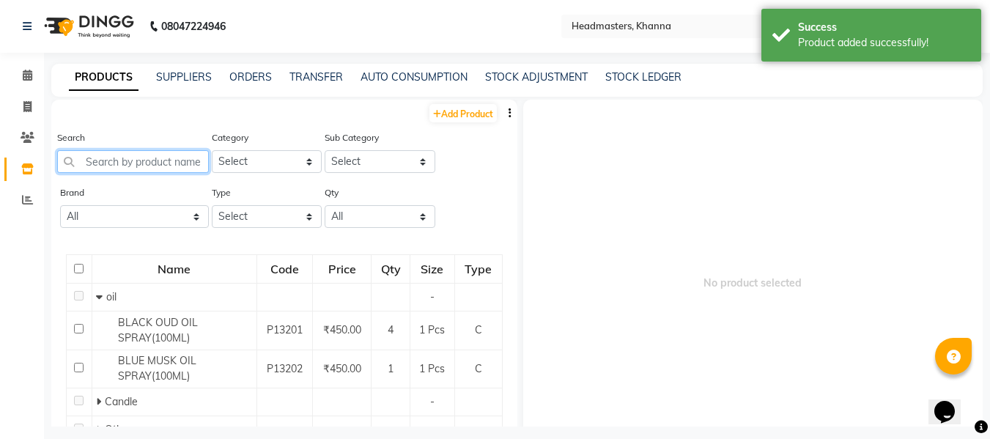
click at [139, 163] on input "text" at bounding box center [133, 161] width 152 height 23
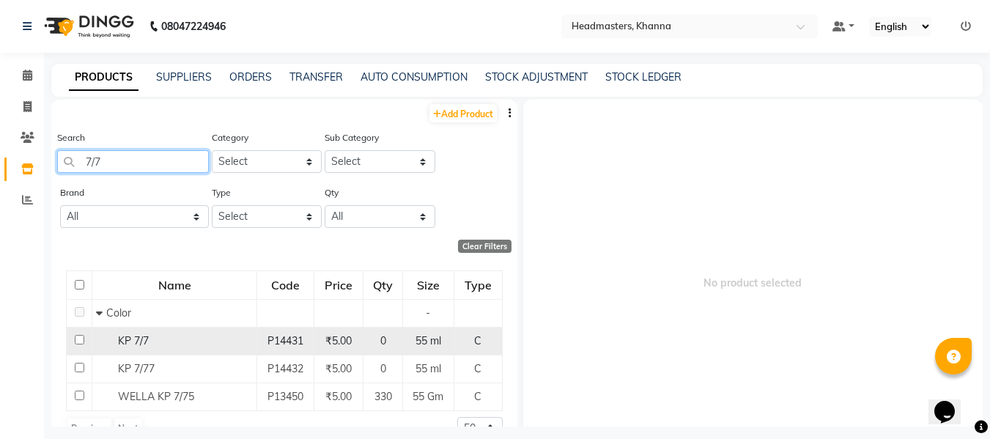
scroll to position [29, 0]
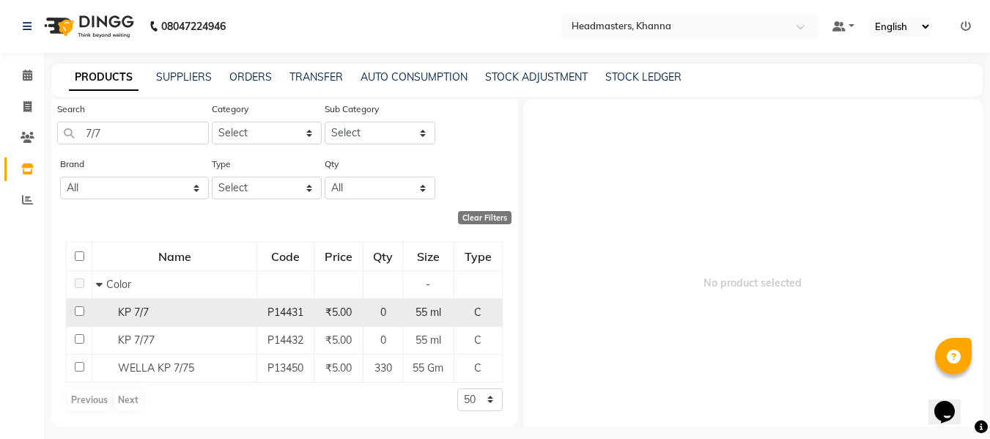
click at [146, 312] on span "KP 7/7" at bounding box center [133, 312] width 31 height 13
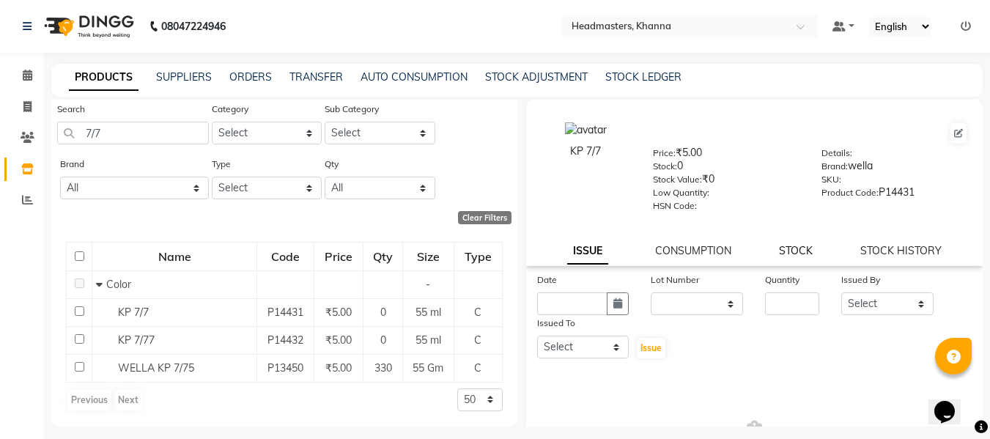
click at [781, 250] on link "STOCK" at bounding box center [796, 250] width 34 height 13
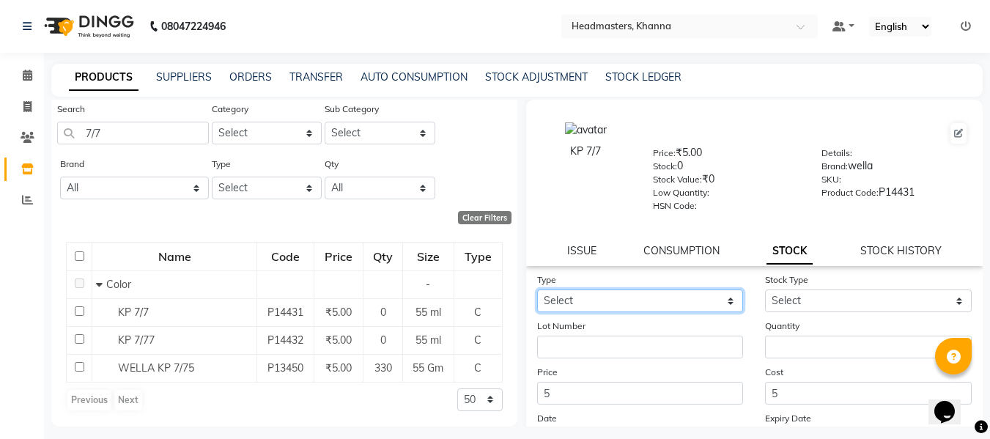
drag, startPoint x: 570, startPoint y: 302, endPoint x: 581, endPoint y: 311, distance: 14.5
click at [570, 302] on select "Select In" at bounding box center [640, 300] width 207 height 23
click at [537, 289] on select "Select In" at bounding box center [640, 300] width 207 height 23
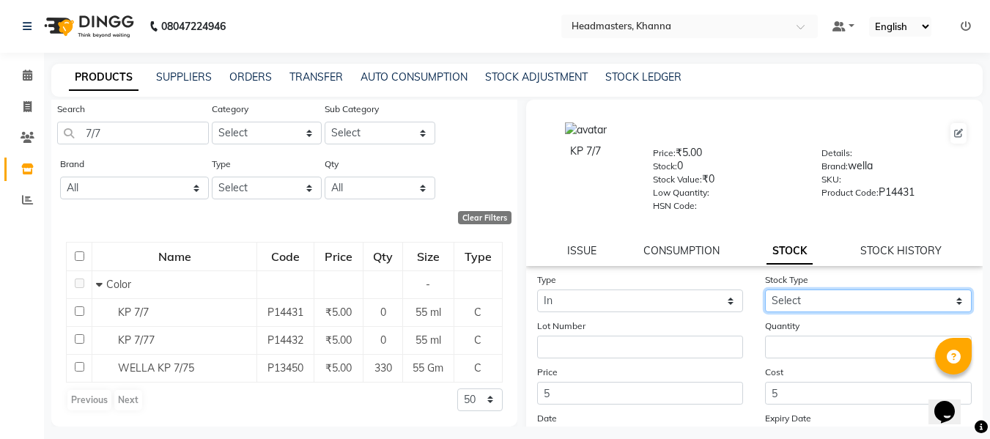
click at [789, 302] on select "Select New Stock Adjustment Return Other" at bounding box center [868, 300] width 207 height 23
click at [765, 289] on select "Select New Stock Adjustment Return Other" at bounding box center [868, 300] width 207 height 23
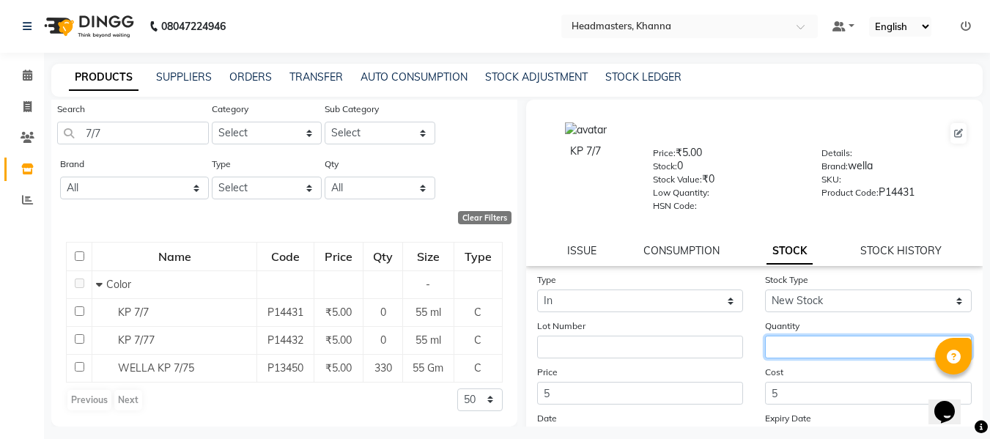
click at [809, 348] on input "number" at bounding box center [868, 347] width 207 height 23
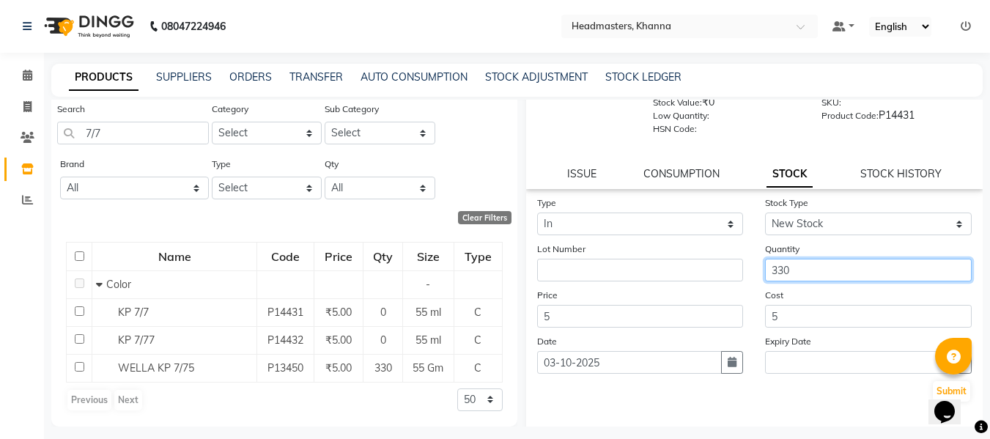
scroll to position [139, 0]
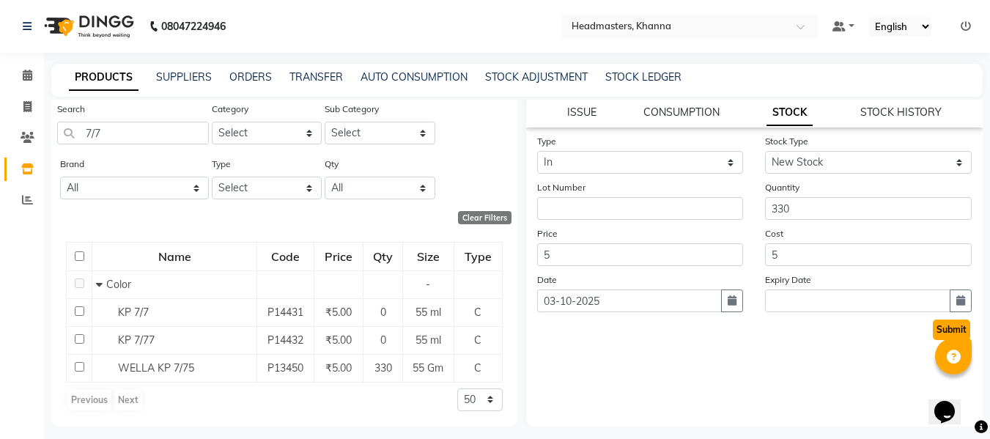
click at [934, 325] on button "Submit" at bounding box center [951, 330] width 37 height 21
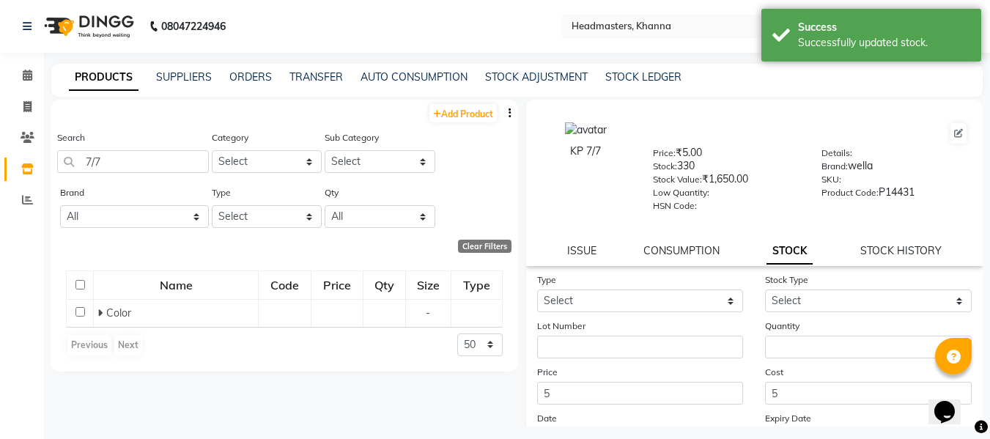
scroll to position [0, 0]
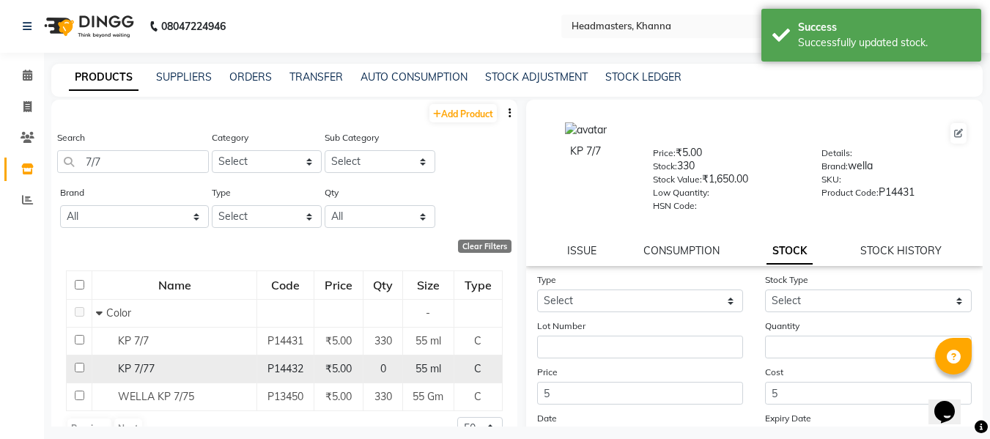
click at [143, 365] on span "KP 7/77" at bounding box center [136, 368] width 37 height 13
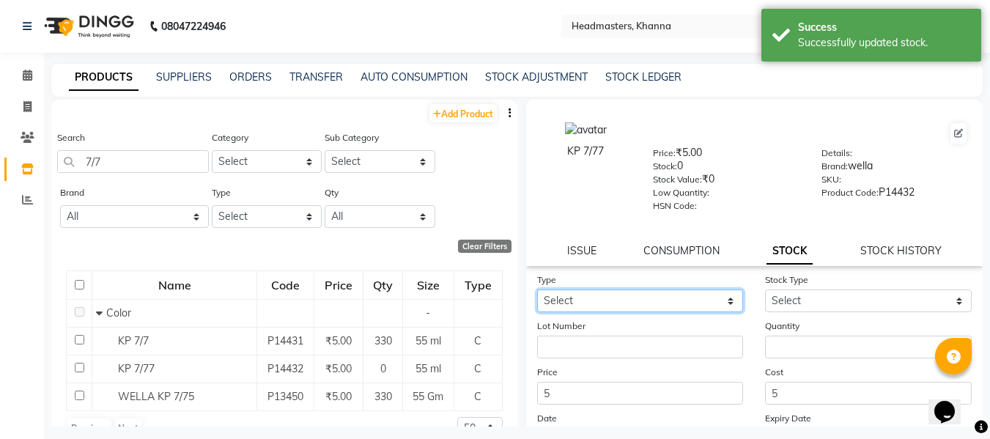
click at [657, 303] on select "Select In" at bounding box center [640, 300] width 207 height 23
click at [537, 289] on select "Select In" at bounding box center [640, 300] width 207 height 23
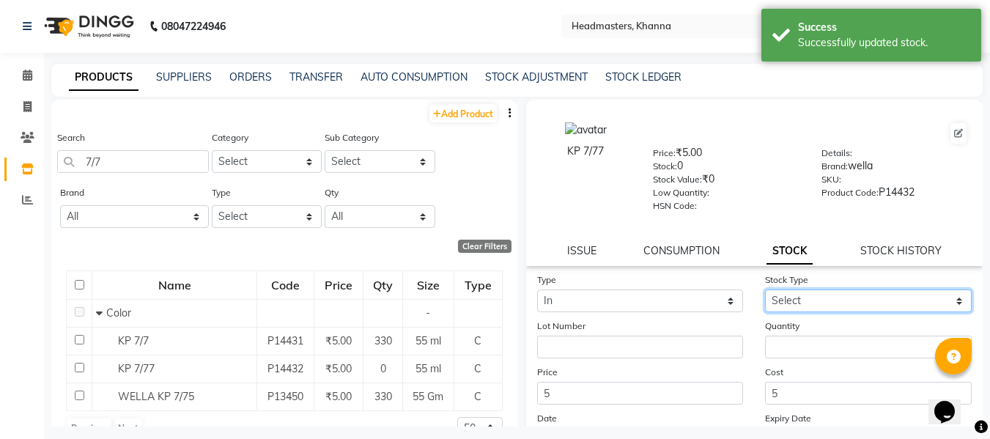
click at [805, 302] on select "Select New Stock Adjustment Return Other" at bounding box center [868, 300] width 207 height 23
click at [765, 289] on select "Select New Stock Adjustment Return Other" at bounding box center [868, 300] width 207 height 23
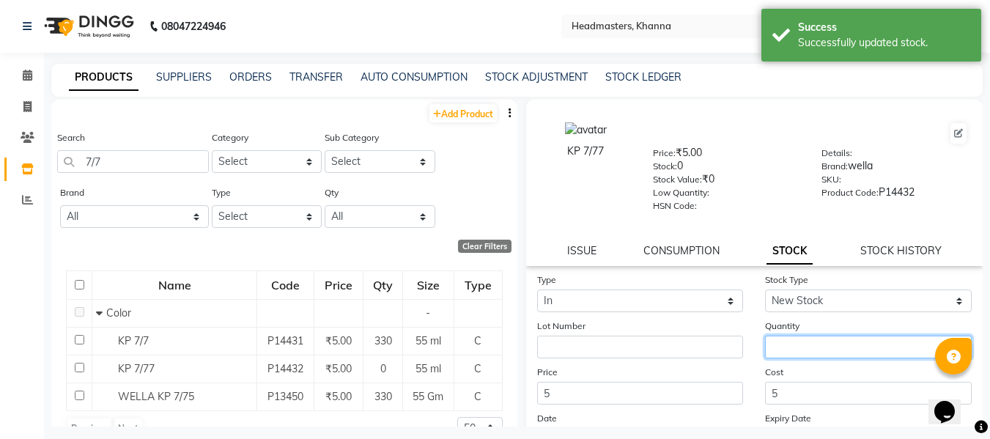
click at [789, 350] on input "number" at bounding box center [868, 347] width 207 height 23
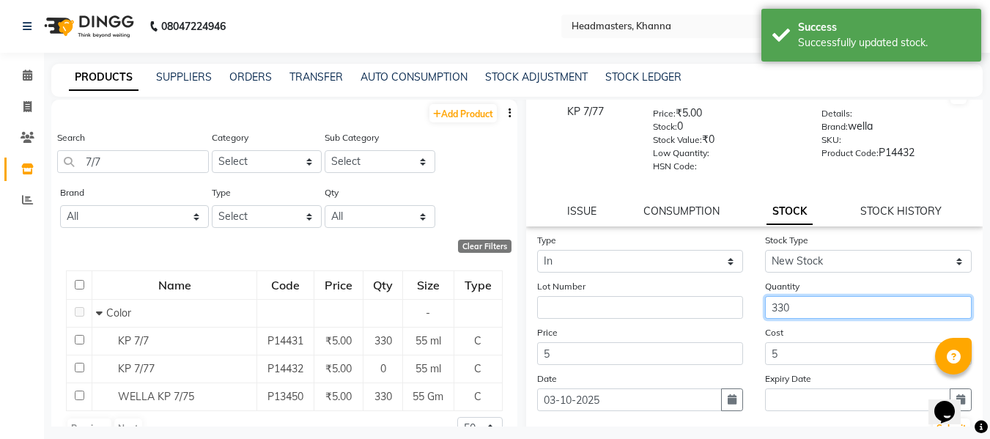
scroll to position [139, 0]
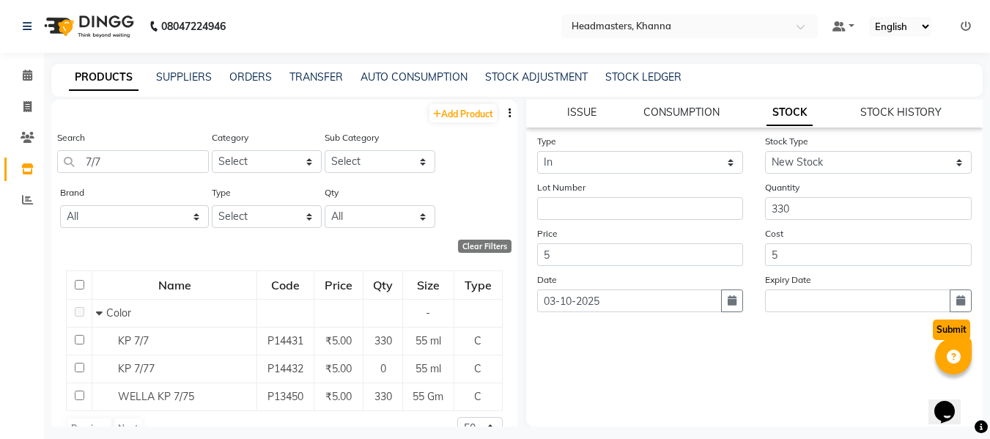
click at [933, 328] on button "Submit" at bounding box center [951, 330] width 37 height 21
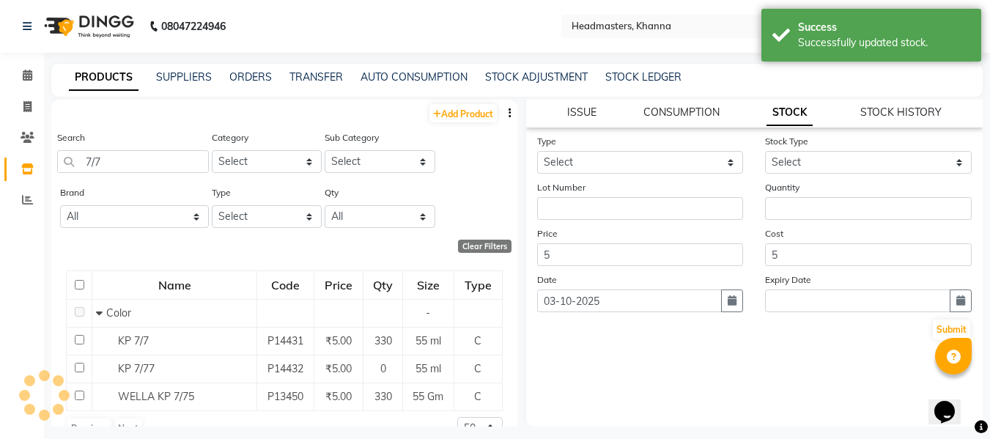
scroll to position [0, 0]
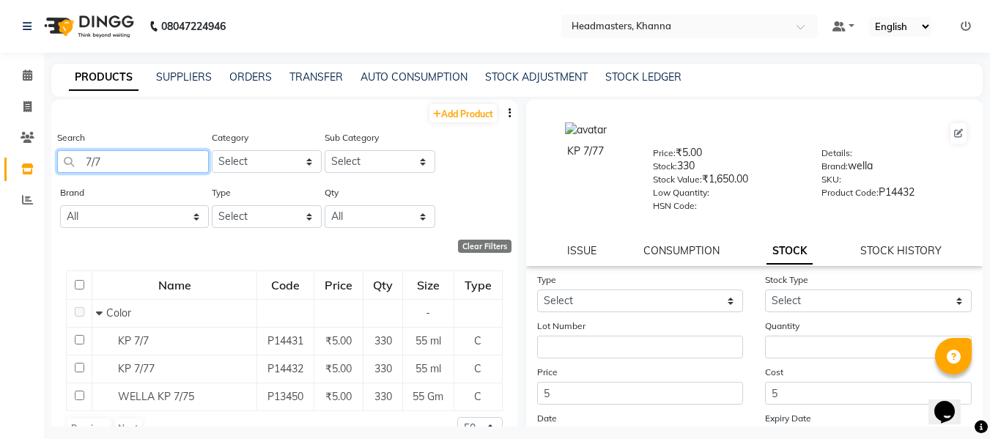
click at [93, 160] on input "7/7" at bounding box center [133, 161] width 152 height 23
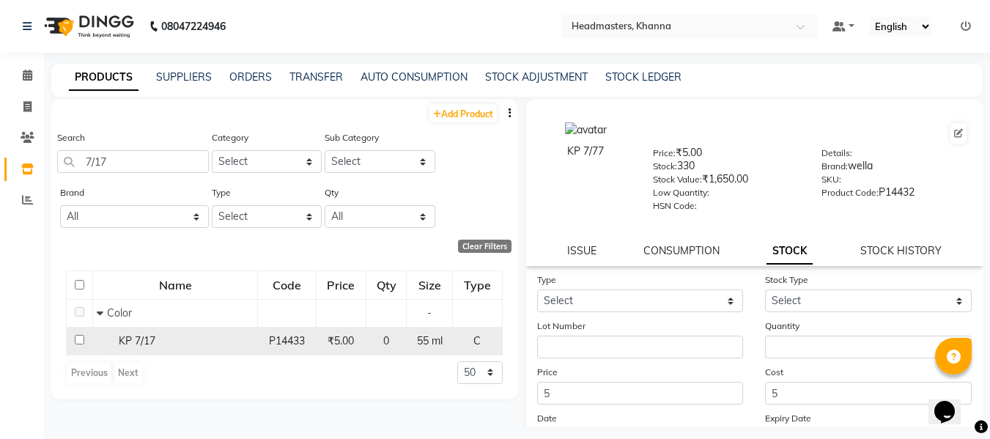
click at [150, 334] on span "KP 7/17" at bounding box center [137, 340] width 37 height 13
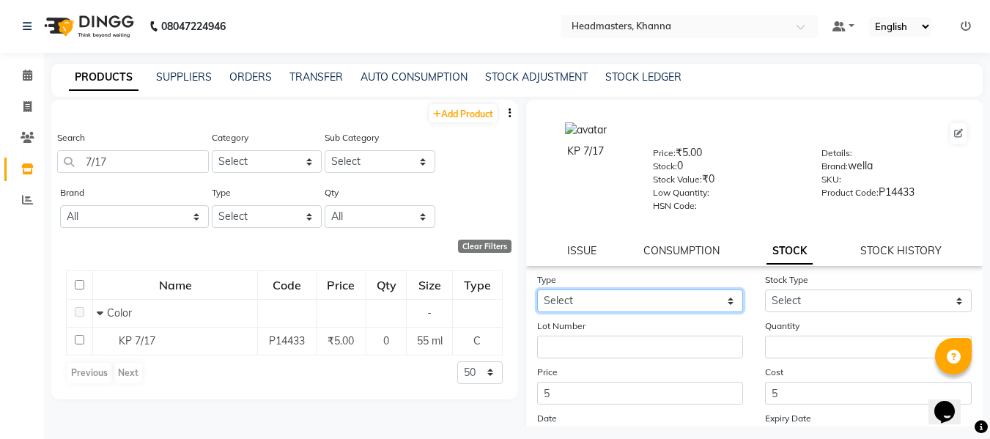
click at [643, 306] on select "Select In" at bounding box center [640, 300] width 207 height 23
click at [537, 289] on select "Select In" at bounding box center [640, 300] width 207 height 23
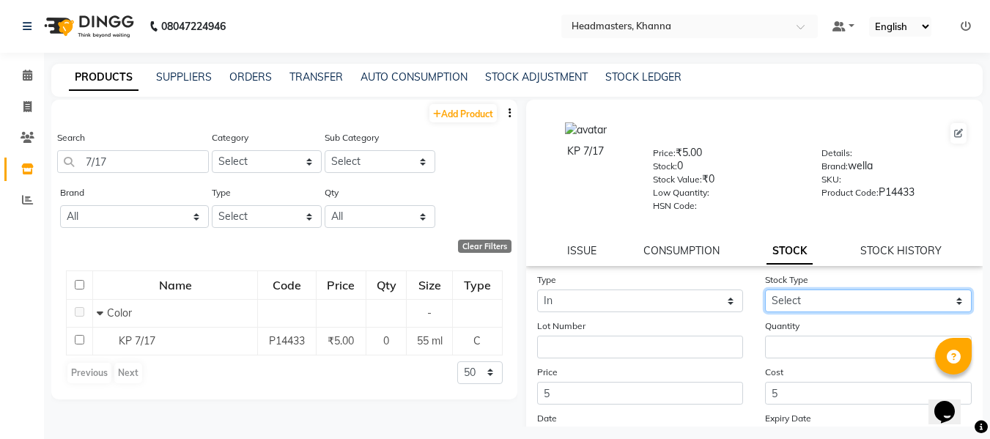
click at [793, 298] on select "Select New Stock Adjustment Return Other" at bounding box center [868, 300] width 207 height 23
click at [765, 289] on select "Select New Stock Adjustment Return Other" at bounding box center [868, 300] width 207 height 23
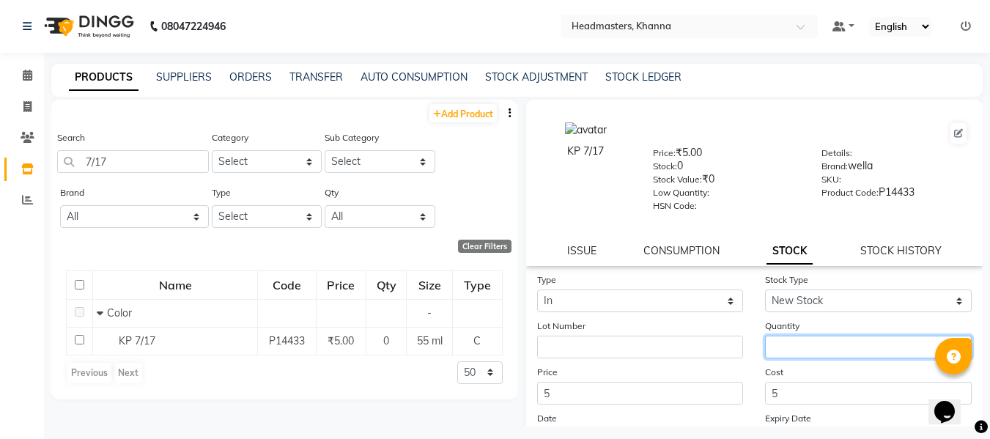
click at [783, 349] on input "number" at bounding box center [868, 347] width 207 height 23
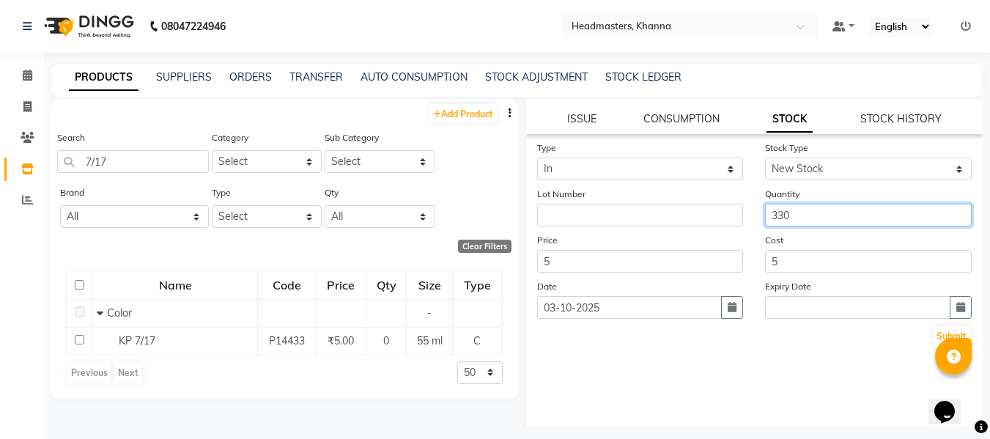
scroll to position [139, 0]
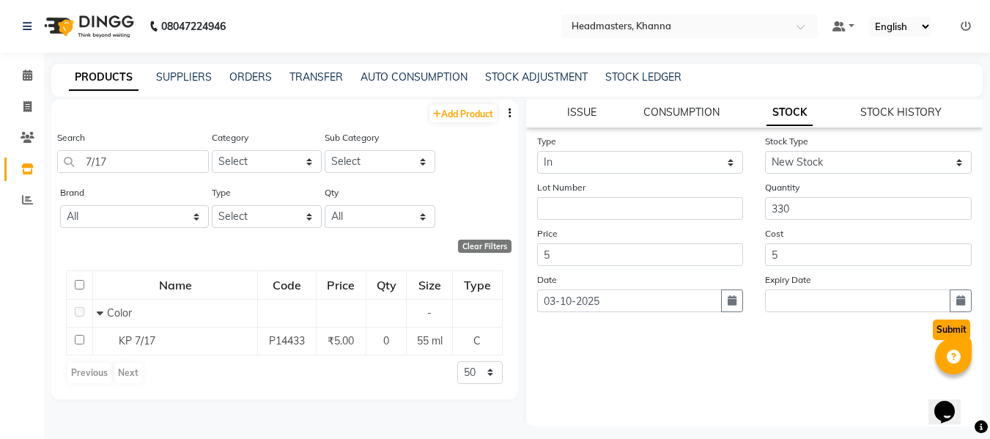
click at [933, 323] on button "Submit" at bounding box center [951, 330] width 37 height 21
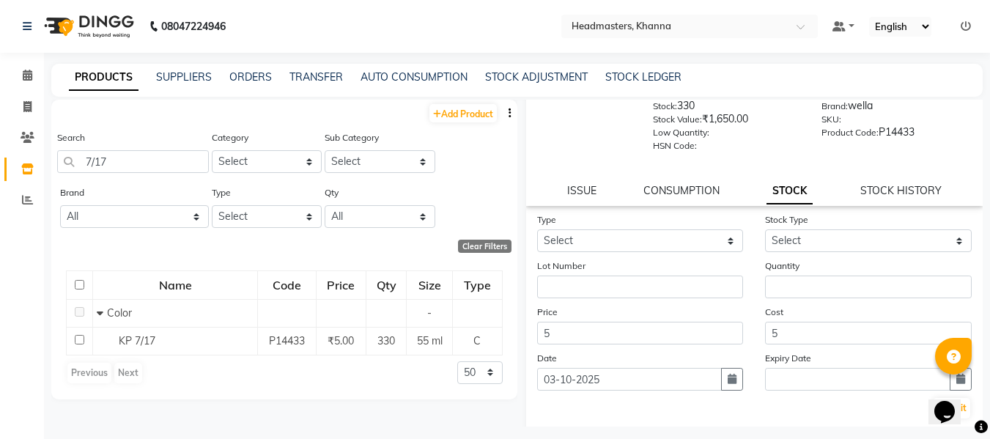
scroll to position [0, 0]
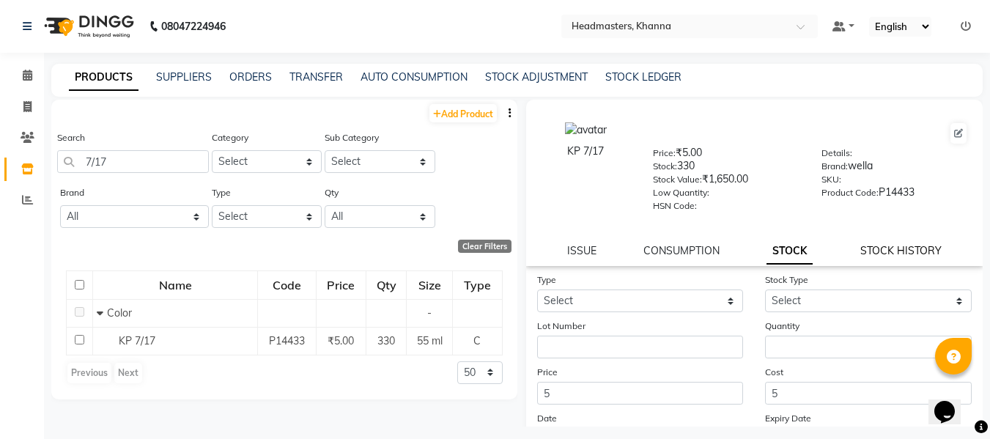
click at [900, 248] on link "STOCK HISTORY" at bounding box center [900, 250] width 81 height 13
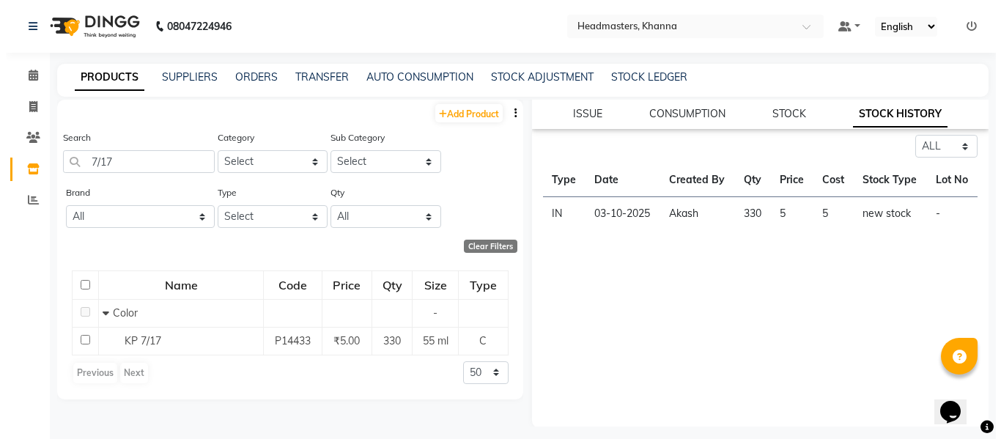
scroll to position [139, 0]
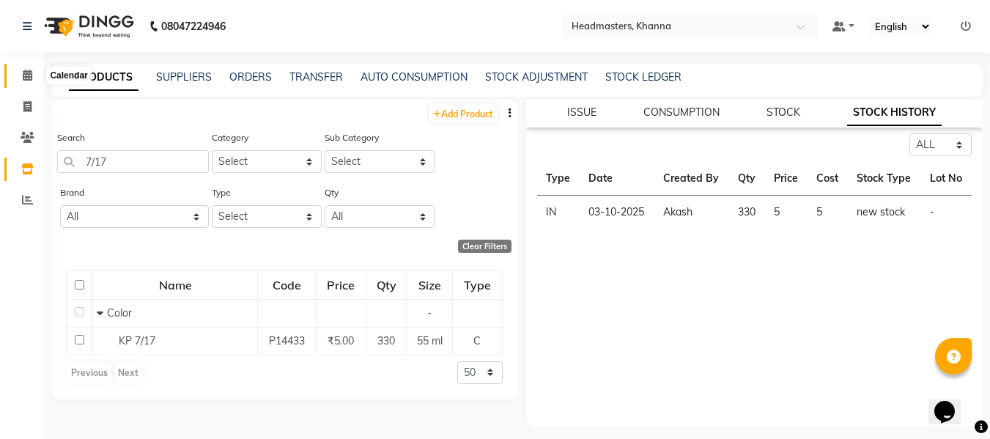
click at [27, 71] on icon at bounding box center [28, 75] width 10 height 11
